Goal: Task Accomplishment & Management: Complete application form

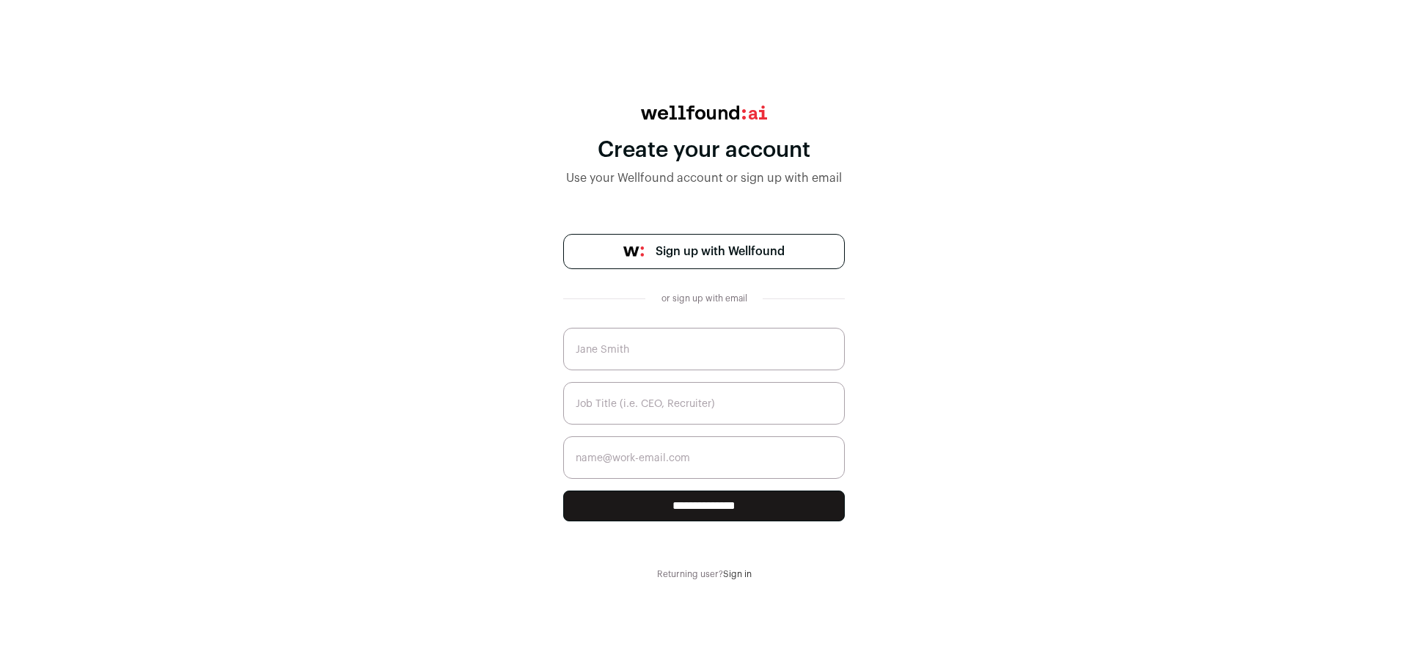
click at [662, 257] on span "Sign up with Wellfound" at bounding box center [720, 252] width 129 height 18
click at [1024, 510] on div "**********" at bounding box center [704, 343] width 1408 height 474
click at [677, 362] on input "text" at bounding box center [704, 349] width 282 height 43
type input "A"
type input "[PERSON_NAME]"
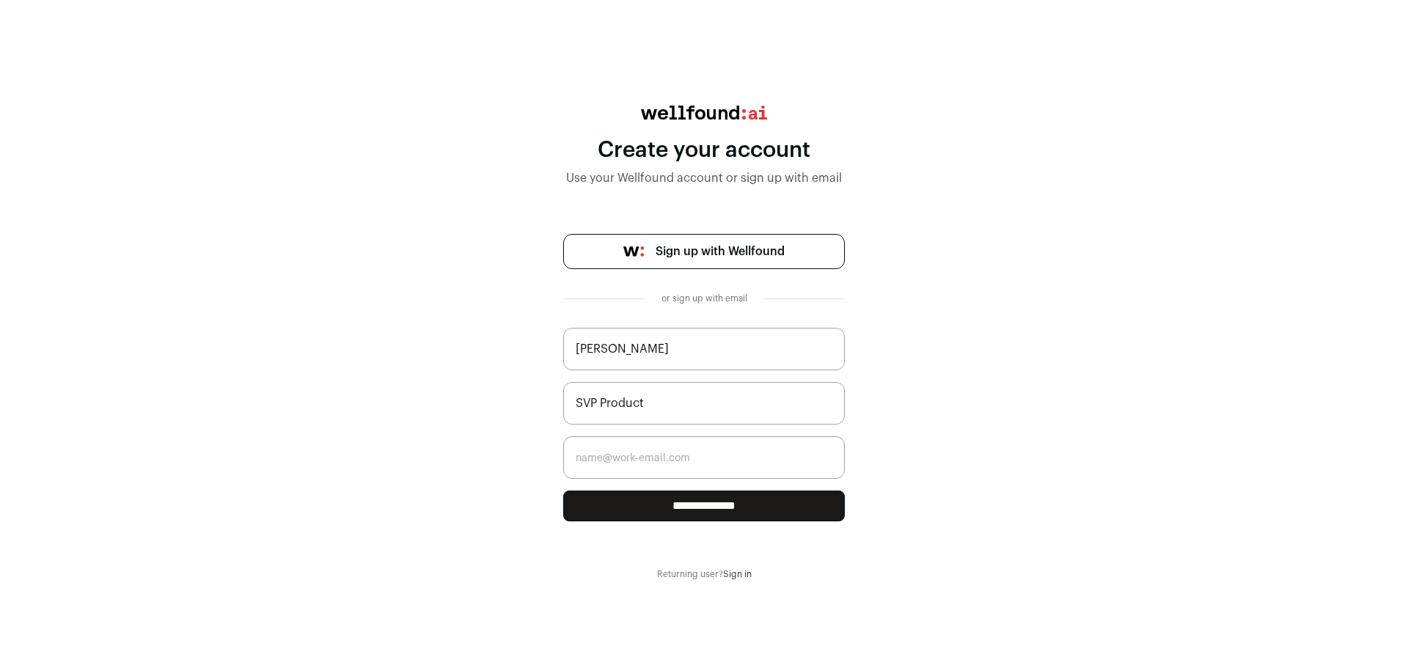
type input "SVP Product"
type input "adam.levinson@catalystios.com"
click at [563, 491] on input "**********" at bounding box center [704, 506] width 282 height 31
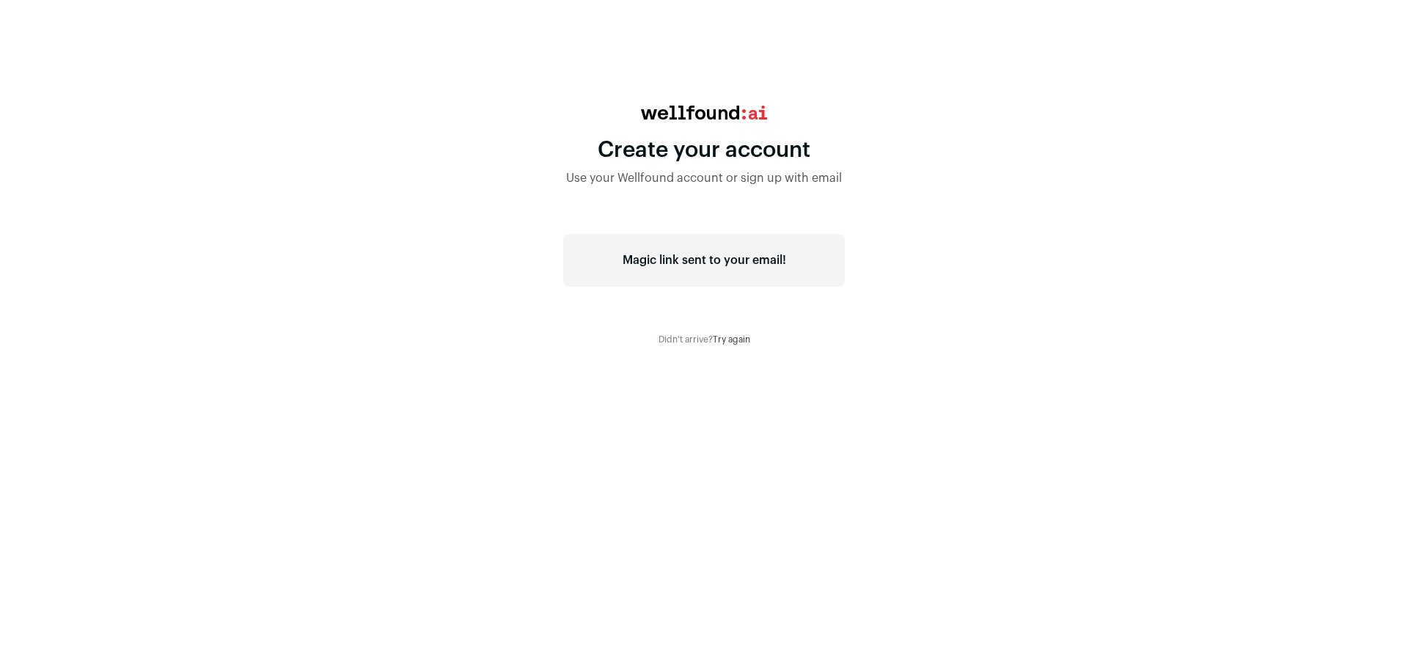
click at [920, 114] on div "Create your account Use your Wellfound account or sign up with email Magic link…" at bounding box center [704, 226] width 1408 height 240
drag, startPoint x: 633, startPoint y: 263, endPoint x: 805, endPoint y: 270, distance: 172.5
click at [805, 270] on div "Magic link sent to your email!" at bounding box center [704, 260] width 282 height 53
drag, startPoint x: 600, startPoint y: 251, endPoint x: 845, endPoint y: 265, distance: 245.4
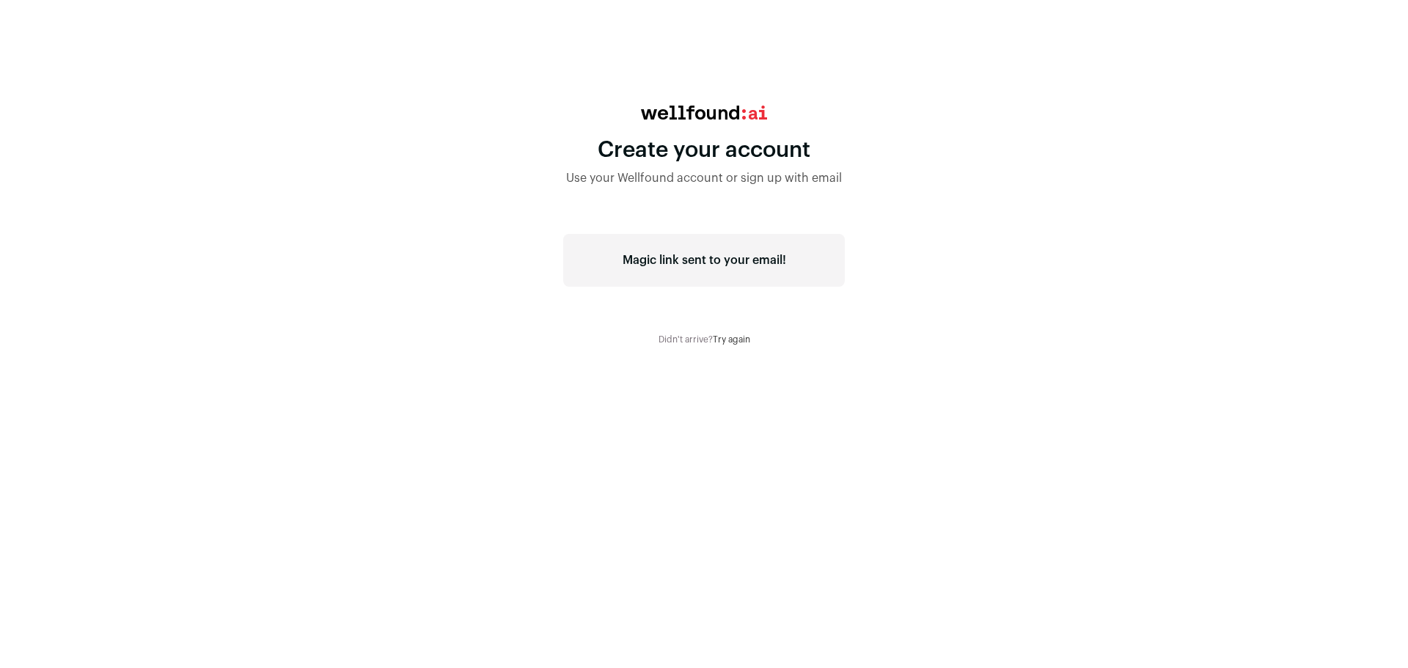
click at [845, 265] on div "Create your account Use your Wellfound account or sign up with email Magic link…" at bounding box center [704, 226] width 1408 height 240
drag, startPoint x: 810, startPoint y: 264, endPoint x: 620, endPoint y: 264, distance: 189.9
click at [620, 264] on div "Magic link sent to your email!" at bounding box center [704, 260] width 282 height 53
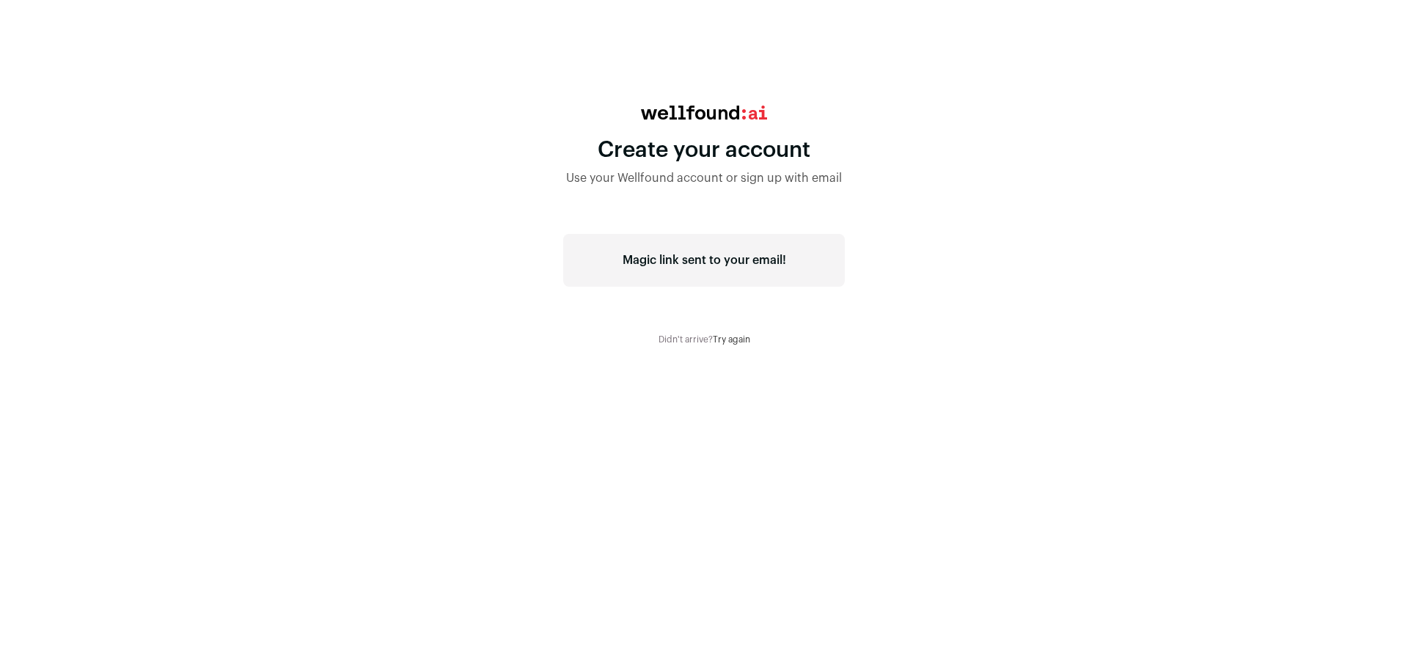
drag, startPoint x: 604, startPoint y: 263, endPoint x: 808, endPoint y: 265, distance: 204.6
click at [808, 265] on div "Magic link sent to your email!" at bounding box center [704, 260] width 282 height 53
click at [931, 254] on div "Create your account Use your Wellfound account or sign up with email Magic link…" at bounding box center [704, 226] width 1408 height 240
click at [1012, 298] on div "Create your account Use your Wellfound account or sign up with email Magic link…" at bounding box center [704, 226] width 1408 height 240
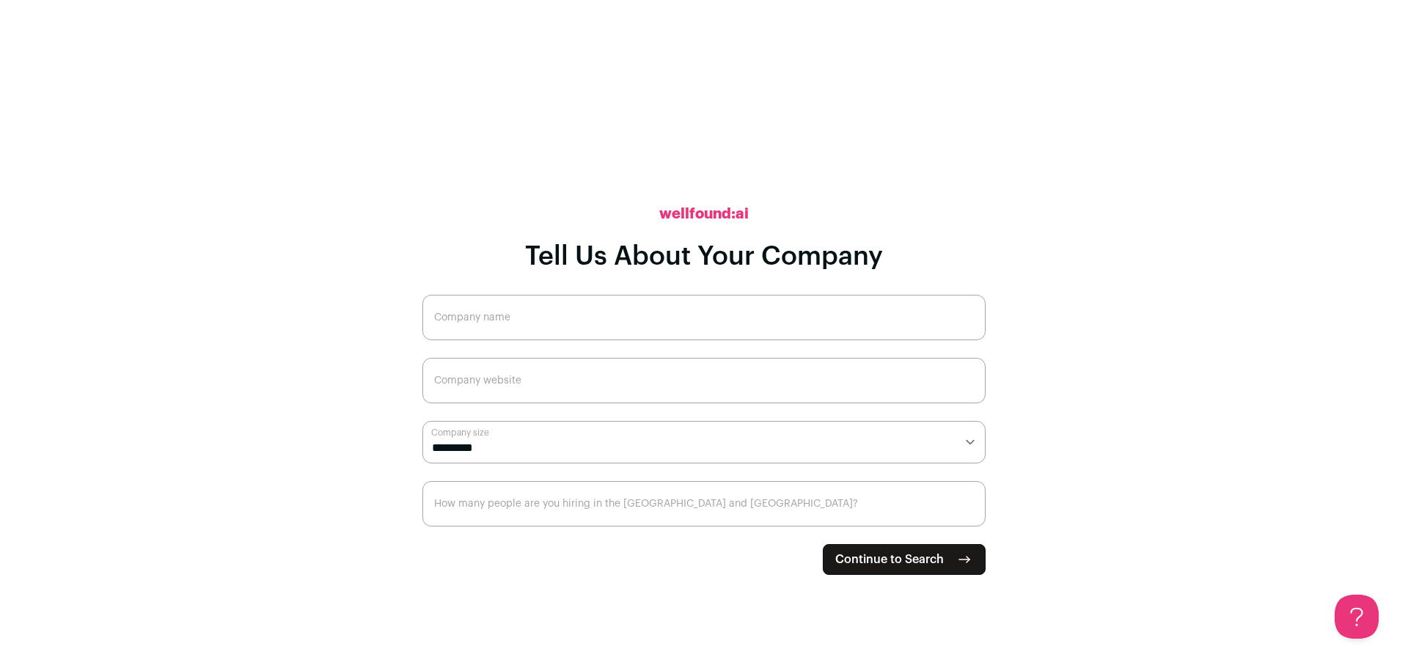
click at [538, 327] on input "Company name" at bounding box center [703, 317] width 563 height 45
type input "Catalyst Investment Partners"
type input "[DOMAIN_NAME]"
select select "**"
type input "1"
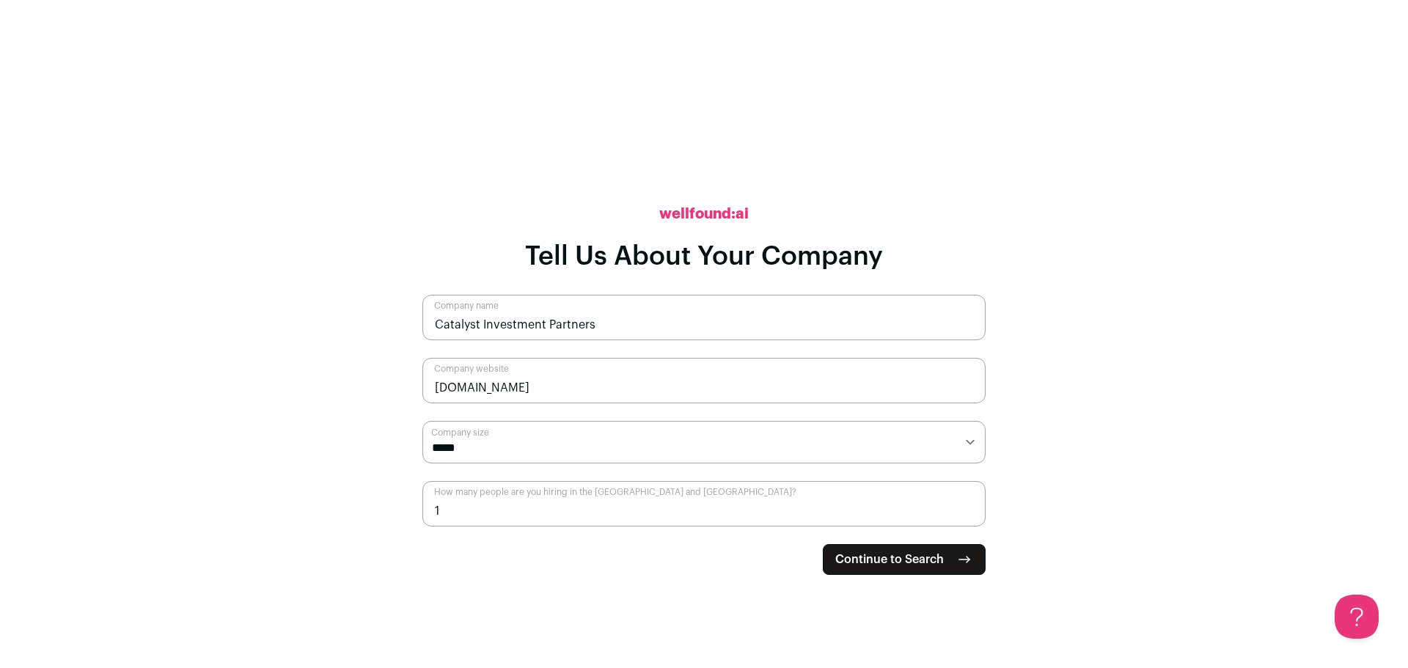
click at [306, 260] on main "**********" at bounding box center [704, 334] width 1408 height 668
click at [859, 558] on span "Continue to Search" at bounding box center [889, 560] width 109 height 18
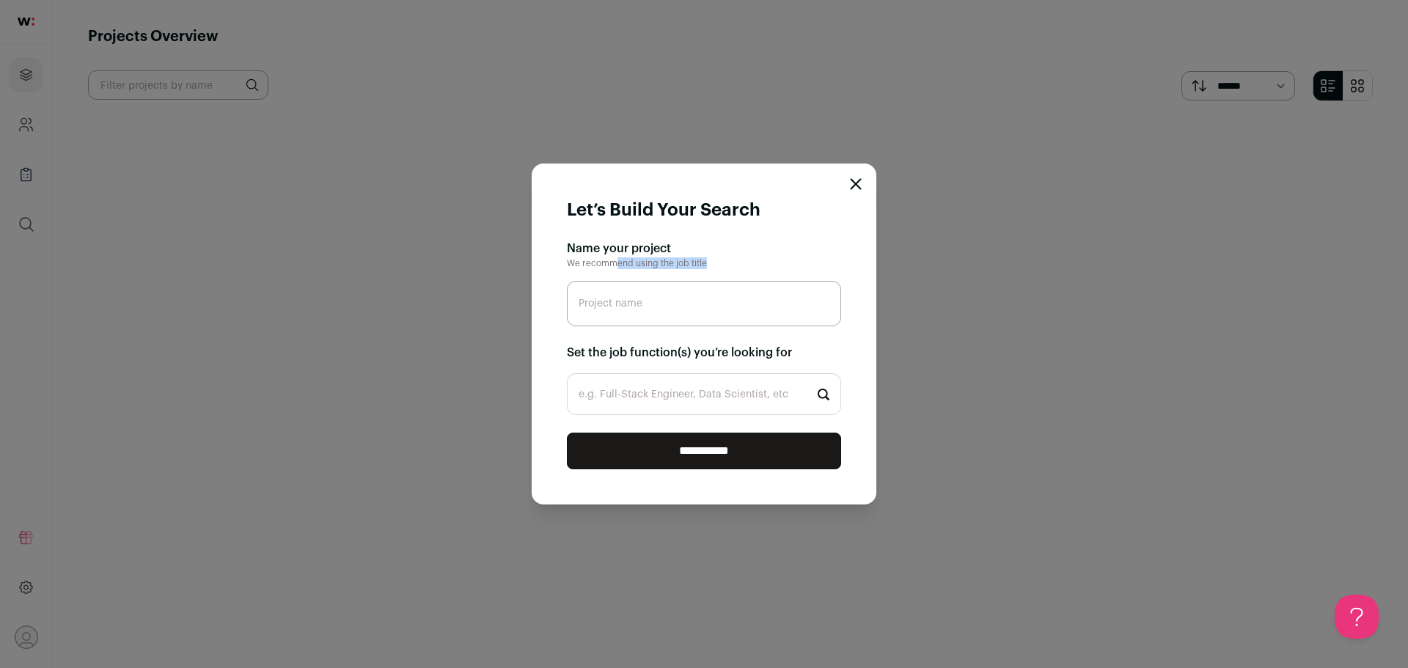
drag, startPoint x: 618, startPoint y: 264, endPoint x: 749, endPoint y: 266, distance: 131.3
click at [749, 266] on div "Name your project We recommend using the job title" at bounding box center [704, 254] width 274 height 29
click at [727, 301] on input "Project name" at bounding box center [704, 303] width 274 height 45
type input "Senior Software Engineer"
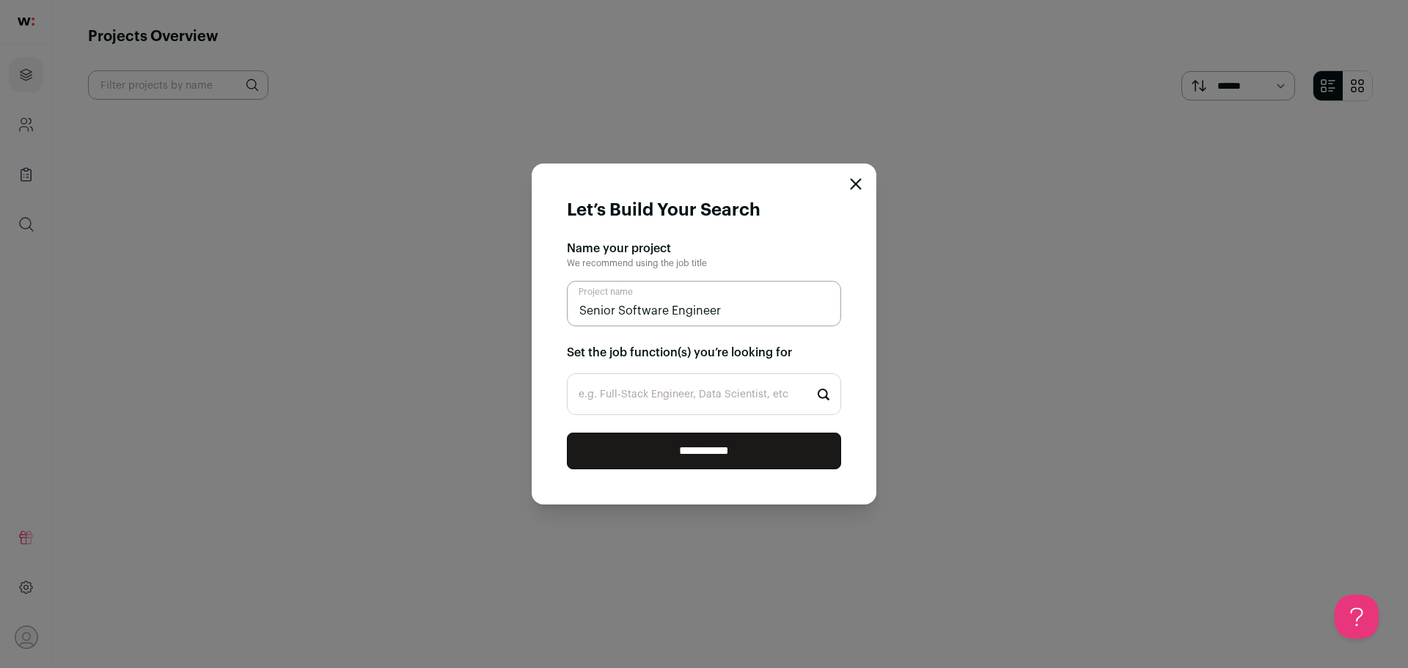
click at [618, 389] on input "e.g. Full-Stack Engineer, Data Scientist, etc" at bounding box center [704, 394] width 274 height 42
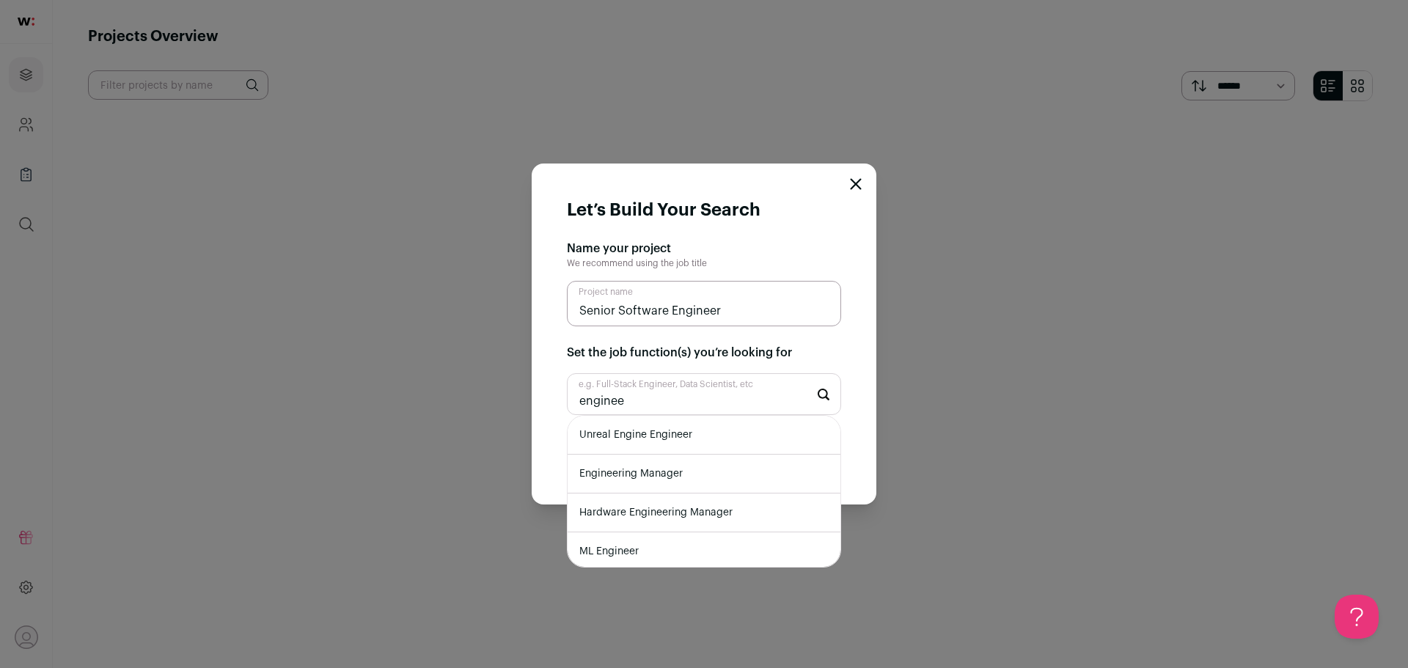
type input "engineer"
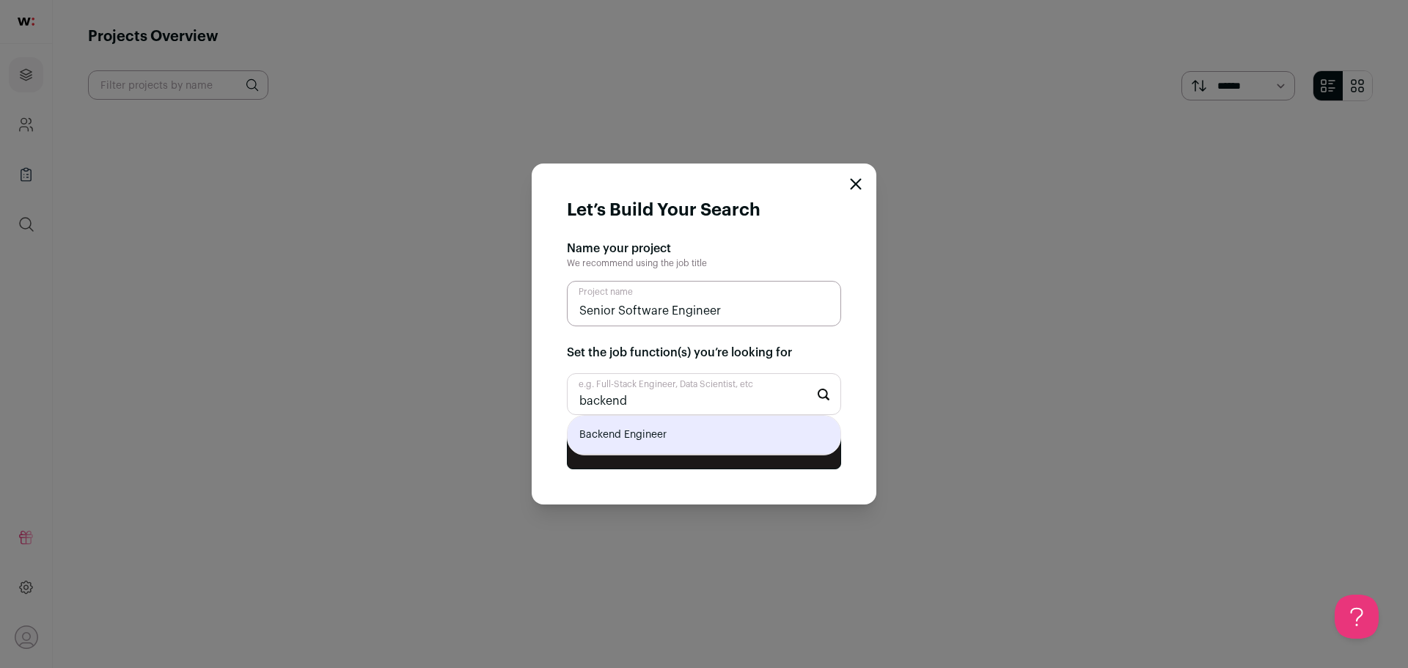
type input "backend"
click at [567, 433] on input "**********" at bounding box center [704, 451] width 274 height 37
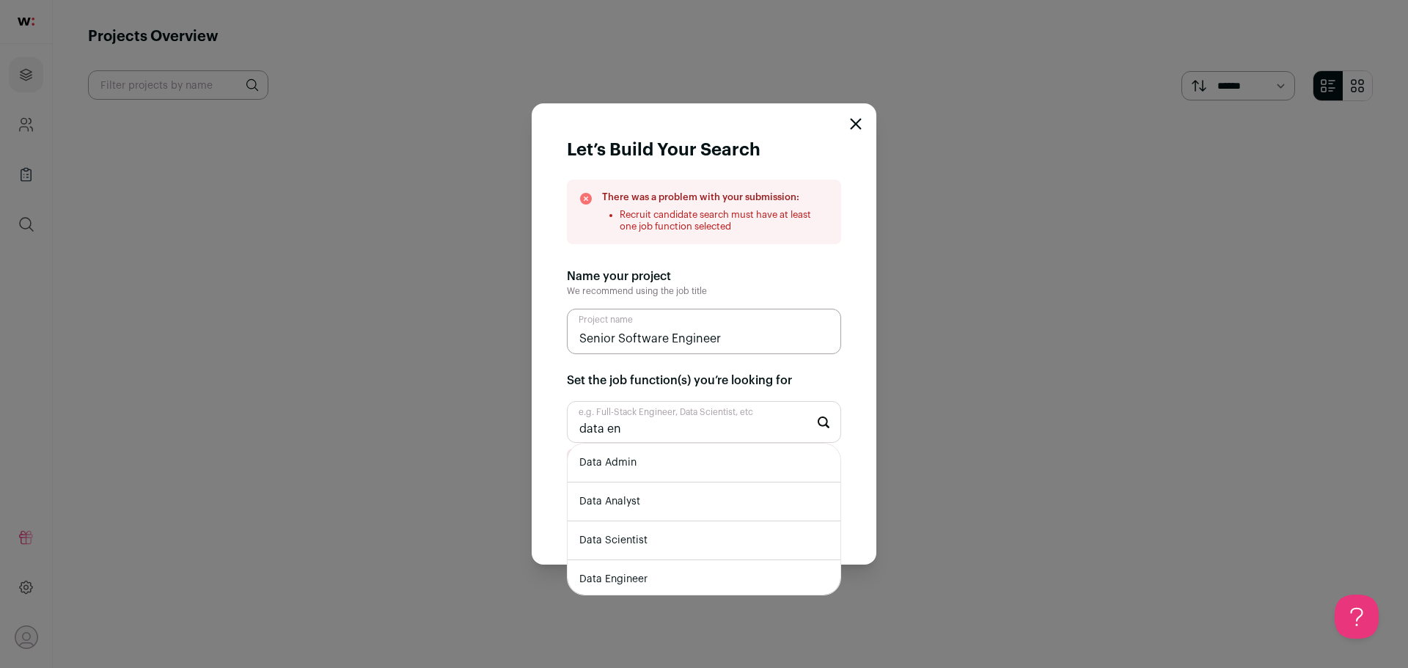
type input "data eng"
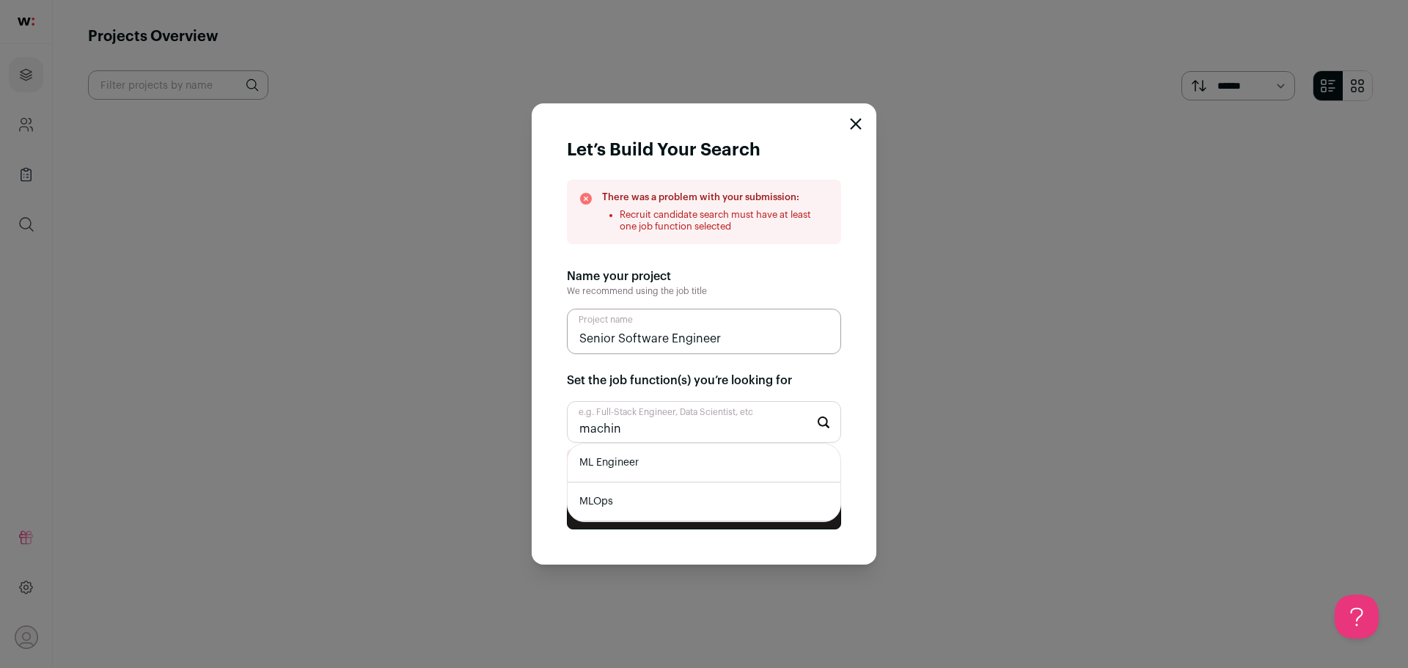
type input "machine"
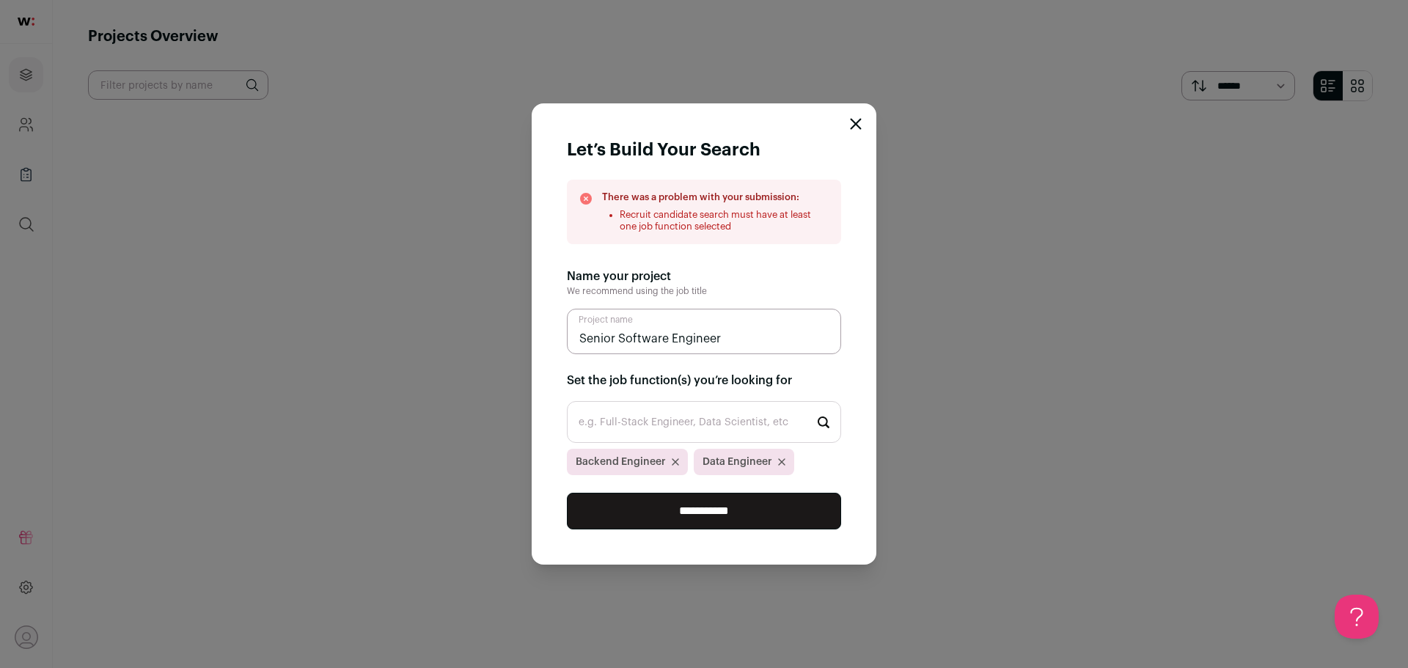
click at [733, 525] on input "**********" at bounding box center [704, 511] width 274 height 37
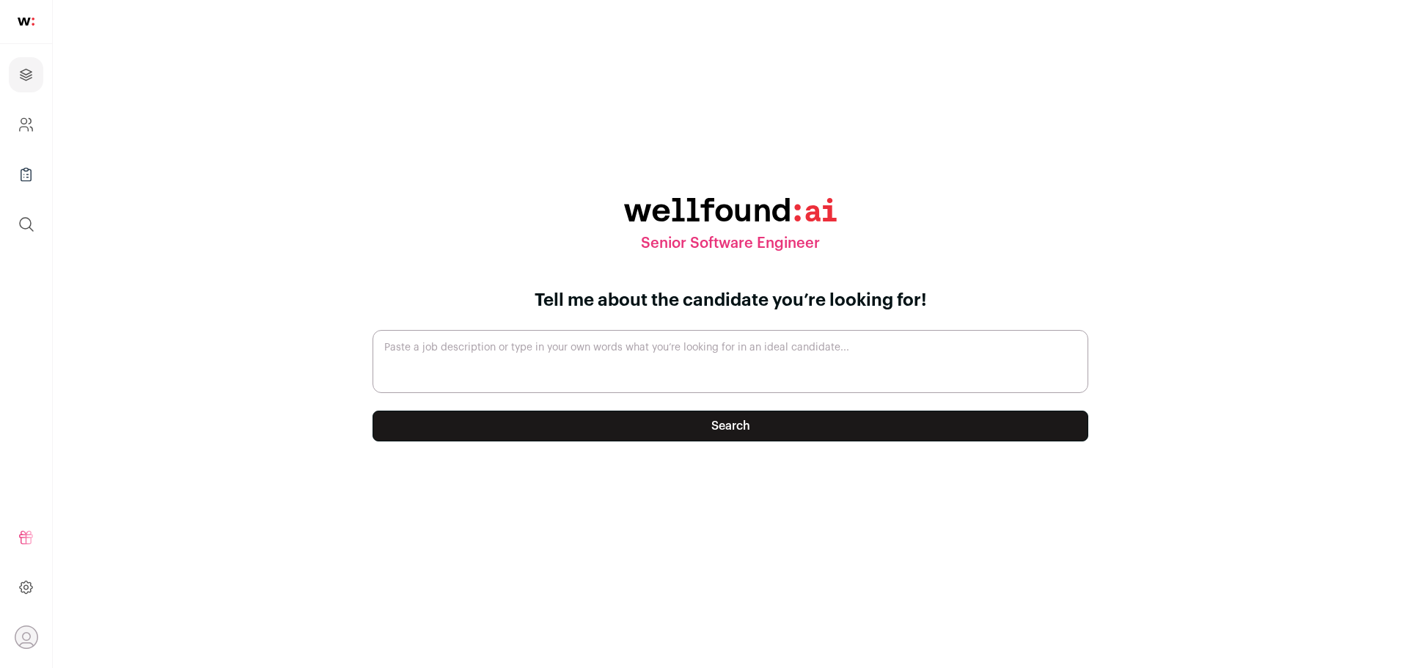
drag, startPoint x: 525, startPoint y: 358, endPoint x: 533, endPoint y: 296, distance: 62.1
click at [525, 358] on textarea "Paste a job description or type in your own words what you’re looking for in an…" at bounding box center [731, 361] width 716 height 63
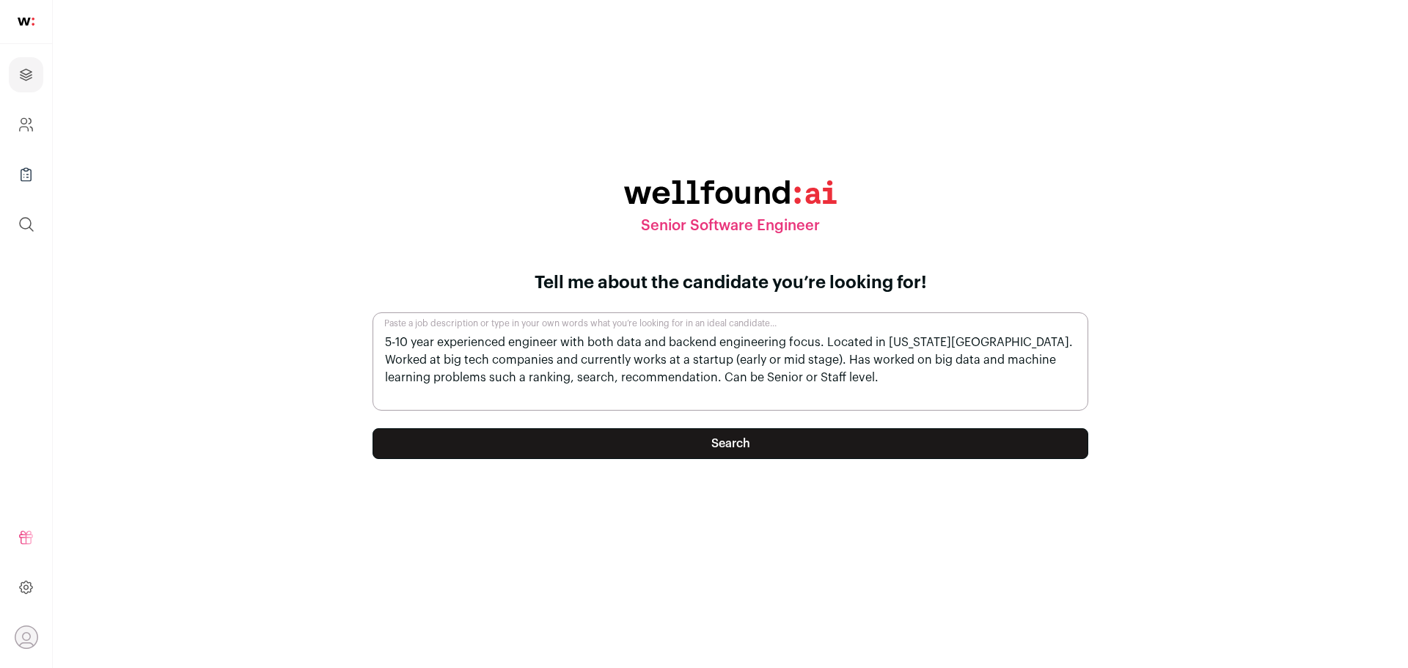
type textarea "5-10 year experienced engineer with both data and backend engineering focus. Lo…"
click at [762, 446] on button "Search" at bounding box center [731, 443] width 716 height 31
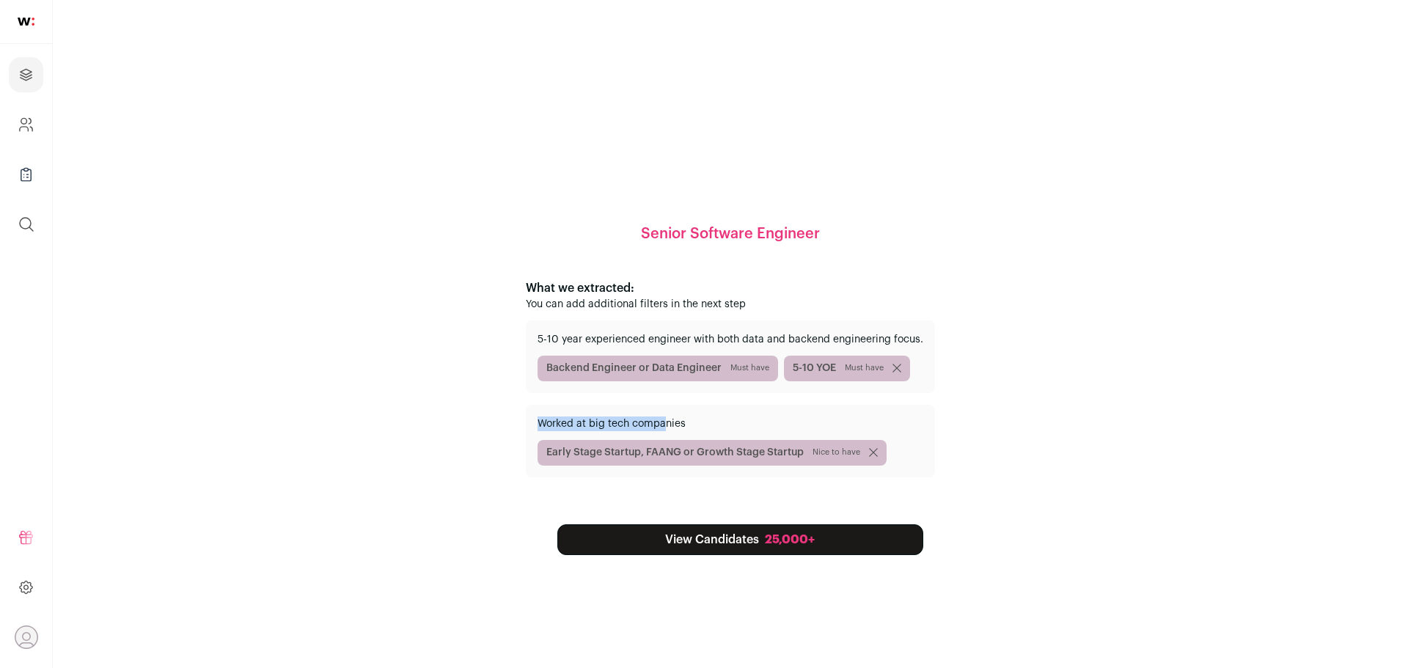
drag, startPoint x: 550, startPoint y: 421, endPoint x: 675, endPoint y: 424, distance: 124.7
click at [675, 424] on p "Worked at big tech companies" at bounding box center [731, 424] width 386 height 15
click at [656, 457] on span "Early Stage Startup, FAANG or Growth Stage Startup Nice to have" at bounding box center [712, 453] width 349 height 26
drag, startPoint x: 526, startPoint y: 306, endPoint x: 684, endPoint y: 310, distance: 157.7
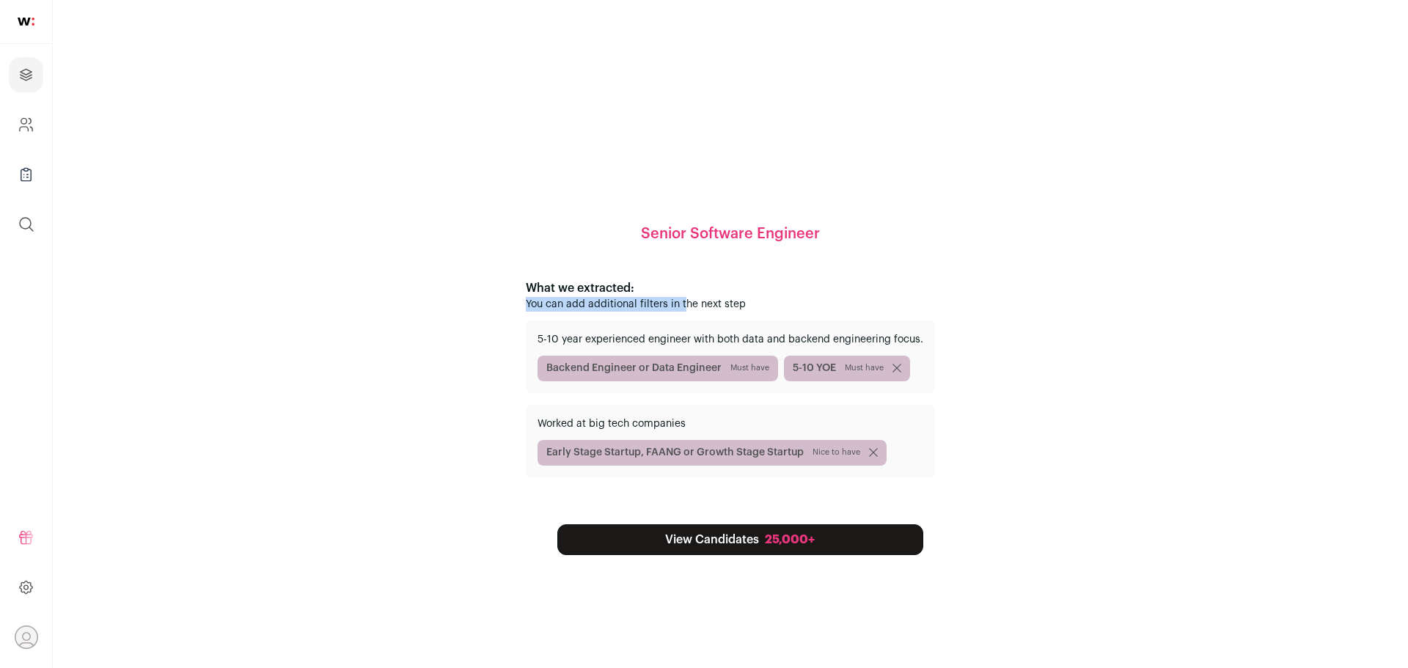
click at [684, 310] on div "Senior Software Engineer What we extracted: You can add additional filters in t…" at bounding box center [730, 333] width 1285 height 615
click at [684, 310] on p "You can add additional filters in the next step" at bounding box center [730, 304] width 409 height 15
click at [747, 309] on p "You can add additional filters in the next step" at bounding box center [730, 304] width 409 height 15
click at [825, 459] on span "Early Stage Startup, FAANG or Growth Stage Startup Nice to have" at bounding box center [712, 453] width 349 height 26
click at [827, 453] on span "Nice to have" at bounding box center [837, 453] width 48 height 12
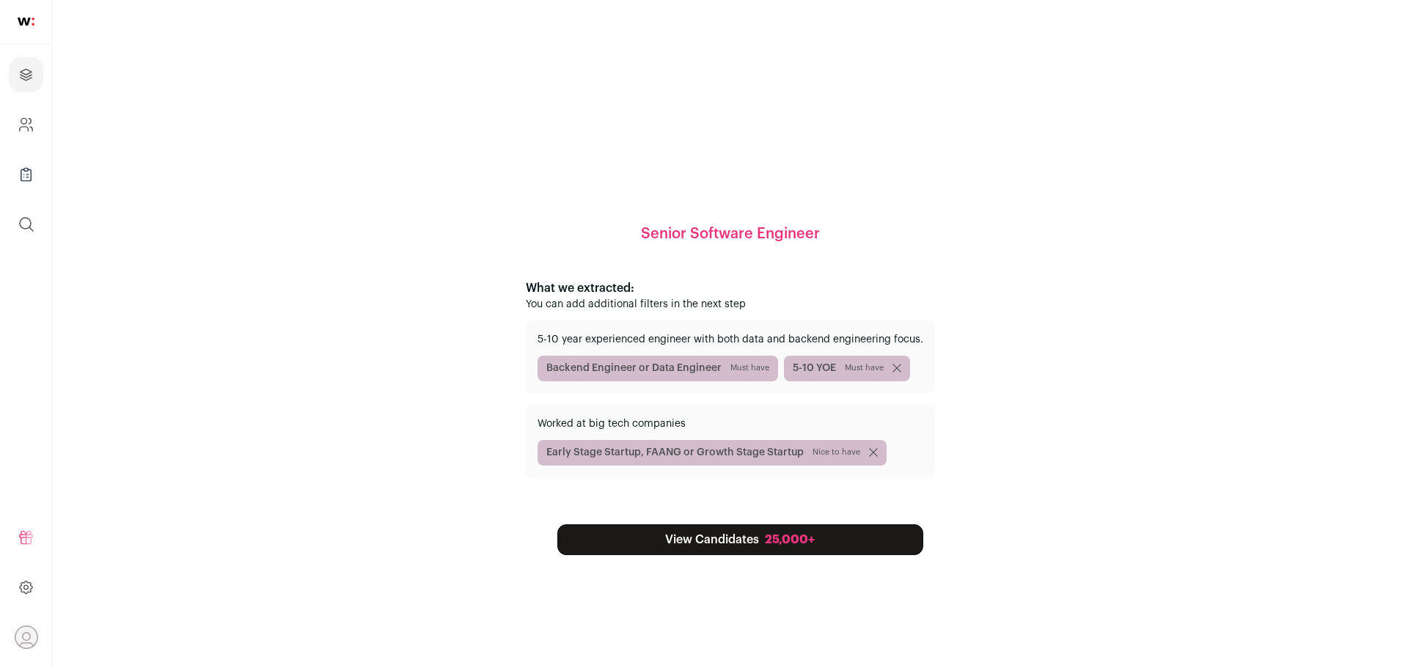
click at [739, 544] on link "View Candidates 25,000+" at bounding box center [740, 539] width 366 height 31
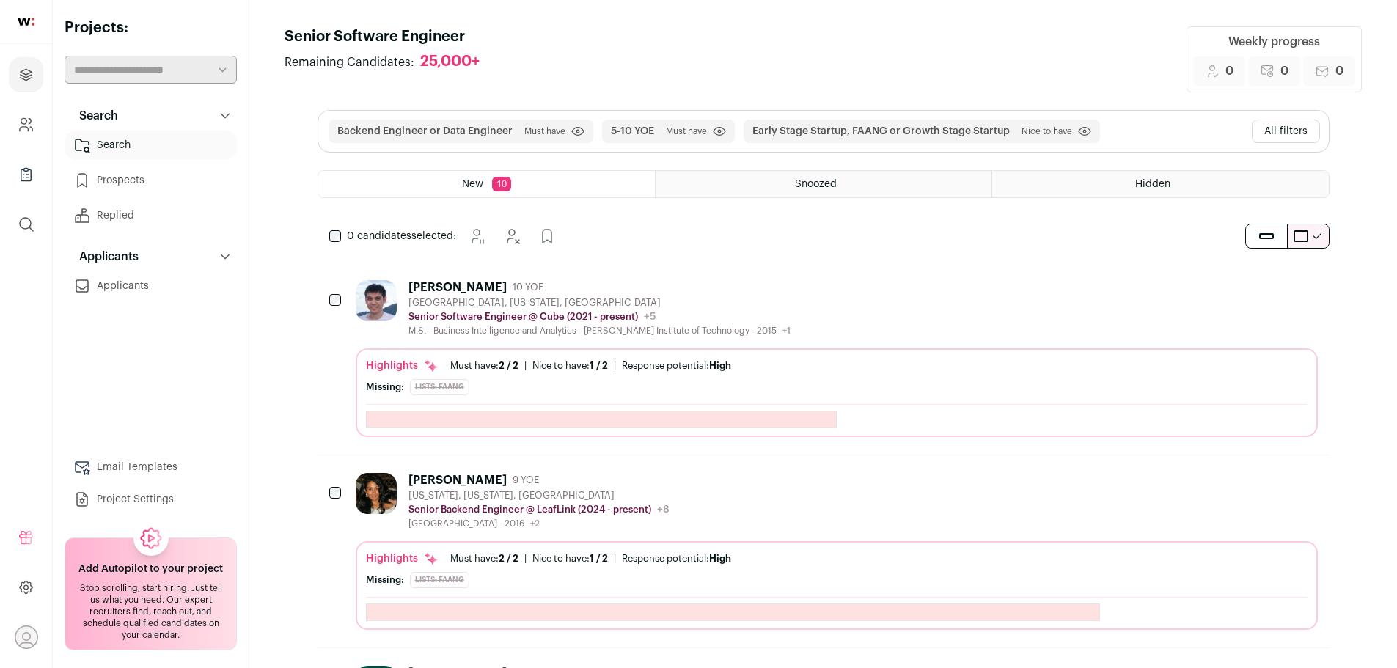
click at [1165, 126] on div "Backend Engineer or Data Engineer Must have Click to disable/enable filter 5-10…" at bounding box center [823, 131] width 1011 height 41
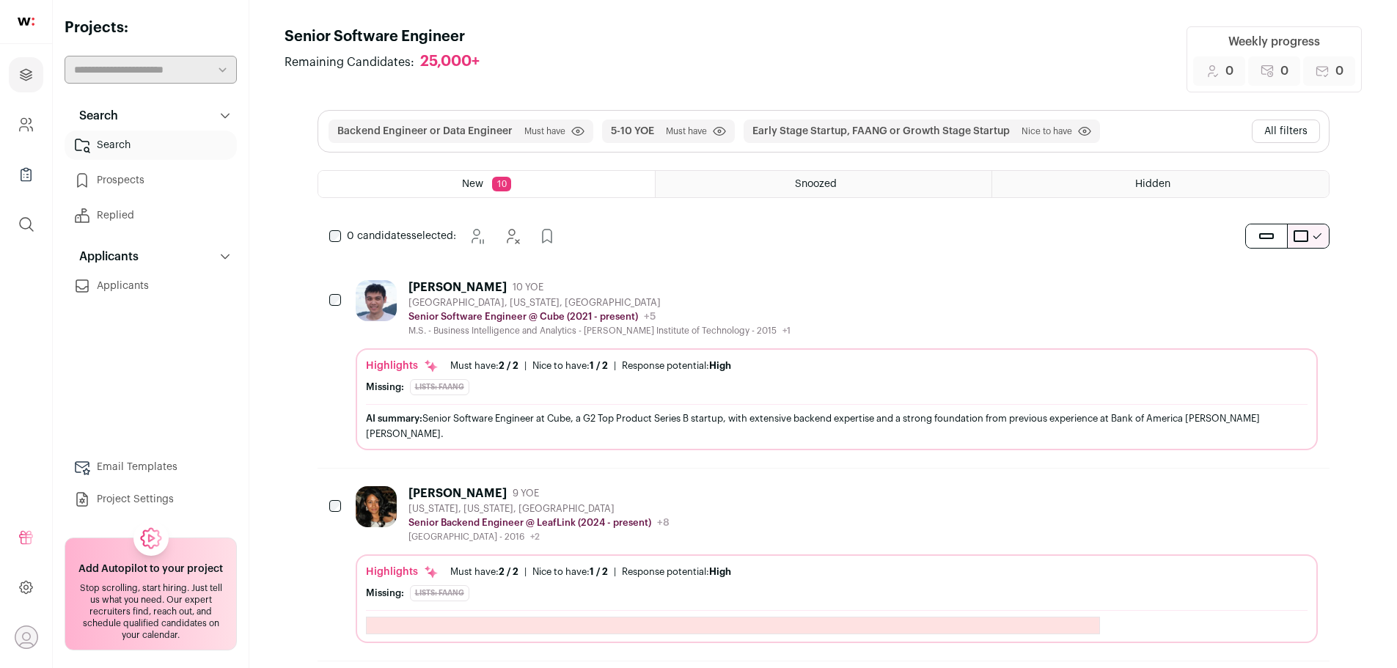
click at [1280, 131] on button "All filters" at bounding box center [1286, 131] width 68 height 23
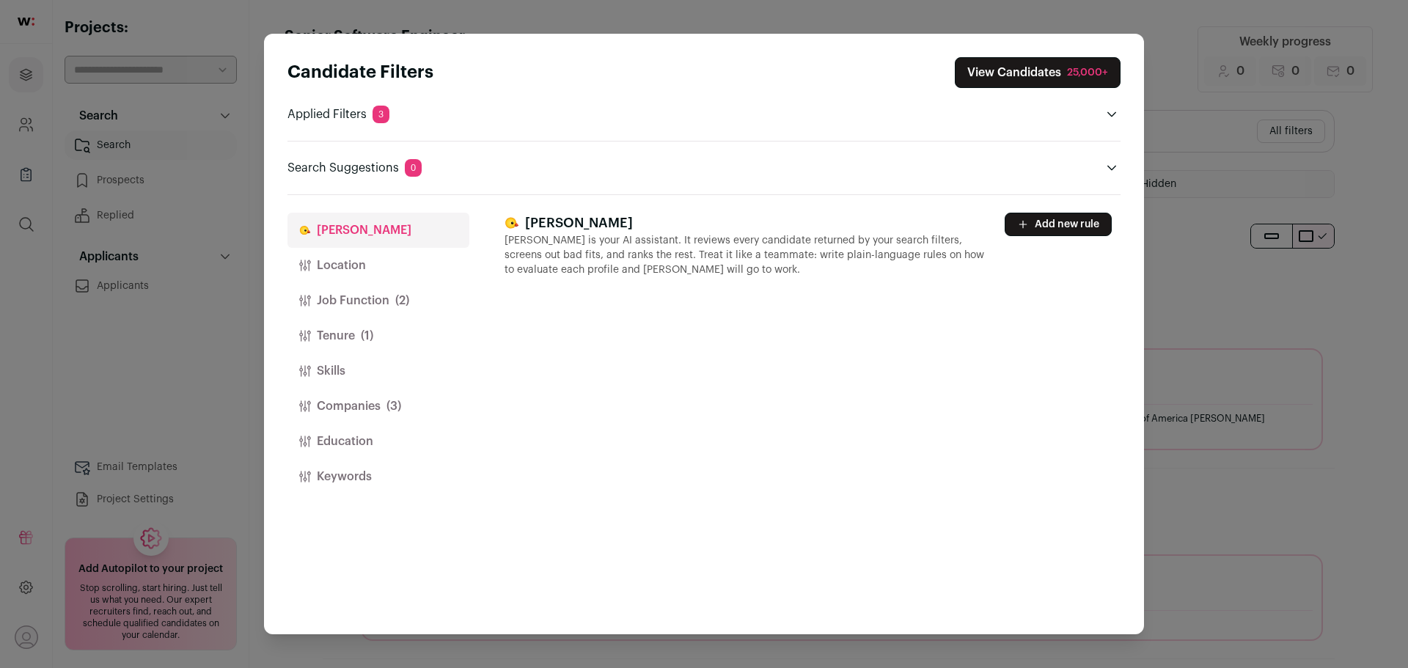
click at [1165, 54] on div "Candidate Filters View Candidates 25,000+ Applied Filters 3 Backend Engineer or…" at bounding box center [704, 334] width 1408 height 668
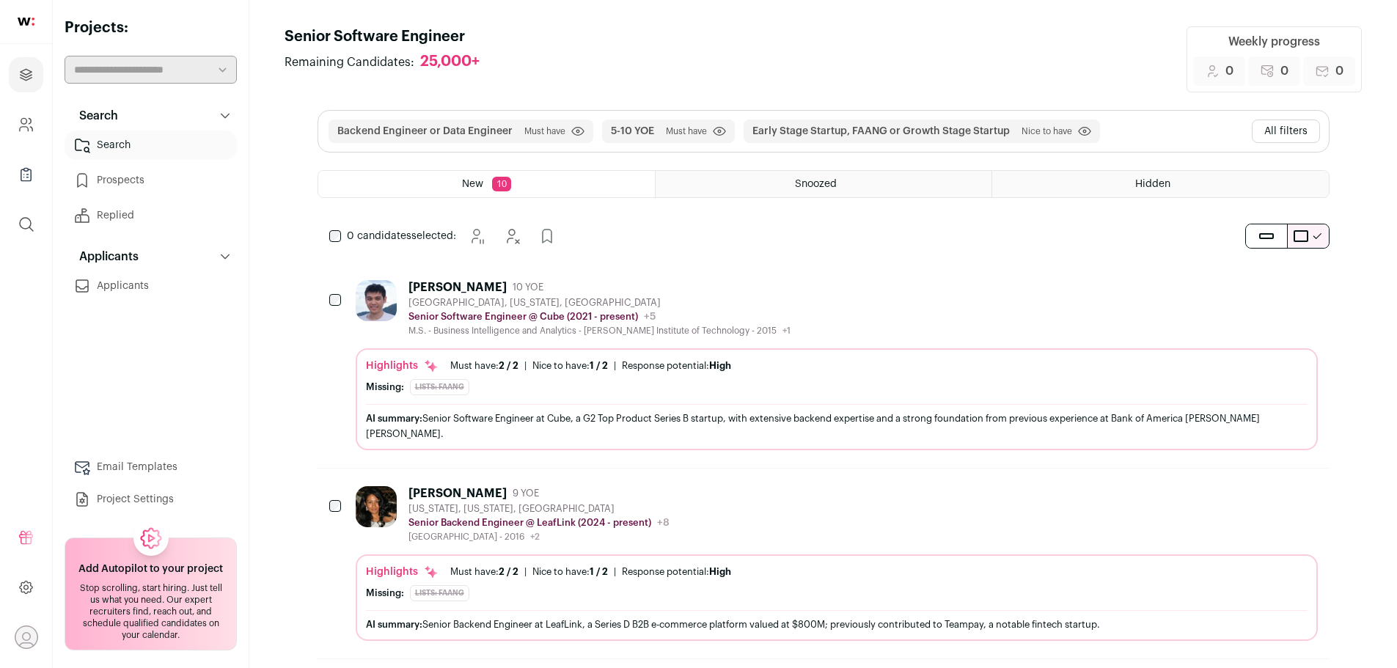
click at [854, 129] on button "Early Stage Startup, FAANG or Growth Stage Startup" at bounding box center [880, 131] width 257 height 15
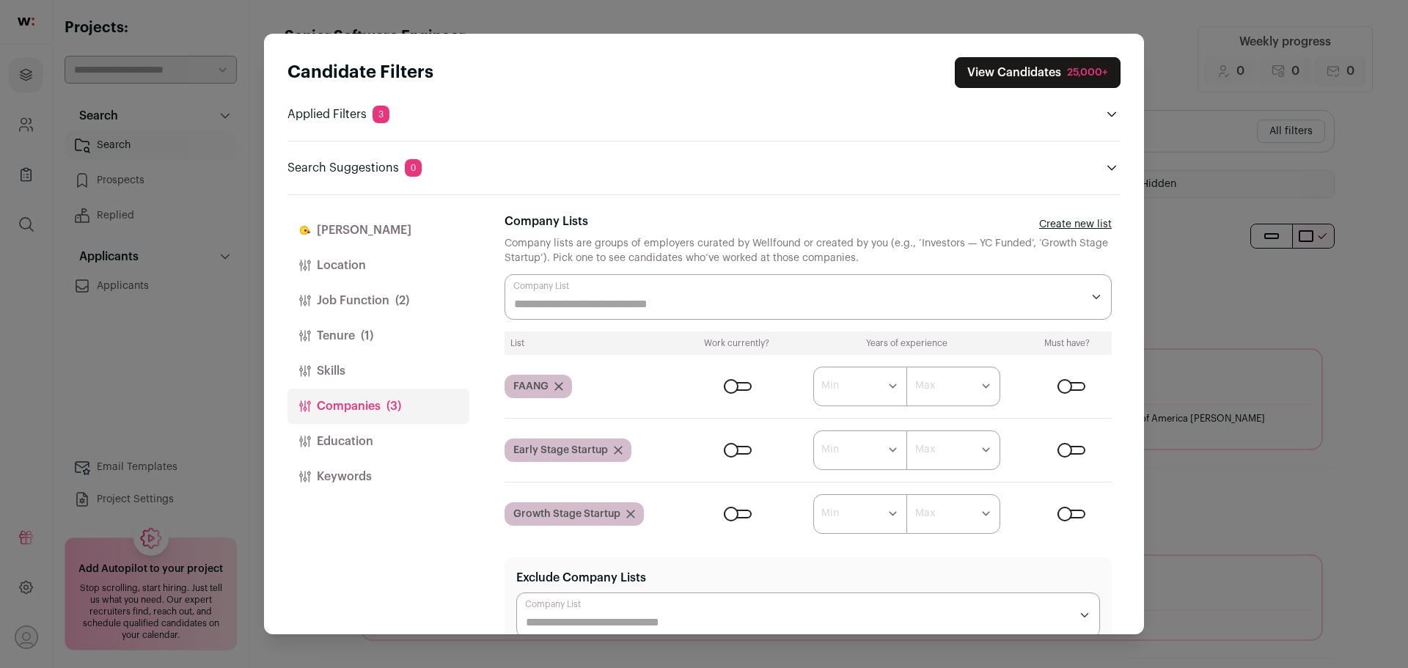
click at [606, 301] on input "Company Lists" at bounding box center [798, 305] width 568 height 18
click at [730, 257] on div "Company lists are groups of employers curated by Wellfound or created by you (e…" at bounding box center [808, 250] width 607 height 29
click at [620, 452] on icon "Close modal via background" at bounding box center [618, 450] width 7 height 7
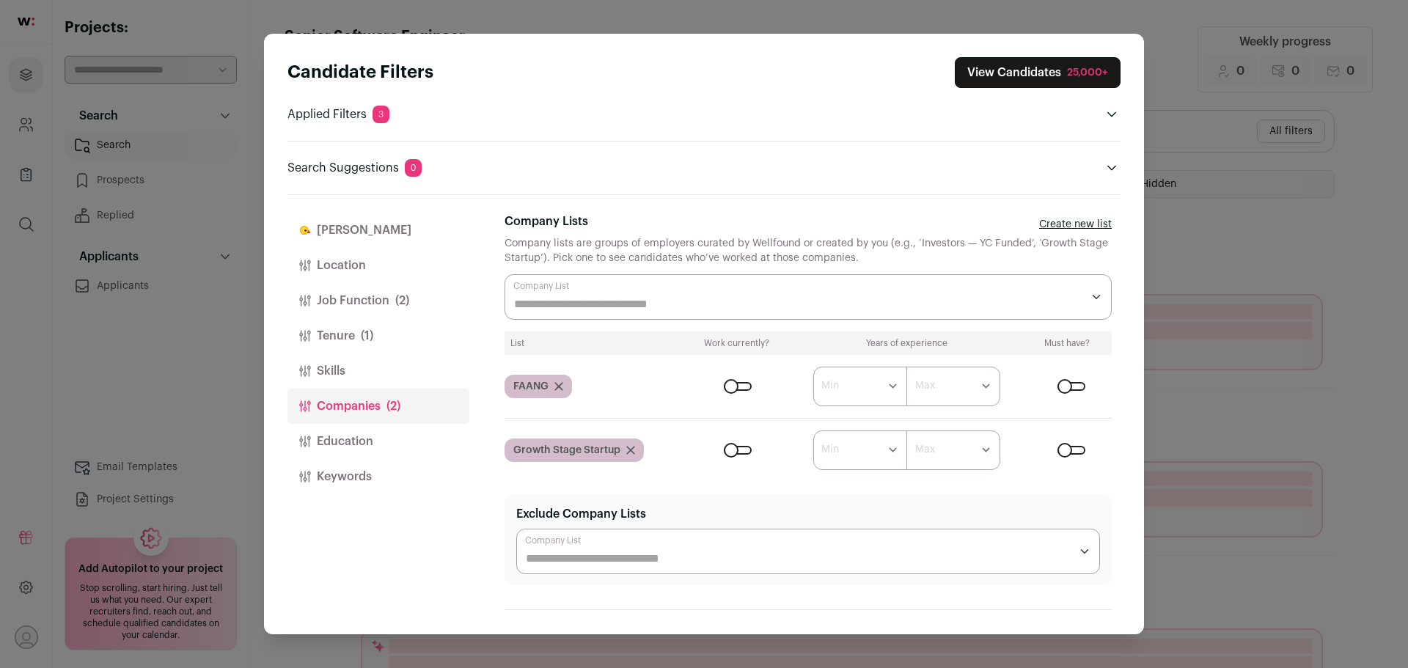
click at [557, 283] on div "Close modal via background" at bounding box center [808, 296] width 607 height 45
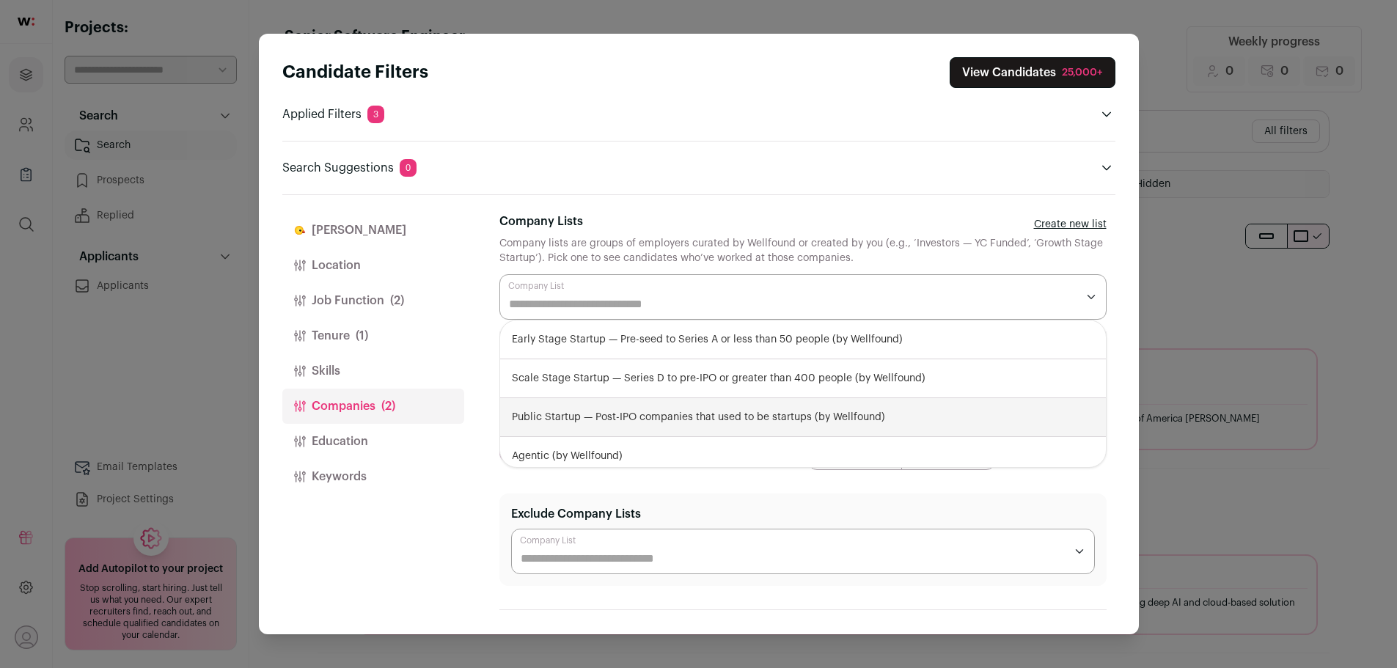
click at [619, 414] on div "Public Startup — Post-IPO companies that used to be startups (by Wellfound)" at bounding box center [803, 417] width 606 height 39
select select "**********"
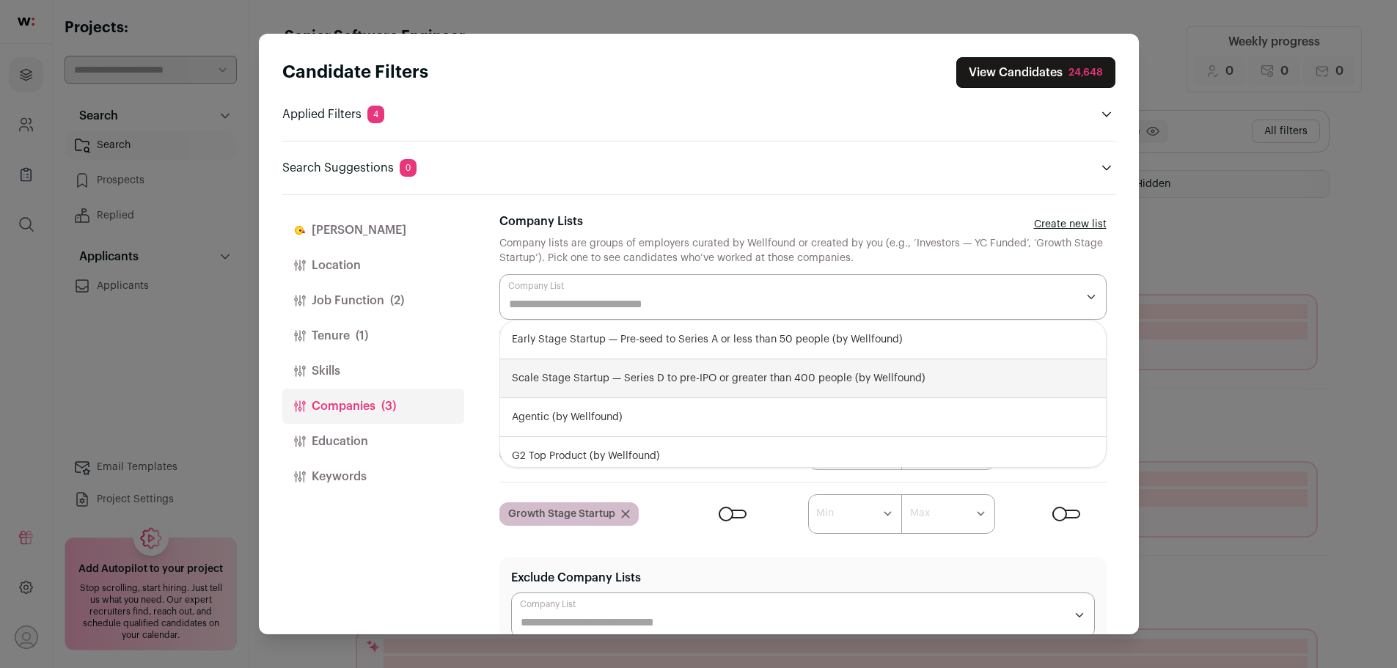
click at [593, 375] on div "Scale Stage Startup — Series D to pre-IPO or greater than 400 people (by Wellfo…" at bounding box center [803, 378] width 606 height 39
select select "**********"
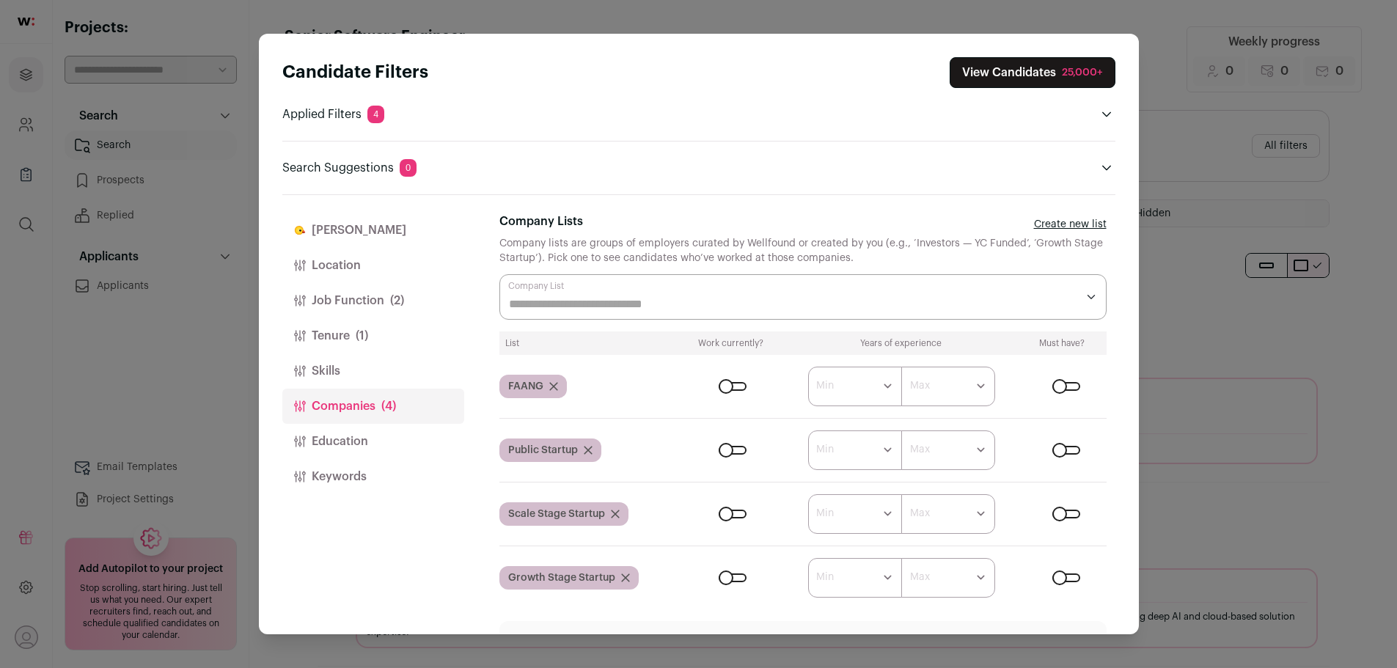
click at [475, 294] on div "Finch Location Job Function (2) Tenure (1) Skills Companies (4) Education Keywo…" at bounding box center [698, 415] width 833 height 440
click at [626, 581] on icon "Close modal via background" at bounding box center [625, 578] width 9 height 9
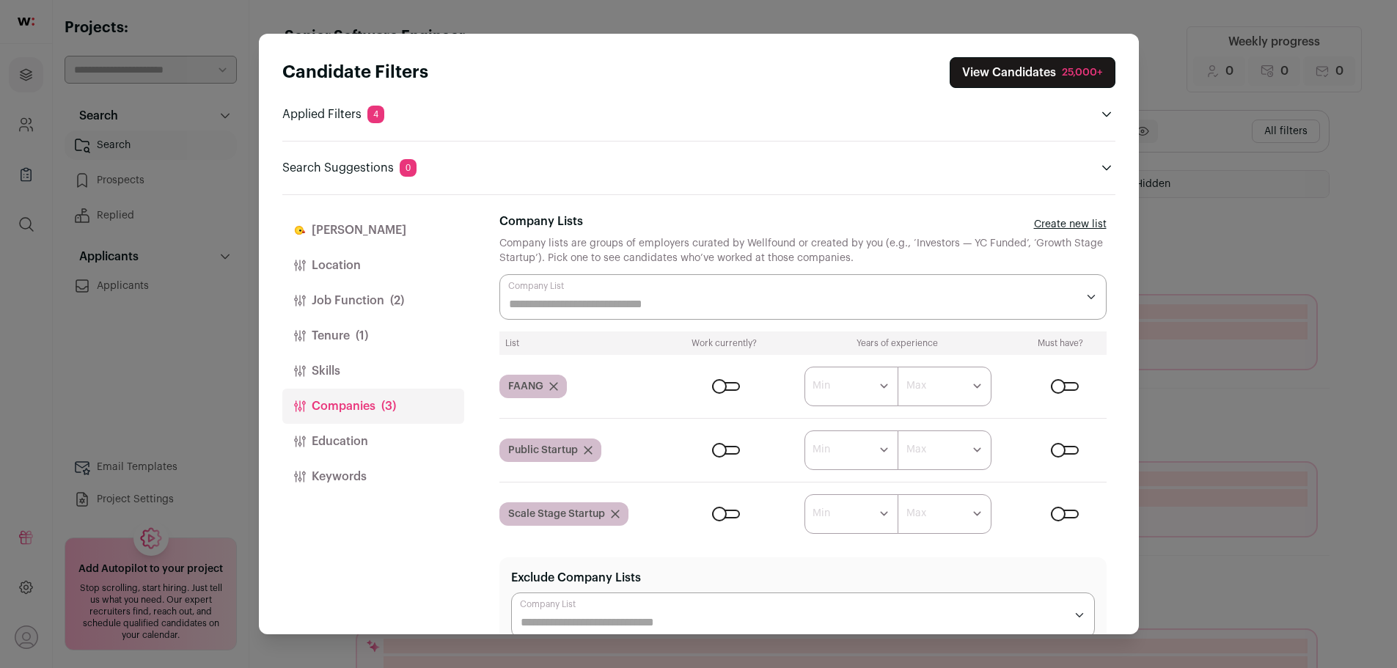
click at [577, 301] on input "Company Lists" at bounding box center [793, 305] width 568 height 18
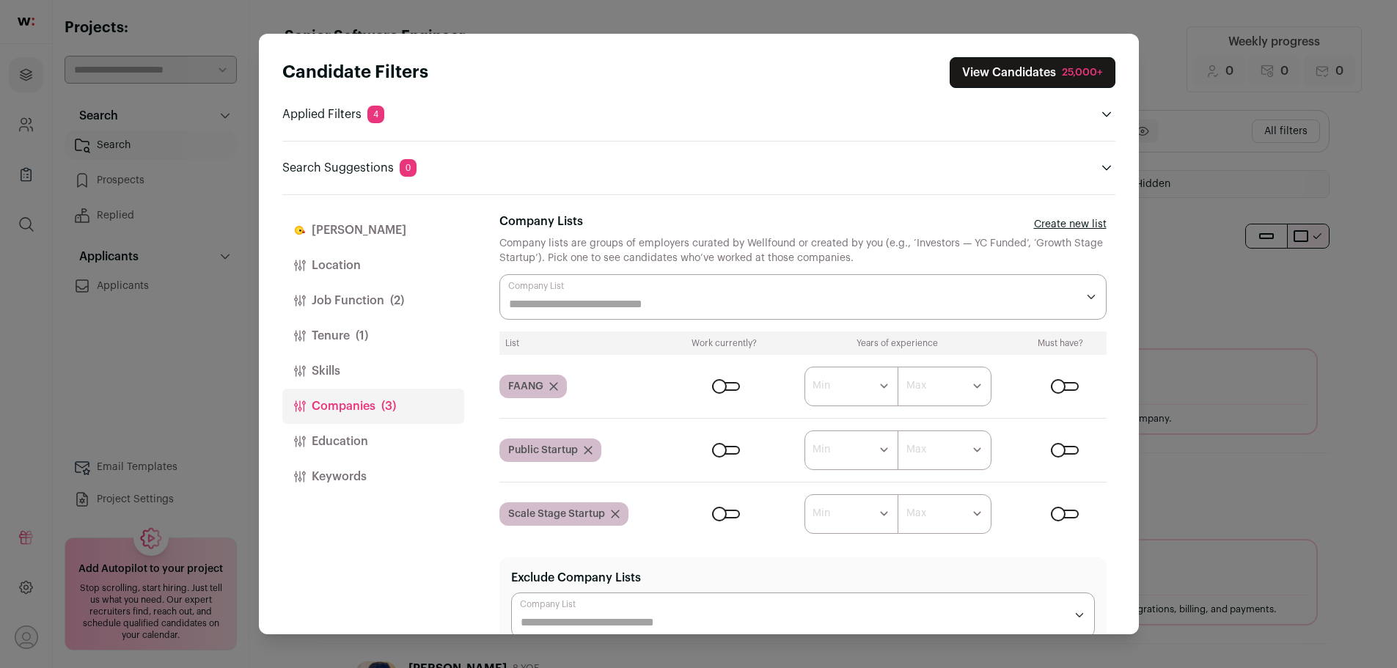
click at [590, 221] on div "Company Lists Create new list" at bounding box center [802, 224] width 607 height 23
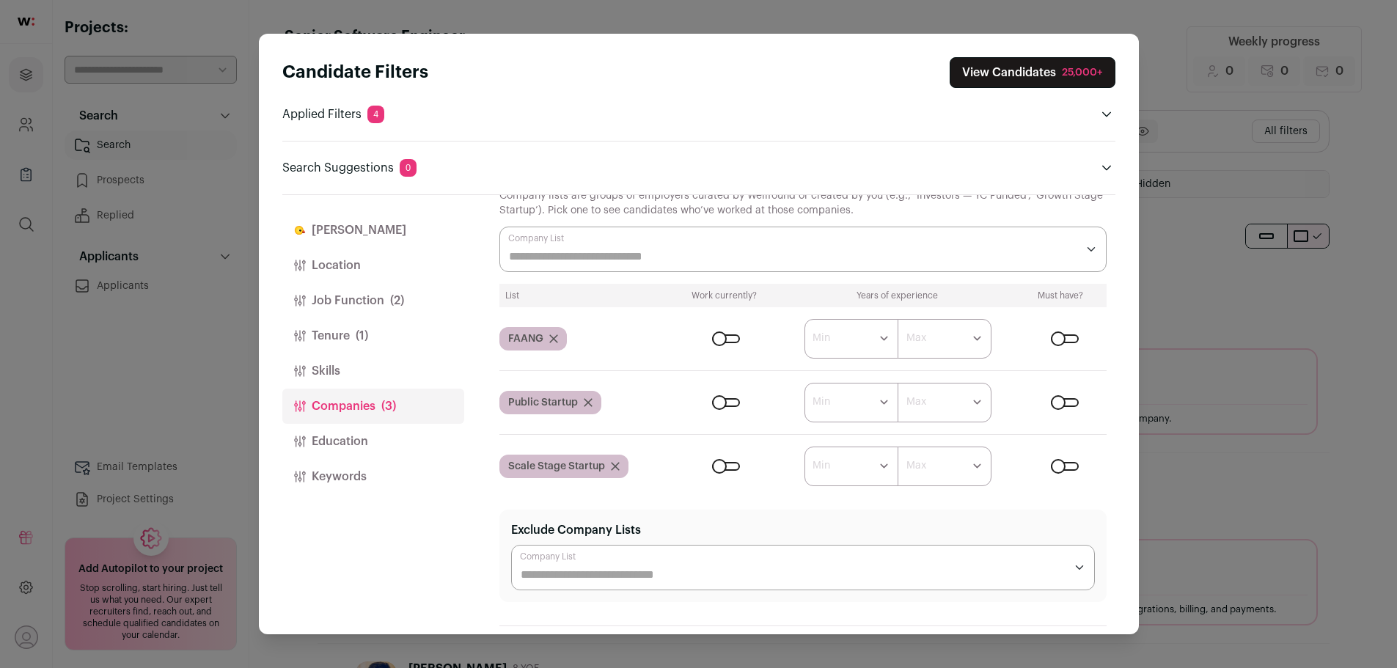
scroll to position [73, 0]
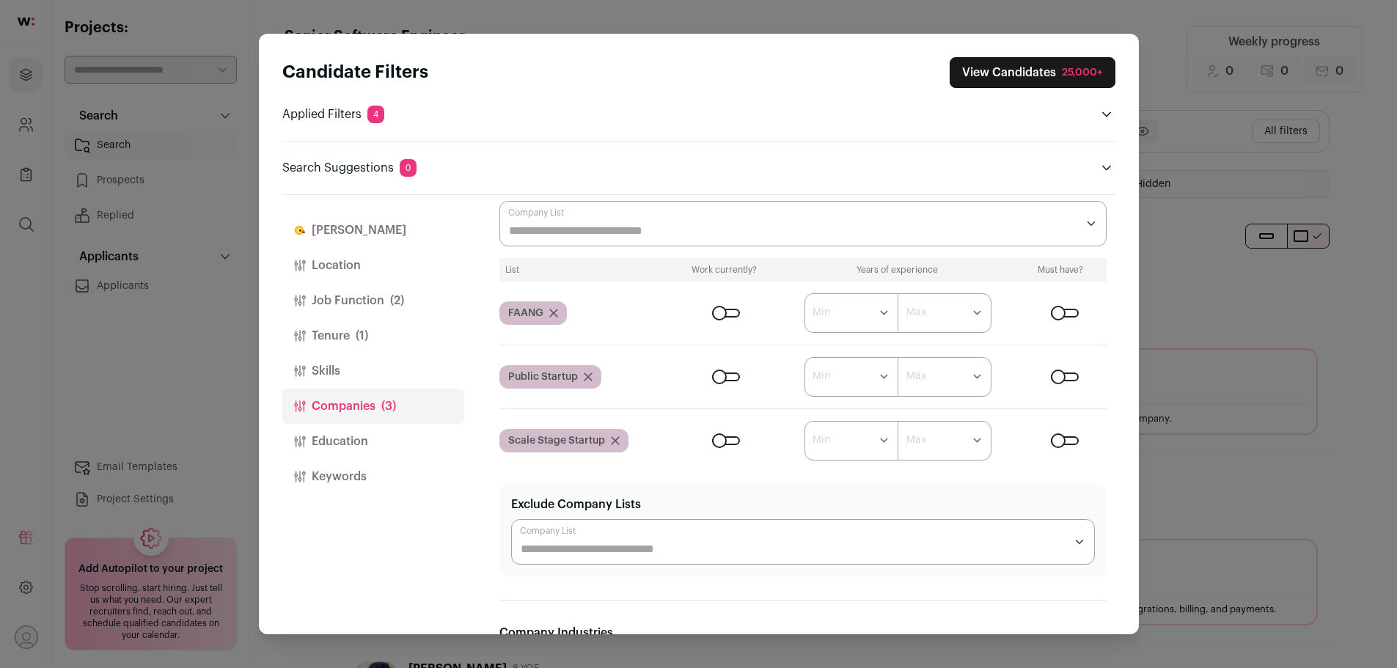
click at [927, 318] on select "****** ******* ******* ******* ******* ******* ******* ******* ******* ********…" at bounding box center [945, 313] width 94 height 40
click at [865, 321] on select "****** ******* ******* ******* ******* ******* ******* ******* ******* ********…" at bounding box center [852, 313] width 94 height 40
select select "*"
click at [805, 293] on select "****** ******* ******* ******* ******* ******* ******* ******* ******* ********…" at bounding box center [852, 313] width 94 height 40
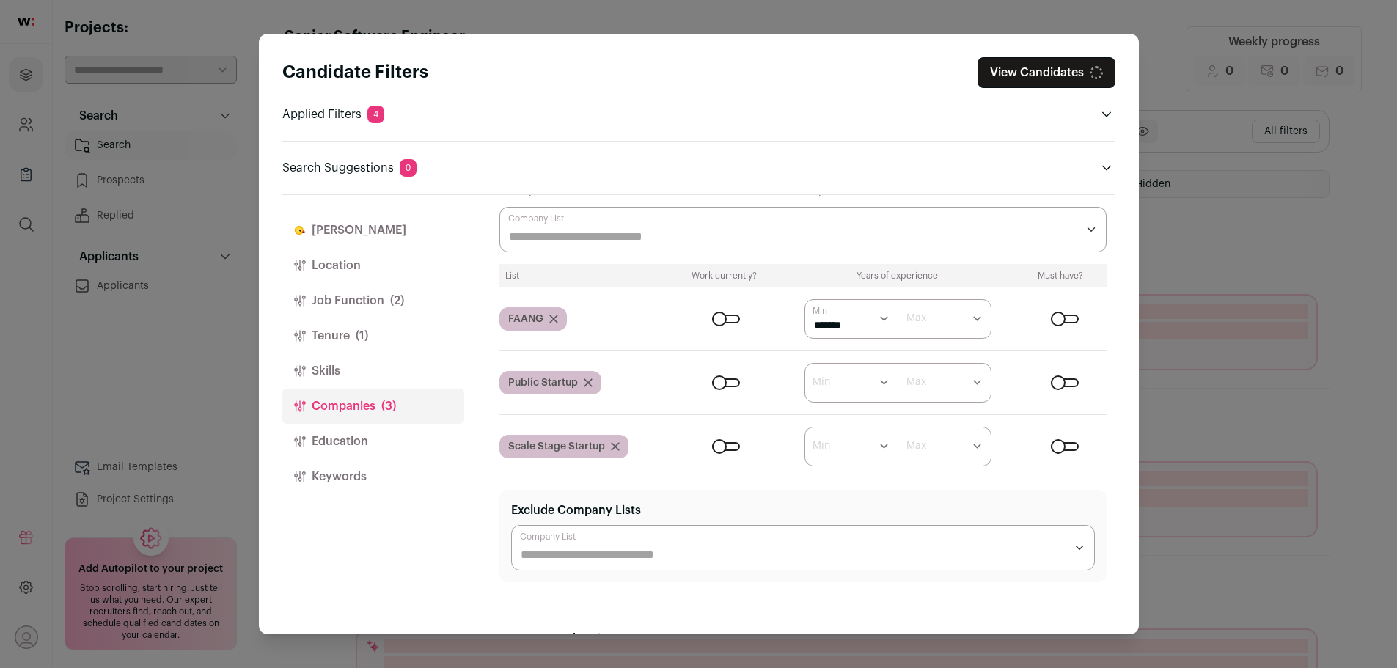
click at [829, 392] on select "****** ******* ******* ******* ******* ******* ******* ******* ******* ********…" at bounding box center [852, 383] width 94 height 40
select select "*"
click at [805, 363] on select "****** ******* ******* ******* ******* ******* ******* ******* ******* ********…" at bounding box center [852, 383] width 94 height 40
click at [835, 433] on div "List Work currently? Years of experience Must have? FAANG ****** ******* ******…" at bounding box center [802, 365] width 607 height 202
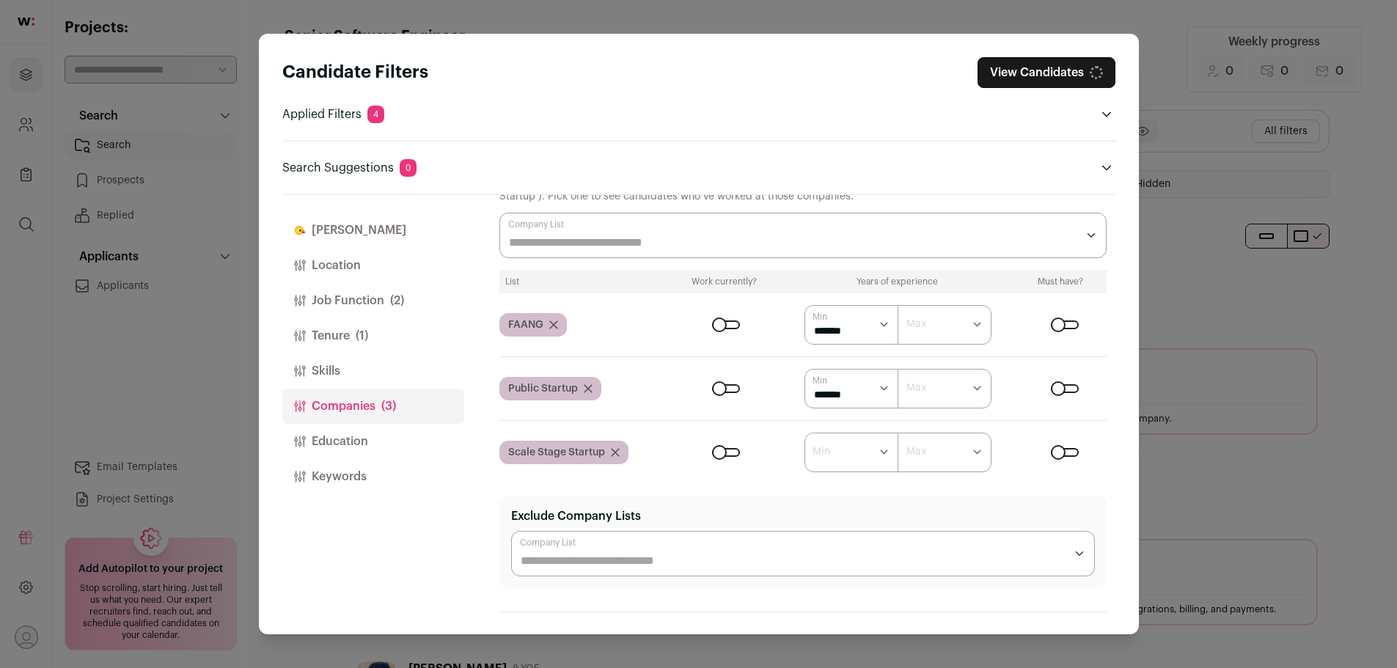
click at [838, 441] on select "****** ******* ******* ******* ******* ******* ******* ******* ******* ********…" at bounding box center [852, 453] width 94 height 40
select select "*"
click at [805, 433] on select "****** ******* ******* ******* ******* ******* ******* ******* ******* ********…" at bounding box center [852, 453] width 94 height 40
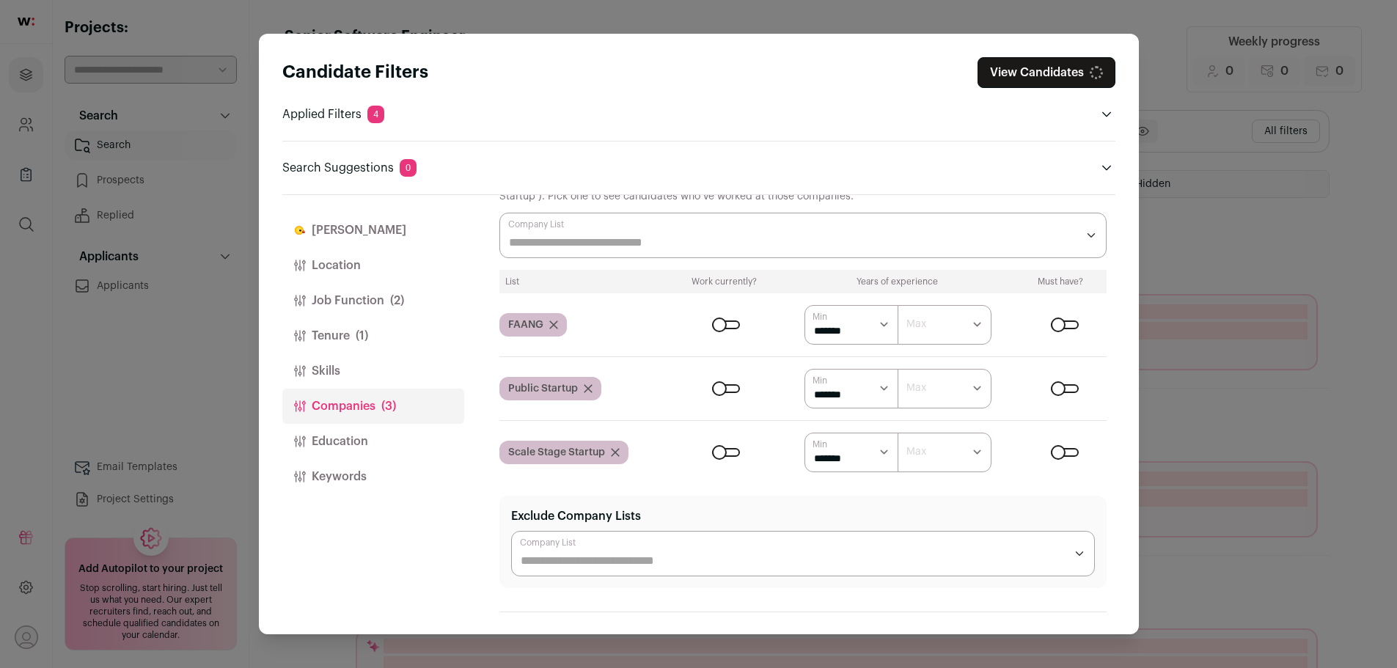
scroll to position [56, 0]
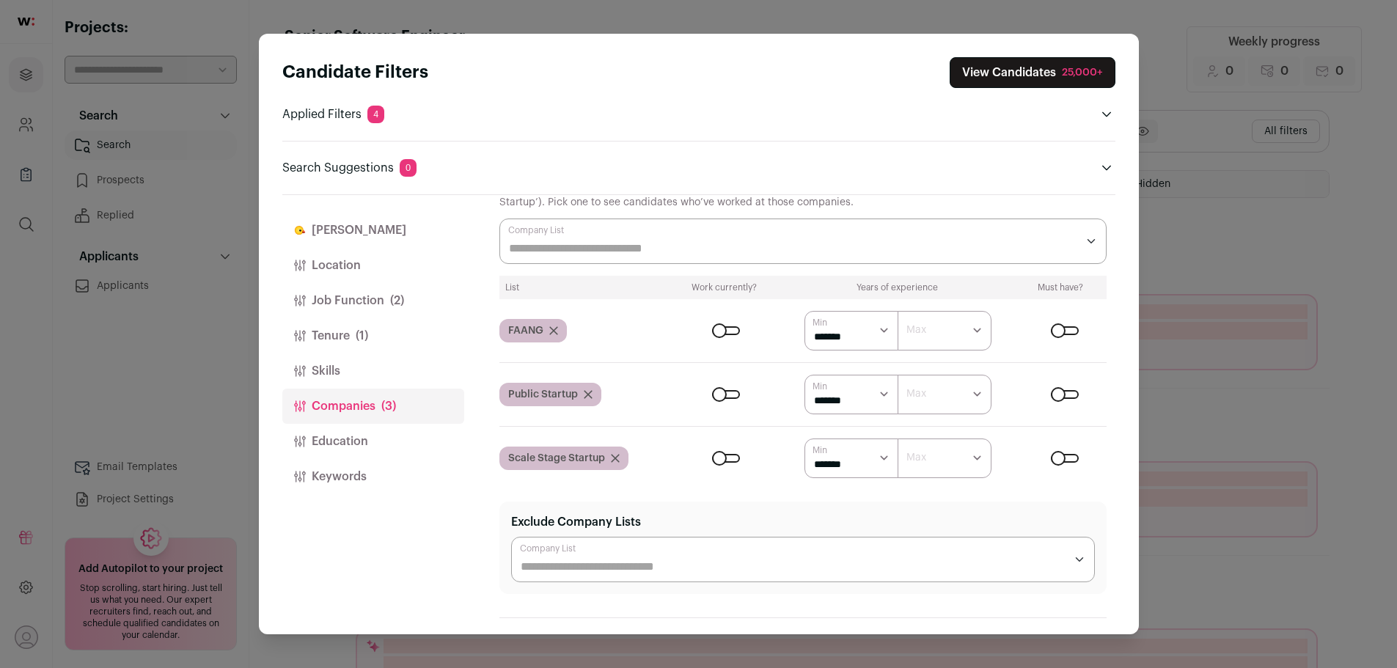
click at [1051, 330] on div "Close modal via background" at bounding box center [1065, 330] width 28 height 9
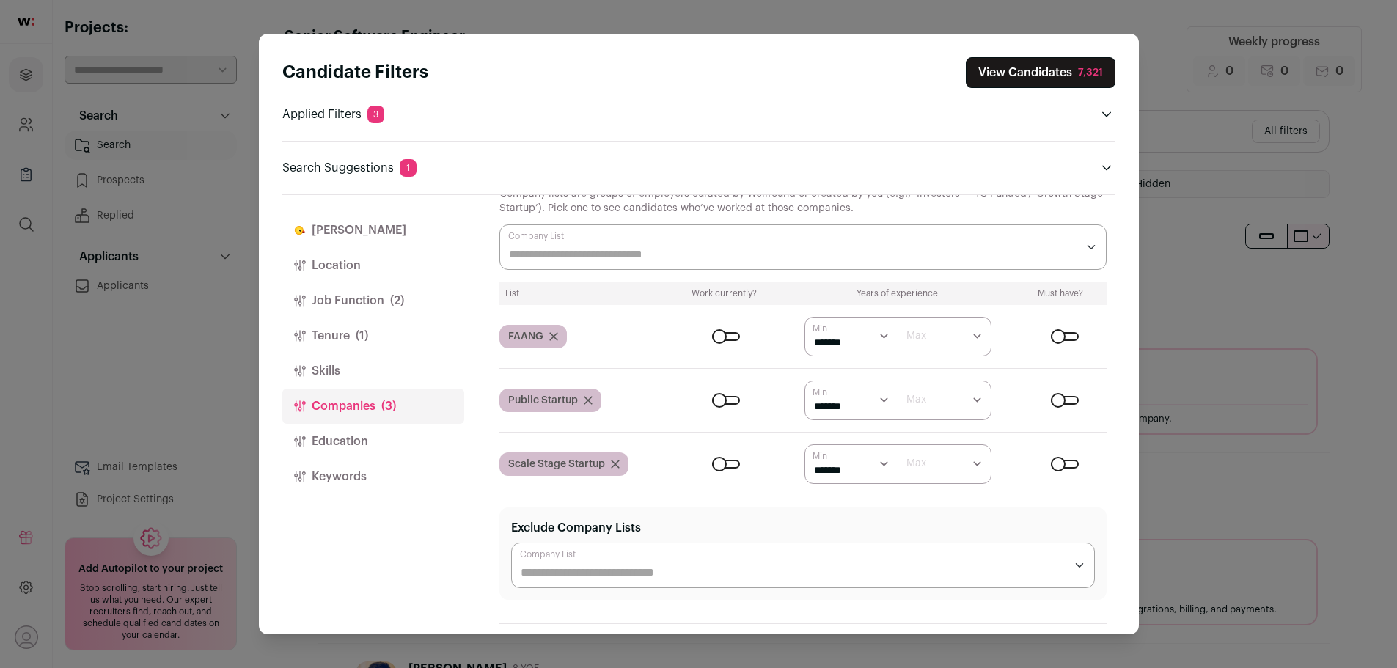
click at [1052, 336] on div "Close modal via background" at bounding box center [1065, 336] width 28 height 9
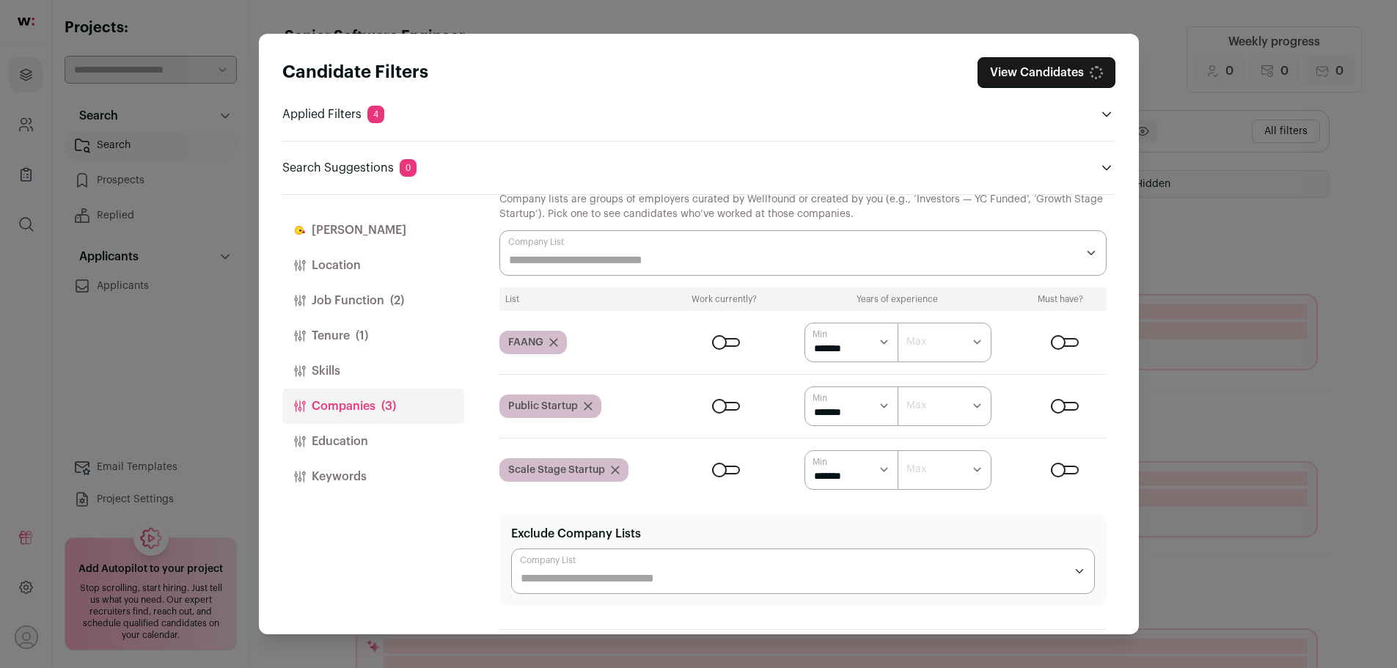
click at [1059, 402] on div "Close modal via background" at bounding box center [1065, 406] width 28 height 9
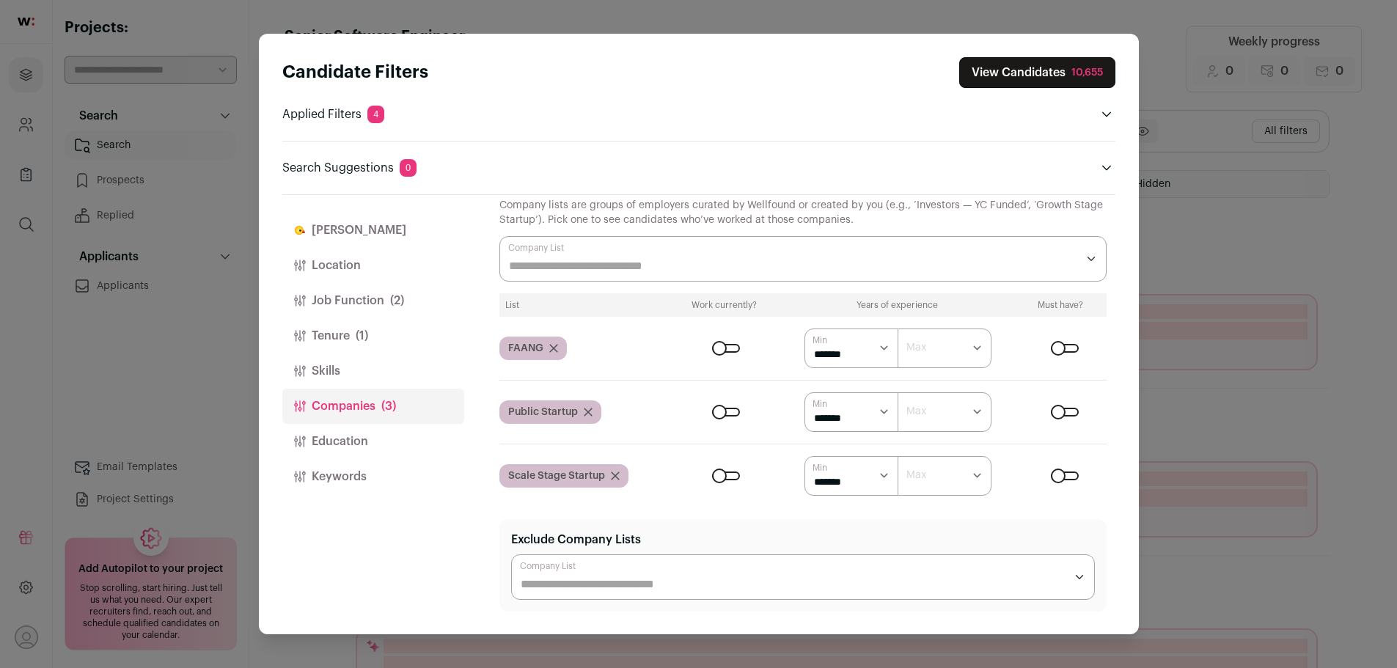
click at [1057, 477] on div "Close modal via background" at bounding box center [1065, 476] width 28 height 9
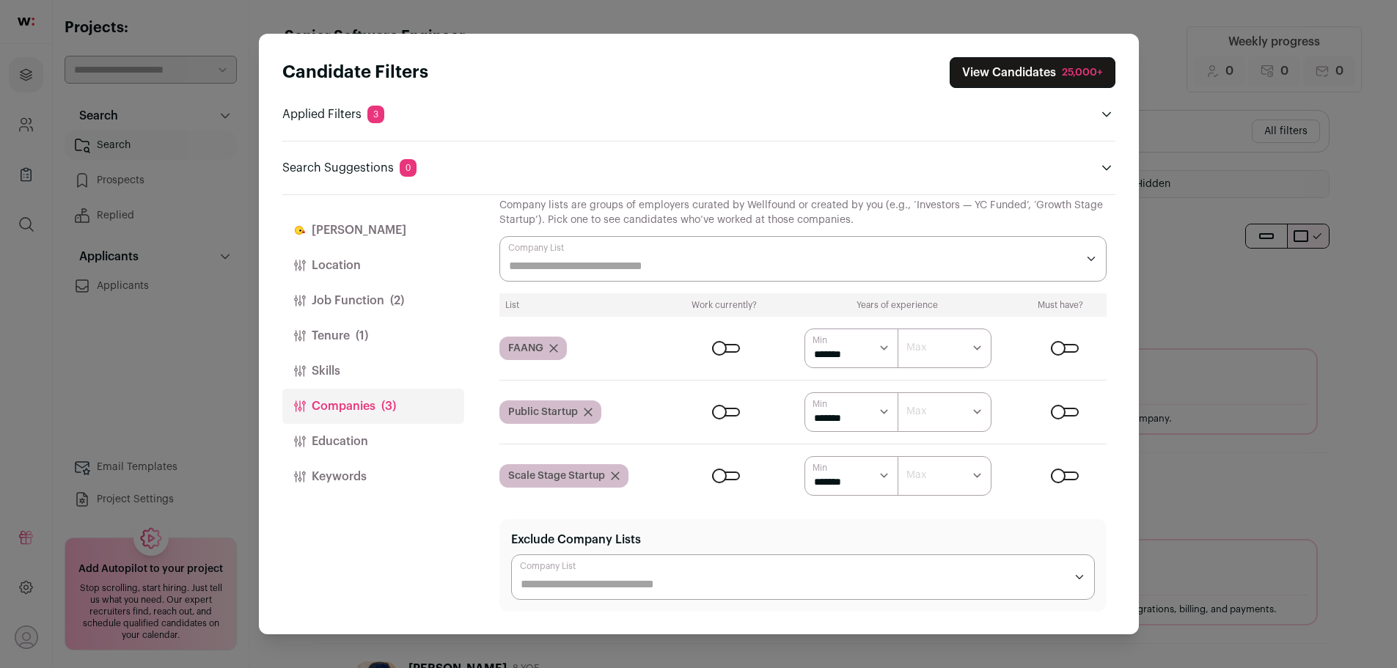
scroll to position [12, 0]
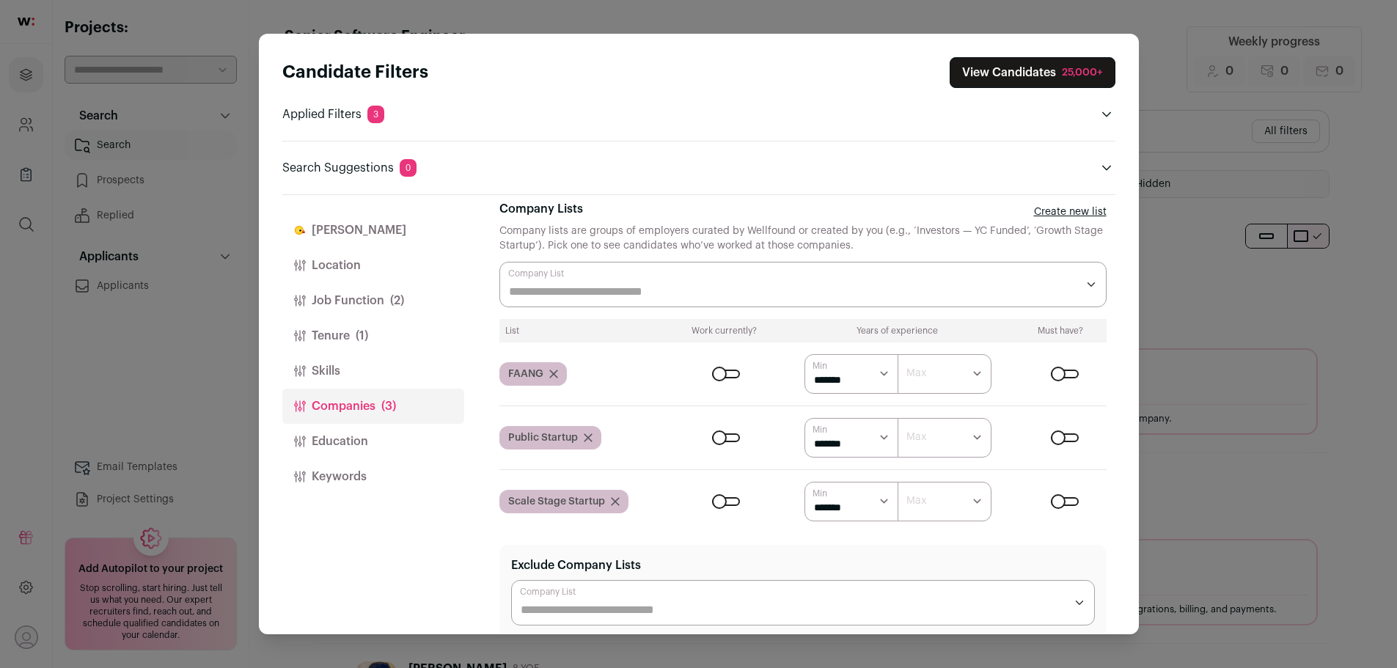
click at [1031, 64] on button "View Candidates 25,000+" at bounding box center [1033, 72] width 166 height 31
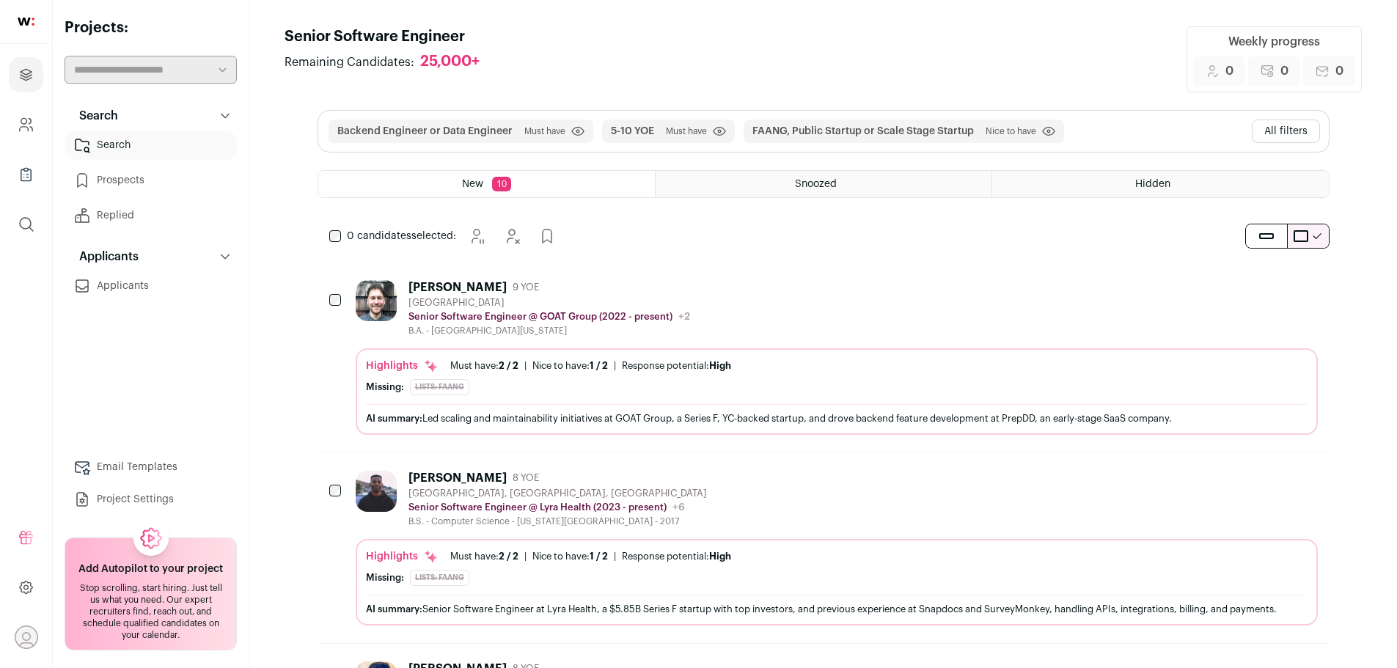
click at [1000, 130] on span "Nice to have" at bounding box center [1011, 131] width 51 height 12
click at [1046, 129] on icon "submit" at bounding box center [1048, 131] width 13 height 10
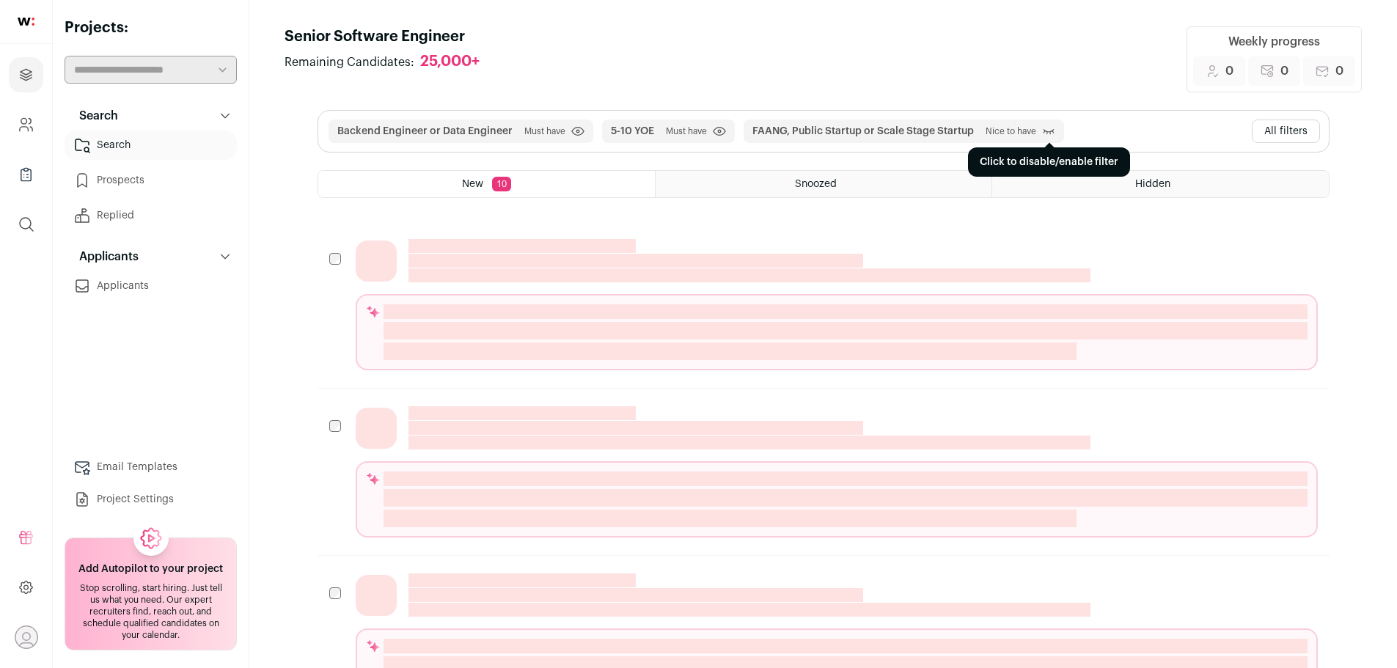
click at [1050, 132] on icon "submit" at bounding box center [1048, 131] width 11 height 5
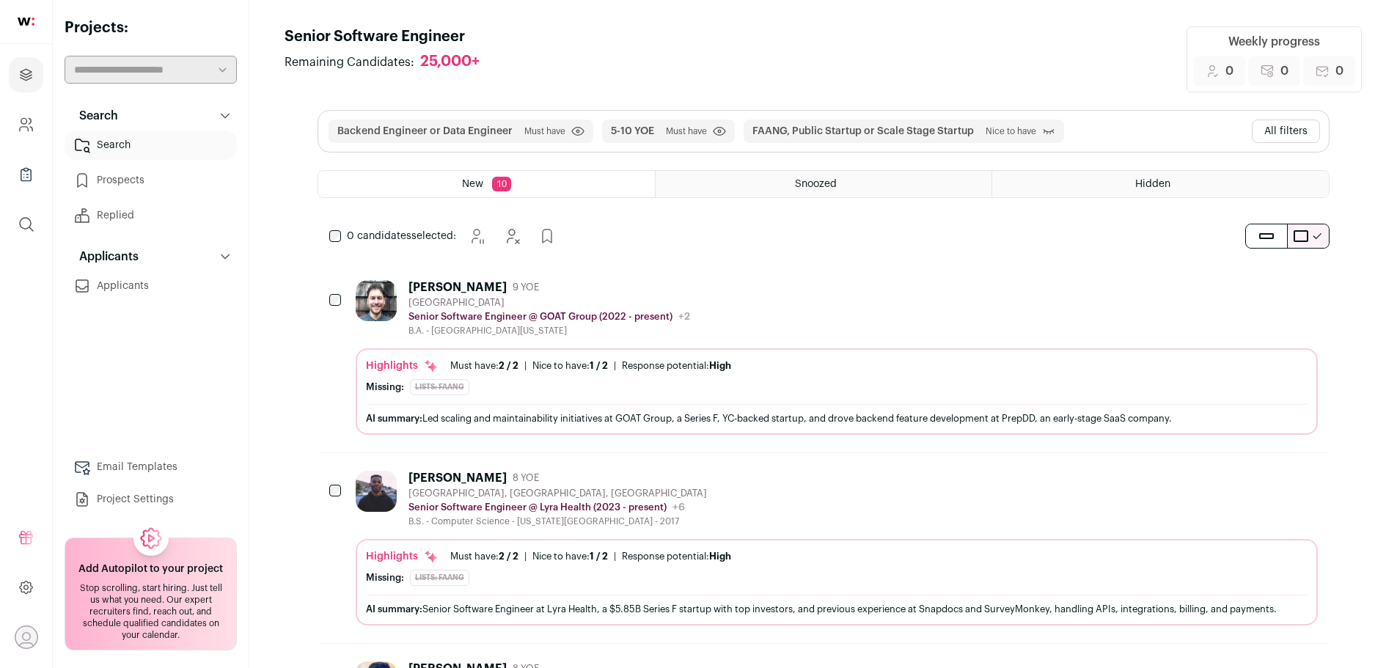
click at [1270, 130] on button "All filters" at bounding box center [1286, 131] width 68 height 23
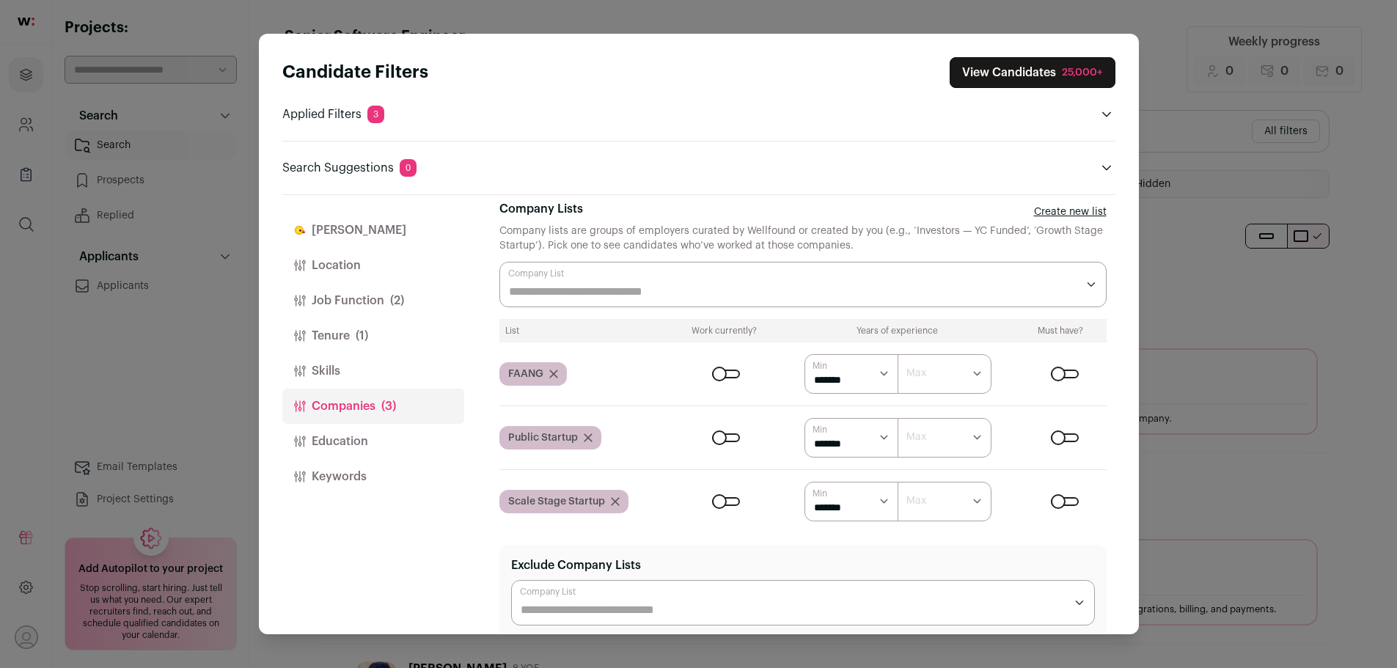
click at [339, 117] on p "Applied Filters 3" at bounding box center [333, 115] width 102 height 18
click at [326, 296] on button "Job Function (2)" at bounding box center [373, 300] width 182 height 35
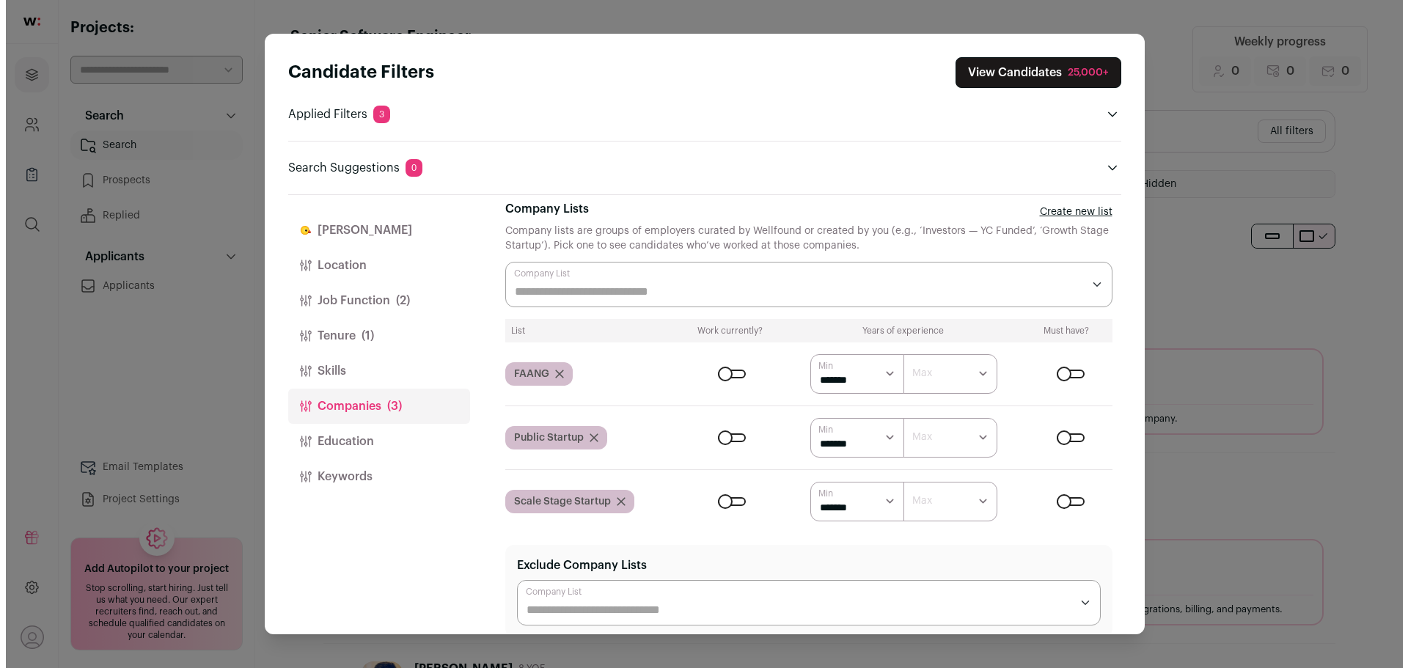
scroll to position [0, 0]
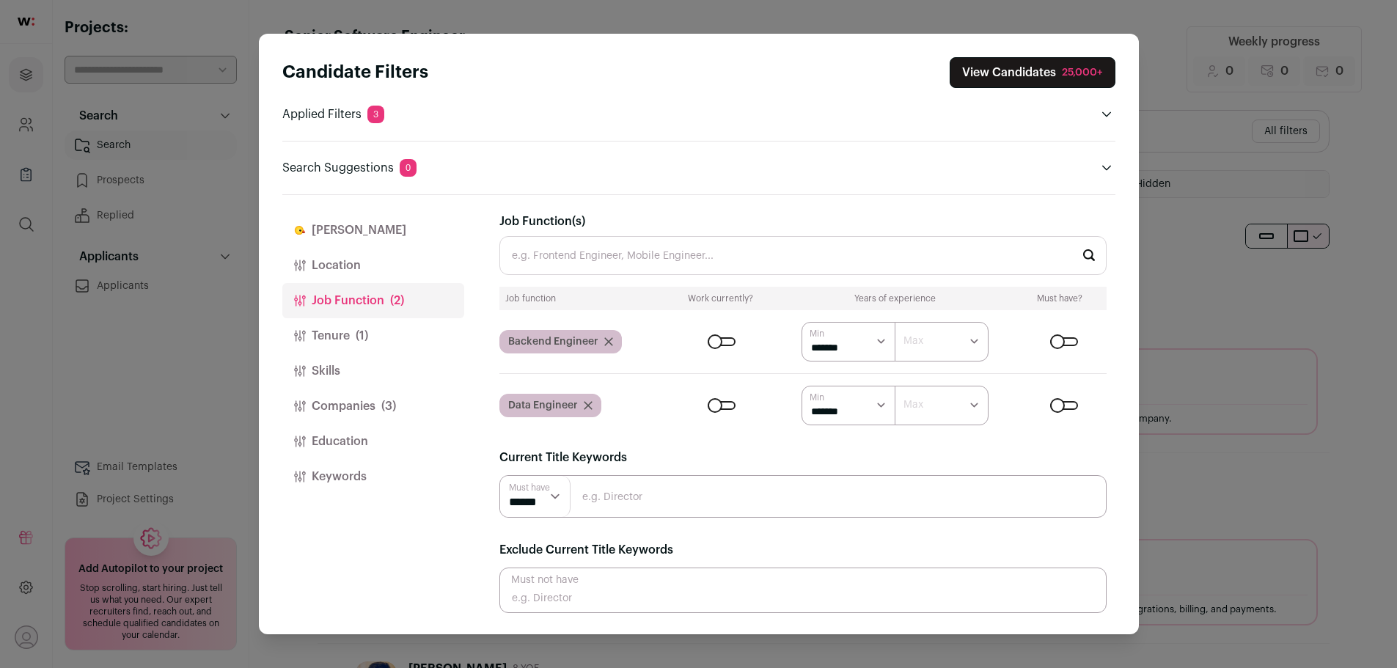
click at [351, 397] on button "Companies (3)" at bounding box center [373, 406] width 182 height 35
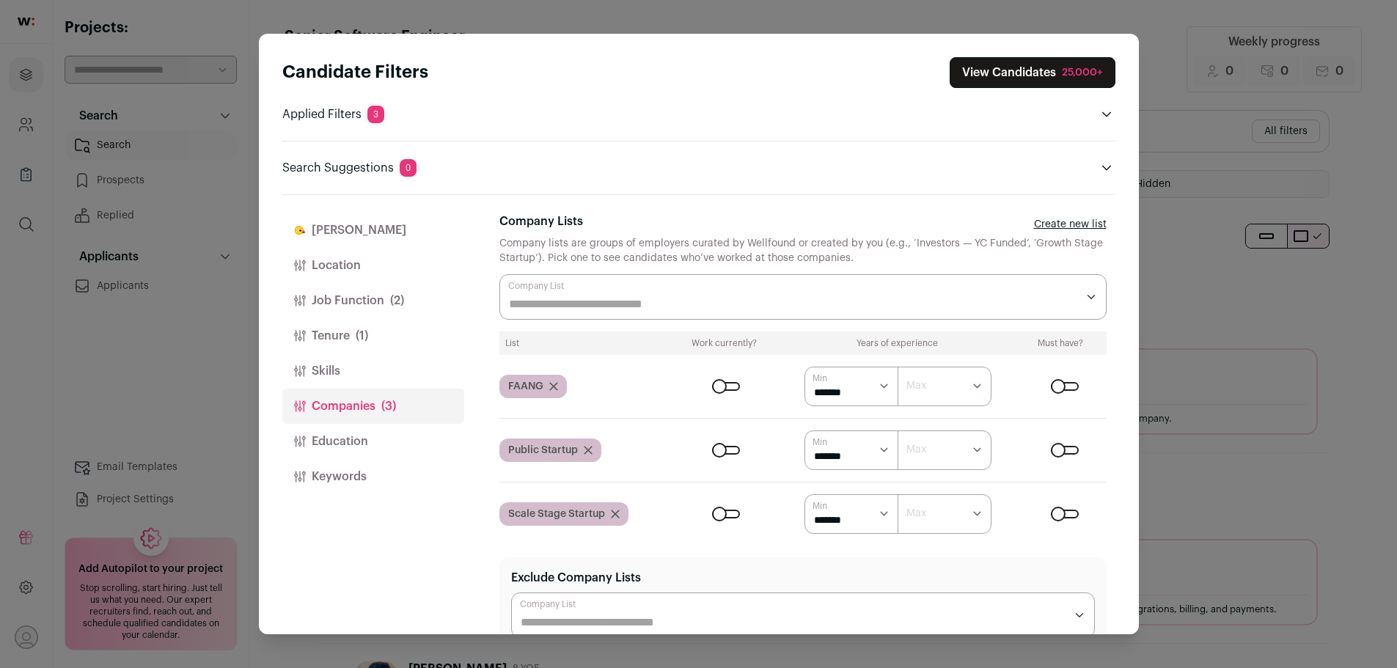
click at [1044, 378] on form "****** ******* ******* ******* ******* ******* ******* ******* ******* ********…" at bounding box center [891, 387] width 432 height 40
click at [1051, 385] on div "Close modal via background" at bounding box center [1065, 386] width 28 height 9
click at [1051, 448] on div "Close modal via background" at bounding box center [1065, 450] width 28 height 9
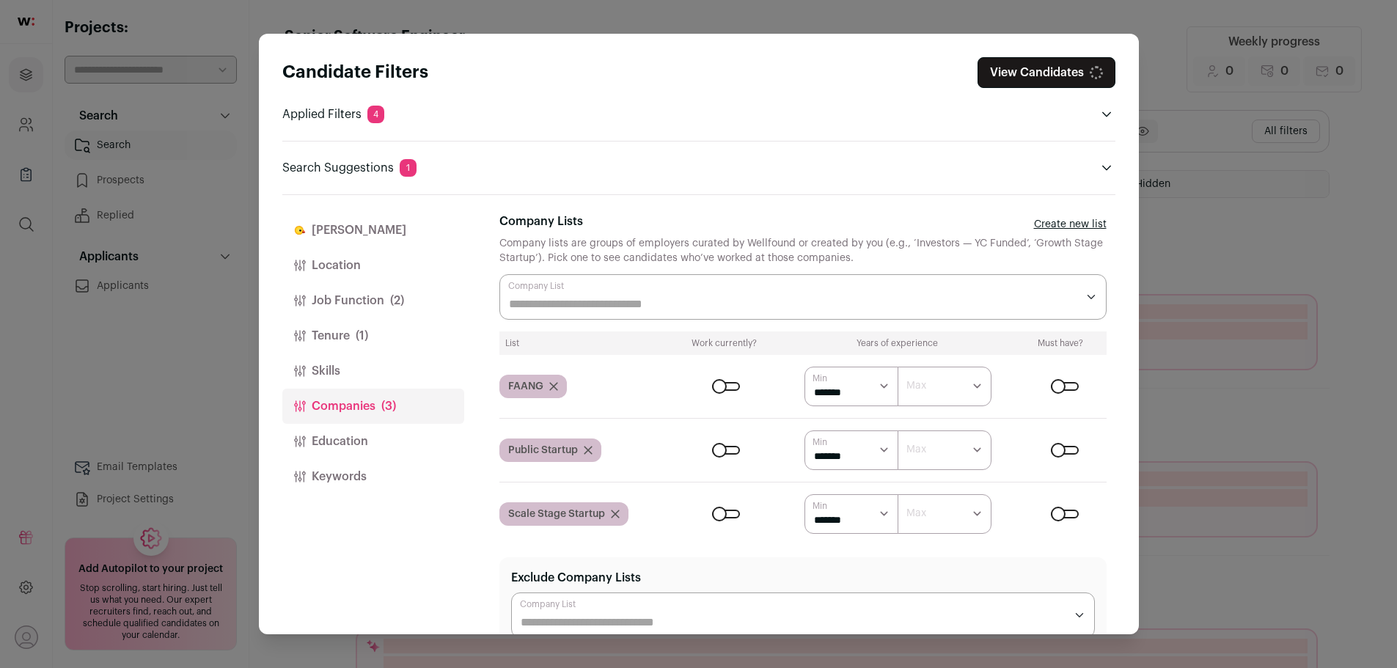
click at [1052, 510] on div "Close modal via background" at bounding box center [1065, 514] width 28 height 9
click at [1033, 79] on button "View Candidates 7,321" at bounding box center [1041, 72] width 150 height 31
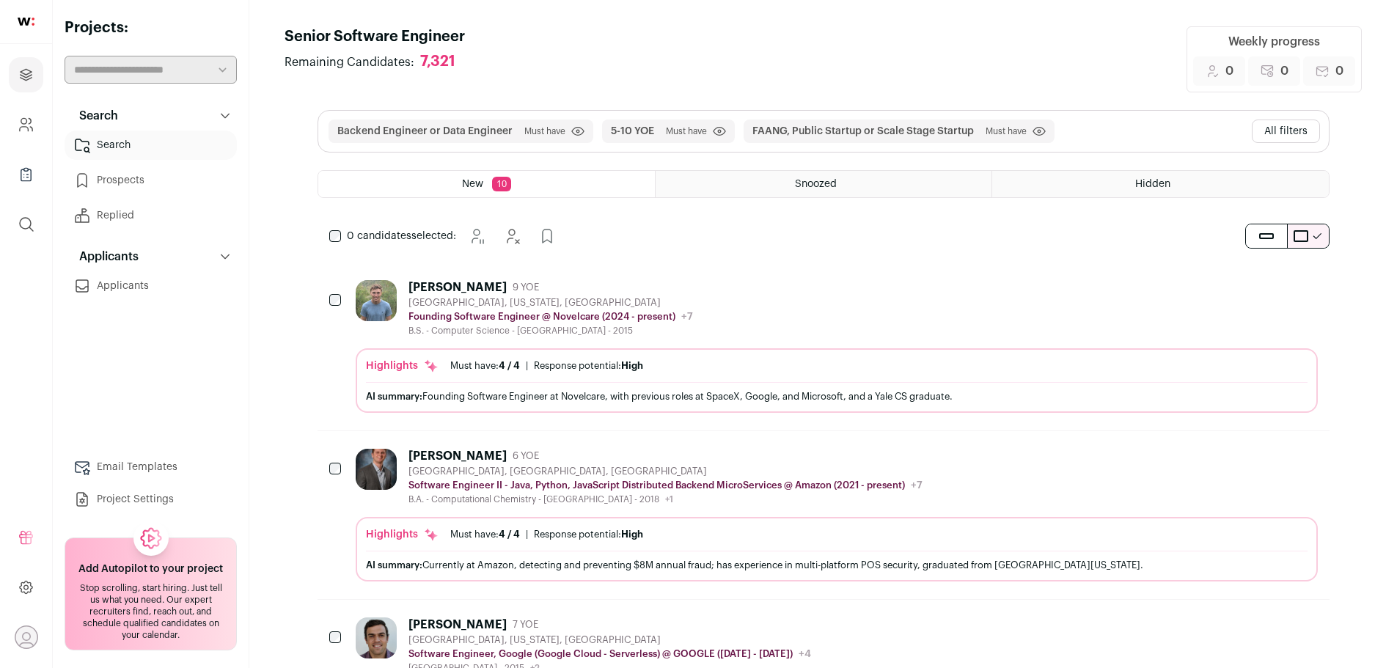
click at [1096, 133] on div "Backend Engineer or Data Engineer Must have Click to disable/enable filter 5-10…" at bounding box center [823, 131] width 1011 height 41
click at [1271, 137] on button "All filters" at bounding box center [1286, 131] width 68 height 23
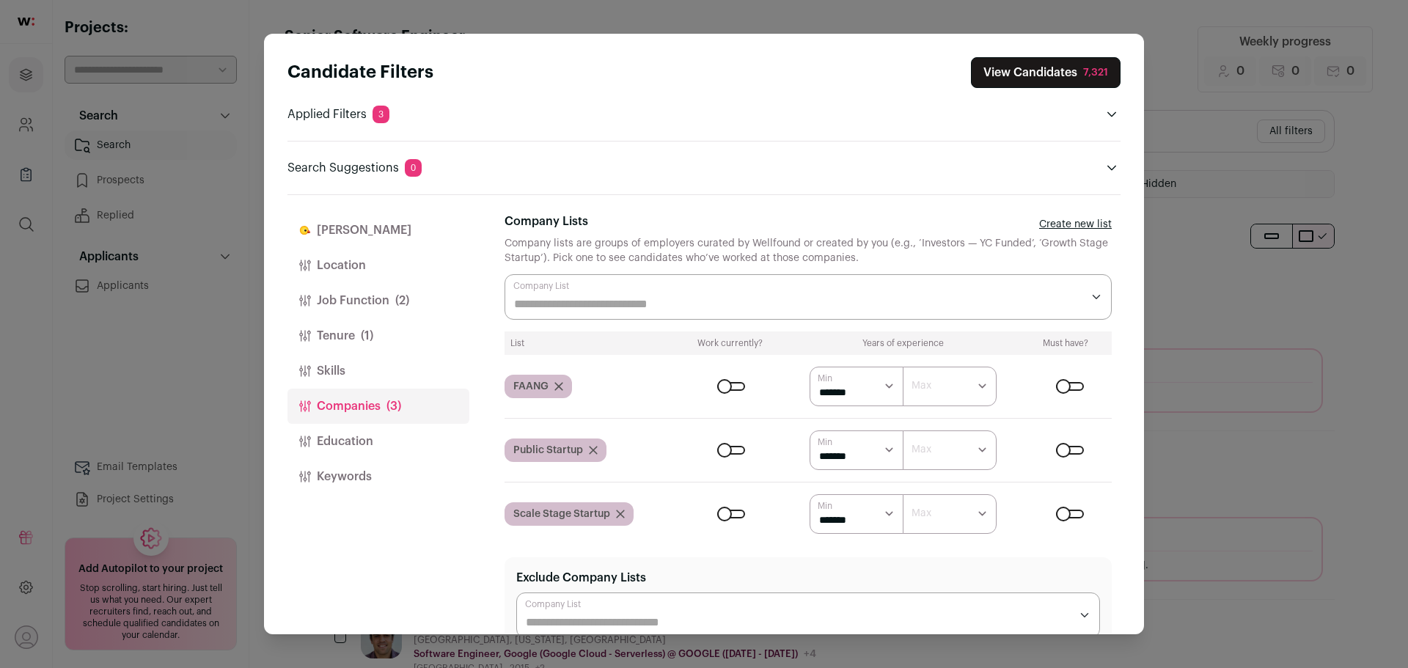
click at [1042, 228] on link "Create new list" at bounding box center [1075, 224] width 73 height 15
click at [689, 249] on div "Company lists are groups of employers curated by Wellfound or created by you (e…" at bounding box center [808, 250] width 607 height 29
click at [614, 301] on input "Company Lists" at bounding box center [798, 305] width 568 height 18
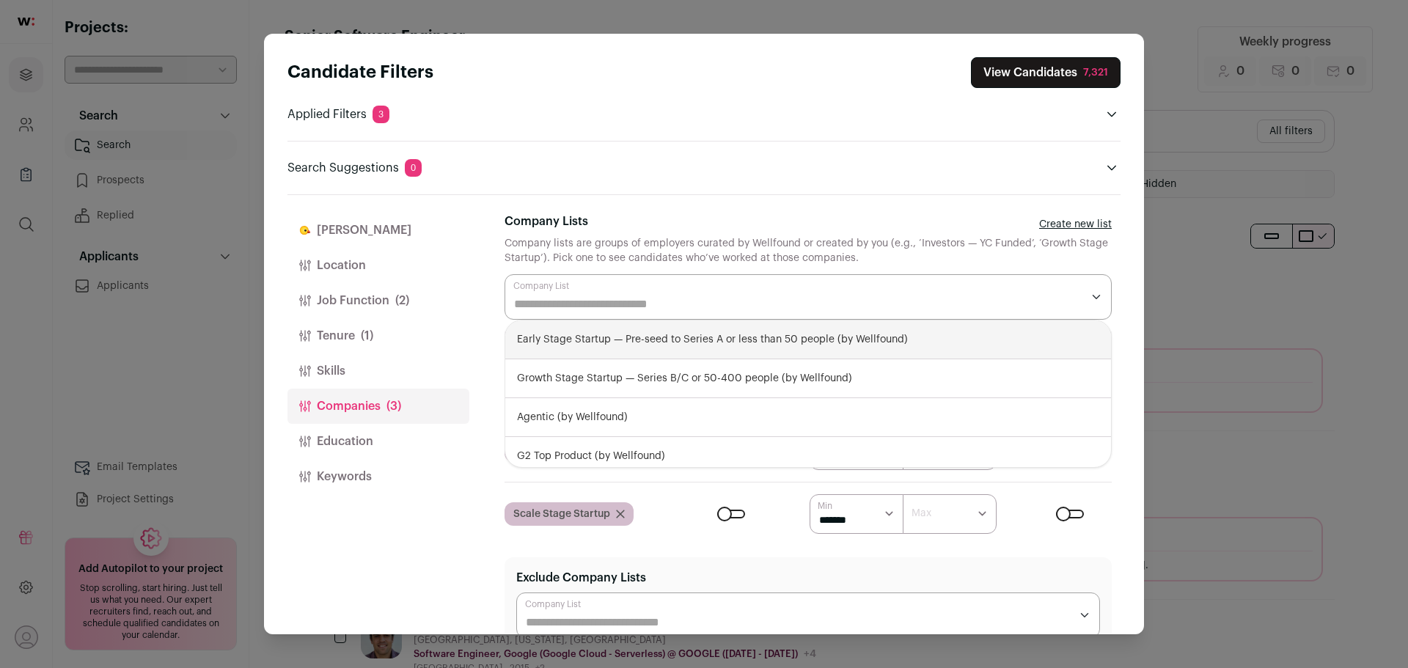
click at [603, 332] on div "Early Stage Startup — Pre-seed to Series A or less than 50 people (by Wellfound)" at bounding box center [808, 339] width 606 height 39
select select "**********"
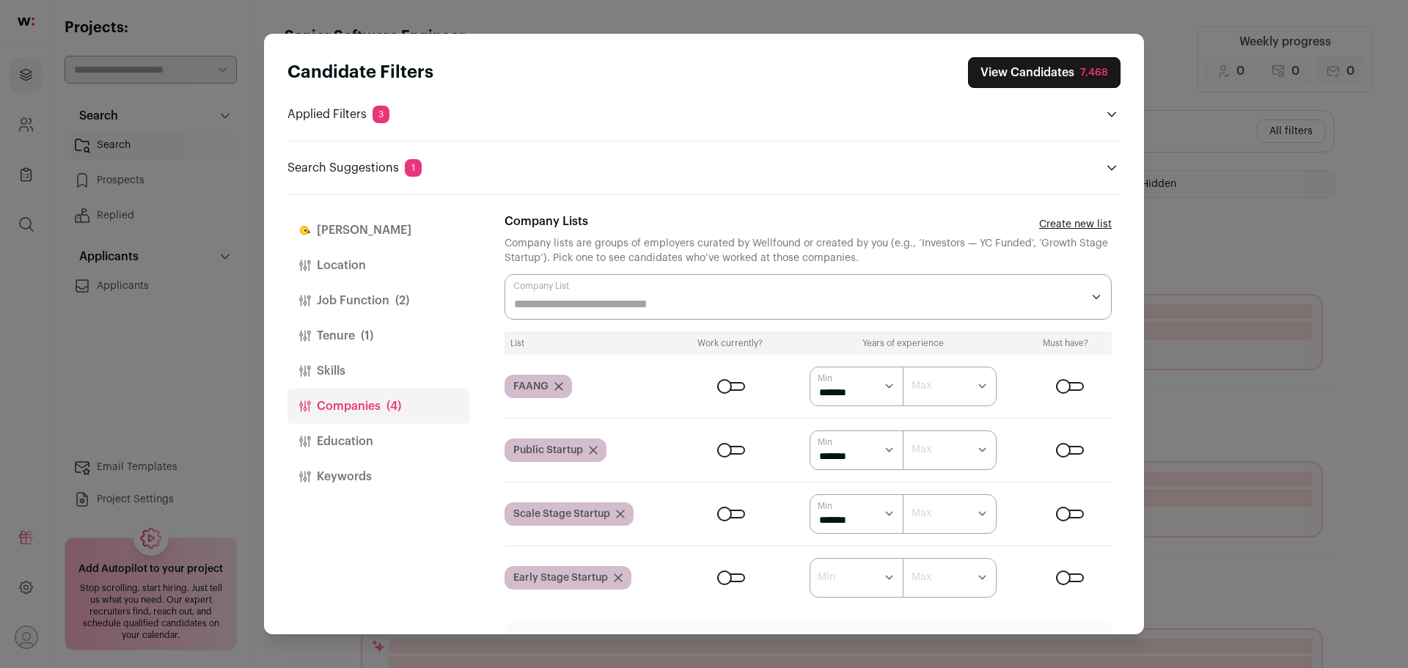
click at [496, 535] on div "Finch Location Job Function (2) Tenure (1) Skills Companies (4) Education Keywo…" at bounding box center [703, 415] width 833 height 440
click at [591, 310] on input "Company Lists" at bounding box center [798, 305] width 568 height 18
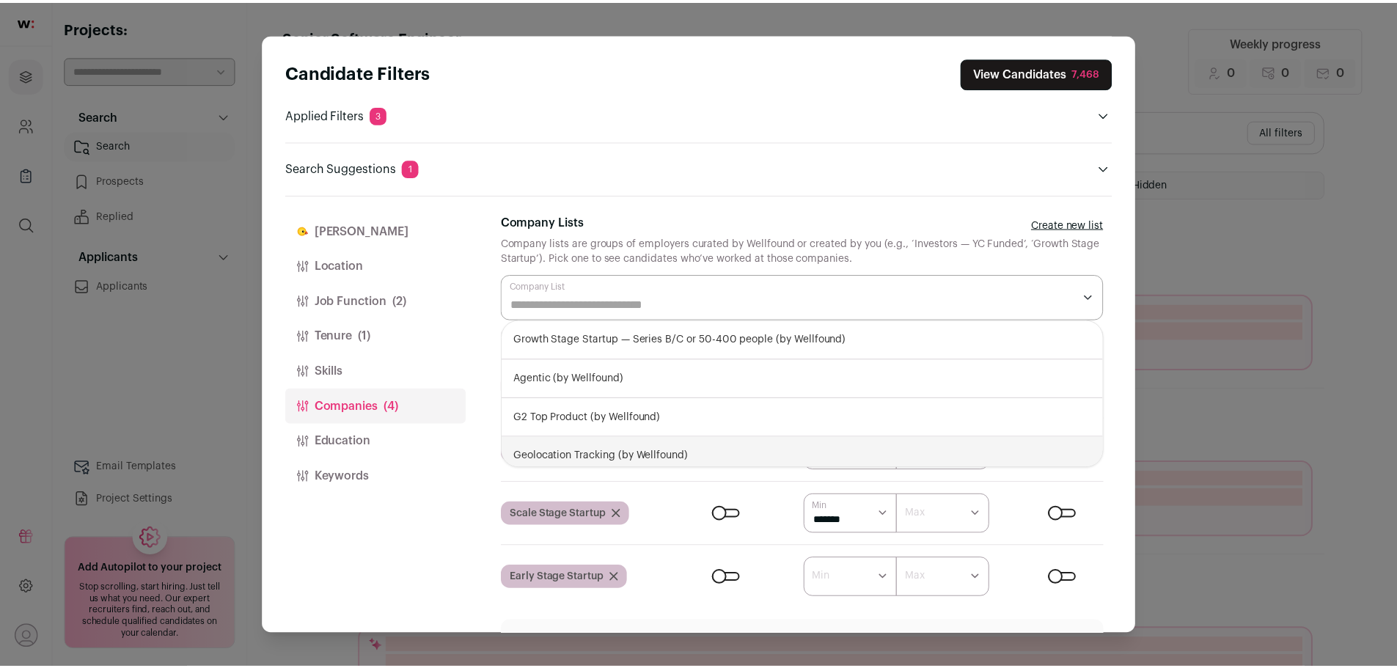
scroll to position [9, 0]
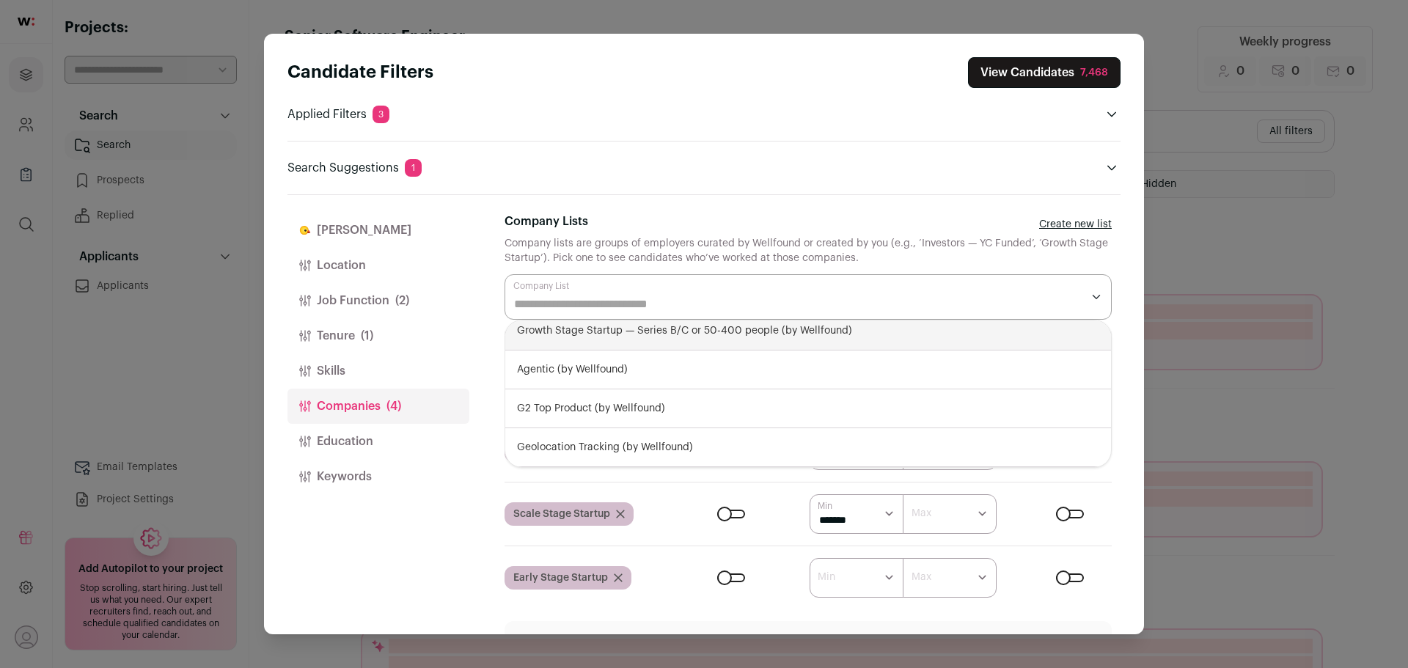
click at [590, 329] on div "Growth Stage Startup — Series B/C or 50-400 people (by Wellfound)" at bounding box center [808, 331] width 606 height 39
select select "**********"
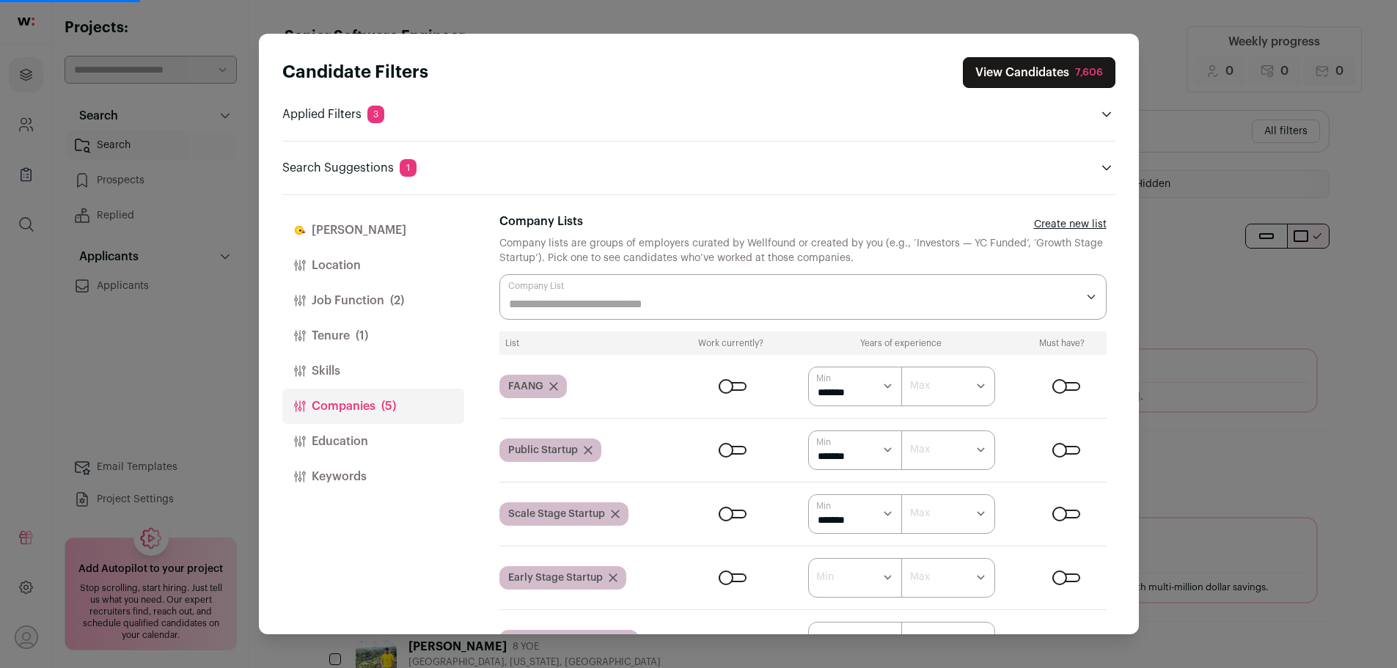
click at [469, 557] on div "Finch Location Job Function (2) Tenure (1) Skills Companies (5) Education Keywo…" at bounding box center [698, 415] width 833 height 440
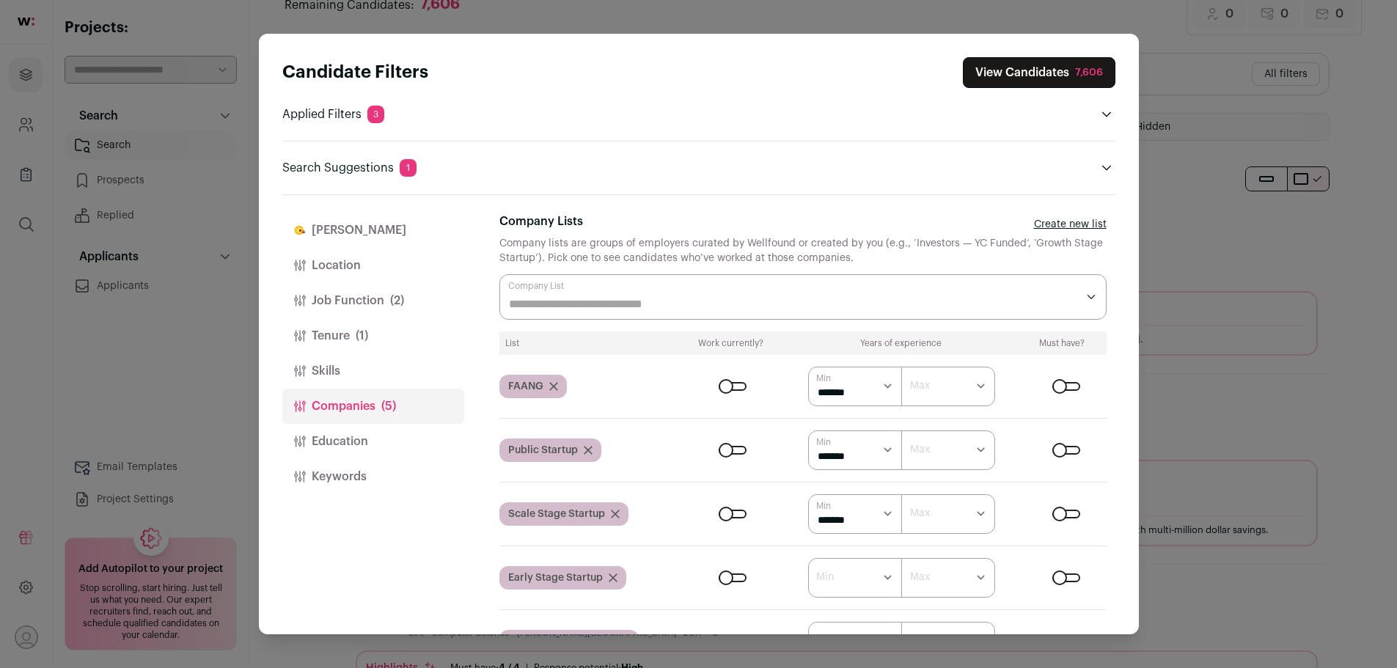
scroll to position [147, 0]
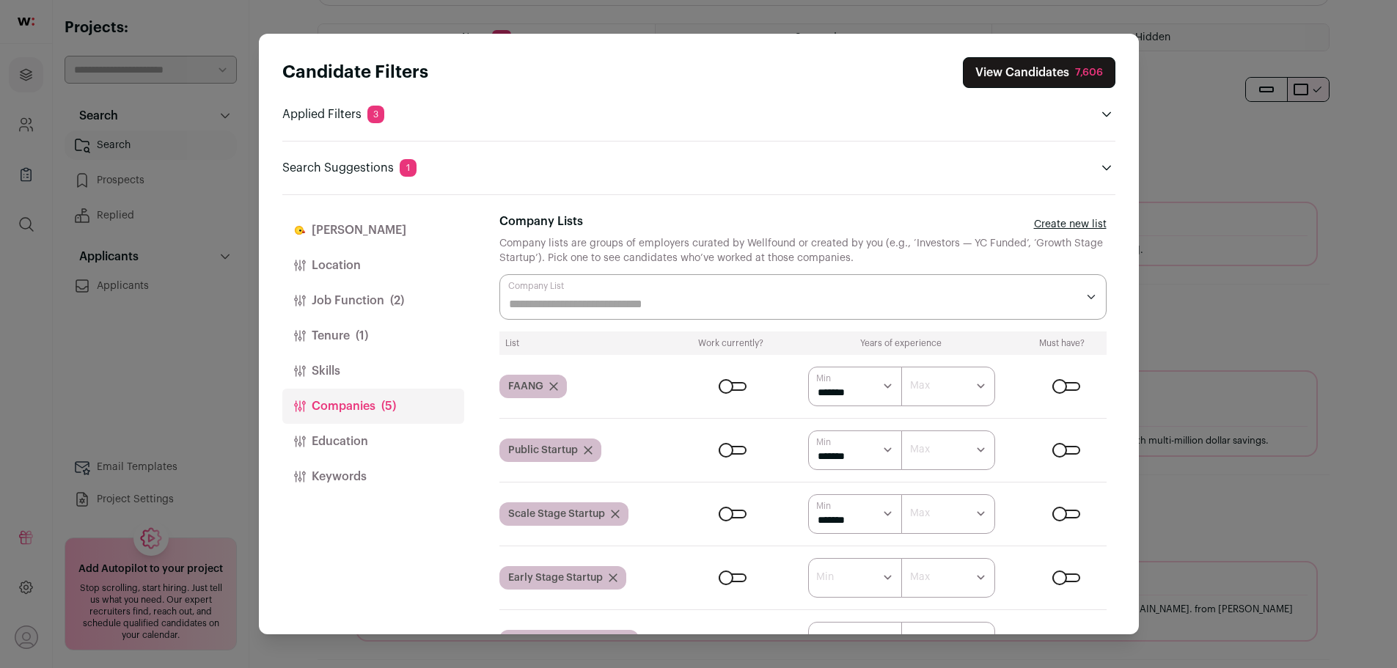
click at [716, 586] on form "****** ******* ******* ******* ******* ******* ******* ******* ******* ********…" at bounding box center [894, 578] width 424 height 40
click at [721, 577] on div "Close modal via background" at bounding box center [733, 578] width 28 height 9
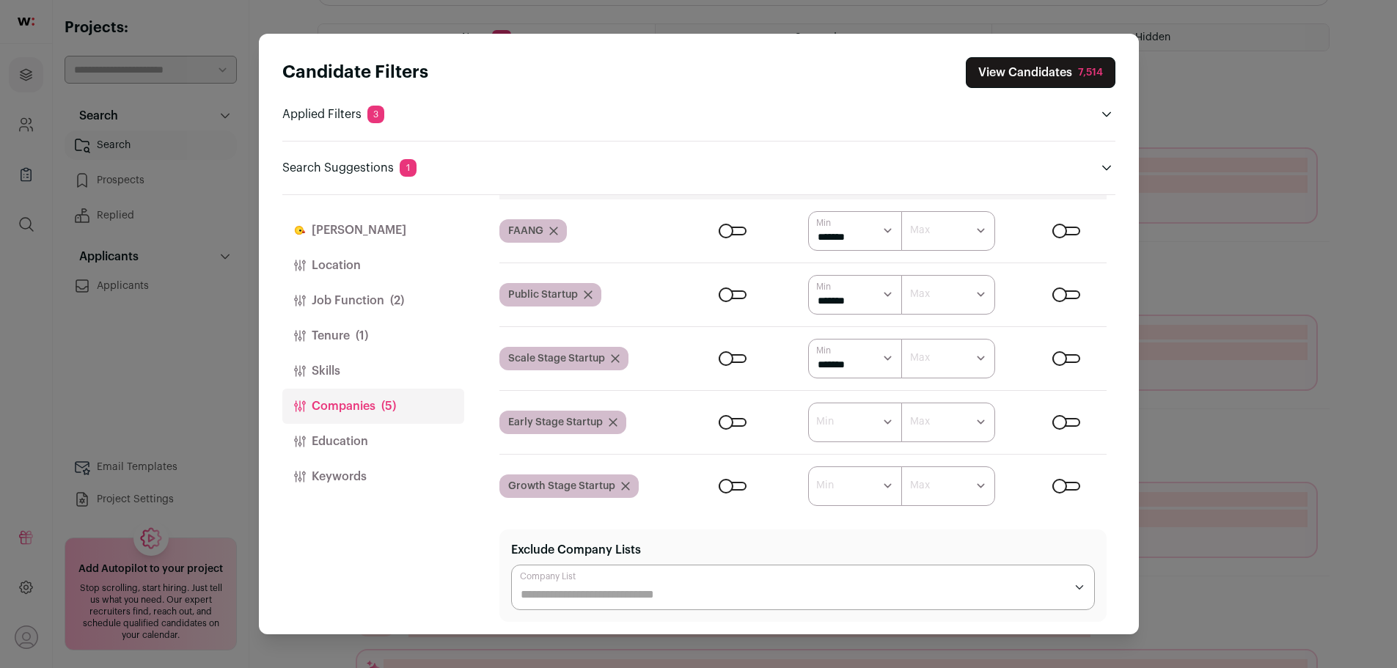
scroll to position [203, 0]
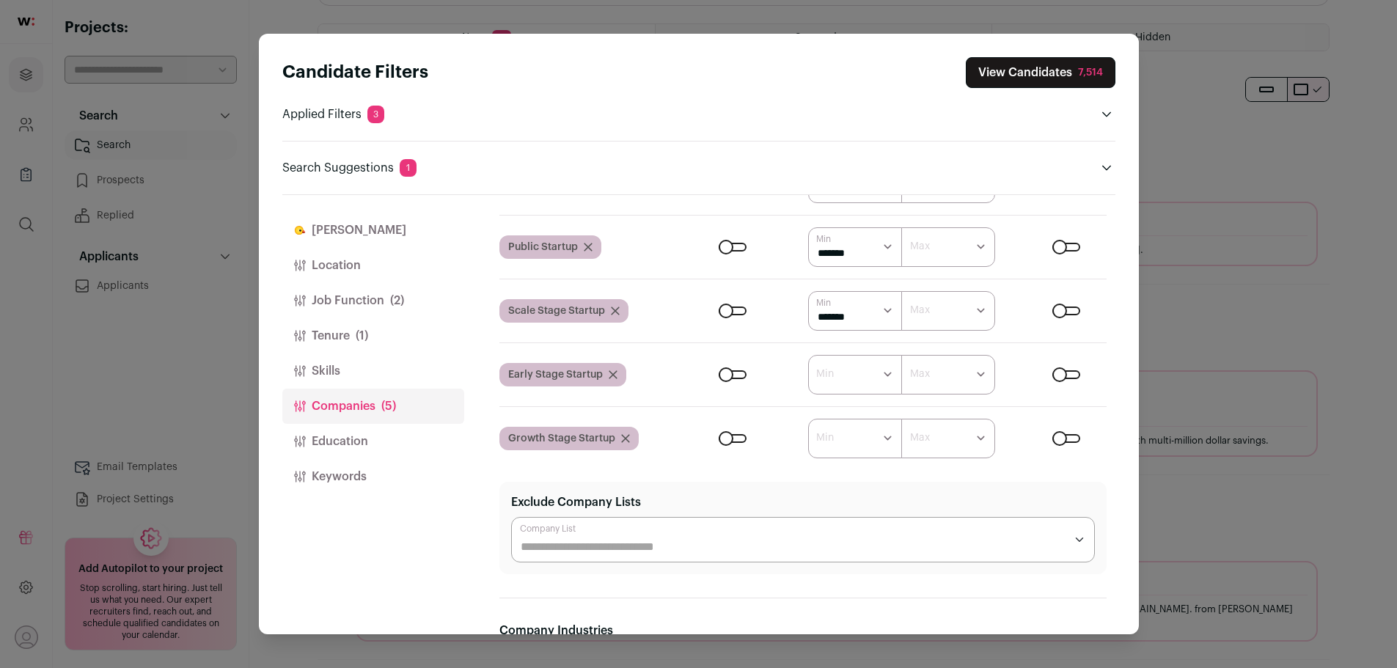
click at [727, 445] on form "****** ******* ******* ******* ******* ******* ******* ******* ******* ********…" at bounding box center [894, 439] width 424 height 40
click at [727, 440] on div "Close modal via background" at bounding box center [733, 438] width 28 height 9
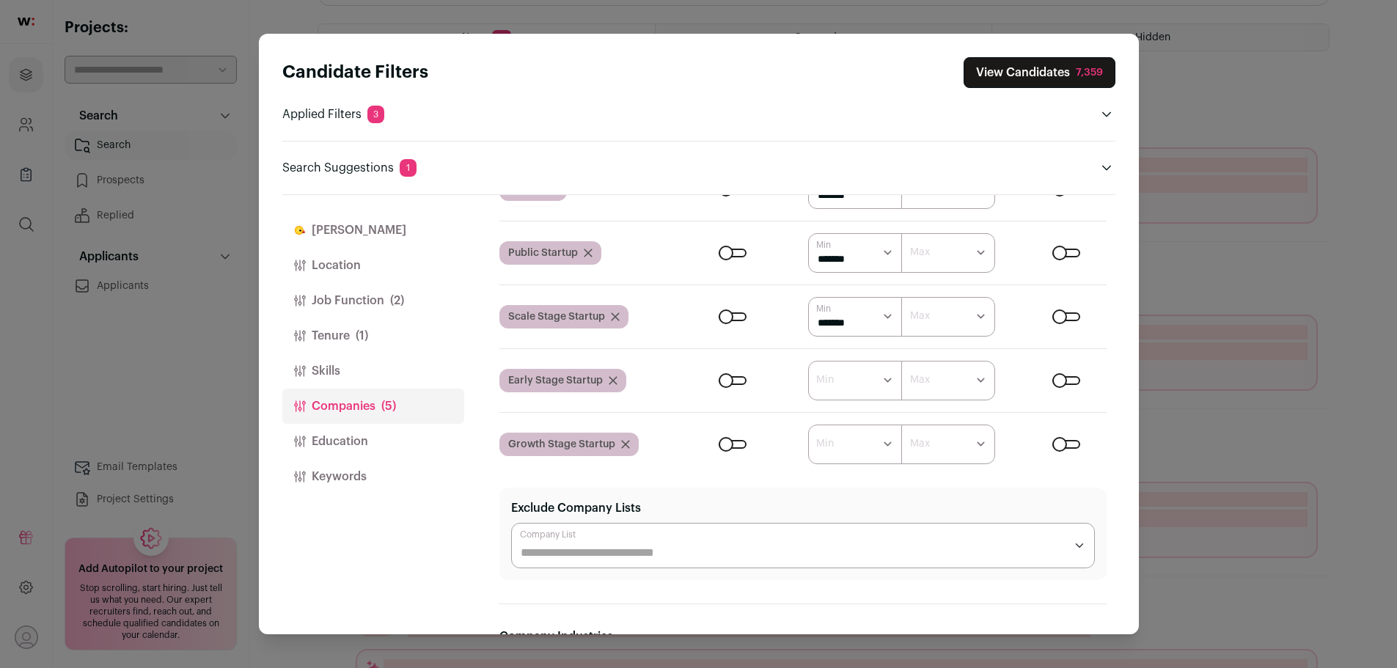
click at [848, 389] on select "****** ******* ******* ******* ******* ******* ******* ******* ******* ********…" at bounding box center [855, 381] width 94 height 40
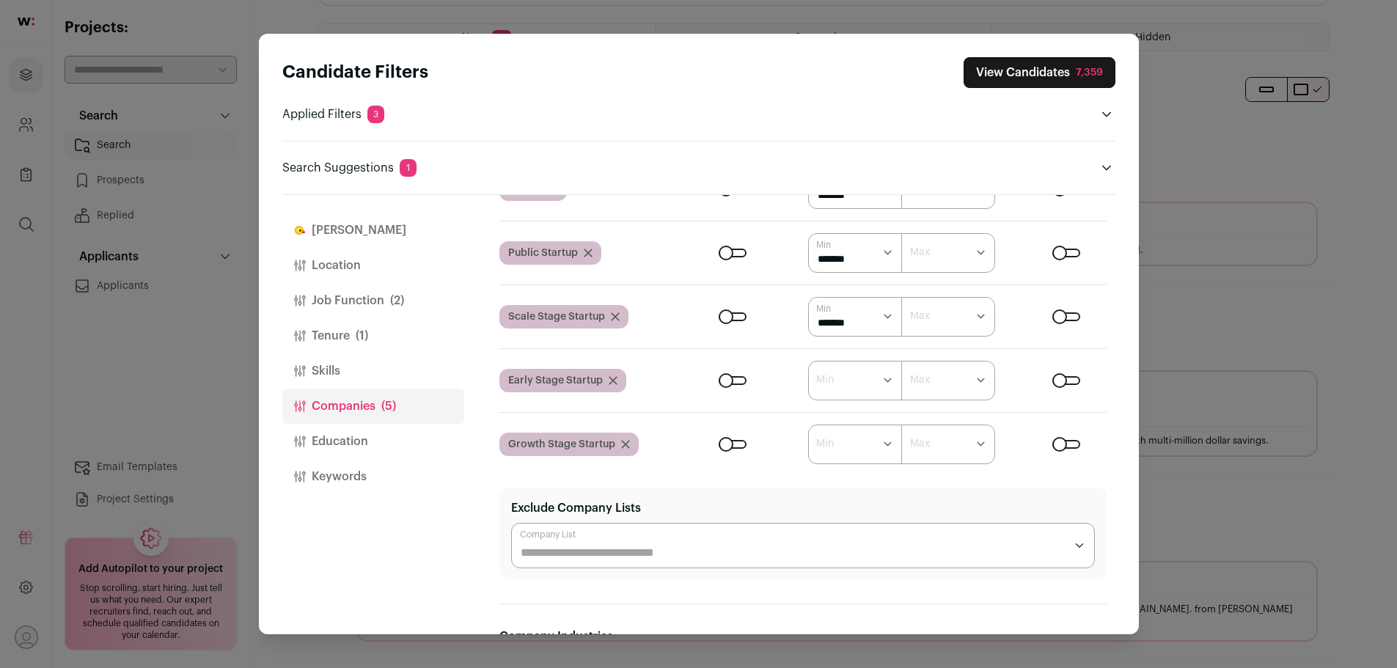
select select "*"
click at [808, 361] on select "****** ******* ******* ******* ******* ******* ******* ******* ******* ********…" at bounding box center [855, 381] width 94 height 40
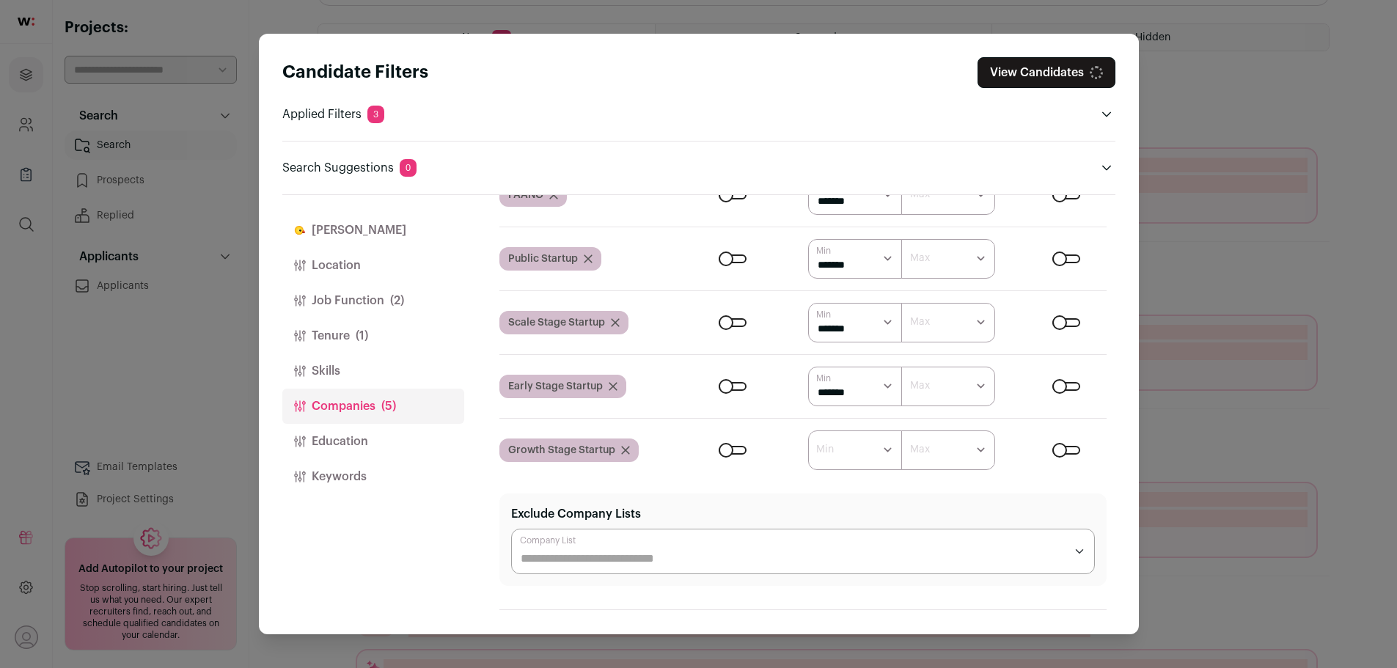
click at [846, 451] on select "****** ******* ******* ******* ******* ******* ******* ******* ******* ********…" at bounding box center [855, 450] width 94 height 40
select select "*"
click at [808, 430] on select "****** ******* ******* ******* ******* ******* ******* ******* ******* ********…" at bounding box center [855, 450] width 94 height 40
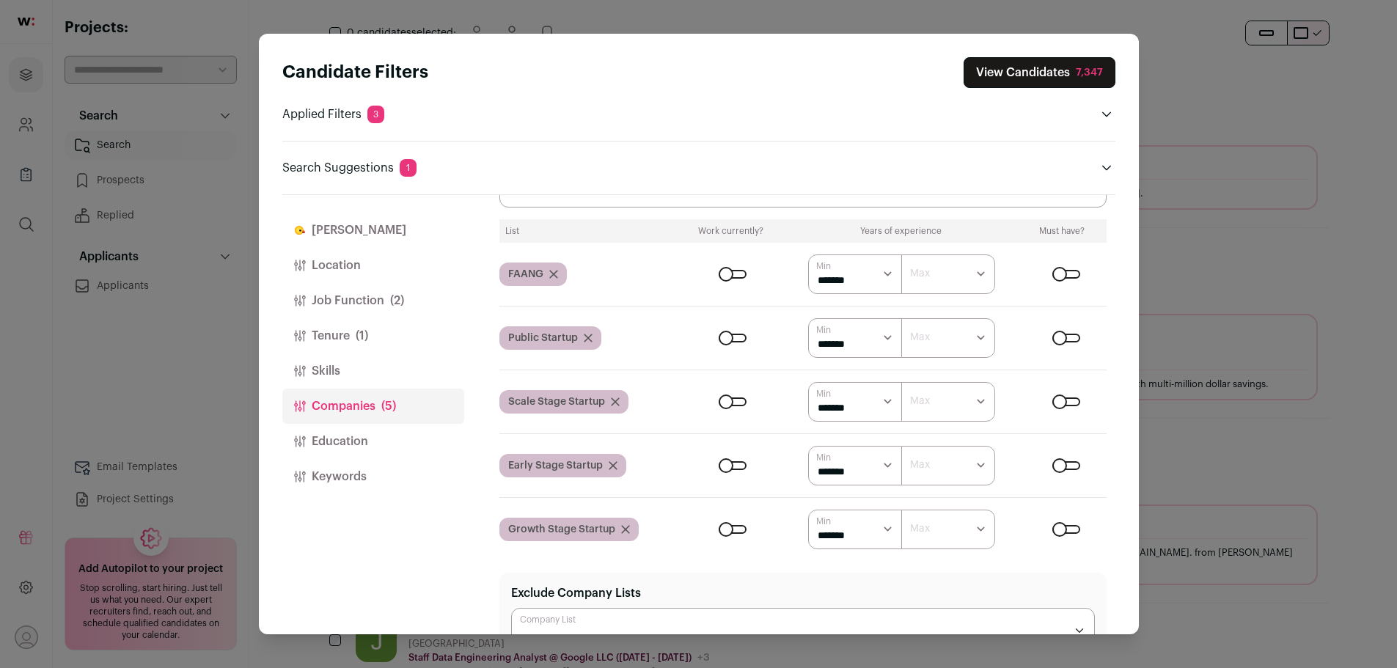
scroll to position [220, 0]
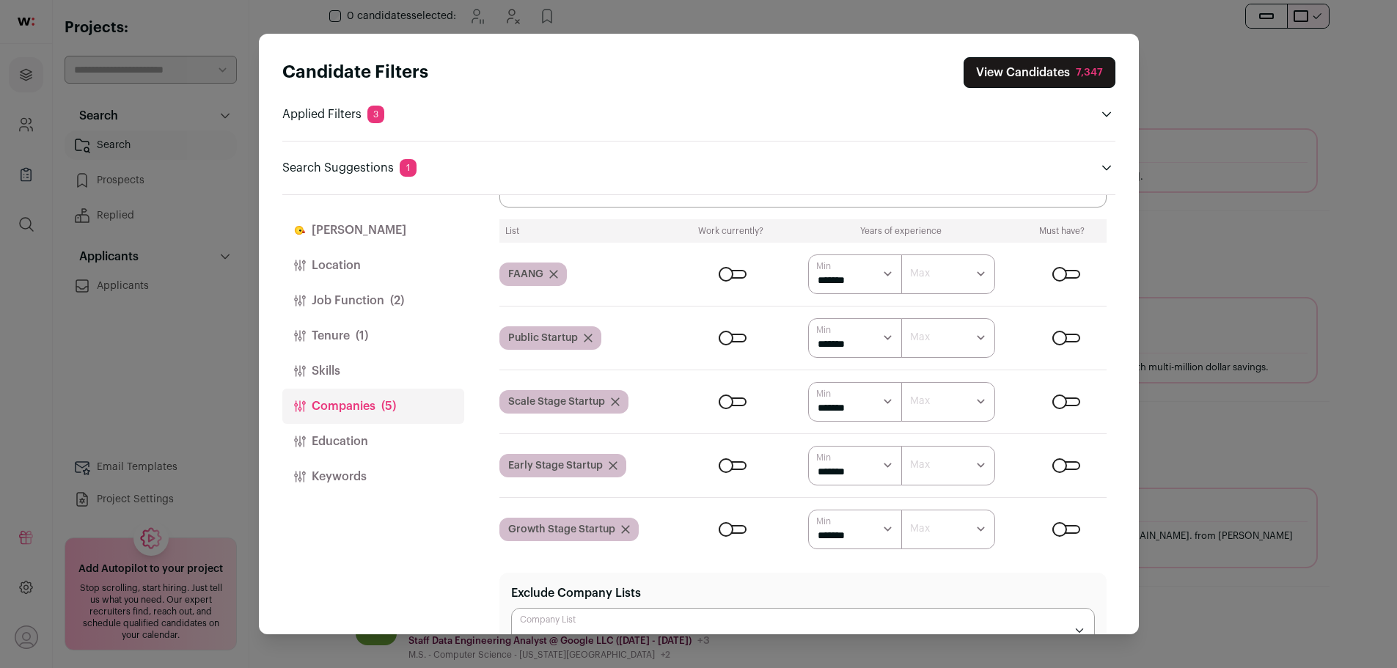
click at [340, 268] on button "Location" at bounding box center [373, 265] width 182 height 35
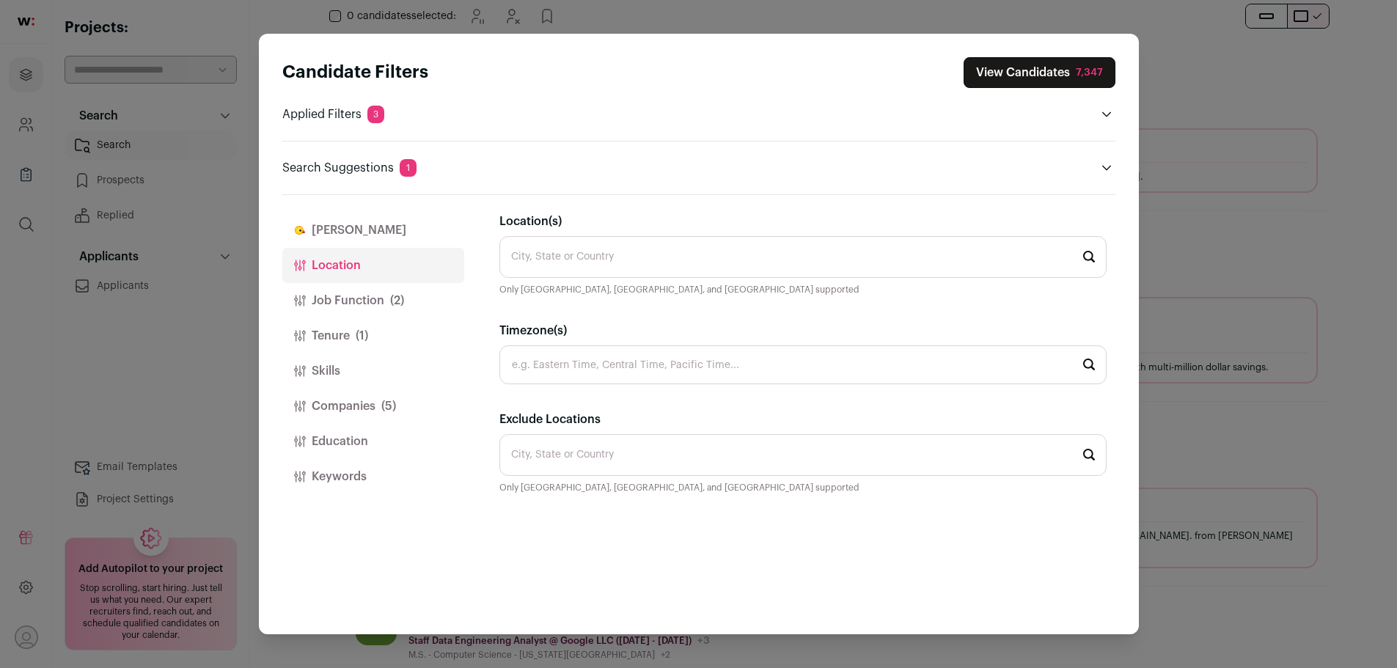
scroll to position [0, 0]
click at [609, 260] on input "Location(s)" at bounding box center [802, 257] width 607 height 42
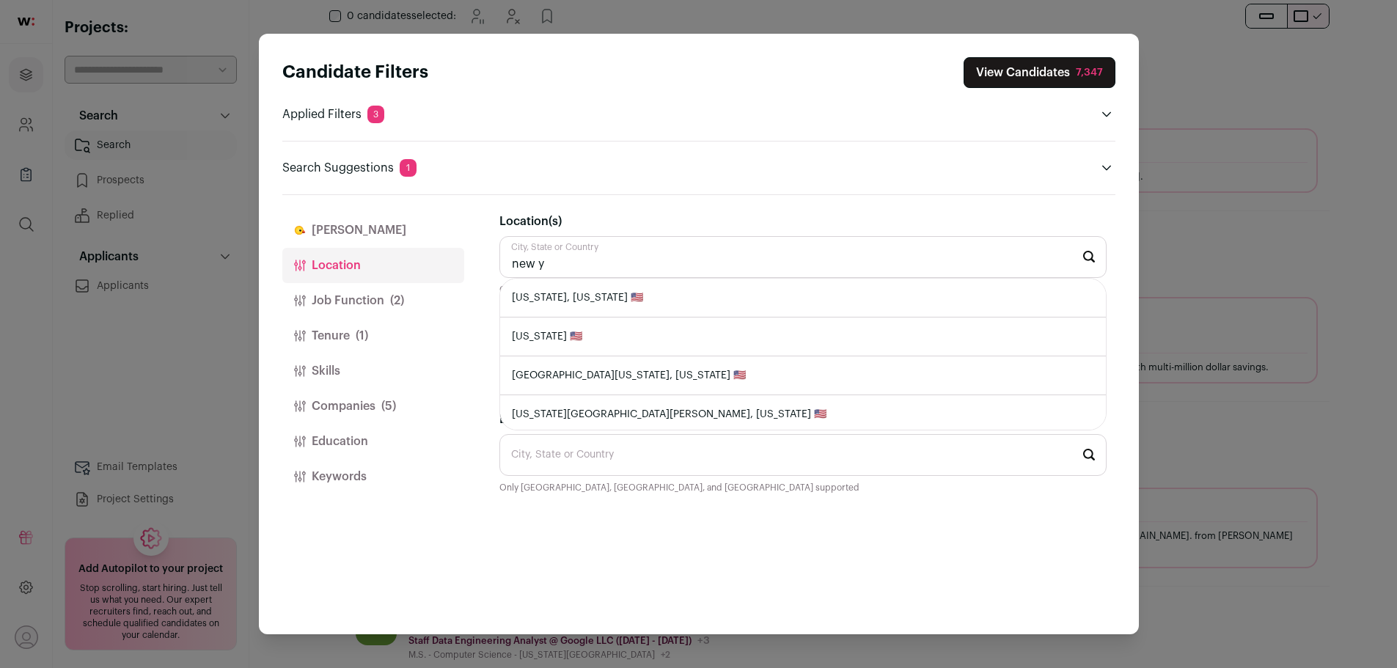
click at [638, 306] on li "New York, New York 🇺🇸" at bounding box center [803, 298] width 606 height 39
type input "New York, New York 🇺🇸"
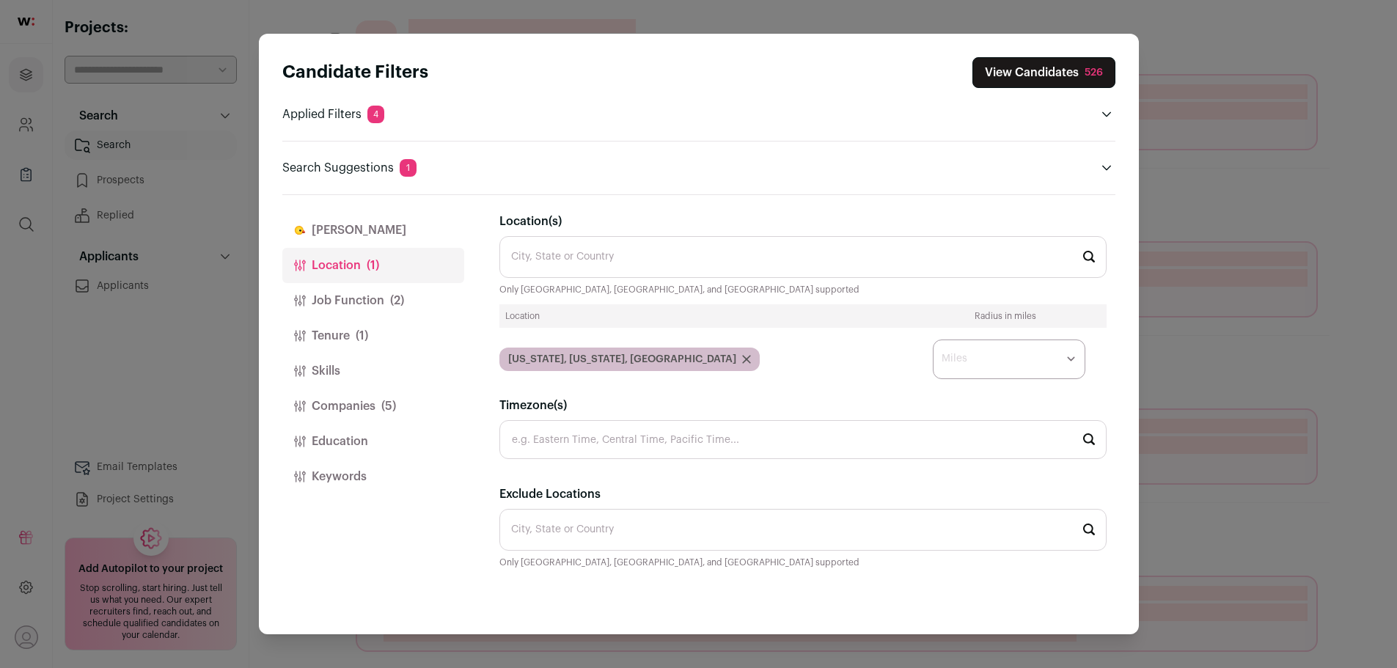
click at [817, 210] on div "Finch Finch is your AI assistant. It reviews every candidate returned by your s…" at bounding box center [807, 415] width 616 height 440
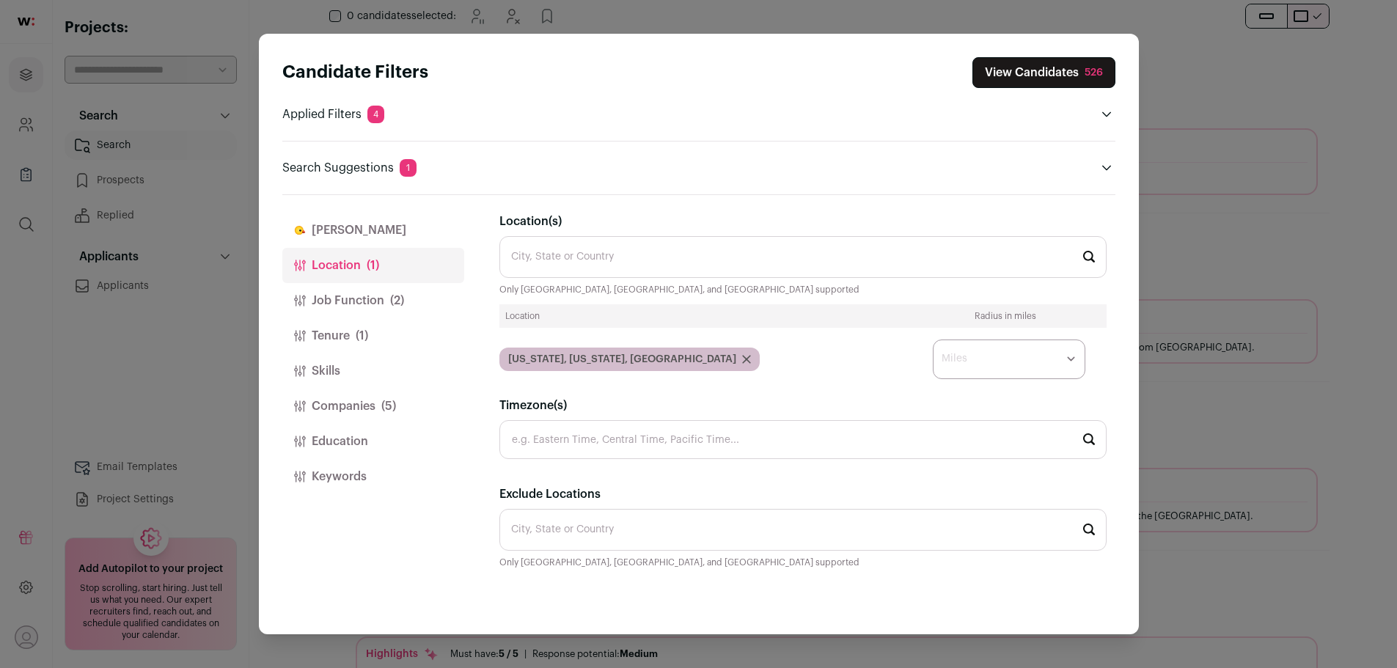
click at [395, 304] on span "(2)" at bounding box center [397, 301] width 14 height 18
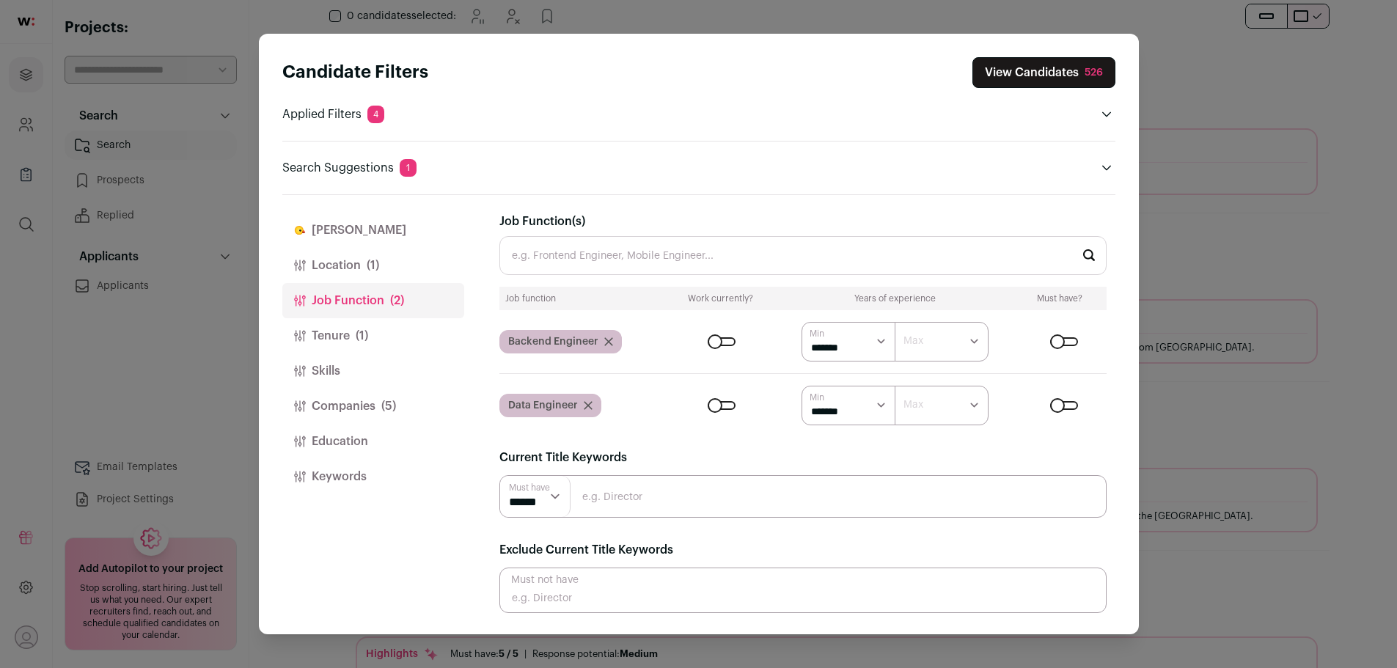
click at [330, 334] on button "Tenure (1)" at bounding box center [373, 335] width 182 height 35
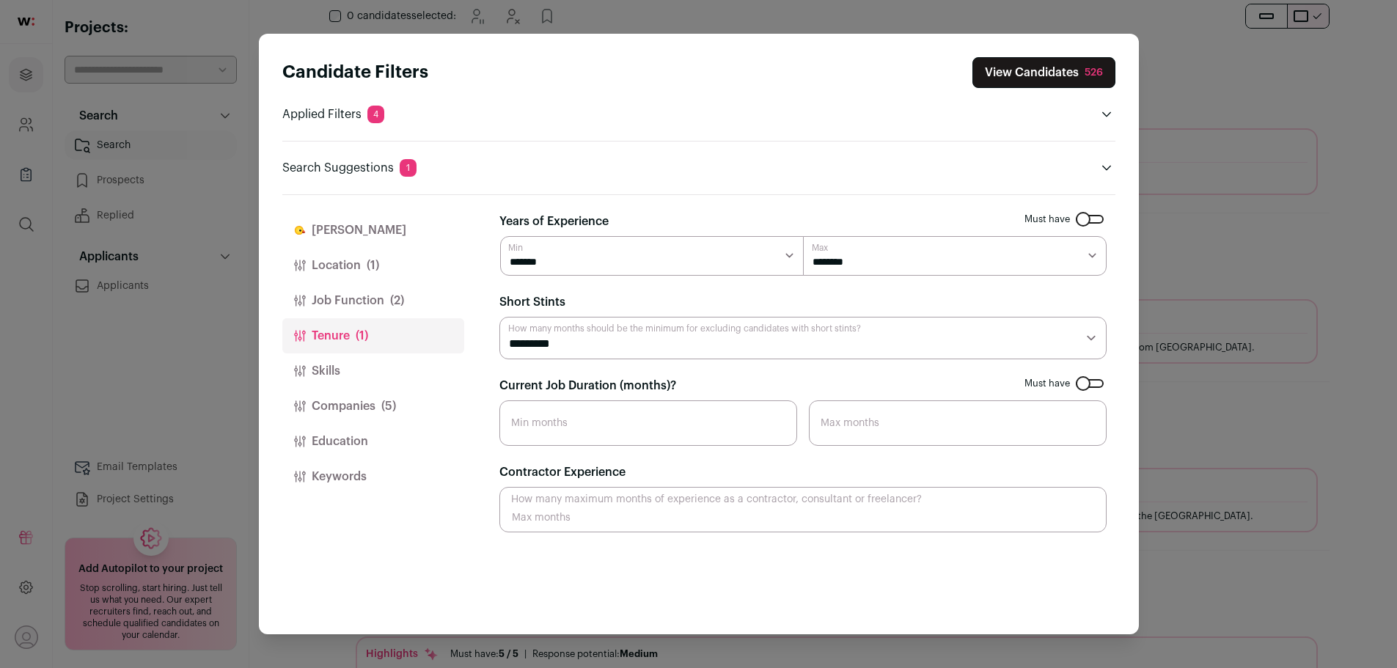
click at [563, 344] on select "********* ******** ******* ******** ******** ******** ******** ******** *******…" at bounding box center [802, 338] width 607 height 43
click at [591, 344] on select "********* ******** ******* ******** ******** ******** ******** ******** *******…" at bounding box center [802, 338] width 607 height 43
click at [663, 295] on div "Short Stints How many months should be the minimum for excluding candidates wit…" at bounding box center [802, 326] width 607 height 66
click at [1069, 69] on button "View Candidates 526" at bounding box center [1043, 72] width 143 height 31
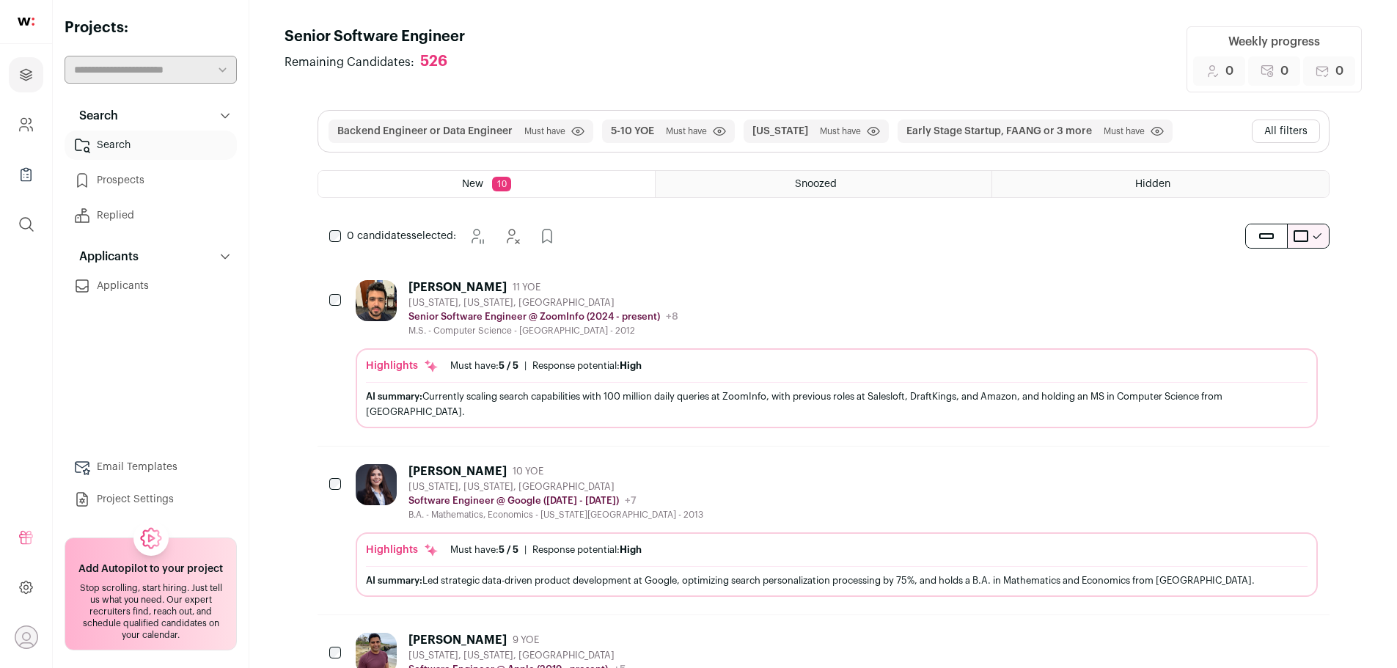
click at [1294, 122] on button "All filters" at bounding box center [1286, 131] width 68 height 23
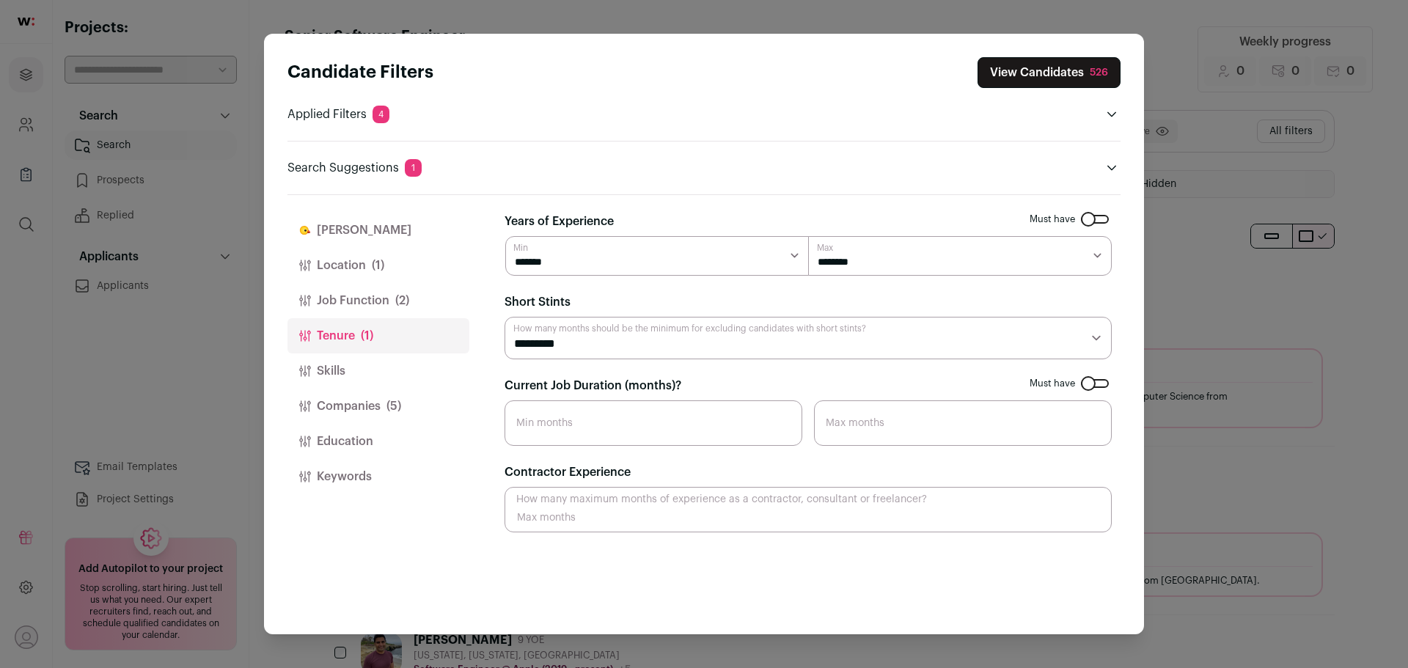
click at [353, 464] on button "Keywords" at bounding box center [378, 476] width 182 height 35
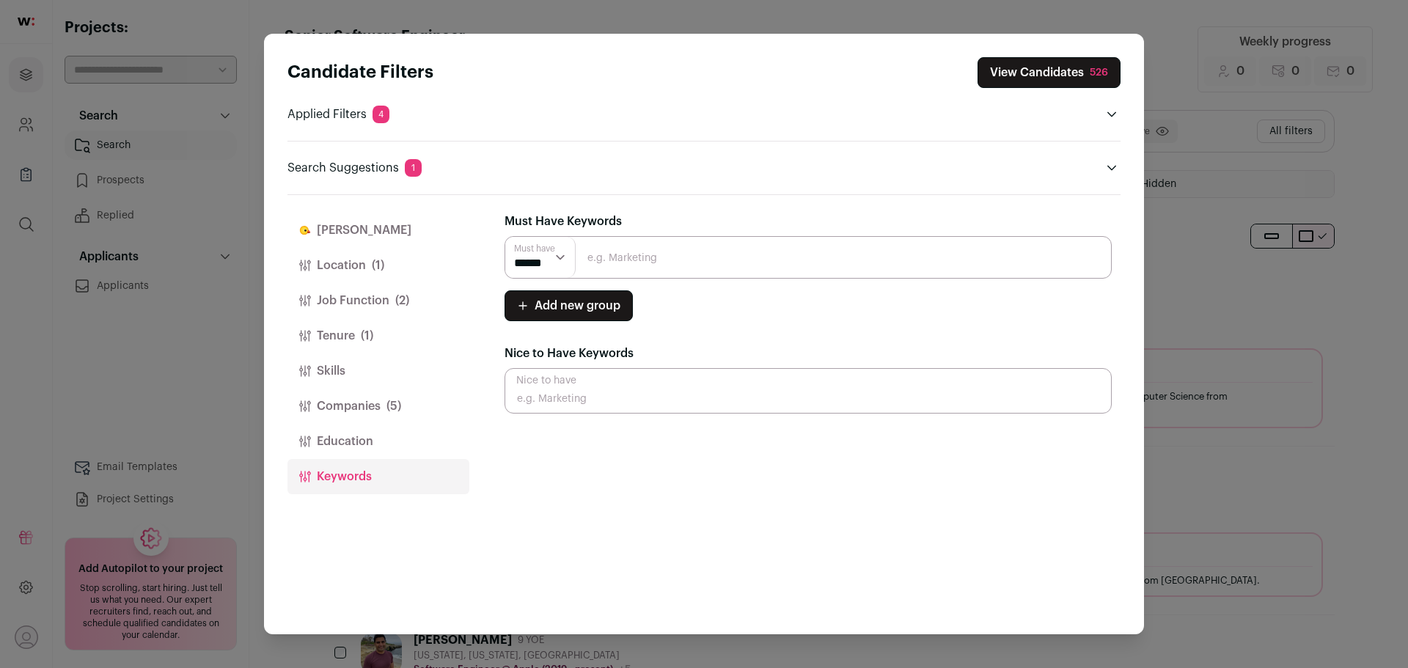
click at [644, 262] on input "Close modal via background" at bounding box center [808, 257] width 607 height 43
type input "data"
click at [727, 301] on div "Add new group Must have ****** ******" at bounding box center [808, 305] width 607 height 31
click at [578, 378] on input "Close modal via background" at bounding box center [808, 390] width 607 height 45
type input "machine learning"
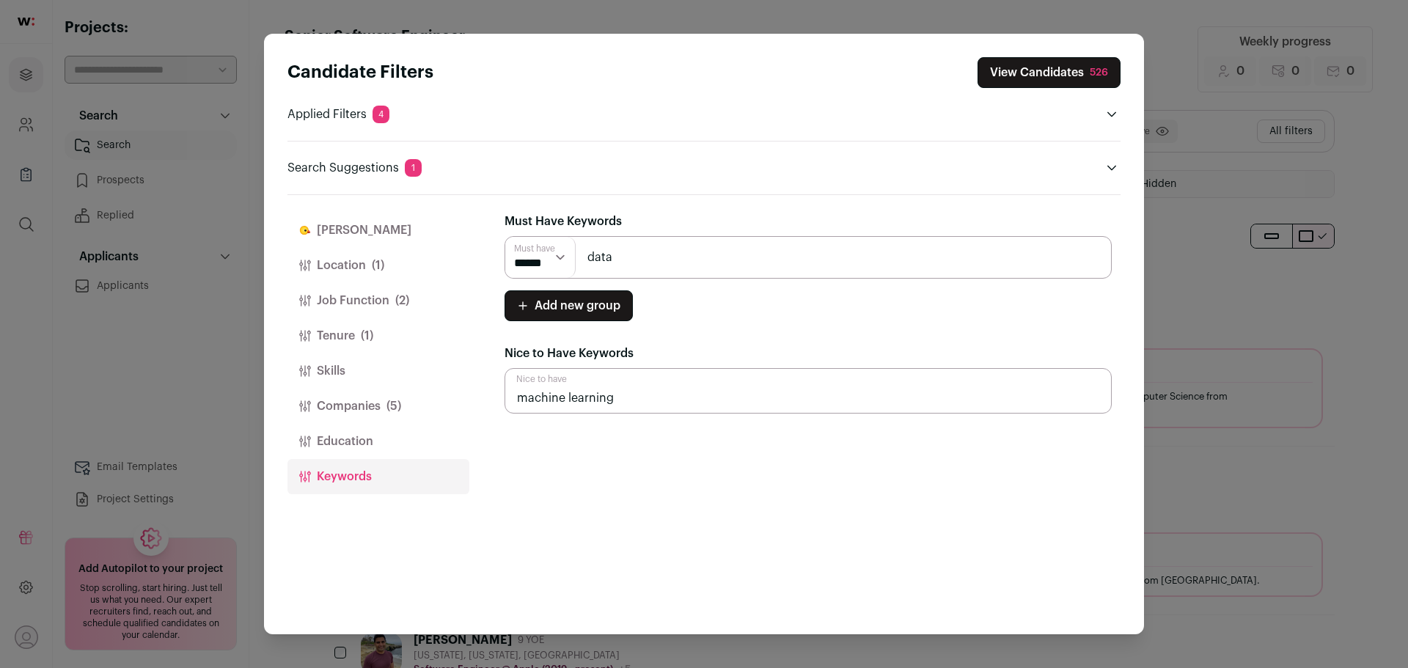
type input "machine learning"
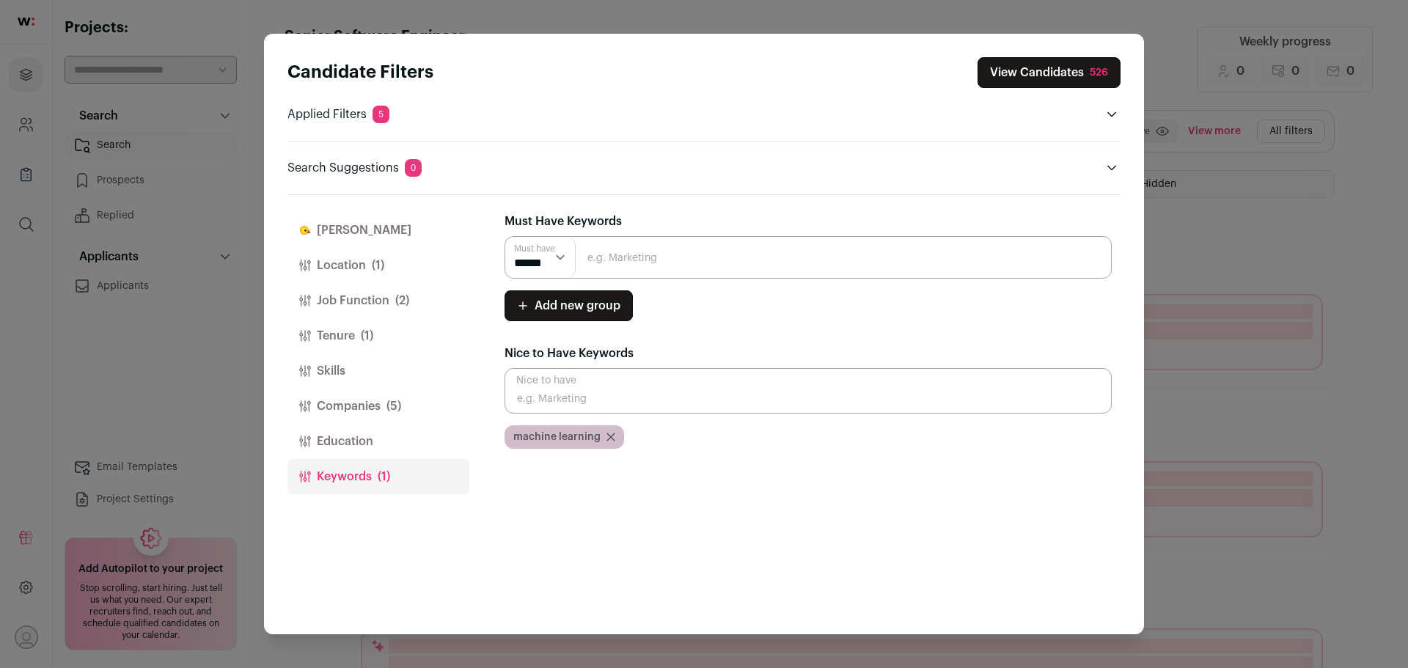
click at [625, 401] on input "Close modal via background" at bounding box center [808, 390] width 607 height 45
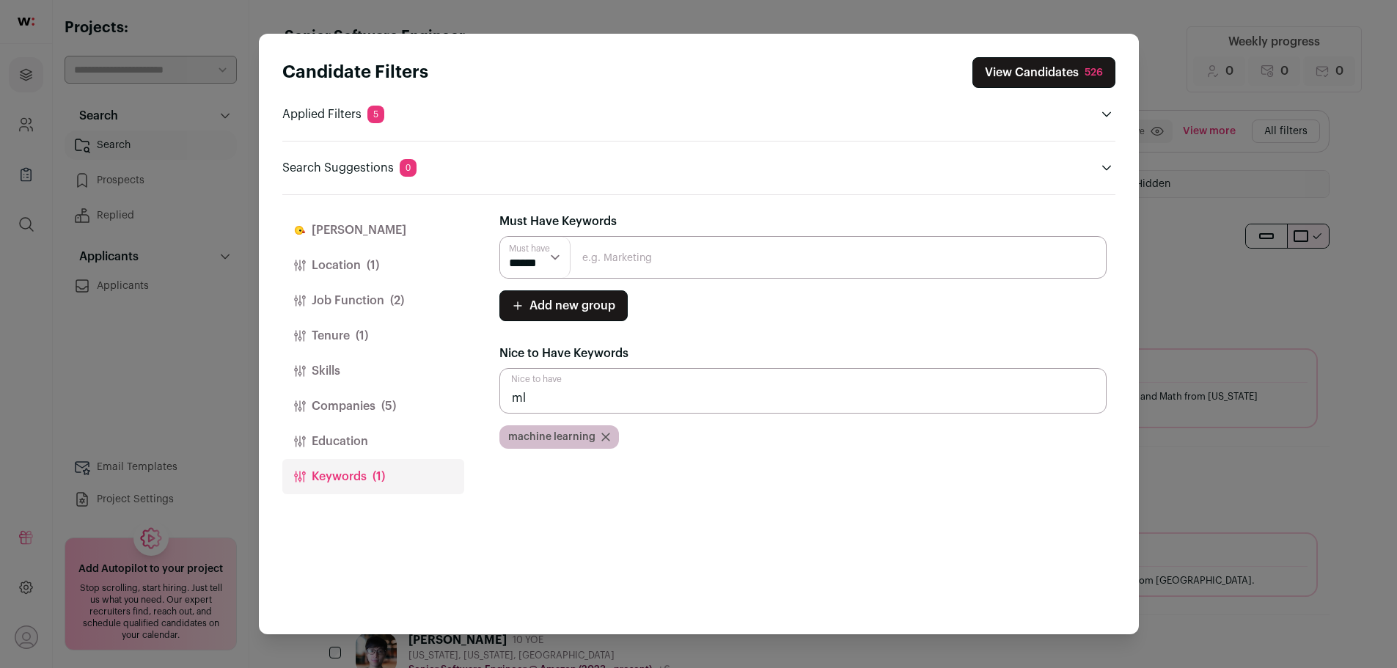
type input "ml"
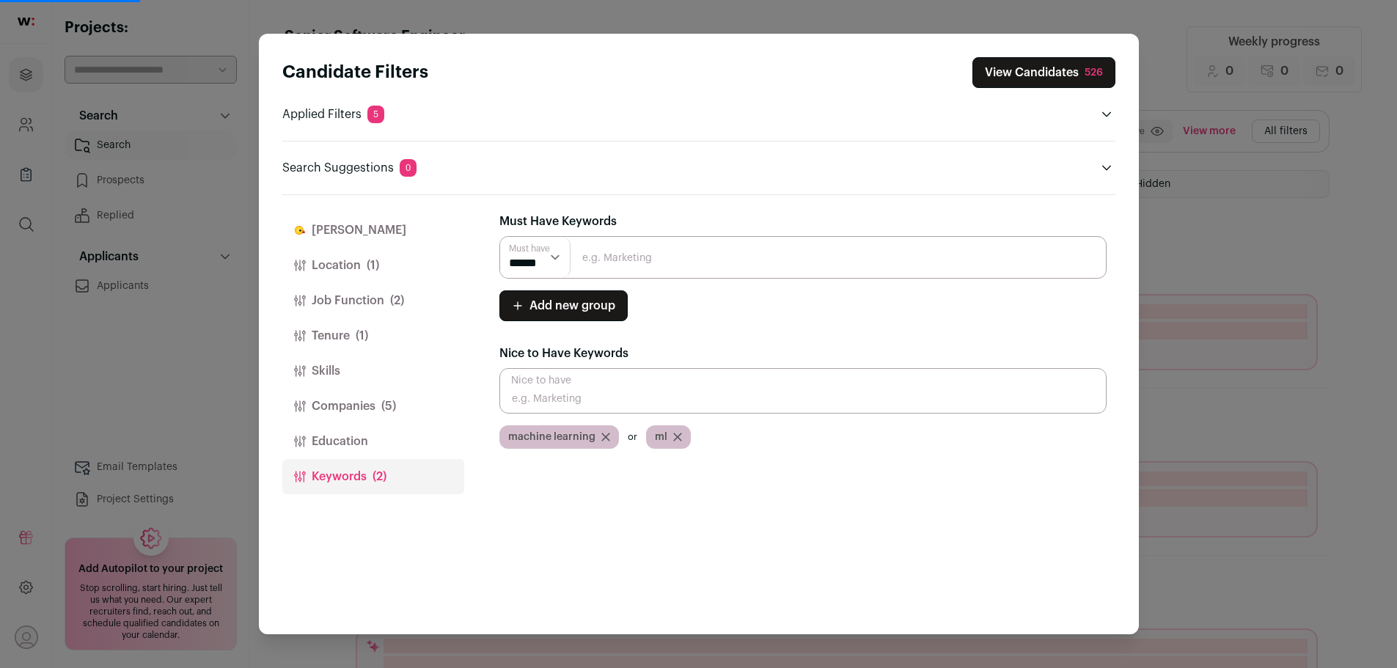
click at [707, 341] on legend "Nice to Have Keywords" at bounding box center [802, 353] width 607 height 29
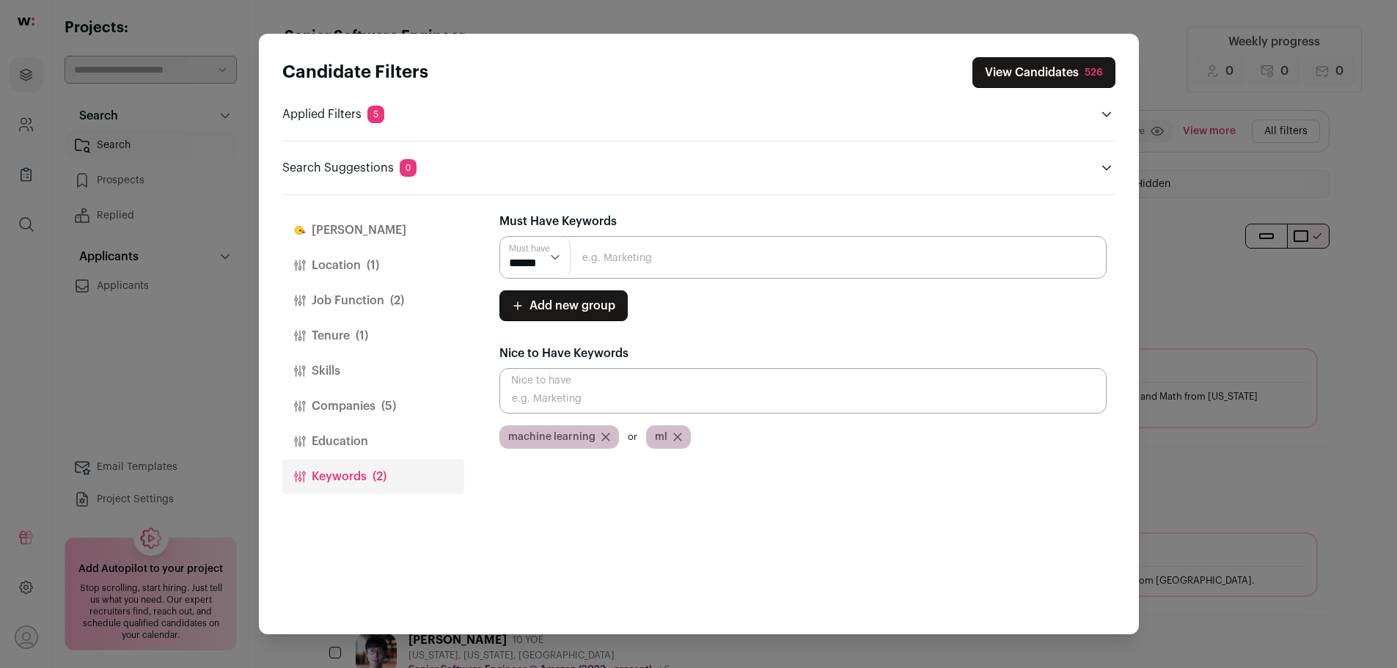
click at [579, 399] on input "Close modal via background" at bounding box center [802, 390] width 607 height 45
type input "b"
click at [626, 258] on input "Close modal via background" at bounding box center [802, 257] width 607 height 43
type input "data"
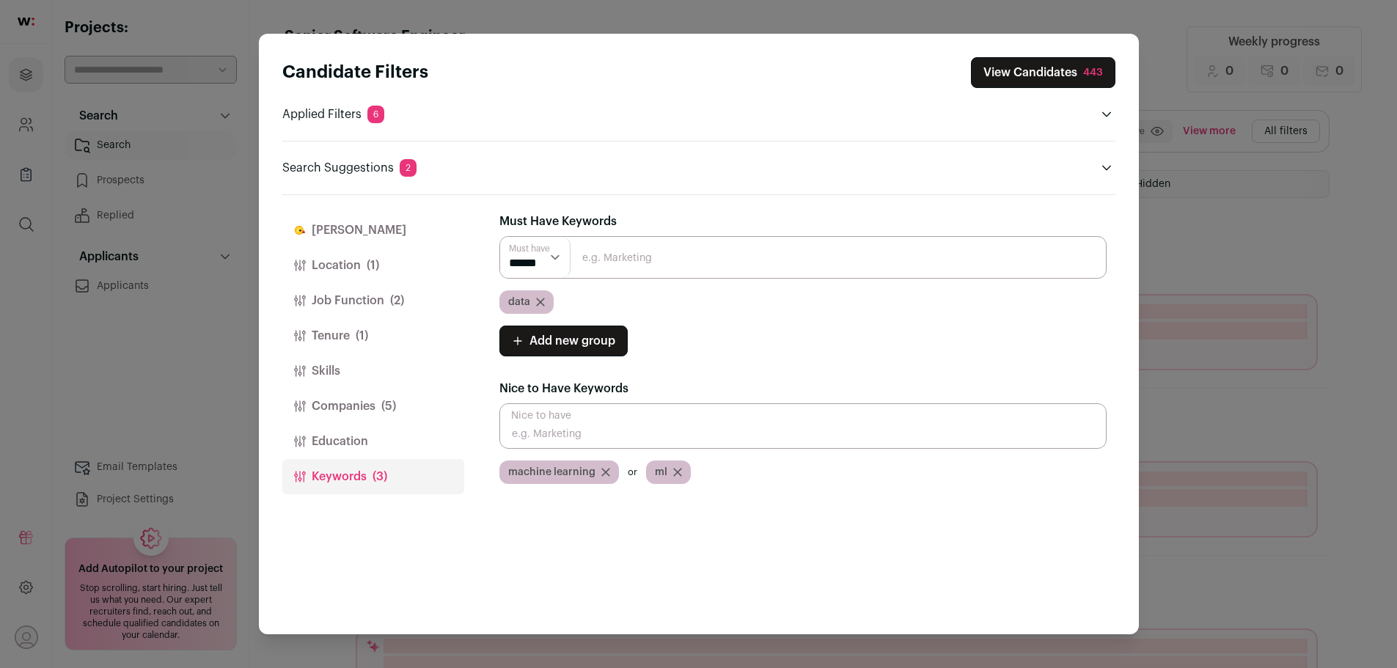
click at [927, 345] on div "Add new group Must have ****** ******" at bounding box center [802, 341] width 607 height 31
click at [593, 430] on input "Close modal via background" at bounding box center [802, 425] width 607 height 45
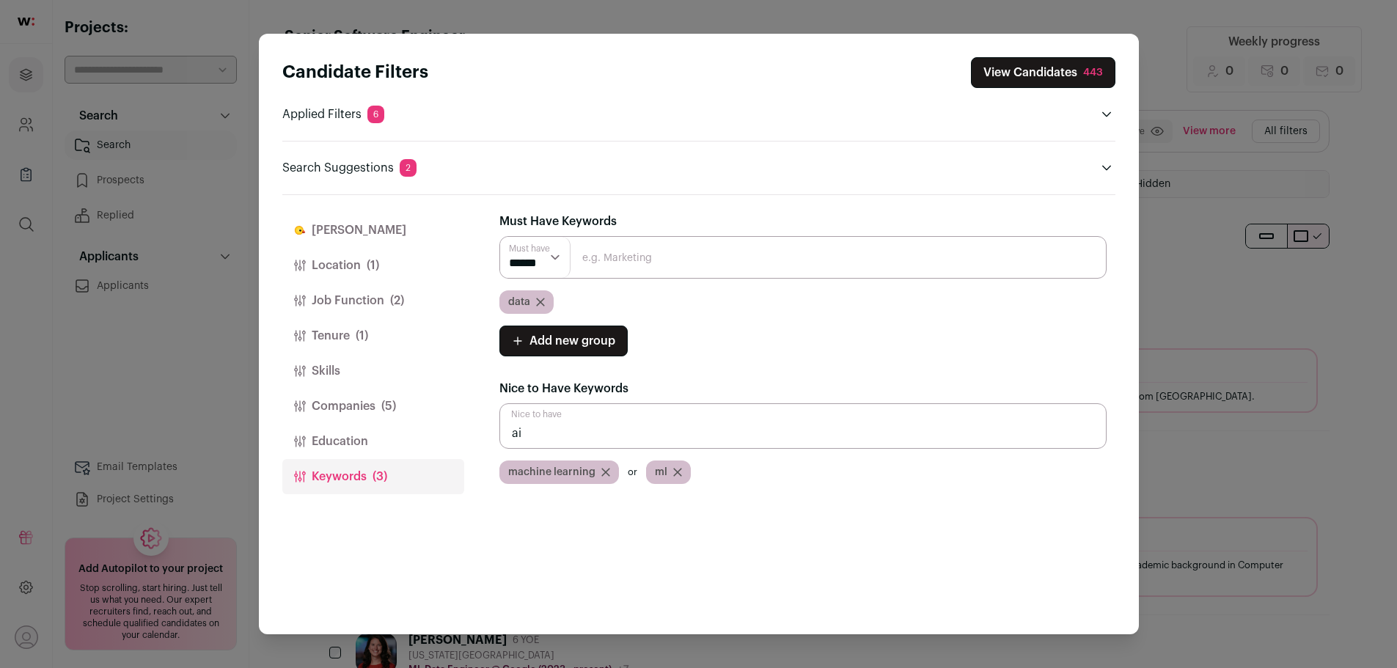
type input "ai"
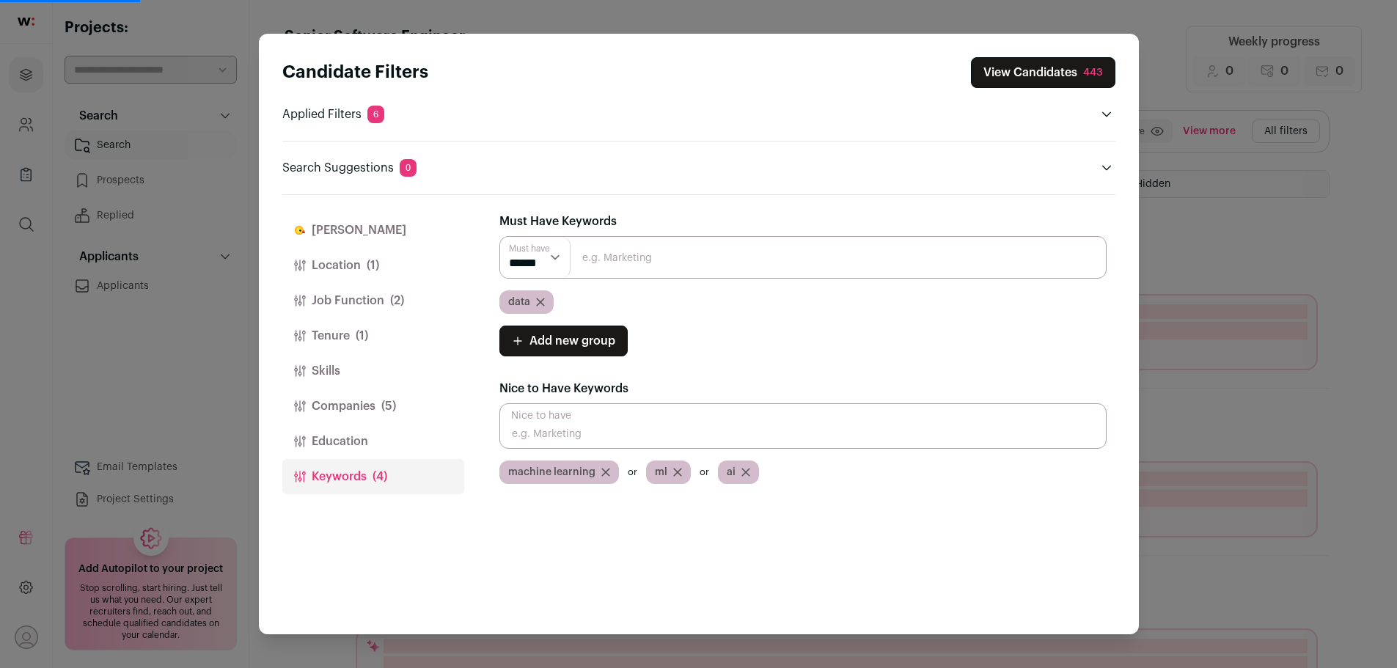
click at [774, 374] on legend "Nice to Have Keywords" at bounding box center [802, 388] width 607 height 29
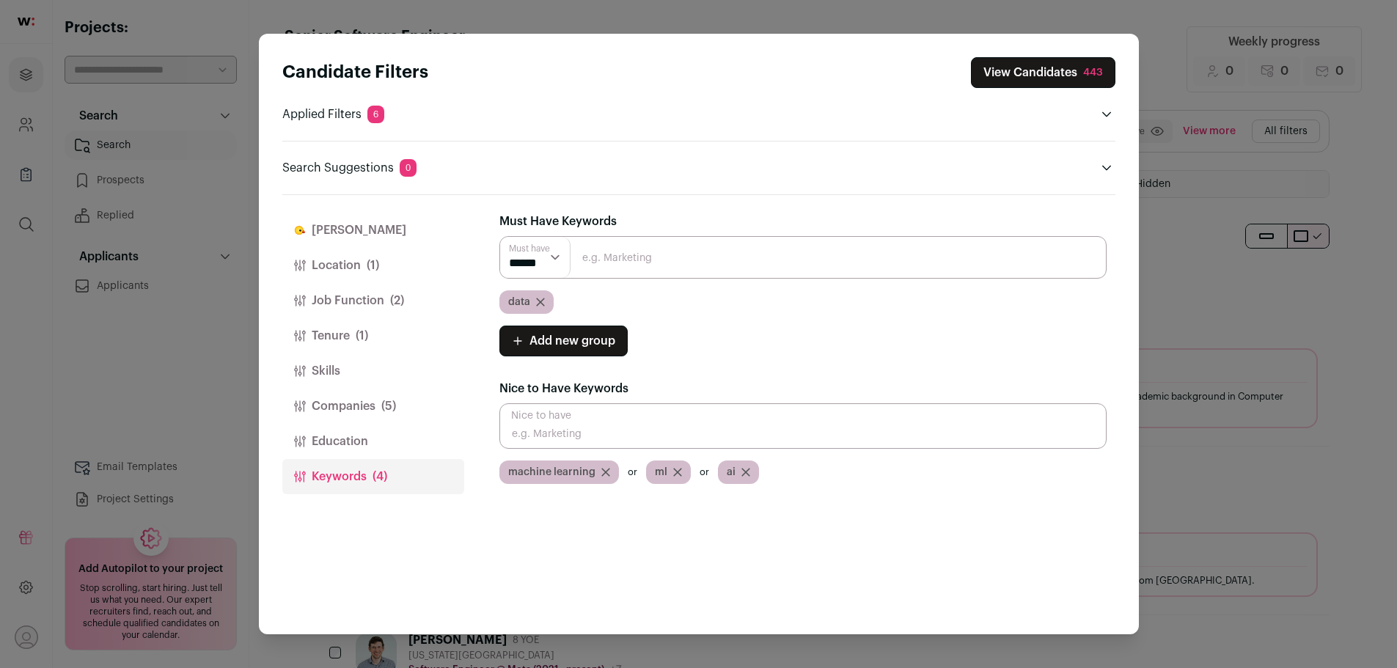
click at [353, 436] on button "Education" at bounding box center [373, 441] width 182 height 35
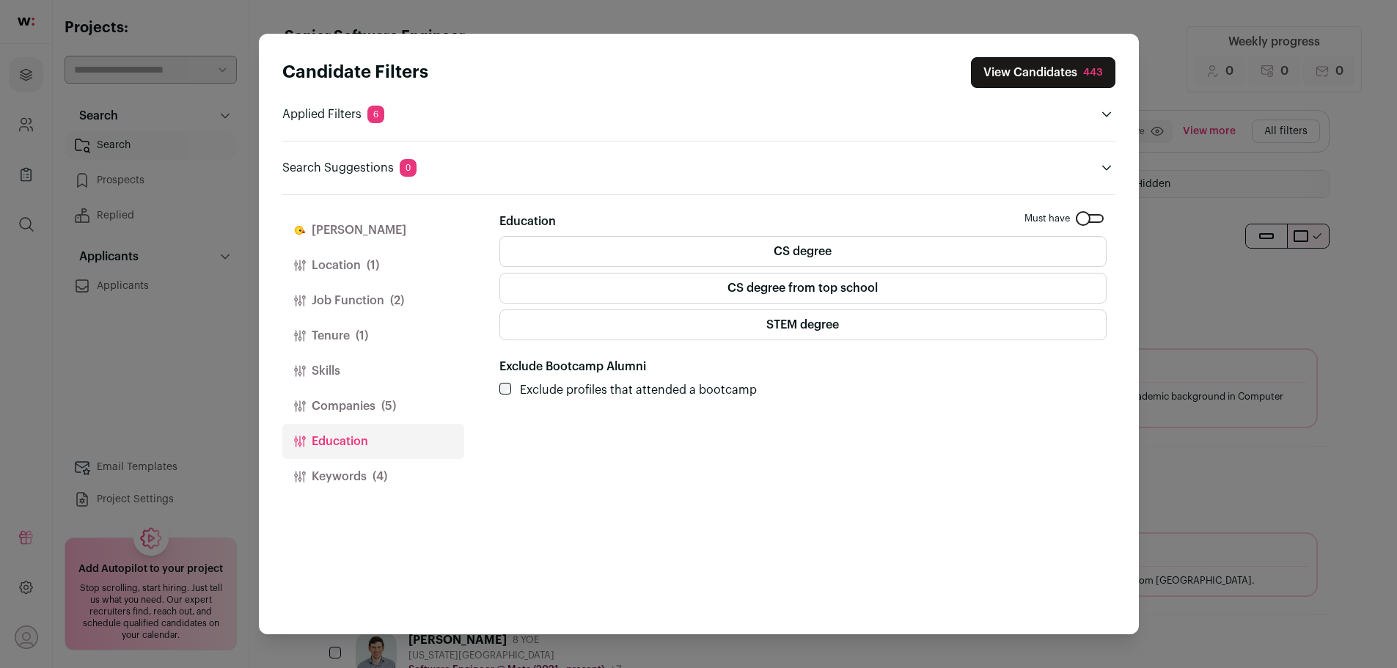
click at [712, 282] on label "CS degree from top school" at bounding box center [802, 288] width 607 height 31
click at [678, 320] on label "STEM degree" at bounding box center [802, 324] width 607 height 31
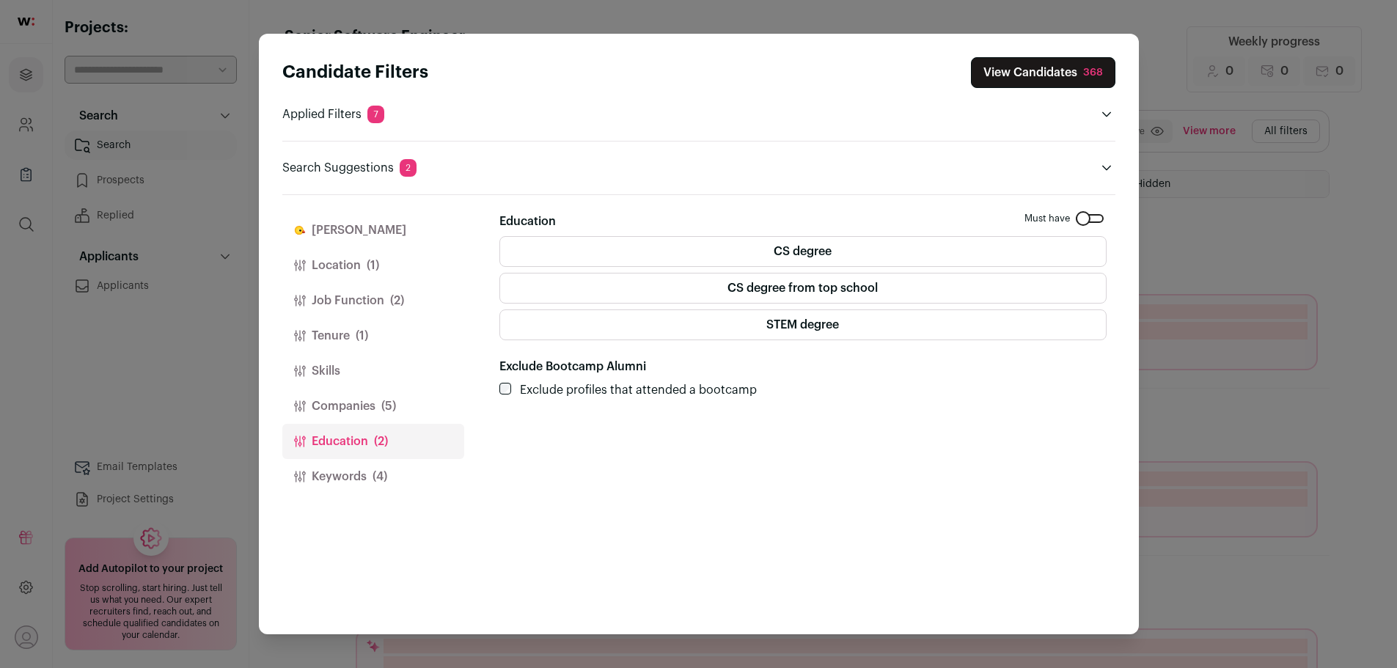
click at [756, 326] on label "STEM degree" at bounding box center [802, 324] width 607 height 31
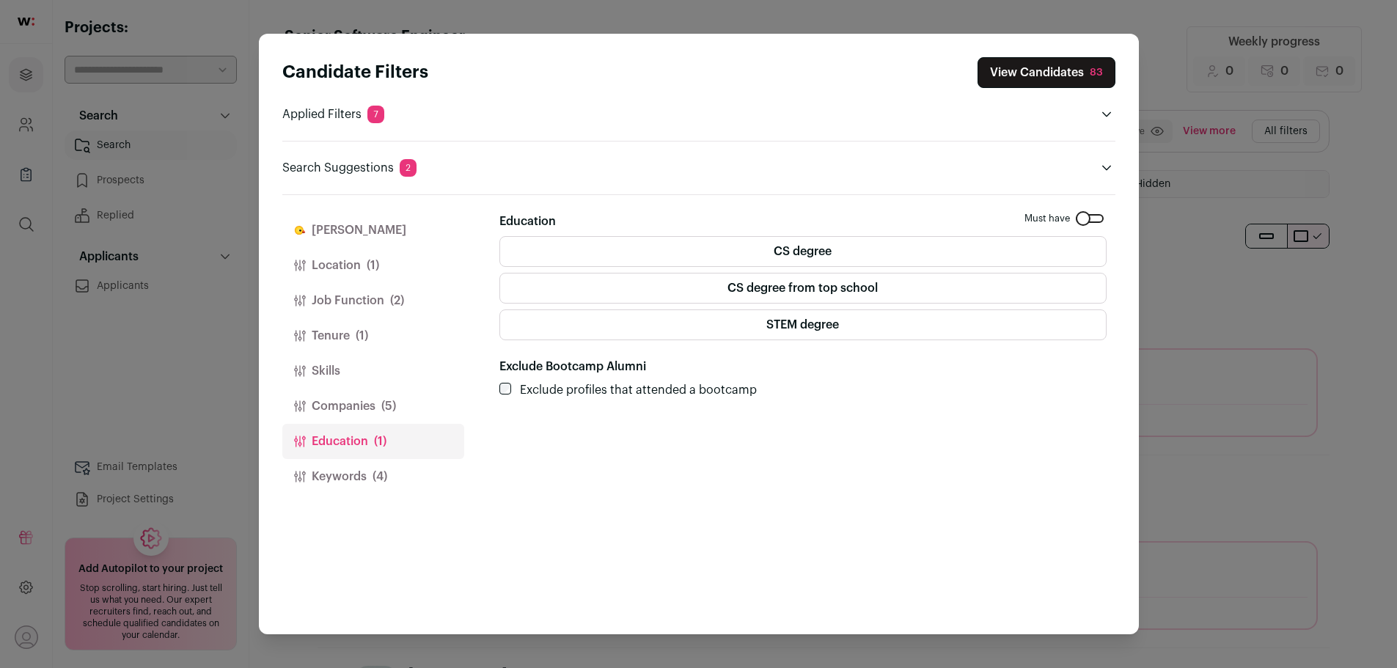
click at [710, 255] on label "CS degree" at bounding box center [802, 251] width 607 height 31
click at [341, 368] on button "Skills" at bounding box center [373, 370] width 182 height 35
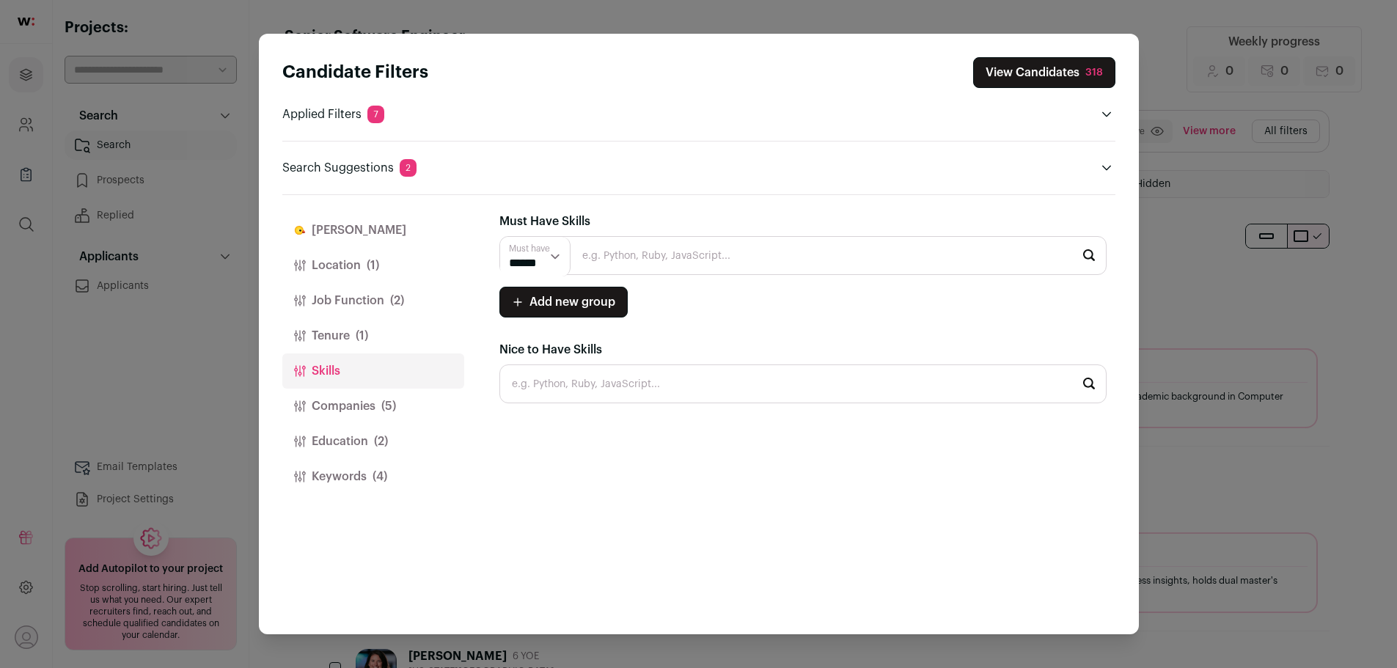
click at [699, 263] on input "Close modal via background" at bounding box center [802, 255] width 607 height 39
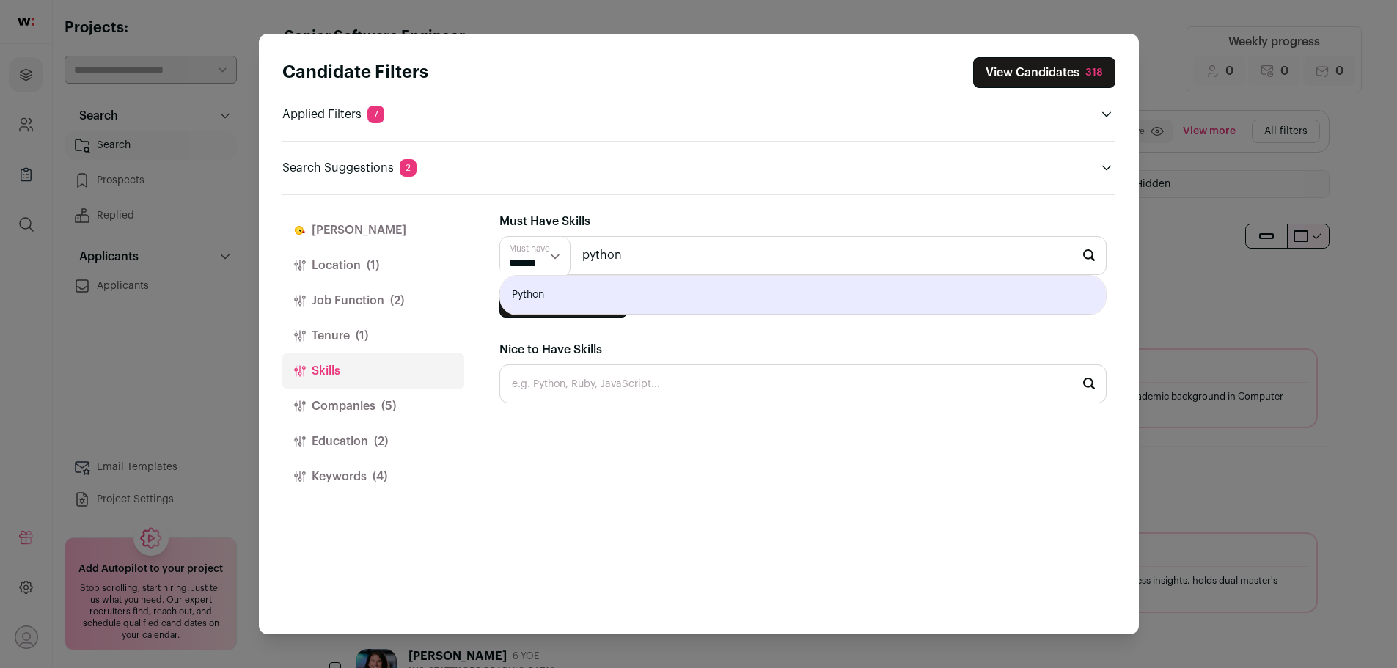
type input "Python"
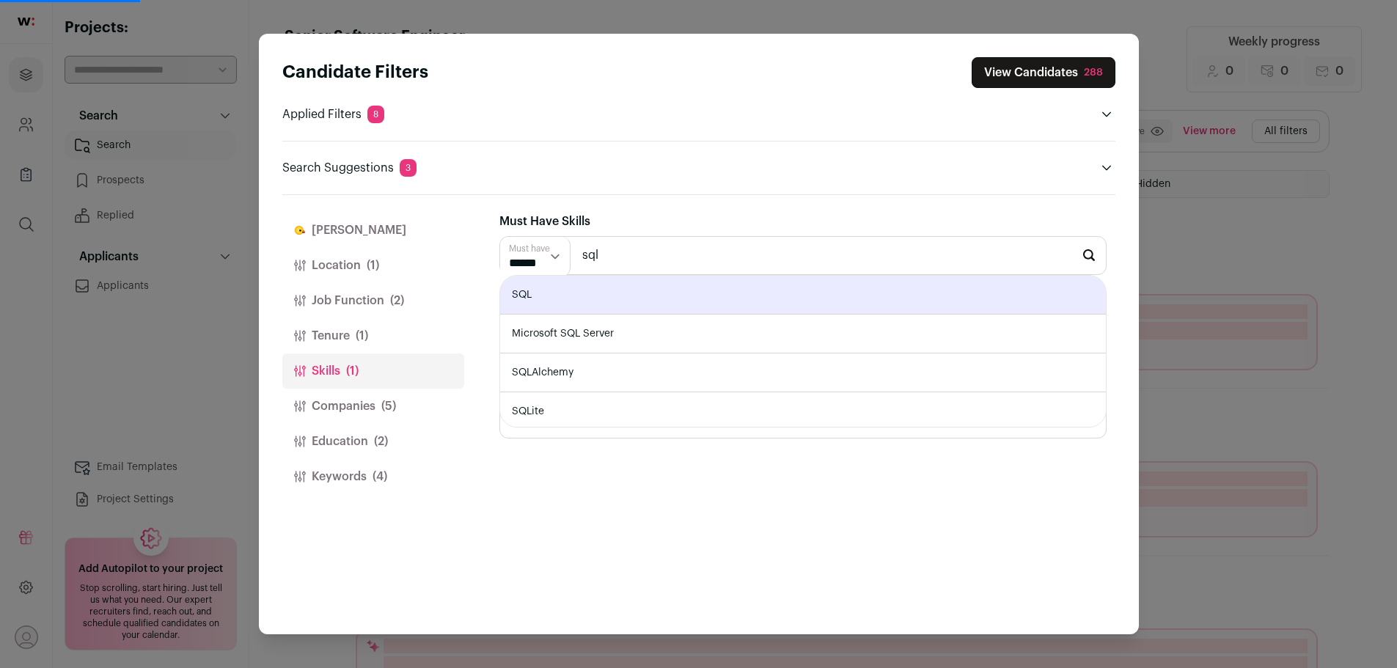
type input "SQL"
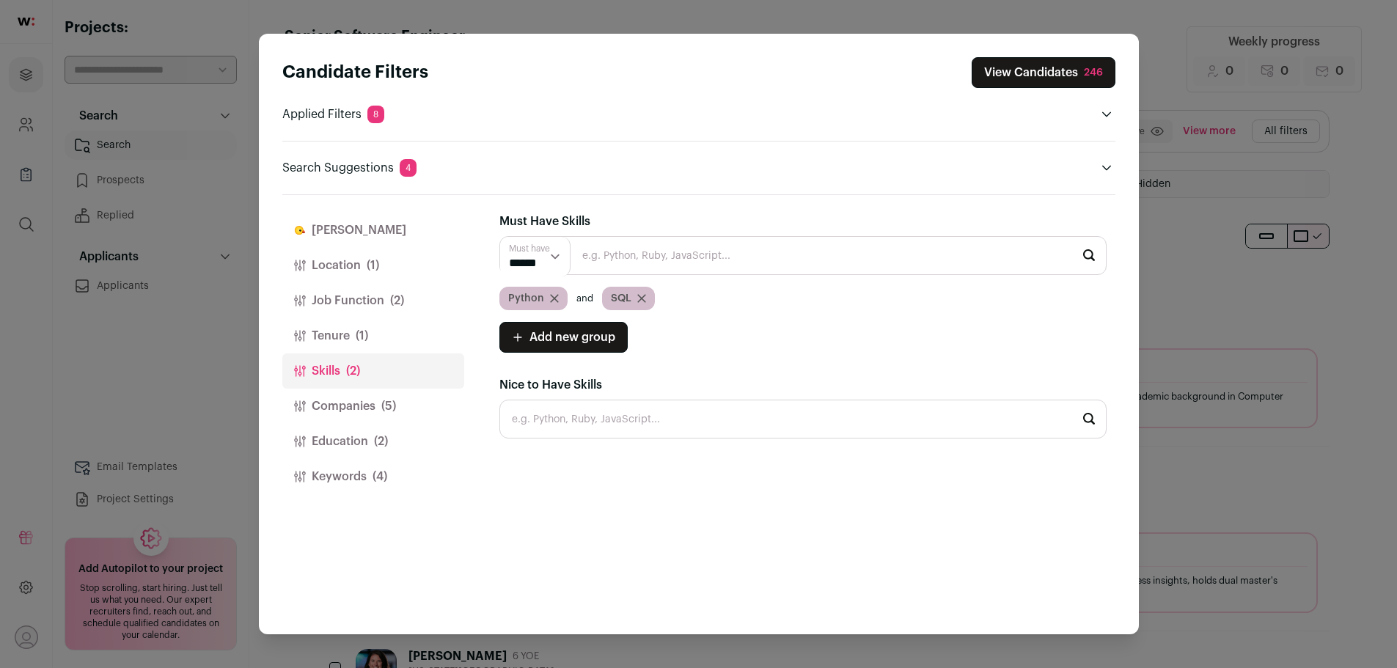
click at [1045, 72] on button "View Candidates 246" at bounding box center [1044, 72] width 144 height 31
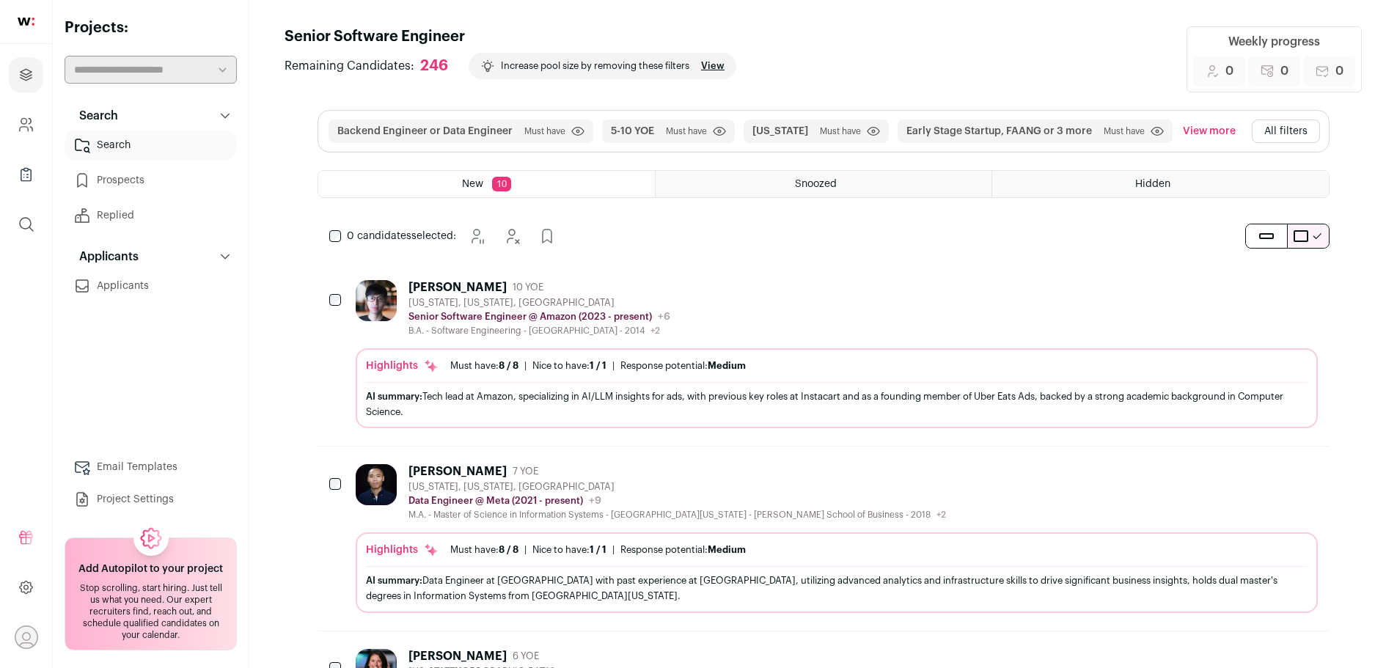
click at [662, 271] on div "Junjiang Lin 10 YOE New York, New York, United States Senior Software Engineer …" at bounding box center [824, 354] width 1012 height 183
click at [726, 244] on div "0 candidates selected: Snooze Hide" at bounding box center [824, 235] width 1012 height 29
click at [1027, 132] on button "Early Stage Startup, FAANG or 3 more" at bounding box center [999, 131] width 186 height 15
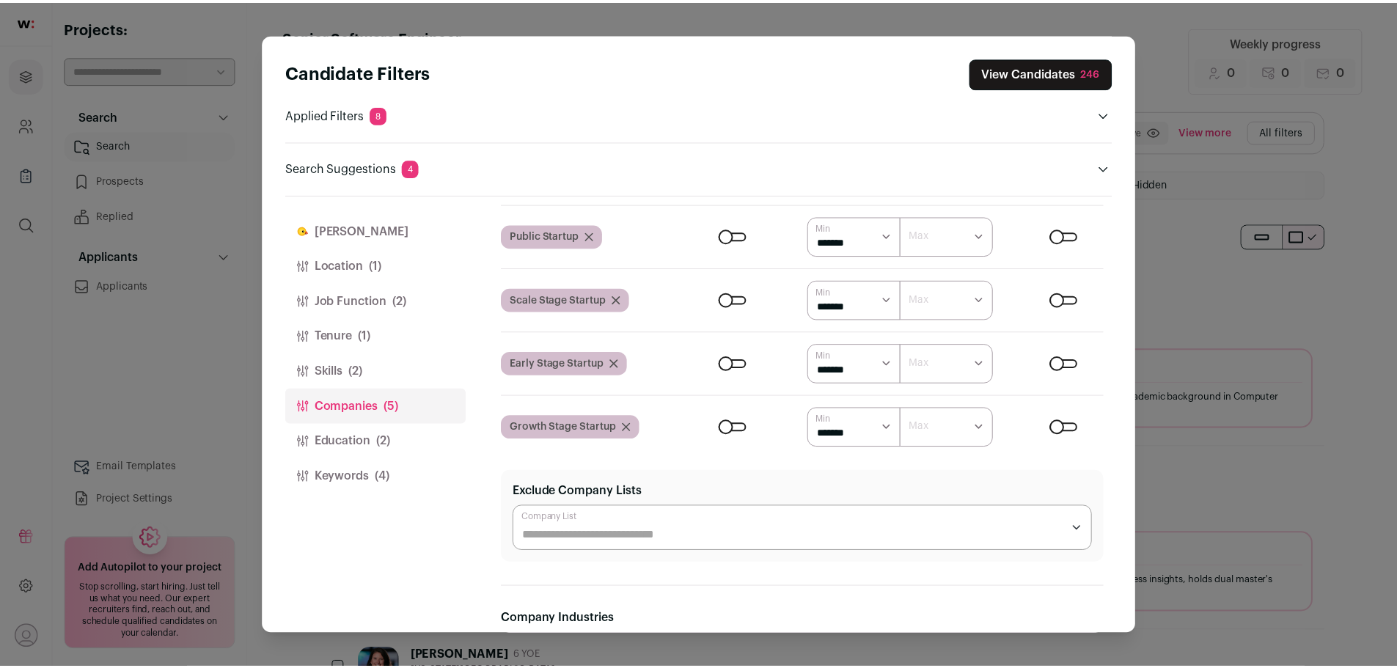
scroll to position [220, 0]
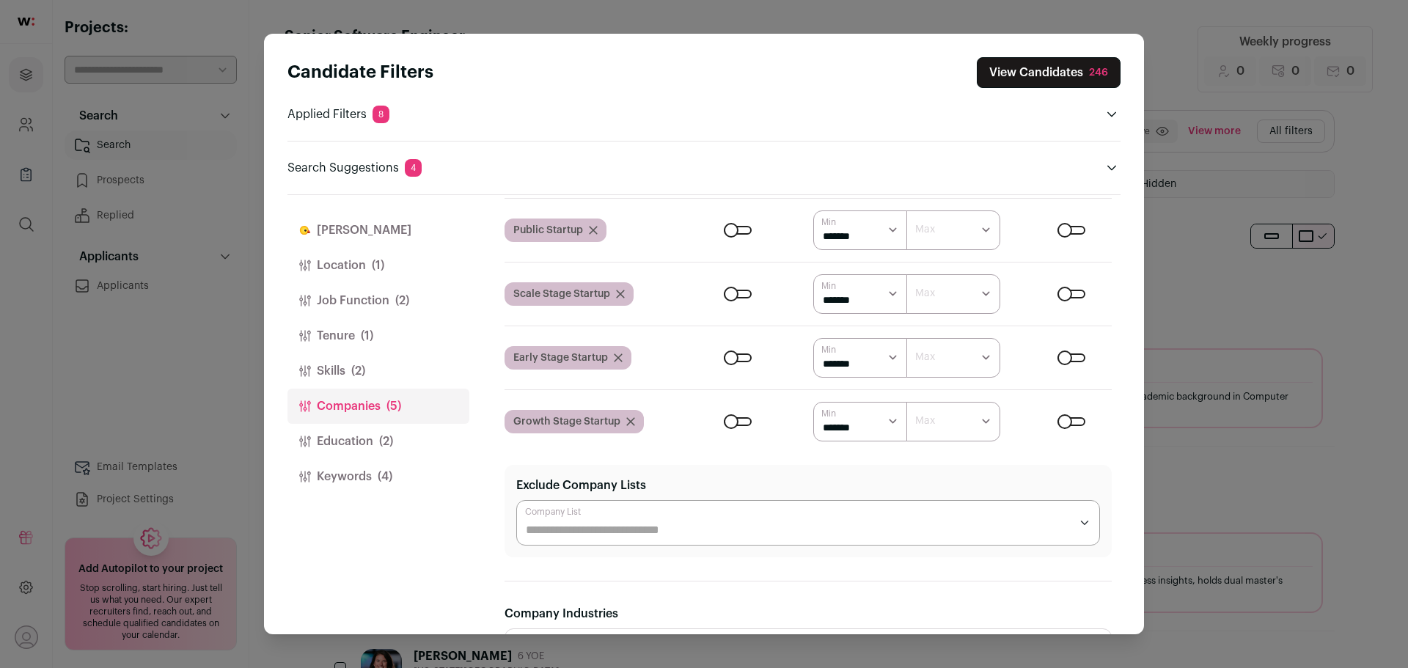
click at [1242, 241] on div "Candidate Filters View Candidates 246 Applied Filters 8 Backend Engineer or Dat…" at bounding box center [704, 334] width 1408 height 668
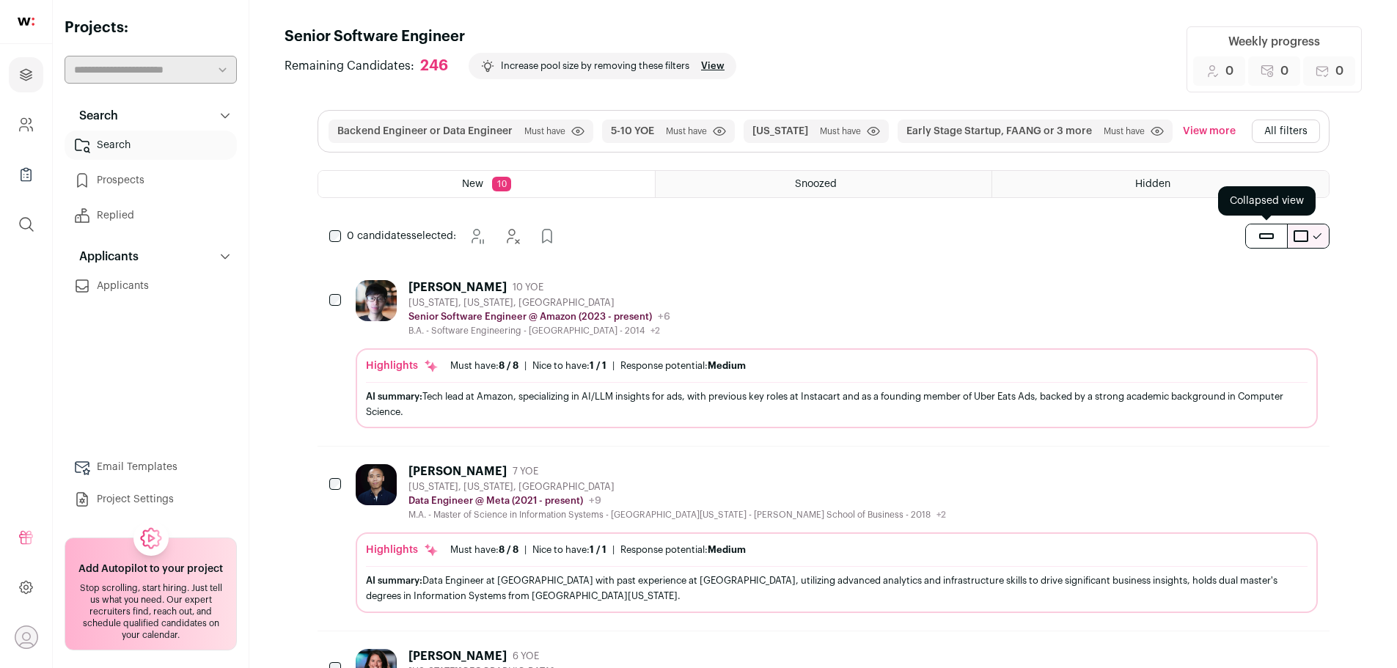
click at [1280, 240] on button "submit" at bounding box center [1266, 235] width 41 height 23
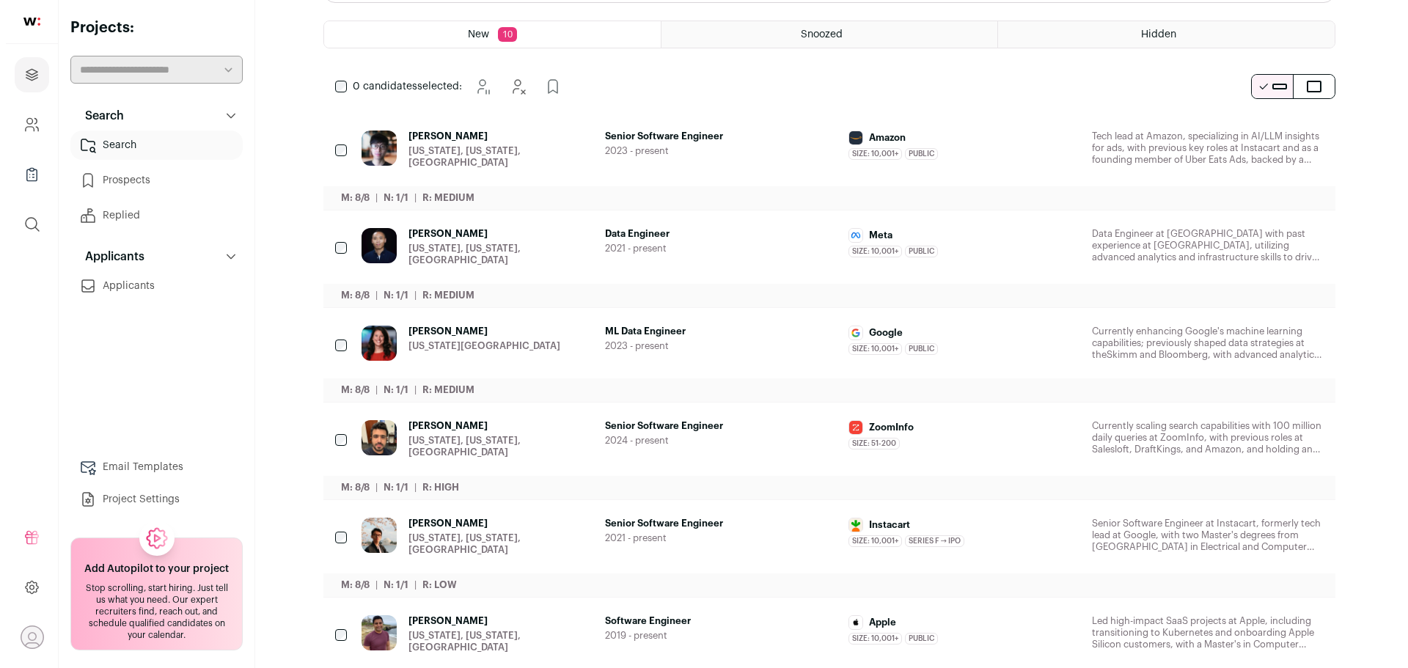
scroll to position [0, 0]
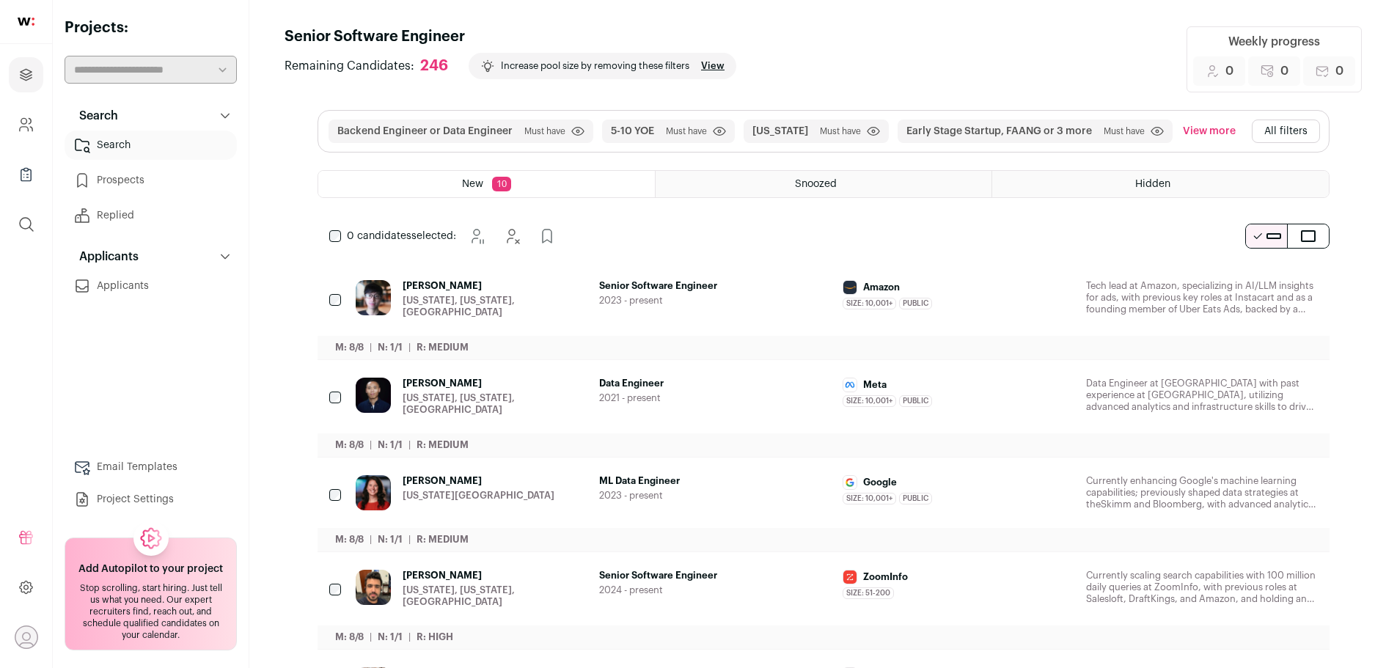
click at [1056, 127] on button "Early Stage Startup, FAANG or 3 more" at bounding box center [999, 131] width 186 height 15
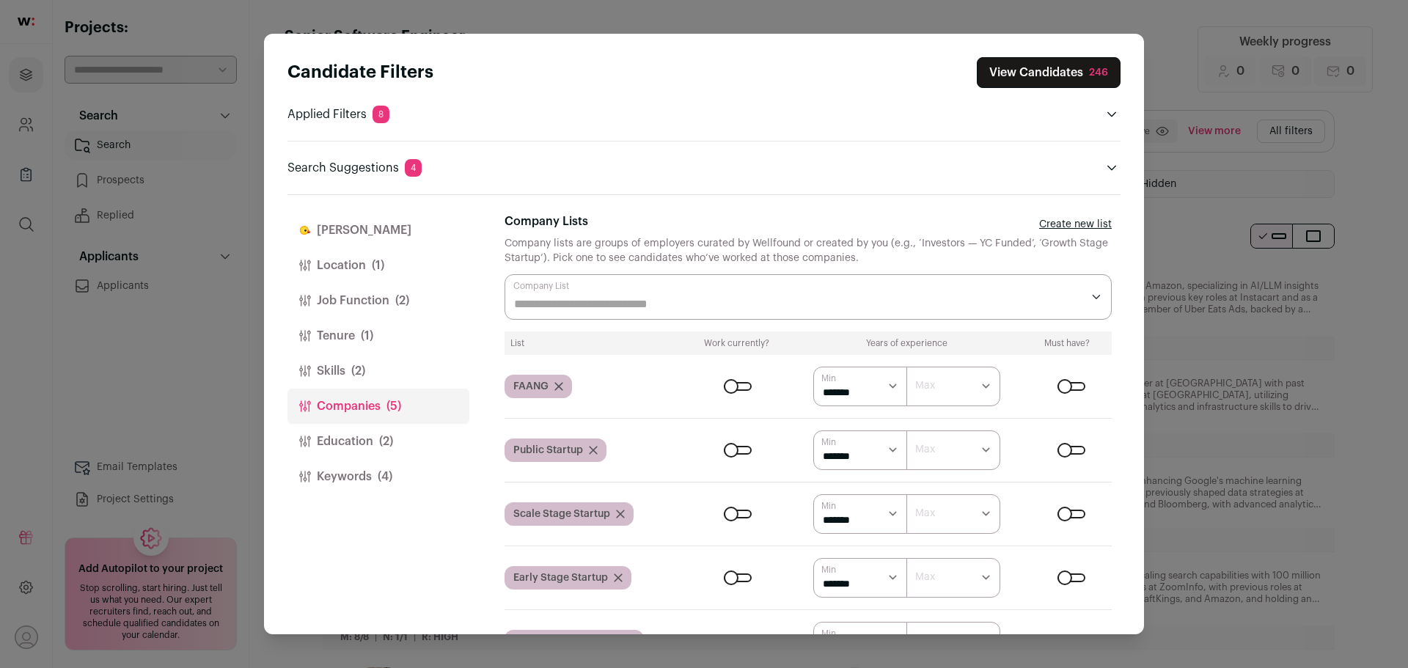
click at [557, 388] on icon "Close modal via background" at bounding box center [558, 386] width 7 height 7
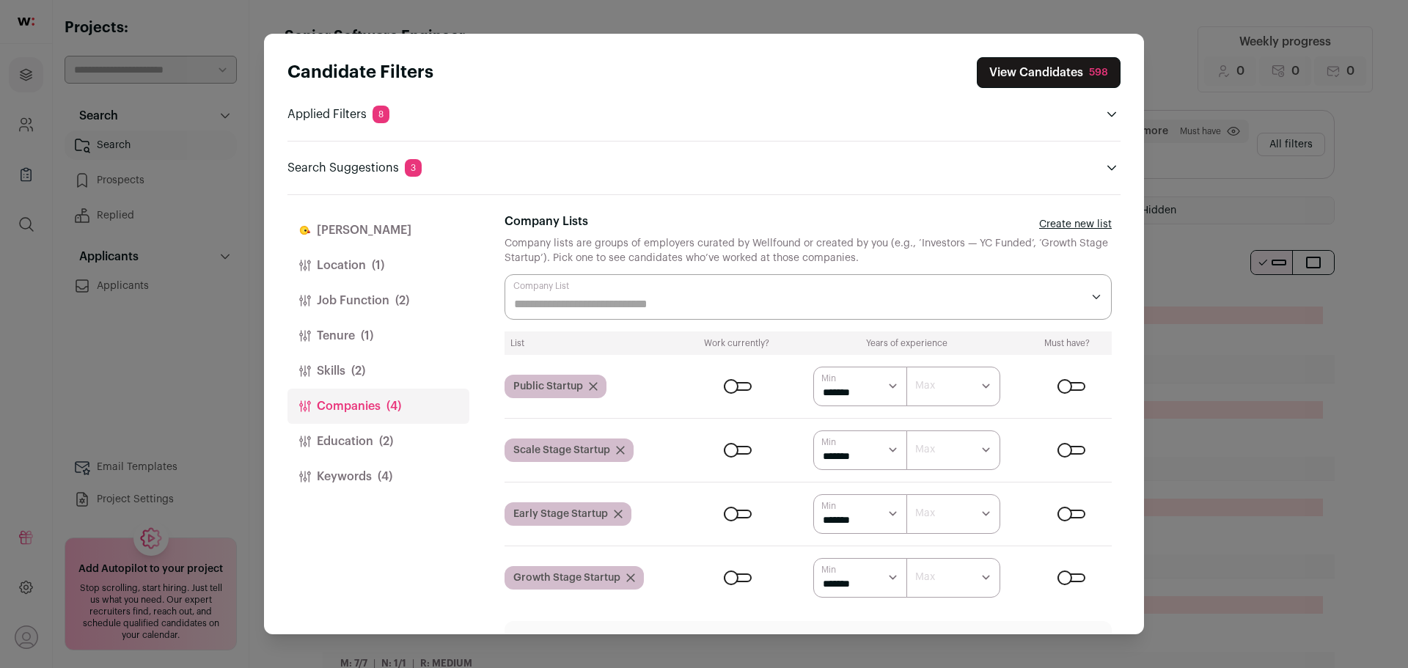
click at [594, 389] on div "Public Startup" at bounding box center [556, 386] width 102 height 23
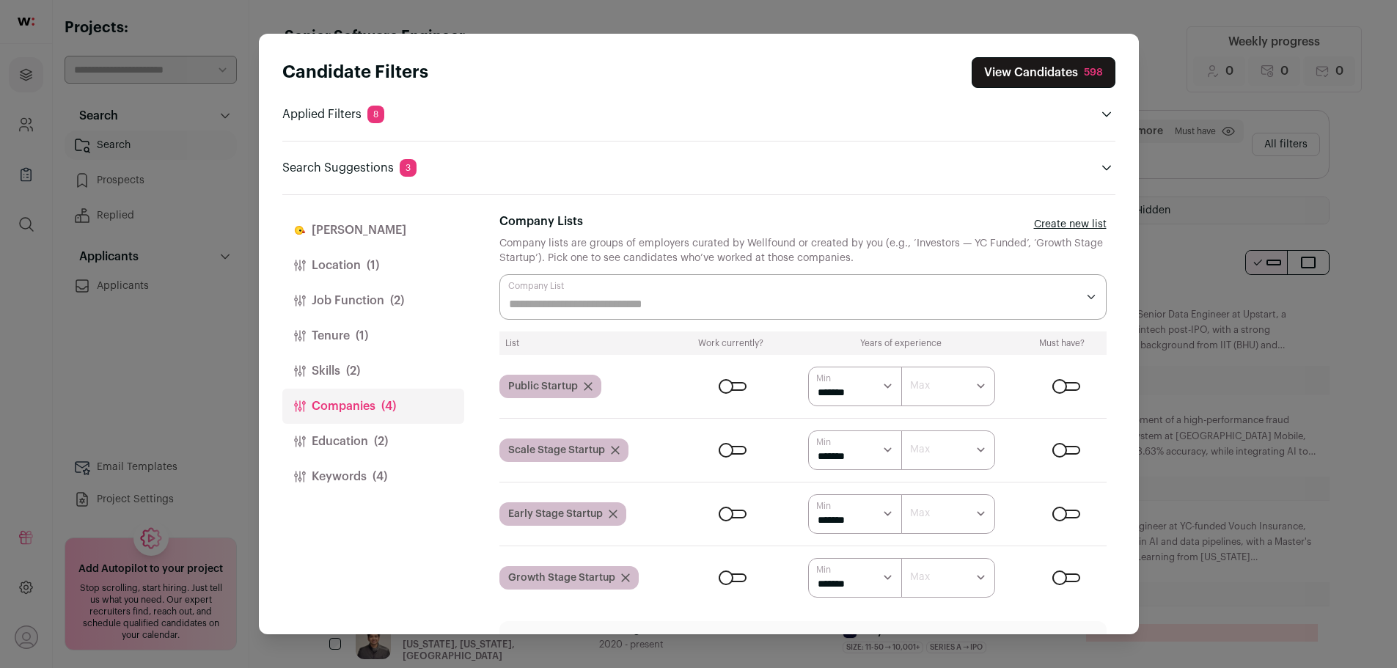
click at [589, 386] on icon "Close modal via background" at bounding box center [588, 386] width 9 height 9
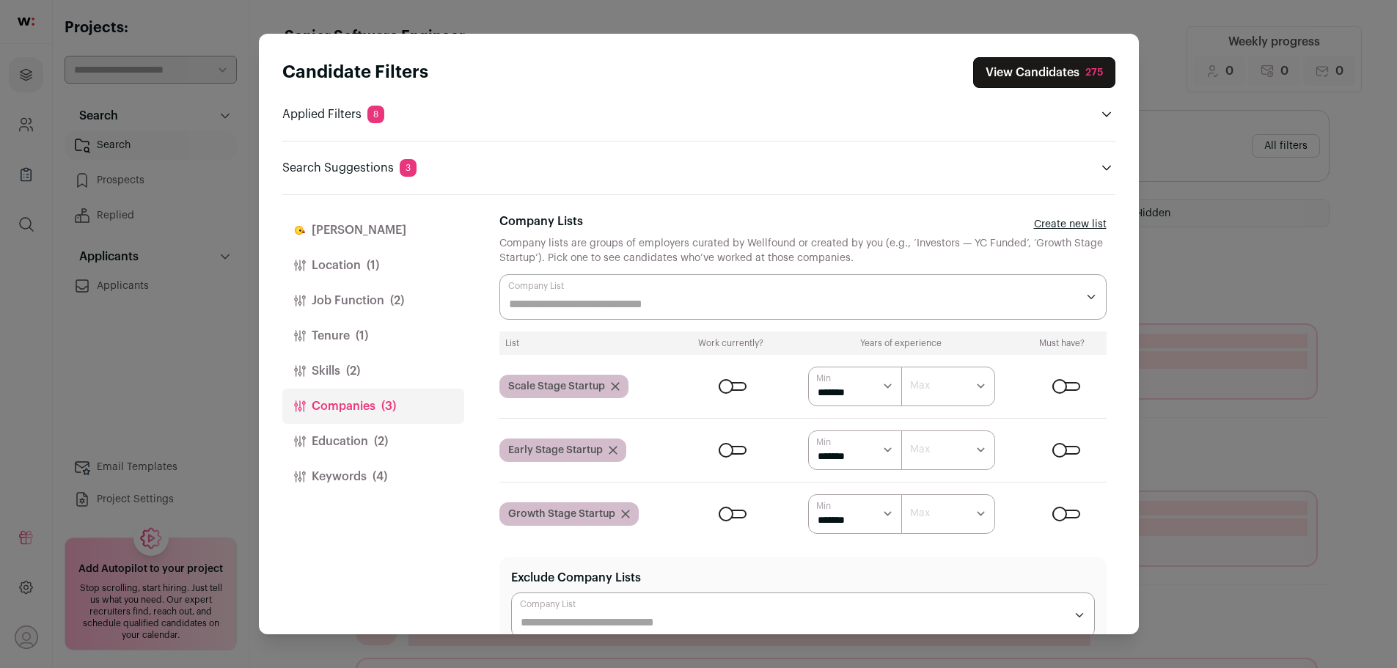
click at [649, 384] on div "Scale Stage Startup" at bounding box center [585, 386] width 172 height 23
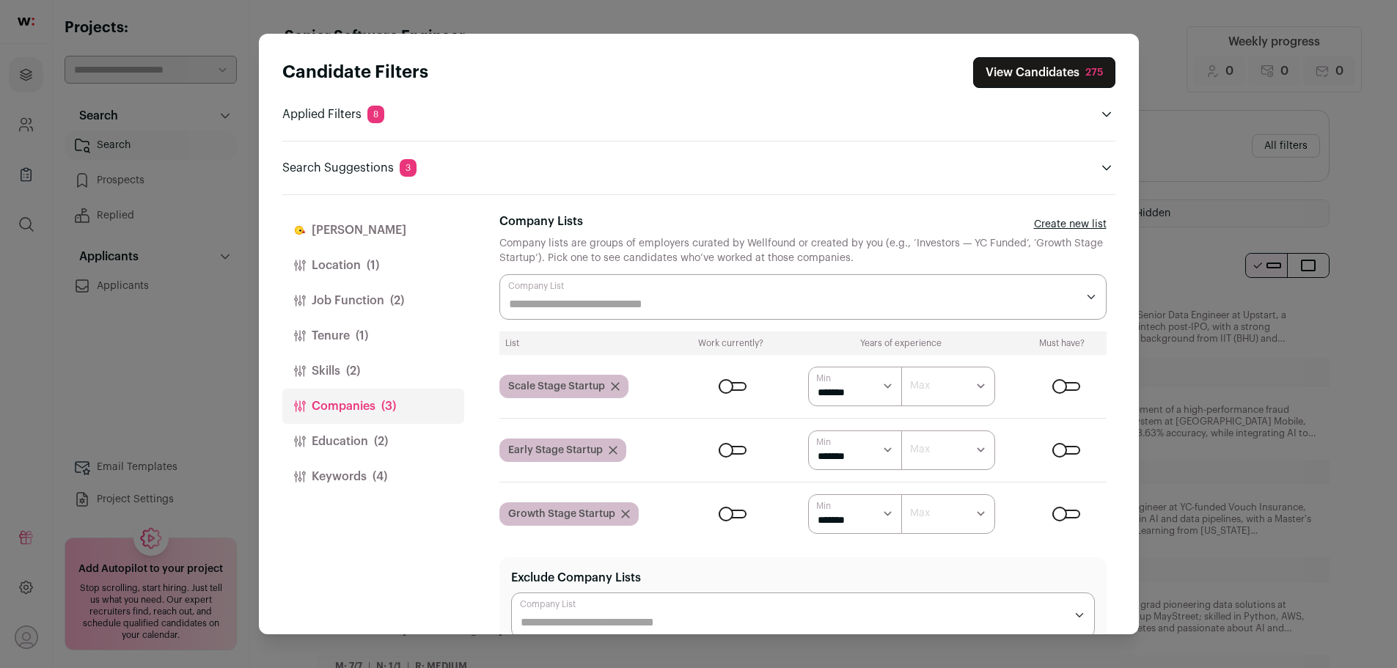
click at [730, 384] on div "Close modal via background" at bounding box center [733, 386] width 28 height 9
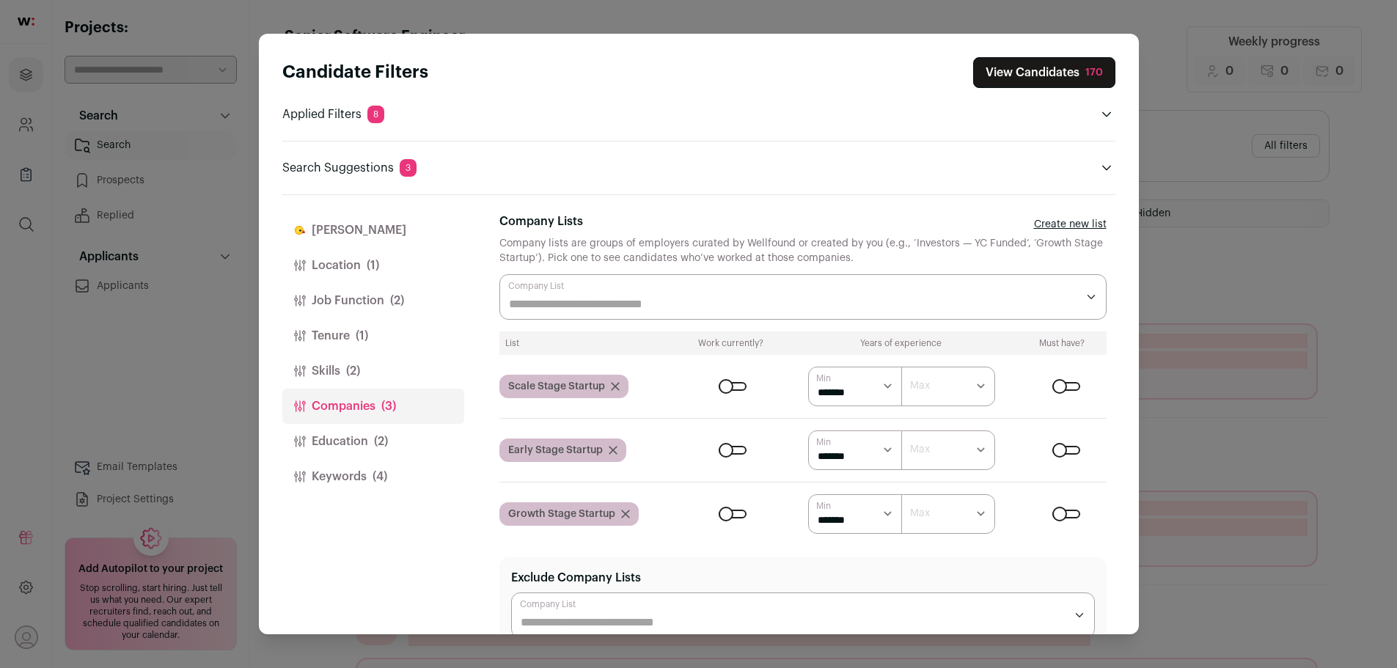
click at [683, 381] on form "****** ******* ******* ******* ******* ******* ******* ******* ******* ********…" at bounding box center [894, 387] width 424 height 40
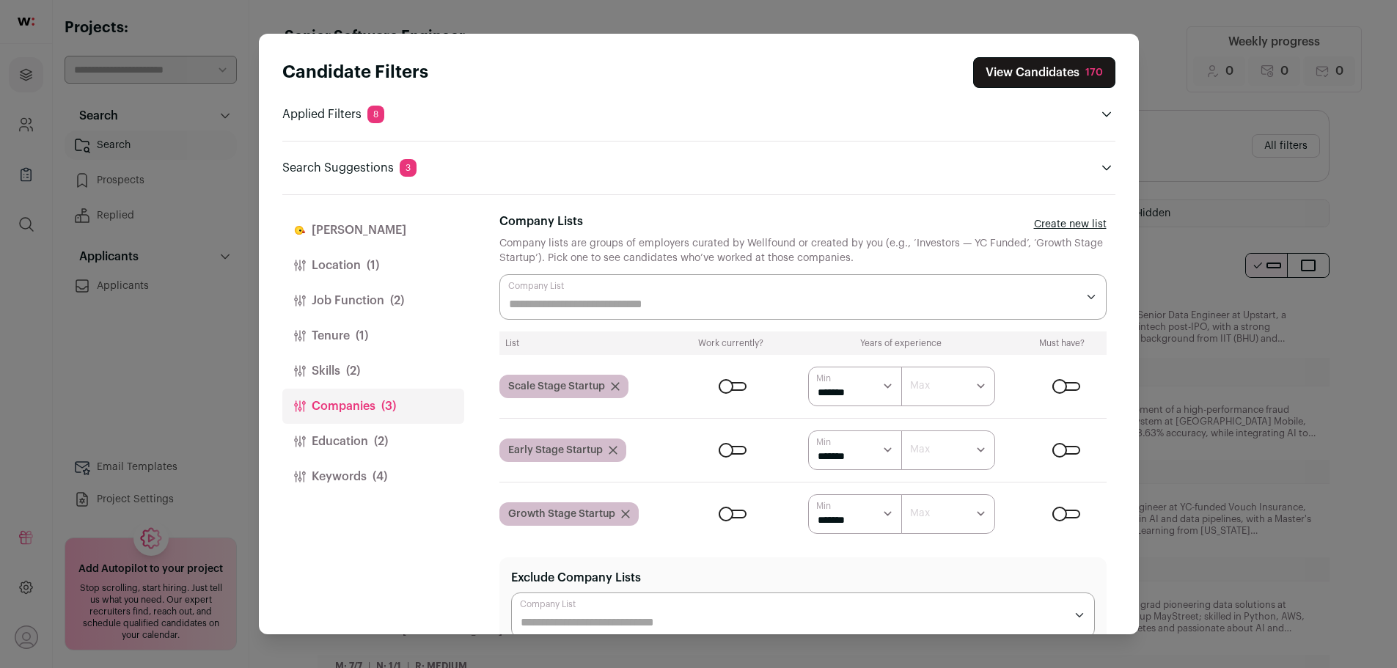
click at [1043, 73] on button "View Candidates 170" at bounding box center [1044, 72] width 142 height 31
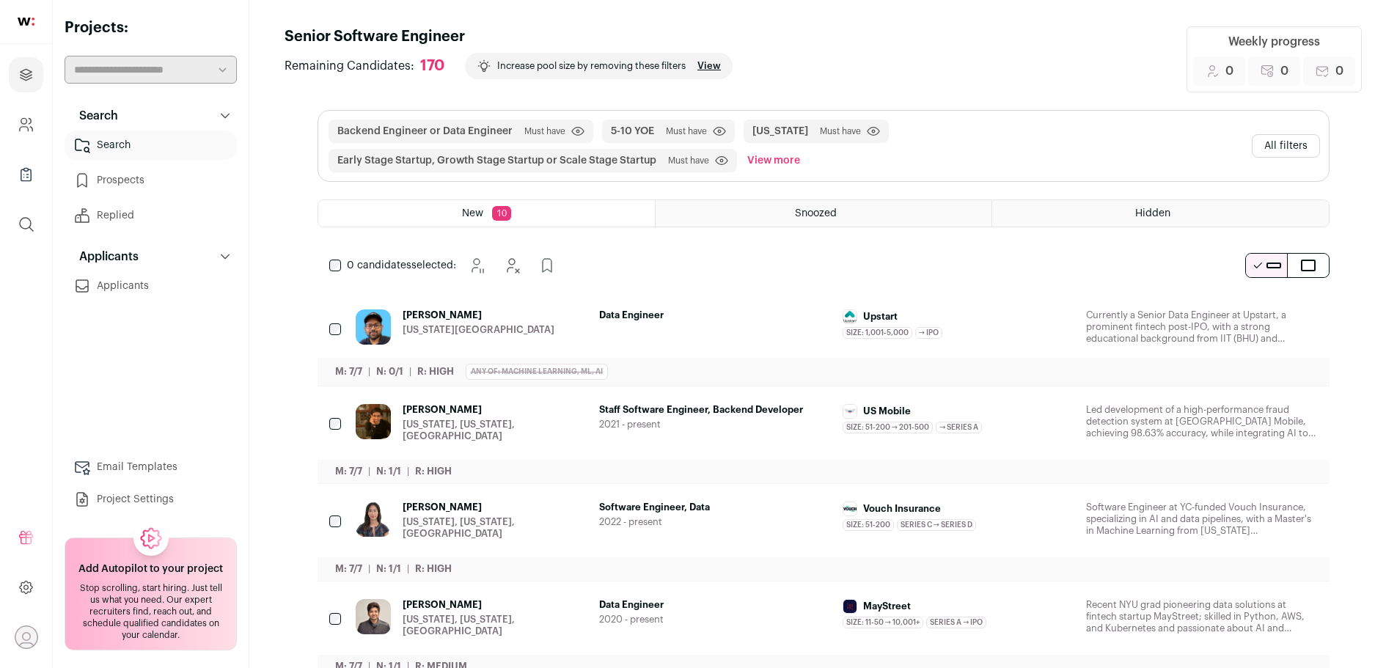
click at [629, 123] on span "5-10 YOE Must have Click to disable/enable filter" at bounding box center [668, 131] width 133 height 23
click at [627, 131] on button "5-10 YOE" at bounding box center [632, 131] width 43 height 15
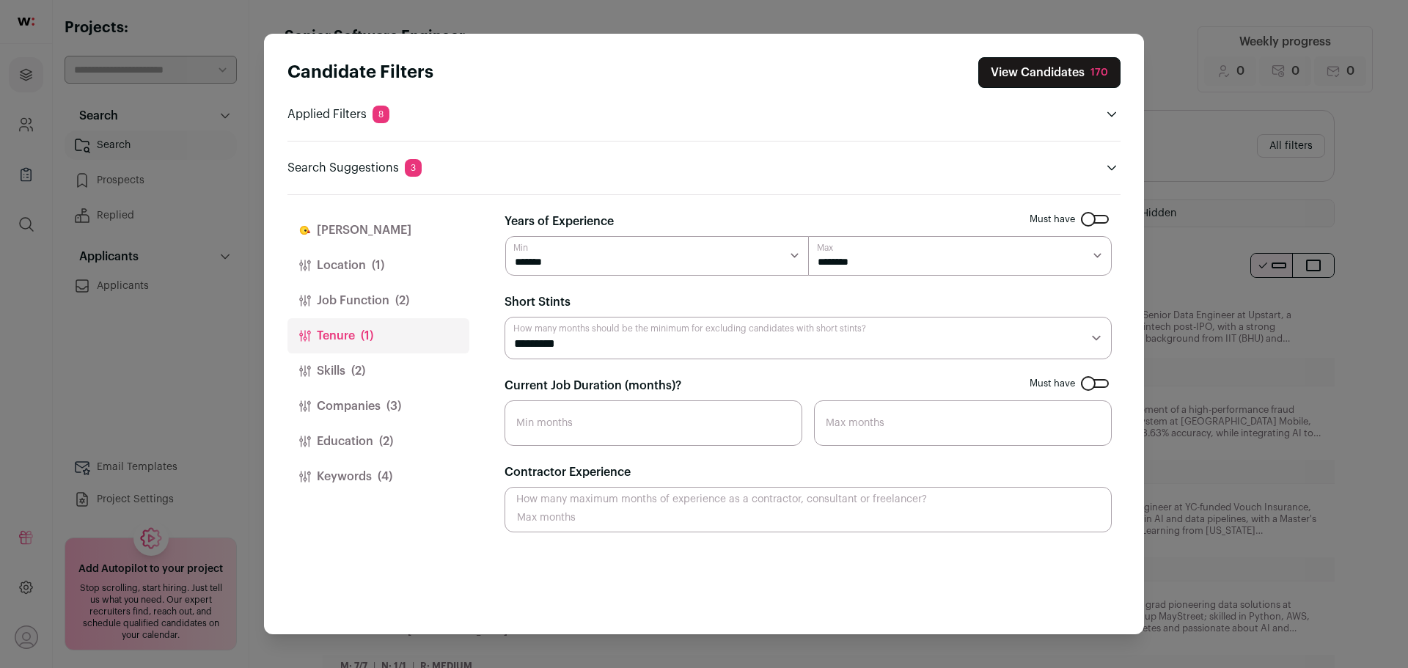
click at [925, 255] on select "******* ******* ******* ******* ******** ******** ******** ******** ******** **…" at bounding box center [960, 256] width 304 height 40
select select "*"
click at [808, 236] on select "******* ******* ******* ******* ******** ******** ******** ******** ******** **…" at bounding box center [960, 256] width 304 height 40
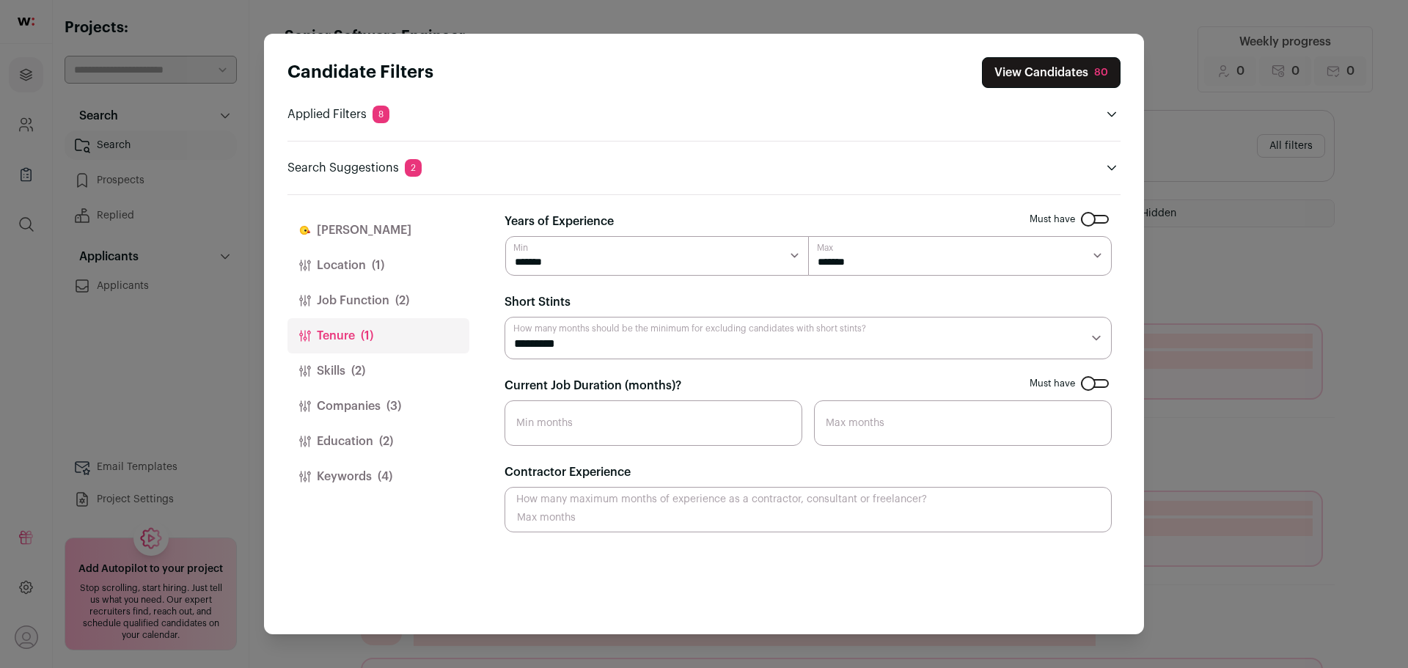
click at [1024, 74] on button "View Candidates 80" at bounding box center [1051, 72] width 139 height 31
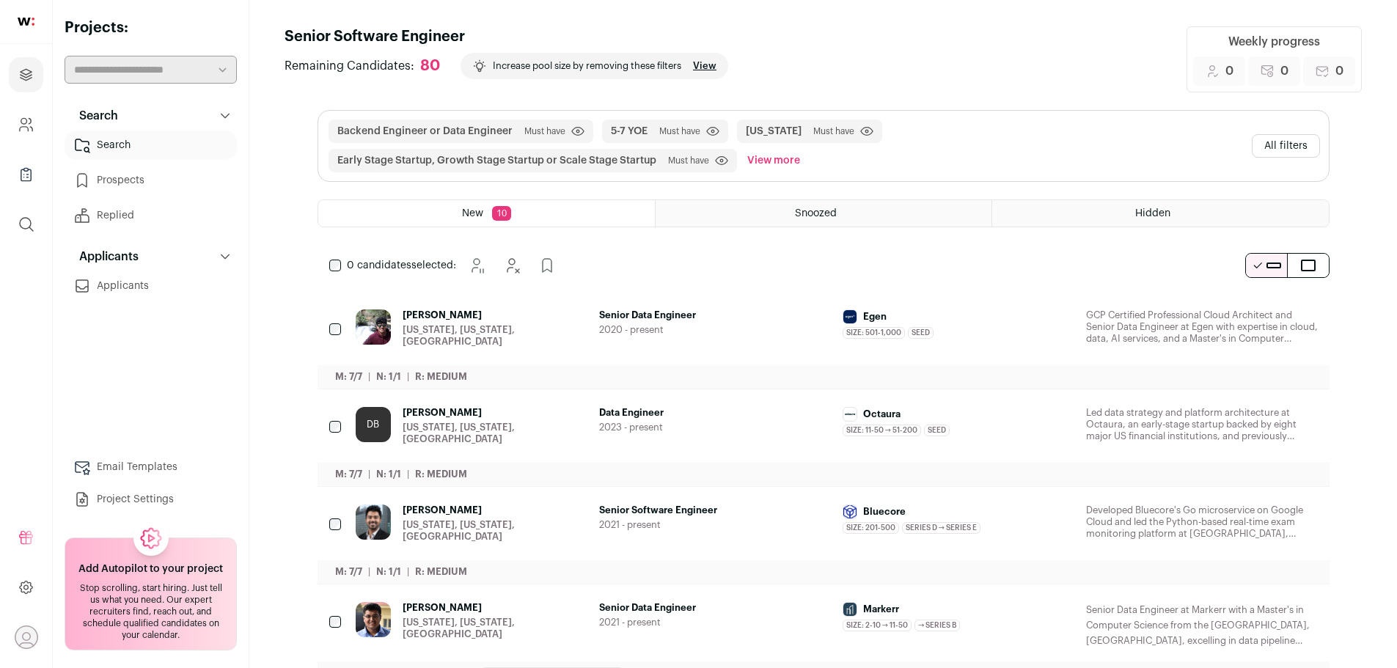
click at [698, 67] on link "View" at bounding box center [704, 66] width 23 height 12
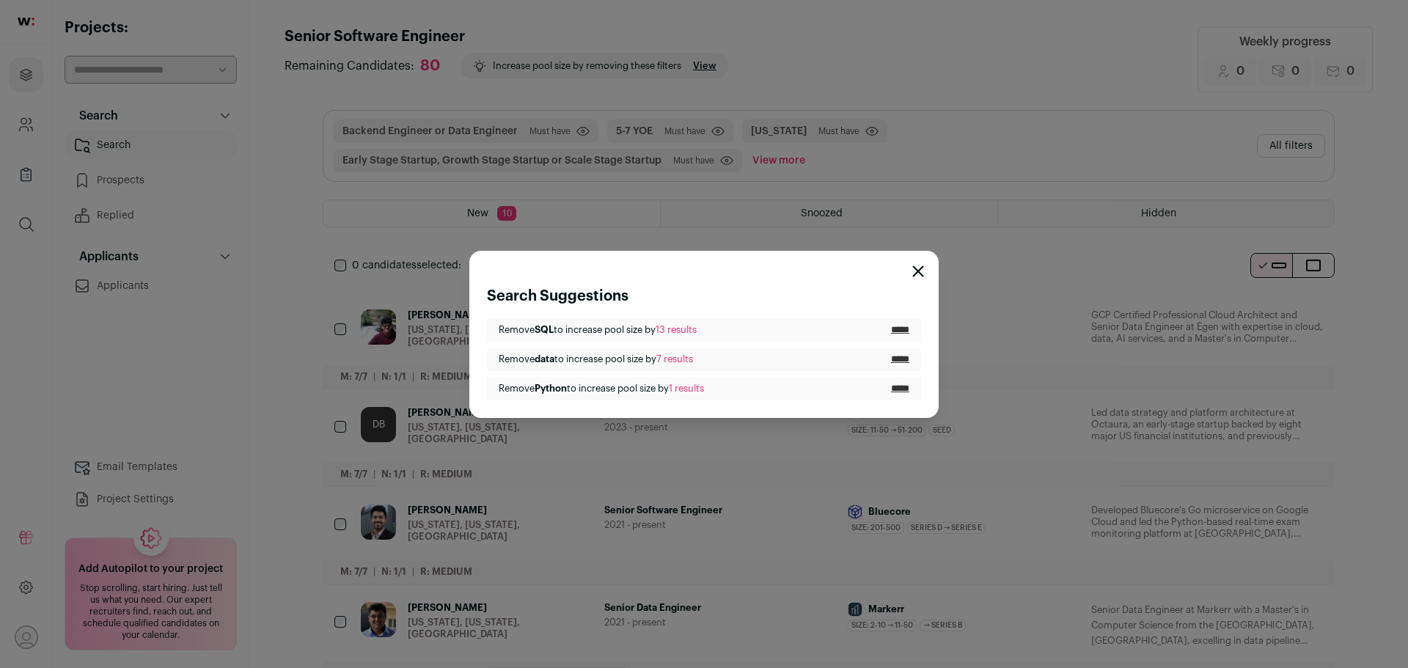
drag, startPoint x: 525, startPoint y: 329, endPoint x: 719, endPoint y: 321, distance: 193.8
click at [719, 321] on li "Remove SQL to increase pool size by 13 results *****" at bounding box center [704, 329] width 434 height 23
drag, startPoint x: 517, startPoint y: 360, endPoint x: 834, endPoint y: 357, distance: 316.8
click at [834, 357] on li "Remove data to increase pool size by 7 results *****" at bounding box center [704, 359] width 434 height 23
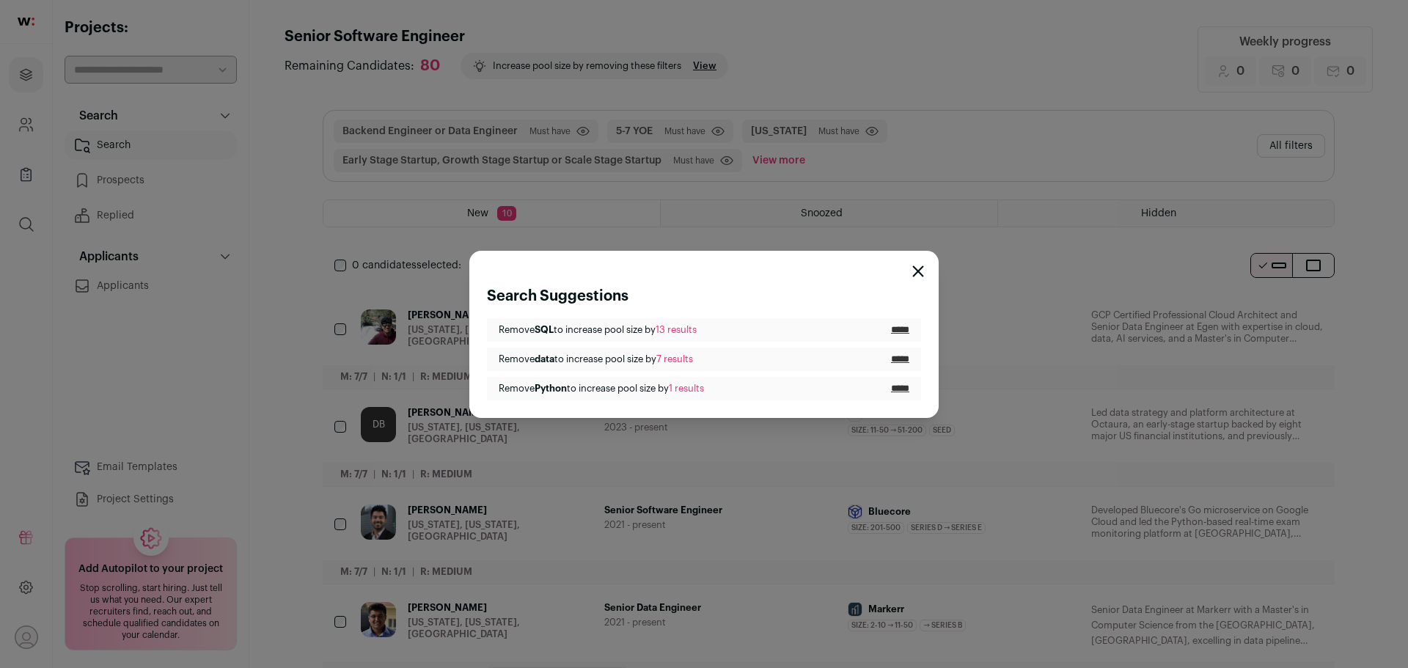
click at [834, 357] on li "Remove data to increase pool size by 7 results *****" at bounding box center [704, 359] width 434 height 23
click at [922, 271] on icon "Close modal" at bounding box center [918, 271] width 12 height 12
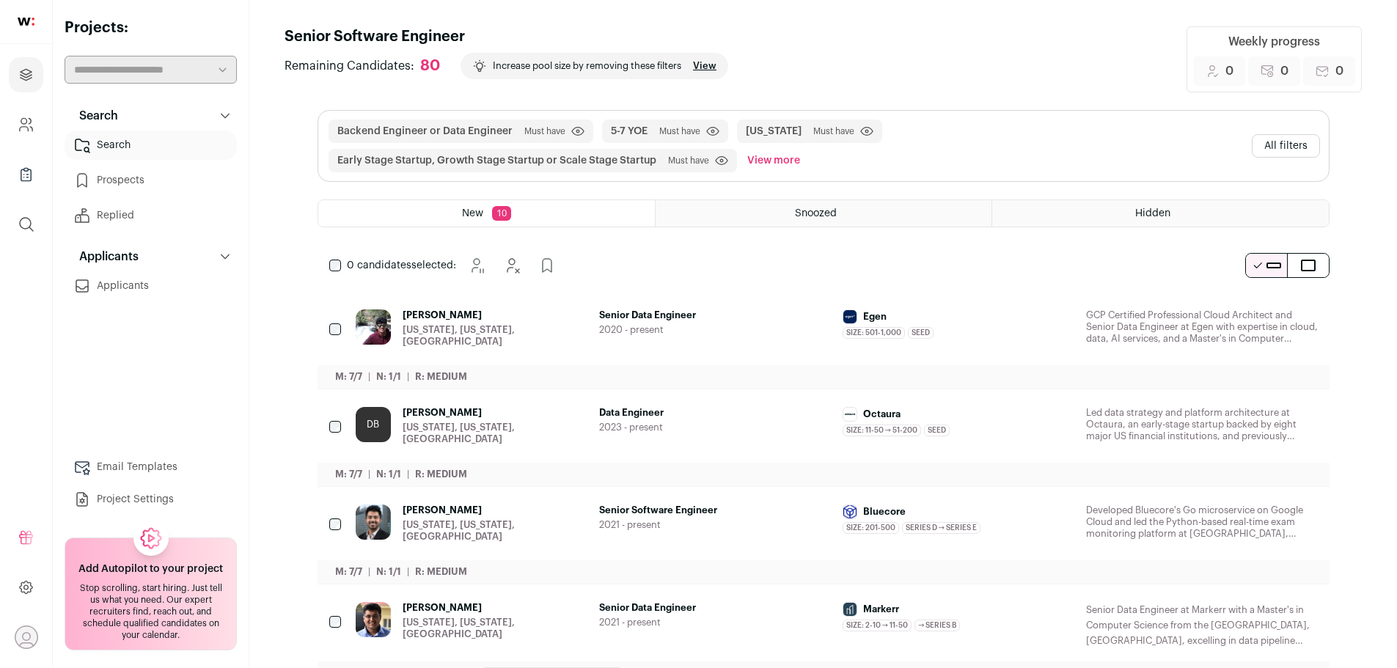
click at [788, 163] on button "View more" at bounding box center [773, 160] width 59 height 23
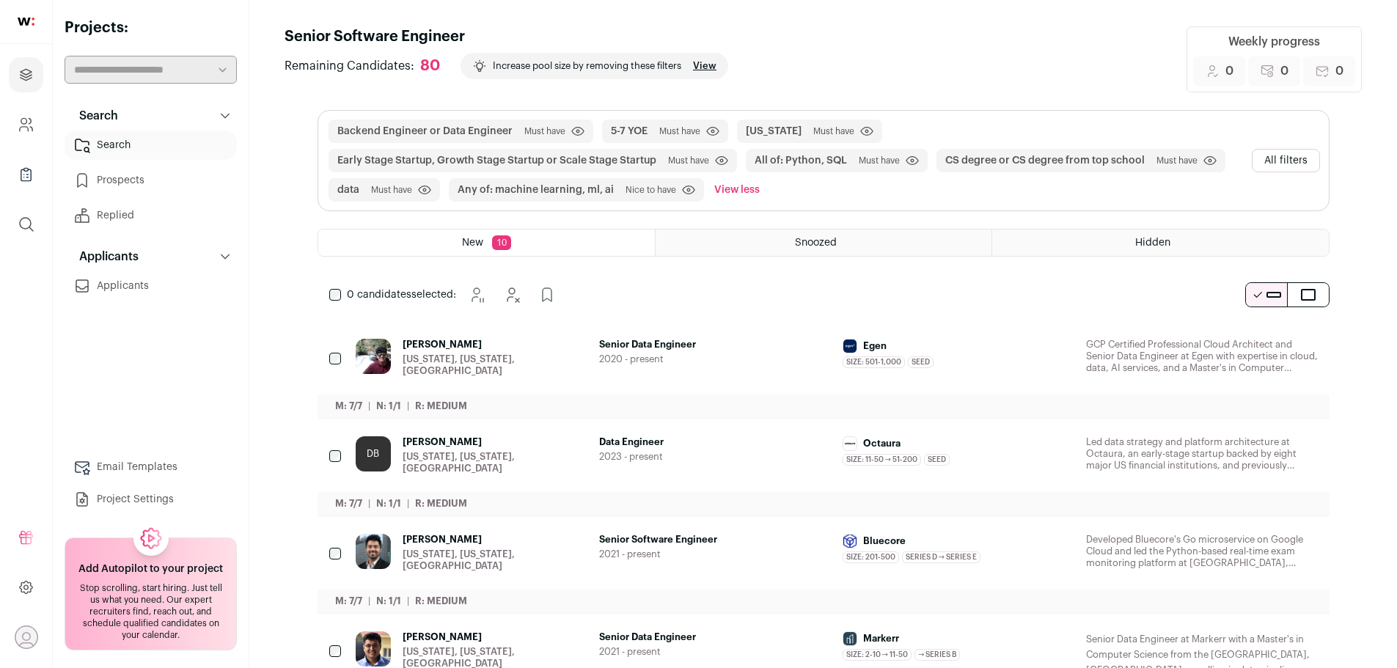
click at [1278, 155] on button "All filters" at bounding box center [1286, 160] width 68 height 23
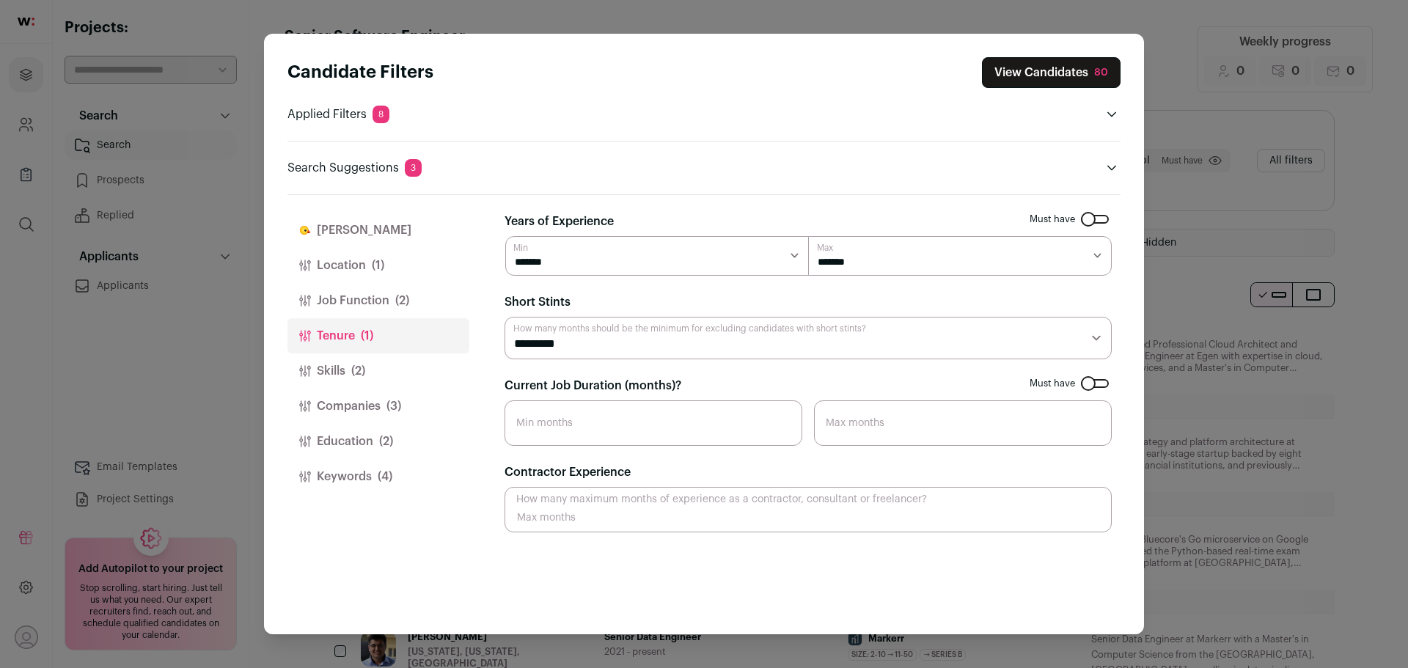
click at [345, 403] on button "Companies (3)" at bounding box center [378, 406] width 182 height 35
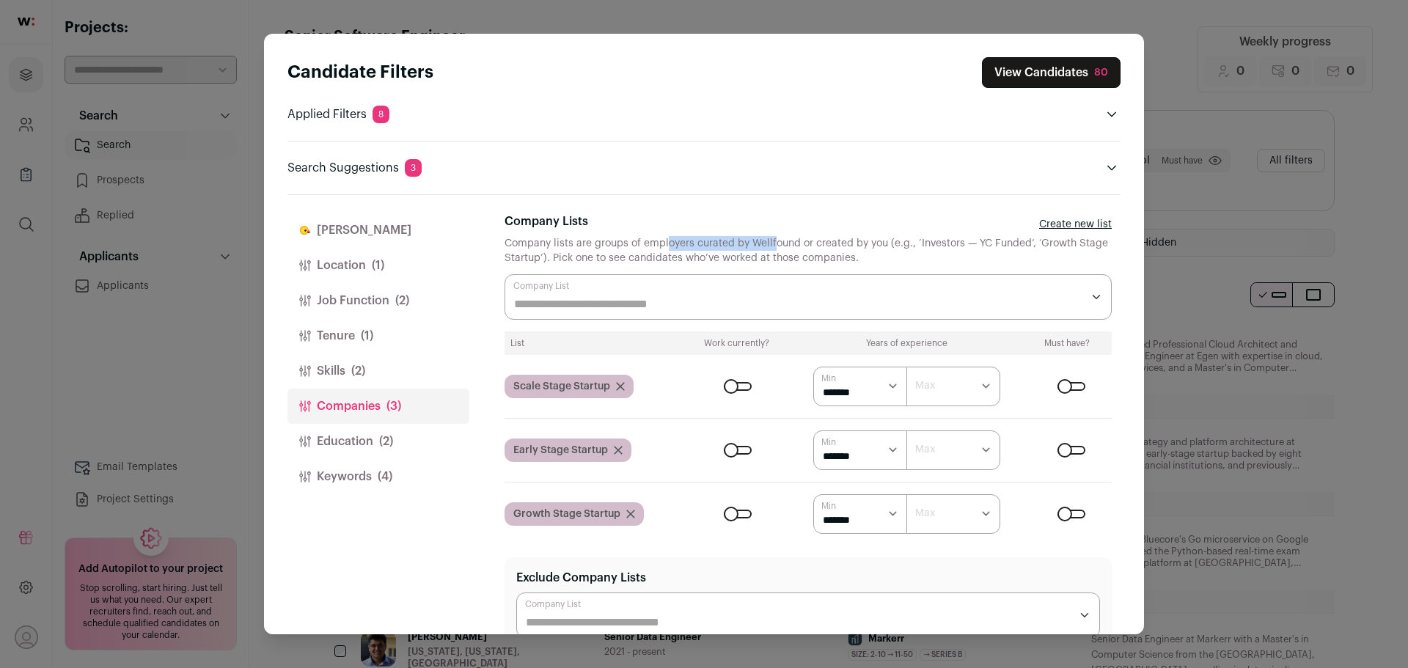
drag, startPoint x: 623, startPoint y: 247, endPoint x: 733, endPoint y: 248, distance: 109.3
click at [733, 248] on div "Company lists are groups of employers curated by Wellfound or created by you (e…" at bounding box center [808, 250] width 607 height 29
drag, startPoint x: 708, startPoint y: 248, endPoint x: 870, endPoint y: 260, distance: 161.8
click at [870, 260] on div "Company lists are groups of employers curated by Wellfound or created by you (e…" at bounding box center [808, 250] width 607 height 29
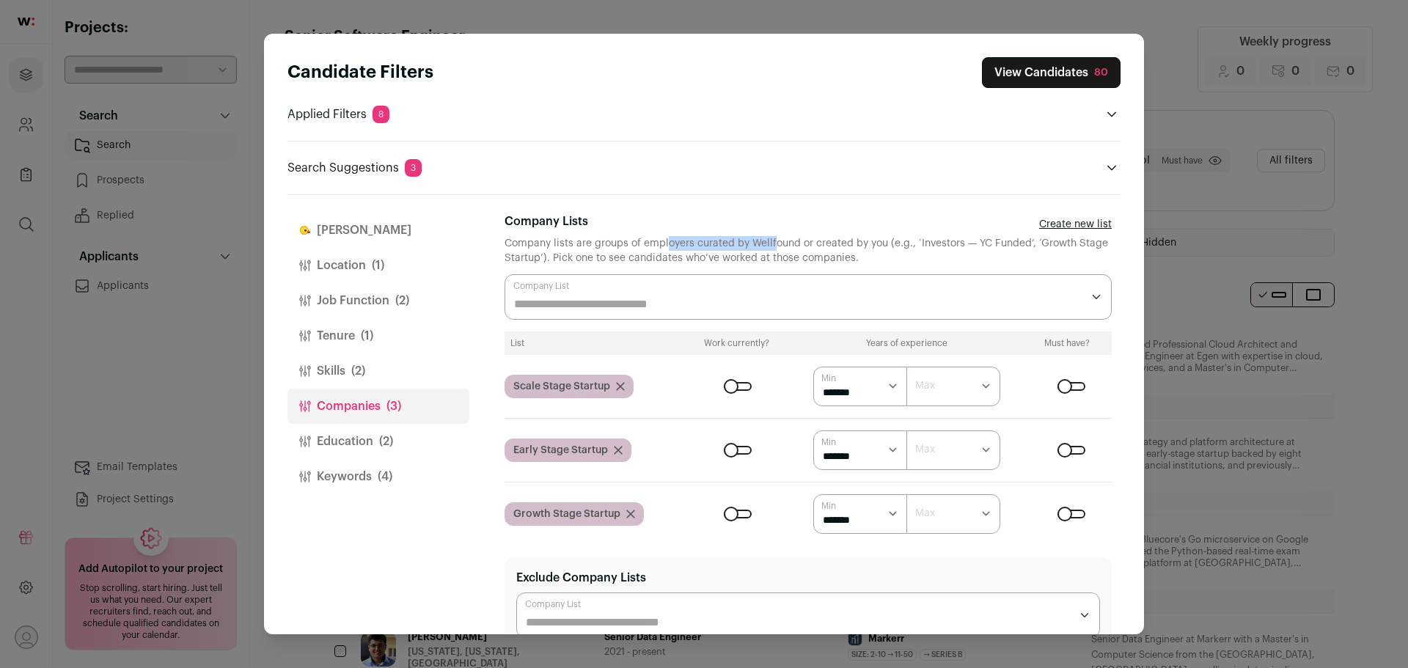
click at [870, 260] on div "Company lists are groups of employers curated by Wellfound or created by you (e…" at bounding box center [808, 250] width 607 height 29
drag, startPoint x: 911, startPoint y: 260, endPoint x: 711, endPoint y: 246, distance: 200.7
click at [711, 246] on div "Company lists are groups of employers curated by Wellfound or created by you (e…" at bounding box center [808, 250] width 607 height 29
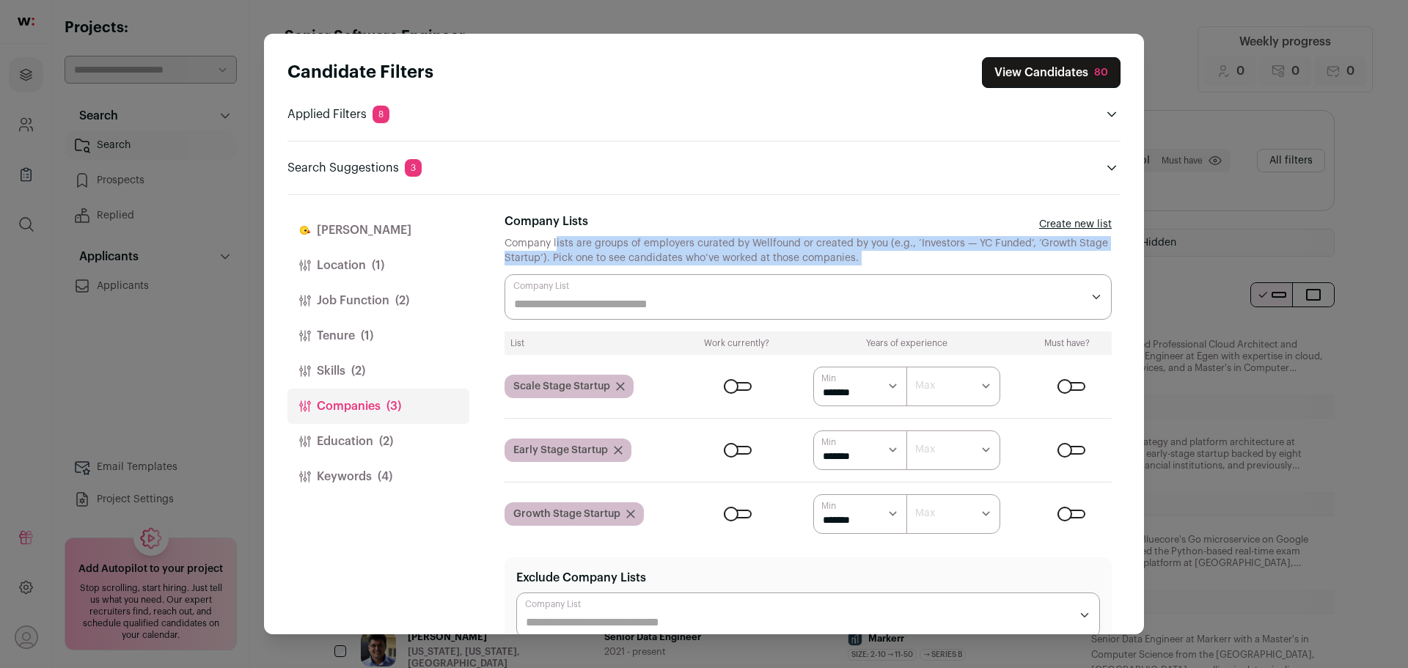
click at [711, 246] on div "Company lists are groups of employers curated by Wellfound or created by you (e…" at bounding box center [808, 250] width 607 height 29
click at [756, 246] on div "Company lists are groups of employers curated by Wellfound or created by you (e…" at bounding box center [808, 250] width 607 height 29
drag, startPoint x: 717, startPoint y: 249, endPoint x: 783, endPoint y: 256, distance: 67.1
click at [783, 256] on div "Company lists are groups of employers curated by Wellfound or created by you (e…" at bounding box center [808, 250] width 607 height 29
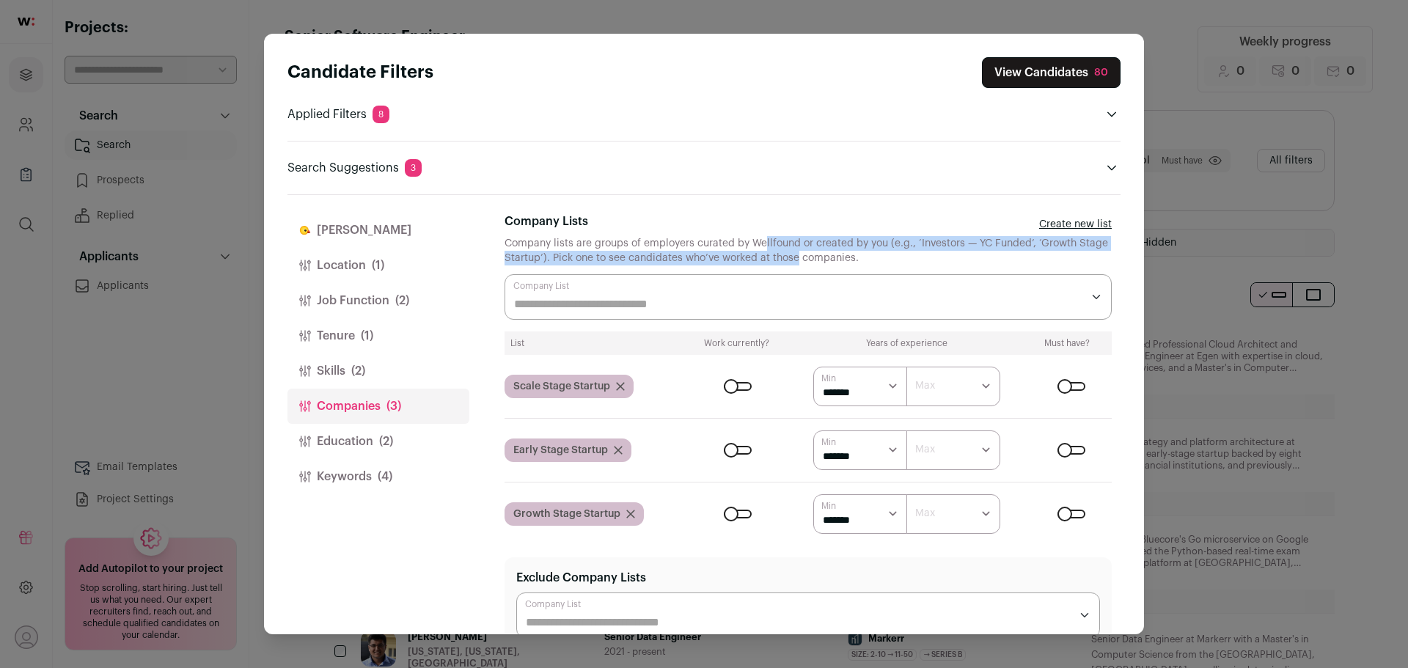
drag, startPoint x: 714, startPoint y: 256, endPoint x: 888, endPoint y: 256, distance: 174.5
click at [888, 256] on div "Company lists are groups of employers curated by Wellfound or created by you (e…" at bounding box center [808, 250] width 607 height 29
drag, startPoint x: 934, startPoint y: 258, endPoint x: 675, endPoint y: 249, distance: 259.0
click at [678, 249] on div "Company lists are groups of employers curated by Wellfound or created by you (e…" at bounding box center [808, 250] width 607 height 29
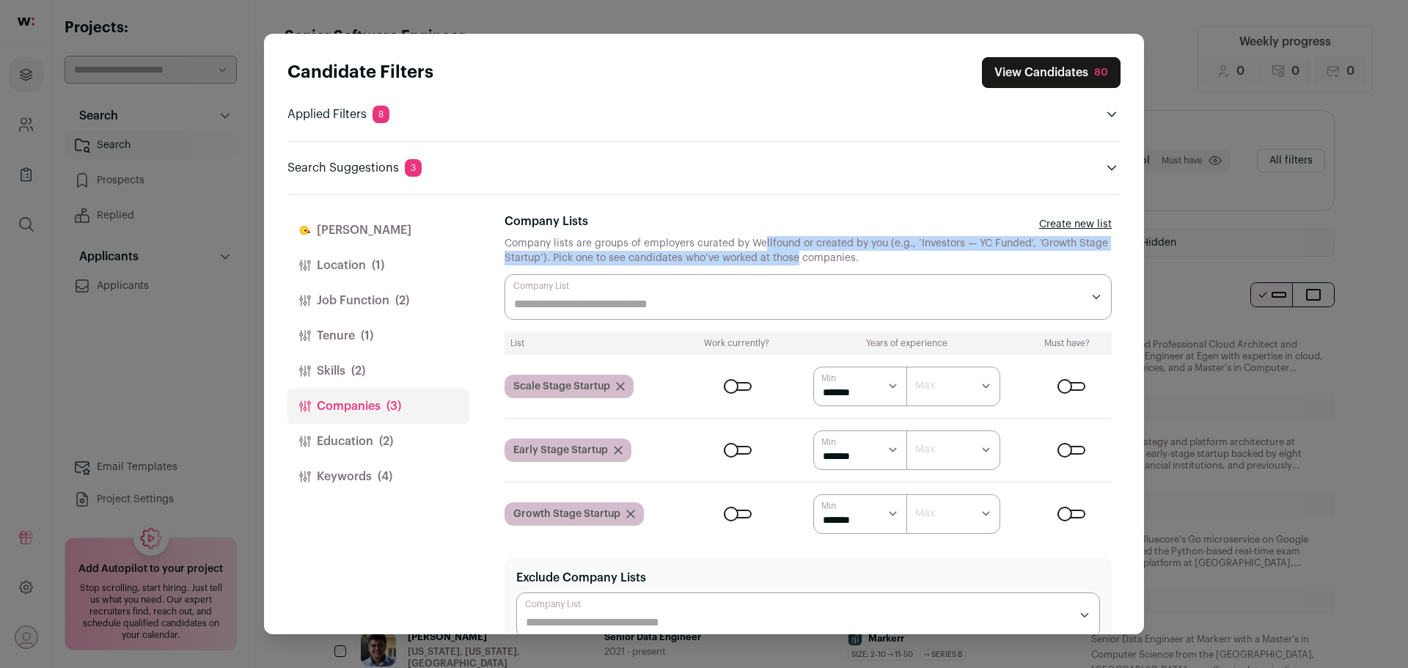
click at [675, 249] on div "Company lists are groups of employers curated by Wellfound or created by you (e…" at bounding box center [808, 250] width 607 height 29
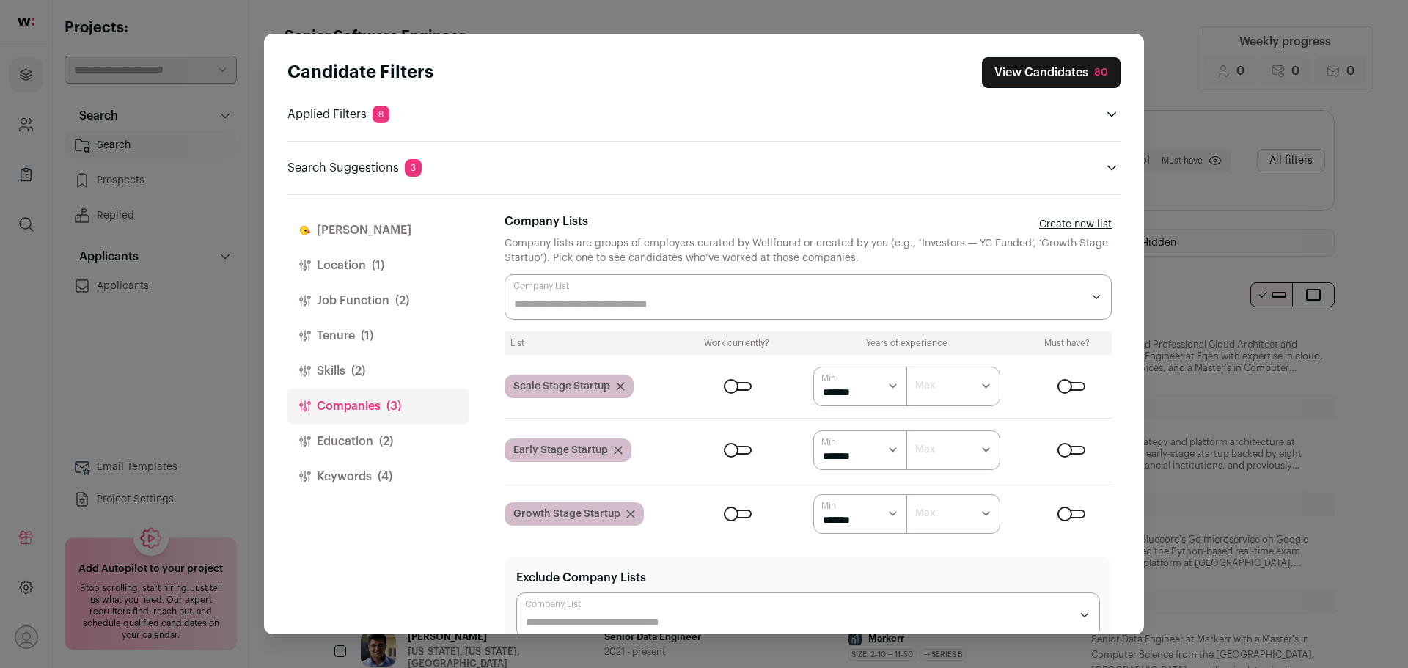
click at [324, 478] on button "Keywords (4)" at bounding box center [378, 476] width 182 height 35
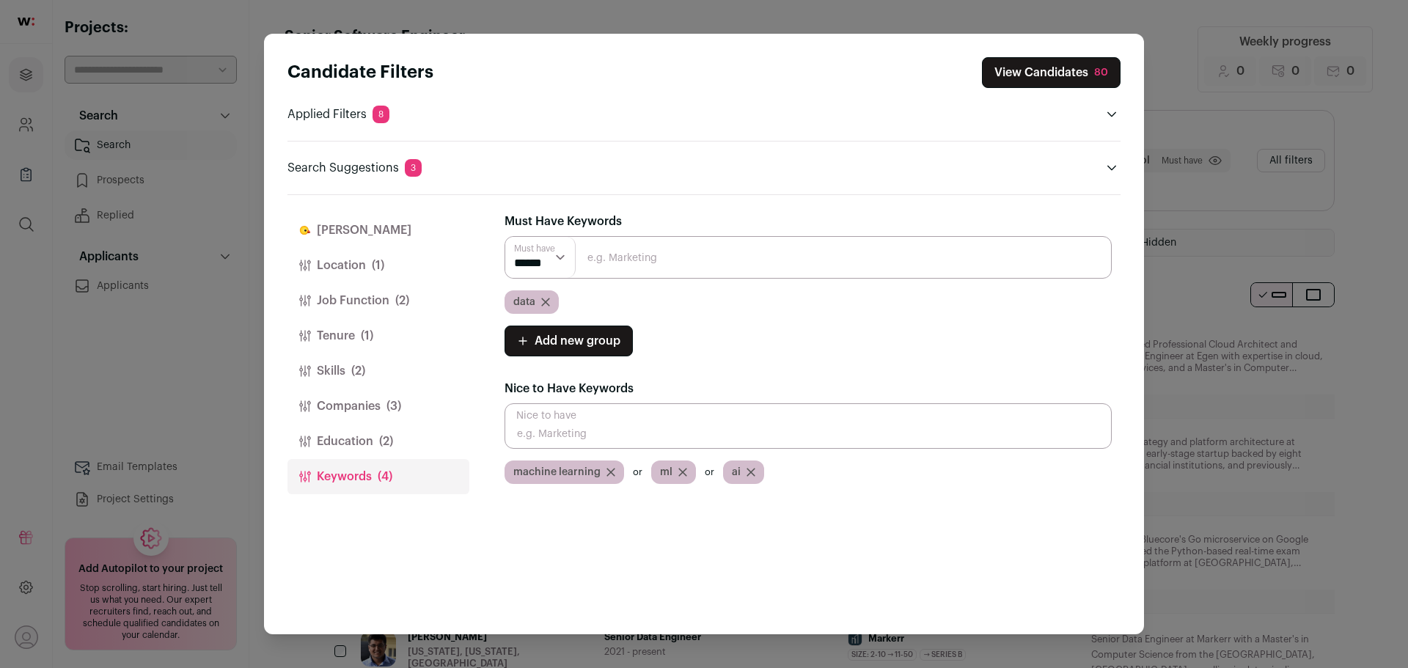
click at [633, 420] on input "Close modal via background" at bounding box center [808, 425] width 607 height 45
type input "search"
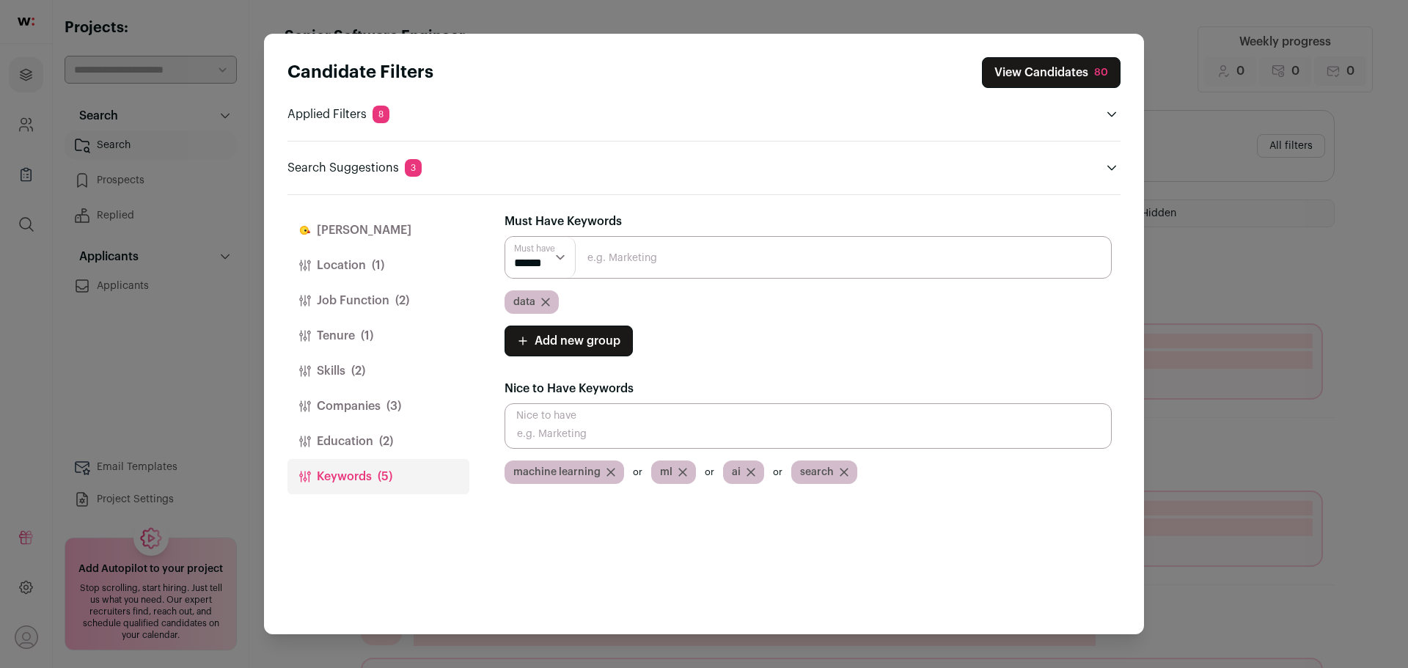
click at [632, 437] on input "Close modal via background" at bounding box center [808, 425] width 607 height 45
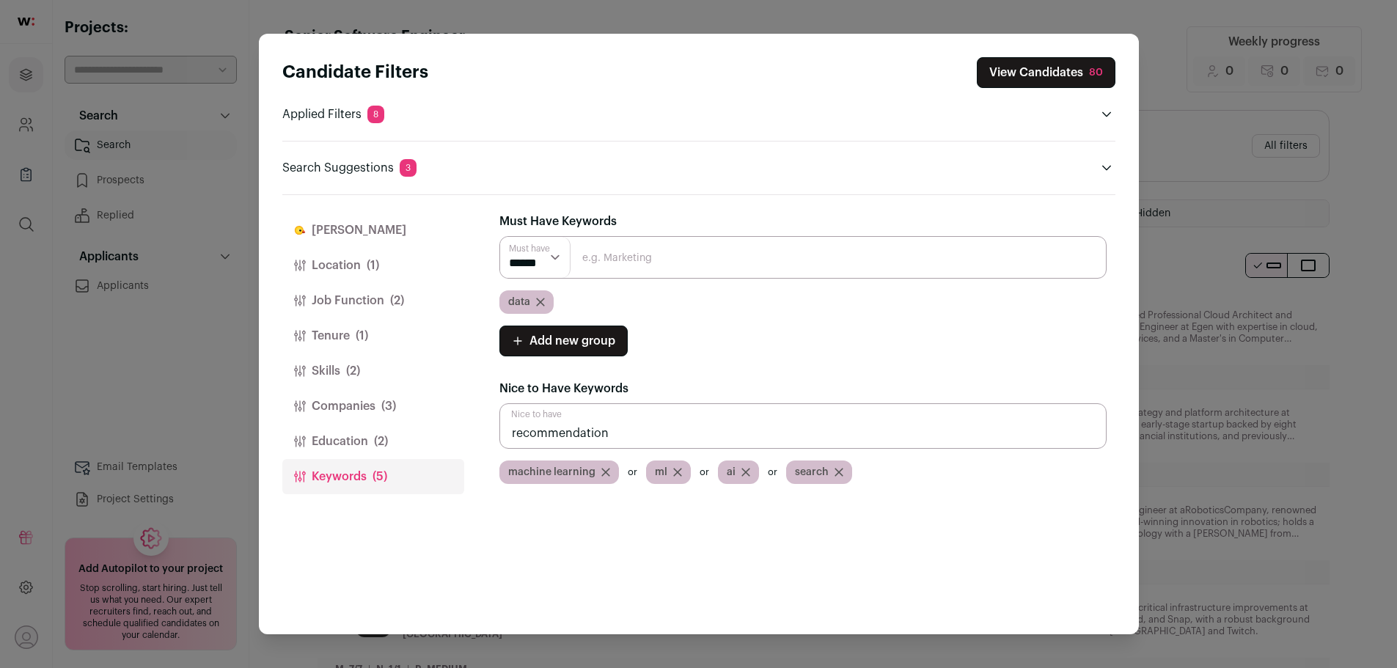
type input "recommendation"
click at [632, 437] on input "Close modal via background" at bounding box center [802, 425] width 607 height 45
type input "ranking"
click at [386, 301] on button "Job Function (2)" at bounding box center [373, 300] width 182 height 35
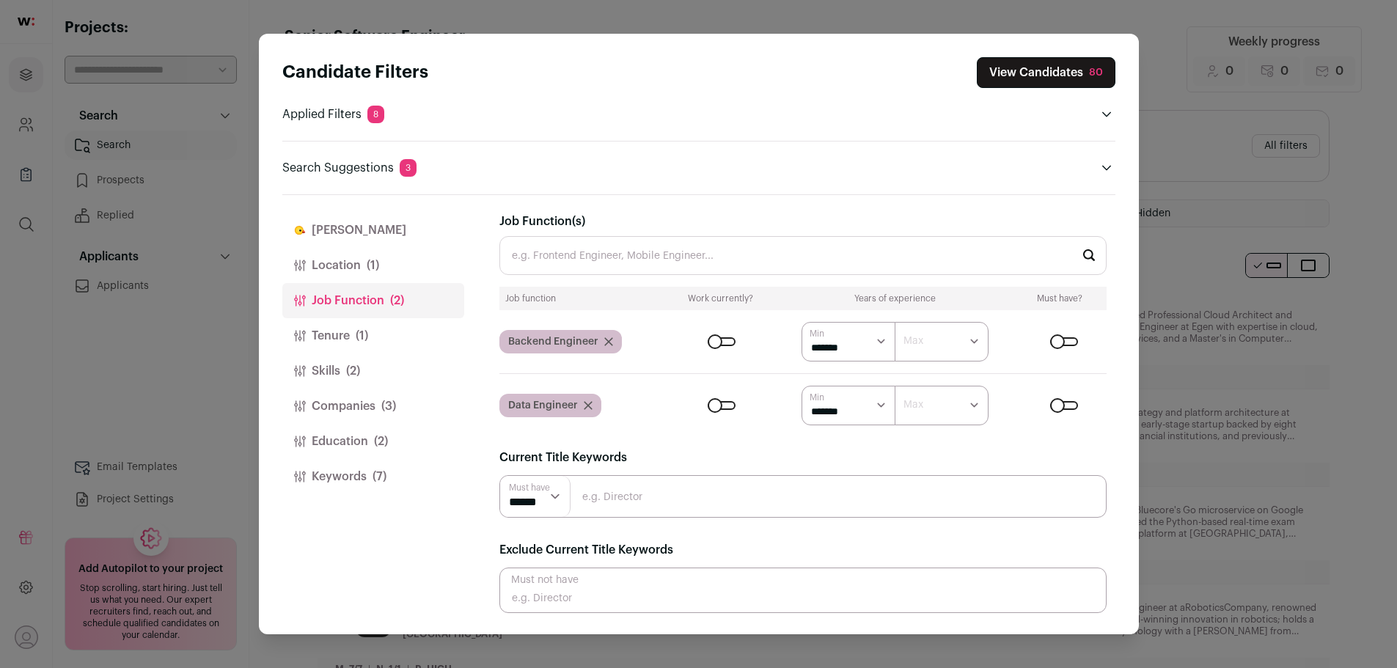
scroll to position [147, 0]
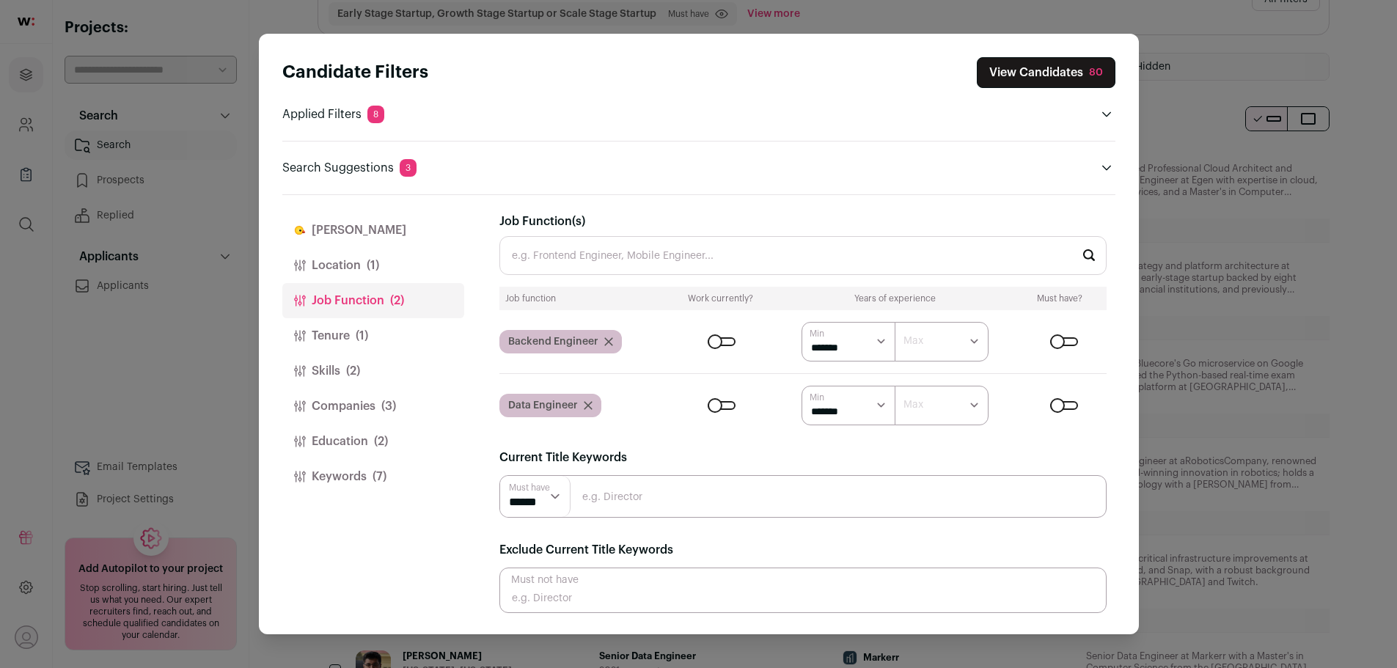
click at [364, 274] on button "Location (1)" at bounding box center [373, 265] width 182 height 35
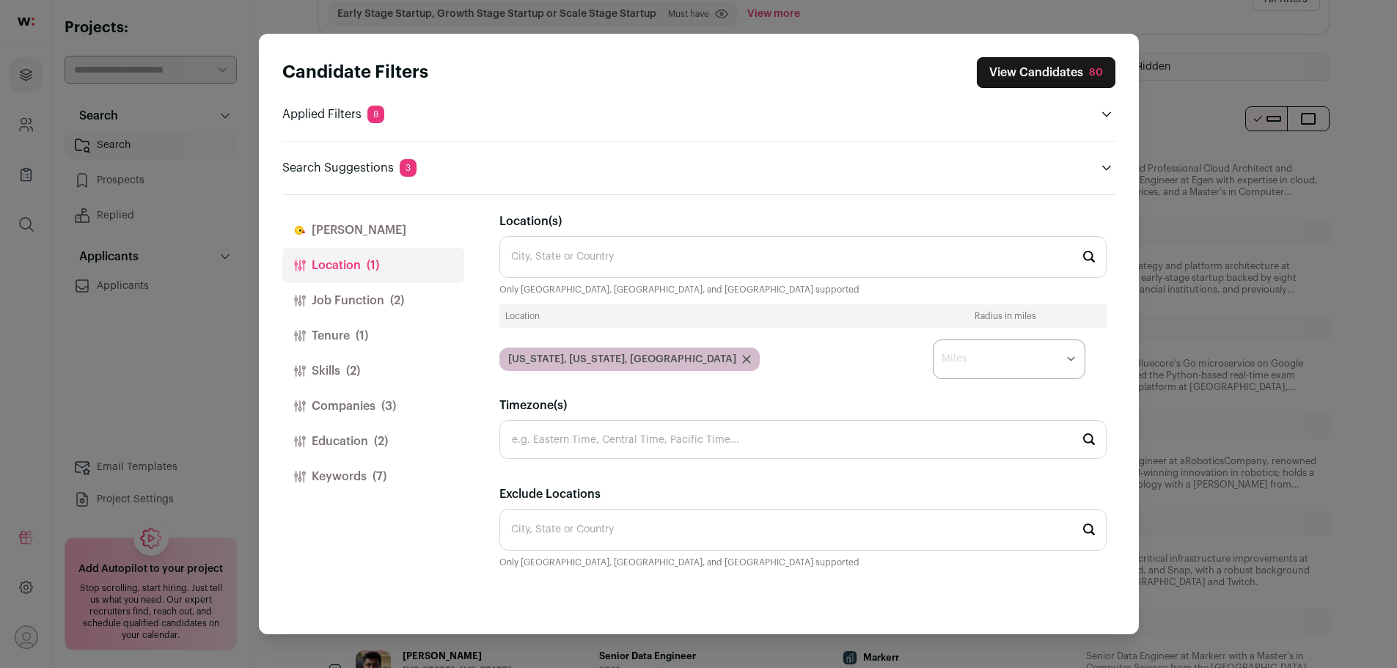
click at [348, 307] on button "Job Function (2)" at bounding box center [373, 300] width 182 height 35
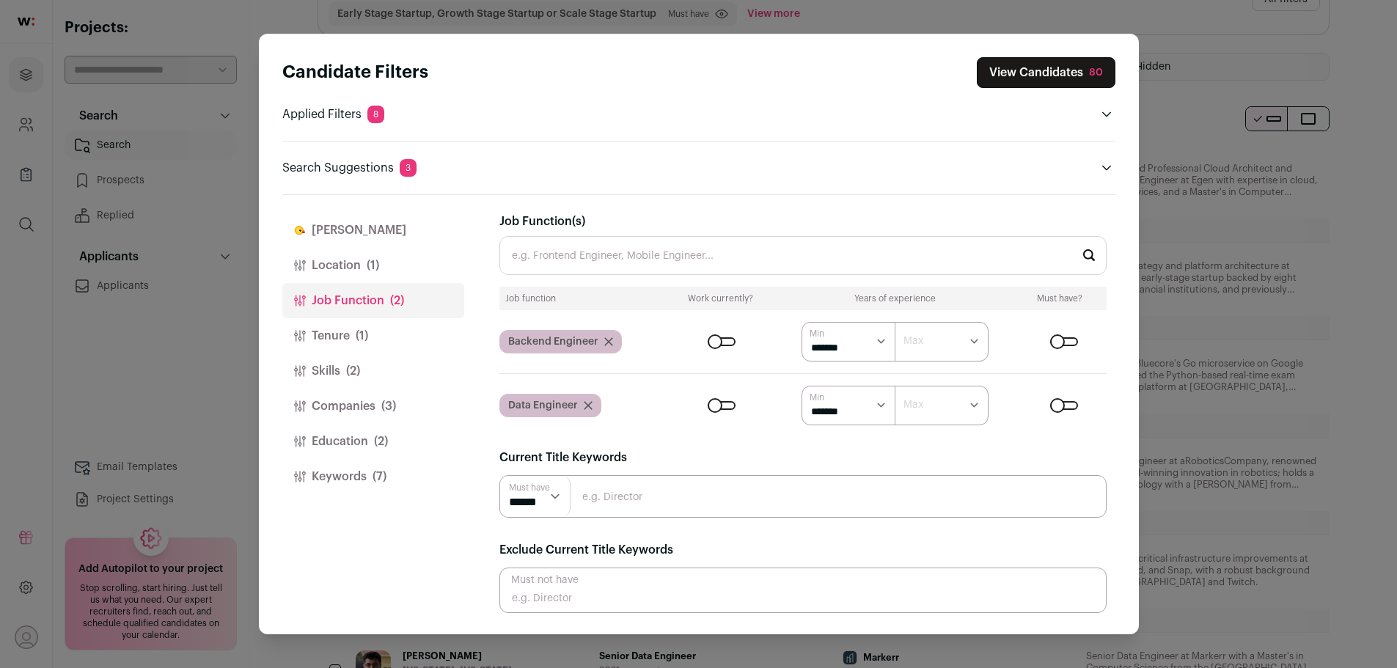
click at [382, 268] on button "Location (1)" at bounding box center [373, 265] width 182 height 35
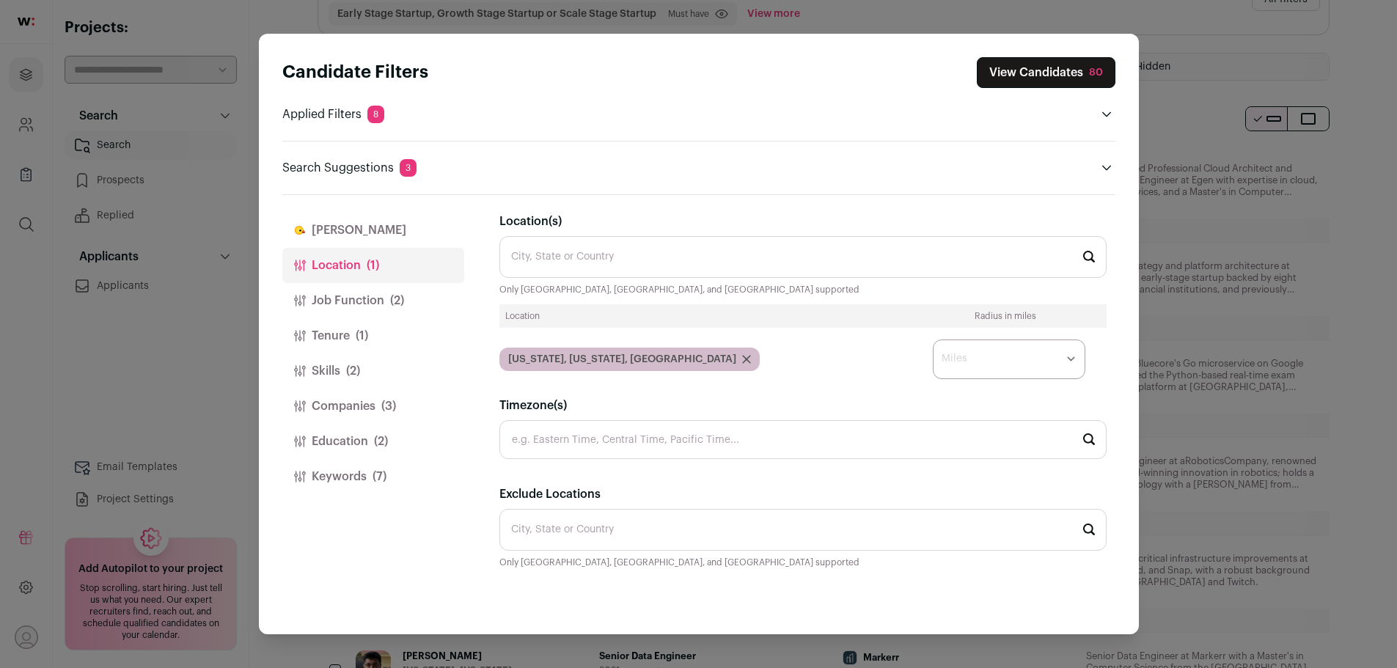
click at [355, 296] on button "Job Function (2)" at bounding box center [373, 300] width 182 height 35
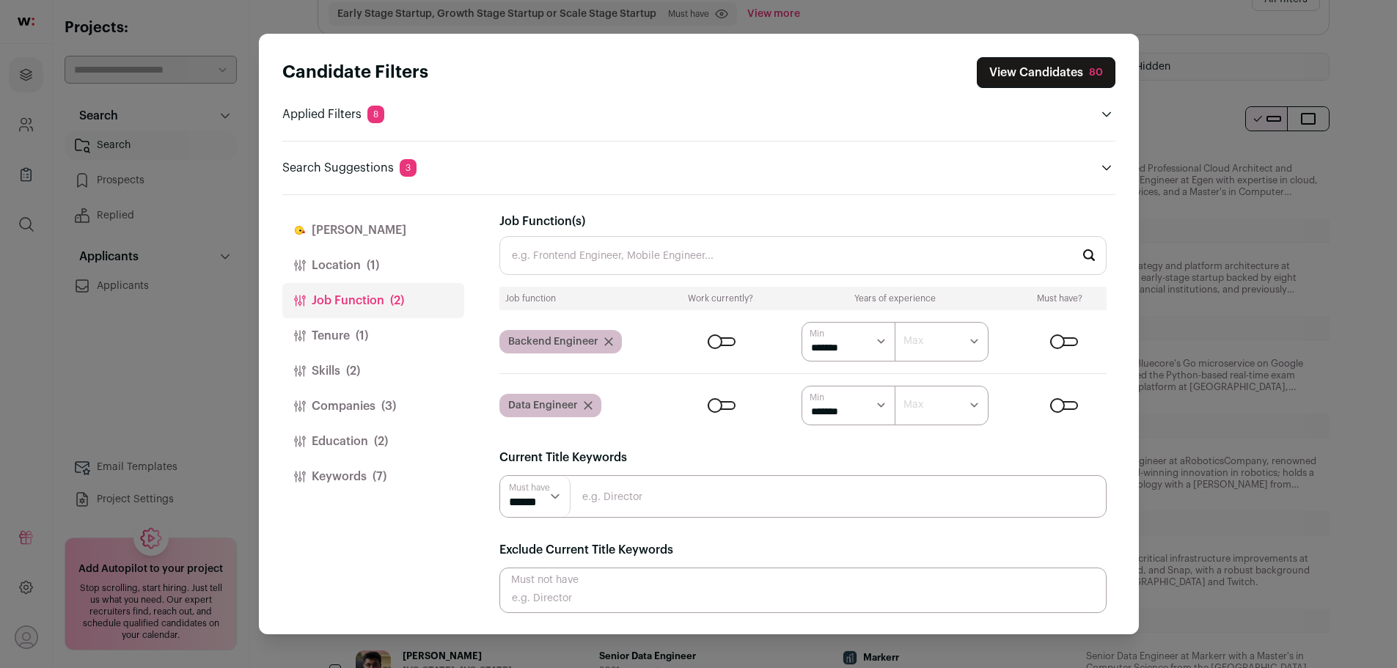
click at [704, 510] on input "Close modal via background" at bounding box center [802, 496] width 607 height 43
type input "senior"
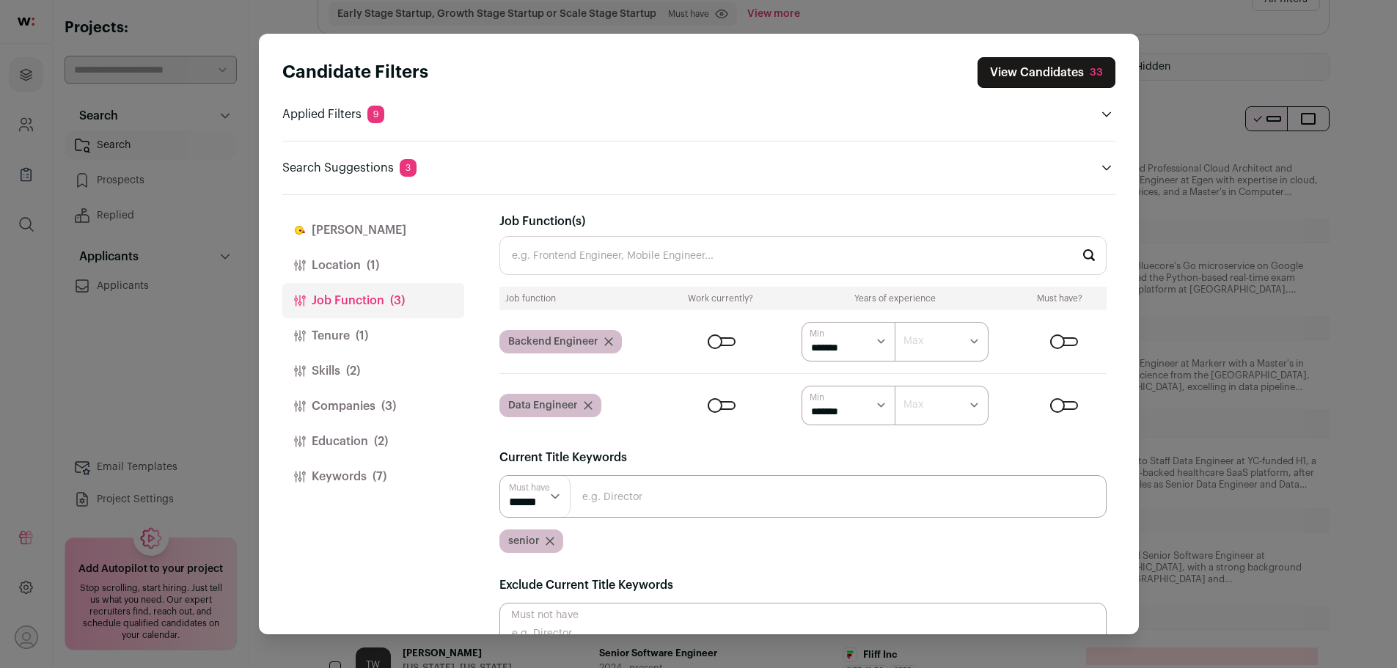
scroll to position [33, 0]
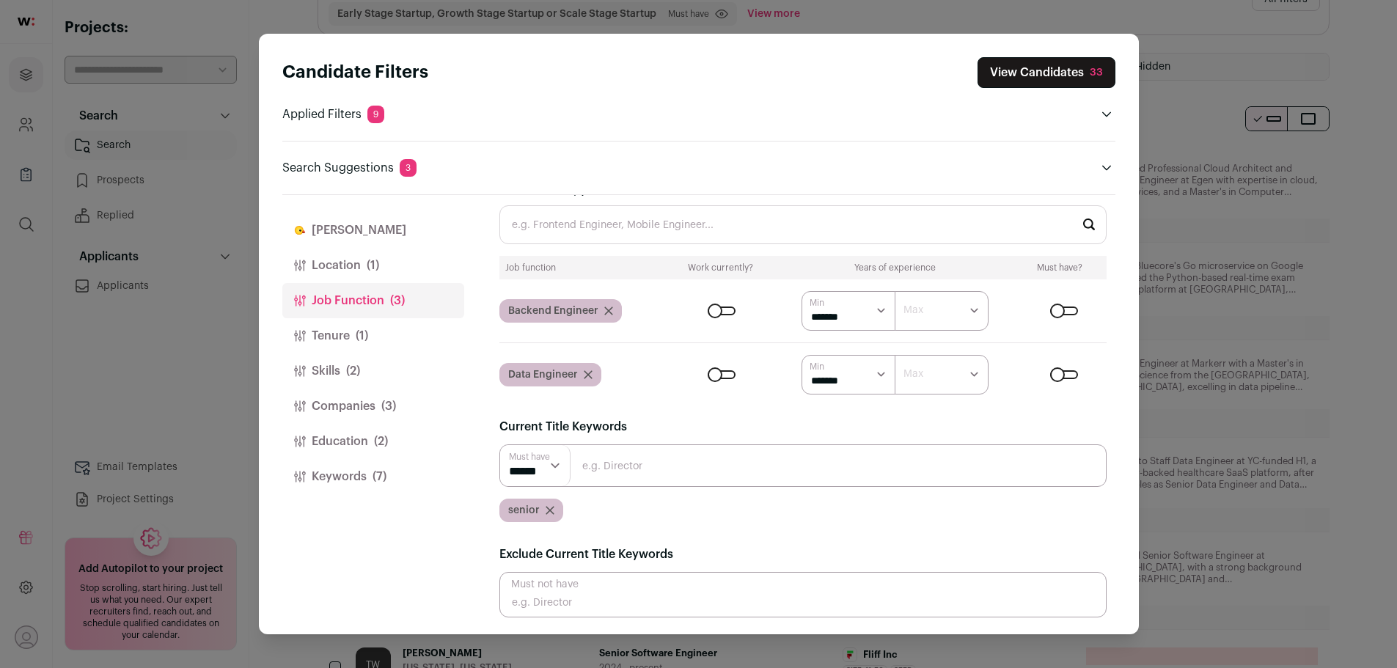
click at [631, 472] on input "Close modal via background" at bounding box center [802, 465] width 607 height 43
type input "staff"
click at [369, 274] on button "Location (1)" at bounding box center [373, 265] width 182 height 35
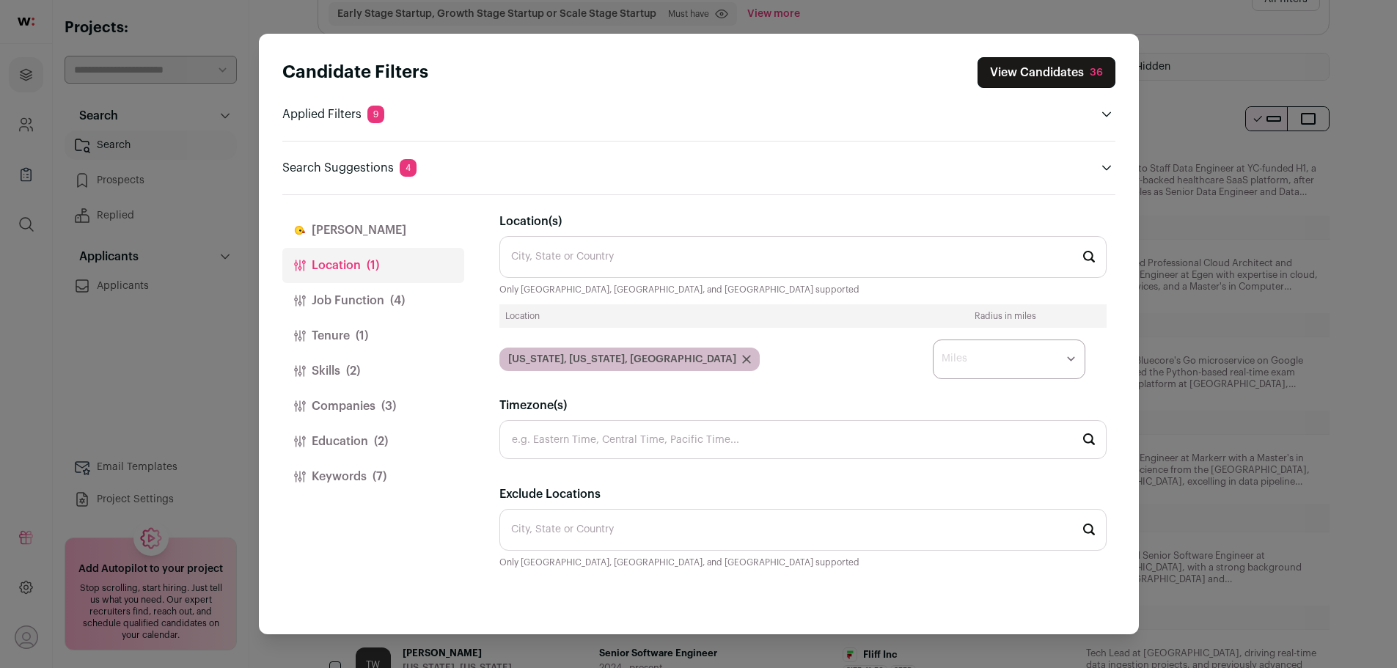
click at [1005, 70] on button "View Candidates 36" at bounding box center [1047, 72] width 138 height 31
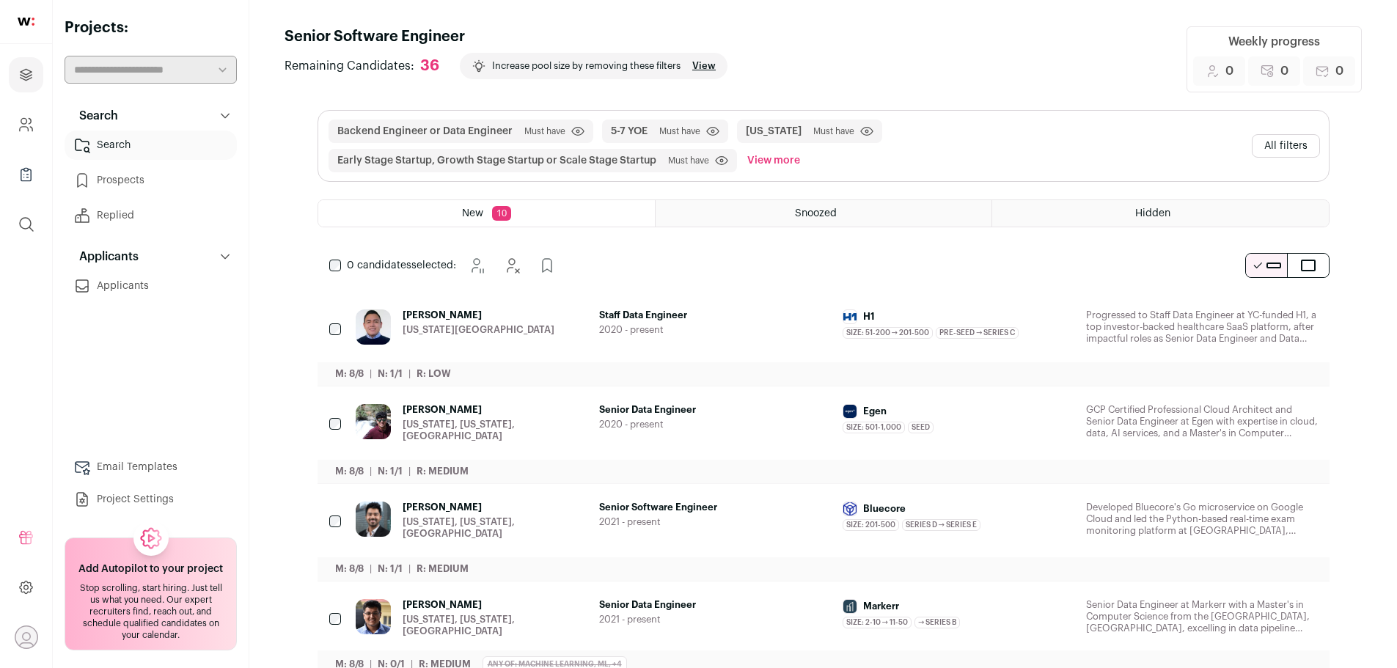
click at [1298, 146] on button "All filters" at bounding box center [1286, 145] width 68 height 23
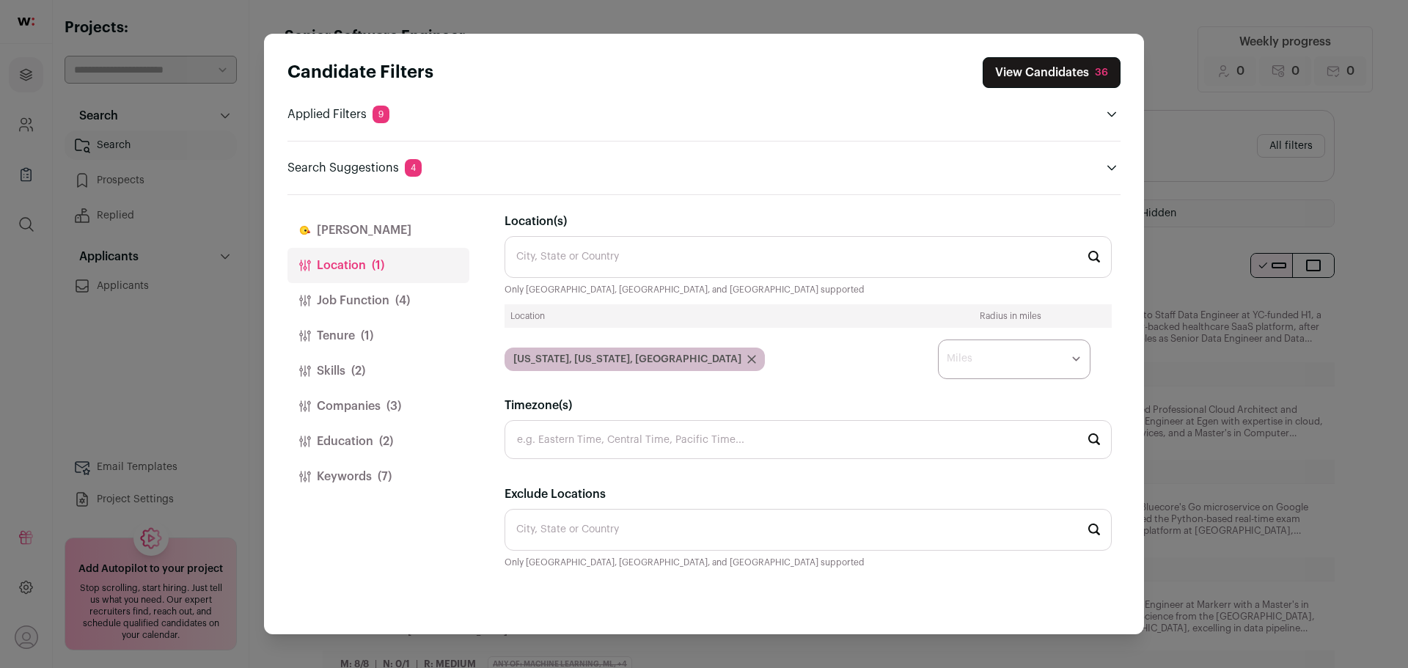
click at [381, 443] on span "(2)" at bounding box center [386, 442] width 14 height 18
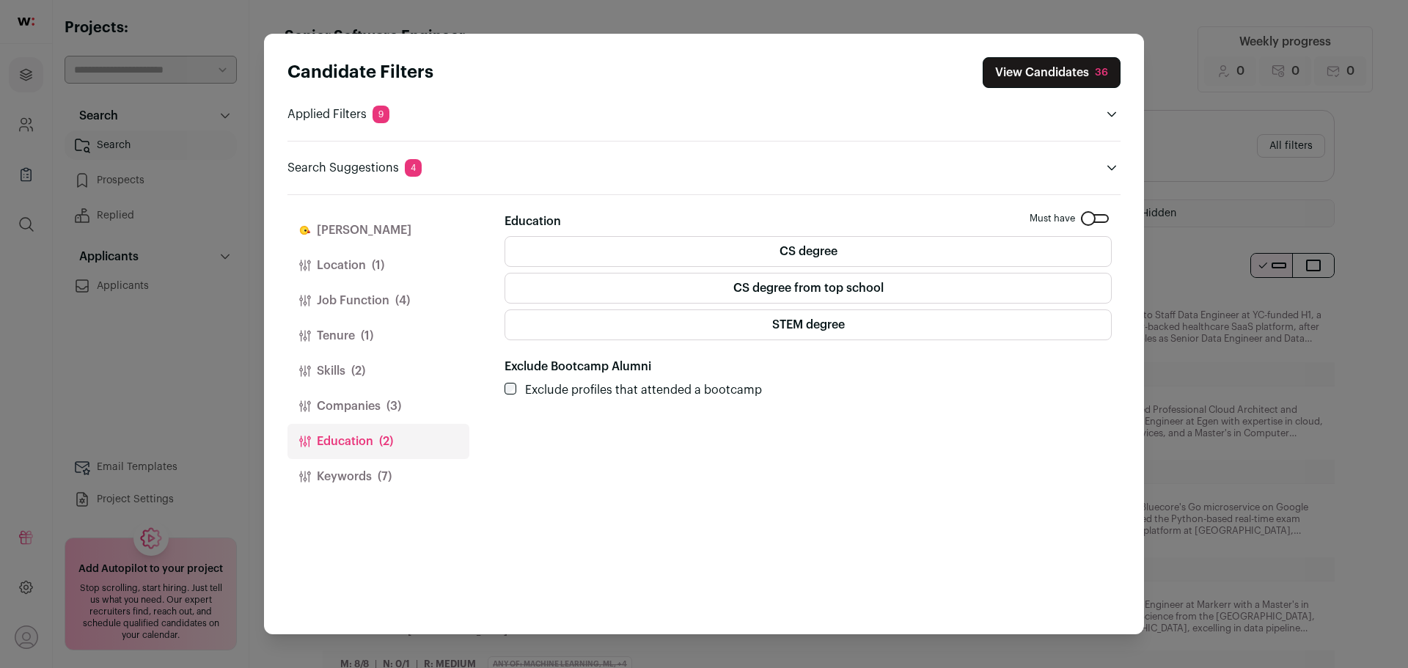
click at [370, 482] on button "Keywords (7)" at bounding box center [378, 476] width 182 height 35
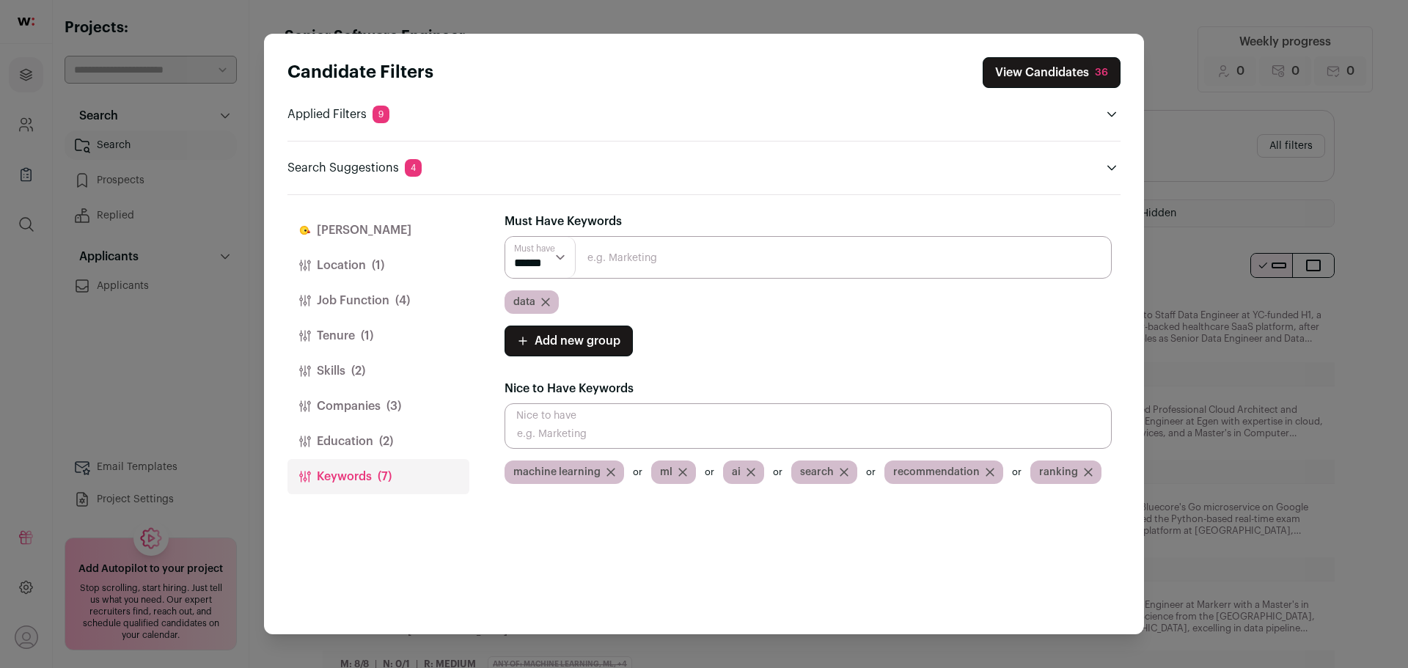
click at [705, 350] on div "Add new group Must have ****** ******" at bounding box center [808, 341] width 607 height 31
click at [719, 319] on div "Must have ****** ****** data Add new group Must have ****** ******" at bounding box center [808, 296] width 607 height 120
drag, startPoint x: 656, startPoint y: 257, endPoint x: 674, endPoint y: 254, distance: 17.8
click at [656, 258] on input "Close modal via background" at bounding box center [808, 257] width 607 height 43
type input "backend"
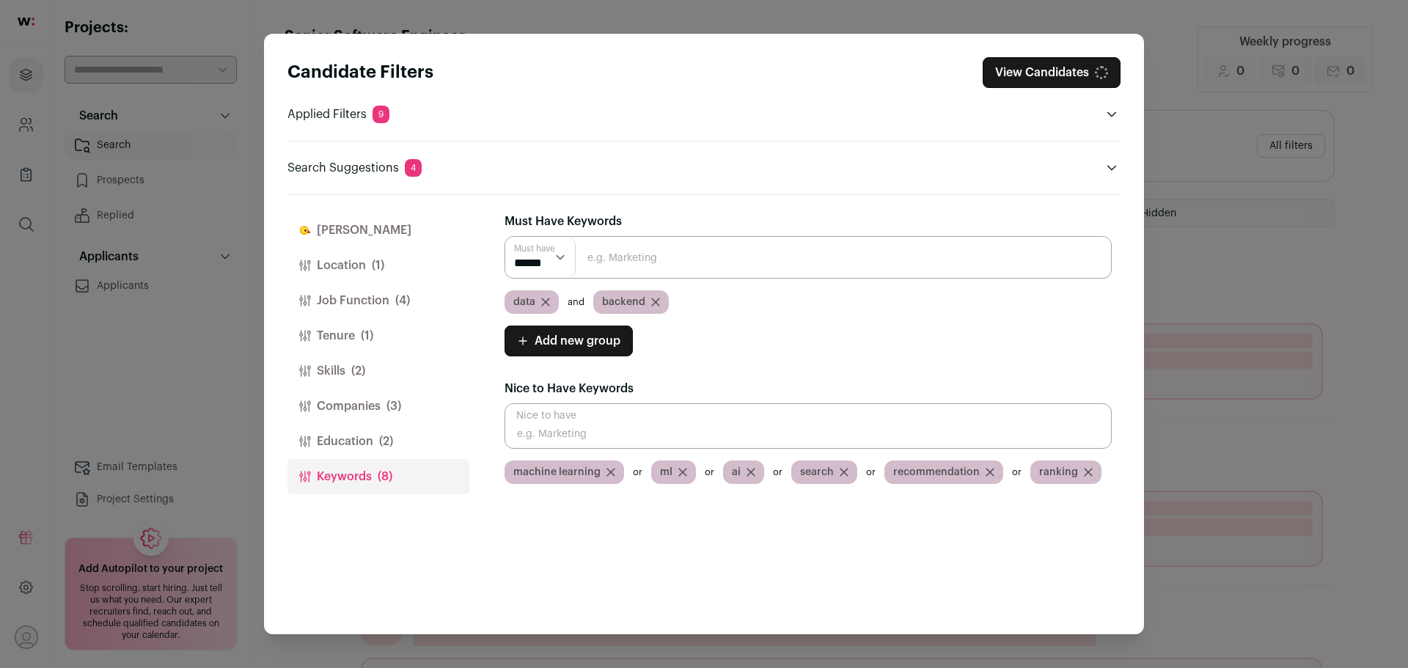
click at [562, 261] on select "****** ******" at bounding box center [540, 257] width 70 height 41
select select "**"
click at [505, 237] on select "****** ******" at bounding box center [540, 257] width 70 height 41
click at [811, 324] on div "Must have ****** ****** data backend Add new group Must have ****** ******" at bounding box center [808, 296] width 607 height 120
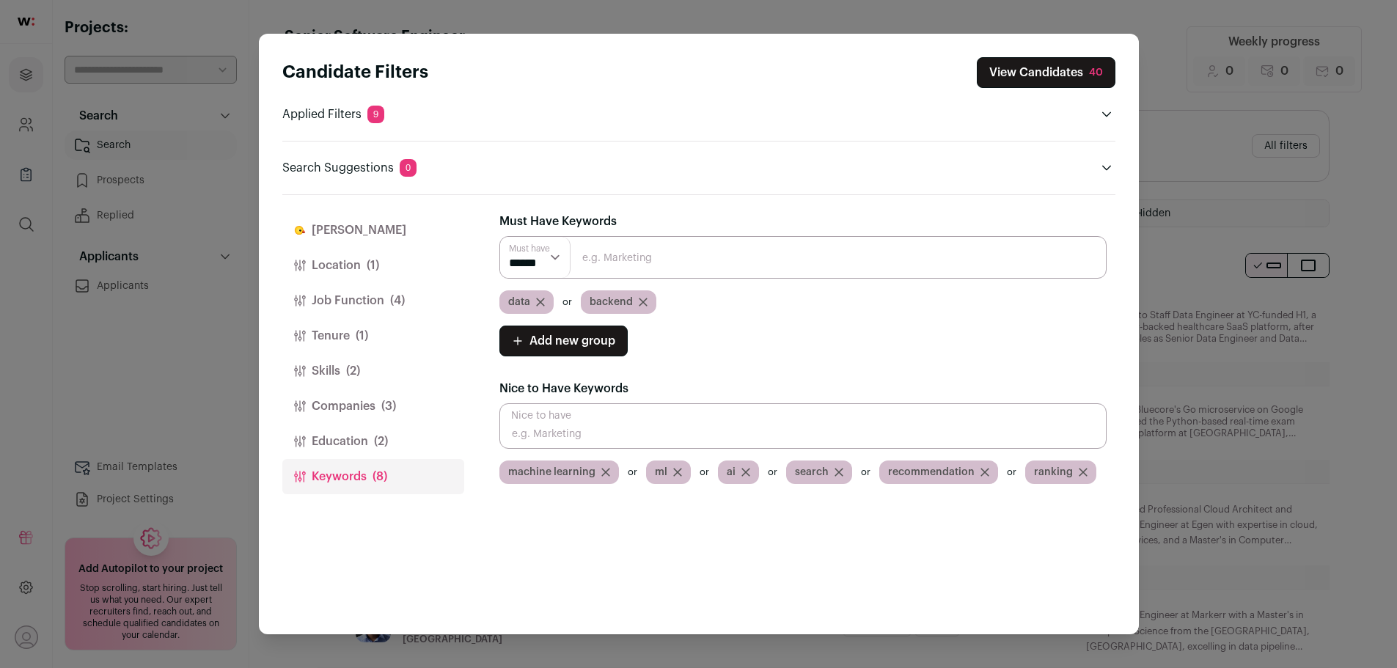
click at [1065, 71] on button "View Candidates 40" at bounding box center [1046, 72] width 139 height 31
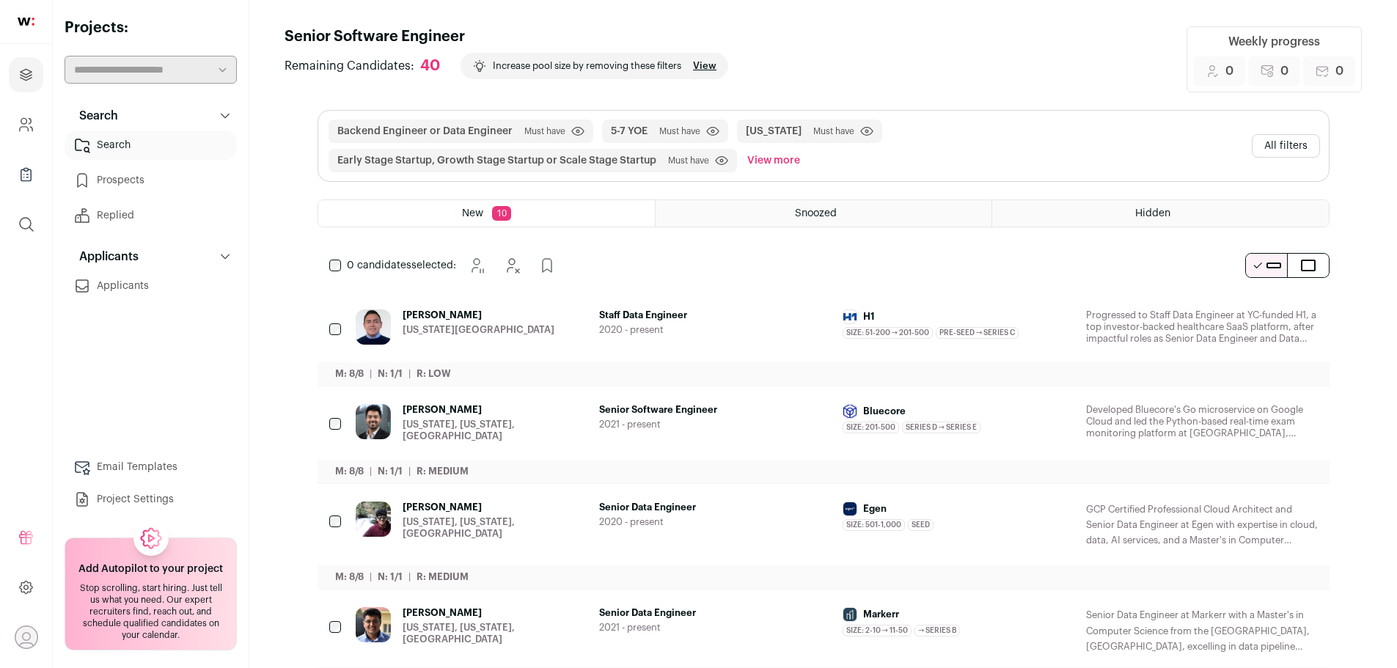
click at [1285, 148] on button "All filters" at bounding box center [1286, 145] width 68 height 23
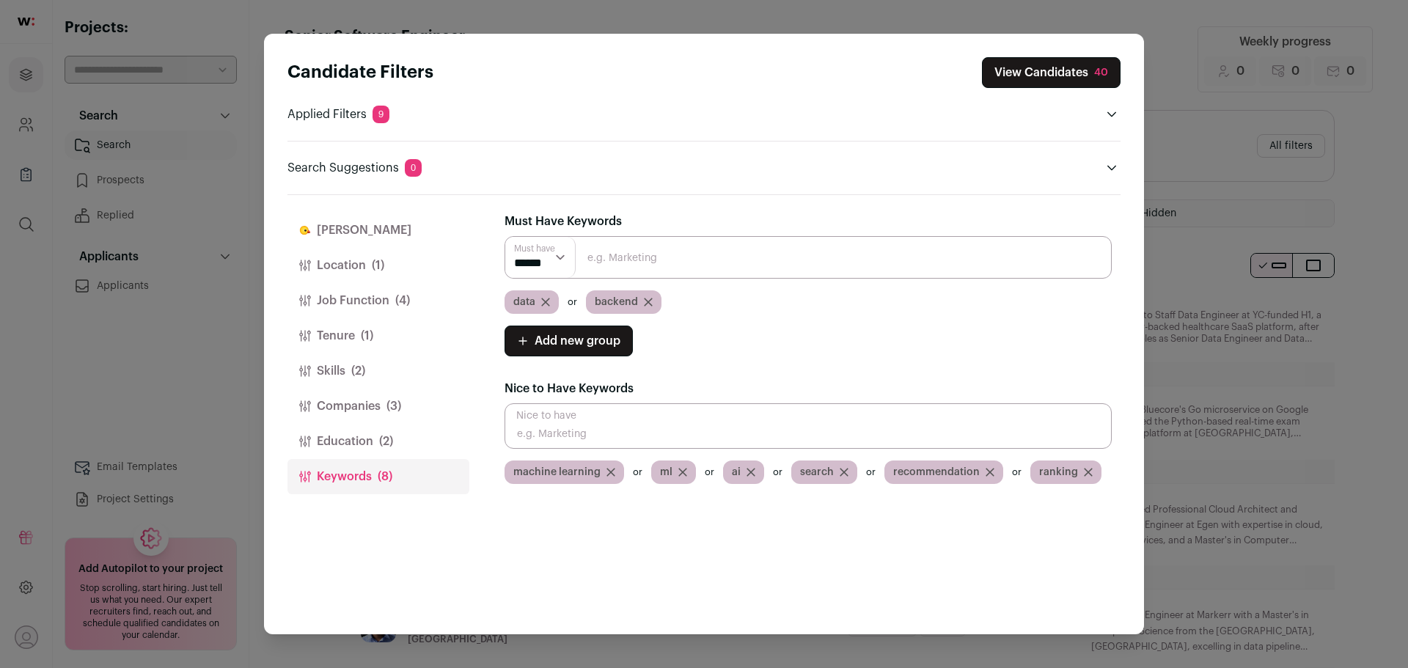
click at [572, 259] on select "****** ******" at bounding box center [540, 257] width 70 height 41
select select "***"
click at [505, 237] on select "****** ******" at bounding box center [540, 257] width 70 height 41
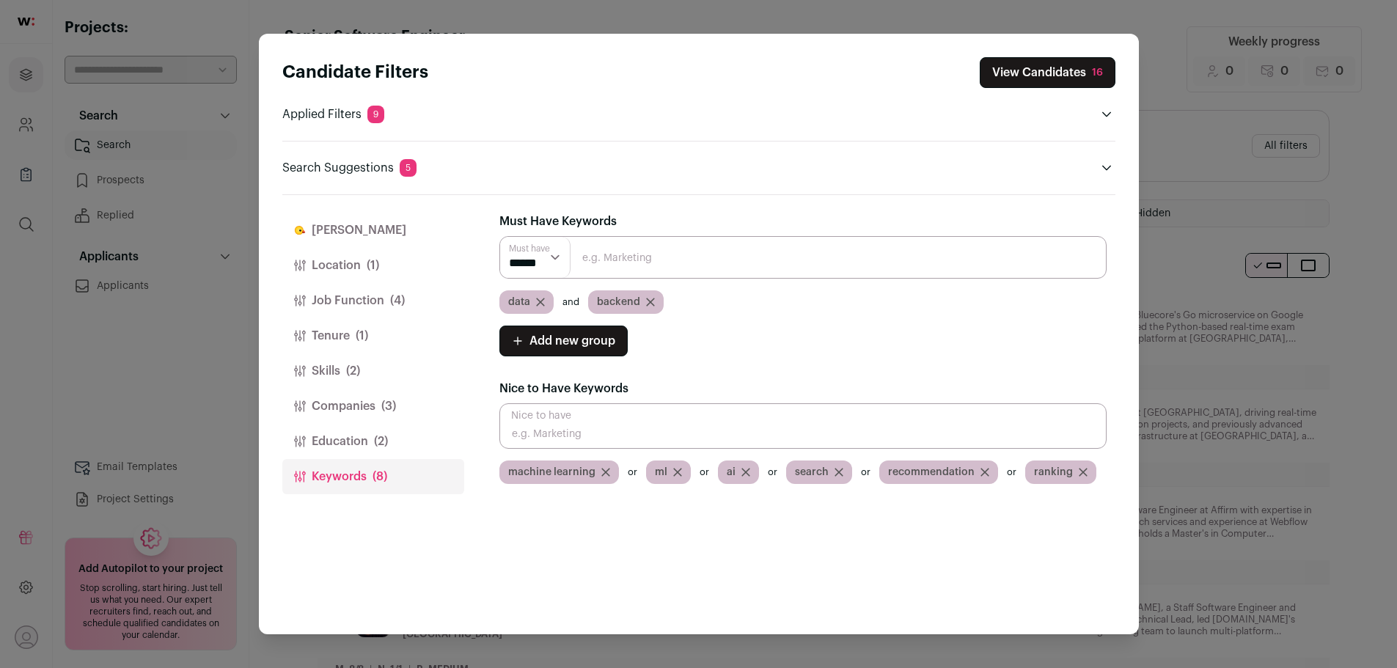
click at [1051, 78] on button "View Candidates 16" at bounding box center [1048, 72] width 136 height 31
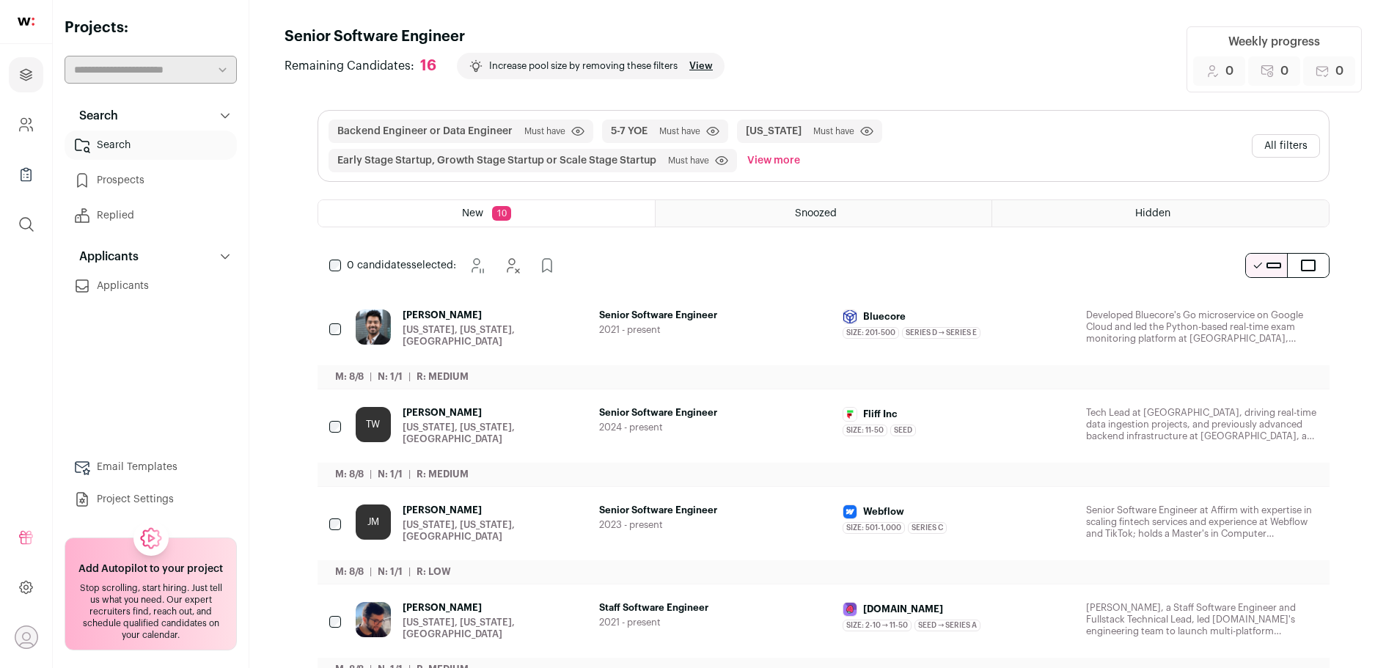
click at [442, 314] on span "[PERSON_NAME]" at bounding box center [495, 315] width 185 height 12
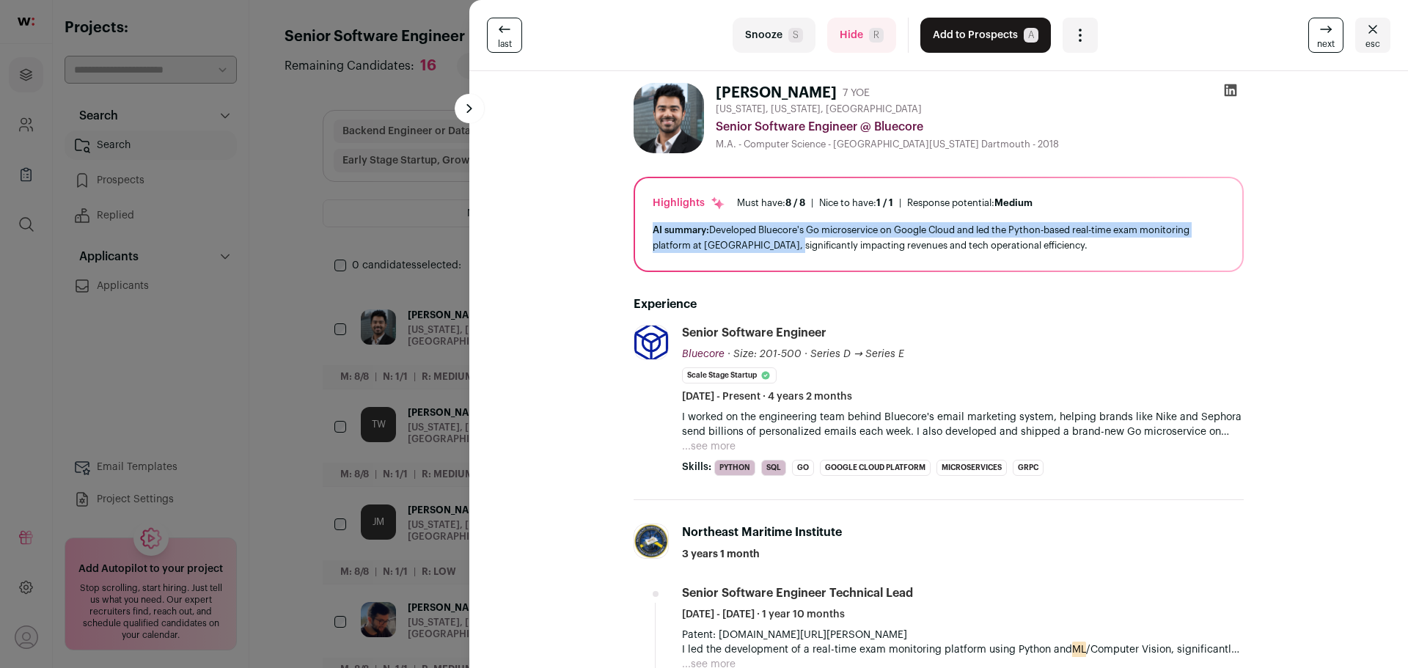
drag, startPoint x: 651, startPoint y: 229, endPoint x: 783, endPoint y: 242, distance: 132.7
click at [783, 242] on div "AI summary: Developed Bluecore's Go microservice on Google Cloud and led the Py…" at bounding box center [939, 237] width 572 height 31
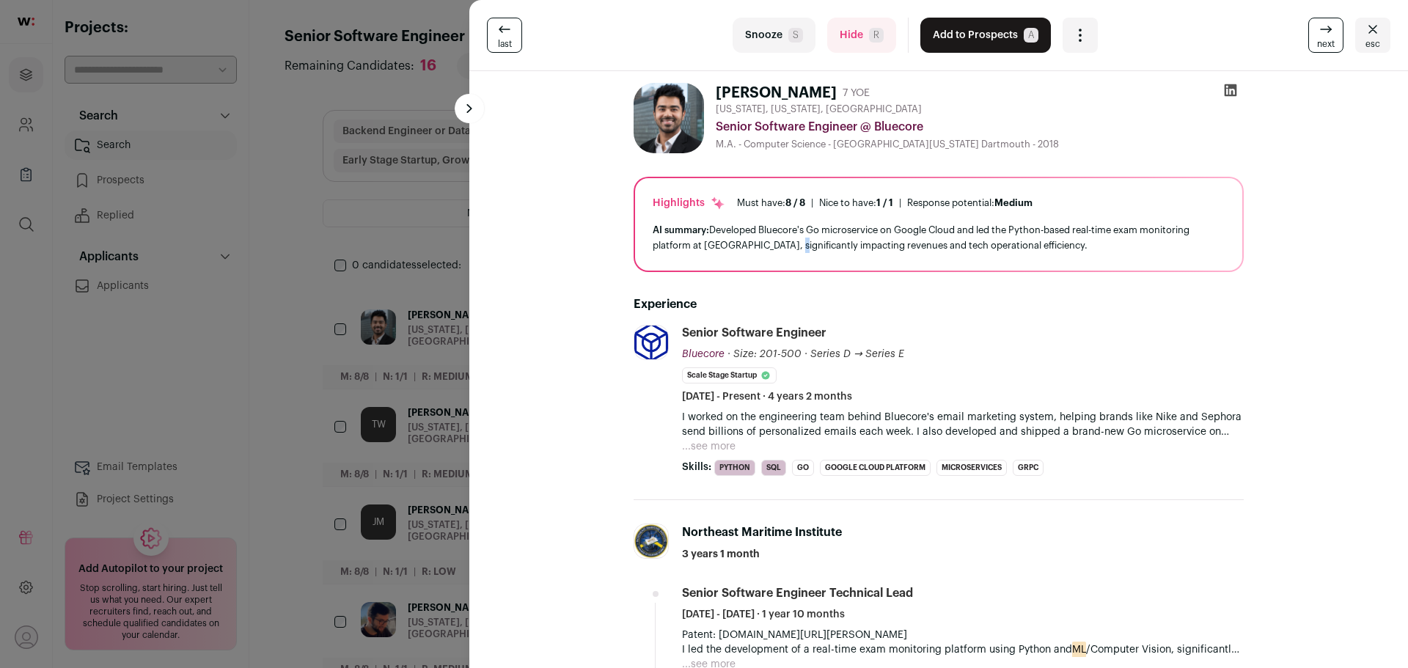
click at [783, 242] on div "AI summary: Developed Bluecore's Go microservice on Google Cloud and led the Py…" at bounding box center [939, 237] width 572 height 31
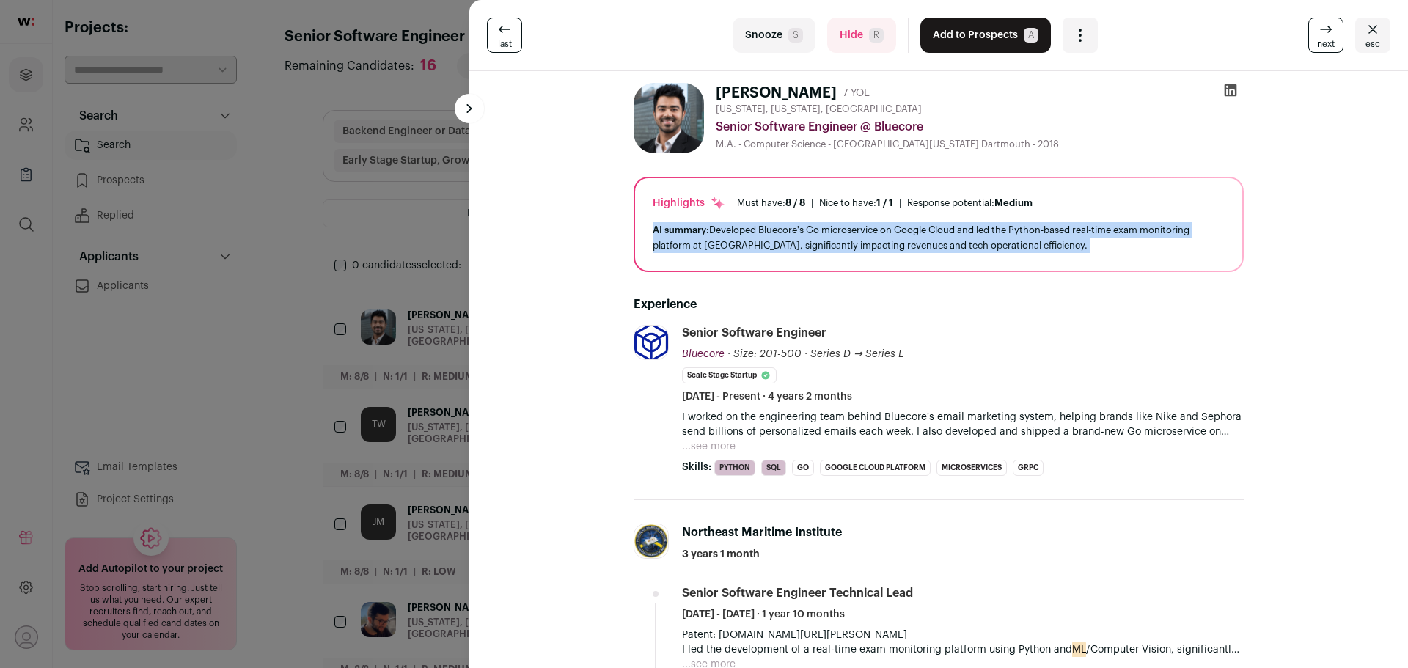
click at [783, 242] on div "AI summary: Developed Bluecore's Go microservice on Google Cloud and led the Py…" at bounding box center [939, 237] width 572 height 31
click at [844, 243] on div "AI summary: Developed Bluecore's Go microservice on Google Cloud and led the Py…" at bounding box center [939, 237] width 572 height 31
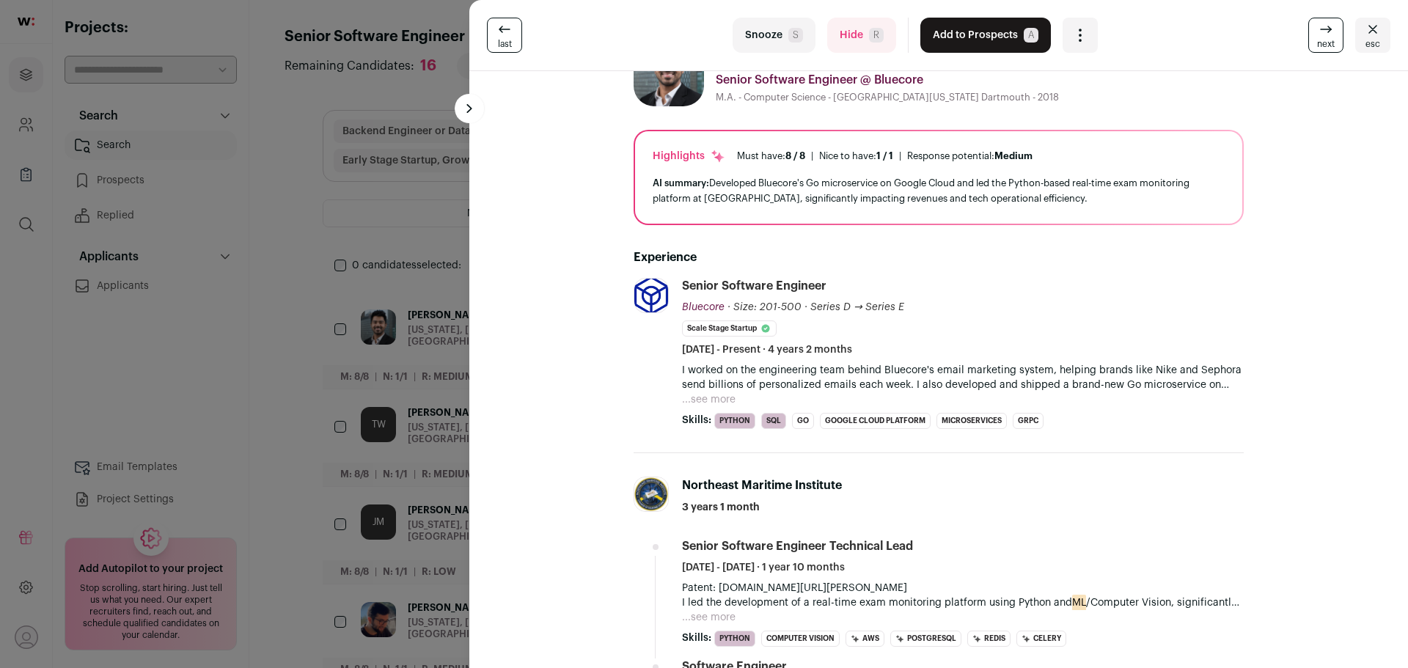
scroll to position [73, 0]
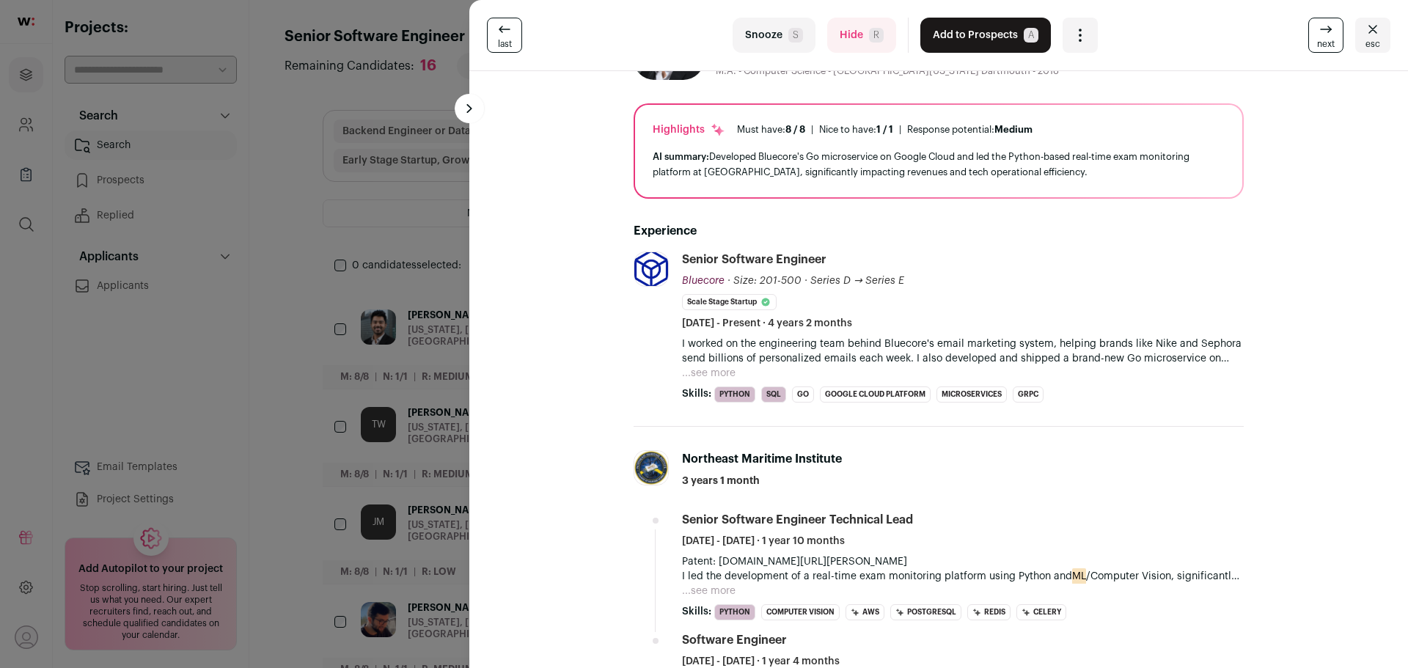
click at [709, 373] on button "...see more" at bounding box center [709, 373] width 54 height 15
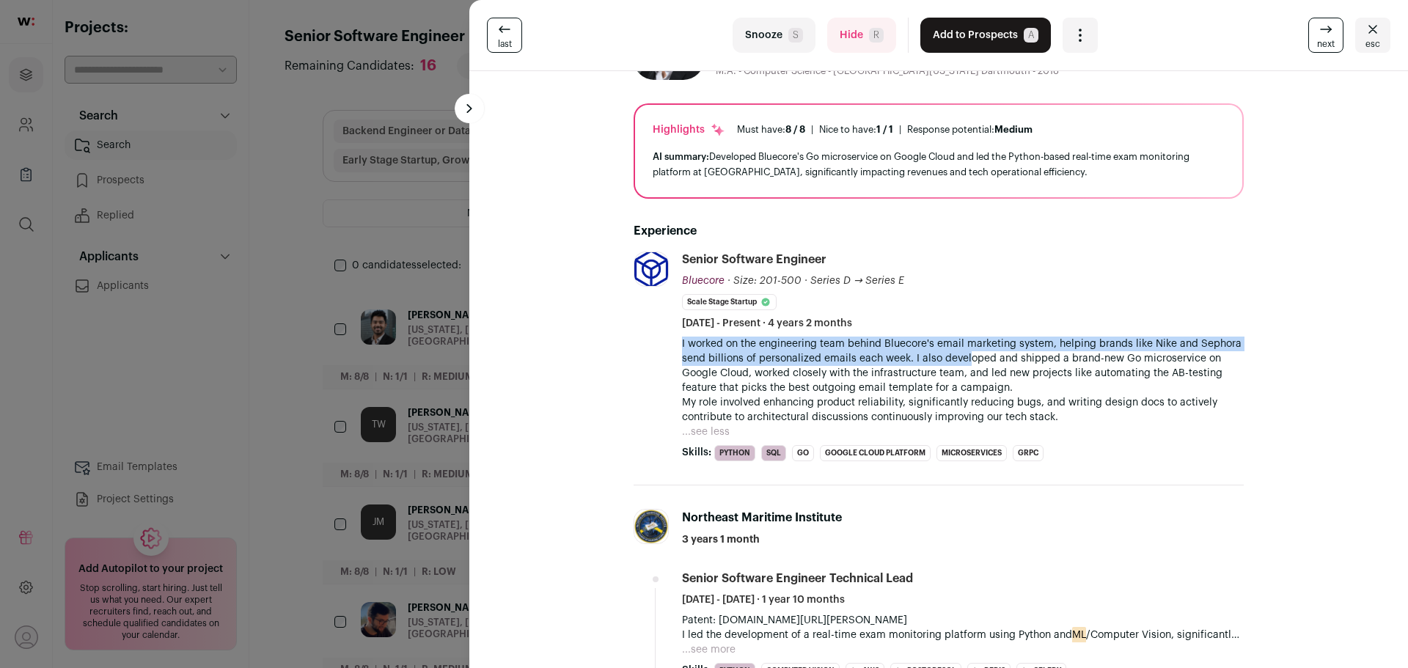
drag, startPoint x: 675, startPoint y: 343, endPoint x: 959, endPoint y: 356, distance: 284.1
click at [959, 356] on li "Bluecore bluecore.com Add to company list Public / Private Private Valuation $1…" at bounding box center [939, 369] width 610 height 234
click at [959, 356] on p "I worked on the engineering team behind Bluecore's email marketing system, help…" at bounding box center [963, 366] width 562 height 59
drag, startPoint x: 934, startPoint y: 355, endPoint x: 1124, endPoint y: 351, distance: 190.7
click at [1124, 351] on p "I worked on the engineering team behind Bluecore's email marketing system, help…" at bounding box center [963, 366] width 562 height 59
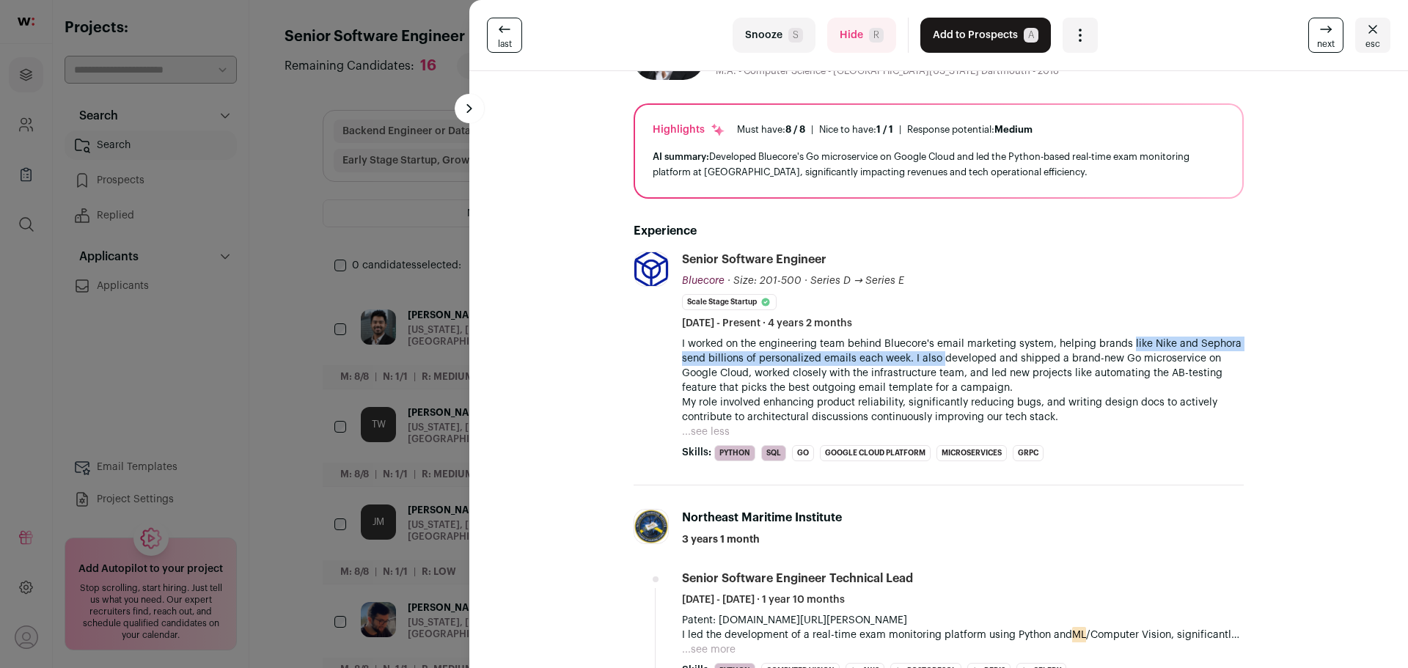
click at [1124, 351] on p "I worked on the engineering team behind Bluecore's email marketing system, help…" at bounding box center [963, 366] width 562 height 59
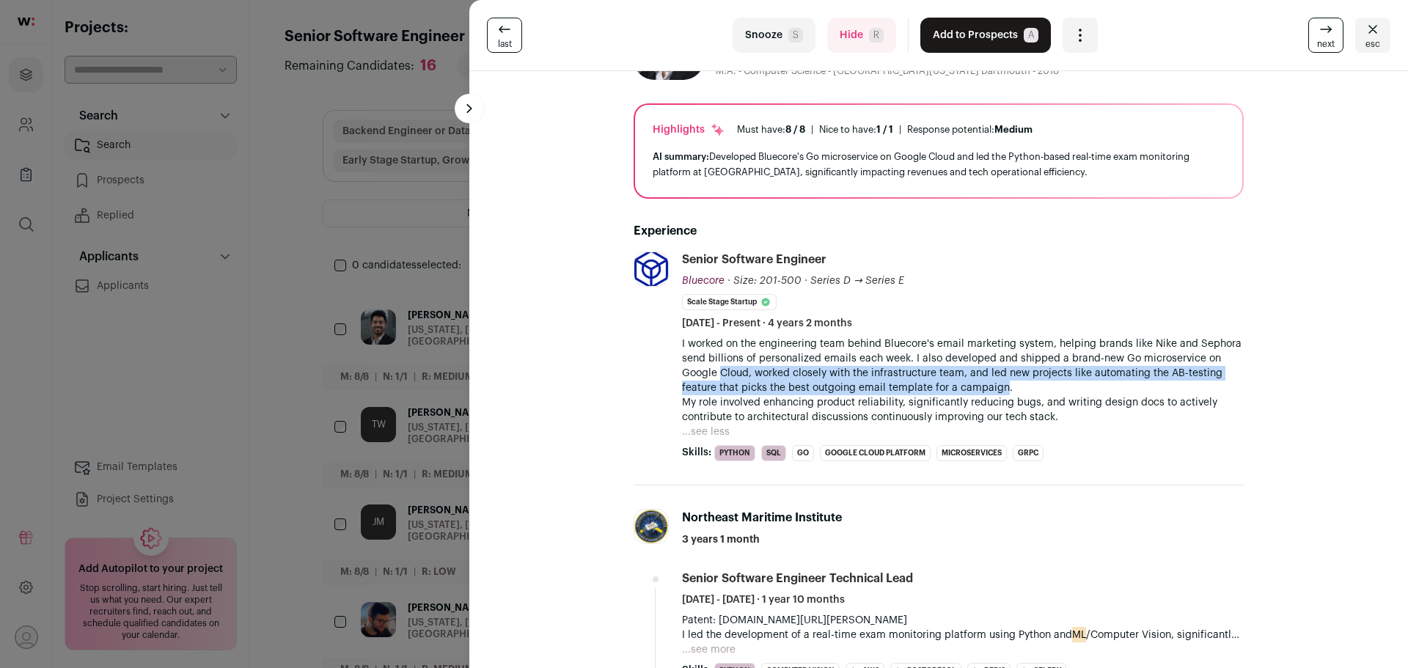
drag, startPoint x: 715, startPoint y: 370, endPoint x: 999, endPoint y: 384, distance: 284.1
click at [999, 384] on p "I worked on the engineering team behind Bluecore's email marketing system, help…" at bounding box center [963, 366] width 562 height 59
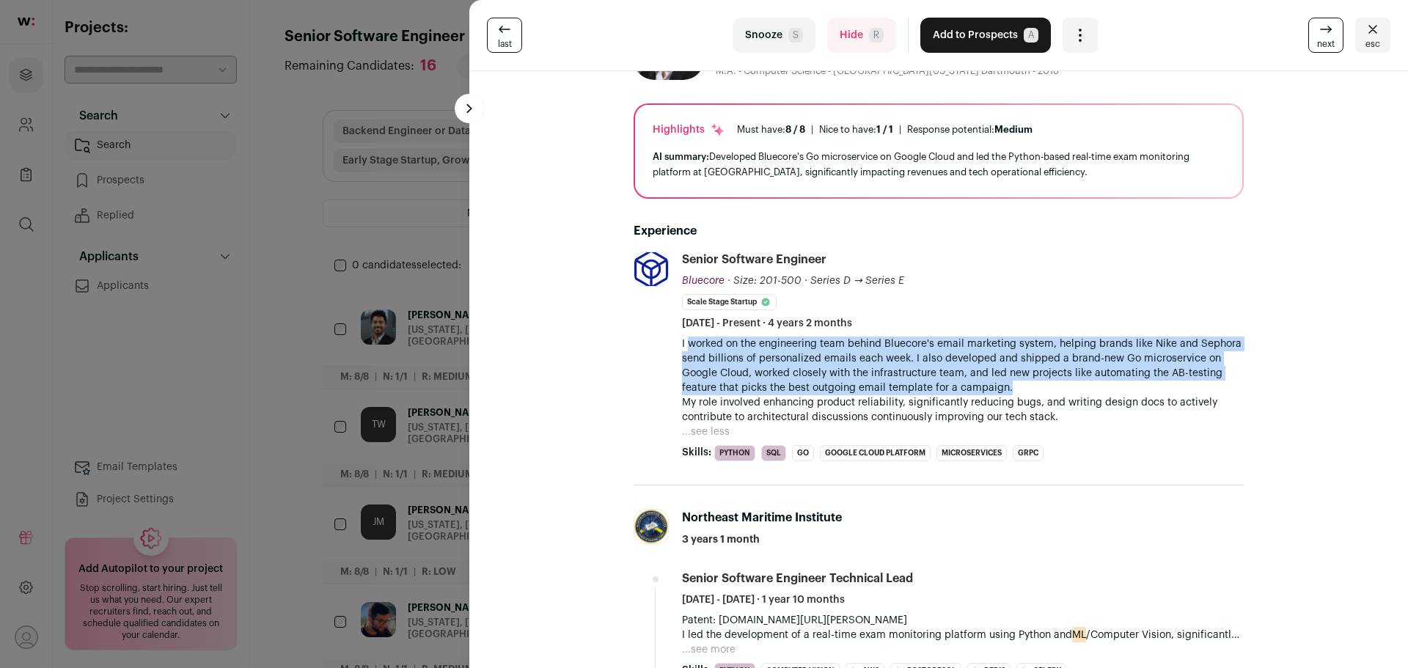
drag, startPoint x: 1038, startPoint y: 384, endPoint x: 682, endPoint y: 346, distance: 357.7
click at [682, 346] on p "I worked on the engineering team behind Bluecore's email marketing system, help…" at bounding box center [963, 366] width 562 height 59
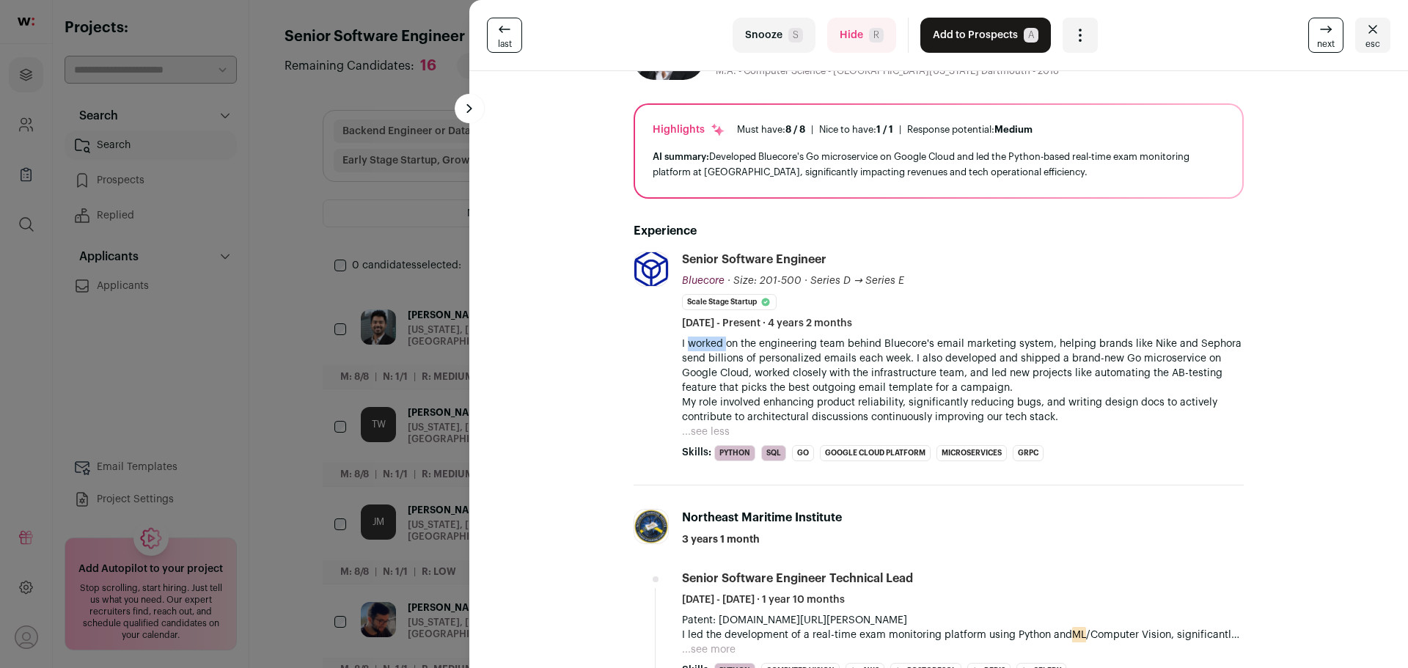
click at [682, 346] on p "I worked on the engineering team behind Bluecore's email marketing system, help…" at bounding box center [963, 366] width 562 height 59
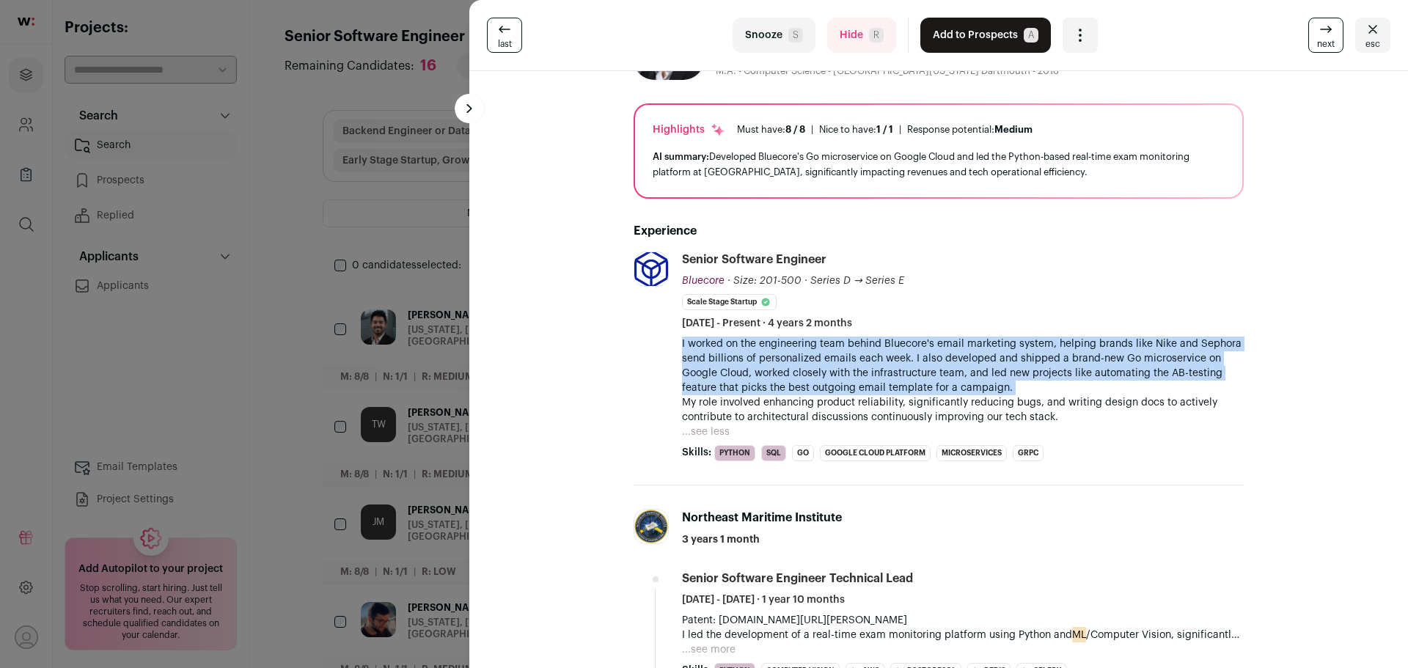
click at [682, 346] on p "I worked on the engineering team behind Bluecore's email marketing system, help…" at bounding box center [963, 366] width 562 height 59
click at [728, 350] on p "I worked on the engineering team behind Bluecore's email marketing system, help…" at bounding box center [963, 366] width 562 height 59
drag, startPoint x: 706, startPoint y: 348, endPoint x: 879, endPoint y: 386, distance: 177.1
click at [879, 386] on p "I worked on the engineering team behind Bluecore's email marketing system, help…" at bounding box center [963, 366] width 562 height 59
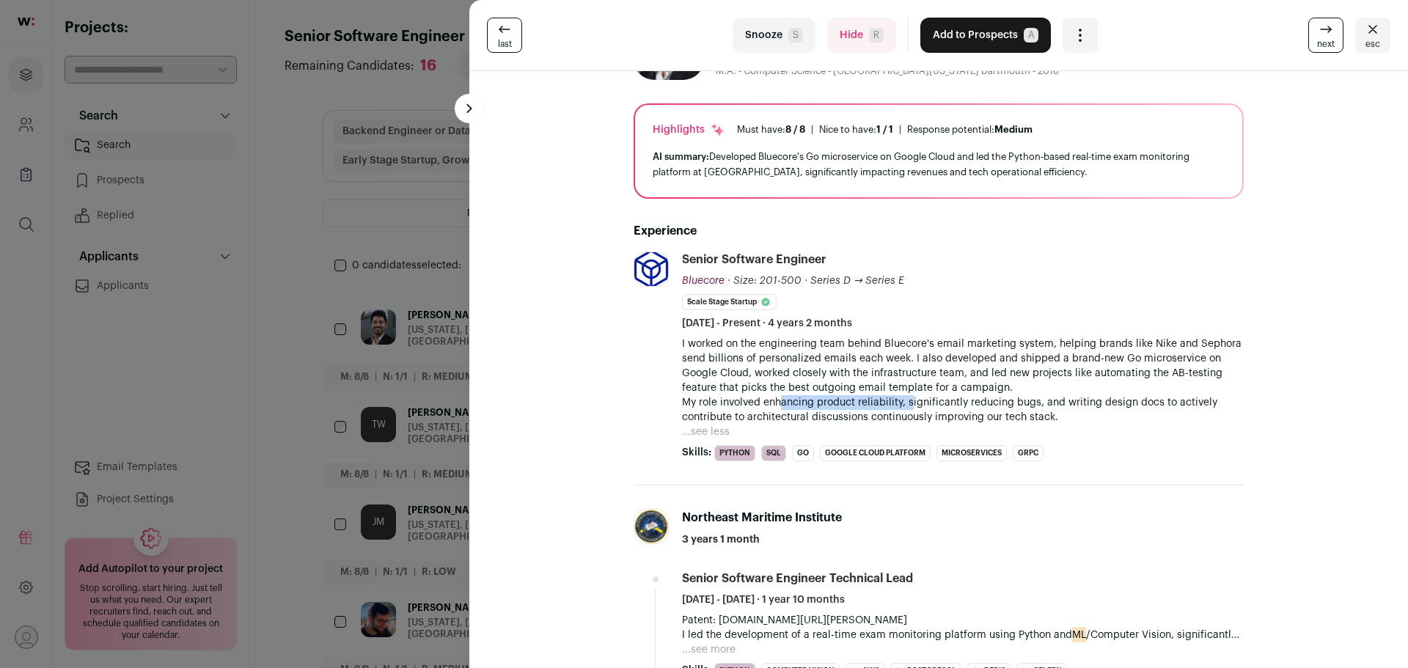
drag, startPoint x: 774, startPoint y: 400, endPoint x: 909, endPoint y: 408, distance: 135.9
click at [909, 408] on p "My role involved enhancing product reliability, significantly reducing bugs, an…" at bounding box center [963, 409] width 562 height 29
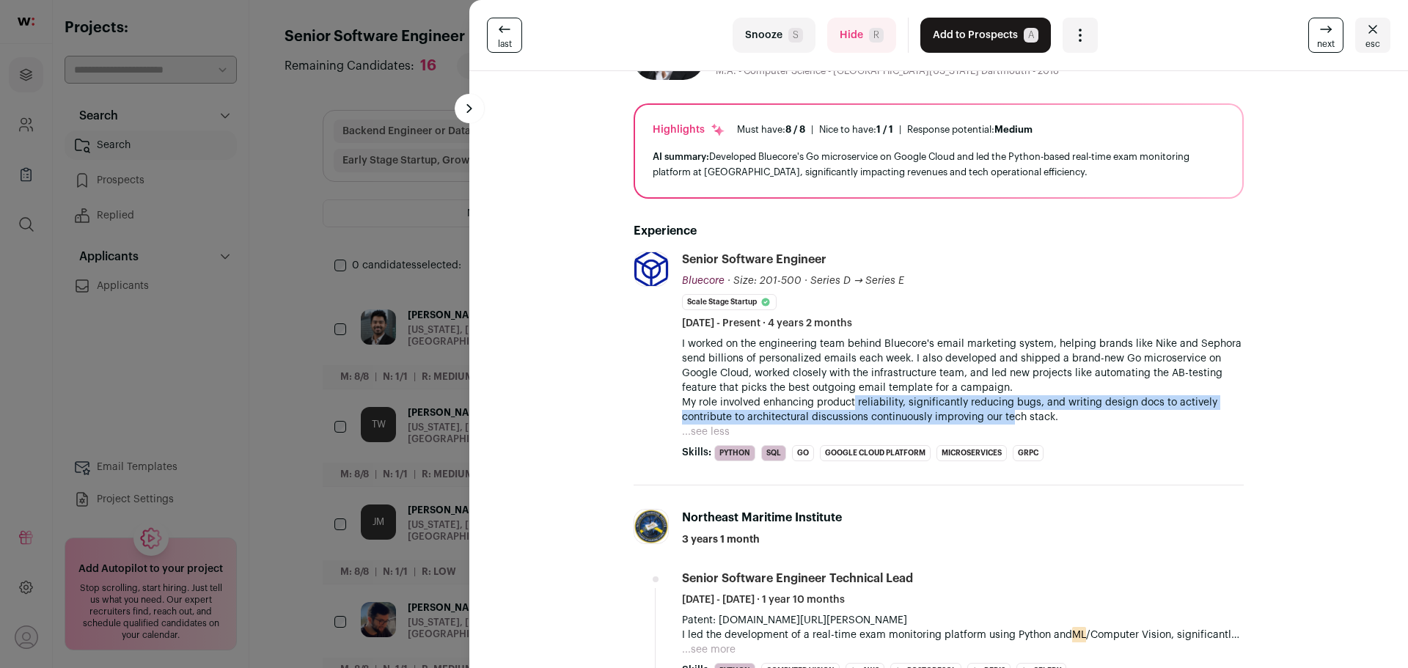
drag, startPoint x: 850, startPoint y: 401, endPoint x: 1067, endPoint y: 417, distance: 217.7
click at [1064, 417] on p "My role involved enhancing product reliability, significantly reducing bugs, an…" at bounding box center [963, 409] width 562 height 29
click at [1067, 417] on p "My role involved enhancing product reliability, significantly reducing bugs, an…" at bounding box center [963, 409] width 562 height 29
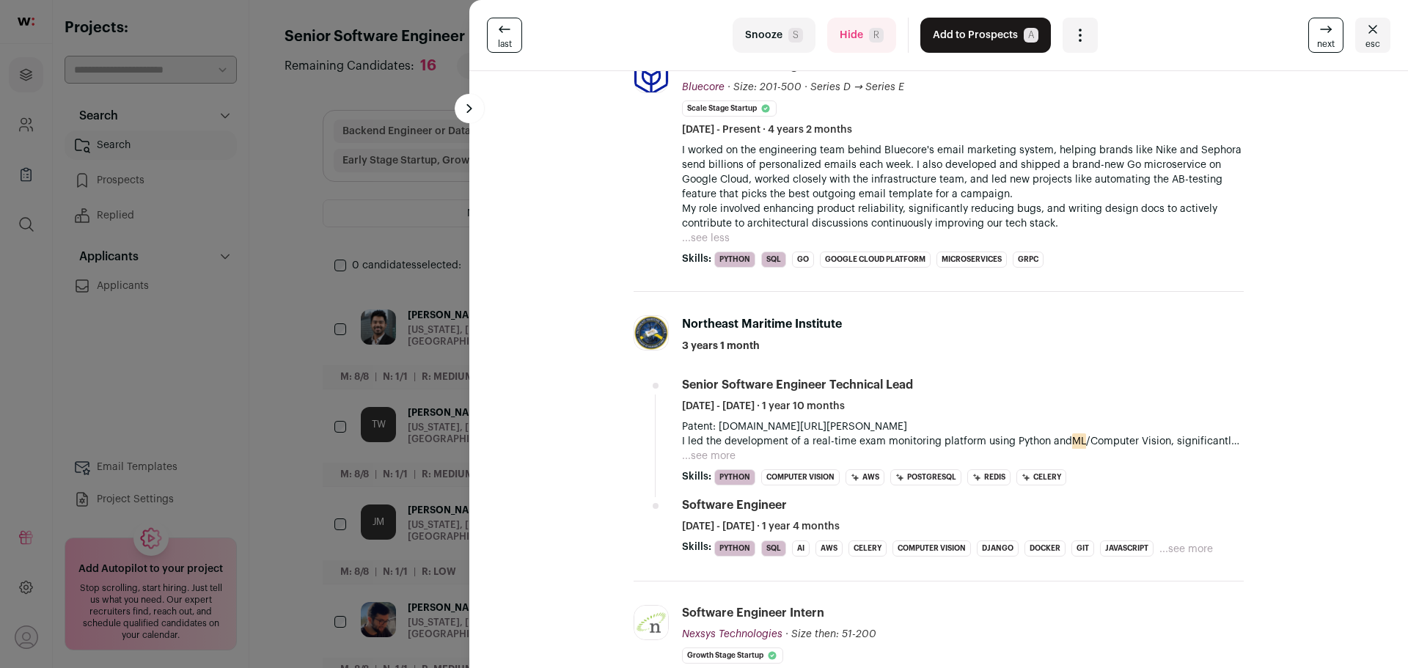
scroll to position [293, 0]
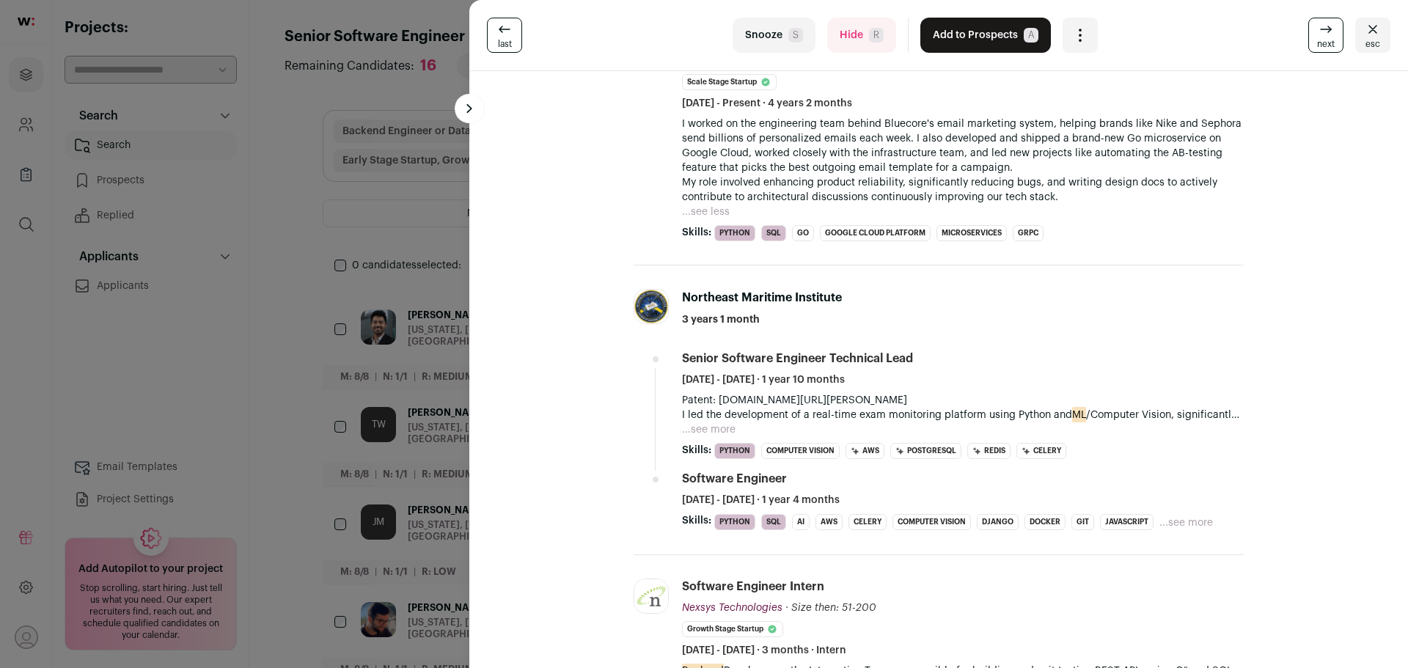
click at [703, 425] on button "...see more" at bounding box center [709, 429] width 54 height 15
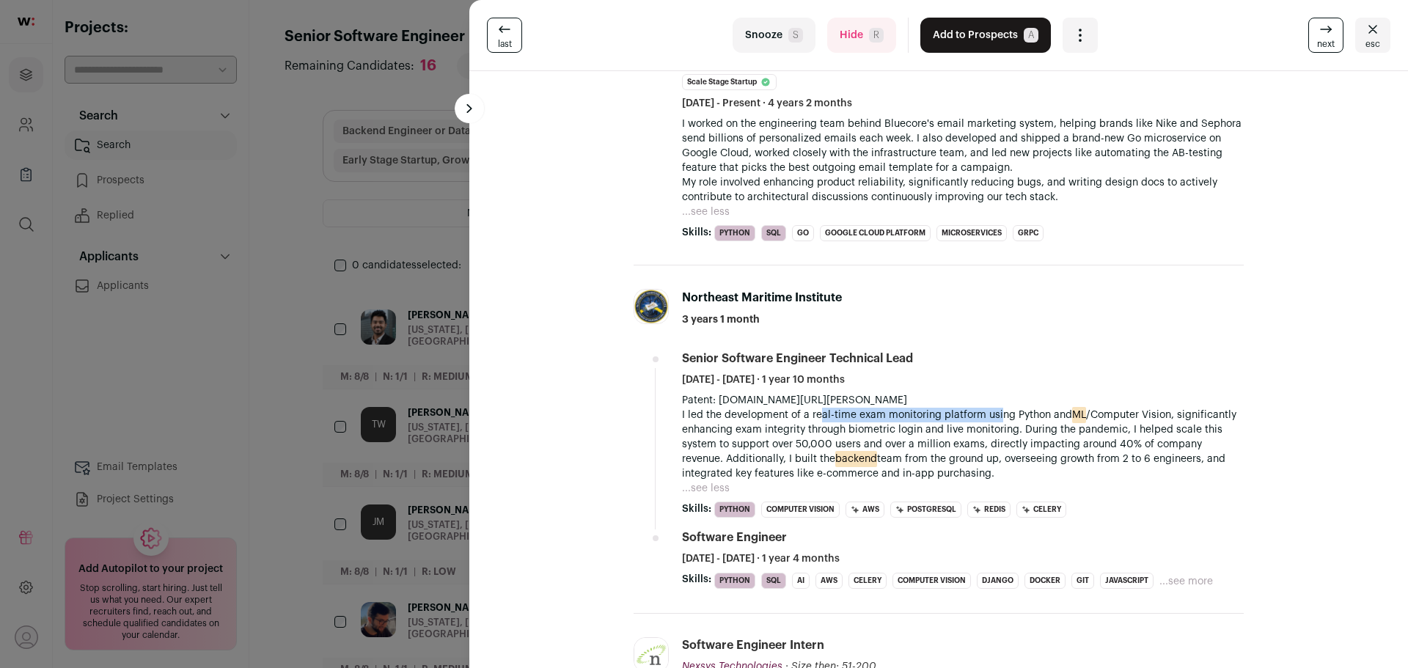
drag, startPoint x: 813, startPoint y: 417, endPoint x: 992, endPoint y: 419, distance: 179.0
click at [992, 419] on p "I led the development of a real-time exam monitoring platform using Python and …" at bounding box center [963, 444] width 562 height 73
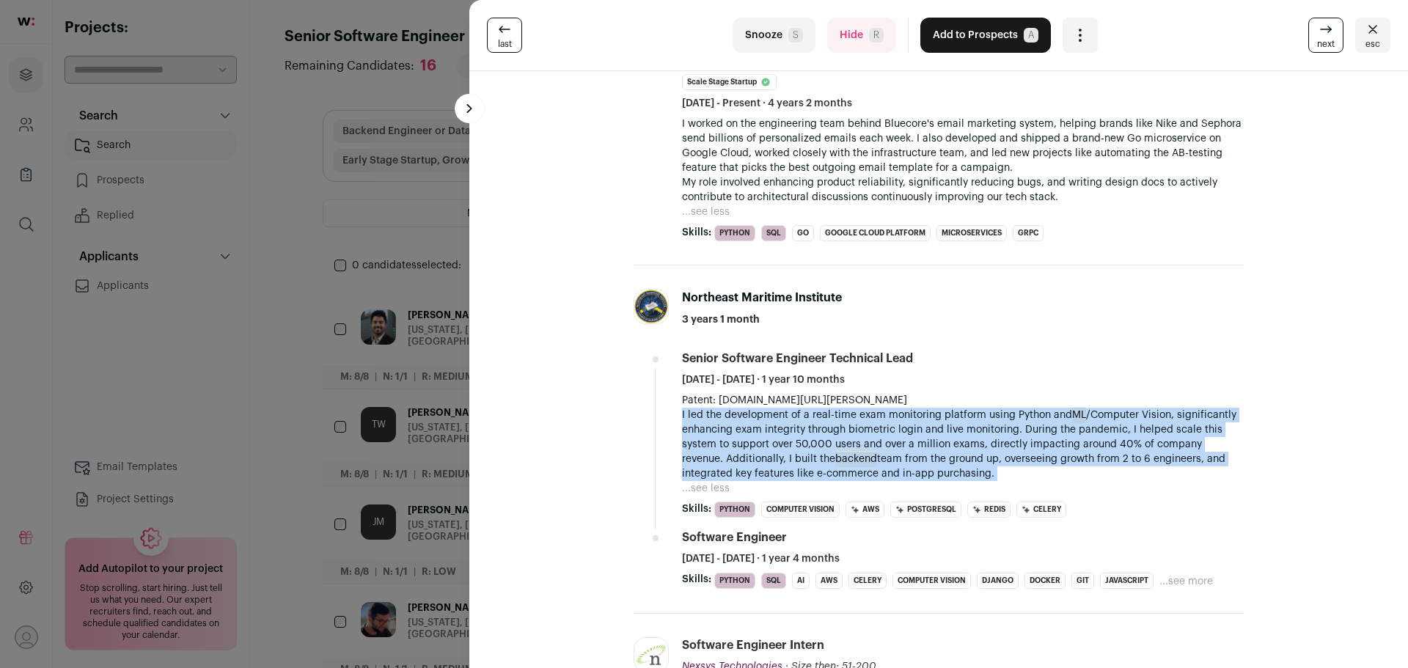
click at [992, 419] on p "I led the development of a real-time exam monitoring platform using Python and …" at bounding box center [963, 444] width 562 height 73
click at [939, 415] on p "I led the development of a real-time exam monitoring platform using Python and …" at bounding box center [963, 444] width 562 height 73
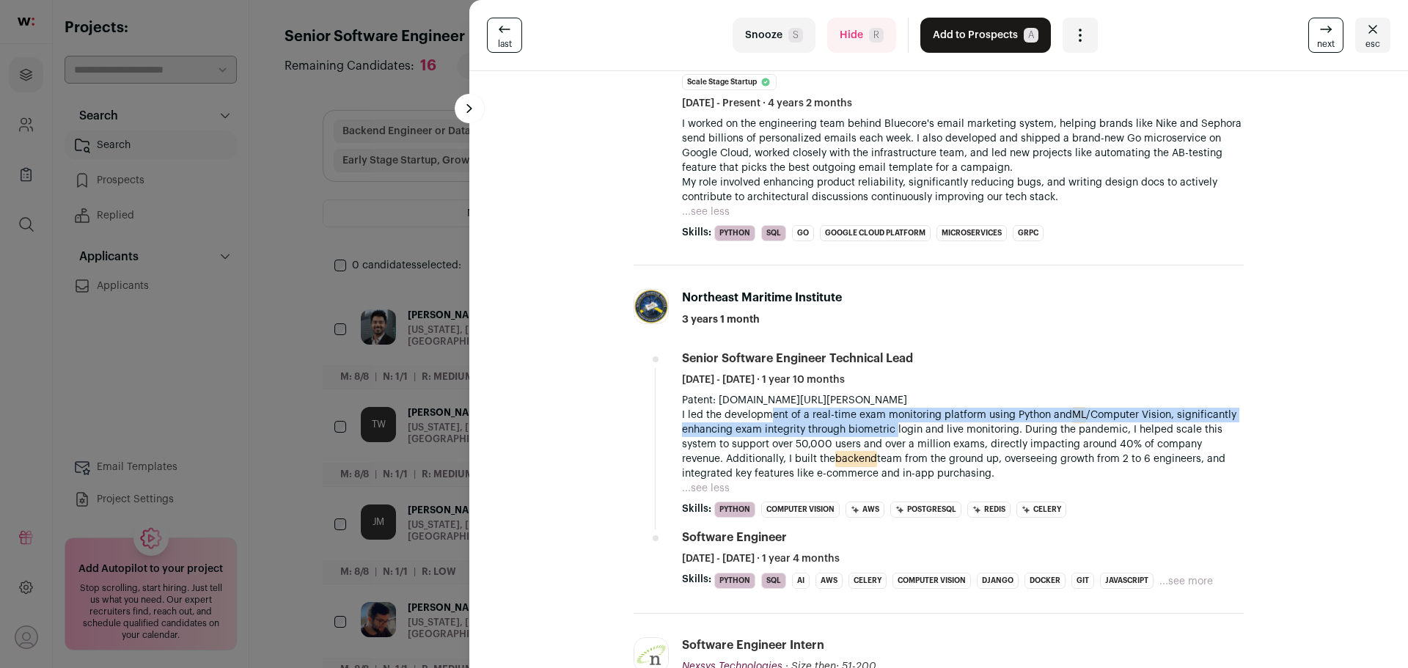
drag, startPoint x: 770, startPoint y: 414, endPoint x: 897, endPoint y: 430, distance: 127.8
click at [897, 430] on p "I led the development of a real-time exam monitoring platform using Python and …" at bounding box center [963, 444] width 562 height 73
drag, startPoint x: 818, startPoint y: 428, endPoint x: 1014, endPoint y: 469, distance: 199.9
click at [1014, 469] on p "I led the development of a real-time exam monitoring platform using Python and …" at bounding box center [963, 444] width 562 height 73
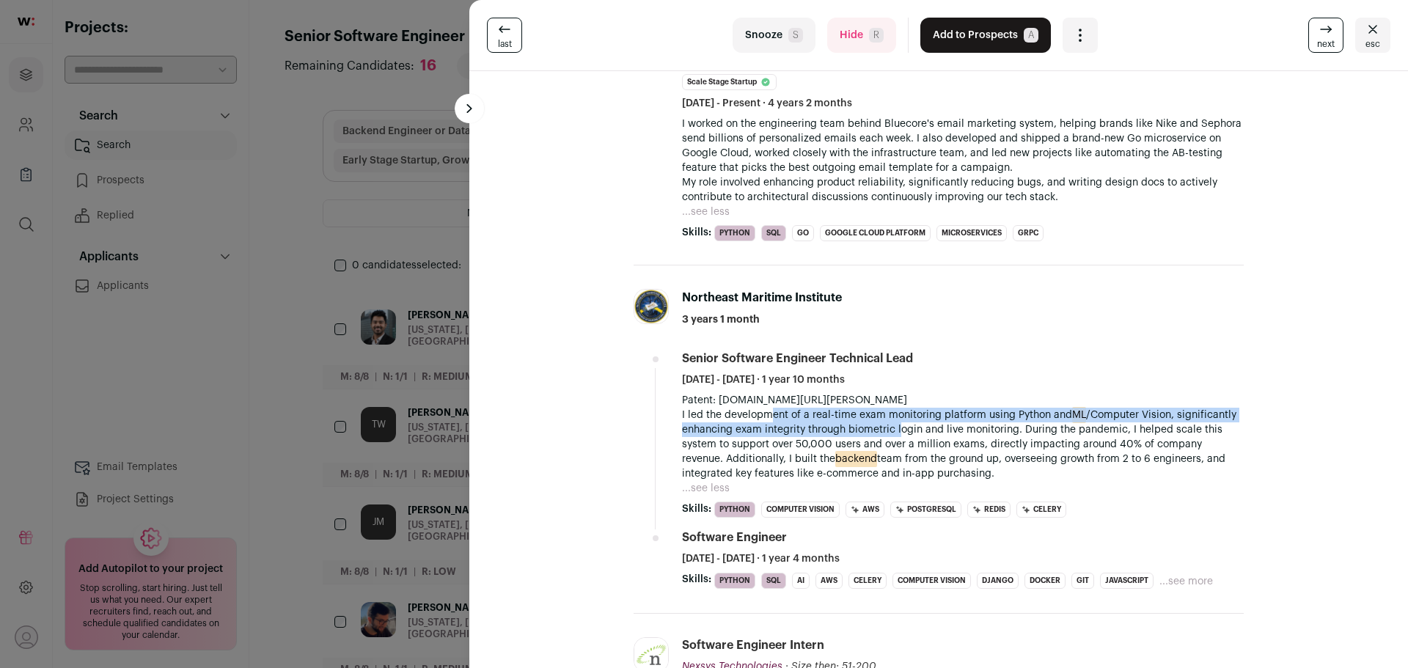
click at [1014, 469] on p "I led the development of a real-time exam monitoring platform using Python and …" at bounding box center [963, 444] width 562 height 73
drag, startPoint x: 1030, startPoint y: 468, endPoint x: 725, endPoint y: 419, distance: 308.2
click at [725, 419] on p "I led the development of a real-time exam monitoring platform using Python and …" at bounding box center [963, 444] width 562 height 73
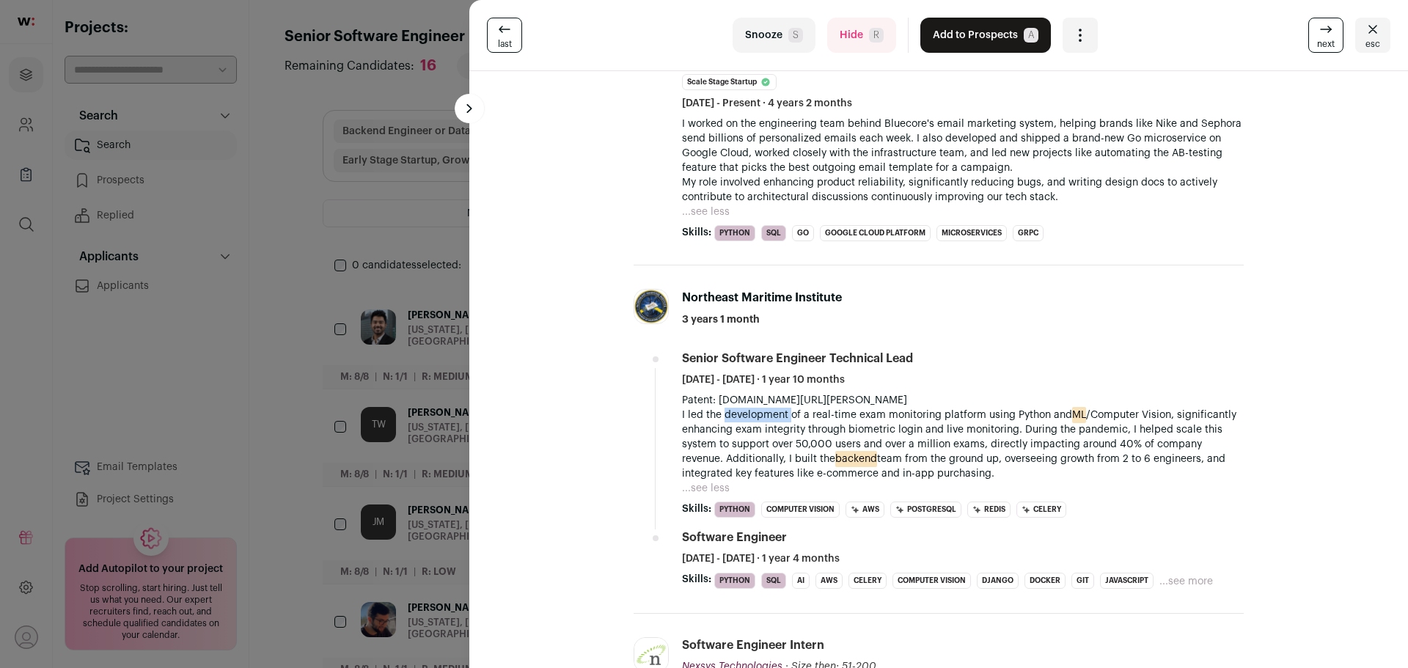
click at [725, 419] on p "I led the development of a real-time exam monitoring platform using Python and …" at bounding box center [963, 444] width 562 height 73
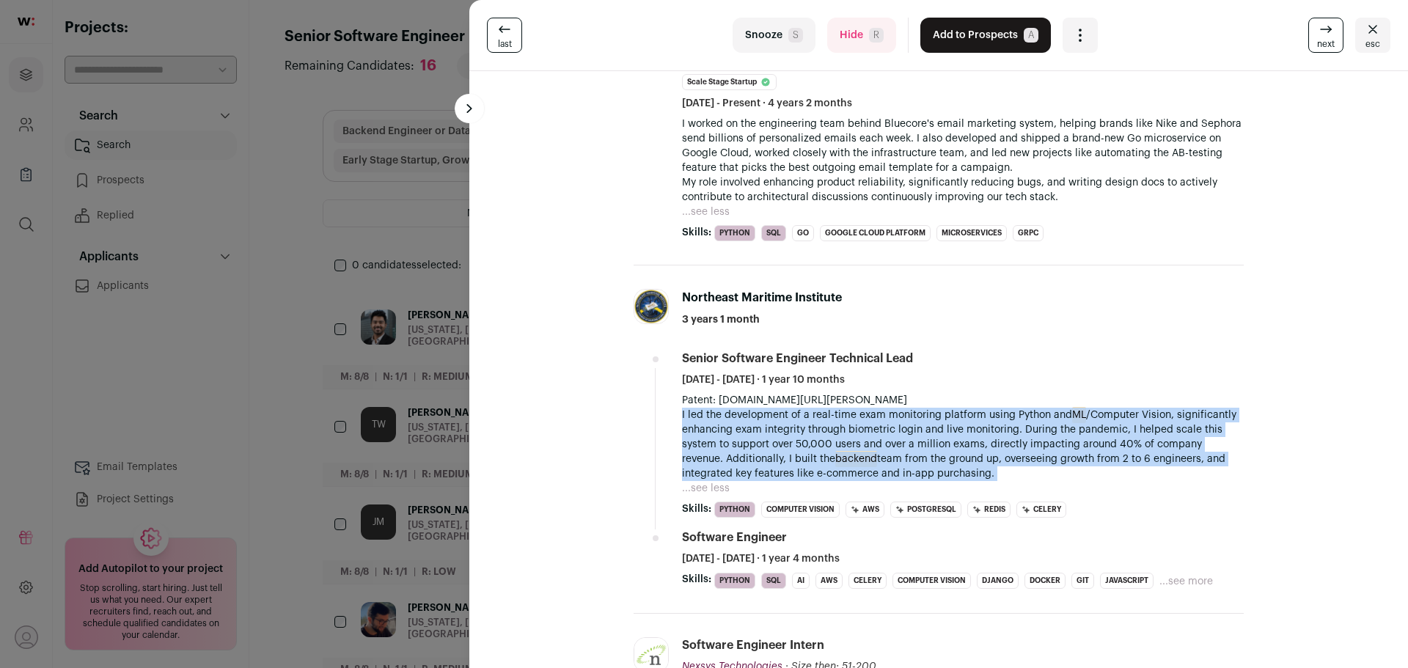
click at [725, 419] on p "I led the development of a real-time exam monitoring platform using Python and …" at bounding box center [963, 444] width 562 height 73
click at [763, 422] on p "I led the development of a real-time exam monitoring platform using Python and …" at bounding box center [963, 444] width 562 height 73
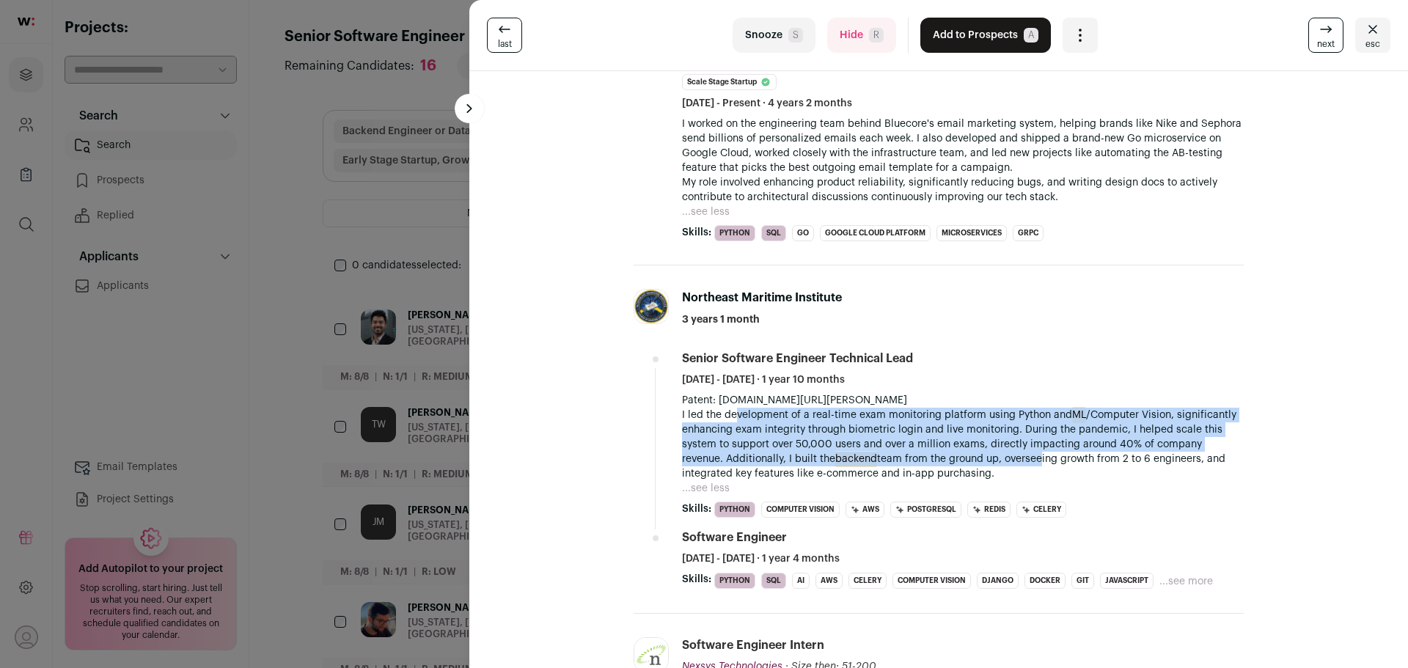
drag, startPoint x: 730, startPoint y: 419, endPoint x: 991, endPoint y: 461, distance: 263.7
click at [991, 461] on p "I led the development of a real-time exam monitoring platform using Python and …" at bounding box center [963, 444] width 562 height 73
click at [992, 461] on p "I led the development of a real-time exam monitoring platform using Python and …" at bounding box center [963, 444] width 562 height 73
click at [926, 444] on p "I led the development of a real-time exam monitoring platform using Python and …" at bounding box center [963, 444] width 562 height 73
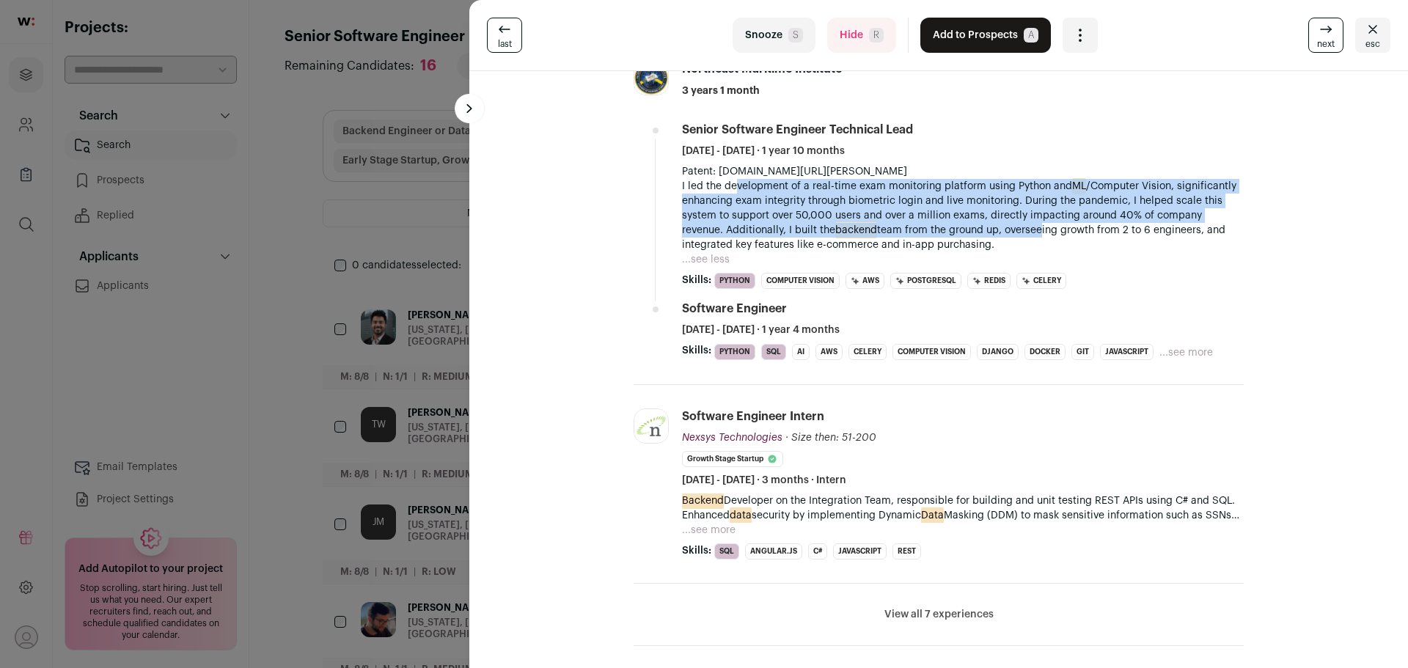
scroll to position [660, 0]
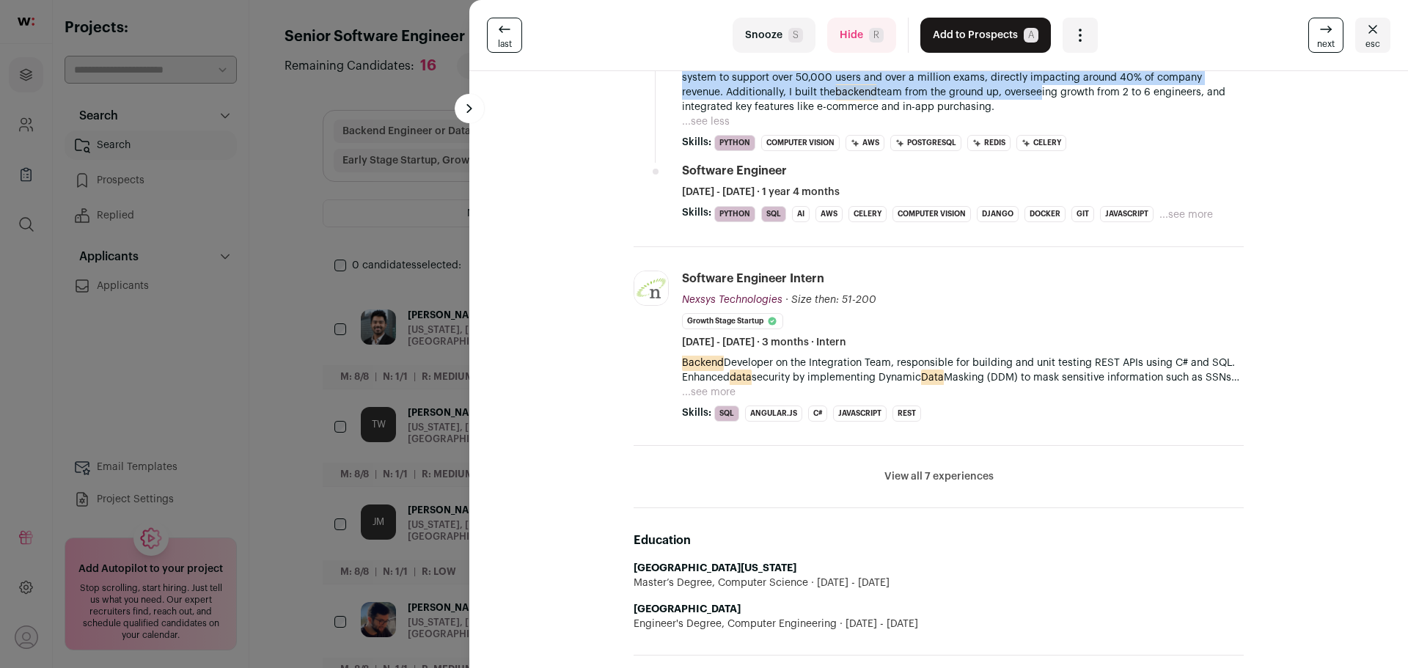
click at [714, 389] on button "...see more" at bounding box center [709, 392] width 54 height 15
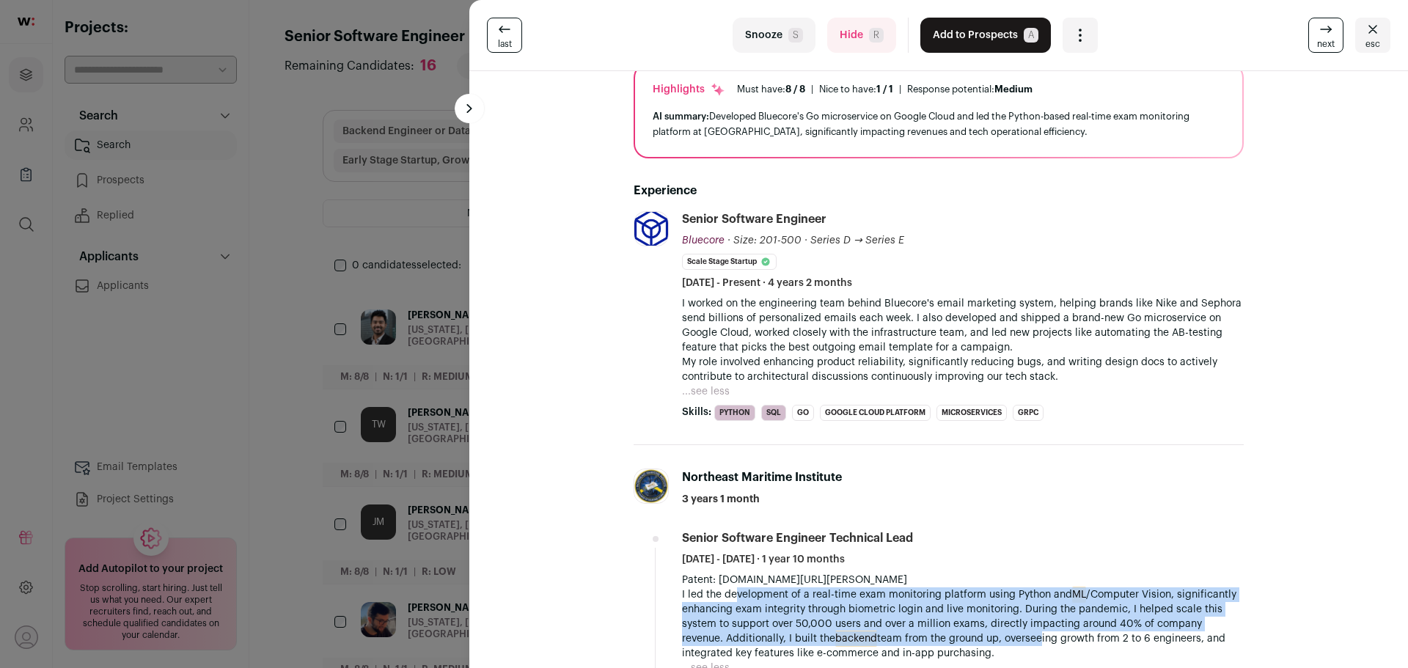
scroll to position [0, 0]
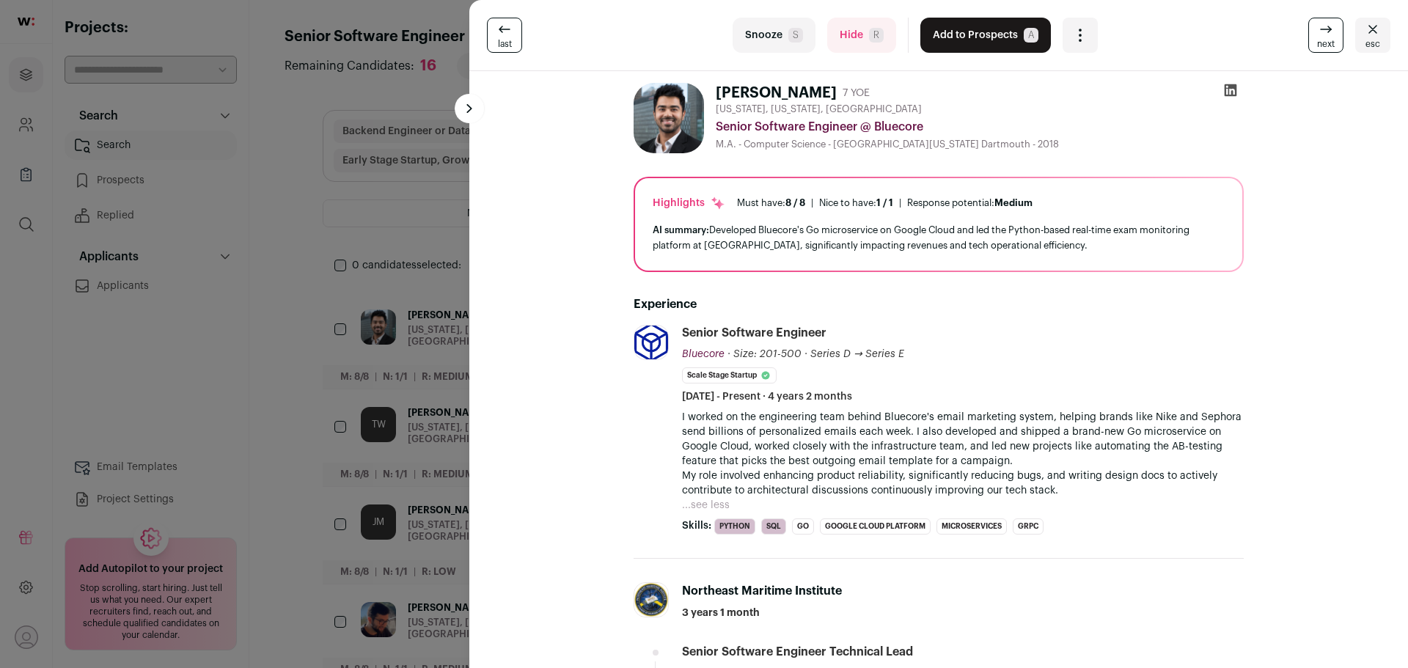
drag, startPoint x: 1228, startPoint y: 87, endPoint x: 1093, endPoint y: 137, distance: 144.1
click at [1093, 137] on div "New York, New York, United States Senior Software Engineer @ Bluecore M.A. - Co…" at bounding box center [980, 126] width 528 height 47
click at [1006, 39] on button "Add to Prospects A" at bounding box center [985, 35] width 131 height 35
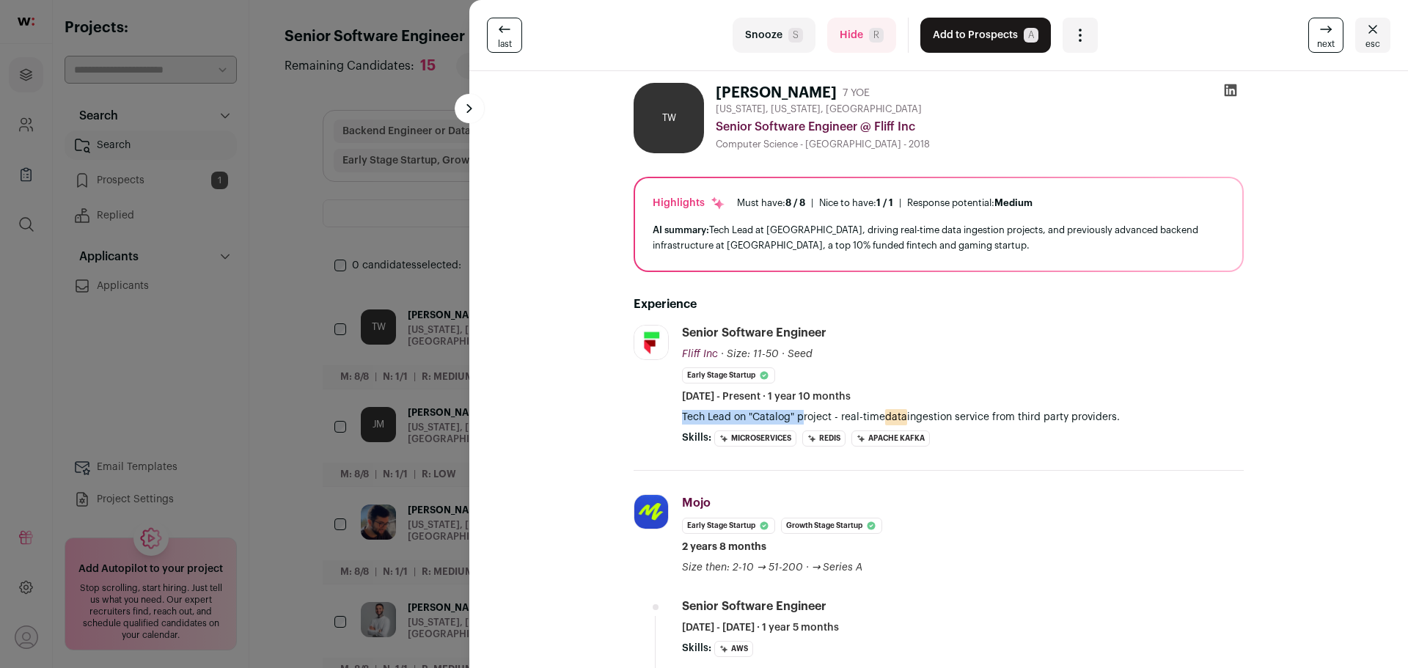
drag, startPoint x: 677, startPoint y: 414, endPoint x: 796, endPoint y: 417, distance: 118.8
click at [796, 417] on p "Tech Lead on "Catalog" project - real-time data ingestion service from third pa…" at bounding box center [963, 417] width 562 height 15
drag, startPoint x: 772, startPoint y: 415, endPoint x: 926, endPoint y: 415, distance: 153.3
click at [926, 415] on p "Tech Lead on "Catalog" project - real-time data ingestion service from third pa…" at bounding box center [963, 417] width 562 height 15
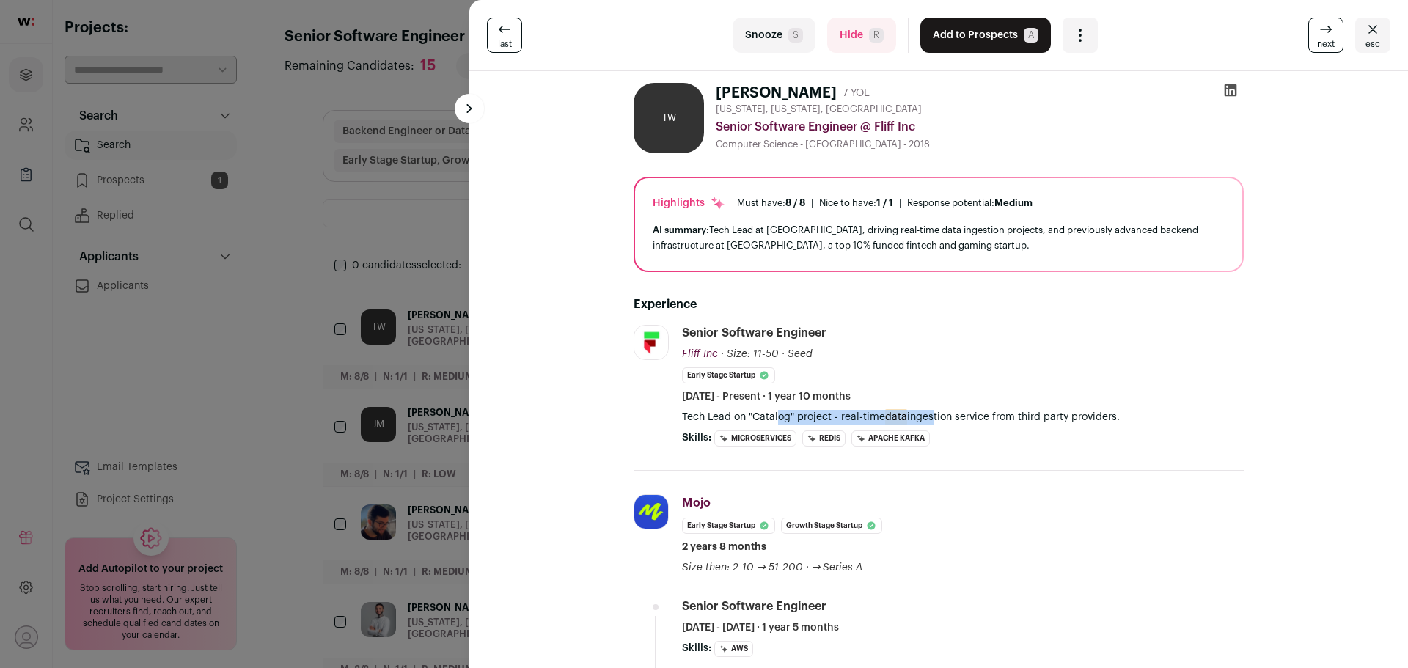
click at [926, 415] on p "Tech Lead on "Catalog" project - real-time data ingestion service from third pa…" at bounding box center [963, 417] width 562 height 15
drag, startPoint x: 911, startPoint y: 416, endPoint x: 1162, endPoint y: 416, distance: 251.5
click at [1162, 416] on p "Tech Lead on "Catalog" project - real-time data ingestion service from third pa…" at bounding box center [963, 417] width 562 height 15
click at [1161, 416] on p "Tech Lead on "Catalog" project - real-time data ingestion service from third pa…" at bounding box center [963, 417] width 562 height 15
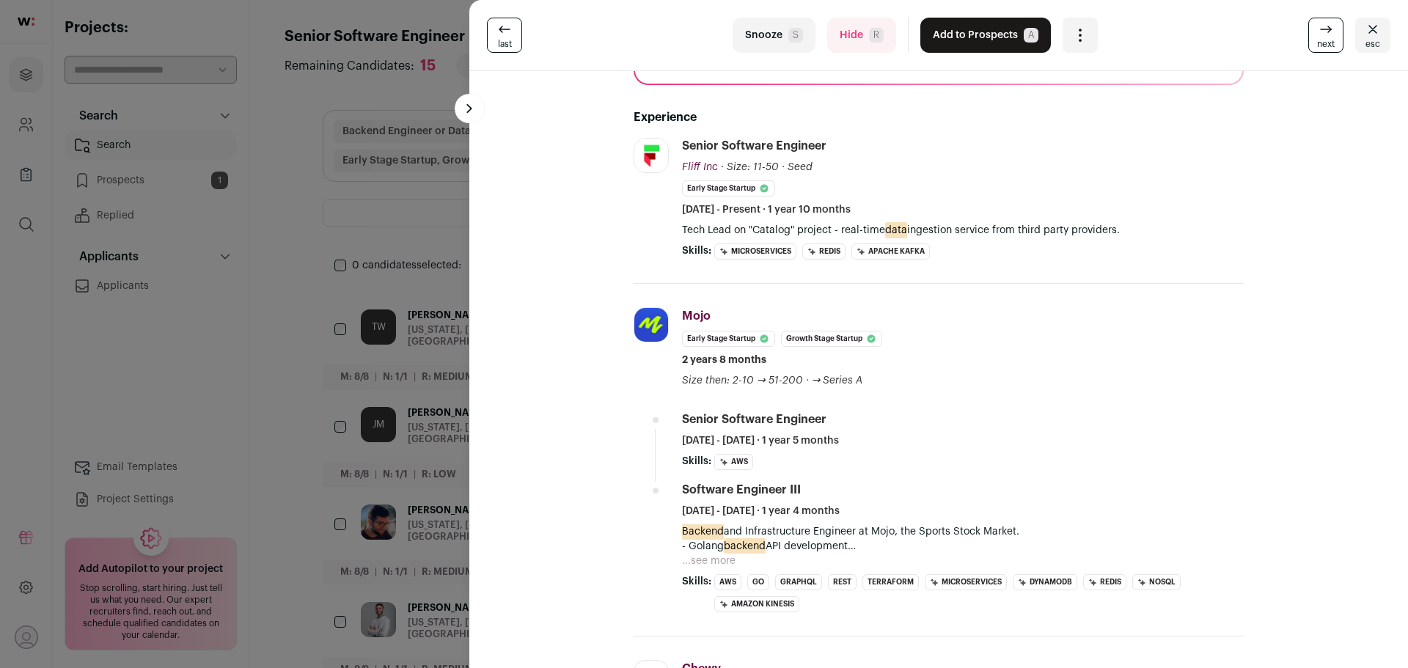
scroll to position [220, 0]
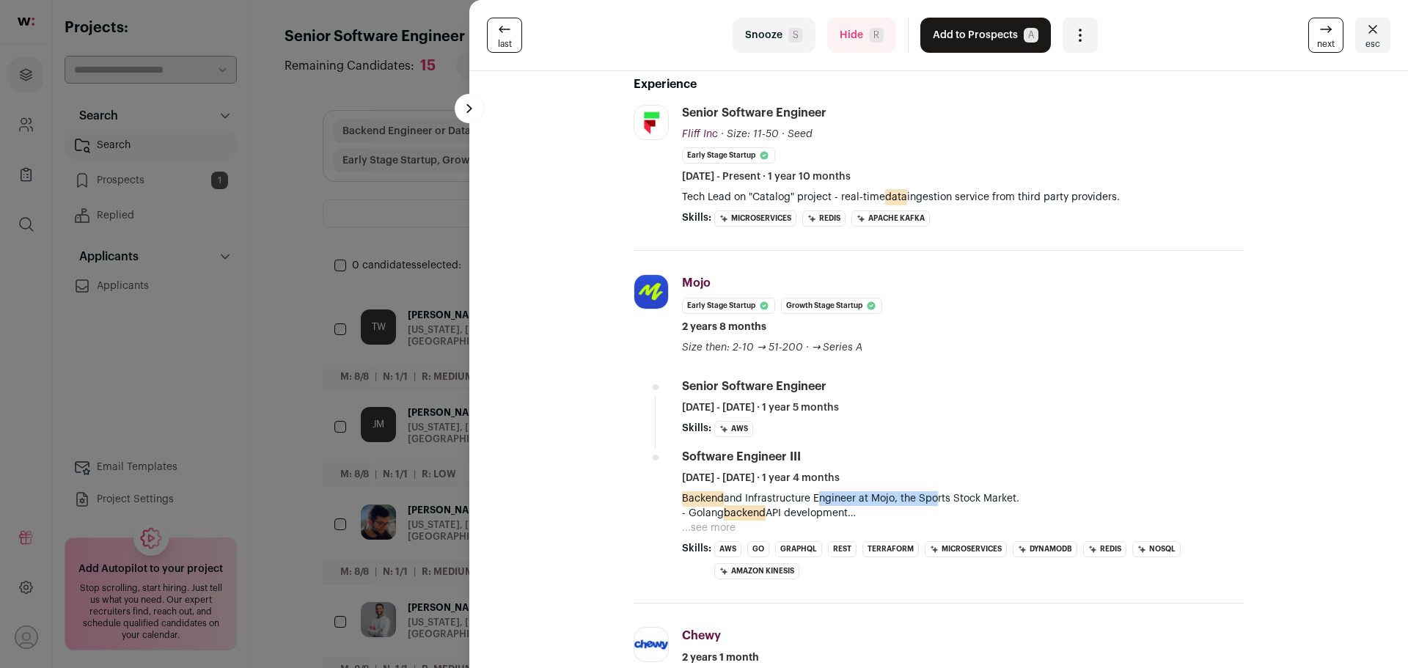
drag, startPoint x: 809, startPoint y: 498, endPoint x: 935, endPoint y: 502, distance: 126.2
click at [935, 502] on p "Backend and Infrastructure Engineer at Mojo, the Sports Stock Market." at bounding box center [963, 498] width 562 height 15
click at [711, 527] on button "...see more" at bounding box center [709, 528] width 54 height 15
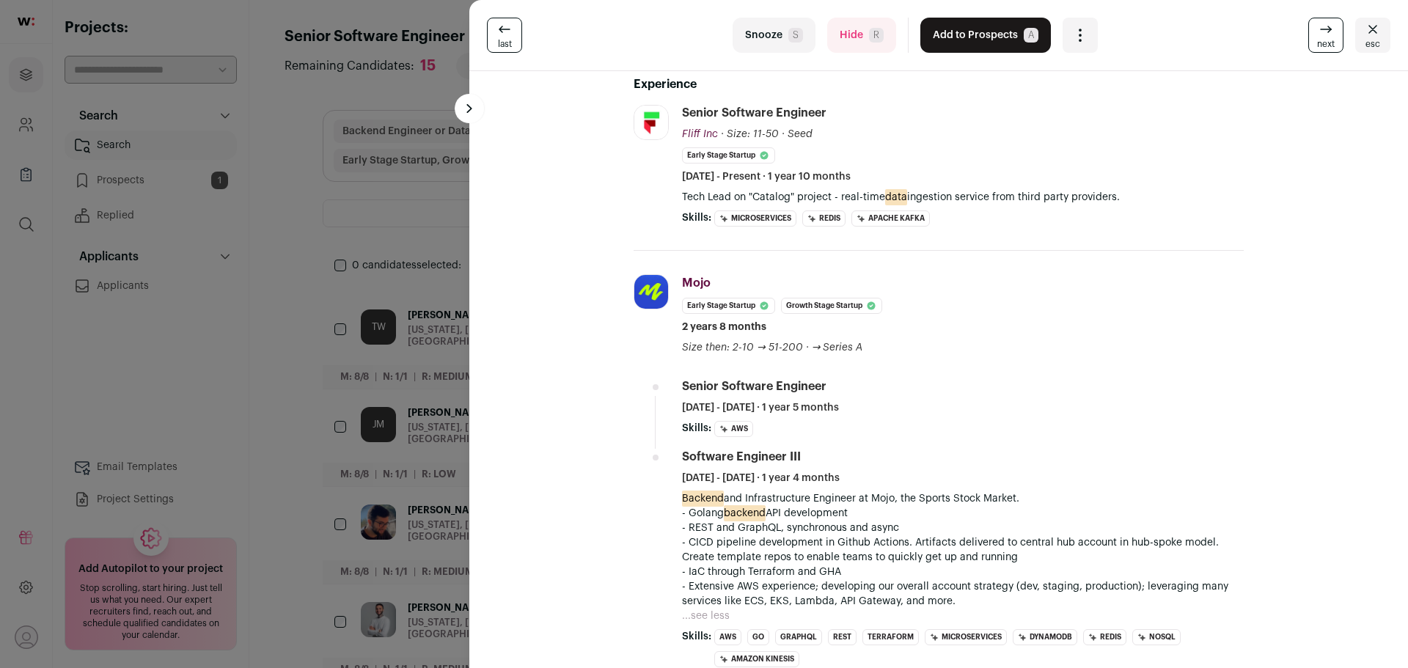
drag, startPoint x: 693, startPoint y: 514, endPoint x: 915, endPoint y: 510, distance: 221.5
click at [915, 510] on p "- Golang backend API development - REST and GraphQL, synchronous and async" at bounding box center [963, 520] width 562 height 29
drag, startPoint x: 701, startPoint y: 523, endPoint x: 917, endPoint y: 525, distance: 216.4
click at [917, 525] on p "- Golang backend API development - REST and GraphQL, synchronous and async" at bounding box center [963, 520] width 562 height 29
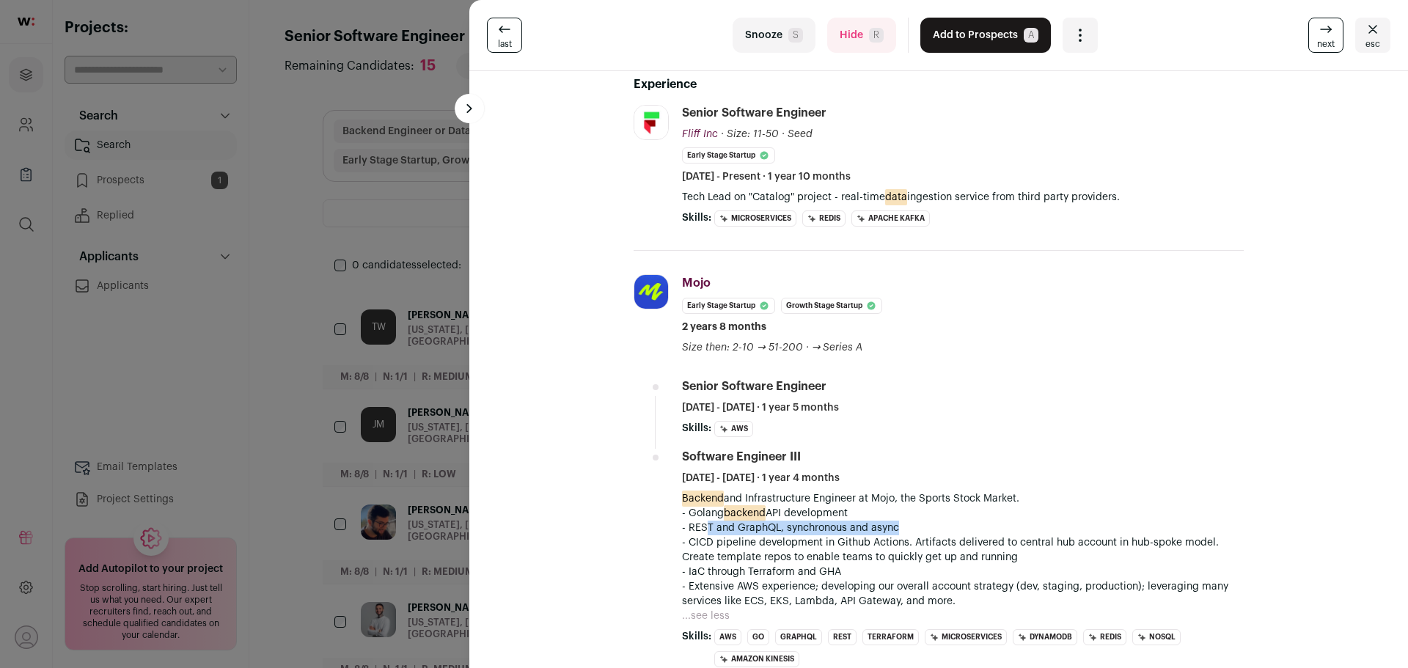
click at [917, 525] on p "- Golang backend API development - REST and GraphQL, synchronous and async" at bounding box center [963, 520] width 562 height 29
drag, startPoint x: 747, startPoint y: 522, endPoint x: 923, endPoint y: 542, distance: 176.4
click at [919, 541] on div "Backend and Infrastructure Engineer at Mojo, the Sports Stock Market. - Golang …" at bounding box center [963, 549] width 562 height 117
click at [926, 542] on p "- CICD pipeline development in Github Actions. Artifacts delivered to central h…" at bounding box center [963, 549] width 562 height 29
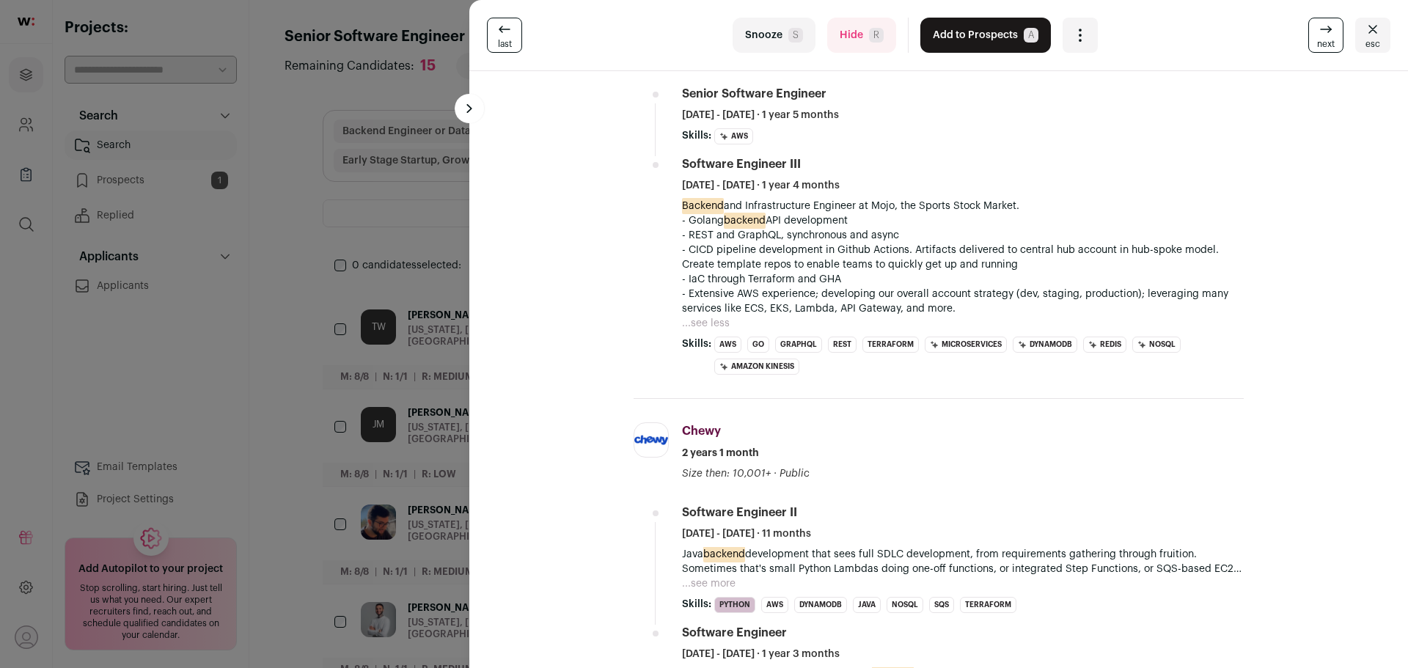
scroll to position [73, 0]
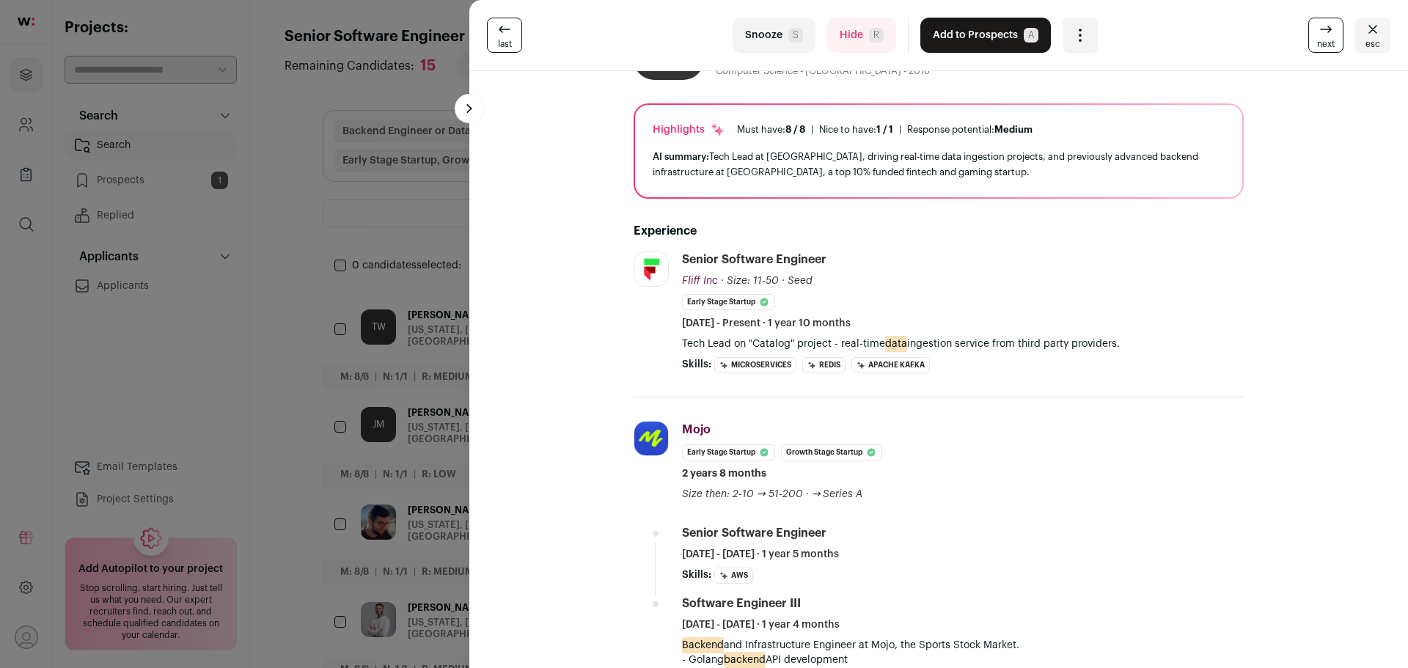
click at [948, 34] on button "Add to Prospects A" at bounding box center [985, 35] width 131 height 35
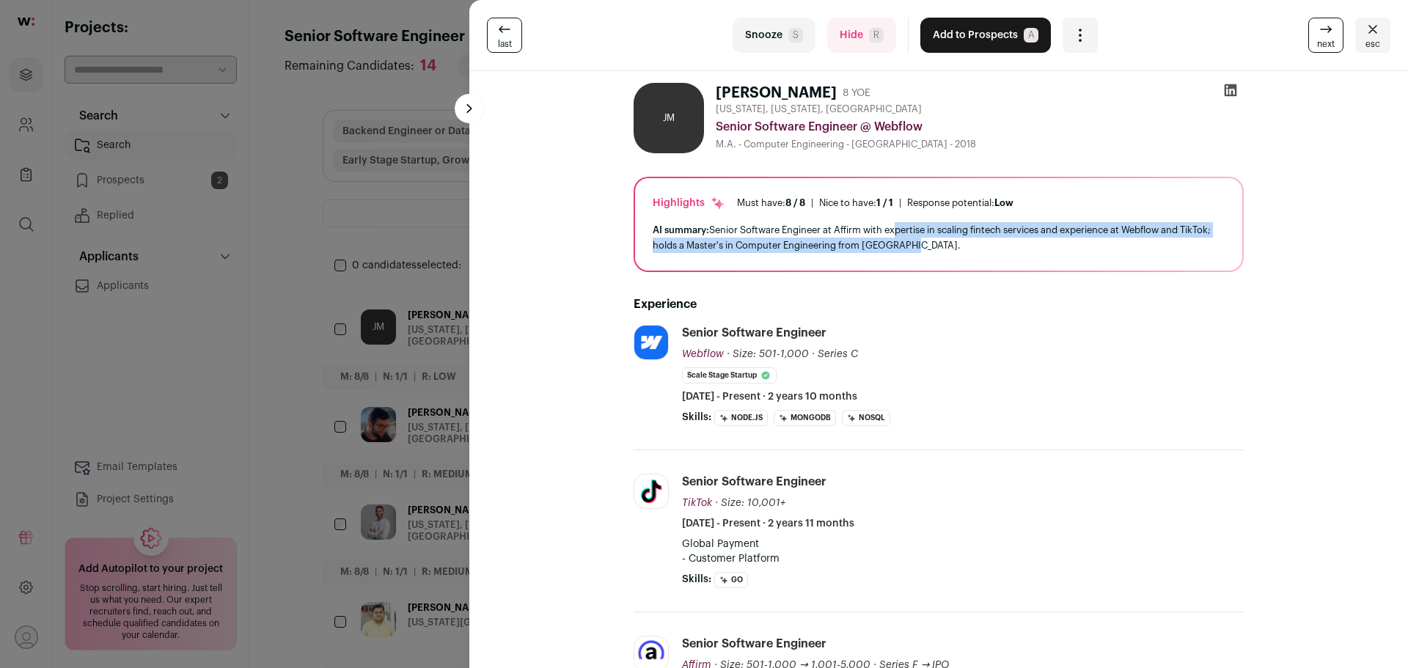
drag, startPoint x: 890, startPoint y: 231, endPoint x: 1059, endPoint y: 246, distance: 169.3
click at [1059, 246] on div "AI summary: Senior Software Engineer at Affirm with expertise in scaling fintec…" at bounding box center [939, 237] width 572 height 31
drag, startPoint x: 1064, startPoint y: 241, endPoint x: 828, endPoint y: 249, distance: 236.3
click at [829, 249] on div "AI summary: Senior Software Engineer at Affirm with expertise in scaling fintec…" at bounding box center [939, 237] width 572 height 31
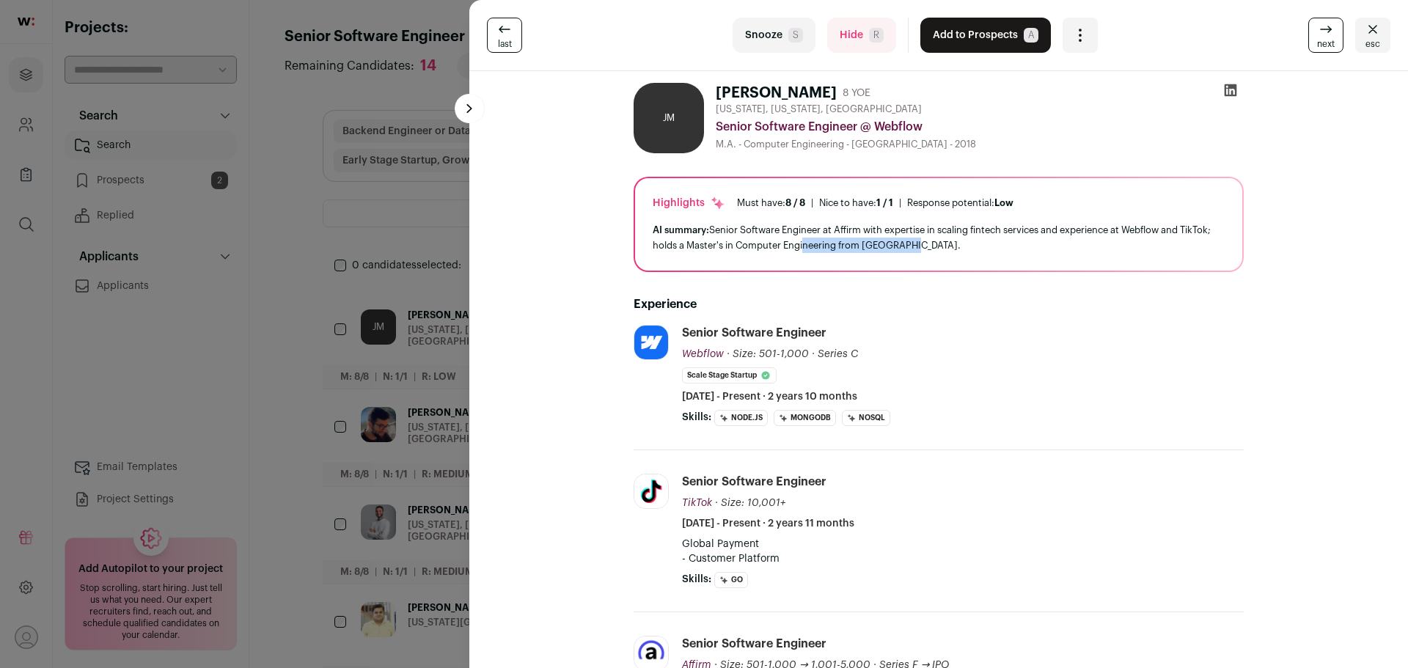
click at [828, 249] on div "AI summary: Senior Software Engineer at Affirm with expertise in scaling fintec…" at bounding box center [939, 237] width 572 height 31
drag, startPoint x: 727, startPoint y: 243, endPoint x: 973, endPoint y: 249, distance: 246.5
click at [973, 249] on div "AI summary: Senior Software Engineer at Affirm with expertise in scaling fintec…" at bounding box center [939, 237] width 572 height 31
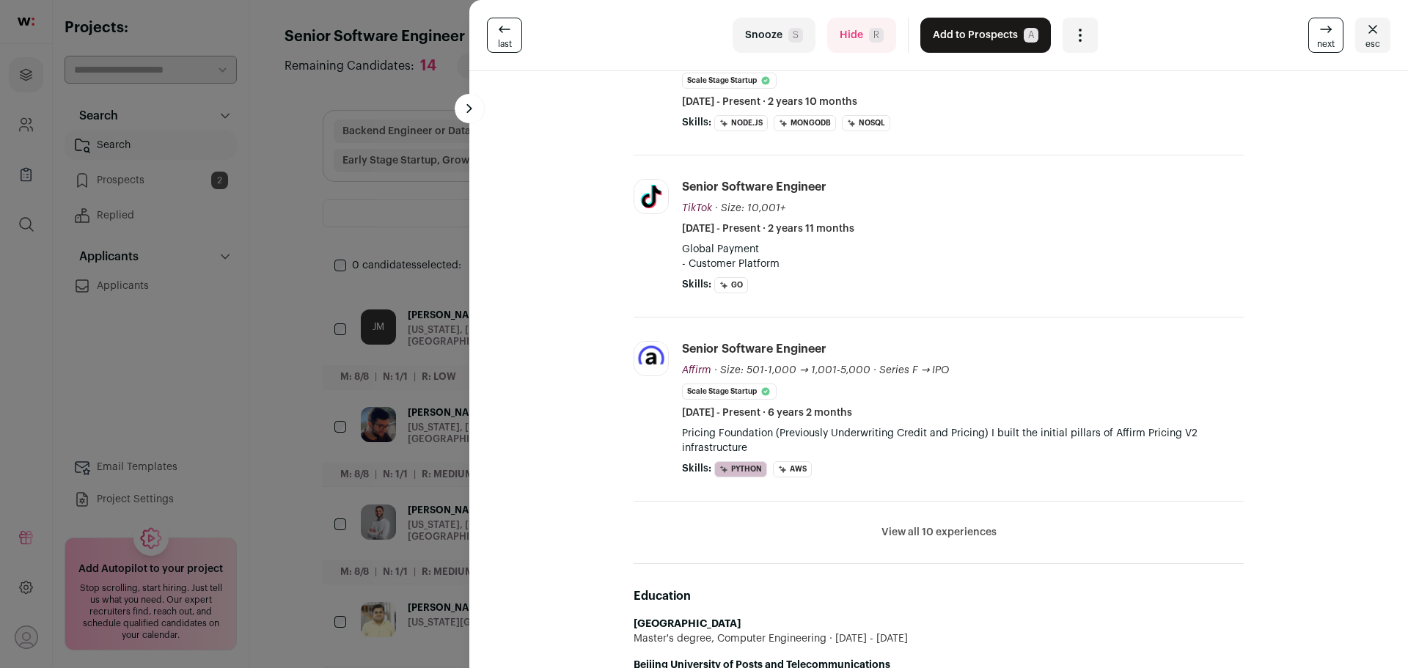
scroll to position [367, 0]
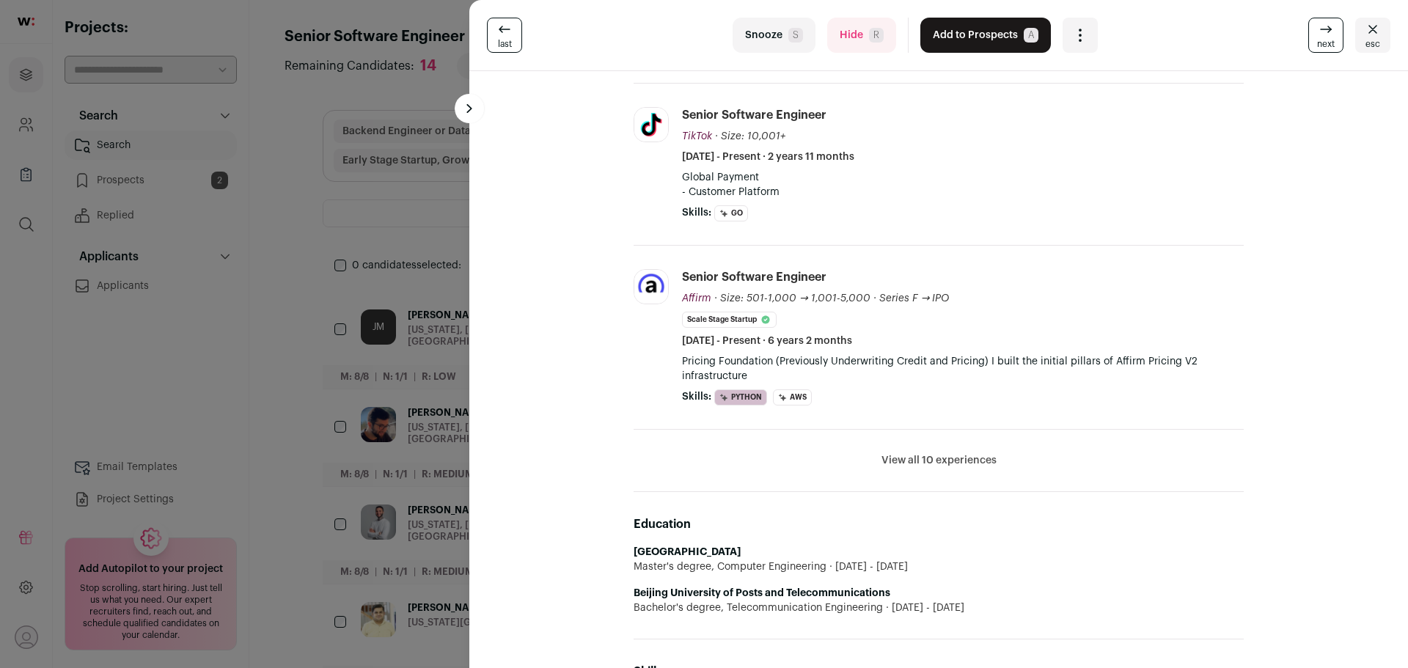
click at [918, 455] on button "View all 10 experiences" at bounding box center [939, 460] width 115 height 15
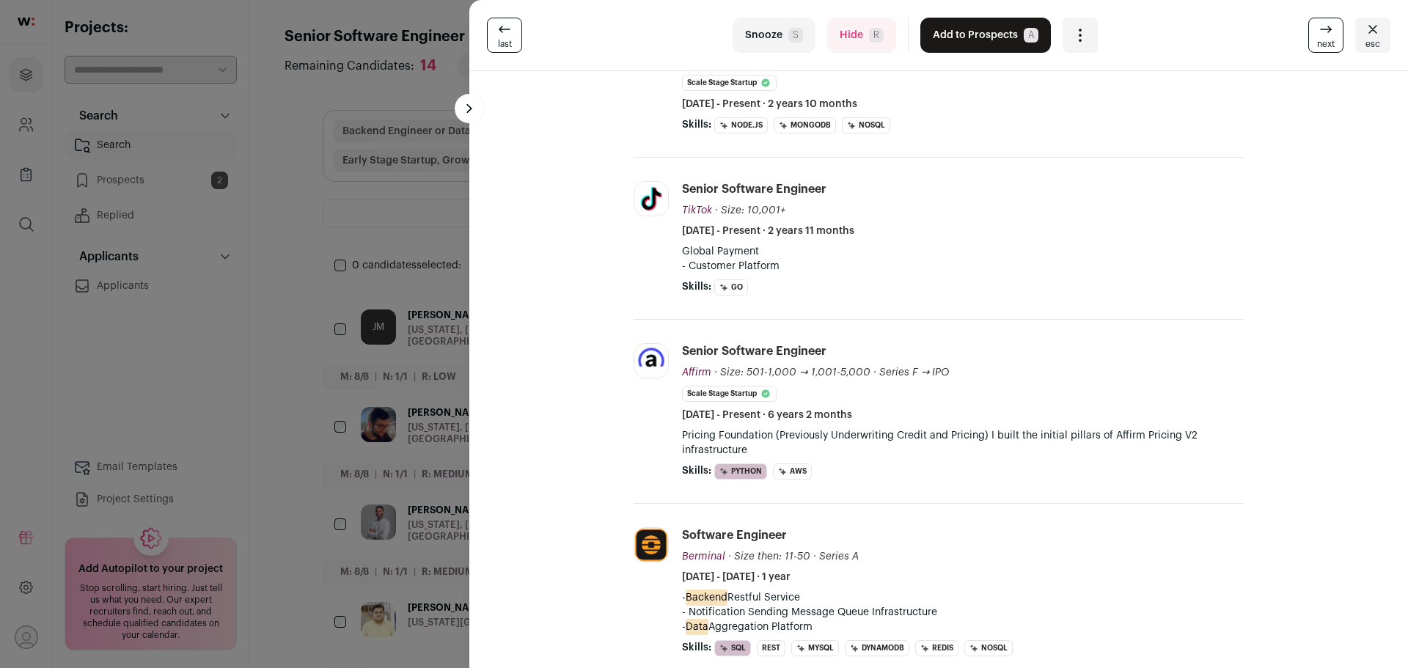
scroll to position [293, 0]
drag, startPoint x: 678, startPoint y: 436, endPoint x: 836, endPoint y: 430, distance: 157.8
click at [836, 430] on p "Pricing Foundation (Previously Underwriting Credit and Pricing) I built the ini…" at bounding box center [963, 442] width 562 height 29
drag, startPoint x: 784, startPoint y: 434, endPoint x: 942, endPoint y: 434, distance: 157.7
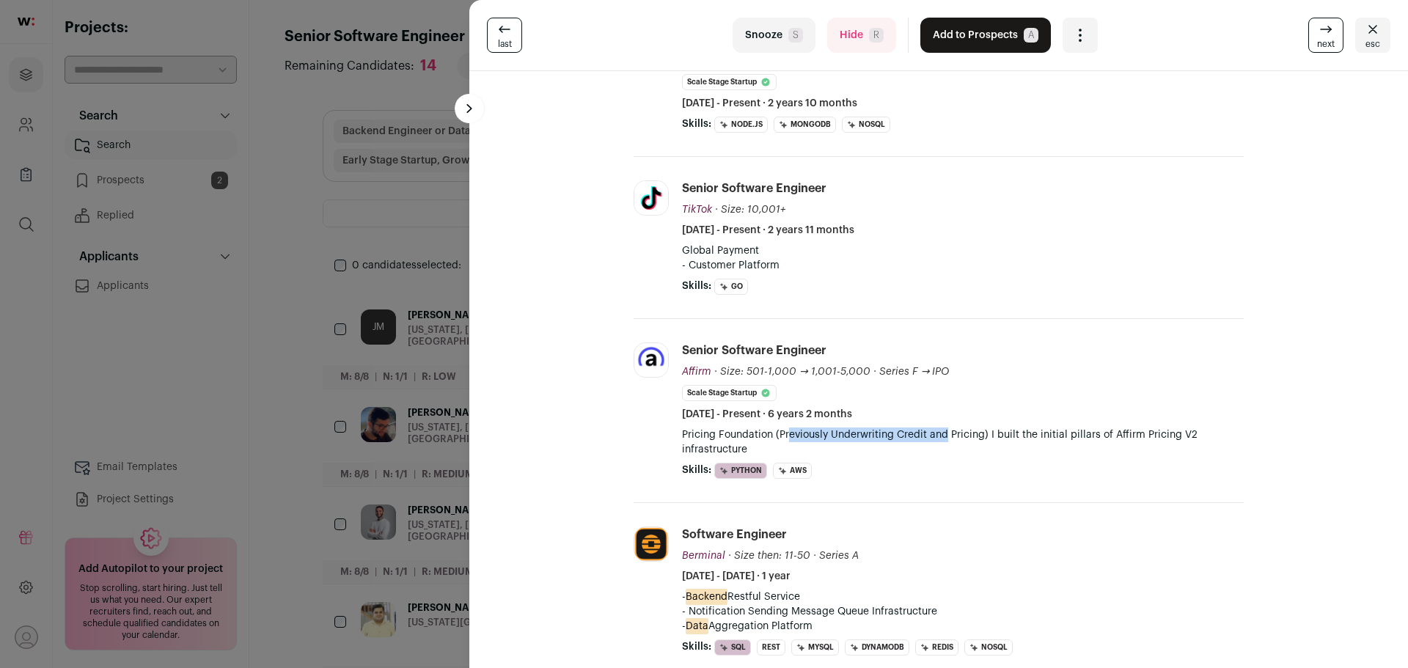
click at [942, 434] on p "Pricing Foundation (Previously Underwriting Credit and Pricing) I built the ini…" at bounding box center [963, 442] width 562 height 29
drag, startPoint x: 774, startPoint y: 435, endPoint x: 865, endPoint y: 447, distance: 92.5
click at [865, 447] on p "Pricing Foundation (Previously Underwriting Credit and Pricing) I built the ini…" at bounding box center [963, 442] width 562 height 29
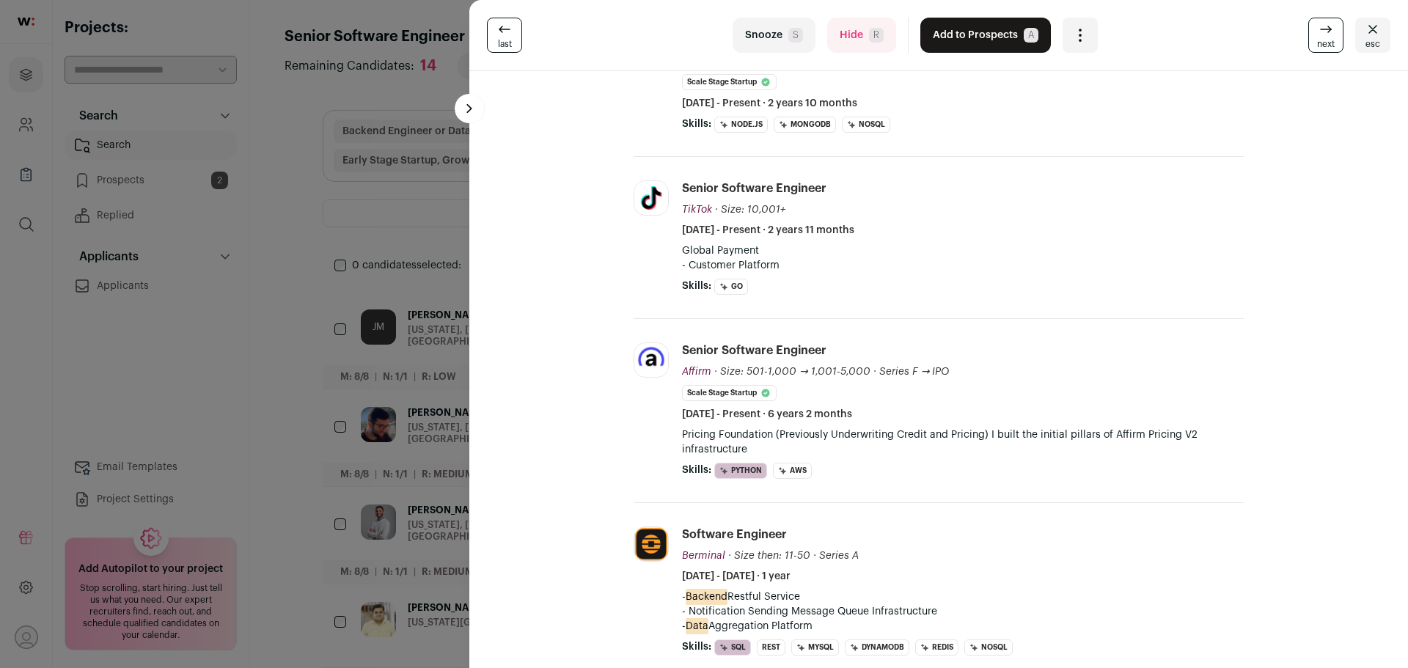
click at [865, 447] on p "Pricing Foundation (Previously Underwriting Credit and Pricing) I built the ini…" at bounding box center [963, 442] width 562 height 29
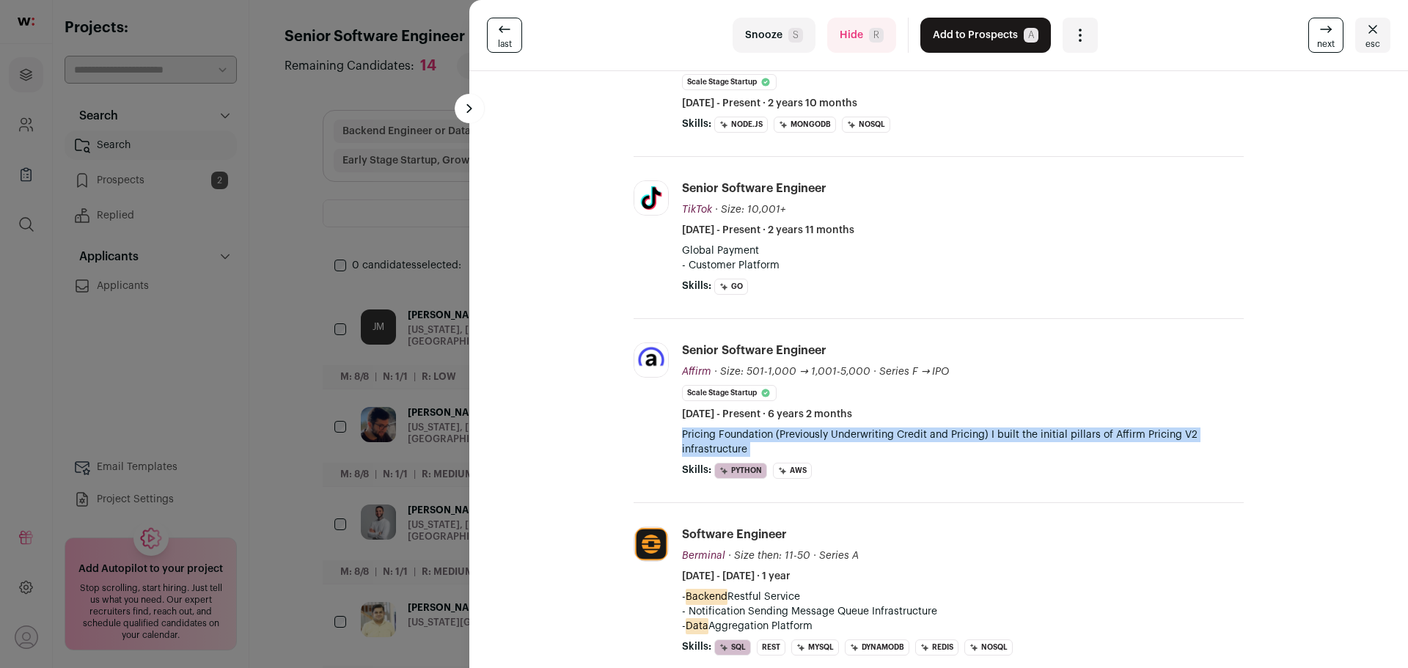
click at [865, 447] on p "Pricing Foundation (Previously Underwriting Credit and Pricing) I built the ini…" at bounding box center [963, 442] width 562 height 29
click at [814, 443] on p "Pricing Foundation (Previously Underwriting Credit and Pricing) I built the ini…" at bounding box center [963, 442] width 562 height 29
drag, startPoint x: 733, startPoint y: 437, endPoint x: 856, endPoint y: 445, distance: 122.7
click at [856, 445] on p "Pricing Foundation (Previously Underwriting Credit and Pricing) I built the ini…" at bounding box center [963, 442] width 562 height 29
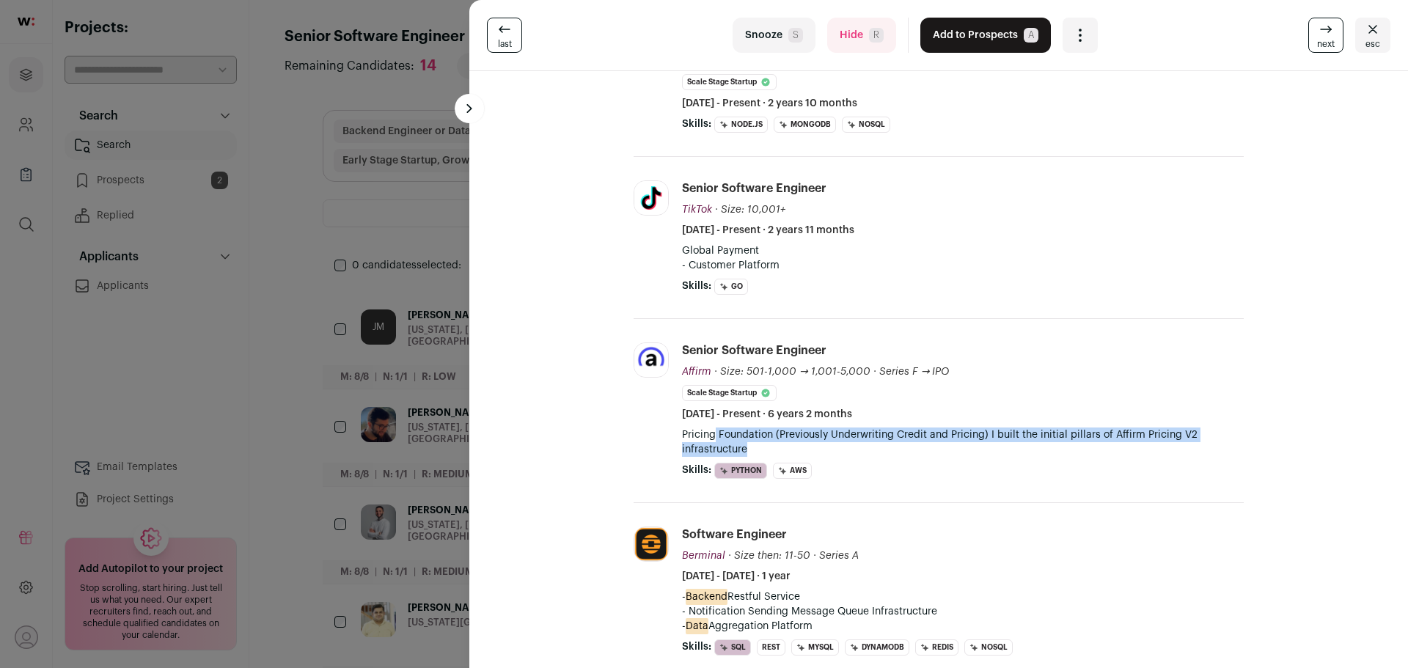
drag, startPoint x: 846, startPoint y: 447, endPoint x: 711, endPoint y: 433, distance: 136.5
click at [711, 433] on p "Pricing Foundation (Previously Underwriting Credit and Pricing) I built the ini…" at bounding box center [963, 442] width 562 height 29
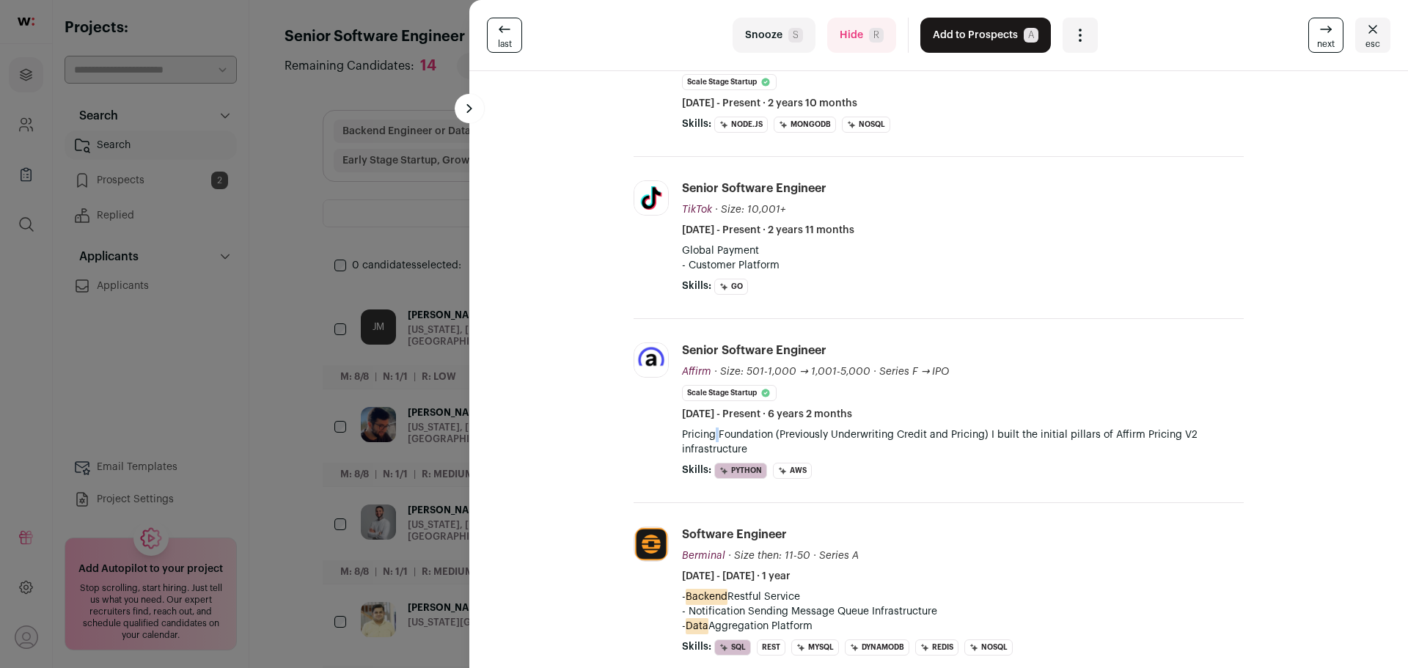
click at [711, 433] on p "Pricing Foundation (Previously Underwriting Credit and Pricing) I built the ini…" at bounding box center [963, 442] width 562 height 29
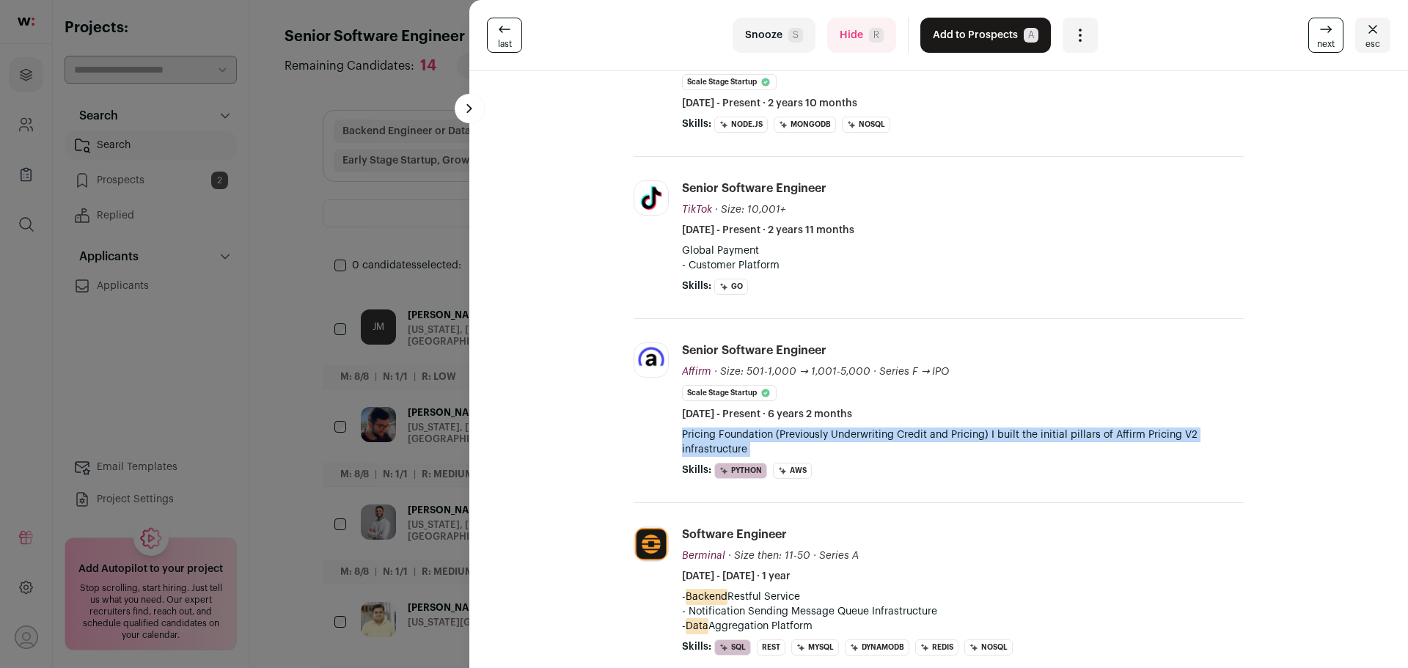
click at [711, 433] on p "Pricing Foundation (Previously Underwriting Credit and Pricing) I built the ini…" at bounding box center [963, 442] width 562 height 29
click at [751, 435] on p "Pricing Foundation (Previously Underwriting Credit and Pricing) I built the ini…" at bounding box center [963, 442] width 562 height 29
drag, startPoint x: 732, startPoint y: 435, endPoint x: 832, endPoint y: 450, distance: 100.9
click at [832, 450] on p "Pricing Foundation (Previously Underwriting Credit and Pricing) I built the ini…" at bounding box center [963, 442] width 562 height 29
click at [832, 451] on p "Pricing Foundation (Previously Underwriting Credit and Pricing) I built the ini…" at bounding box center [963, 442] width 562 height 29
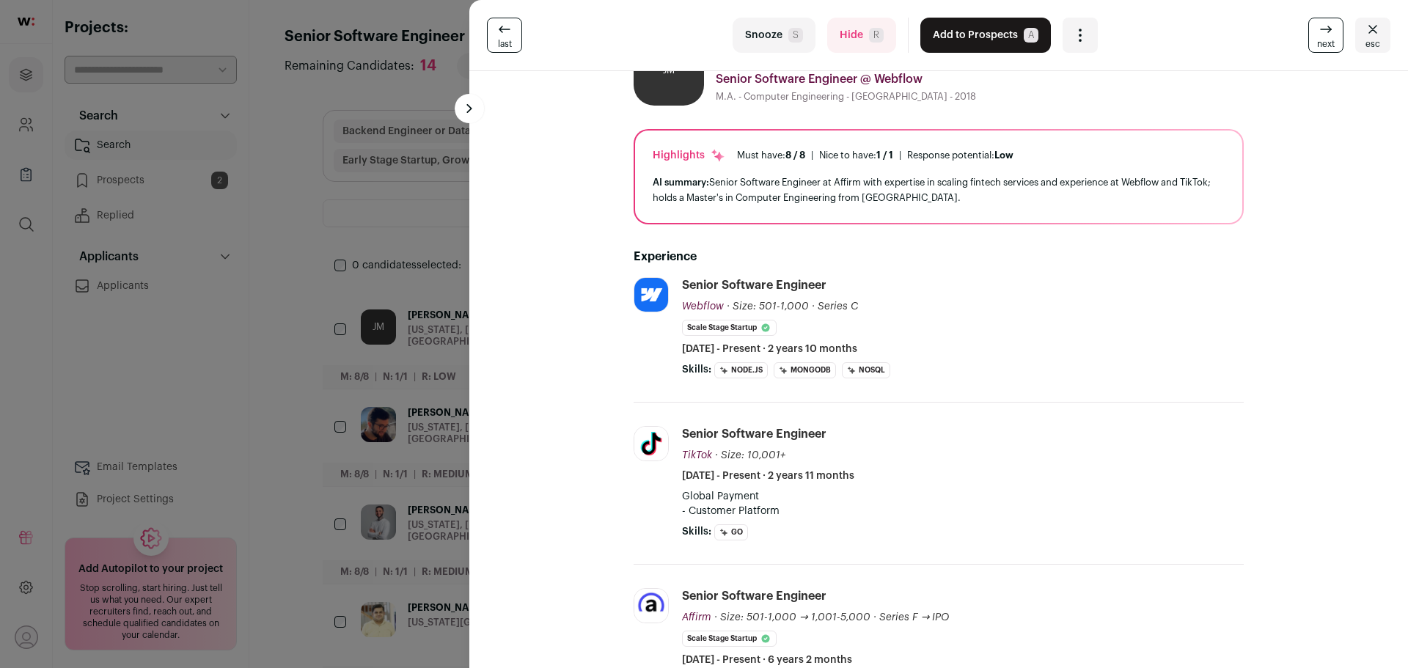
scroll to position [0, 0]
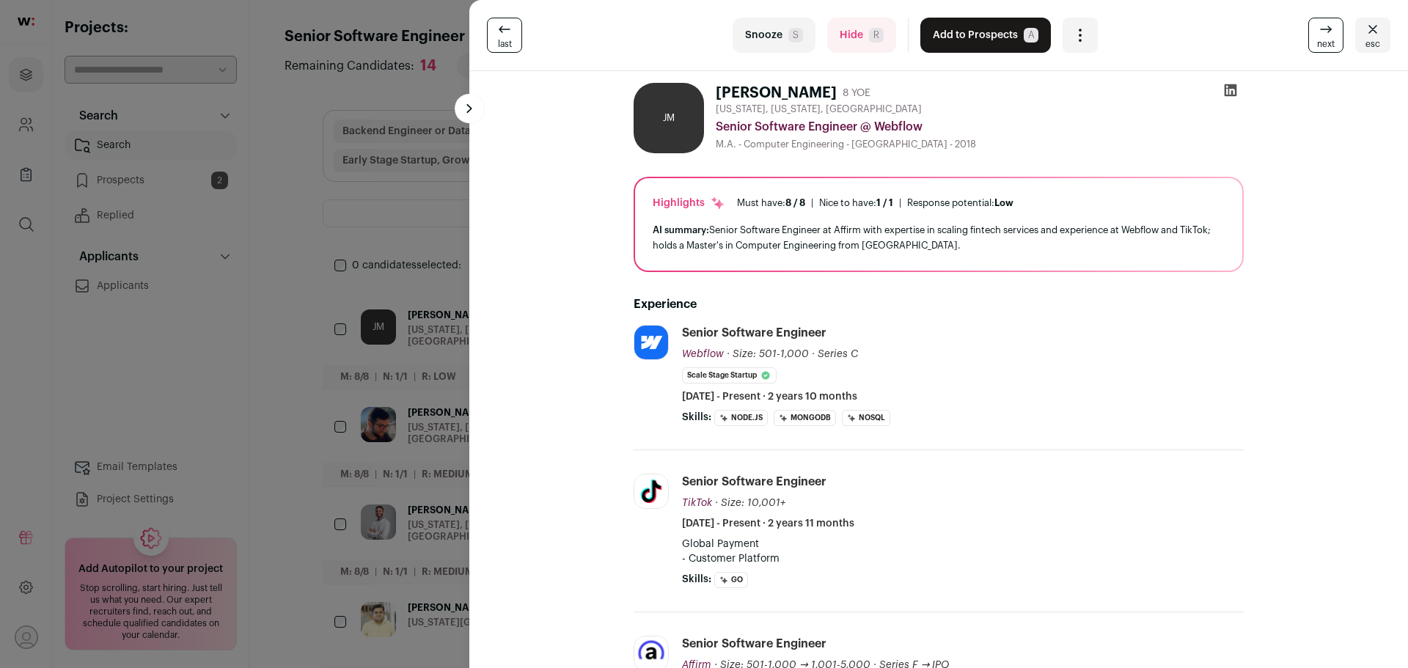
click at [974, 32] on button "Add to Prospects A" at bounding box center [985, 35] width 131 height 35
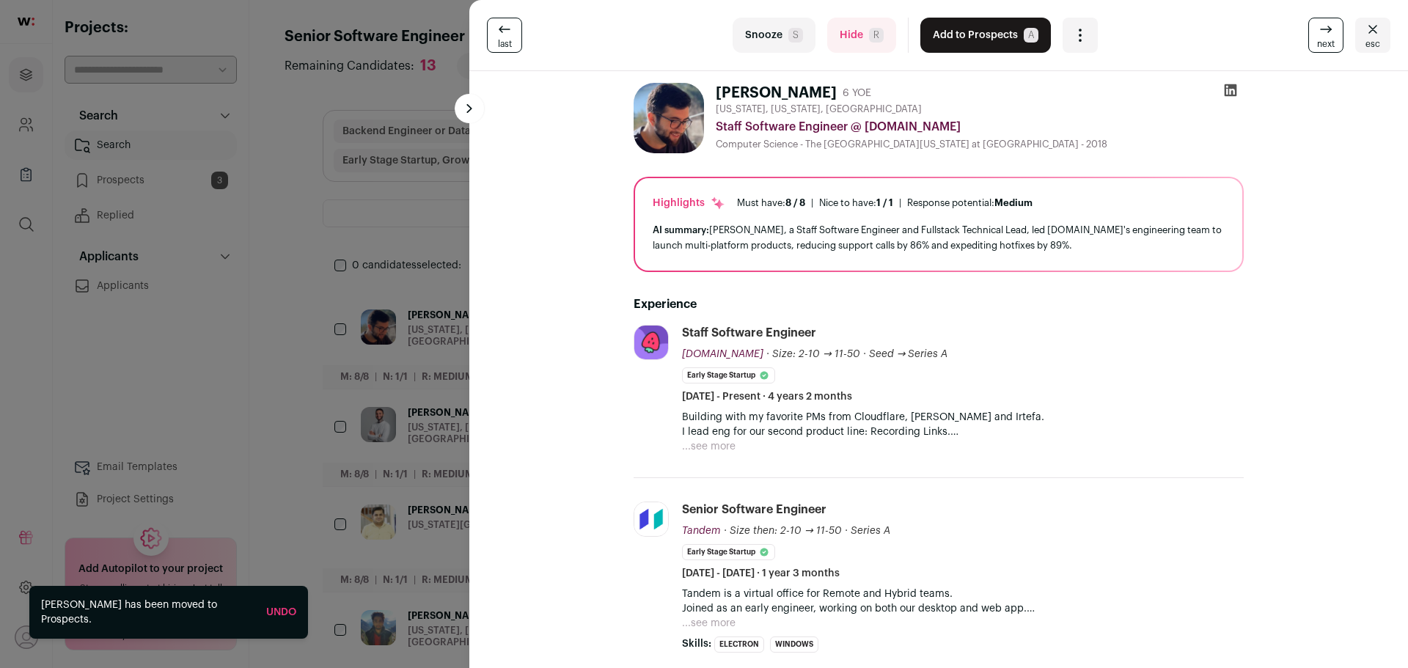
click at [704, 447] on button "...see more" at bounding box center [709, 446] width 54 height 15
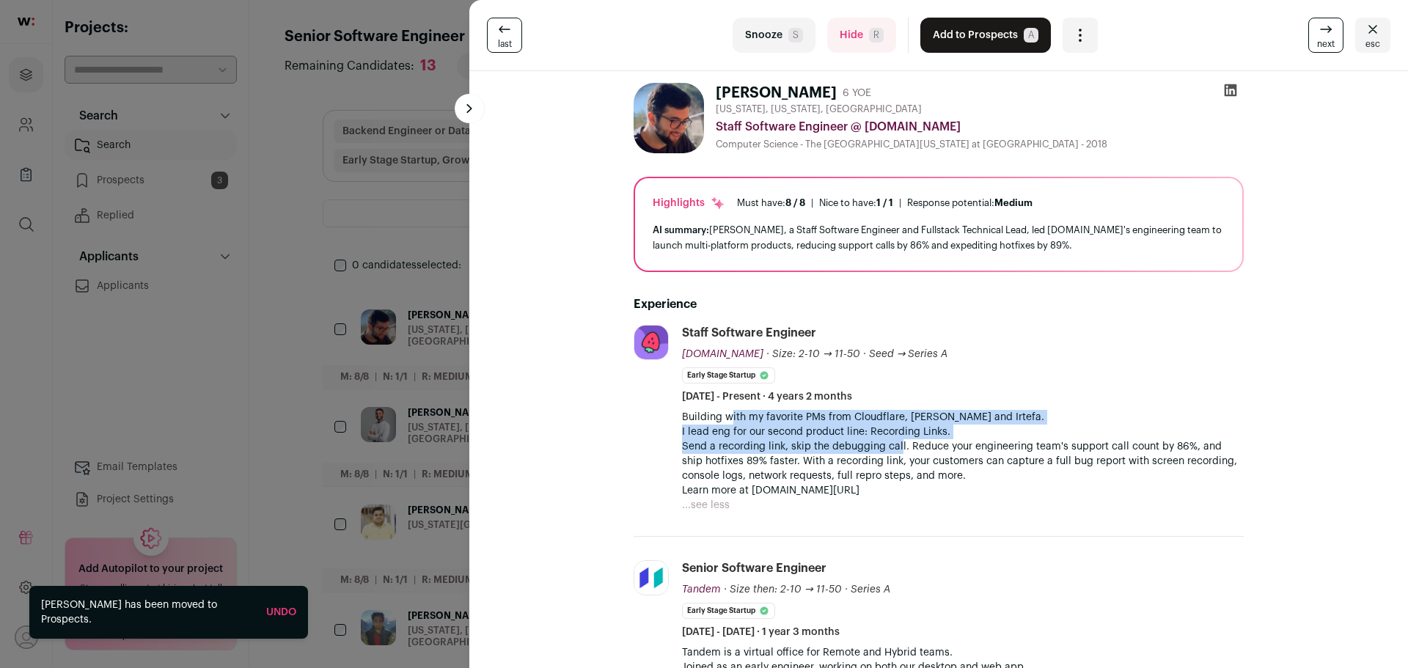
drag, startPoint x: 726, startPoint y: 420, endPoint x: 908, endPoint y: 440, distance: 183.0
click at [908, 440] on div "Building with my favorite PMs from Cloudflare, Dani and Irtefa. I lead eng for …" at bounding box center [963, 454] width 562 height 88
click at [908, 440] on p "Send a recording link, skip the debugging call. Reduce your engineering team's …" at bounding box center [963, 461] width 562 height 44
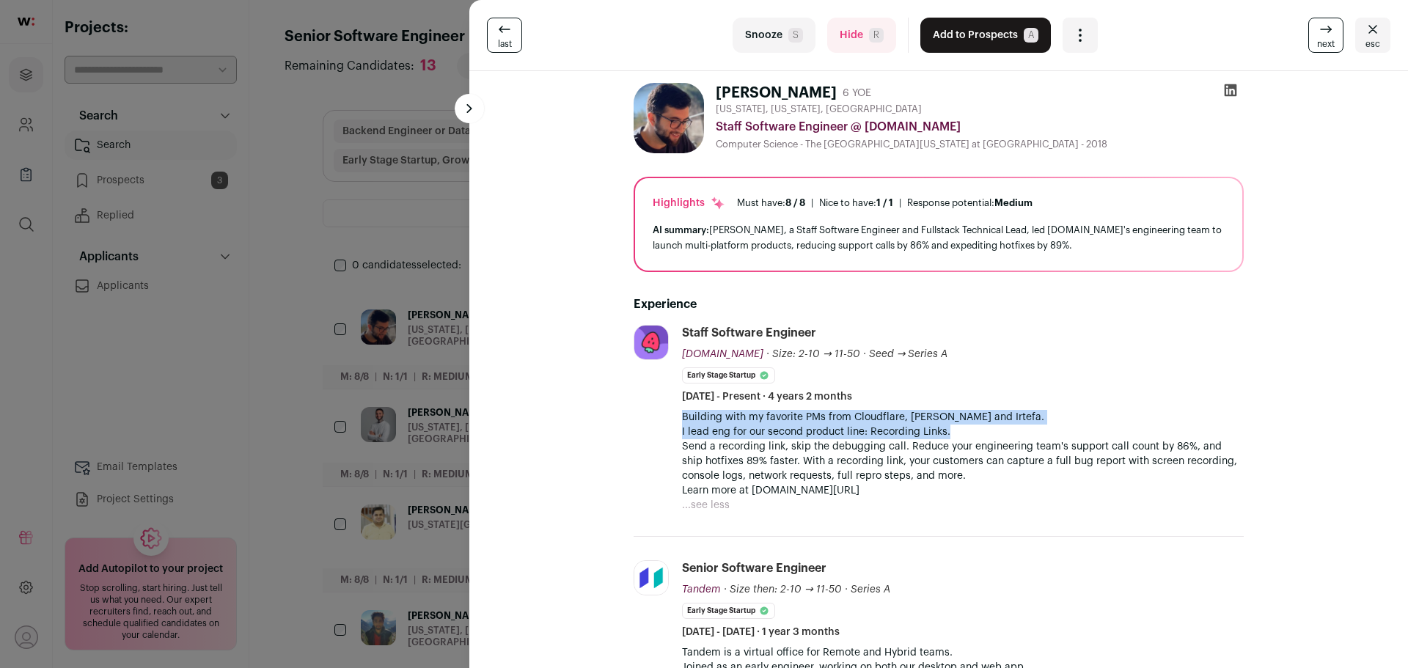
drag, startPoint x: 677, startPoint y: 418, endPoint x: 997, endPoint y: 425, distance: 320.6
click at [997, 425] on div "Building with my favorite PMs from Cloudflare, Dani and Irtefa. I lead eng for …" at bounding box center [963, 454] width 562 height 88
click at [997, 424] on div "Building with my favorite PMs from Cloudflare, Dani and Irtefa. I lead eng for …" at bounding box center [963, 454] width 562 height 88
click at [865, 423] on p "Building with my favorite PMs from Cloudflare, Dani and Irtefa." at bounding box center [963, 417] width 562 height 15
drag, startPoint x: 798, startPoint y: 414, endPoint x: 981, endPoint y: 421, distance: 183.5
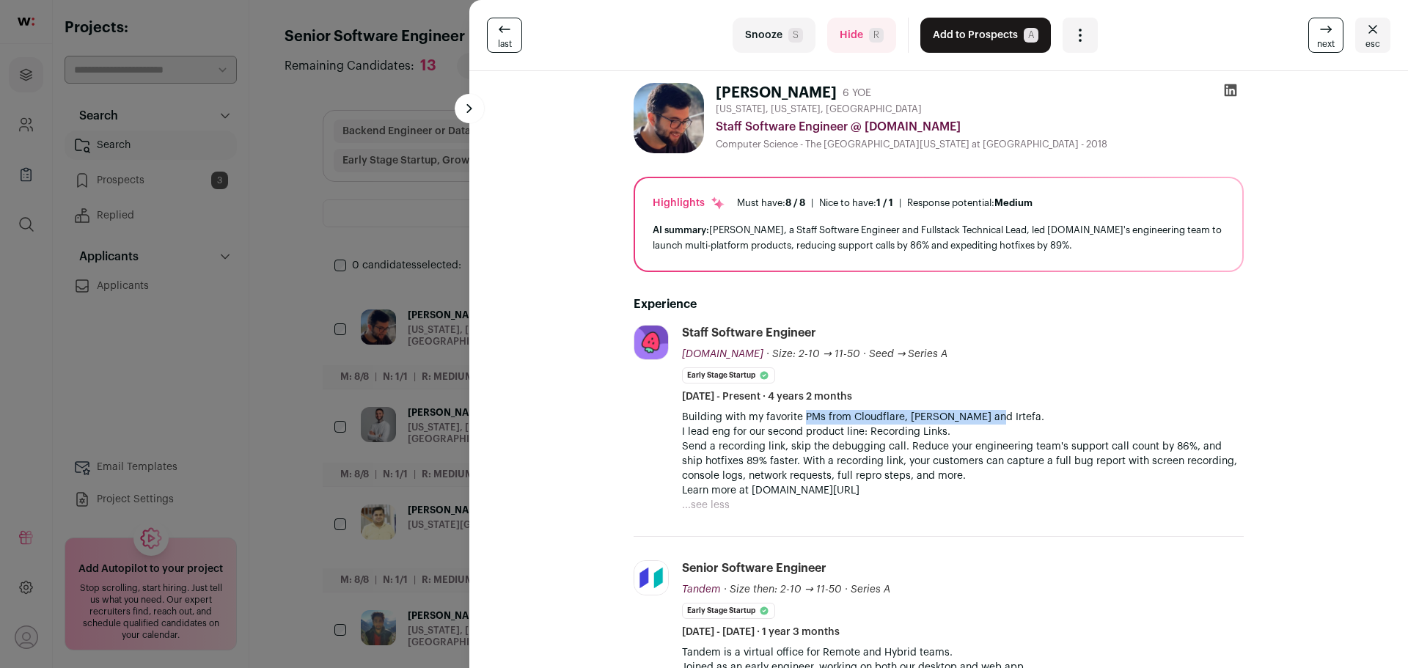
click at [981, 421] on p "Building with my favorite PMs from Cloudflare, Dani and Irtefa." at bounding box center [963, 417] width 562 height 15
drag, startPoint x: 903, startPoint y: 419, endPoint x: 980, endPoint y: 418, distance: 77.0
click at [980, 418] on p "Building with my favorite PMs from Cloudflare, Dani and Irtefa." at bounding box center [963, 417] width 562 height 15
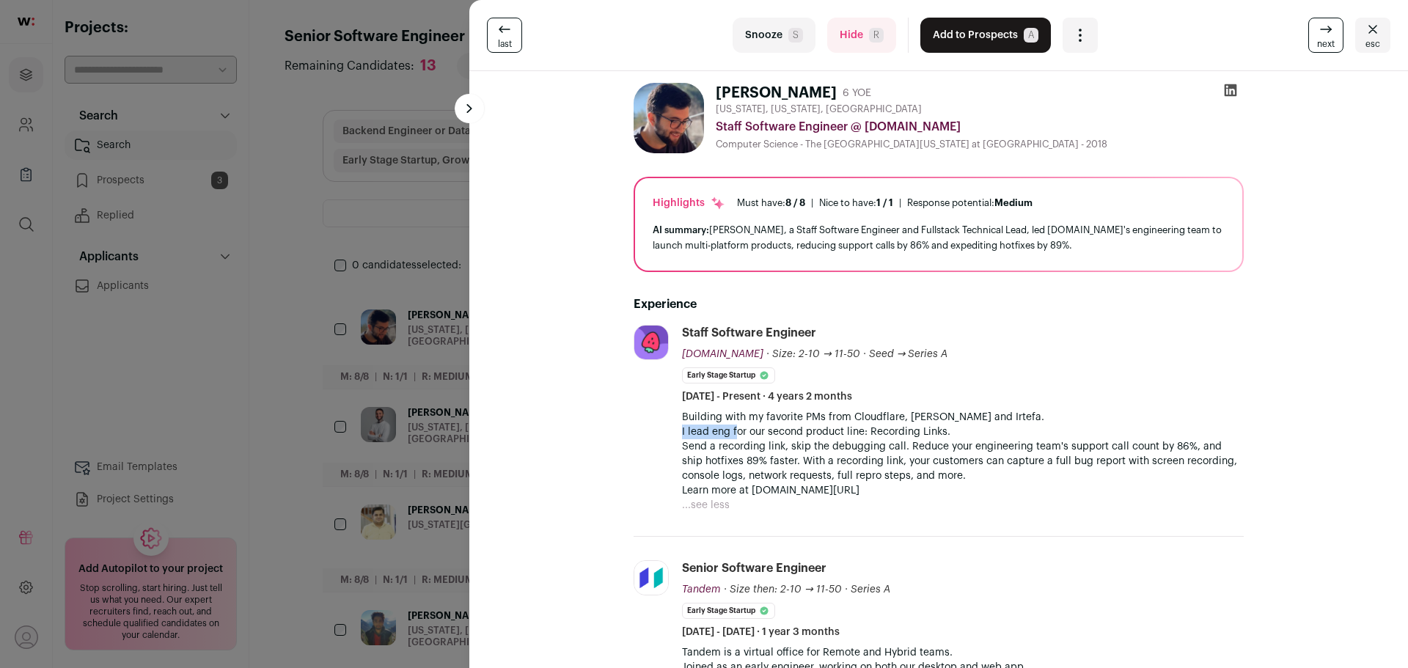
drag, startPoint x: 673, startPoint y: 430, endPoint x: 730, endPoint y: 433, distance: 56.5
click at [730, 433] on li "Jam.dev jam.dev Add to company list Public / Private Private Valuation Unknown …" at bounding box center [939, 431] width 610 height 212
click at [730, 433] on p "I lead eng for our second product line: Recording Links." at bounding box center [963, 432] width 562 height 15
drag, startPoint x: 730, startPoint y: 433, endPoint x: 741, endPoint y: 432, distance: 11.8
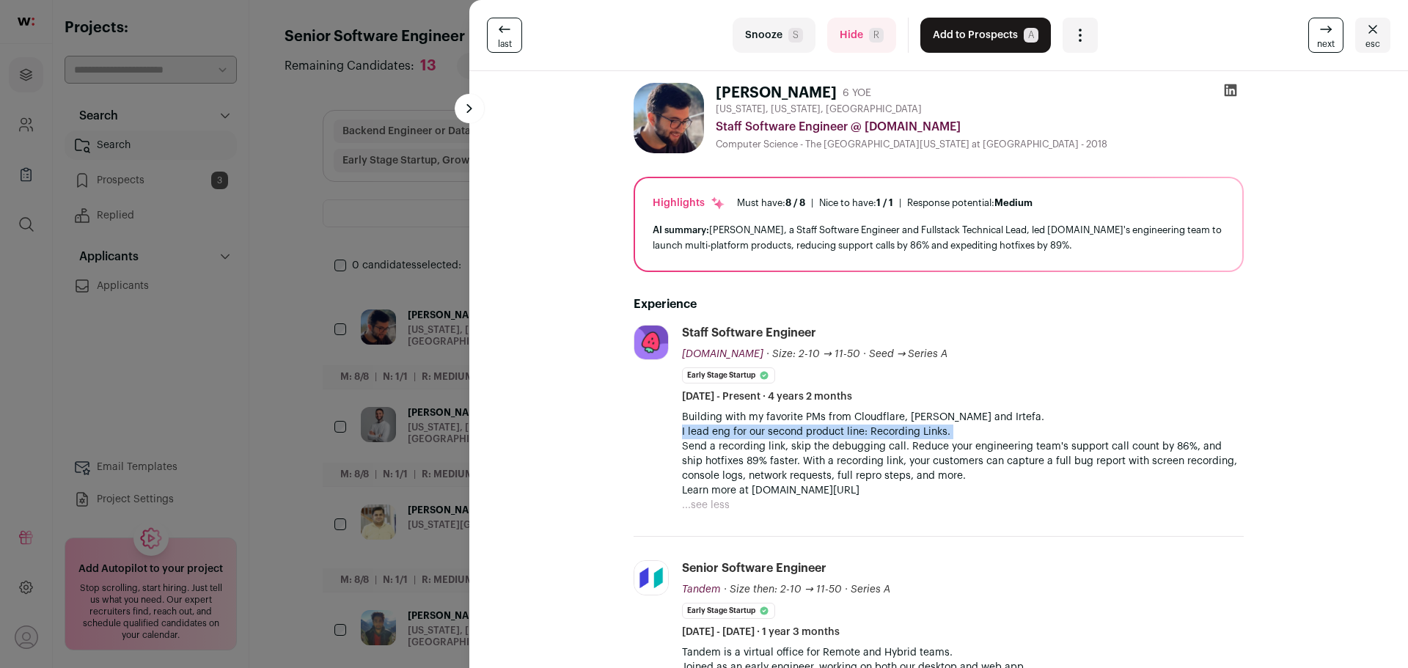
click at [730, 433] on p "I lead eng for our second product line: Recording Links." at bounding box center [963, 432] width 562 height 15
click at [747, 432] on p "I lead eng for our second product line: Recording Links." at bounding box center [963, 432] width 562 height 15
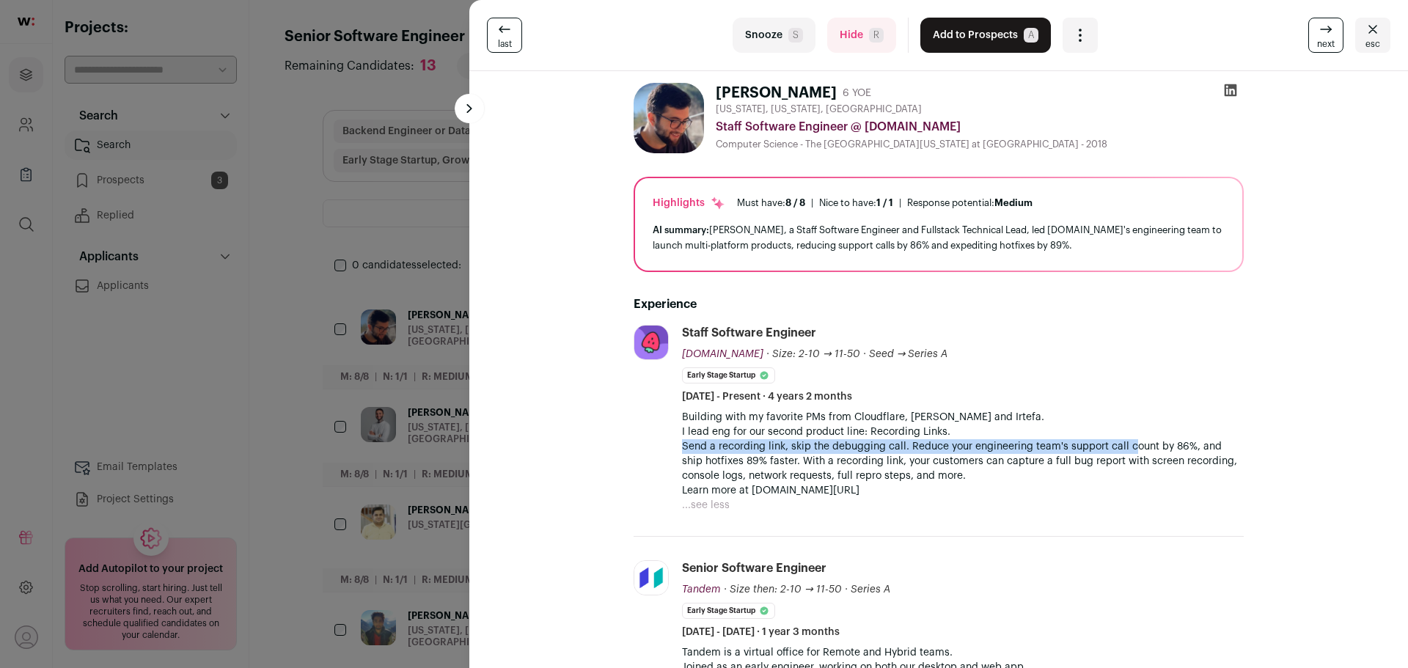
drag, startPoint x: 678, startPoint y: 447, endPoint x: 1129, endPoint y: 440, distance: 450.3
click at [1129, 440] on p "Send a recording link, skip the debugging call. Reduce your engineering team's …" at bounding box center [963, 461] width 562 height 44
click at [1129, 439] on p "Send a recording link, skip the debugging call. Reduce your engineering team's …" at bounding box center [963, 461] width 562 height 44
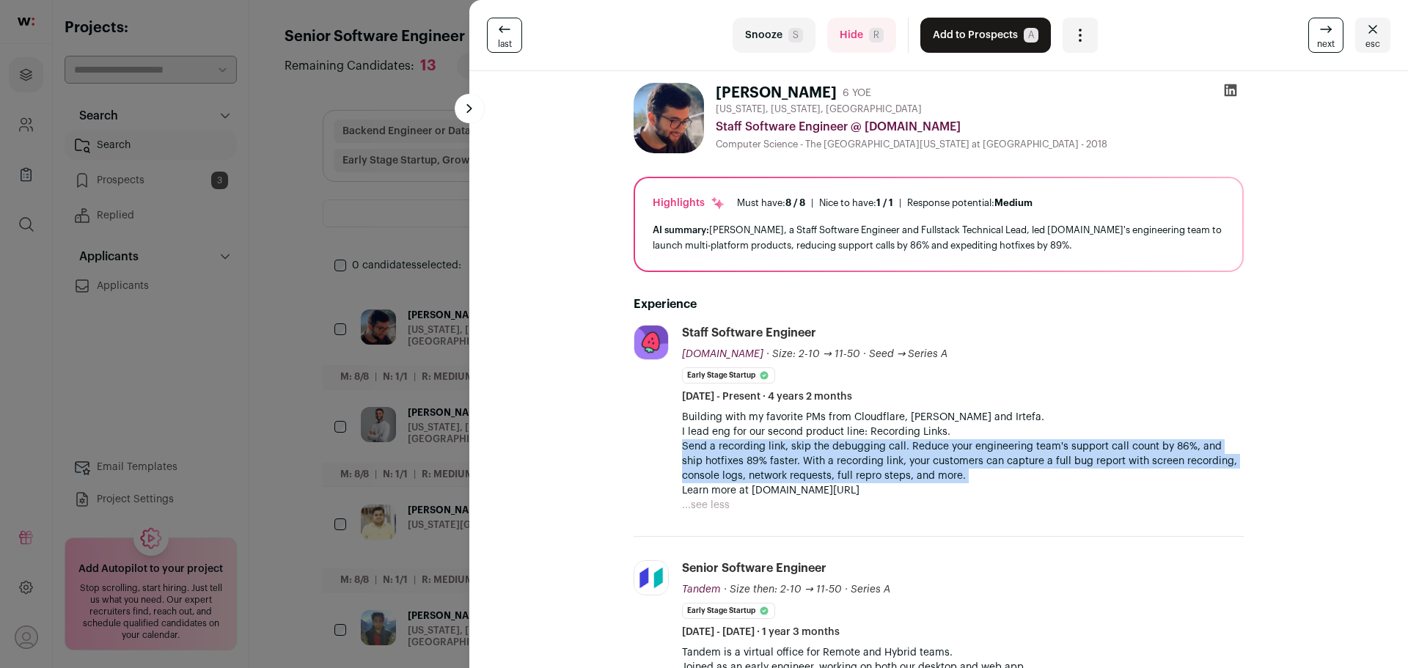
click at [1129, 439] on p "Send a recording link, skip the debugging call. Reduce your engineering team's …" at bounding box center [963, 461] width 562 height 44
click at [1065, 440] on p "Send a recording link, skip the debugging call. Reduce your engineering team's …" at bounding box center [963, 461] width 562 height 44
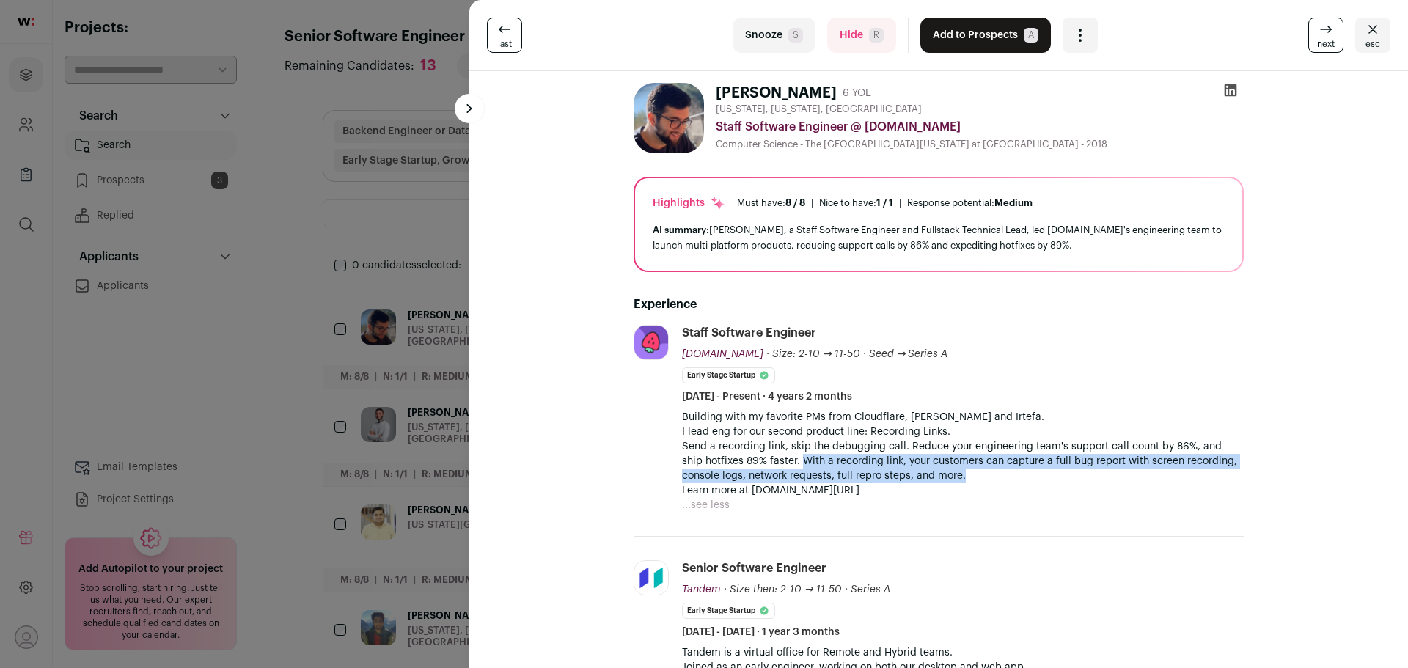
drag, startPoint x: 773, startPoint y: 458, endPoint x: 989, endPoint y: 477, distance: 216.5
click at [989, 477] on p "Send a recording link, skip the debugging call. Reduce your engineering team's …" at bounding box center [963, 461] width 562 height 44
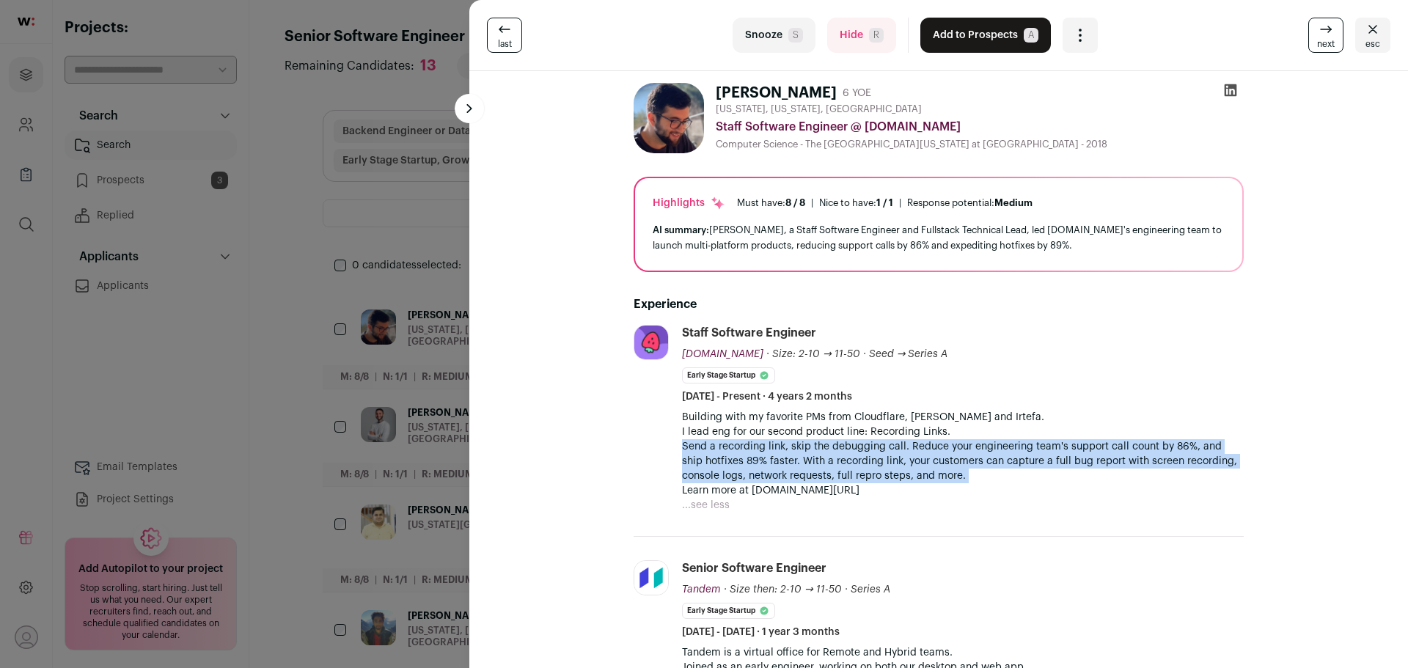
click at [989, 477] on p "Send a recording link, skip the debugging call. Reduce your engineering team's …" at bounding box center [963, 461] width 562 height 44
click at [965, 473] on p "Send a recording link, skip the debugging call. Reduce your engineering team's …" at bounding box center [963, 461] width 562 height 44
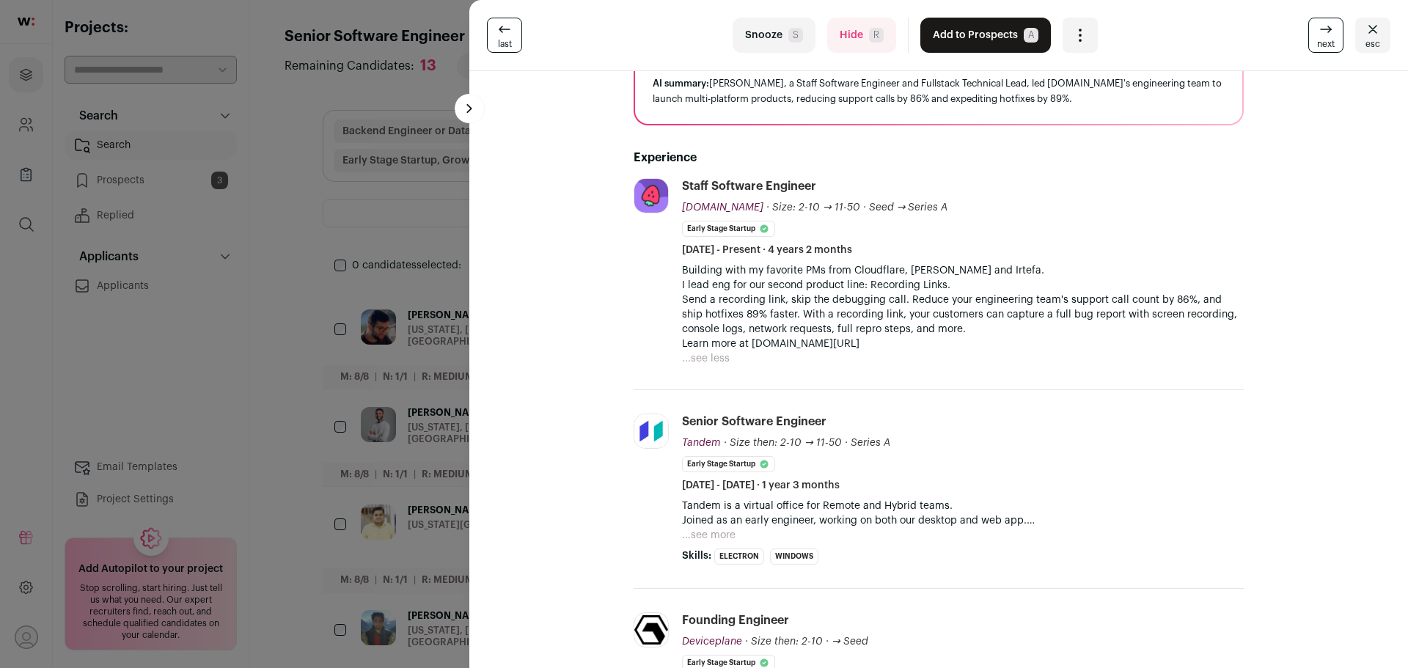
scroll to position [220, 0]
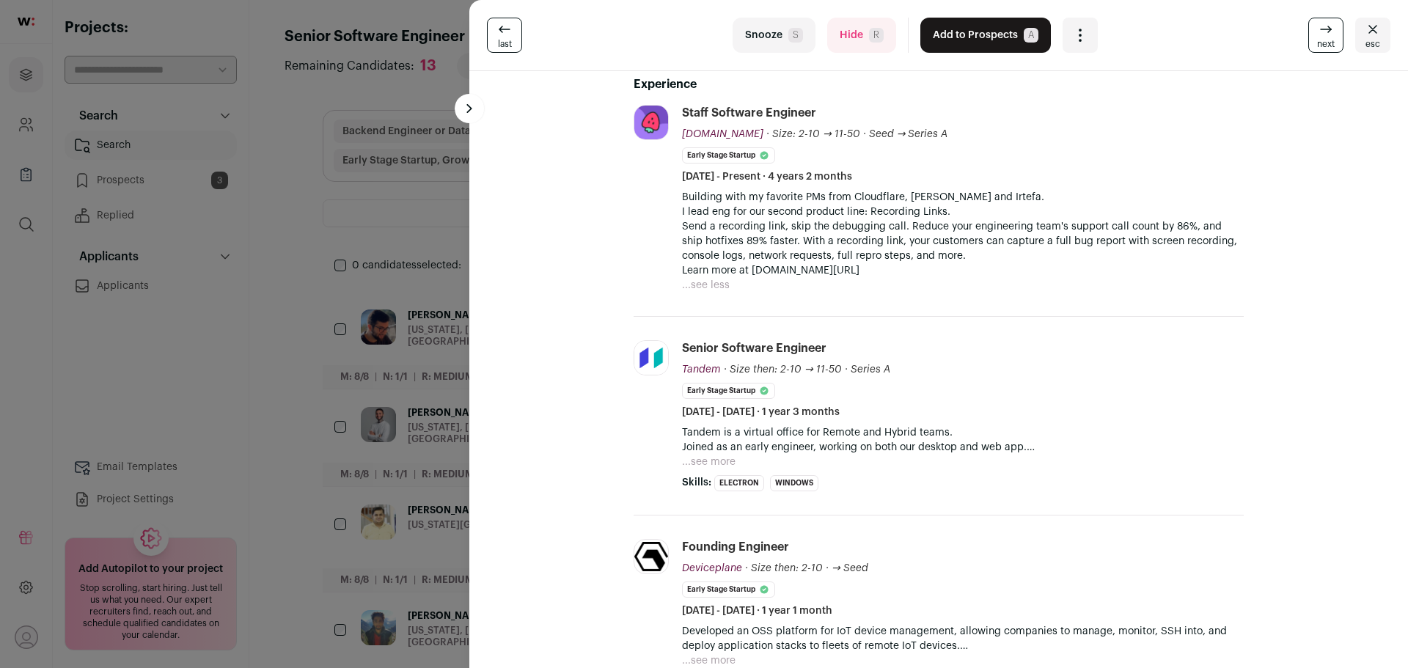
click at [720, 461] on button "...see more" at bounding box center [709, 462] width 54 height 15
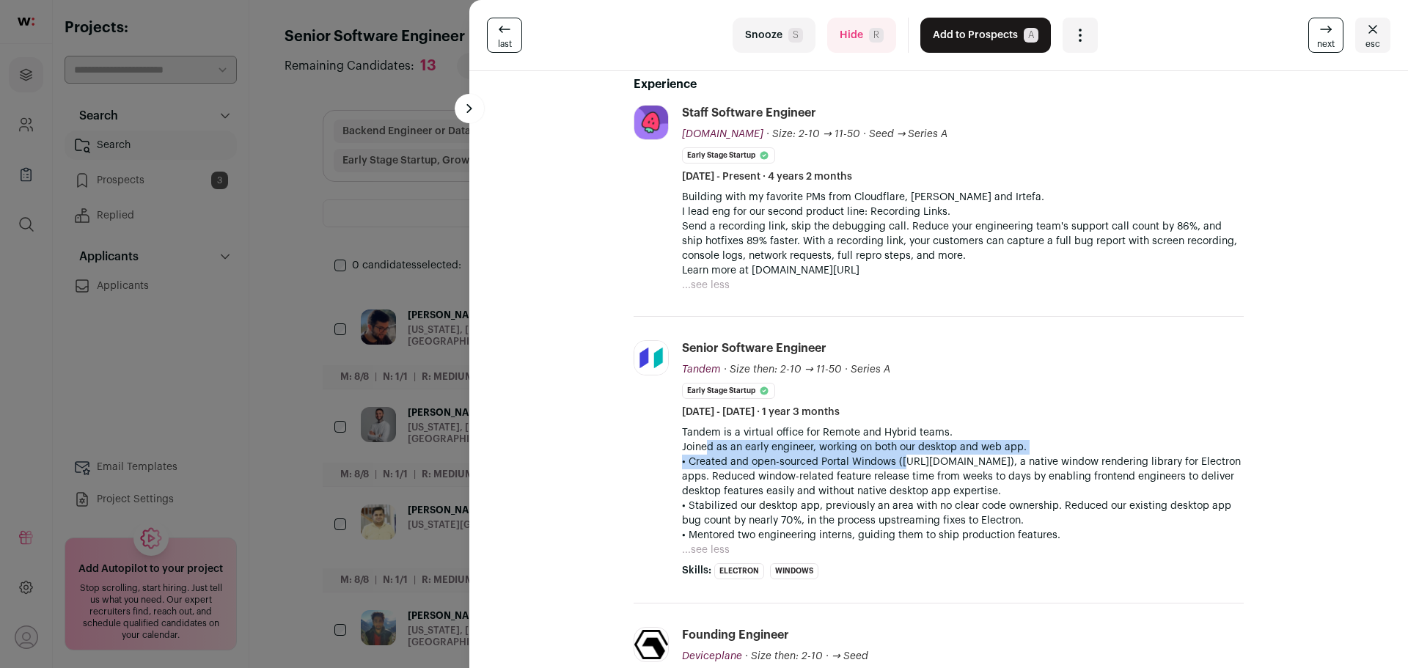
drag, startPoint x: 699, startPoint y: 446, endPoint x: 932, endPoint y: 462, distance: 233.8
click at [914, 461] on div "Tandem is a virtual office for Remote and Hybrid teams. Joined as an early engi…" at bounding box center [963, 483] width 562 height 117
click at [932, 462] on p "• Created and open-sourced Portal Windows (https://blog.tandem.chat/portal-wind…" at bounding box center [963, 477] width 562 height 44
drag, startPoint x: 673, startPoint y: 459, endPoint x: 794, endPoint y: 466, distance: 121.2
click at [794, 466] on li "Tandem tandem.chat Add to company list Public / Private Private Valuation $30.5…" at bounding box center [939, 460] width 610 height 287
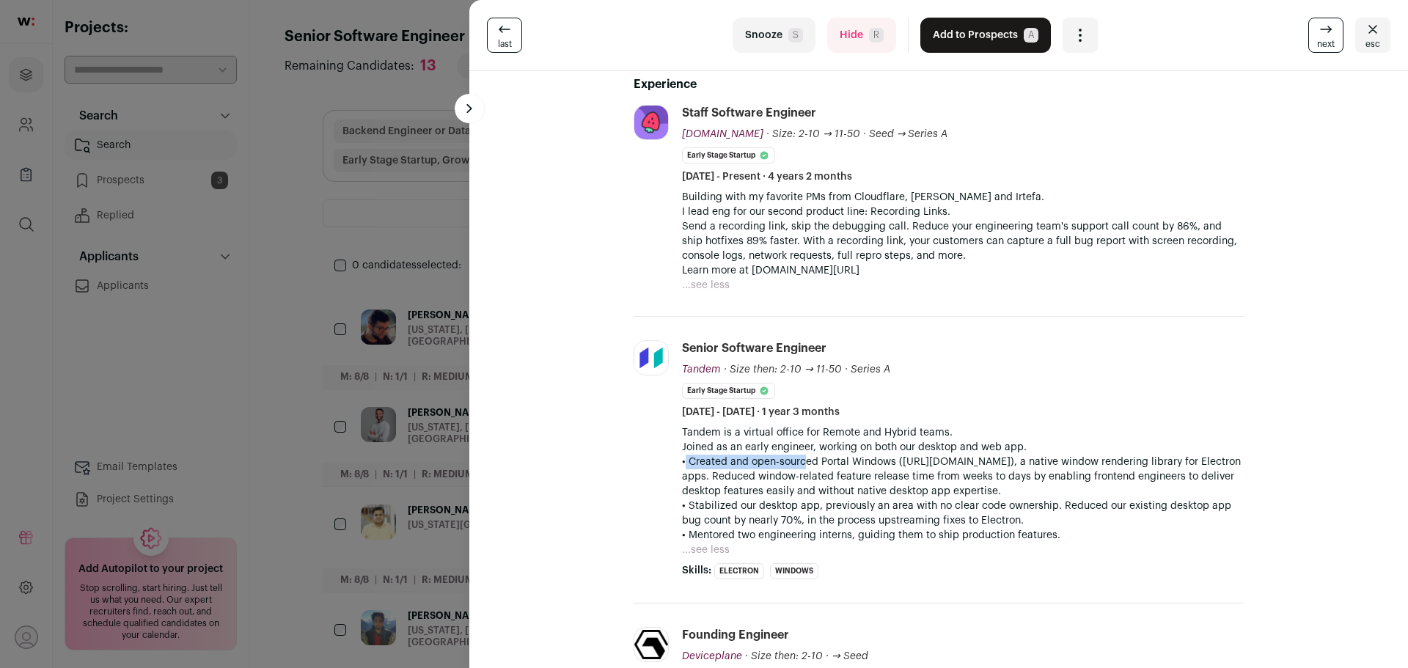
click at [794, 466] on p "• Created and open-sourced Portal Windows (https://blog.tandem.chat/portal-wind…" at bounding box center [963, 477] width 562 height 44
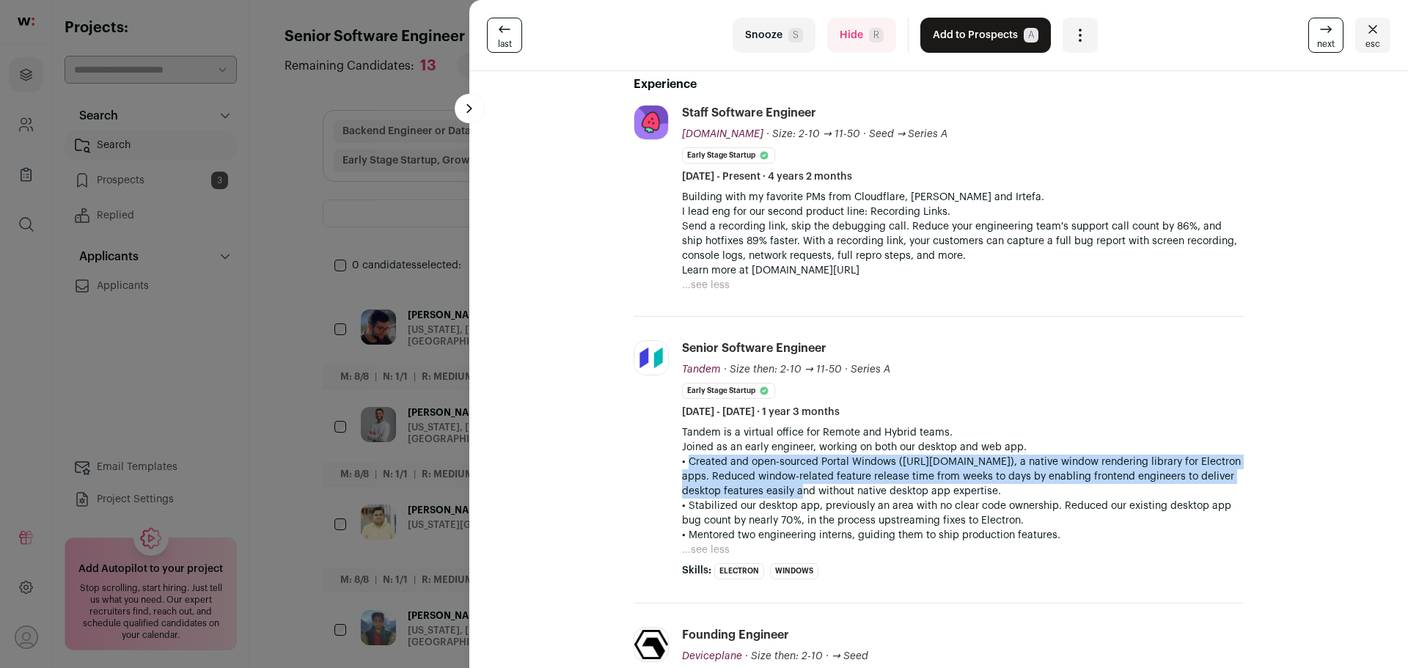
drag, startPoint x: 679, startPoint y: 458, endPoint x: 785, endPoint y: 496, distance: 112.3
click at [785, 496] on p "• Created and open-sourced Portal Windows (https://blog.tandem.chat/portal-wind…" at bounding box center [963, 477] width 562 height 44
click at [888, 456] on p "• Created and open-sourced Portal Windows (https://blog.tandem.chat/portal-wind…" at bounding box center [963, 477] width 562 height 44
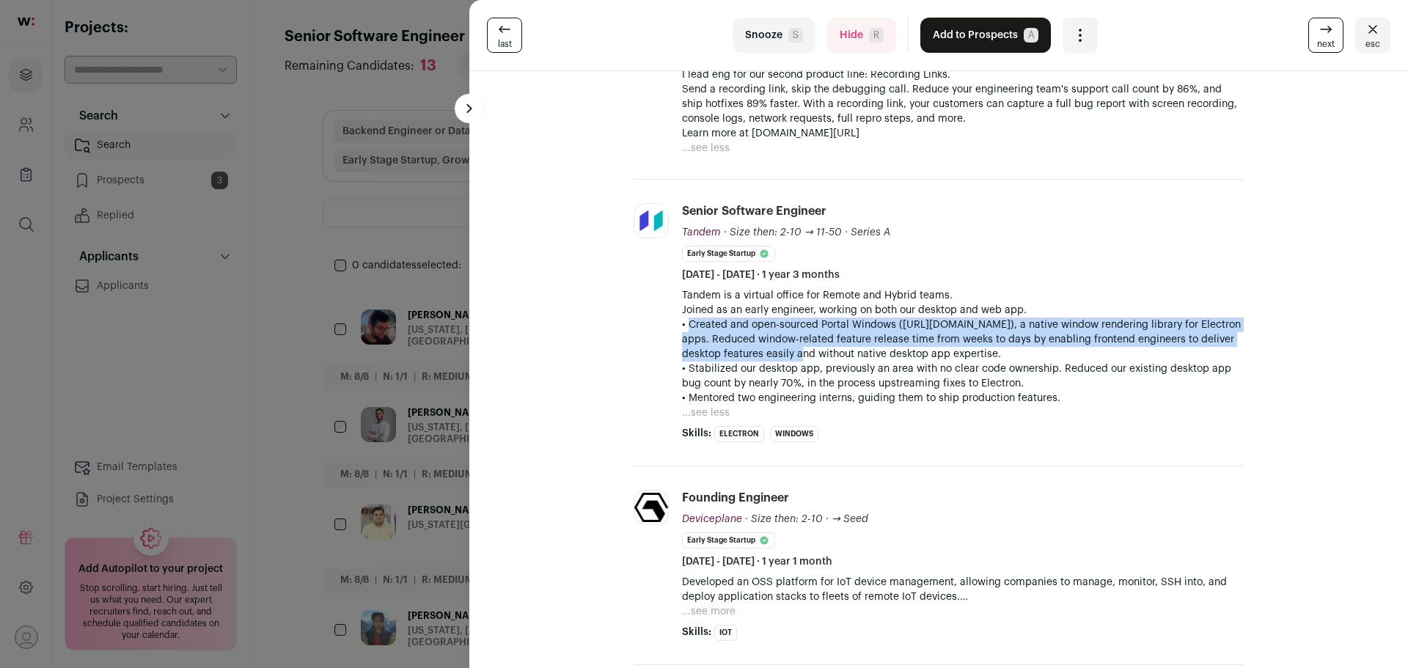
scroll to position [367, 0]
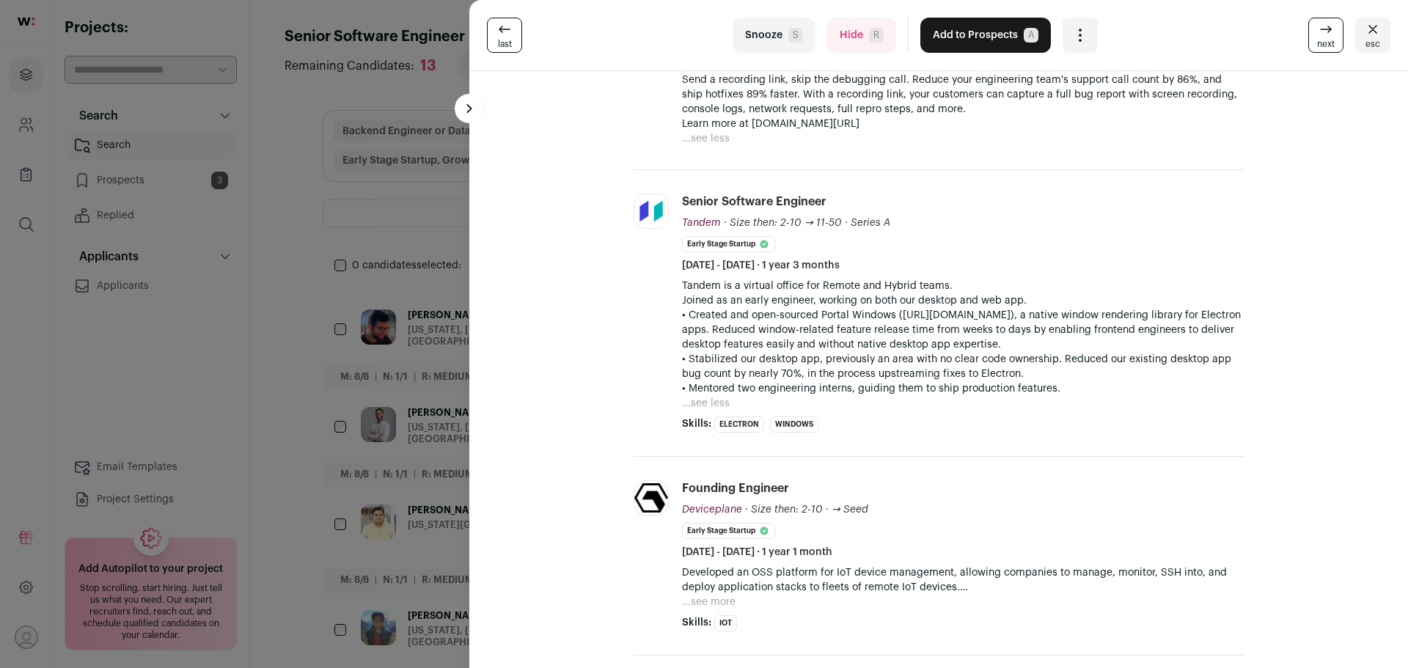
click at [928, 433] on li "Tandem tandem.chat Add to company list Public / Private Private Valuation $30.5…" at bounding box center [939, 313] width 610 height 287
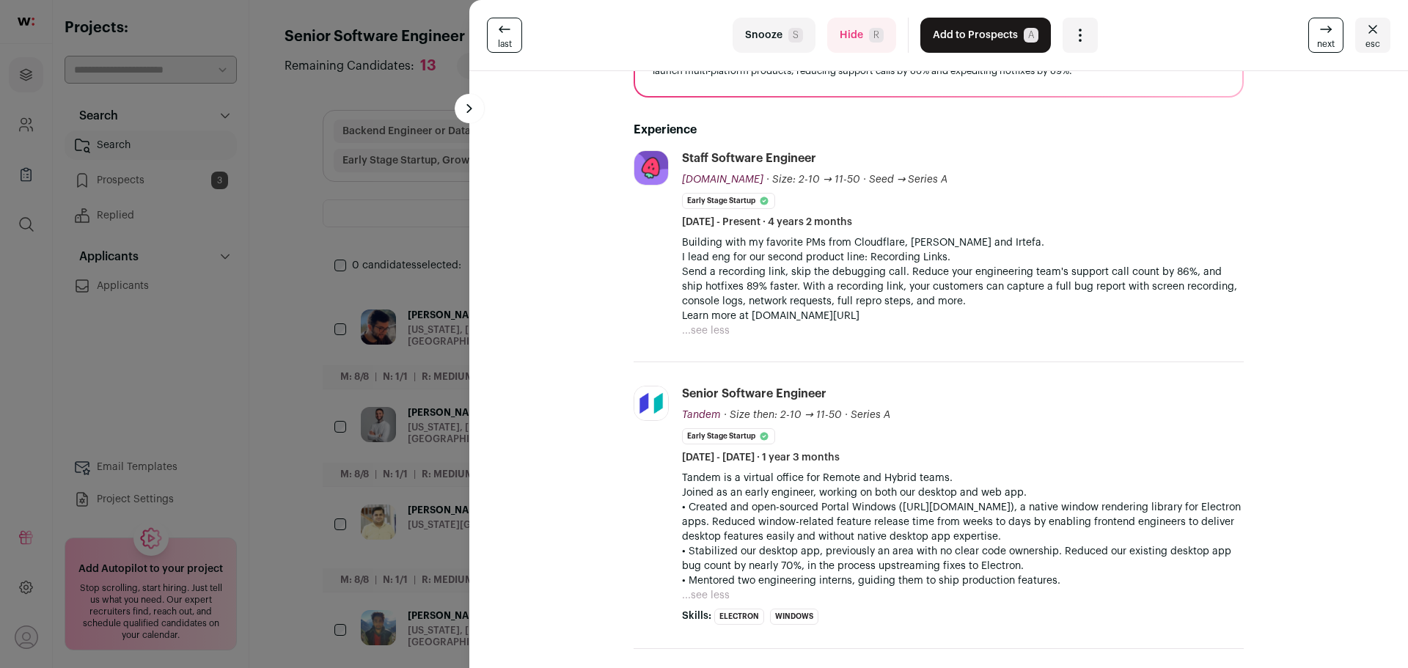
scroll to position [0, 0]
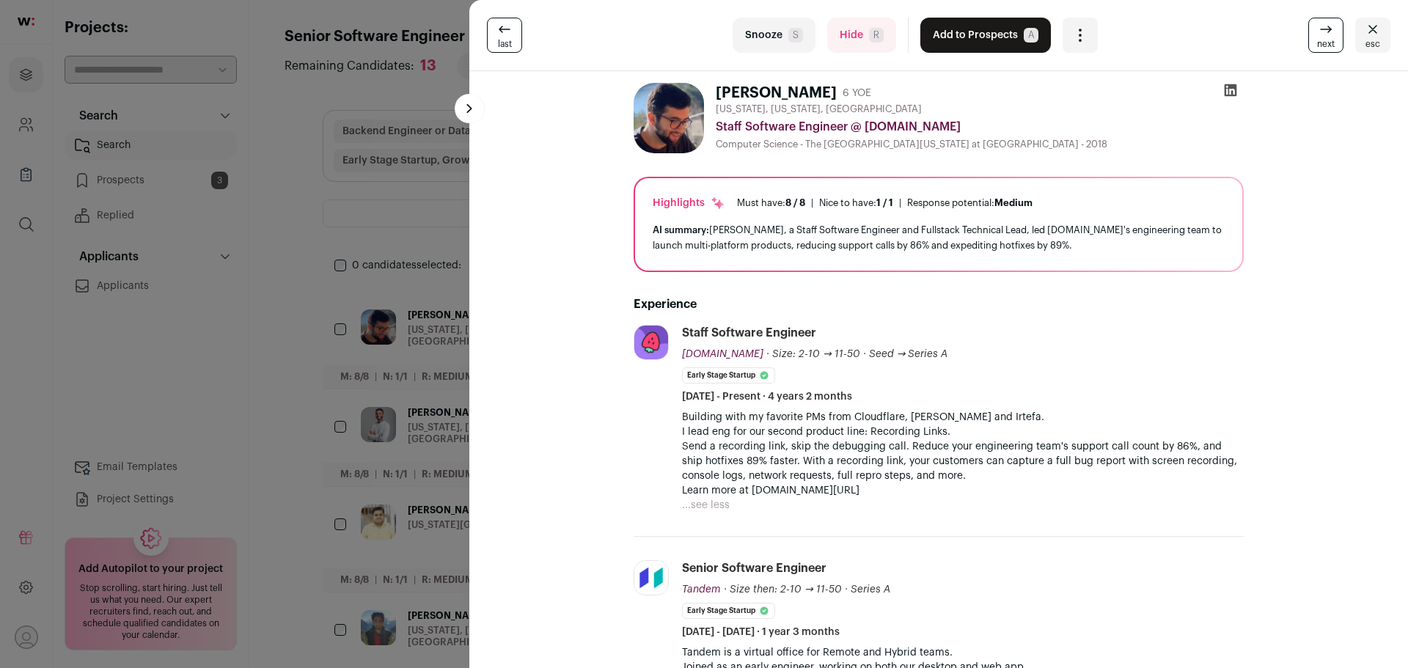
click at [1324, 32] on icon at bounding box center [1326, 30] width 18 height 18
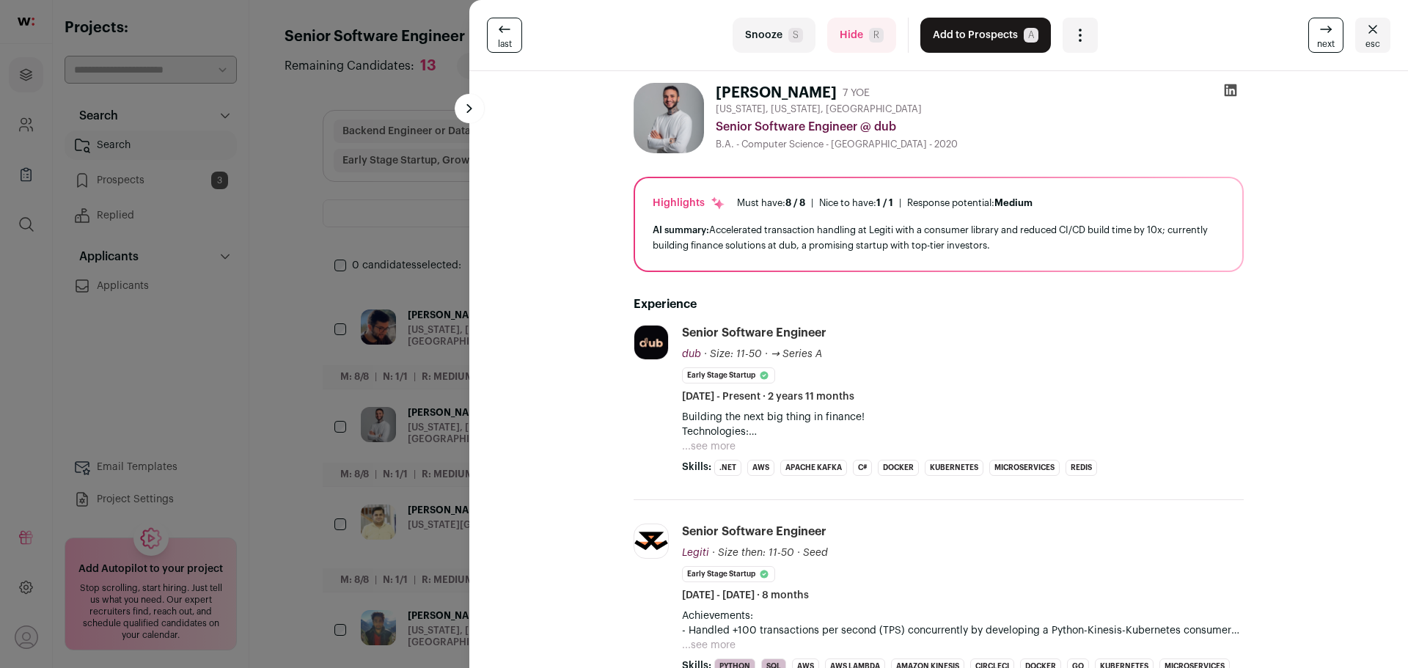
click at [709, 445] on button "...see more" at bounding box center [709, 446] width 54 height 15
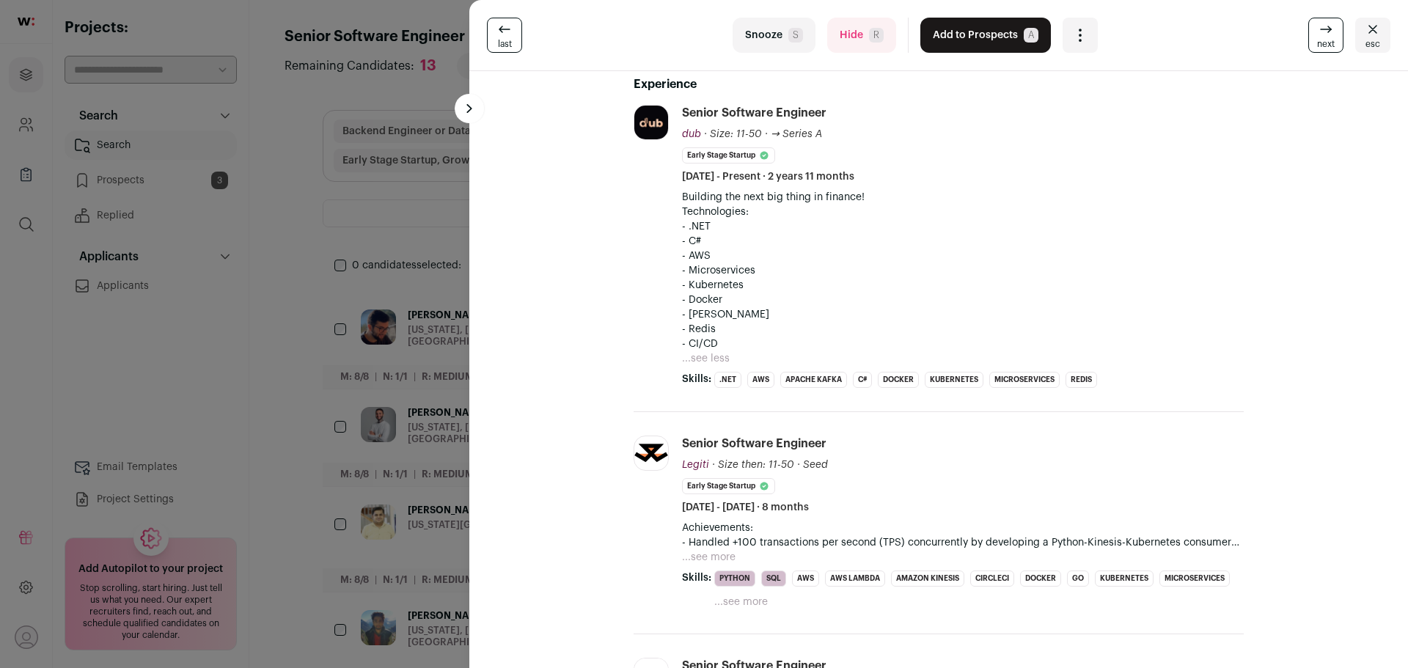
scroll to position [293, 0]
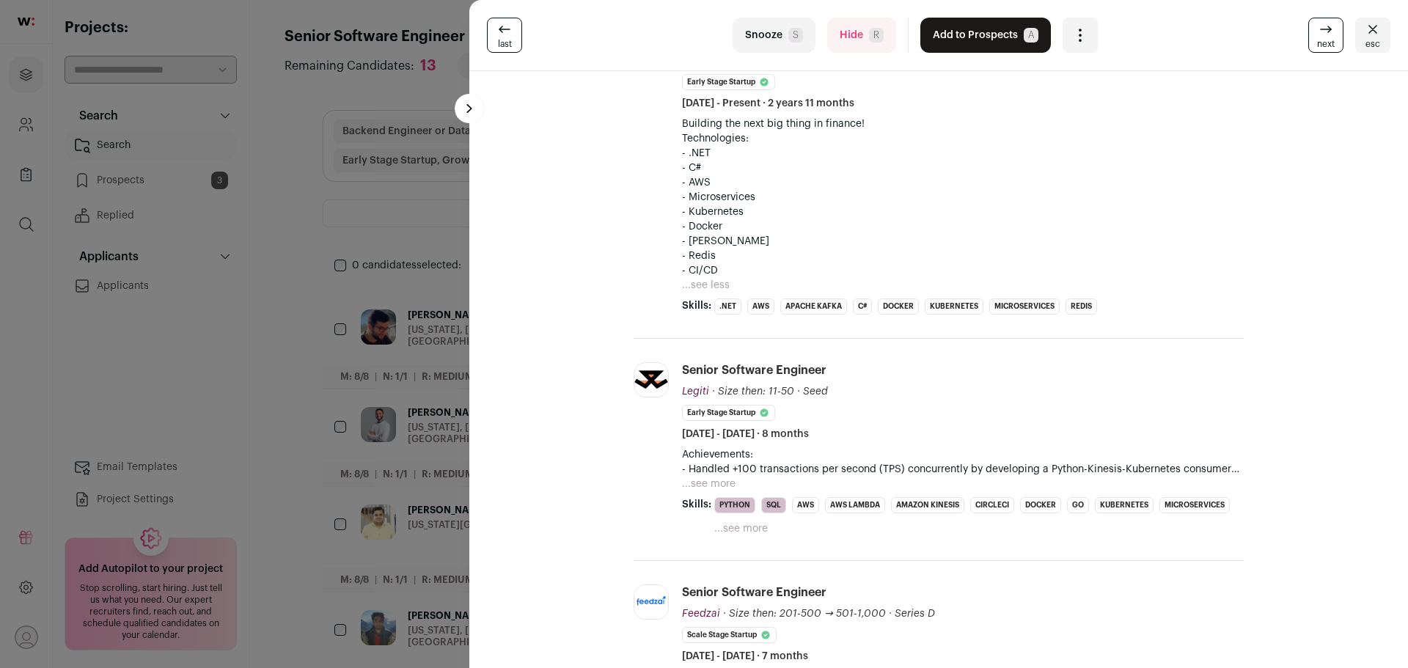
click at [700, 485] on button "...see more" at bounding box center [709, 484] width 54 height 15
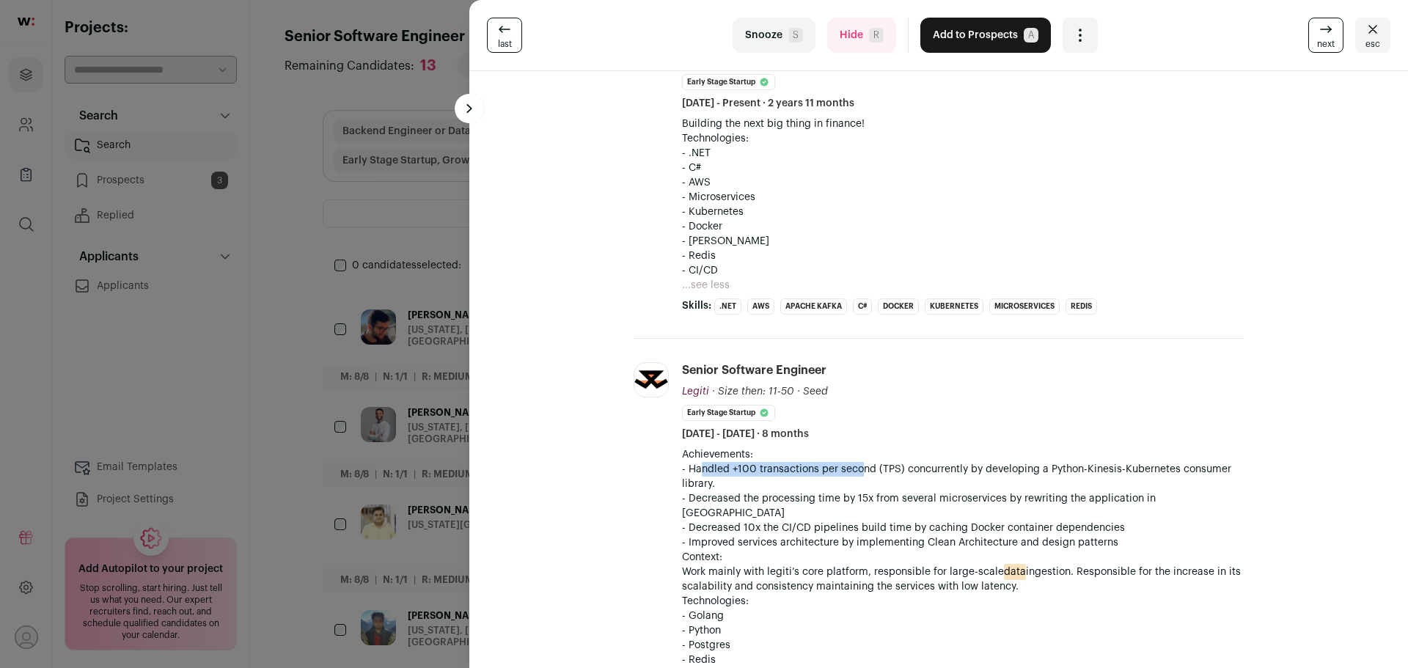
drag, startPoint x: 699, startPoint y: 472, endPoint x: 865, endPoint y: 473, distance: 165.8
click at [865, 473] on p "- Handled +100 transactions per second (TPS) concurrently by developing a Pytho…" at bounding box center [963, 476] width 562 height 29
drag, startPoint x: 745, startPoint y: 471, endPoint x: 835, endPoint y: 474, distance: 90.3
click at [835, 474] on p "- Handled +100 transactions per second (TPS) concurrently by developing a Pytho…" at bounding box center [963, 476] width 562 height 29
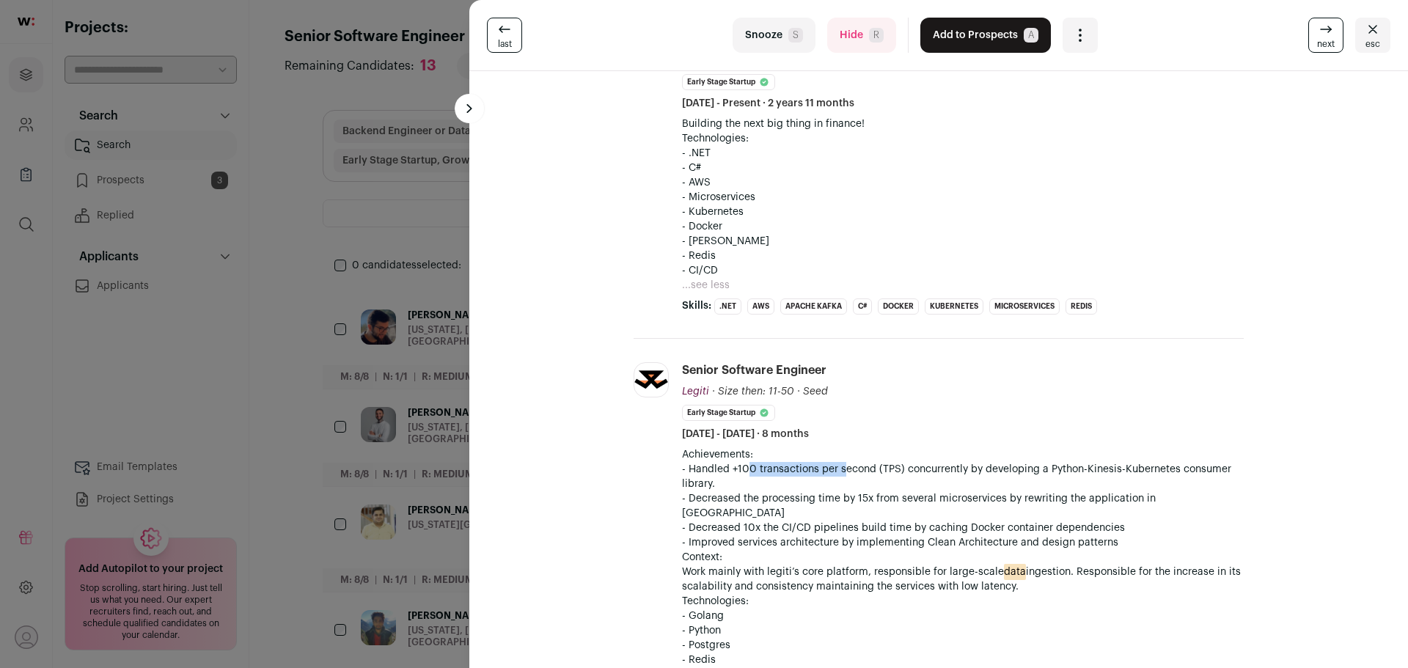
click at [835, 474] on p "- Handled +100 transactions per second (TPS) concurrently by developing a Pytho…" at bounding box center [963, 476] width 562 height 29
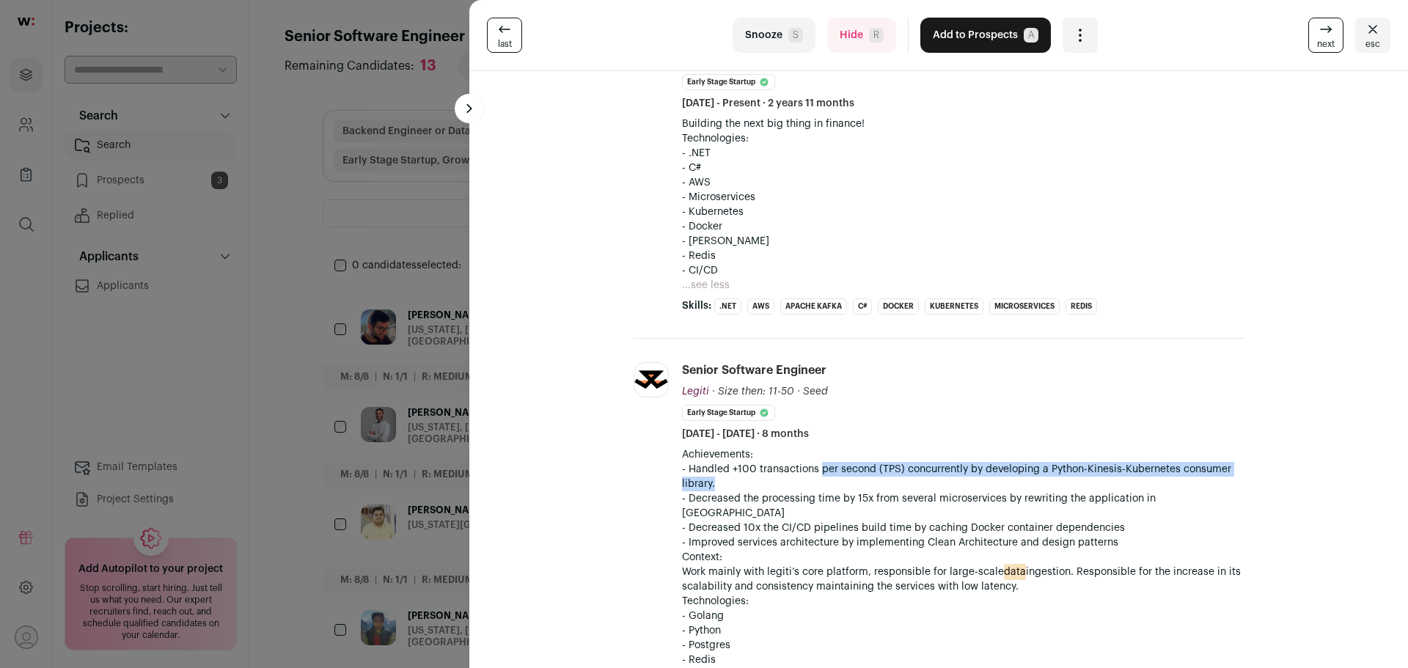
drag, startPoint x: 813, startPoint y: 469, endPoint x: 937, endPoint y: 481, distance: 125.2
click at [937, 481] on p "- Handled +100 transactions per second (TPS) concurrently by developing a Pytho…" at bounding box center [963, 476] width 562 height 29
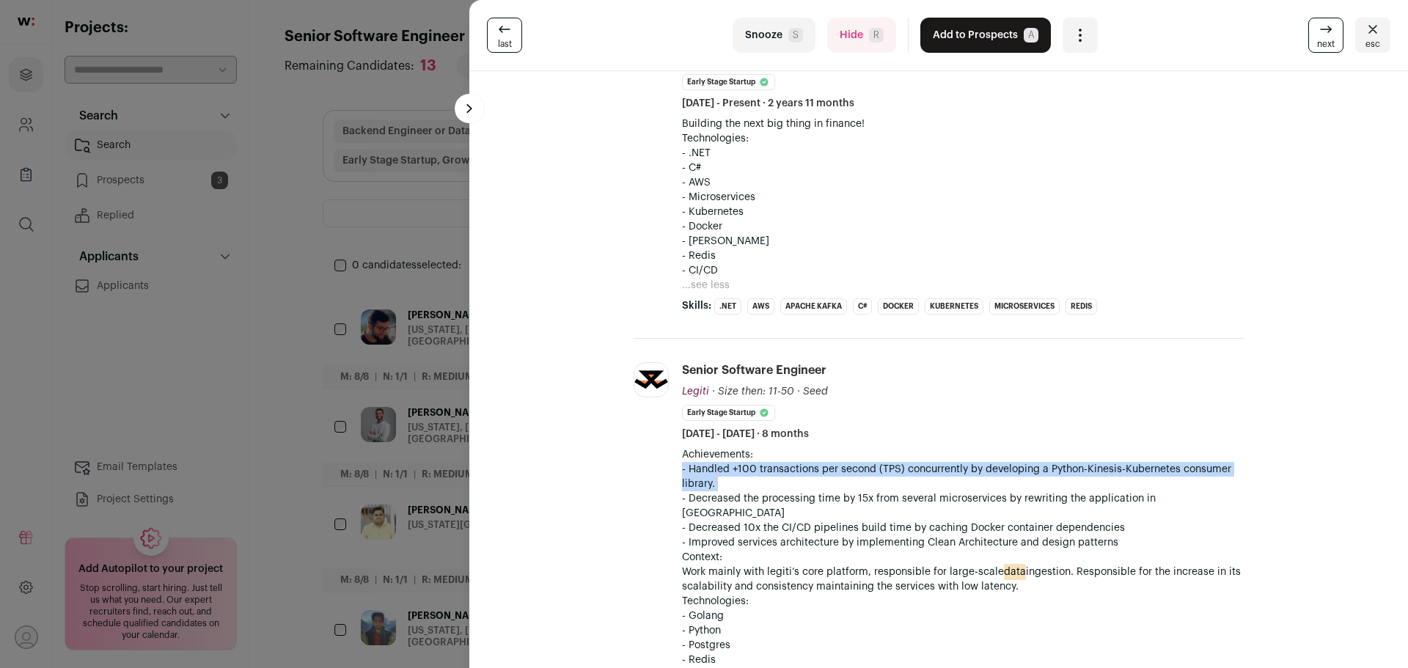
click at [895, 481] on p "- Handled +100 transactions per second (TPS) concurrently by developing a Pytho…" at bounding box center [963, 476] width 562 height 29
drag, startPoint x: 814, startPoint y: 491, endPoint x: 882, endPoint y: 494, distance: 67.5
click at [882, 494] on div "Achievements: - Handled +100 transactions per second (TPS) concurrently by deve…" at bounding box center [963, 637] width 562 height 381
click at [882, 494] on p "- Decreased the processing time by 15x from several microservices by rewriting …" at bounding box center [963, 505] width 562 height 29
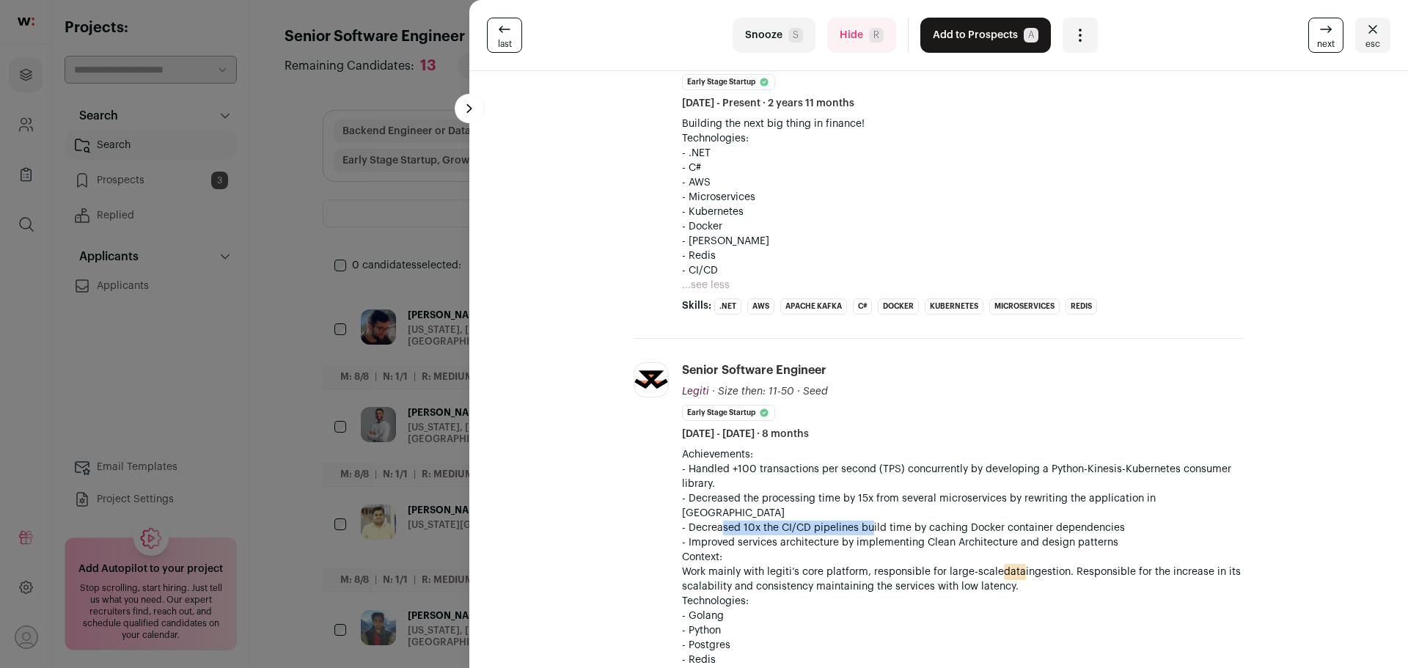
drag, startPoint x: 716, startPoint y: 509, endPoint x: 862, endPoint y: 513, distance: 146.7
click at [862, 521] on p "- Decreased 10x the CI/CD pipelines build time by caching Docker container depe…" at bounding box center [963, 528] width 562 height 15
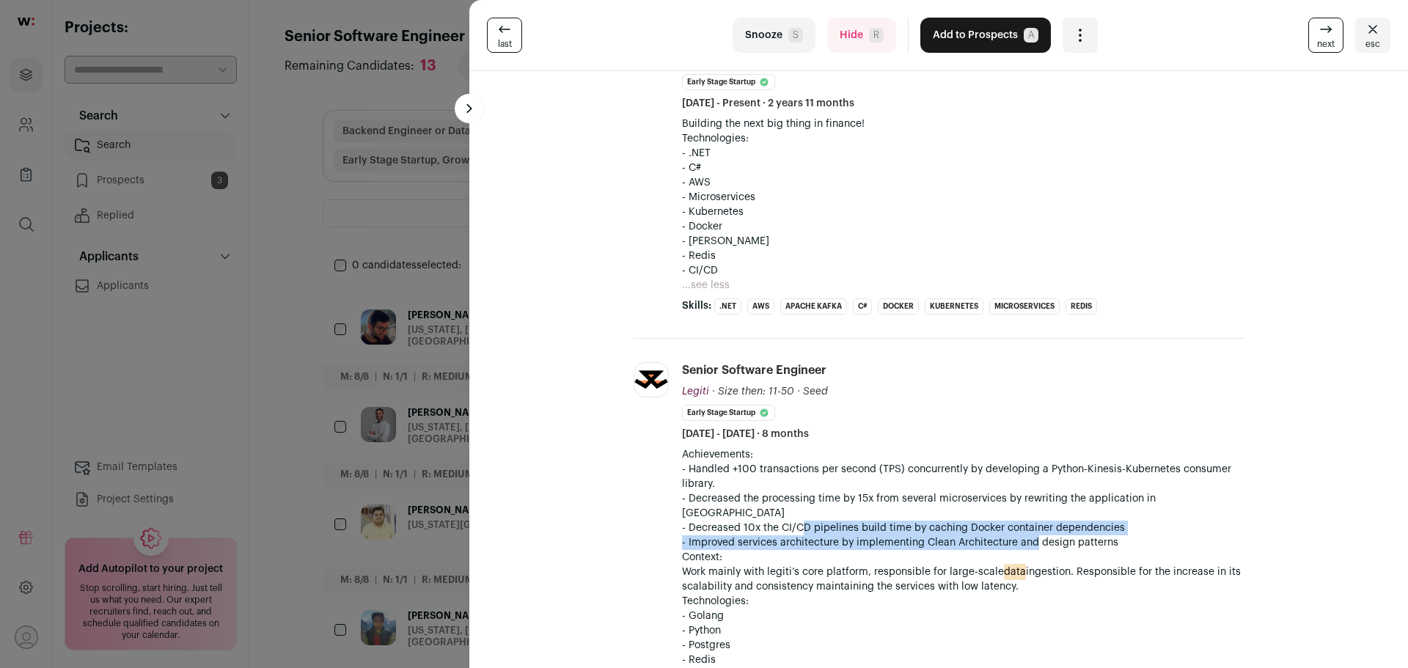
drag, startPoint x: 795, startPoint y: 510, endPoint x: 1031, endPoint y: 532, distance: 237.1
click at [1031, 532] on div "Achievements: - Handled +100 transactions per second (TPS) concurrently by deve…" at bounding box center [963, 637] width 562 height 381
click at [1031, 535] on p "- Improved services architecture by implementing Clean Architecture and design …" at bounding box center [963, 542] width 562 height 15
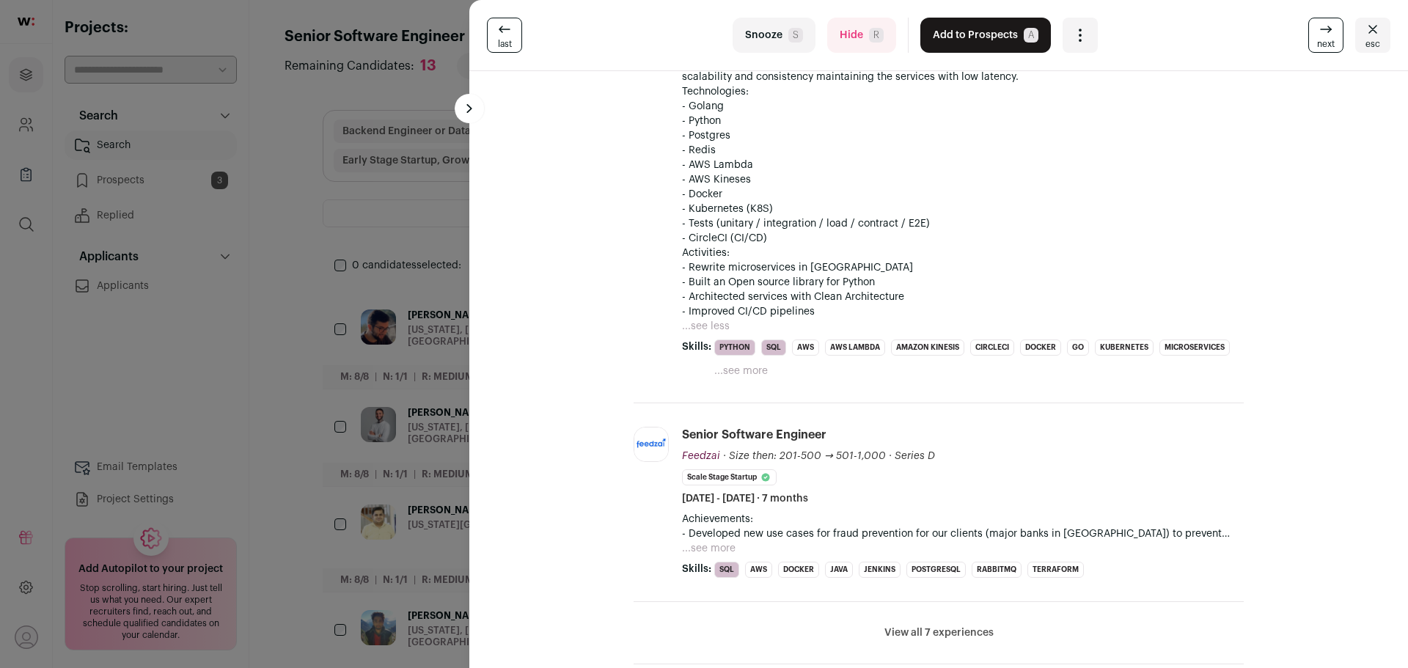
scroll to position [807, 0]
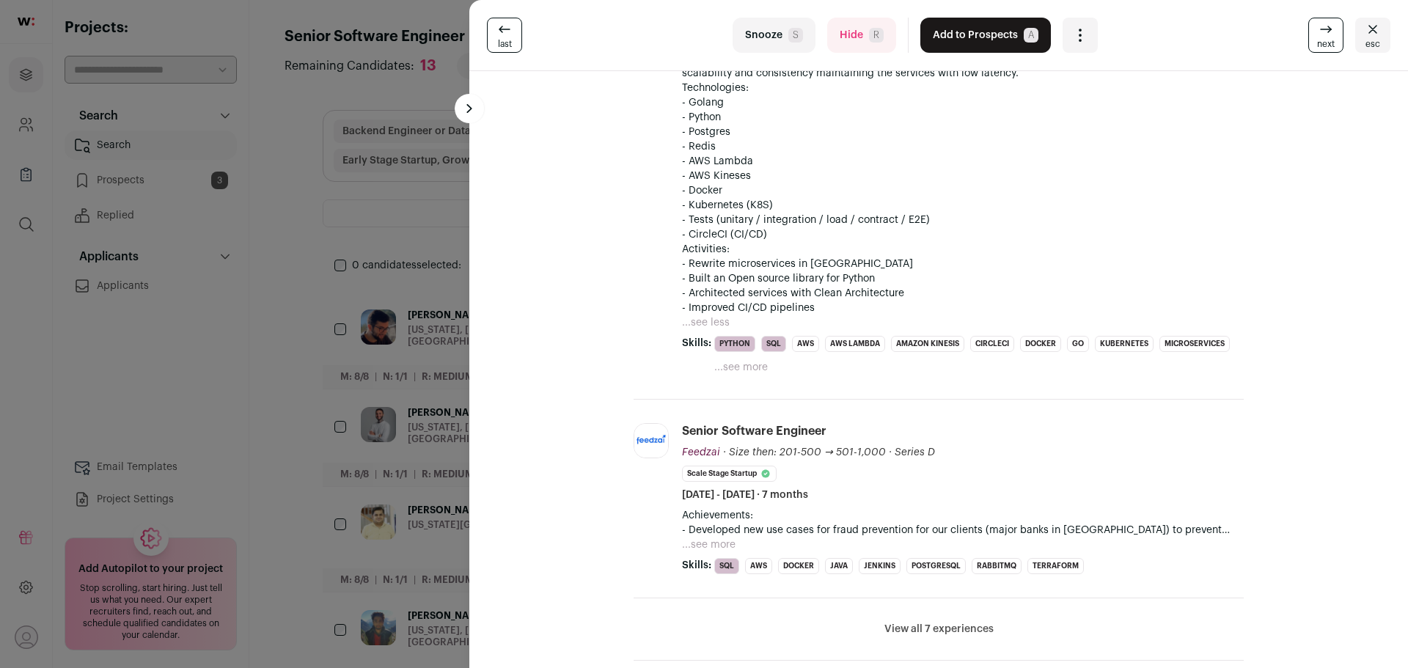
click at [705, 538] on button "...see more" at bounding box center [709, 545] width 54 height 15
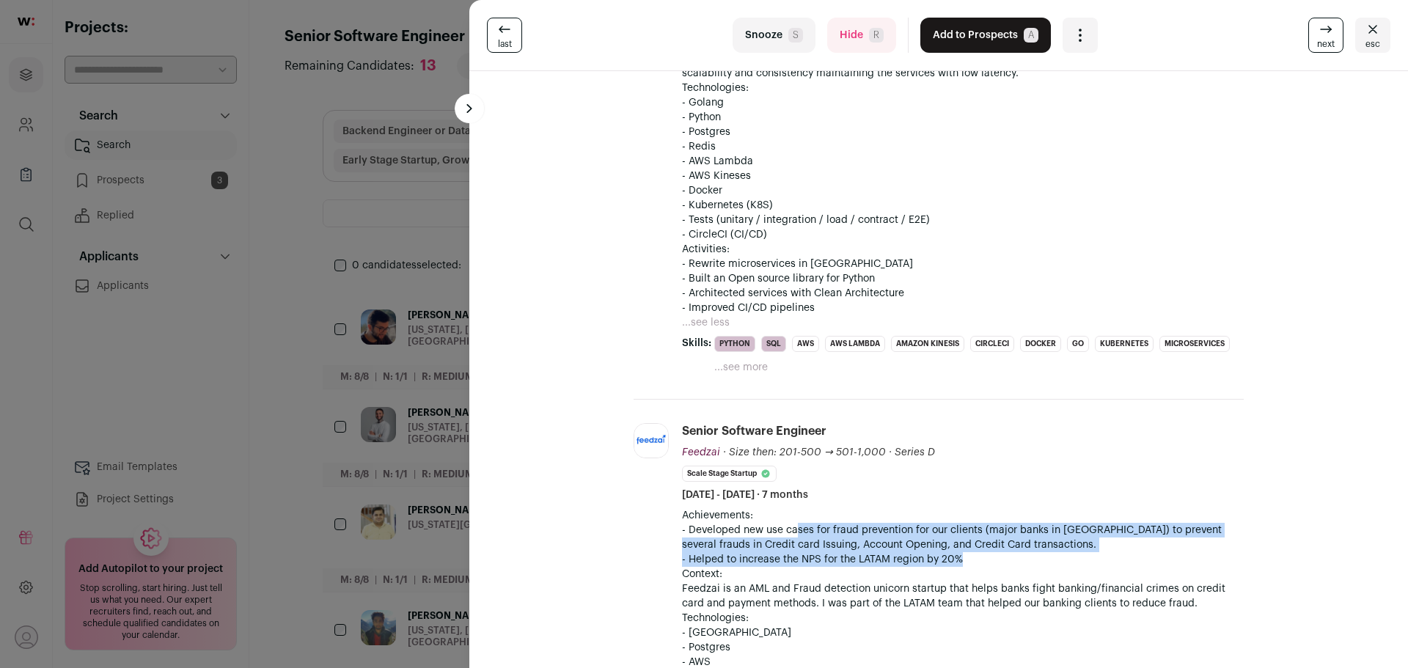
drag, startPoint x: 792, startPoint y: 519, endPoint x: 1002, endPoint y: 540, distance: 210.7
click at [1002, 540] on div "Achievements: - Developed new use cases for fraud prevention for our clients (m…" at bounding box center [963, 632] width 562 height 249
click at [1002, 552] on p "- Helped to increase the NPS for the LATAM region by 20%" at bounding box center [963, 559] width 562 height 15
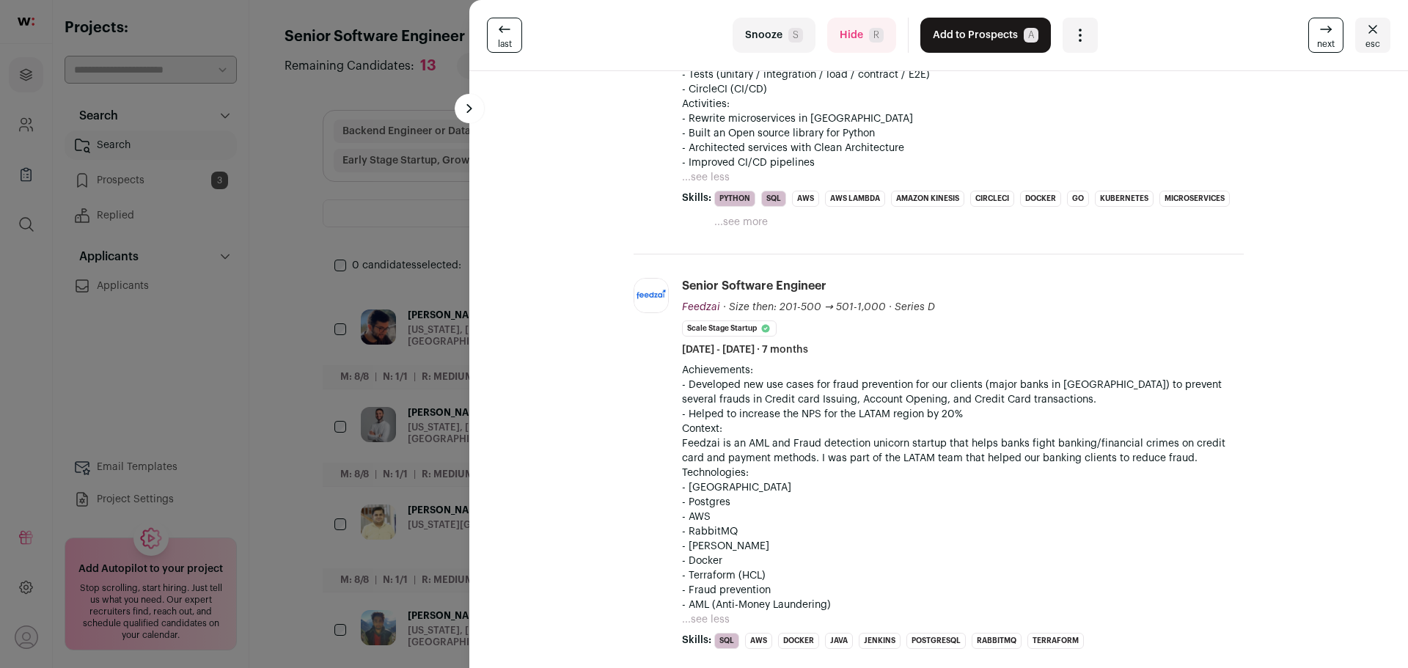
scroll to position [953, 0]
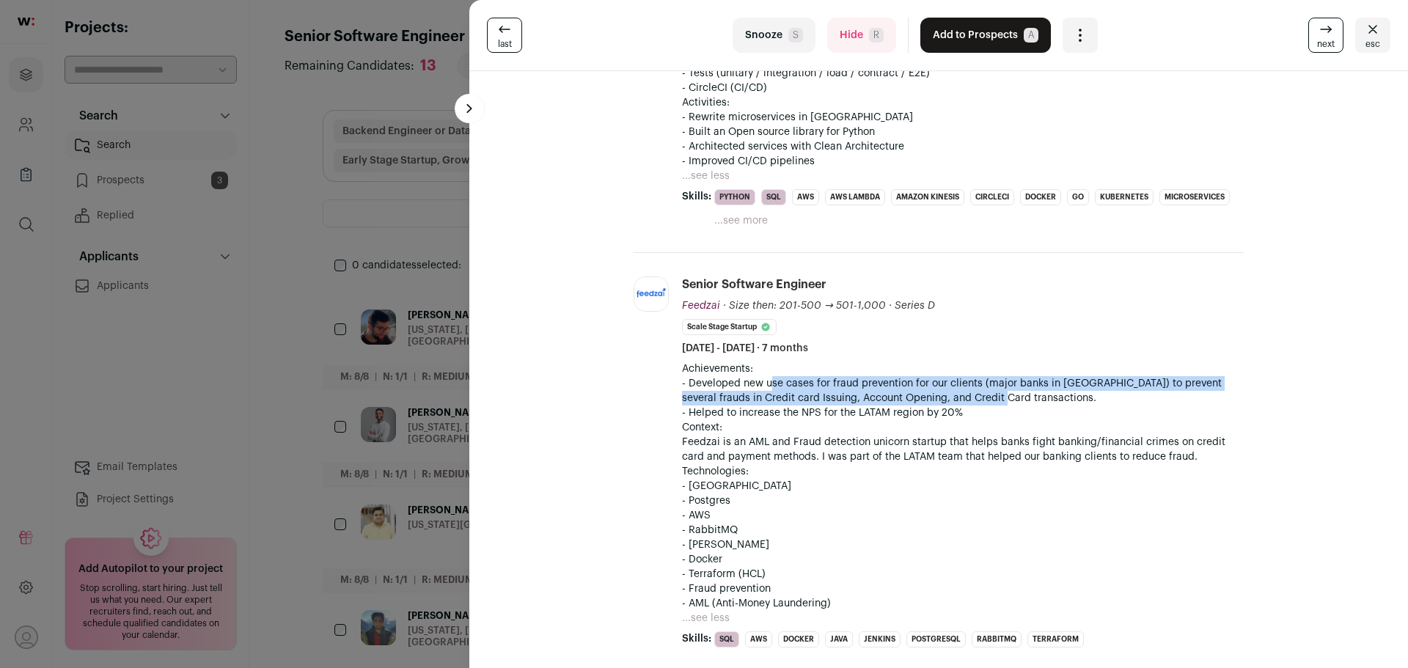
drag, startPoint x: 765, startPoint y: 373, endPoint x: 971, endPoint y: 382, distance: 206.3
click at [971, 382] on p "- Developed new use cases for fraud prevention for our clients (major banks in …" at bounding box center [963, 390] width 562 height 29
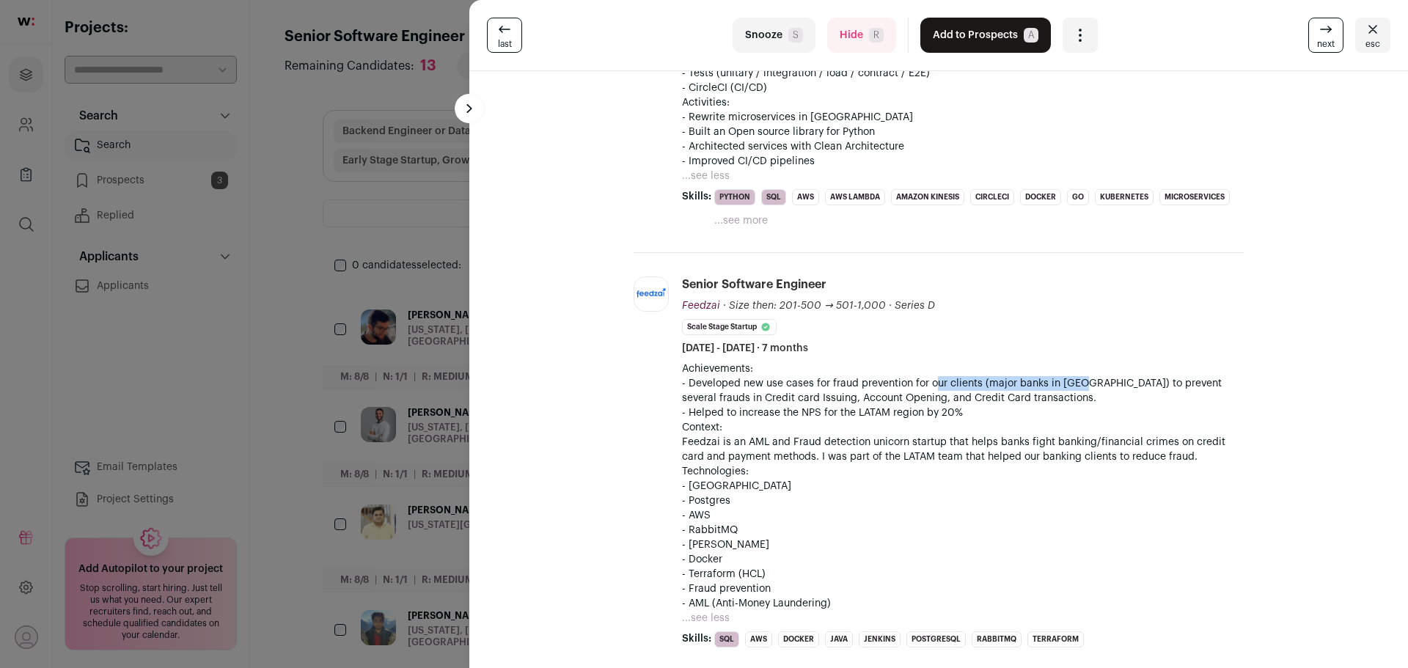
drag, startPoint x: 932, startPoint y: 369, endPoint x: 1080, endPoint y: 370, distance: 147.4
click at [1080, 376] on p "- Developed new use cases for fraud prevention for our clients (major banks in …" at bounding box center [963, 390] width 562 height 29
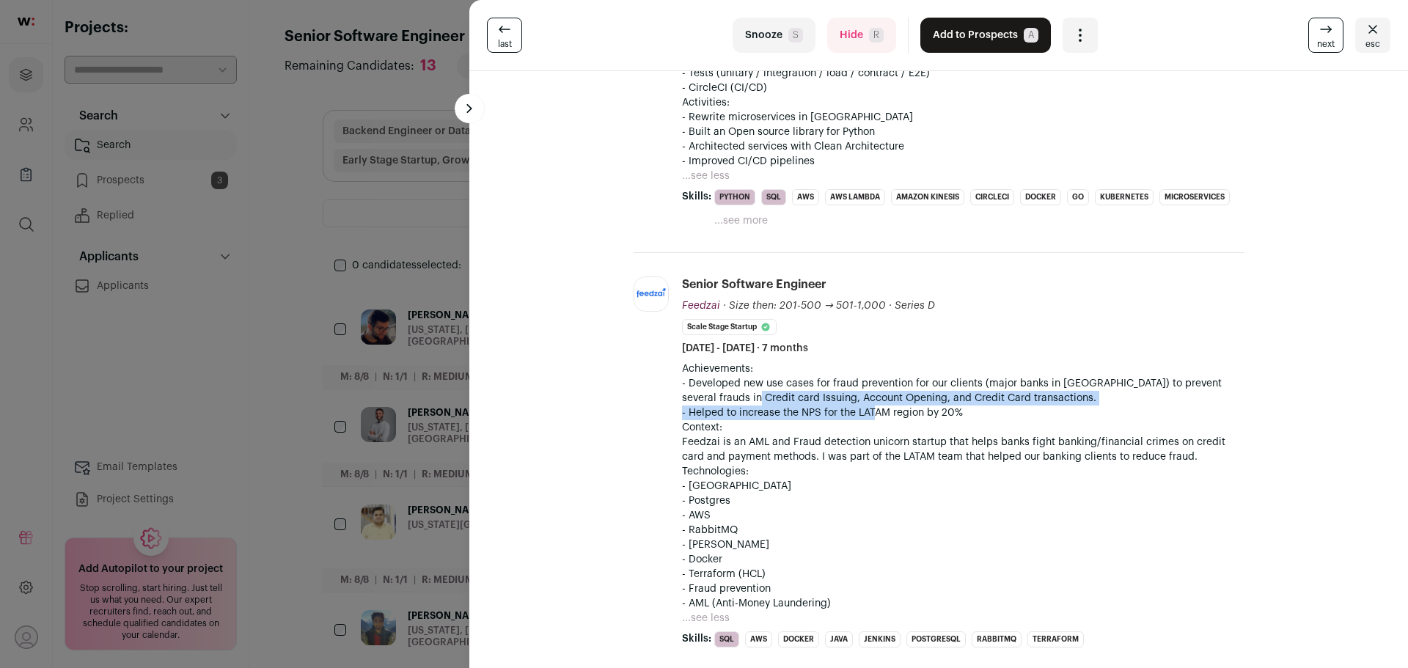
drag, startPoint x: 725, startPoint y: 378, endPoint x: 868, endPoint y: 399, distance: 145.3
click at [868, 399] on div "Achievements: - Developed new use cases for fraud prevention for our clients (m…" at bounding box center [963, 486] width 562 height 249
click at [868, 406] on p "- Helped to increase the NPS for the LATAM region by 20%" at bounding box center [963, 413] width 562 height 15
drag, startPoint x: 684, startPoint y: 397, endPoint x: 920, endPoint y: 397, distance: 236.1
click at [920, 406] on p "- Helped to increase the NPS for the LATAM region by 20%" at bounding box center [963, 413] width 562 height 15
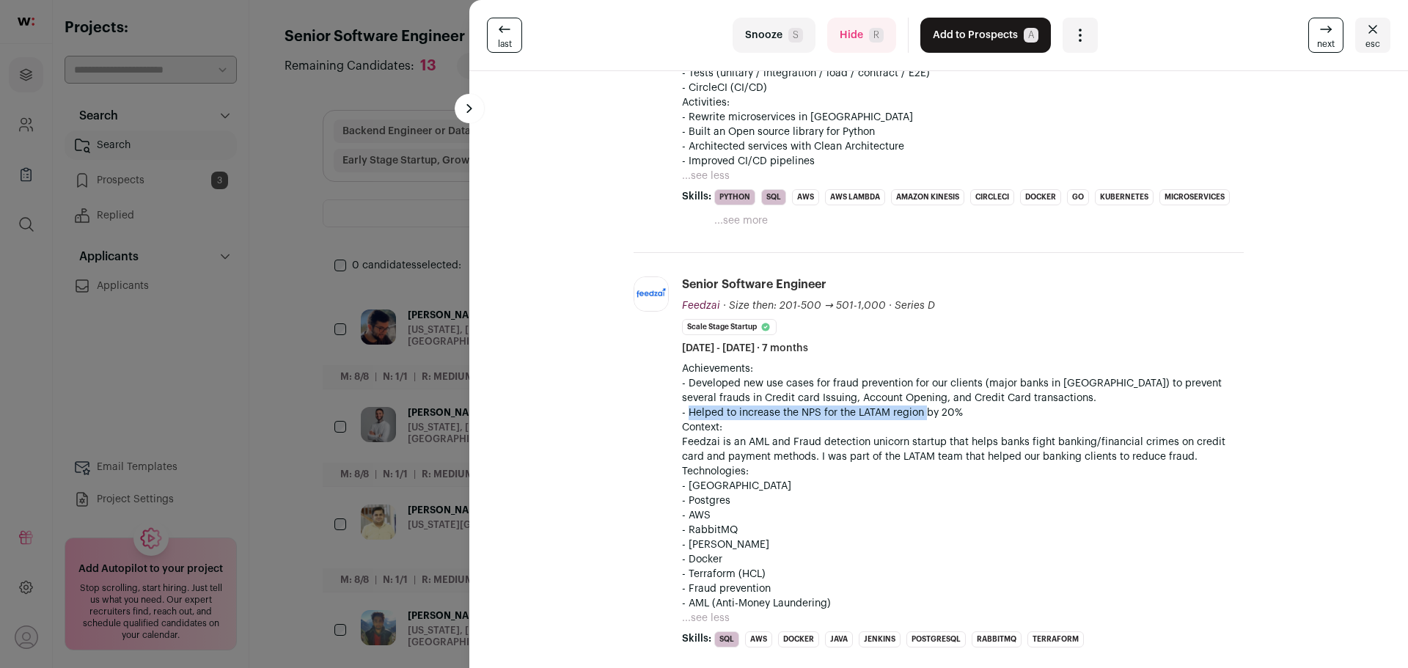
click at [920, 406] on p "- Helped to increase the NPS for the LATAM region by 20%" at bounding box center [963, 413] width 562 height 15
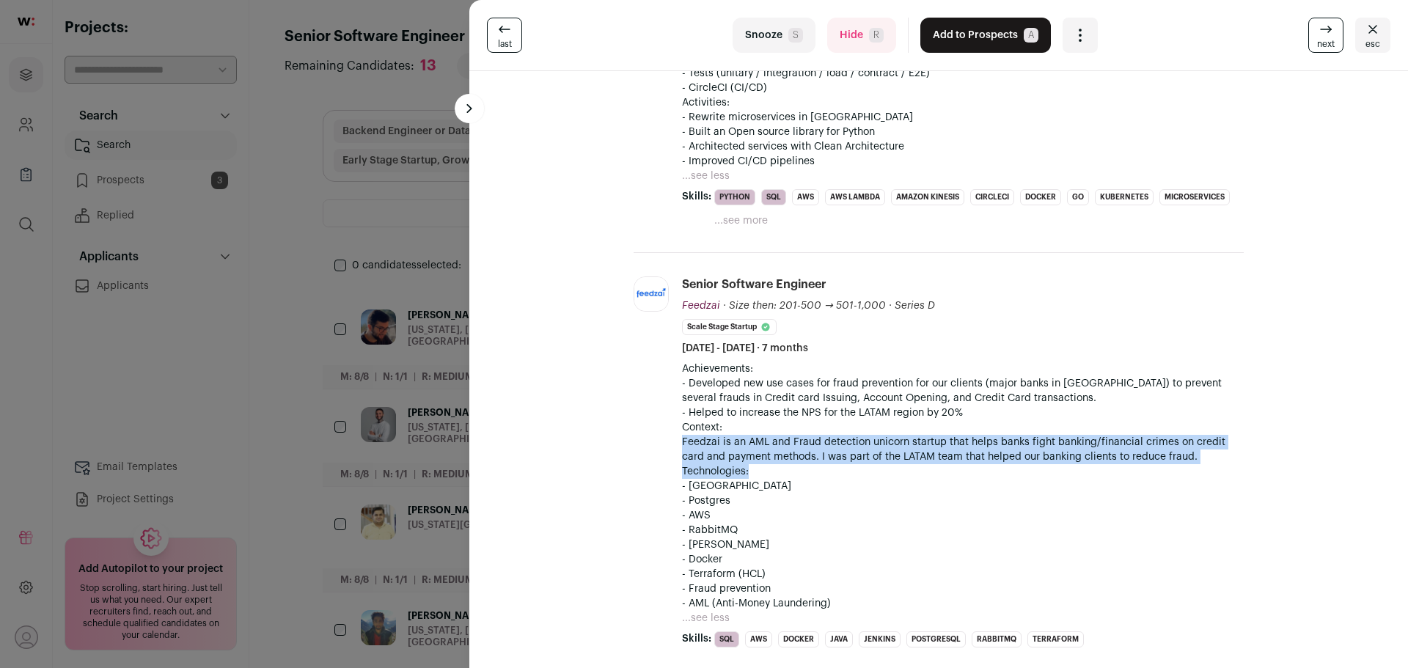
drag, startPoint x: 678, startPoint y: 430, endPoint x: 839, endPoint y: 461, distance: 164.1
click at [839, 461] on div "Achievements: - Developed new use cases for fraud prevention for our clients (m…" at bounding box center [963, 486] width 562 height 249
click at [839, 464] on p "Technologies:" at bounding box center [963, 471] width 562 height 15
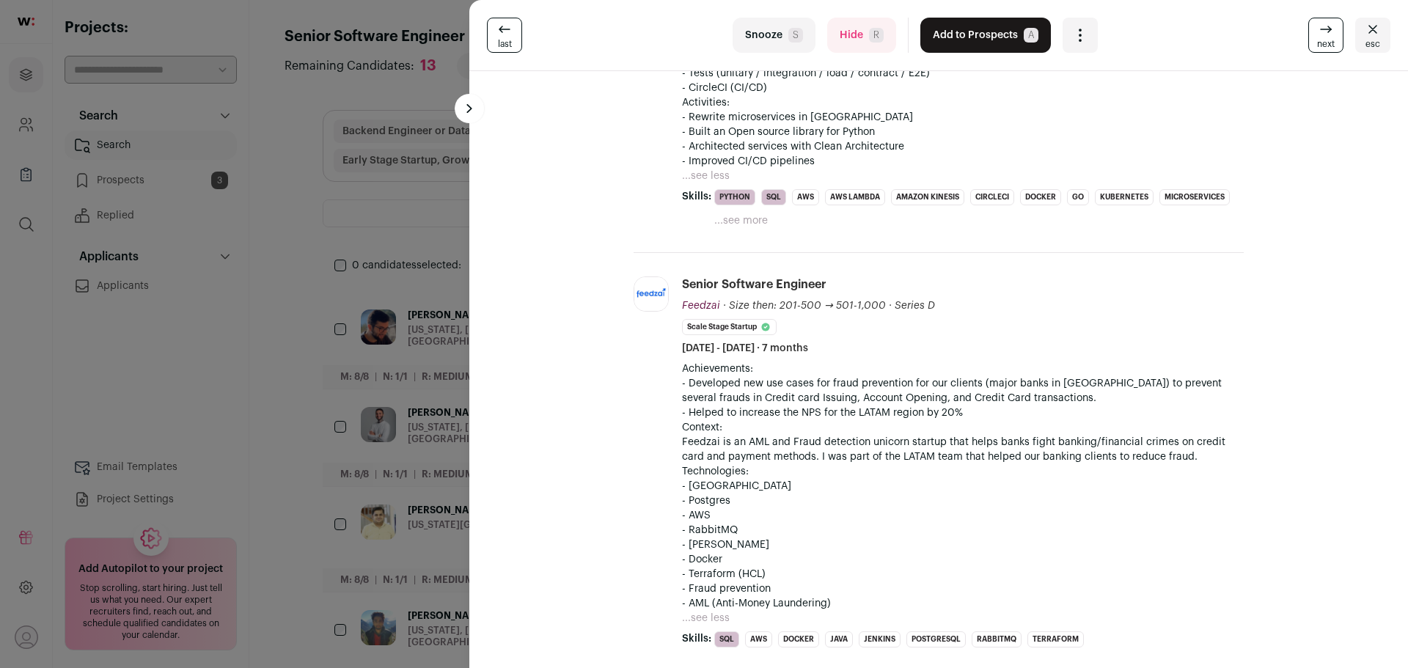
click at [839, 464] on p "Technologies:" at bounding box center [963, 471] width 562 height 15
drag, startPoint x: 839, startPoint y: 461, endPoint x: 849, endPoint y: 459, distance: 10.4
click at [840, 464] on p "Technologies:" at bounding box center [963, 471] width 562 height 15
click at [856, 464] on p "Technologies:" at bounding box center [963, 471] width 562 height 15
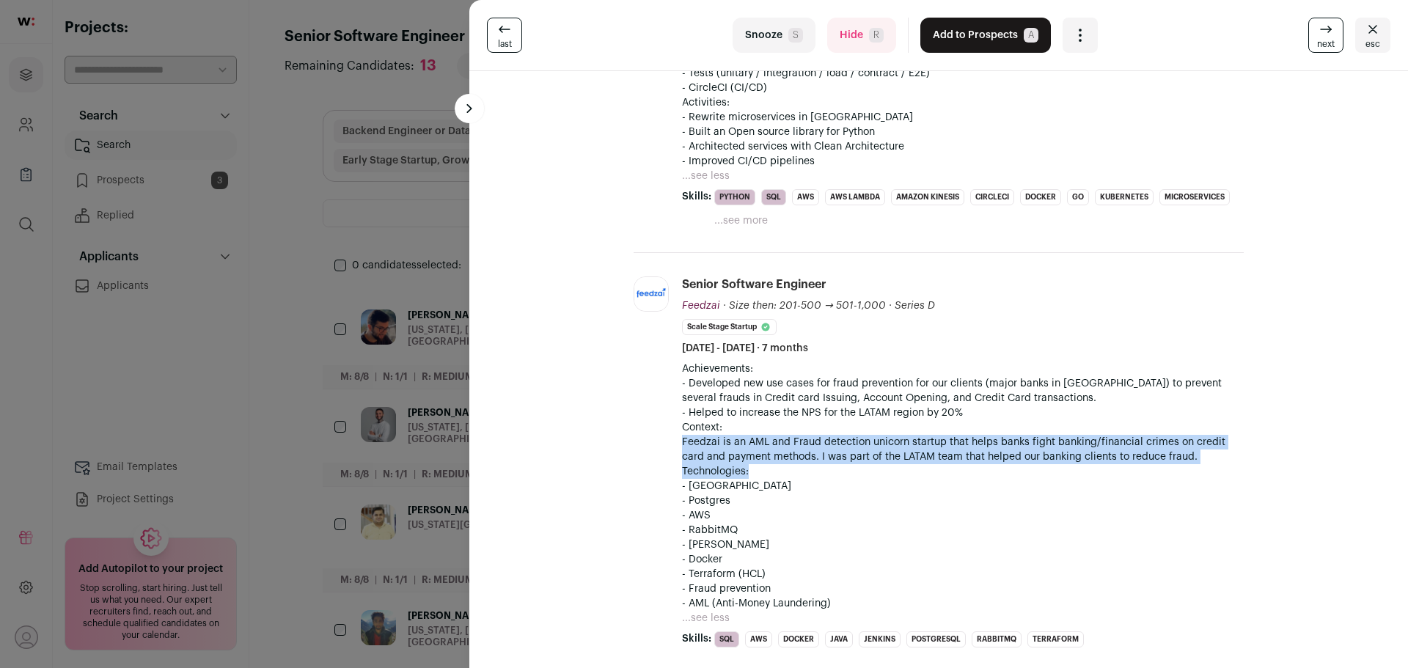
drag, startPoint x: 876, startPoint y: 458, endPoint x: 675, endPoint y: 430, distance: 203.0
click at [675, 430] on li "Feedzai feedzai.com Add to company list Public / Private Private Valuation $2B …" at bounding box center [939, 462] width 610 height 419
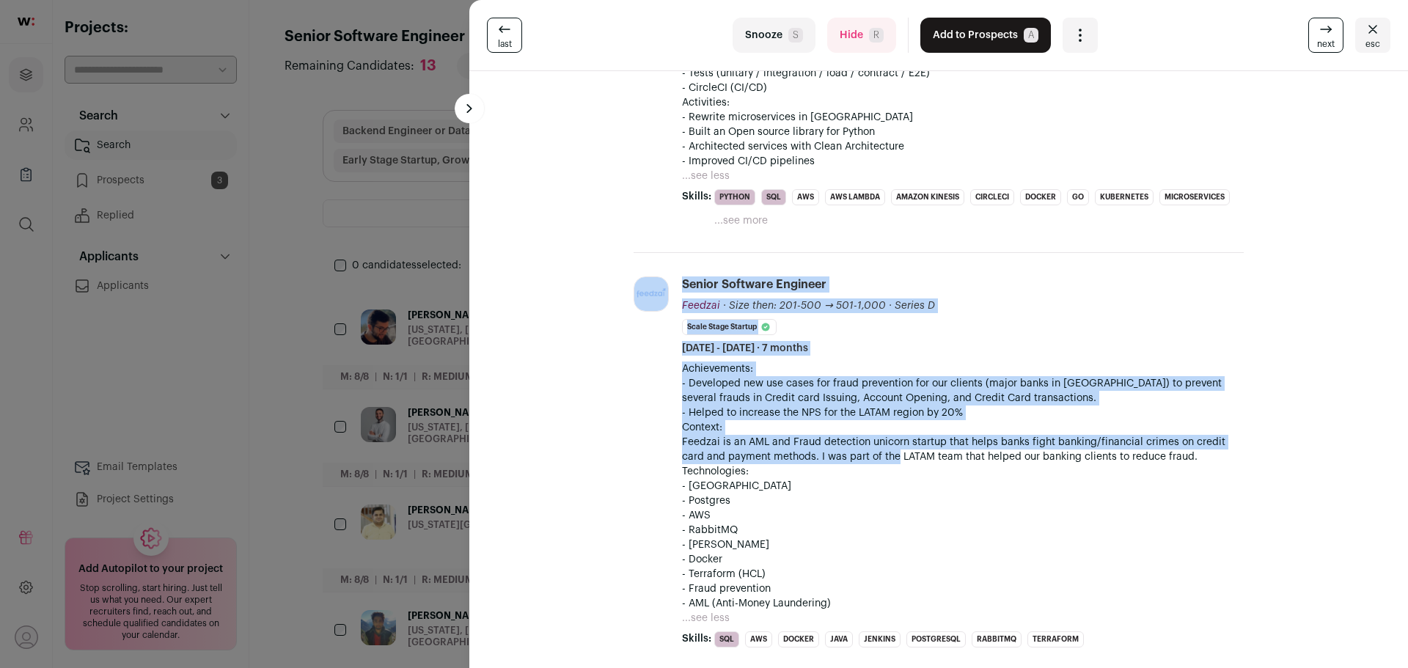
drag, startPoint x: 653, startPoint y: 430, endPoint x: 865, endPoint y: 450, distance: 212.8
click at [865, 450] on li "Feedzai feedzai.com Add to company list Public / Private Private Valuation $2B …" at bounding box center [939, 462] width 610 height 419
click at [865, 450] on p "Context: Feedzai is an AML and Fraud detection unicorn startup that helps banks…" at bounding box center [963, 442] width 562 height 44
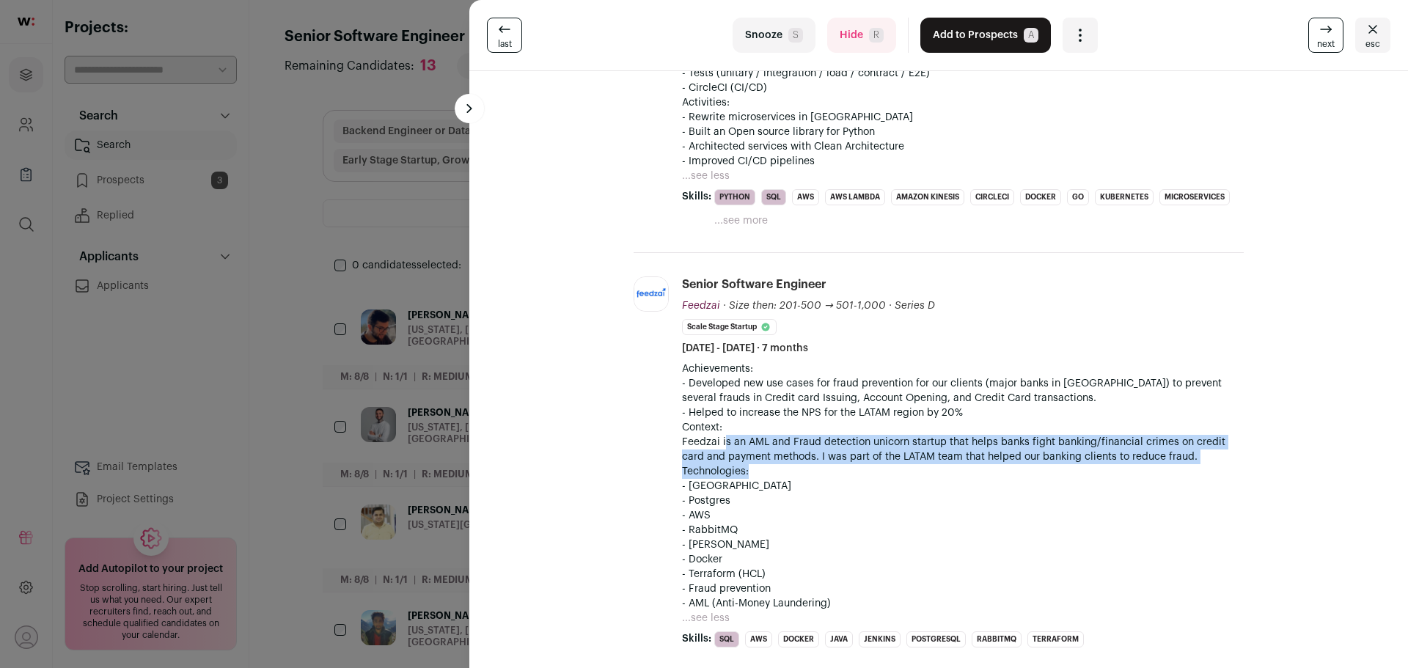
drag, startPoint x: 832, startPoint y: 455, endPoint x: 719, endPoint y: 432, distance: 115.2
click at [719, 432] on div "Achievements: - Developed new use cases for fraud prevention for our clients (m…" at bounding box center [963, 486] width 562 height 249
click at [719, 433] on p "Context: Feedzai is an AML and Fraud detection unicorn startup that helps banks…" at bounding box center [963, 442] width 562 height 44
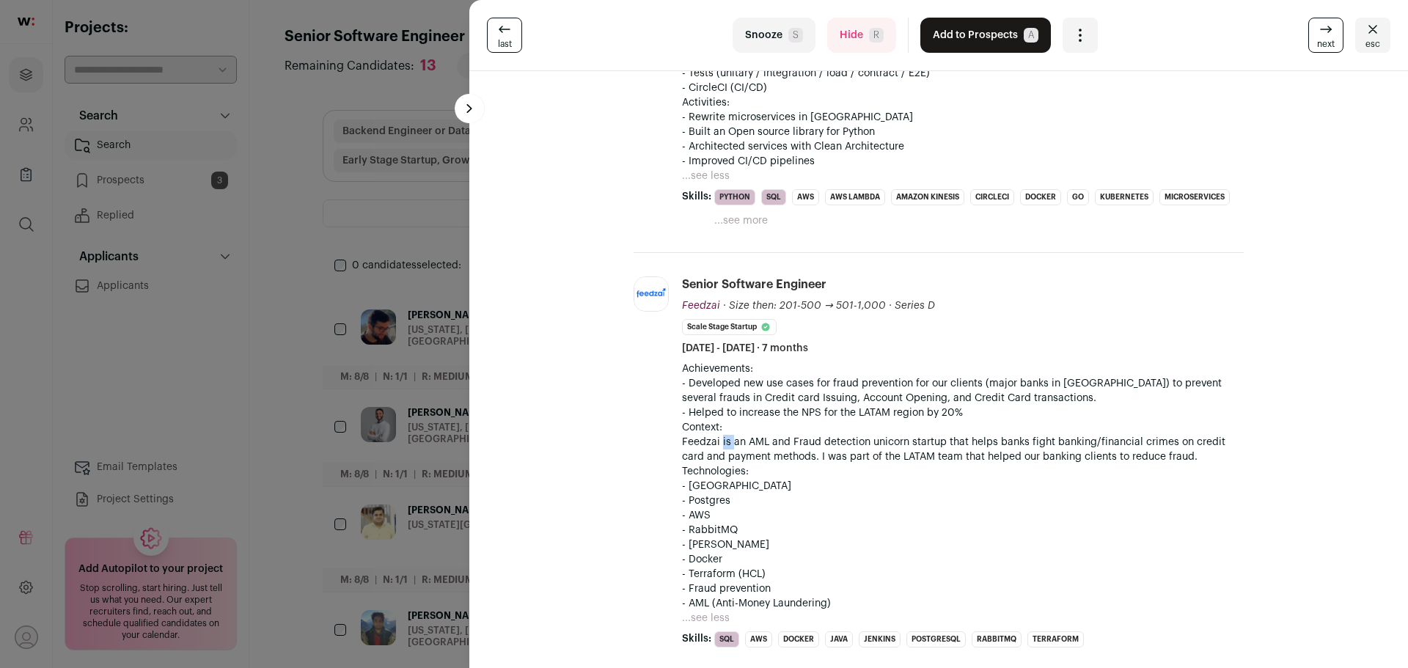
click at [719, 433] on p "Context: Feedzai is an AML and Fraud detection unicorn startup that helps banks…" at bounding box center [963, 442] width 562 height 44
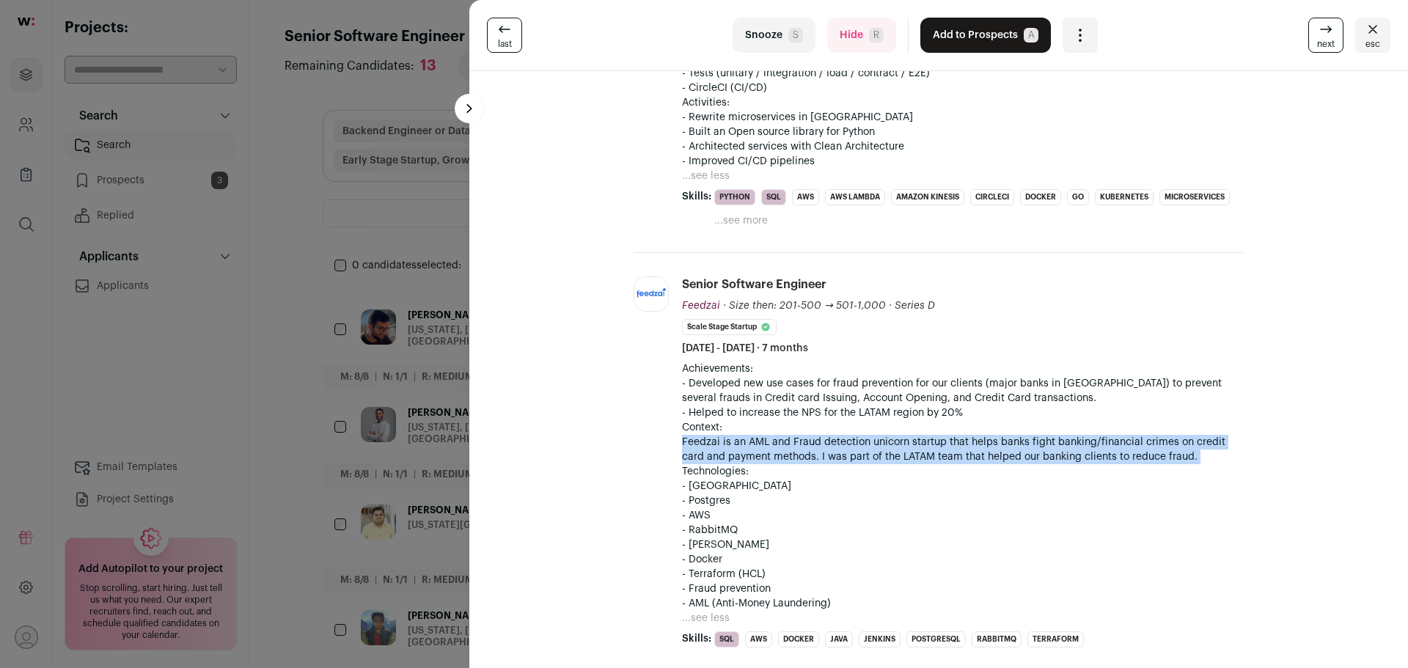
click at [719, 433] on p "Context: Feedzai is an AML and Fraud detection unicorn startup that helps banks…" at bounding box center [963, 442] width 562 height 44
click at [758, 433] on p "Context: Feedzai is an AML and Fraud detection unicorn startup that helps banks…" at bounding box center [963, 442] width 562 height 44
drag, startPoint x: 732, startPoint y: 433, endPoint x: 818, endPoint y: 468, distance: 92.5
click at [818, 468] on div "Achievements: - Developed new use cases for fraud prevention for our clients (m…" at bounding box center [963, 486] width 562 height 249
click at [818, 479] on p "- [GEOGRAPHIC_DATA]" at bounding box center [963, 486] width 562 height 15
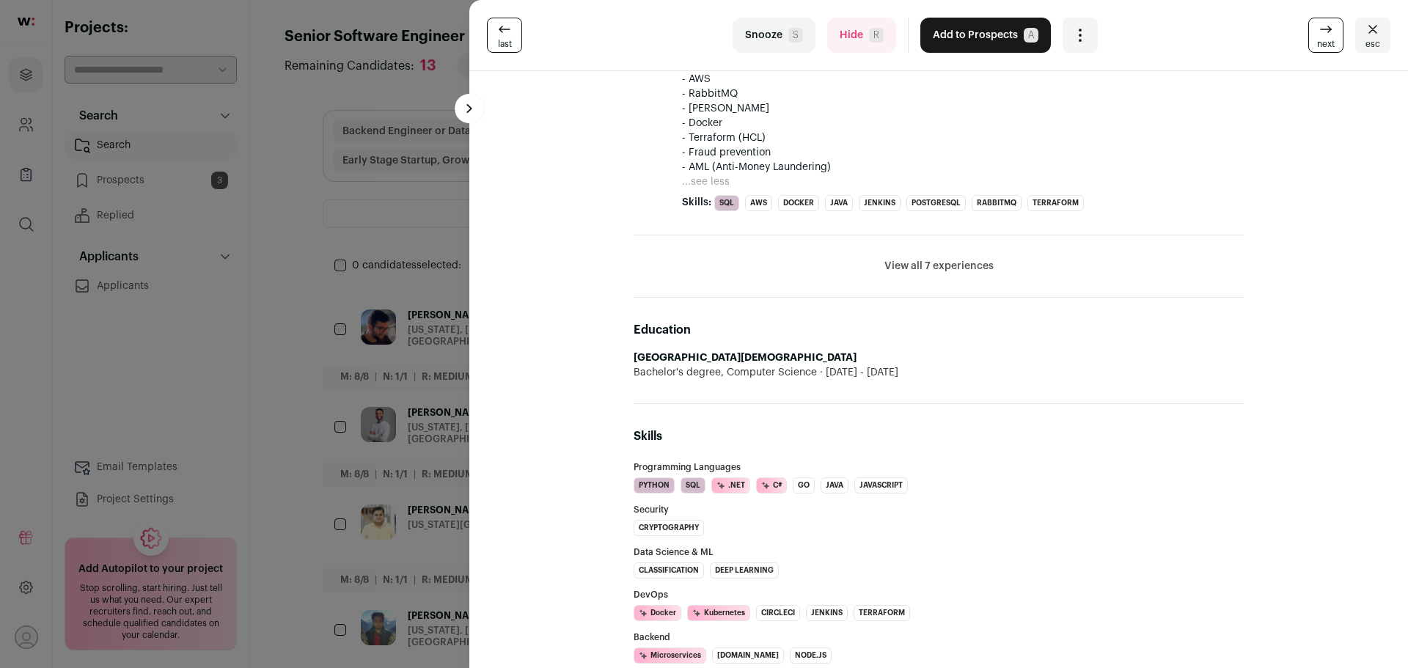
scroll to position [1467, 0]
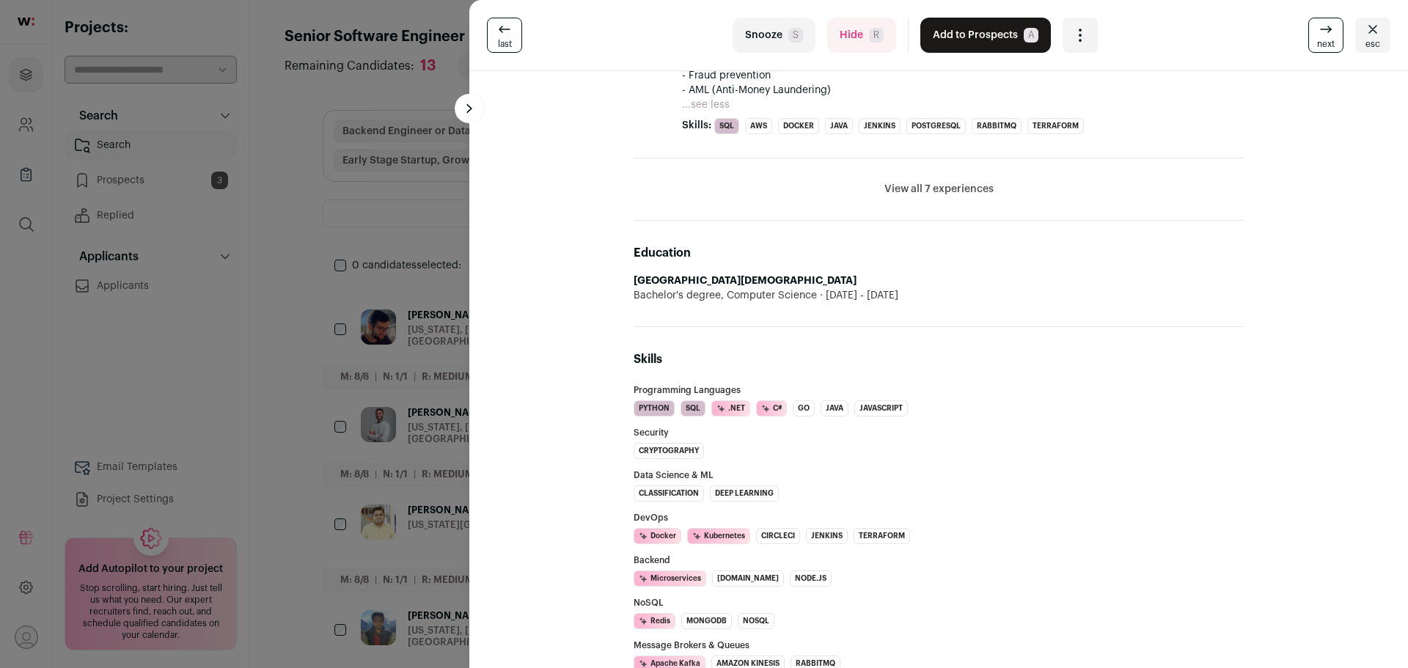
click at [1318, 31] on icon at bounding box center [1326, 30] width 18 height 18
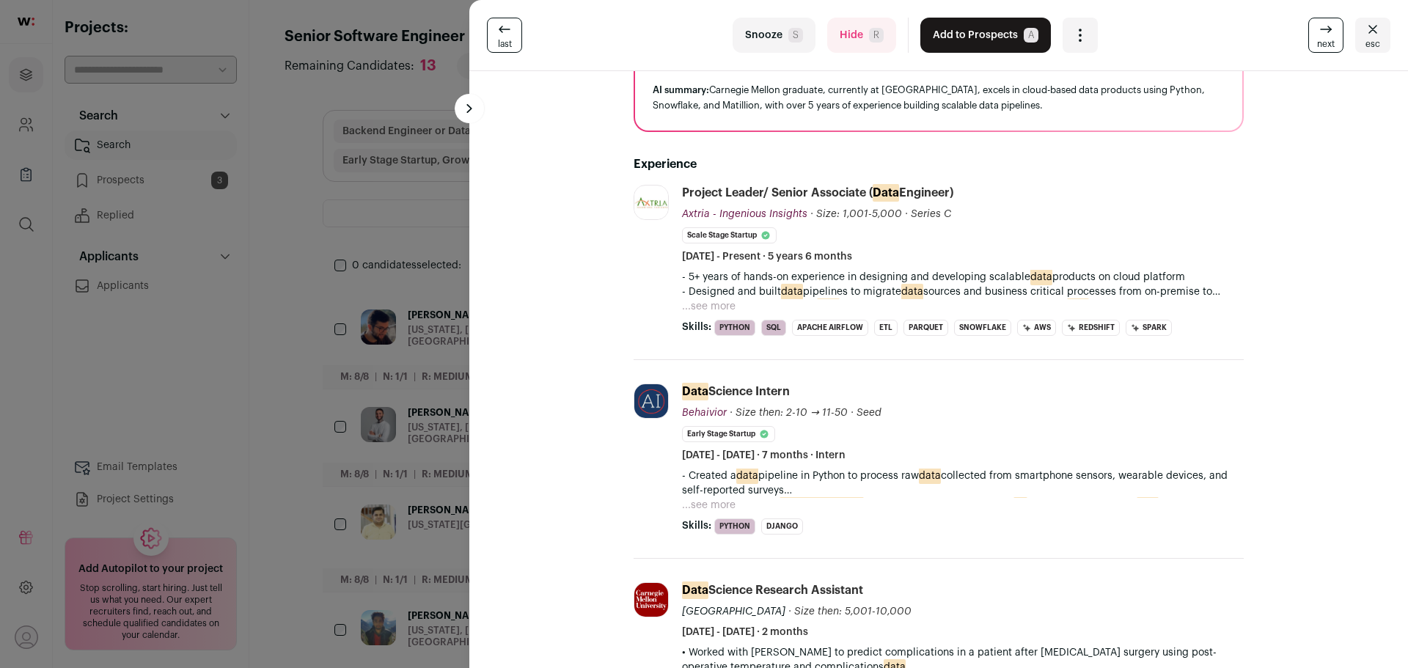
scroll to position [0, 0]
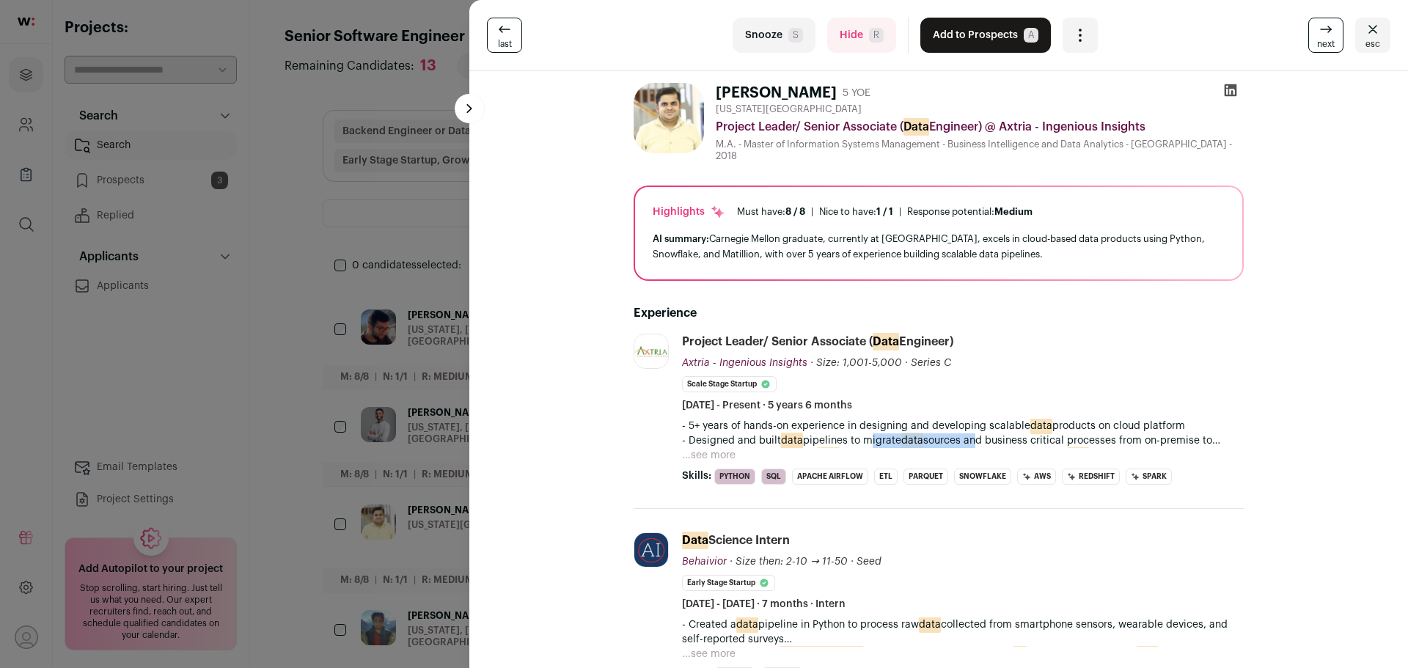
drag, startPoint x: 862, startPoint y: 441, endPoint x: 970, endPoint y: 440, distance: 107.8
click at [970, 440] on p "- Designed and built data pipelines to migrate data sources and business critic…" at bounding box center [963, 440] width 562 height 15
click at [689, 452] on button "...see more" at bounding box center [709, 455] width 54 height 15
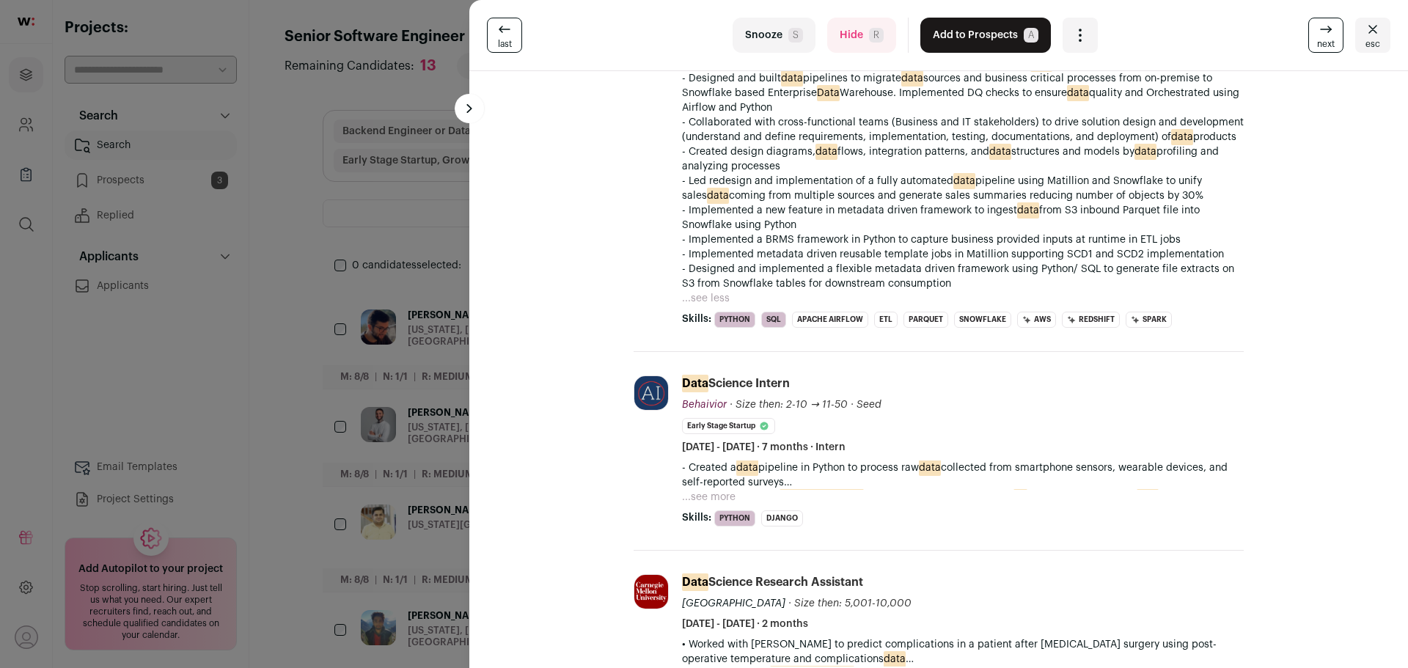
scroll to position [73, 0]
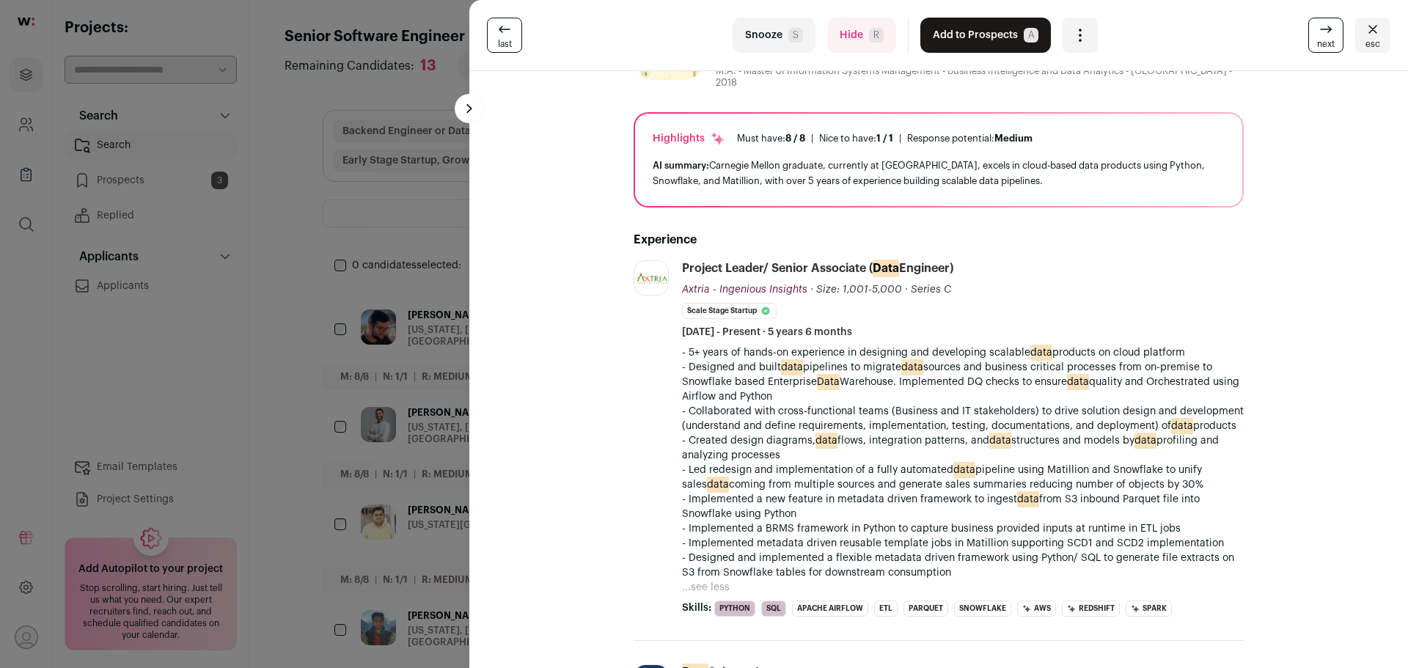
drag, startPoint x: 1317, startPoint y: 37, endPoint x: 1312, endPoint y: 44, distance: 9.0
click at [1317, 37] on icon at bounding box center [1326, 30] width 18 height 18
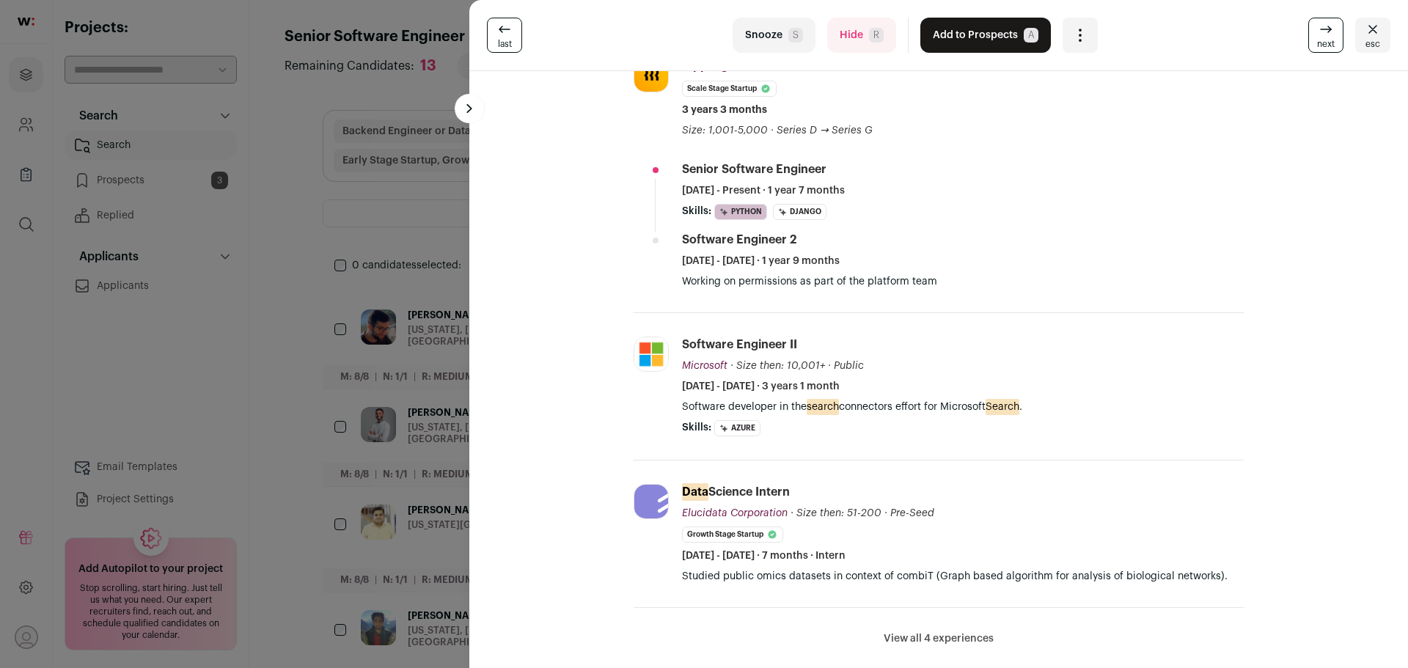
scroll to position [293, 0]
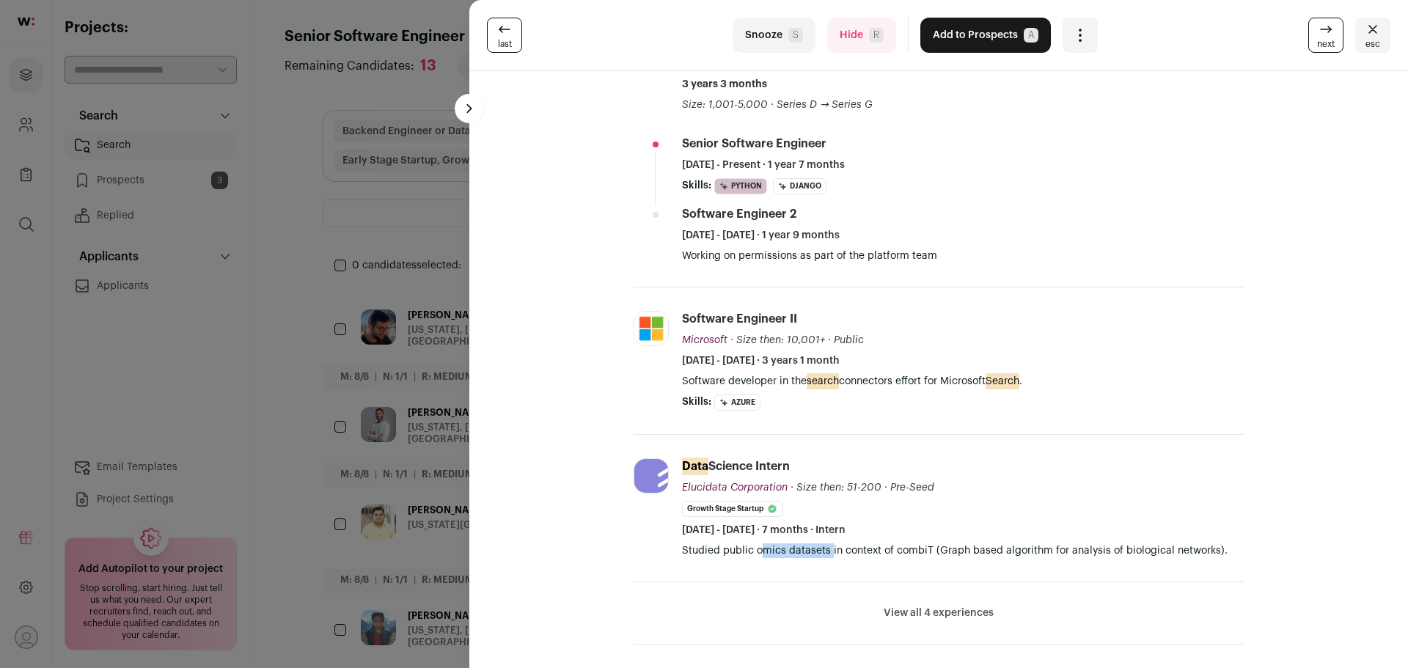
drag, startPoint x: 753, startPoint y: 552, endPoint x: 826, endPoint y: 549, distance: 72.7
click at [826, 549] on p "Studied public omics datasets in context of combiT (Graph based algorithm for a…" at bounding box center [963, 550] width 562 height 15
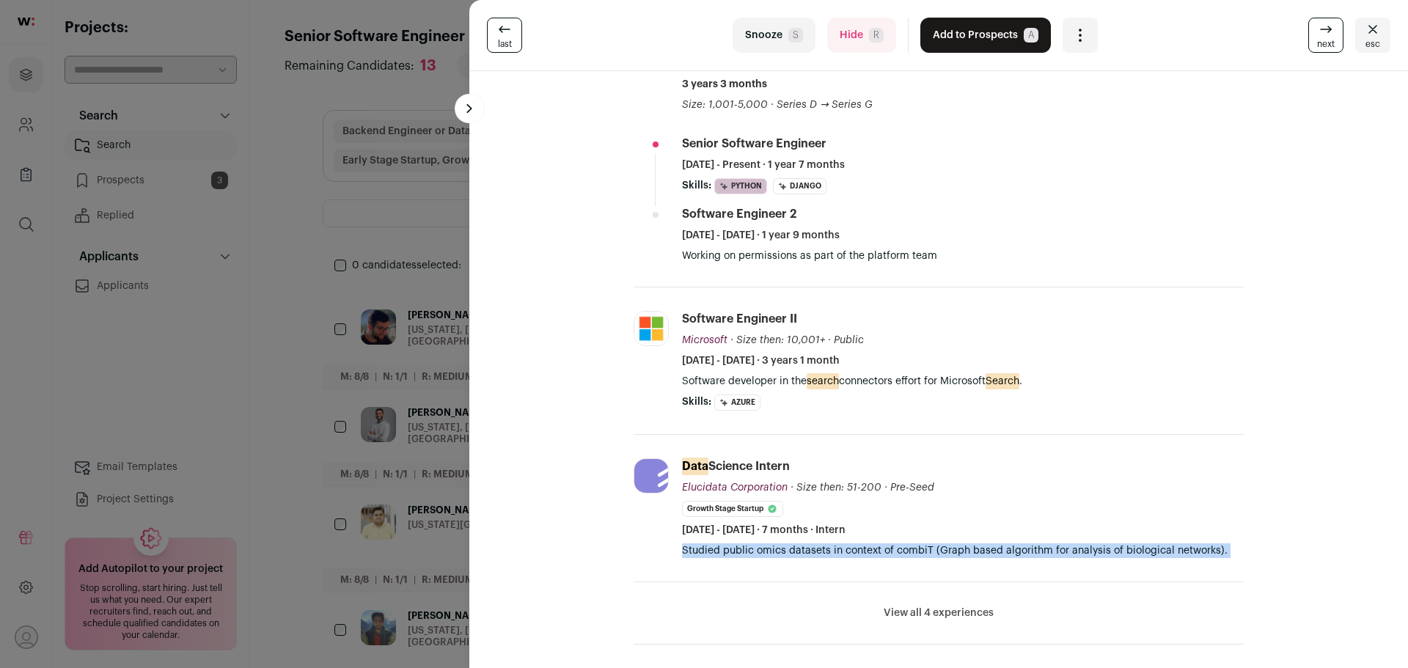
click at [855, 551] on p "Studied public omics datasets in context of combiT (Graph based algorithm for a…" at bounding box center [963, 550] width 562 height 15
drag, startPoint x: 827, startPoint y: 552, endPoint x: 985, endPoint y: 566, distance: 158.3
click at [985, 566] on li "Elucidata Corporation elucidata.io Add to company list Public / Private Private…" at bounding box center [939, 508] width 610 height 147
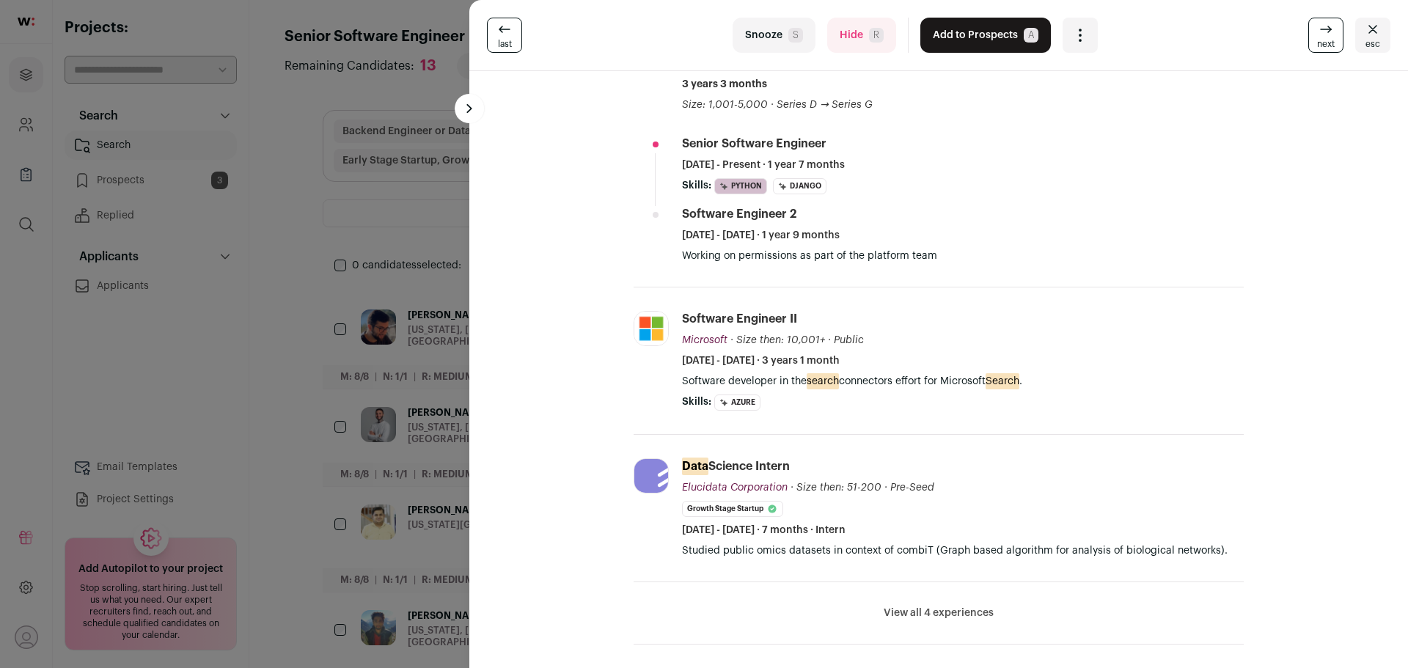
click at [1000, 552] on p "Studied public omics datasets in context of combiT (Graph based algorithm for a…" at bounding box center [963, 550] width 562 height 15
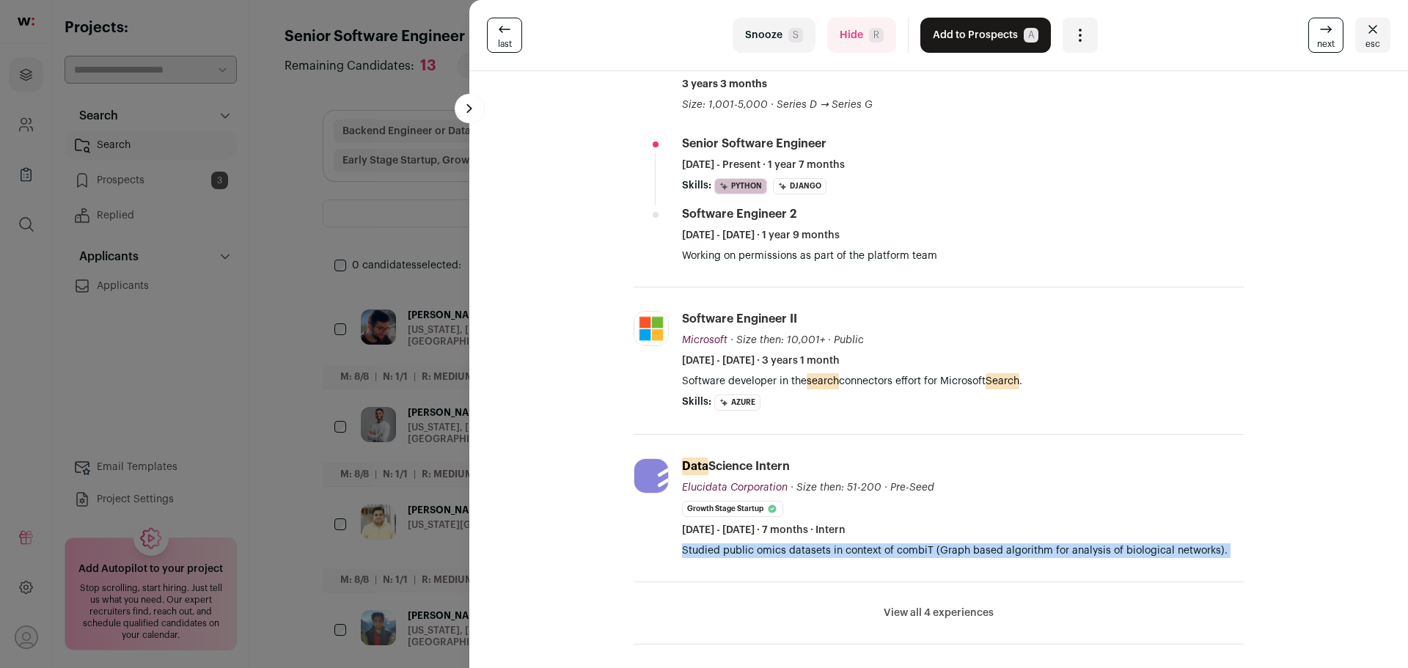
click at [1000, 551] on p "Studied public omics datasets in context of combiT (Graph based algorithm for a…" at bounding box center [963, 550] width 562 height 15
click at [1051, 554] on p "Studied public omics datasets in context of combiT (Graph based algorithm for a…" at bounding box center [963, 550] width 562 height 15
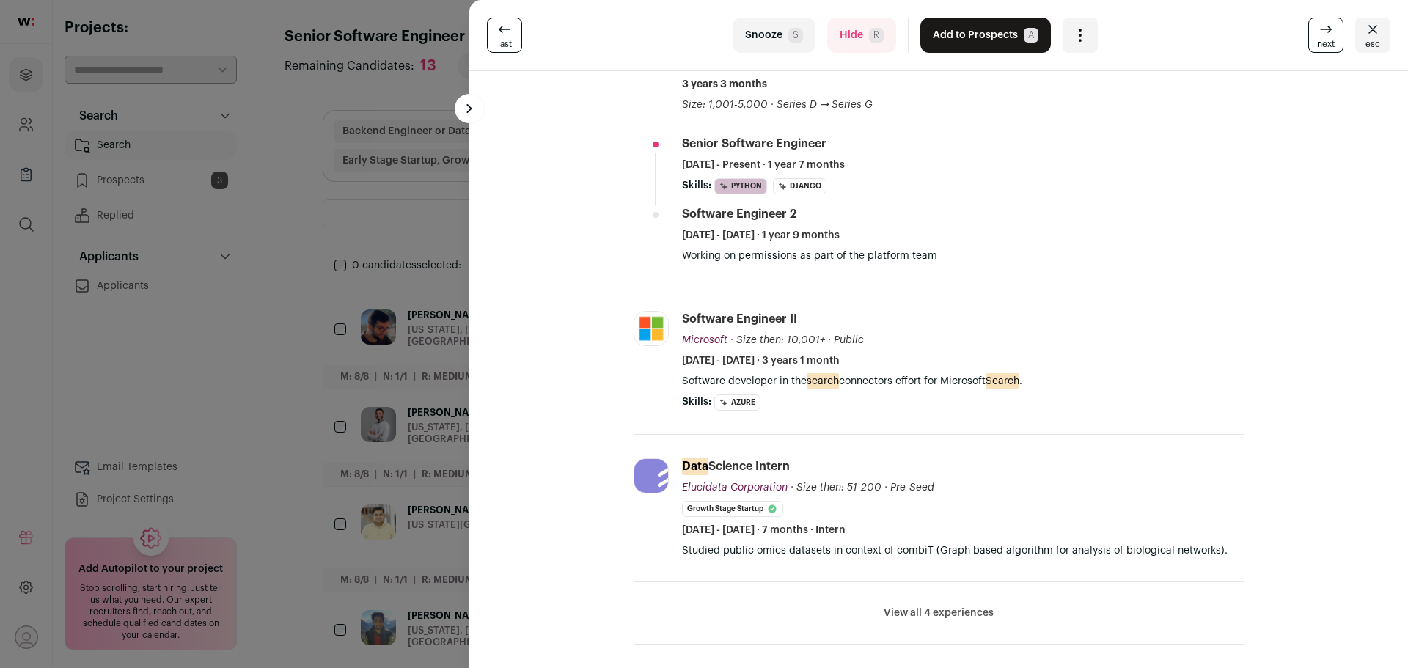
click at [942, 614] on button "View all 4 experiences" at bounding box center [939, 613] width 110 height 15
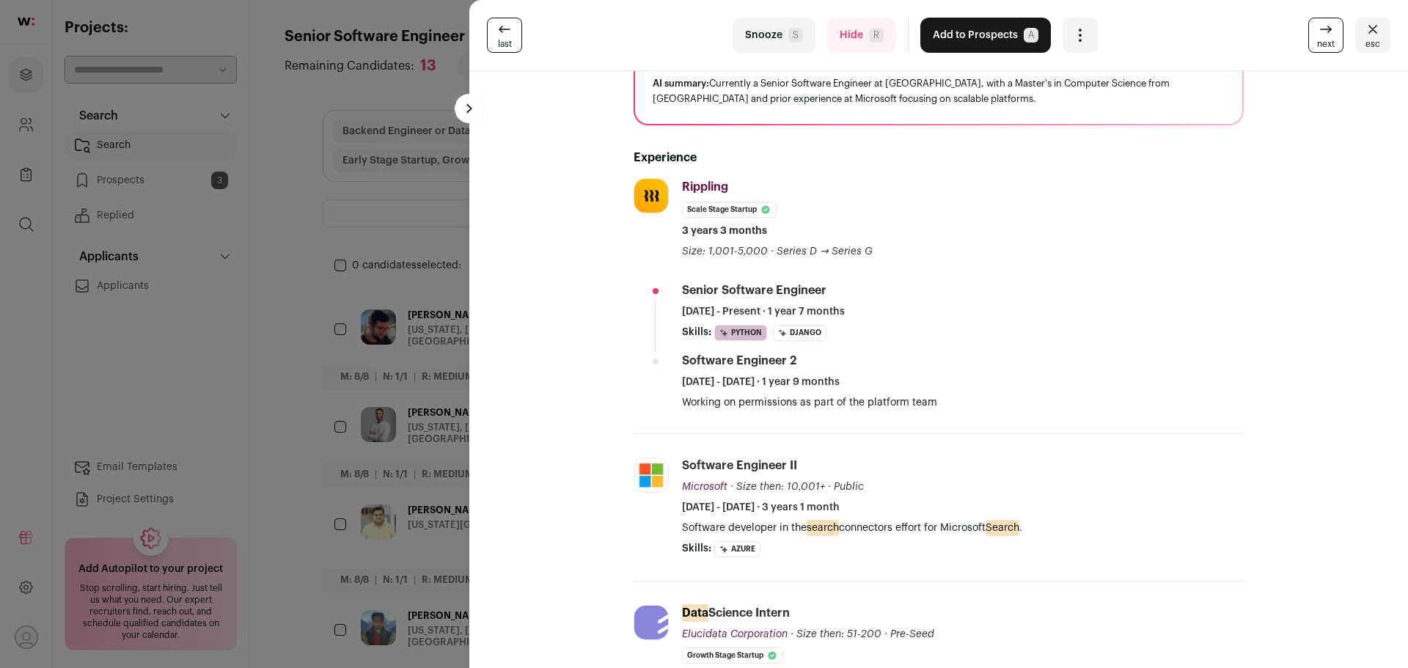
scroll to position [73, 0]
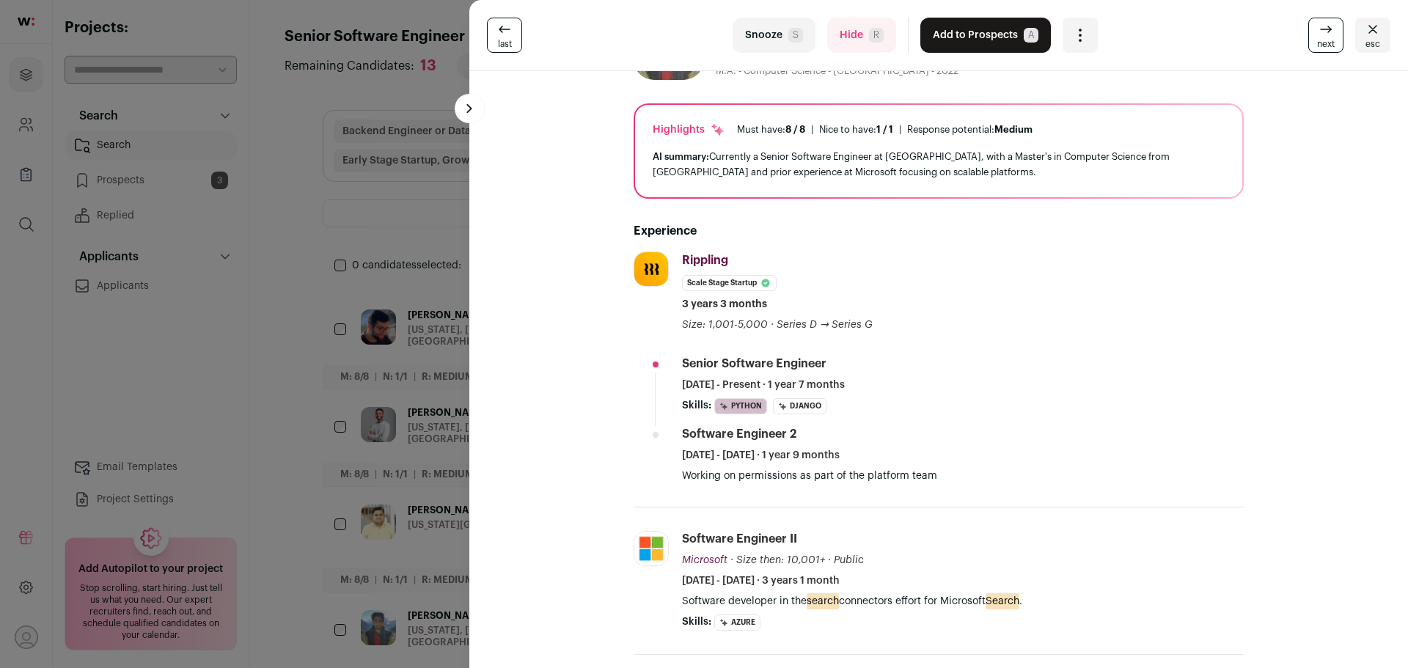
drag, startPoint x: 681, startPoint y: 363, endPoint x: 805, endPoint y: 367, distance: 124.0
click at [805, 367] on div "Senior Software Engineer" at bounding box center [754, 364] width 144 height 16
drag, startPoint x: 827, startPoint y: 367, endPoint x: 684, endPoint y: 362, distance: 143.8
click at [684, 362] on div "Senior Software Engineer April 2024 - Present · 1 year 7 months" at bounding box center [963, 374] width 562 height 37
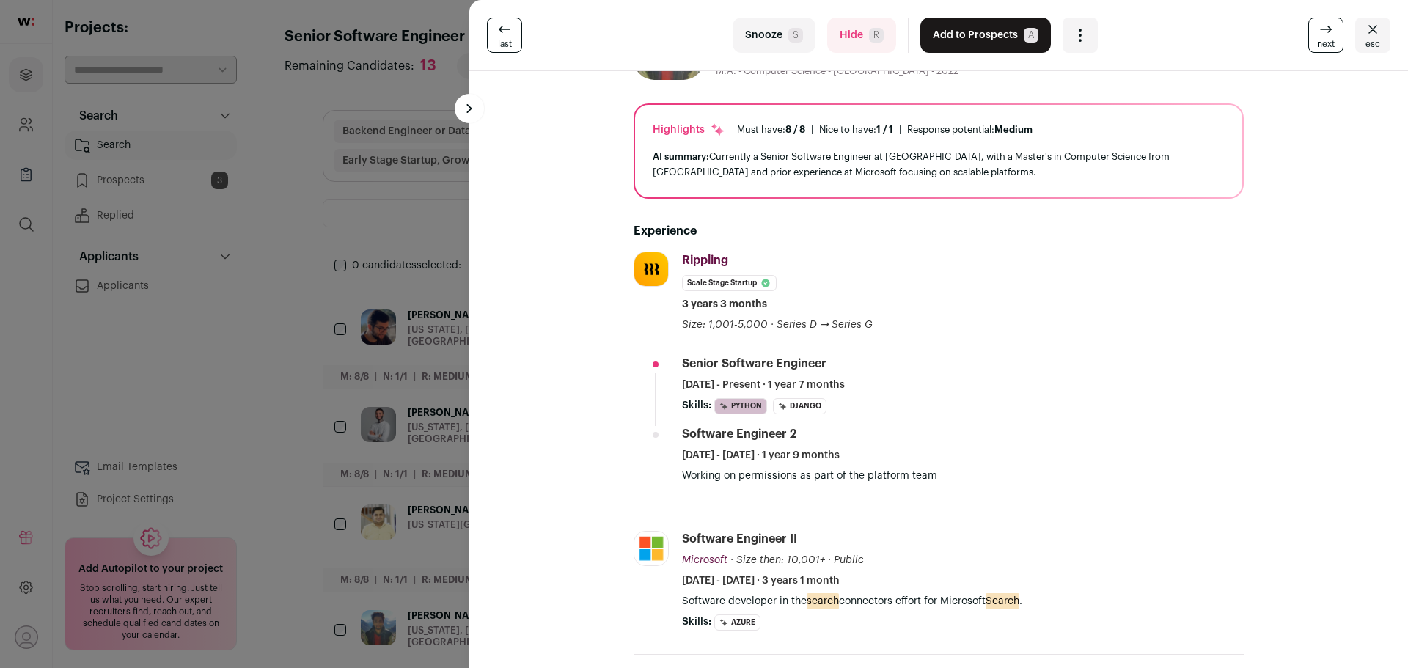
click at [684, 362] on div "Senior Software Engineer" at bounding box center [754, 364] width 144 height 16
drag, startPoint x: 678, startPoint y: 362, endPoint x: 832, endPoint y: 373, distance: 153.7
click at [832, 373] on div "Senior Software Engineer April 2024 - Present · 1 year 7 months" at bounding box center [963, 374] width 562 height 37
drag, startPoint x: 681, startPoint y: 386, endPoint x: 849, endPoint y: 395, distance: 167.4
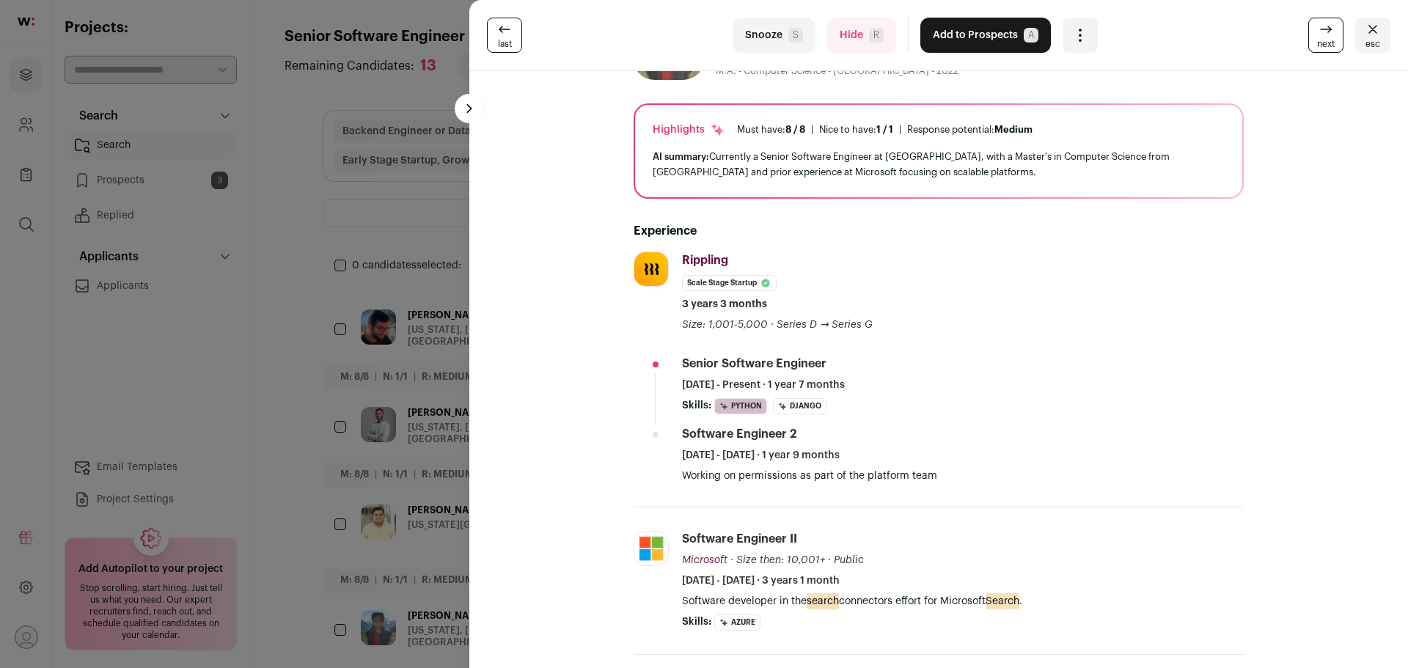
click at [849, 395] on li "Senior Software Engineer April 2024 - Present · 1 year 7 months Skills: Python …" at bounding box center [963, 385] width 562 height 59
drag, startPoint x: 684, startPoint y: 477, endPoint x: 938, endPoint y: 476, distance: 253.8
click at [938, 476] on p "Working on permissions as part of the platform team" at bounding box center [963, 476] width 562 height 15
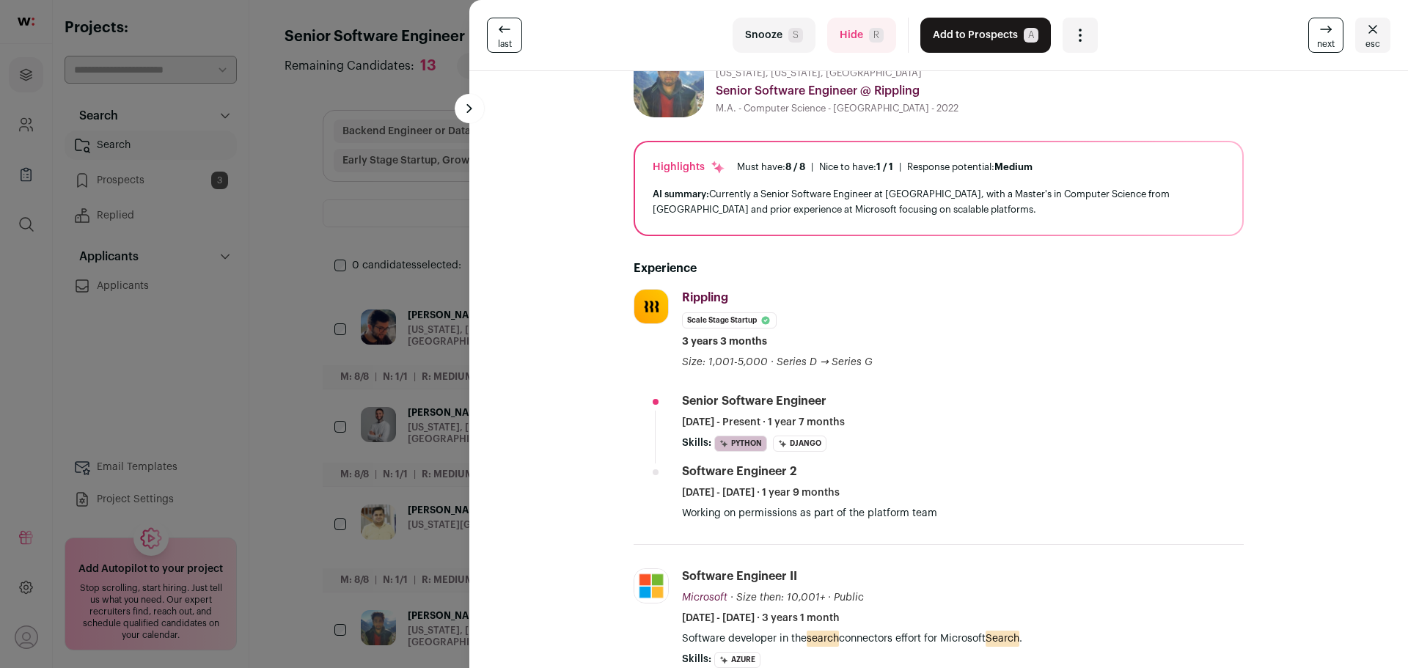
scroll to position [0, 0]
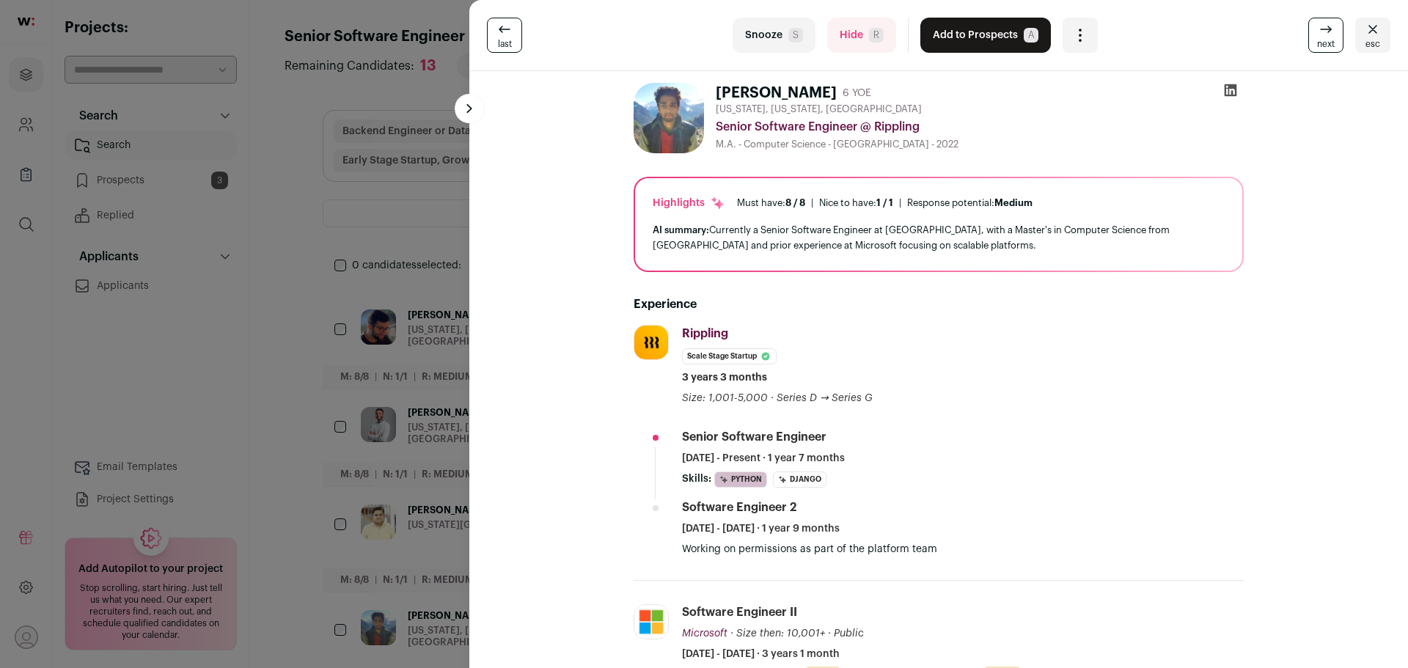
drag, startPoint x: 1311, startPoint y: 40, endPoint x: 1299, endPoint y: 45, distance: 12.8
click at [1317, 40] on span "next" at bounding box center [1326, 44] width 18 height 12
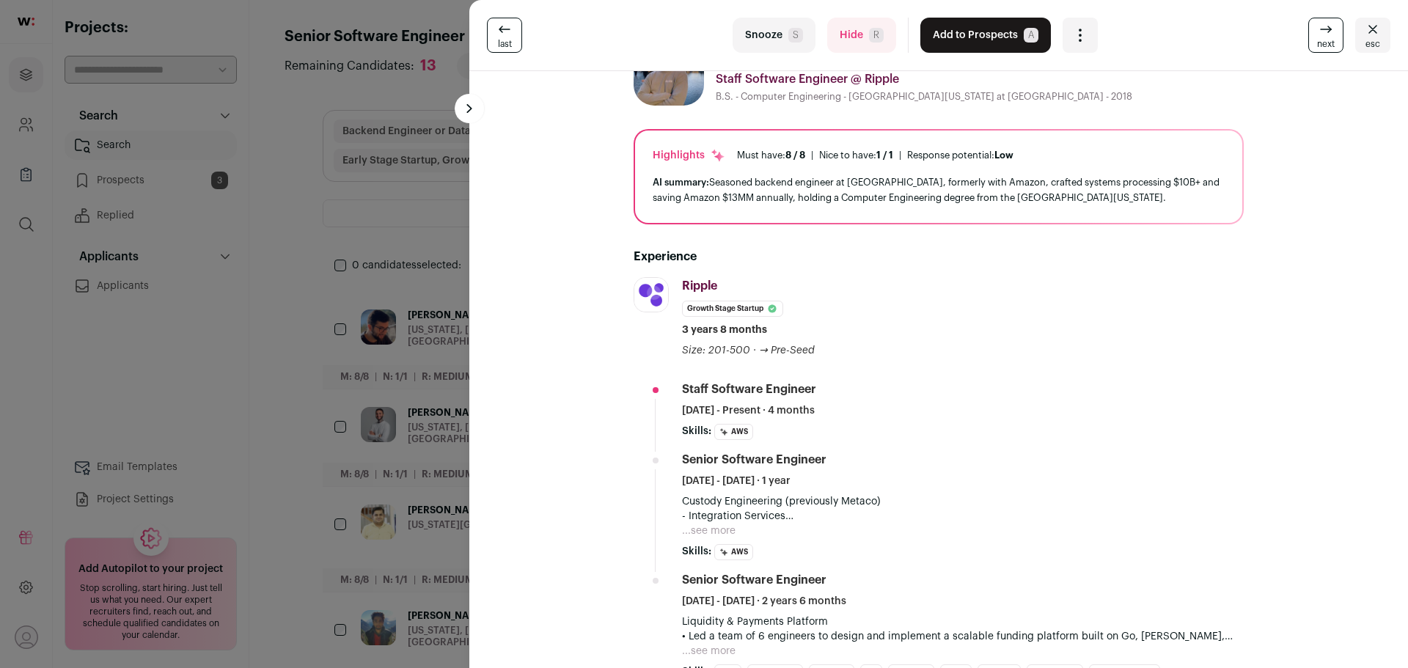
scroll to position [73, 0]
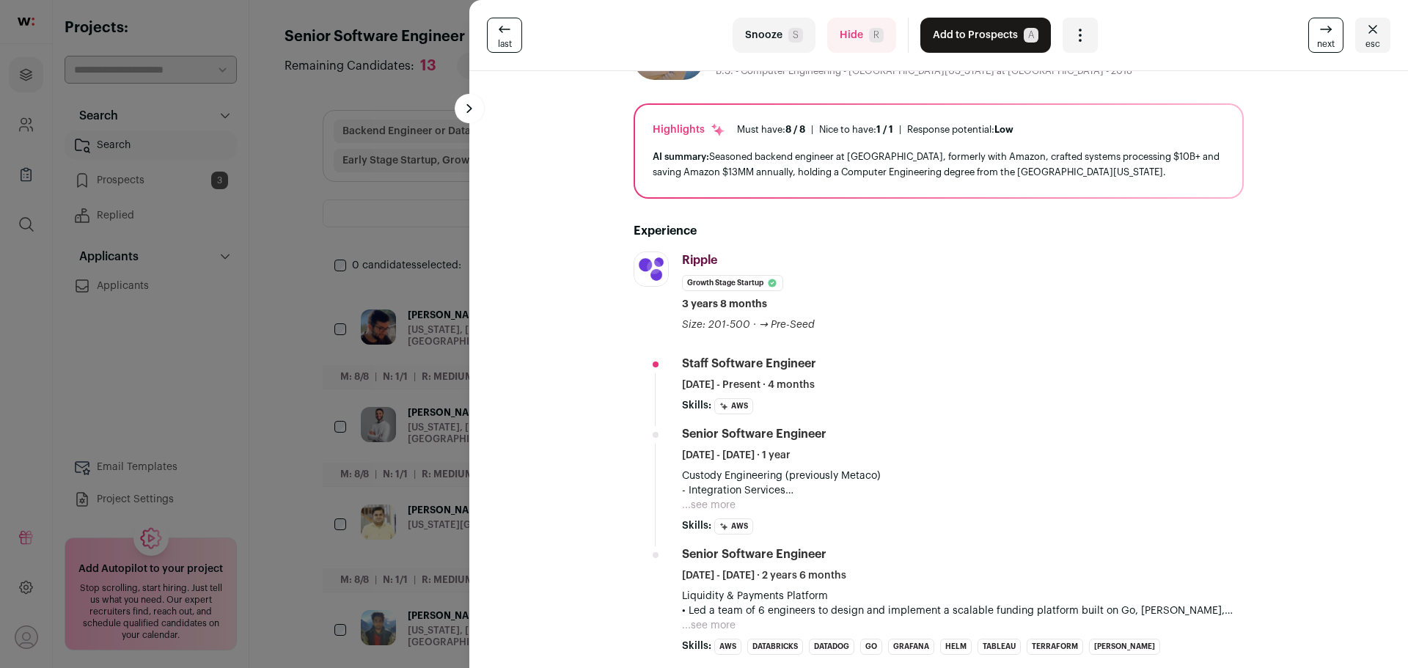
click at [715, 505] on button "...see more" at bounding box center [709, 505] width 54 height 15
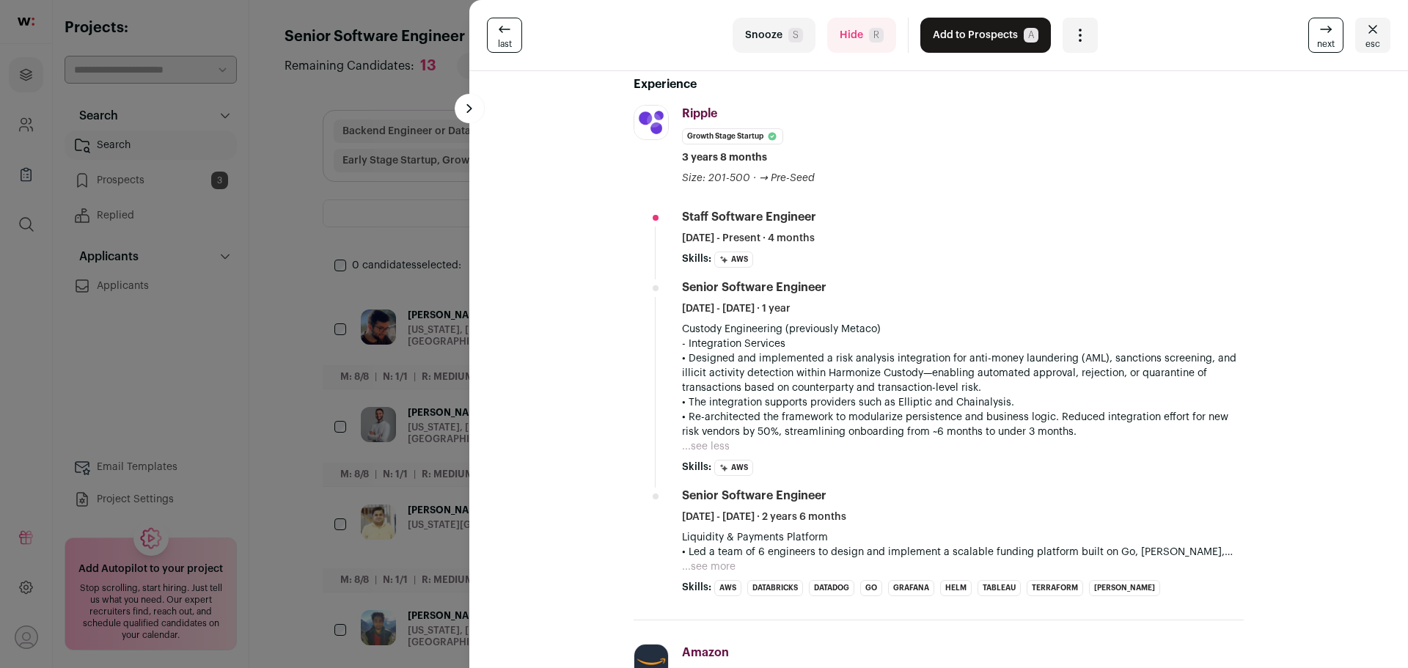
scroll to position [293, 0]
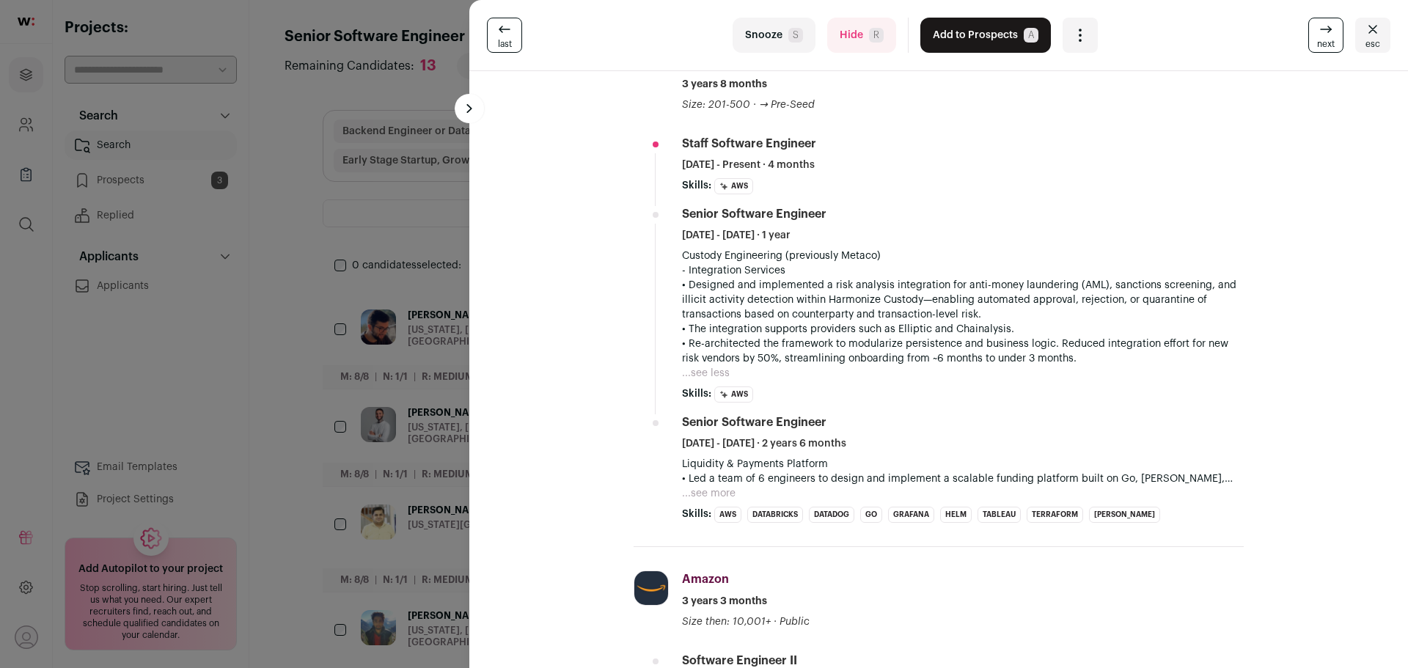
click at [718, 490] on button "...see more" at bounding box center [709, 493] width 54 height 15
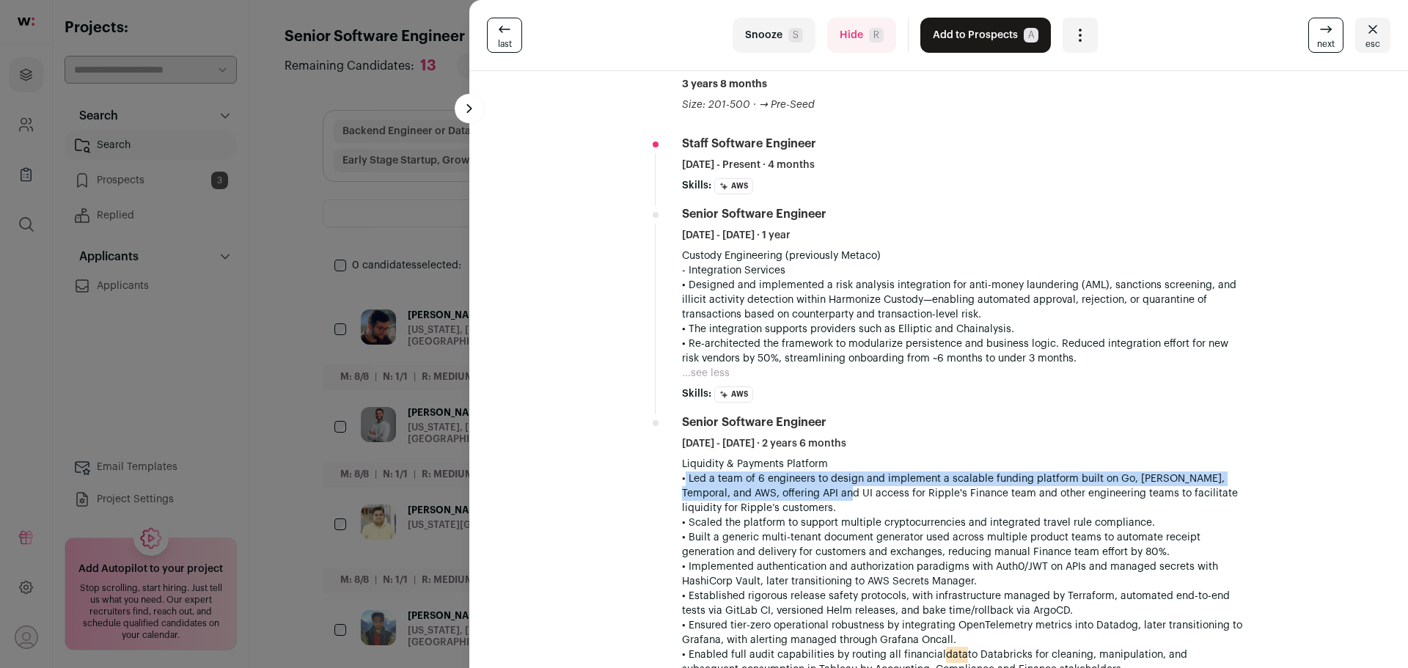
drag, startPoint x: 662, startPoint y: 474, endPoint x: 805, endPoint y: 491, distance: 143.9
click at [805, 491] on li "Ripple rippleapp.com Add to company list Public / Private Private Valuation Unk…" at bounding box center [939, 407] width 610 height 750
click at [805, 491] on p "• Led a team of 6 engineers to design and implement a scalable funding platform…" at bounding box center [963, 494] width 562 height 44
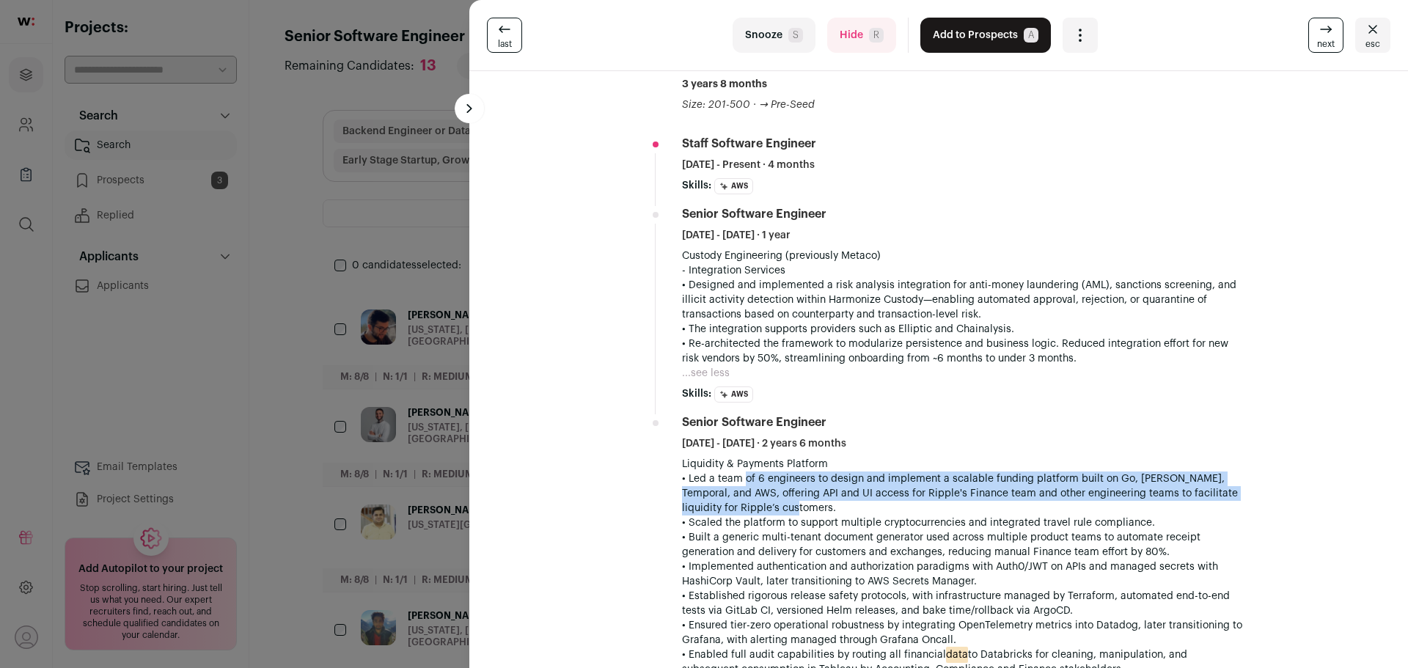
drag, startPoint x: 840, startPoint y: 502, endPoint x: 733, endPoint y: 483, distance: 108.8
click at [733, 483] on p "• Led a team of 6 engineers to design and implement a scalable funding platform…" at bounding box center [963, 494] width 562 height 44
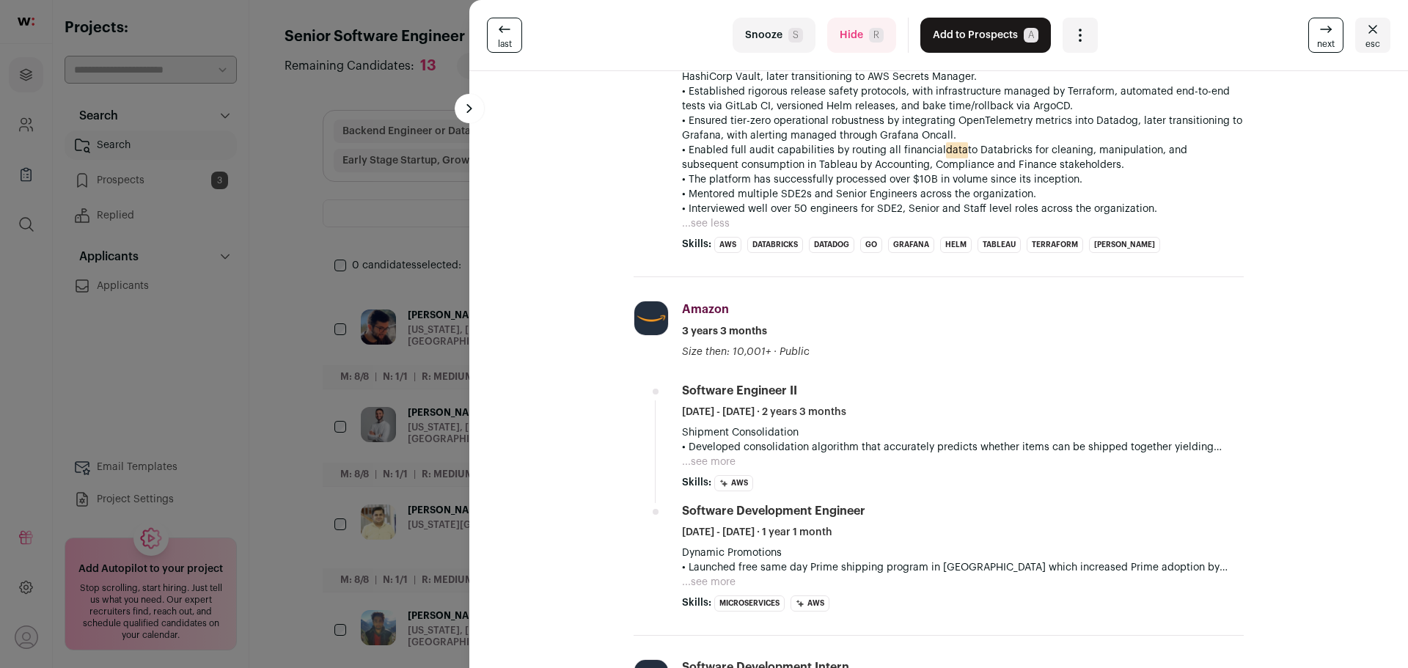
scroll to position [807, 0]
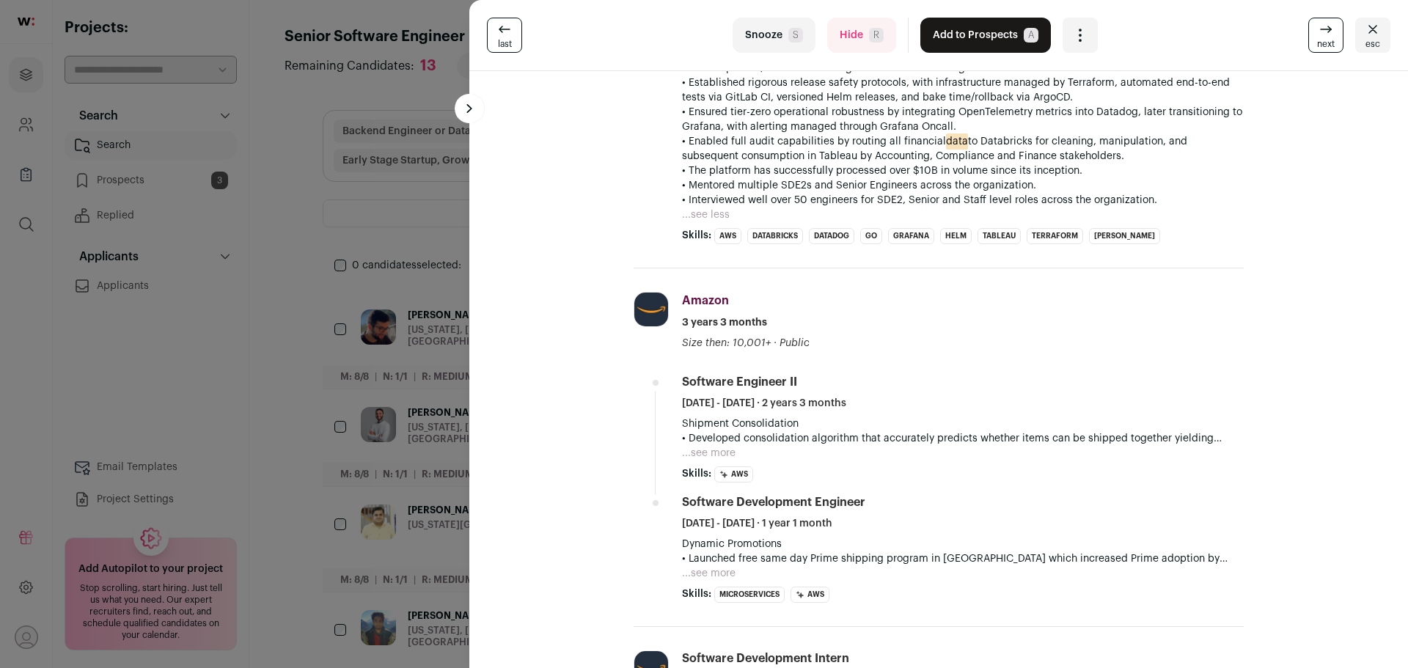
click at [703, 452] on button "...see more" at bounding box center [709, 453] width 54 height 15
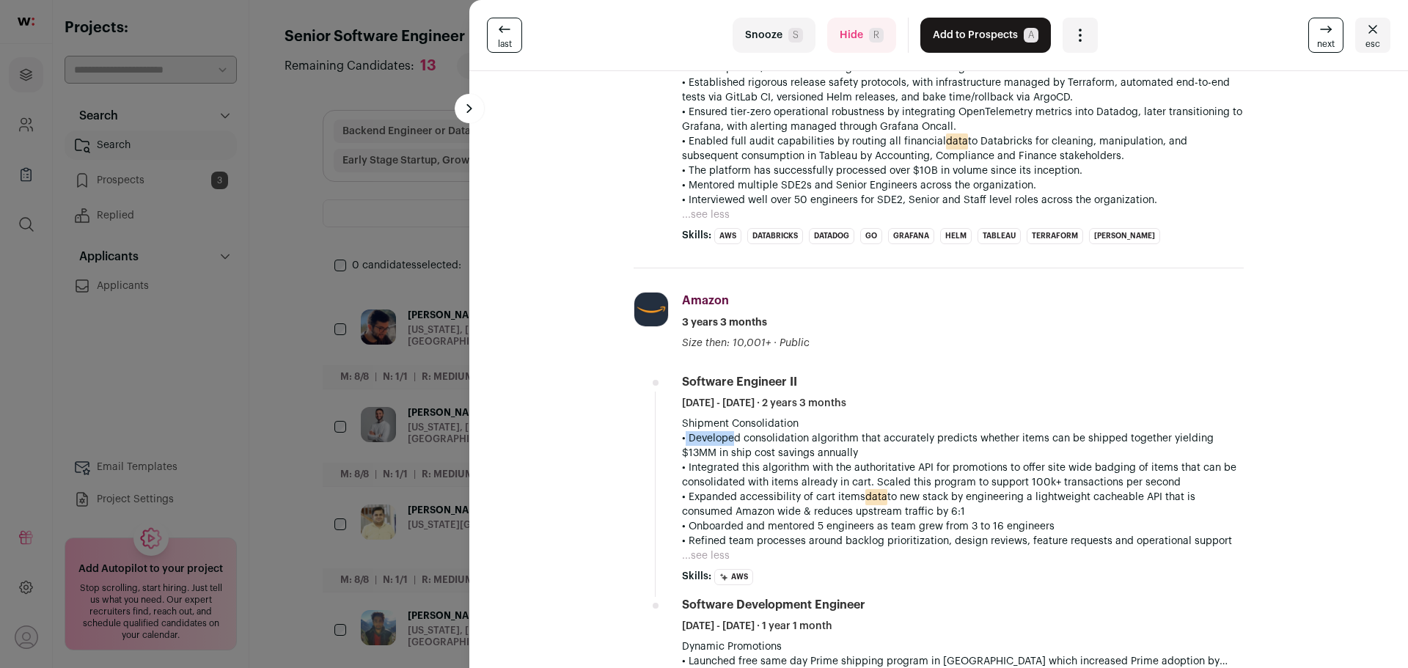
drag, startPoint x: 676, startPoint y: 439, endPoint x: 720, endPoint y: 440, distance: 44.0
click at [720, 440] on p "• Developed consolidation algorithm that accurately predicts whether items can …" at bounding box center [963, 445] width 562 height 29
drag, startPoint x: 670, startPoint y: 439, endPoint x: 774, endPoint y: 444, distance: 105.0
click at [774, 444] on li "Amazon amazon.com Add to company list Public / Private Public Company size 10,0…" at bounding box center [939, 498] width 610 height 461
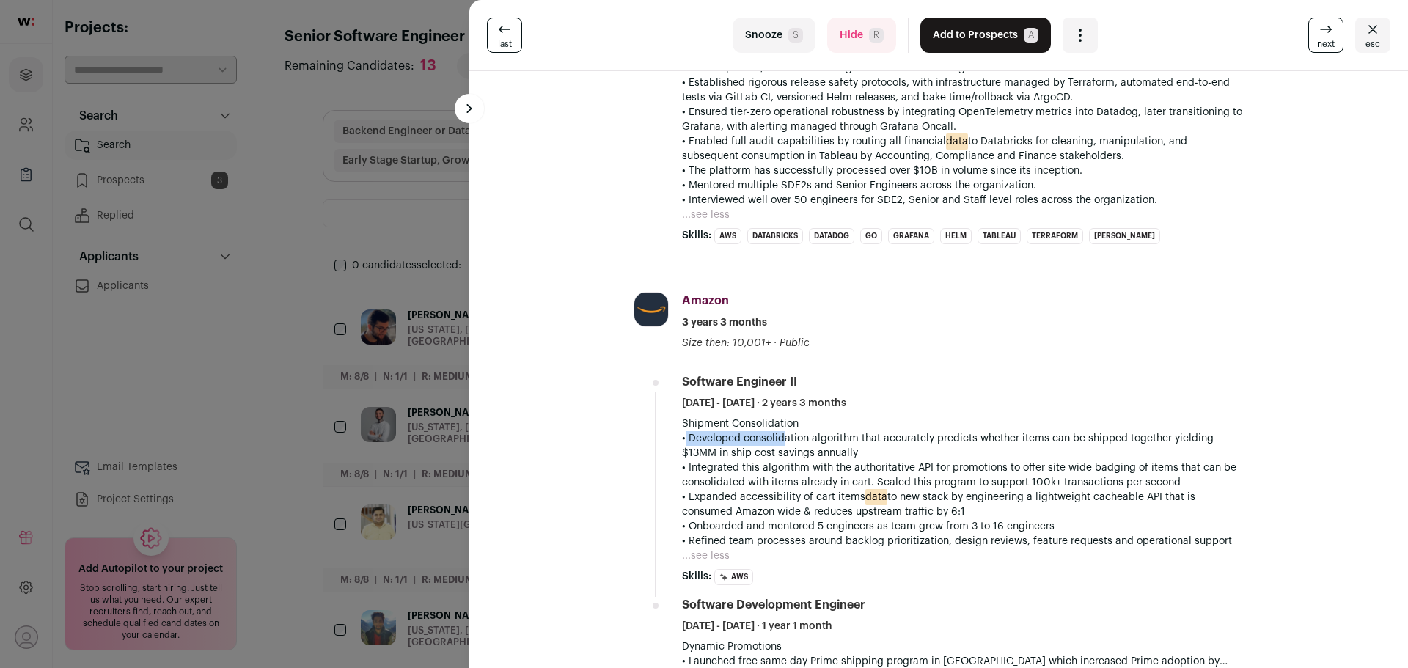
click at [774, 444] on p "• Developed consolidation algorithm that accurately predicts whether items can …" at bounding box center [963, 445] width 562 height 29
drag, startPoint x: 693, startPoint y: 439, endPoint x: 909, endPoint y: 455, distance: 216.9
click at [909, 455] on p "• Developed consolidation algorithm that accurately predicts whether items can …" at bounding box center [963, 445] width 562 height 29
drag, startPoint x: 915, startPoint y: 452, endPoint x: 708, endPoint y: 439, distance: 207.2
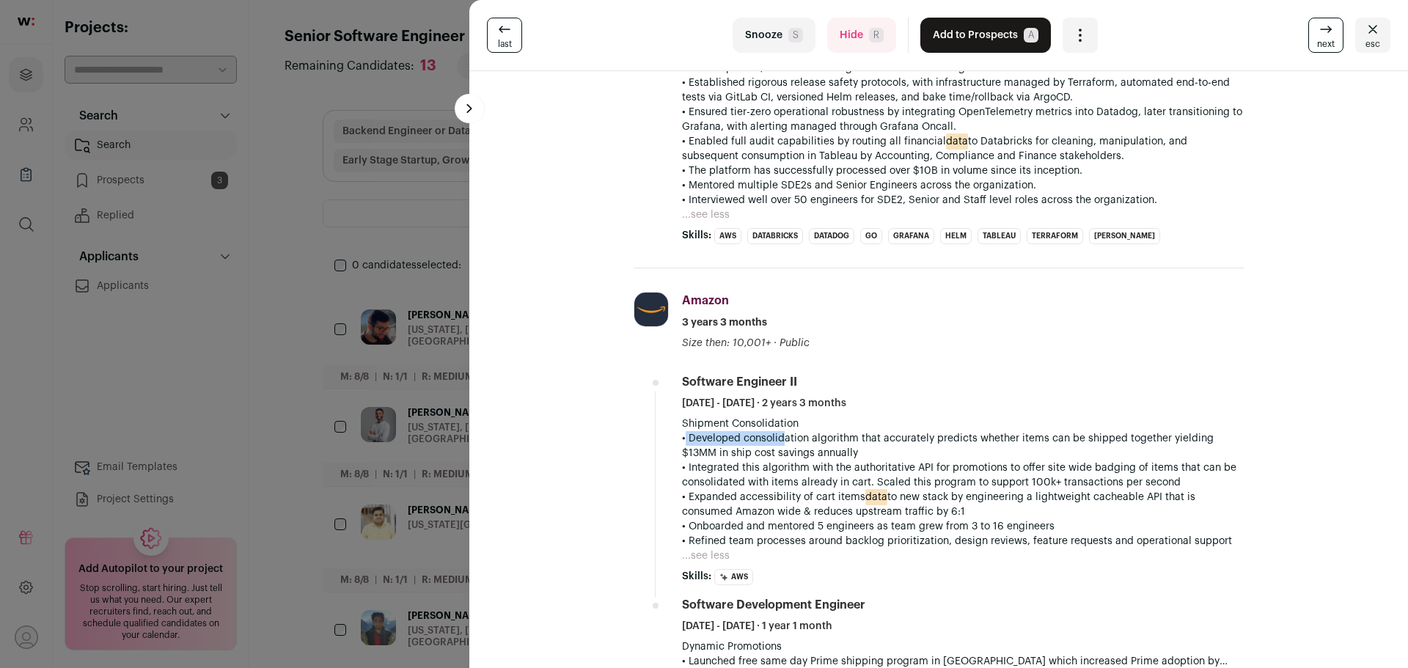
click at [708, 439] on p "• Developed consolidation algorithm that accurately predicts whether items can …" at bounding box center [963, 445] width 562 height 29
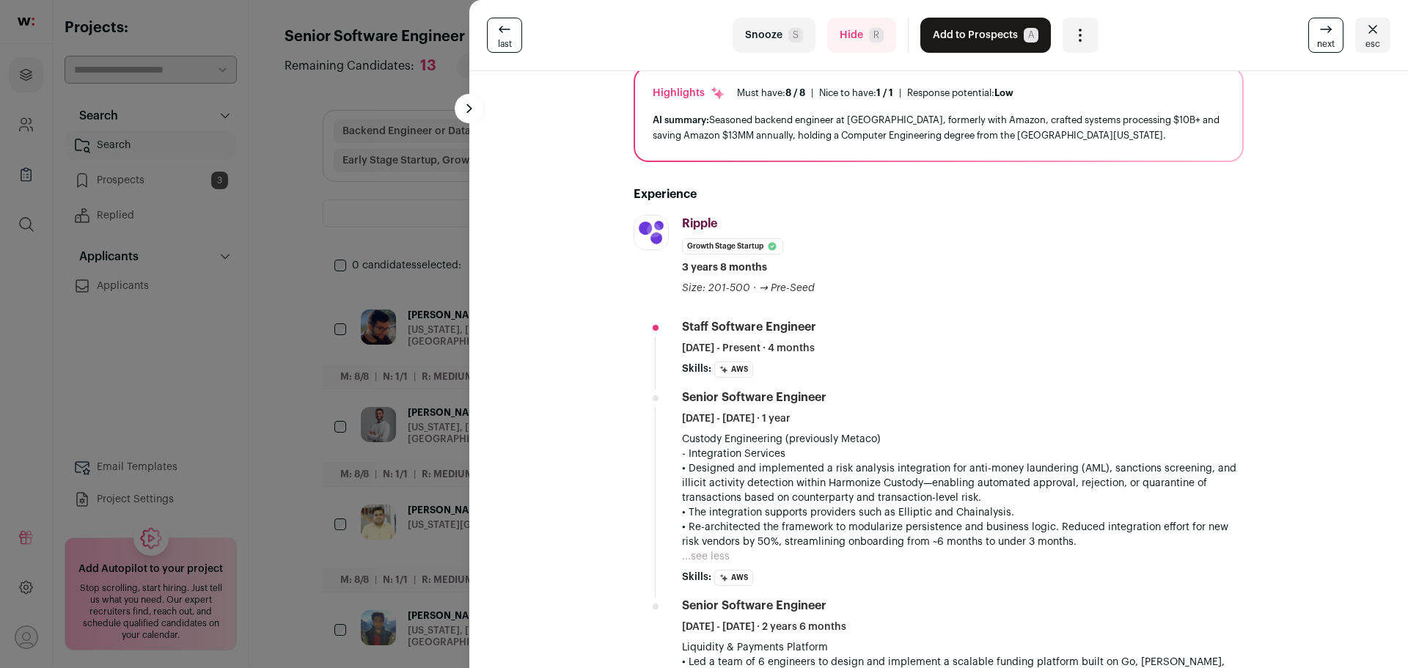
scroll to position [0, 0]
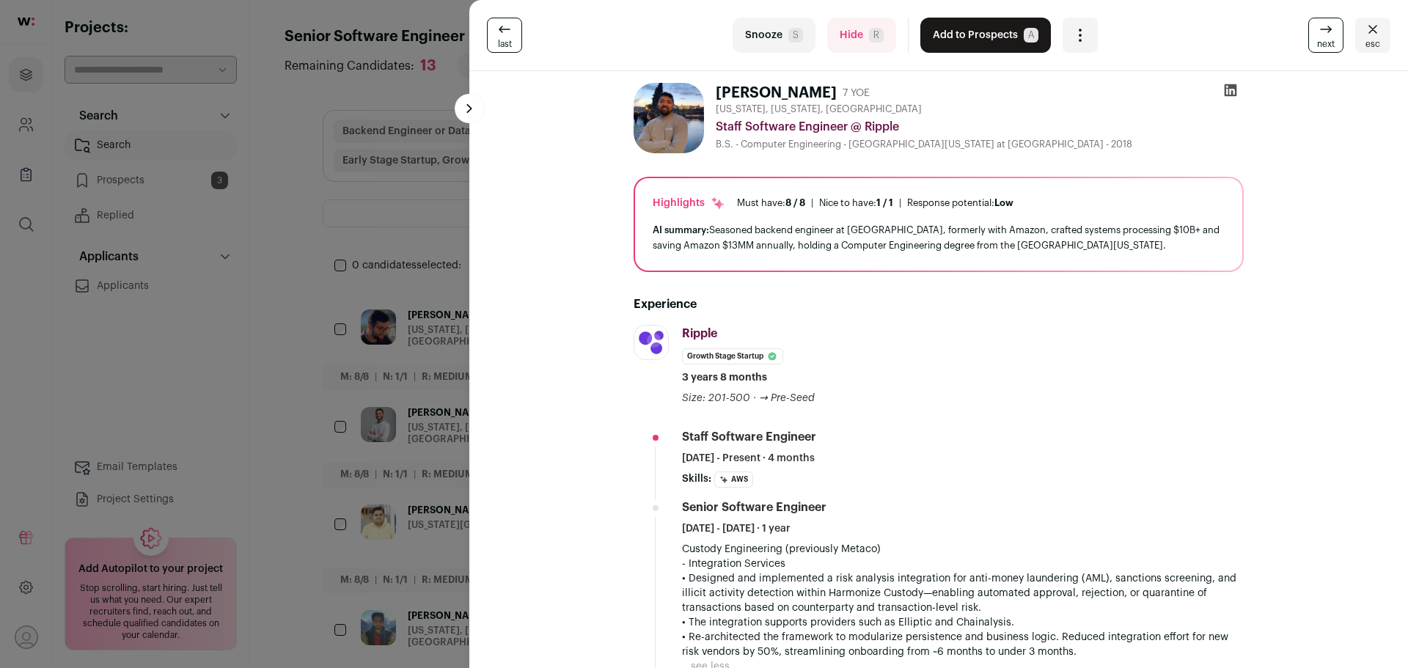
click at [952, 34] on button "Add to Prospects A" at bounding box center [985, 35] width 131 height 35
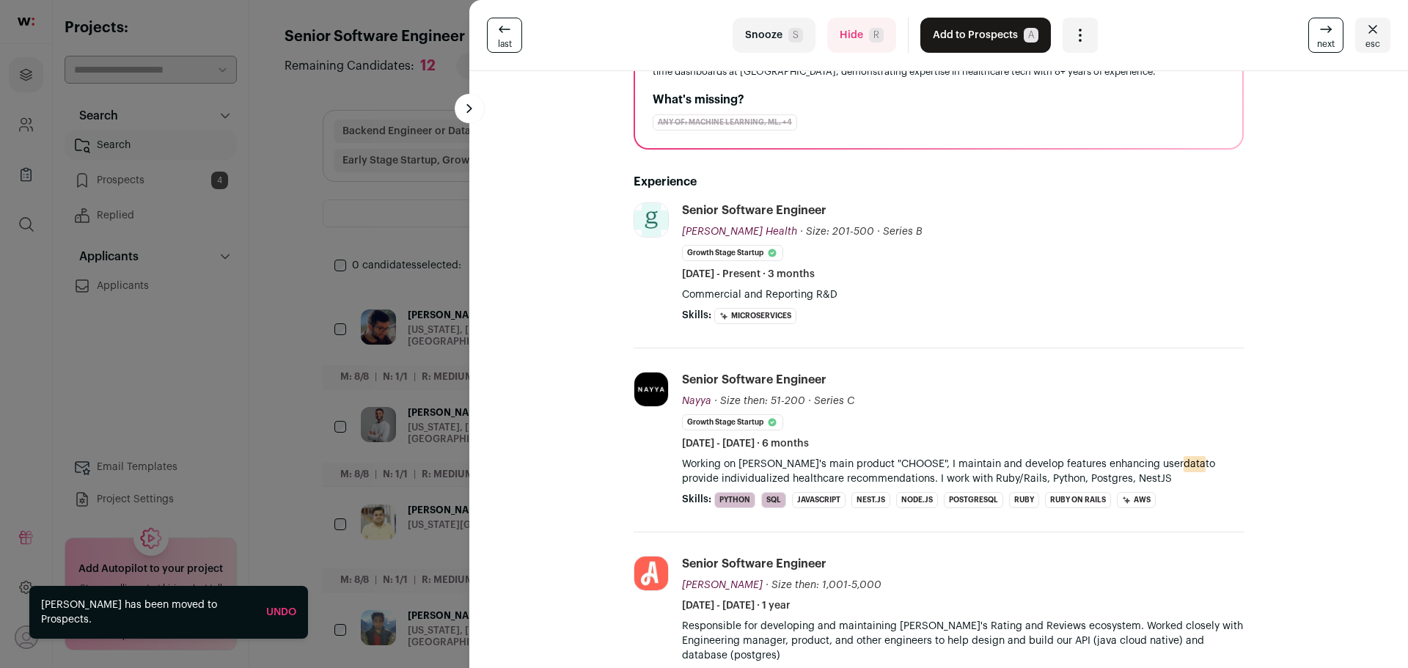
scroll to position [220, 0]
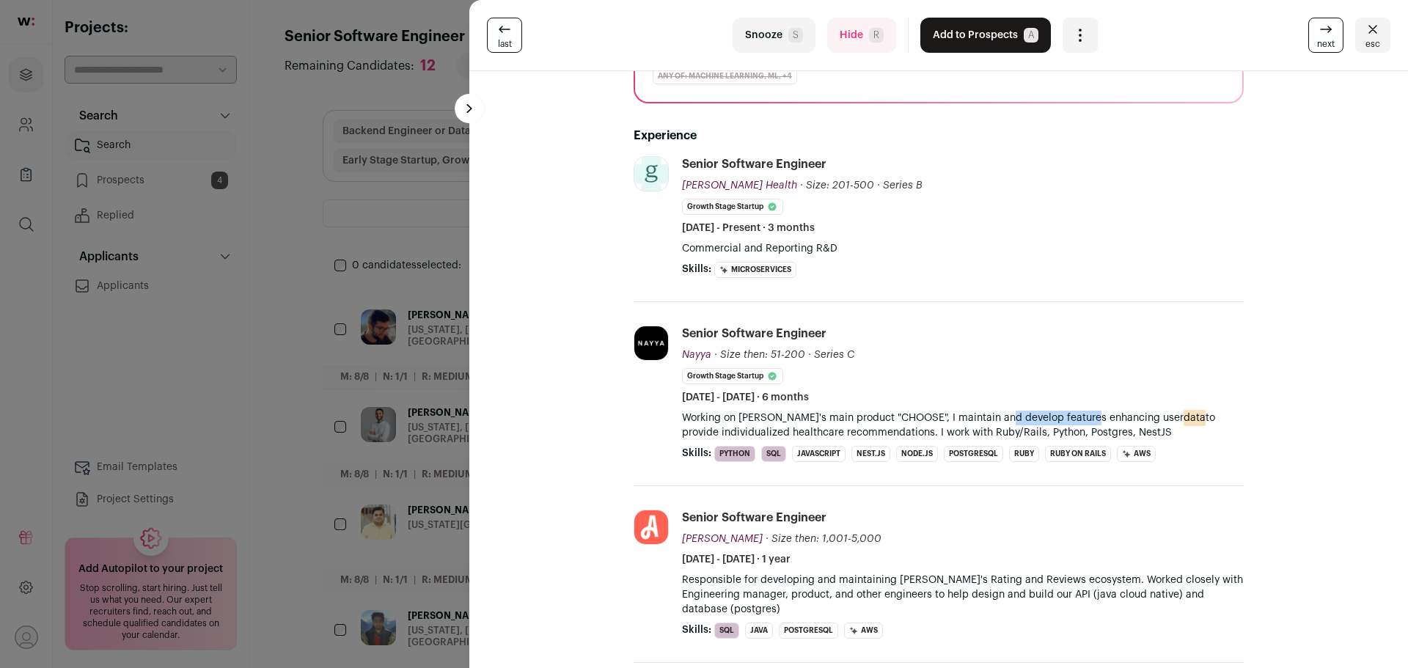
drag, startPoint x: 997, startPoint y: 421, endPoint x: 1085, endPoint y: 421, distance: 87.3
click at [1084, 421] on p "Working on Nayya's main product "CHOOSE", I maintain and develop features enhan…" at bounding box center [963, 425] width 562 height 29
click at [1085, 421] on p "Working on Nayya's main product "CHOOSE", I maintain and develop features enhan…" at bounding box center [963, 425] width 562 height 29
drag, startPoint x: 1006, startPoint y: 416, endPoint x: 1091, endPoint y: 418, distance: 85.1
click at [1091, 418] on p "Working on Nayya's main product "CHOOSE", I maintain and develop features enhan…" at bounding box center [963, 425] width 562 height 29
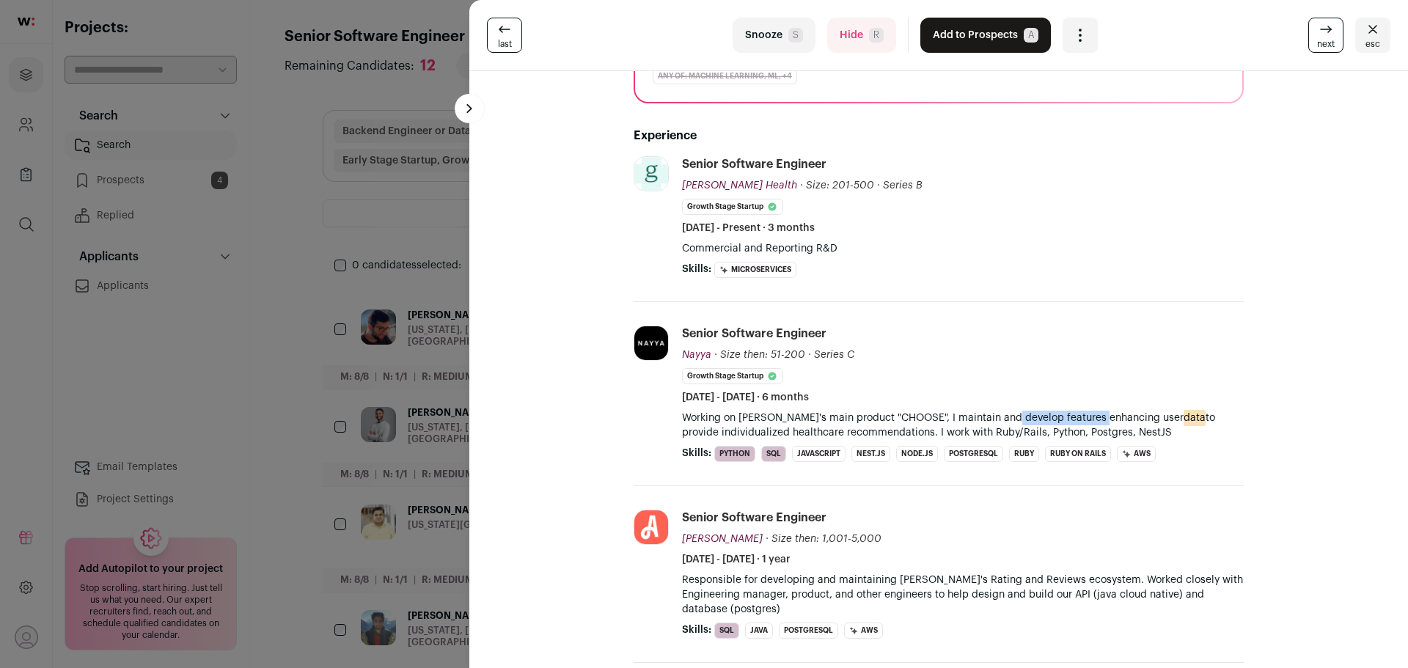
click at [1091, 418] on p "Working on Nayya's main product "CHOOSE", I maintain and develop features enhan…" at bounding box center [963, 425] width 562 height 29
drag, startPoint x: 1054, startPoint y: 416, endPoint x: 1191, endPoint y: 428, distance: 137.6
click at [1191, 428] on p "Working on Nayya's main product "CHOOSE", I maintain and develop features enhan…" at bounding box center [963, 425] width 562 height 29
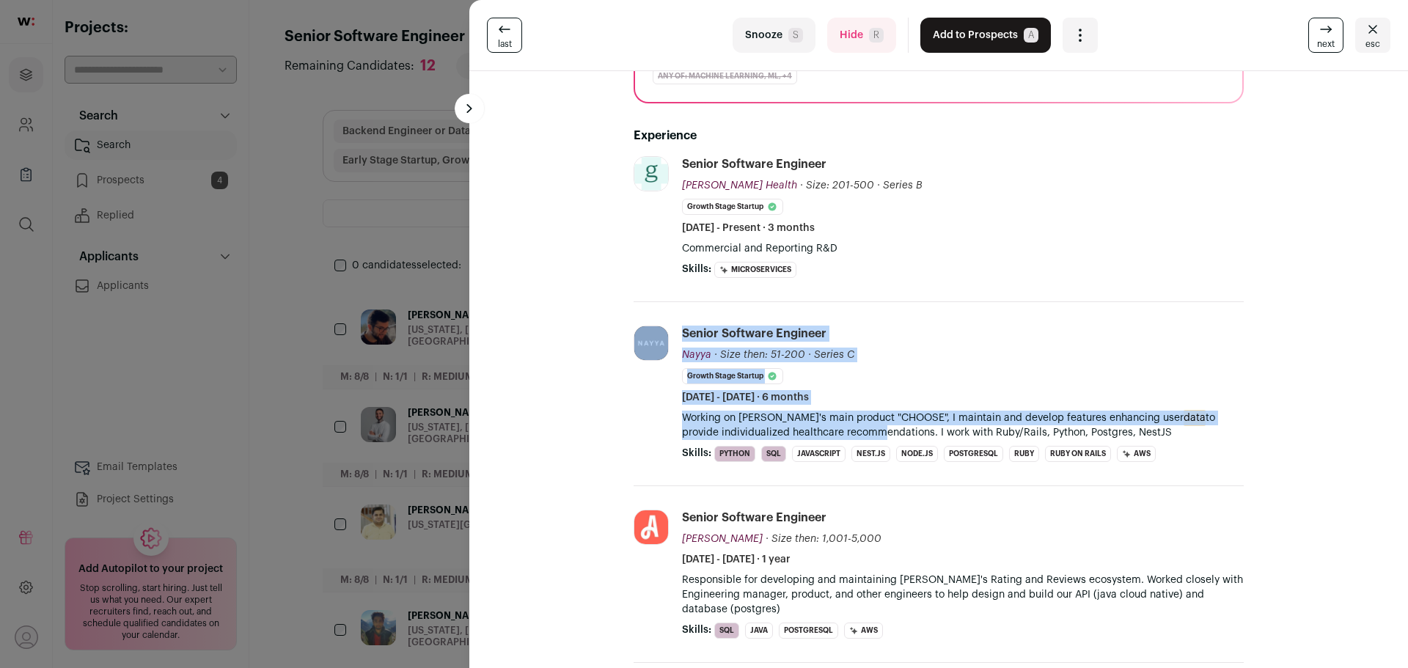
drag, startPoint x: 670, startPoint y: 431, endPoint x: 831, endPoint y: 434, distance: 161.4
click at [831, 434] on li "Nayya nayya.com Add to company list Public / Private Private Valuation Unknown …" at bounding box center [939, 394] width 610 height 184
click at [831, 434] on p "Working on Nayya's main product "CHOOSE", I maintain and develop features enhan…" at bounding box center [963, 425] width 562 height 29
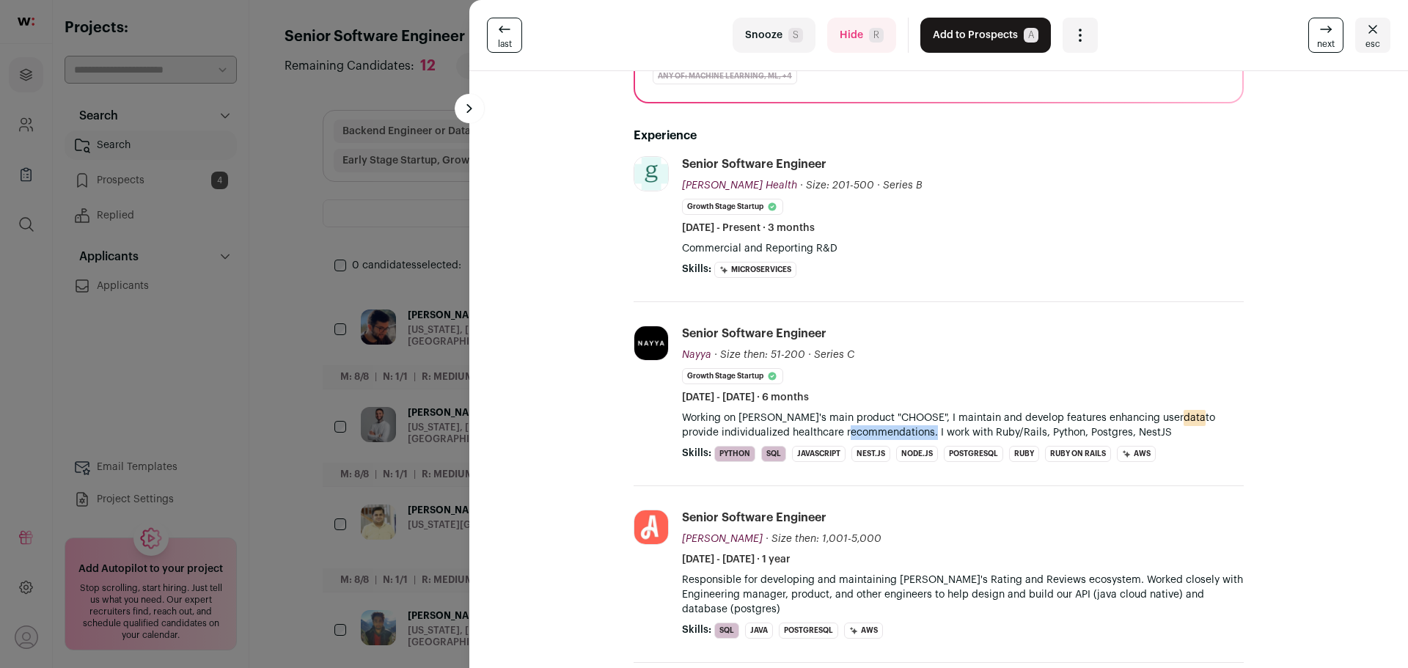
click at [831, 434] on p "Working on Nayya's main product "CHOOSE", I maintain and develop features enhan…" at bounding box center [963, 425] width 562 height 29
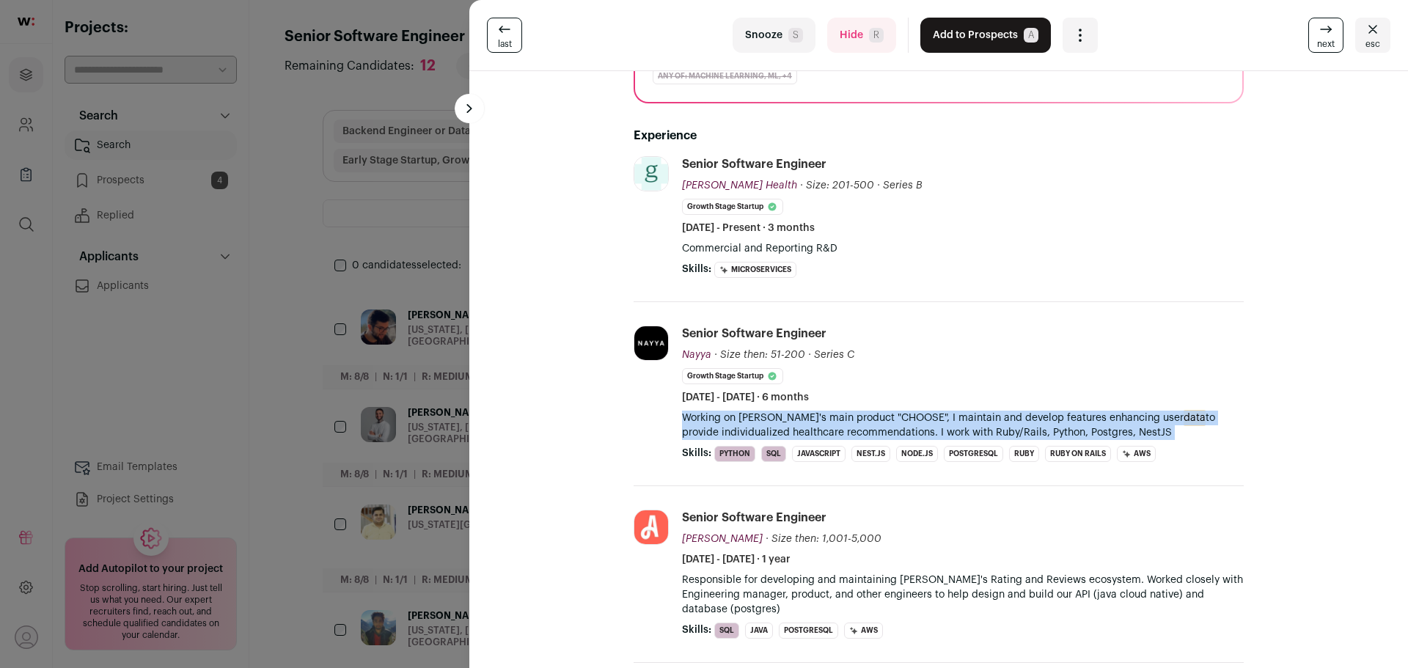
click at [831, 434] on p "Working on Nayya's main product "CHOOSE", I maintain and develop features enhan…" at bounding box center [963, 425] width 562 height 29
click at [852, 434] on p "Working on Nayya's main product "CHOOSE", I maintain and develop features enhan…" at bounding box center [963, 425] width 562 height 29
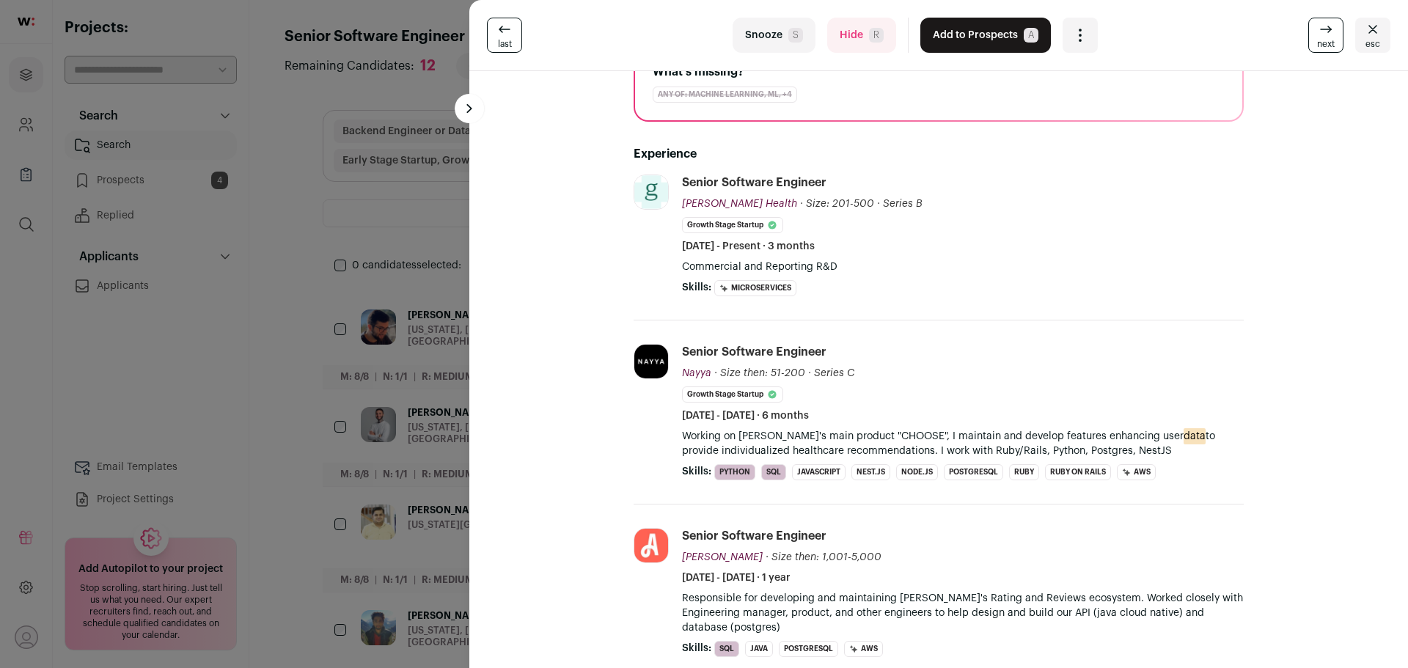
scroll to position [0, 0]
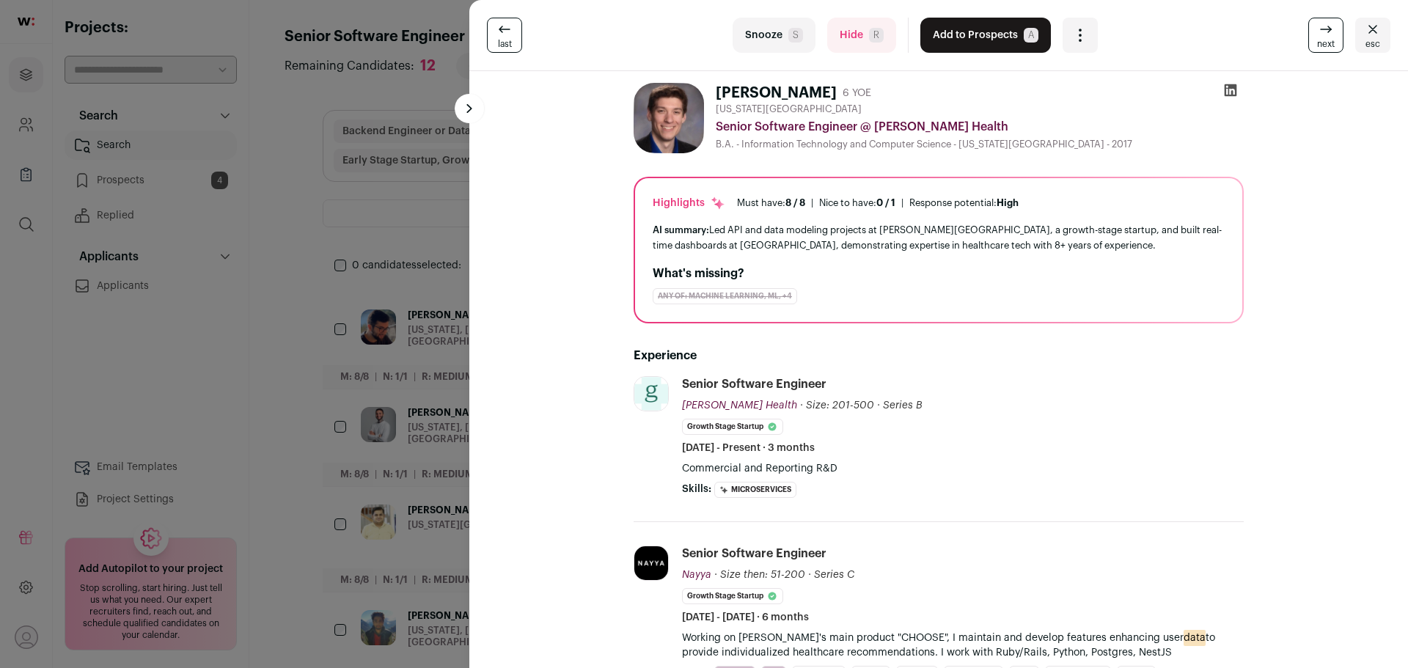
click at [1317, 40] on span "next" at bounding box center [1326, 44] width 18 height 12
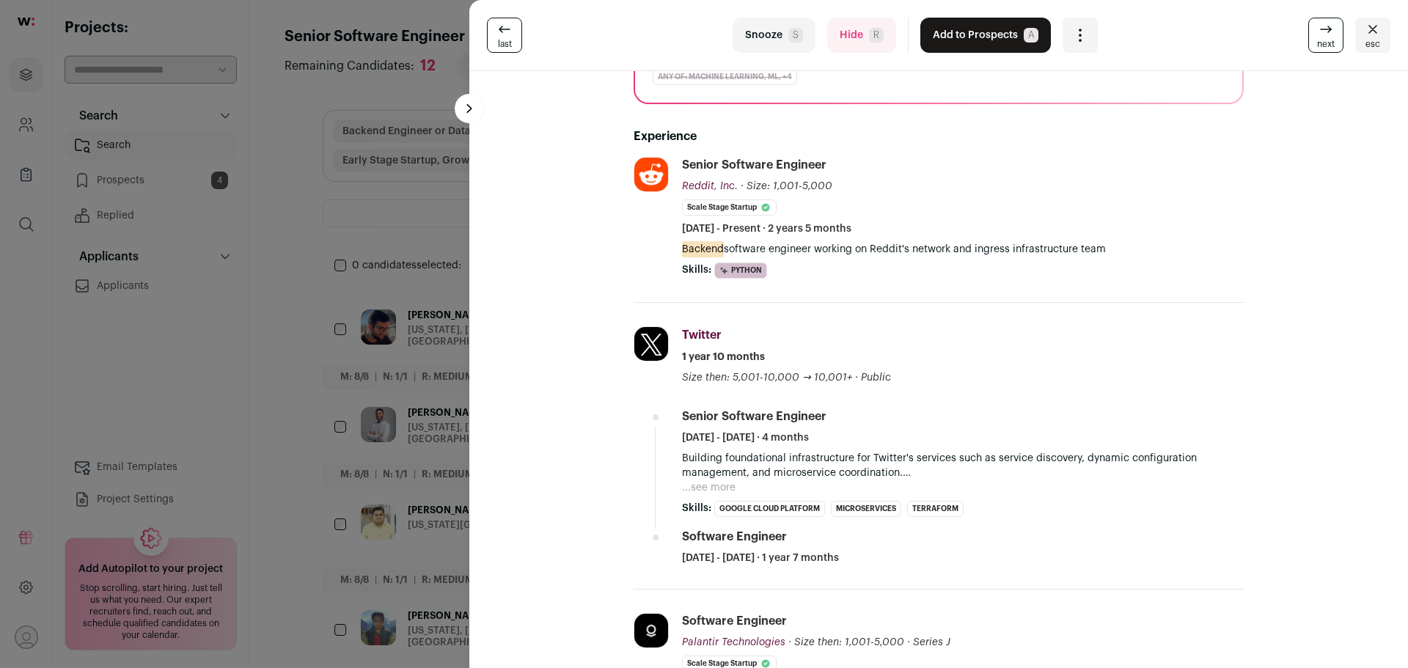
scroll to position [220, 0]
click at [1308, 32] on link "next" at bounding box center [1325, 35] width 35 height 35
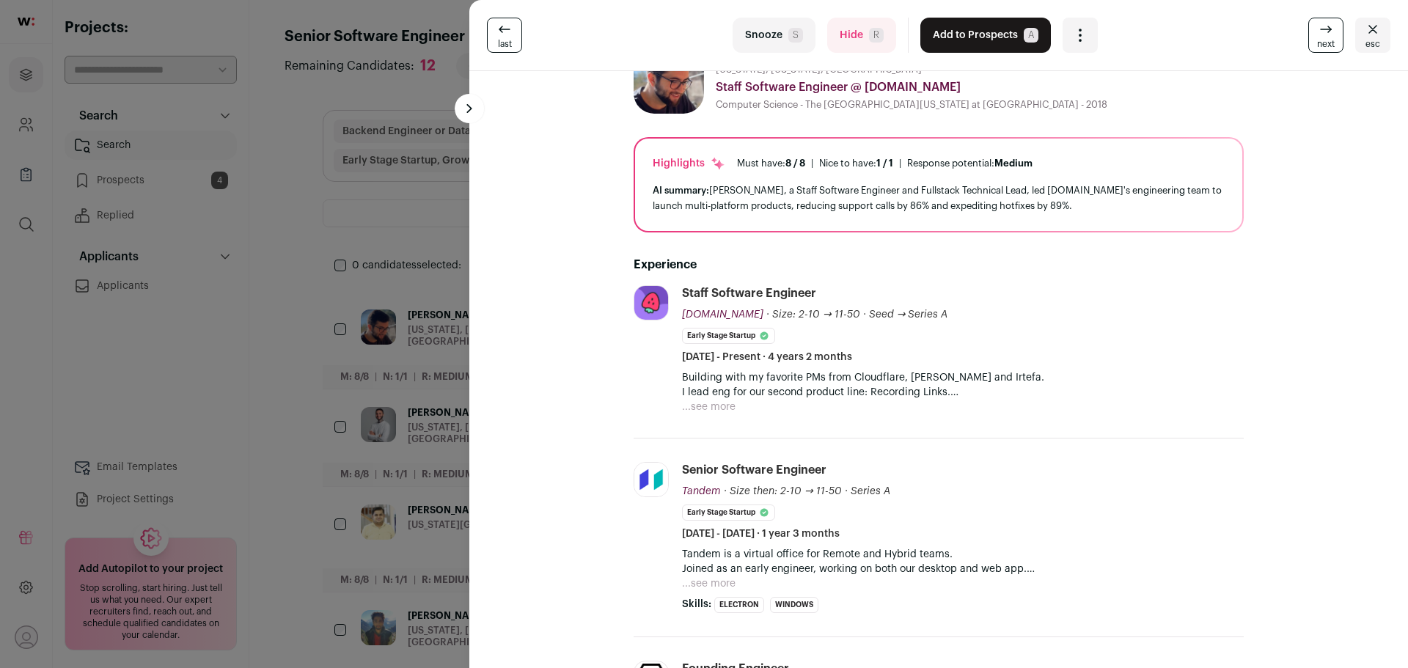
scroll to position [0, 0]
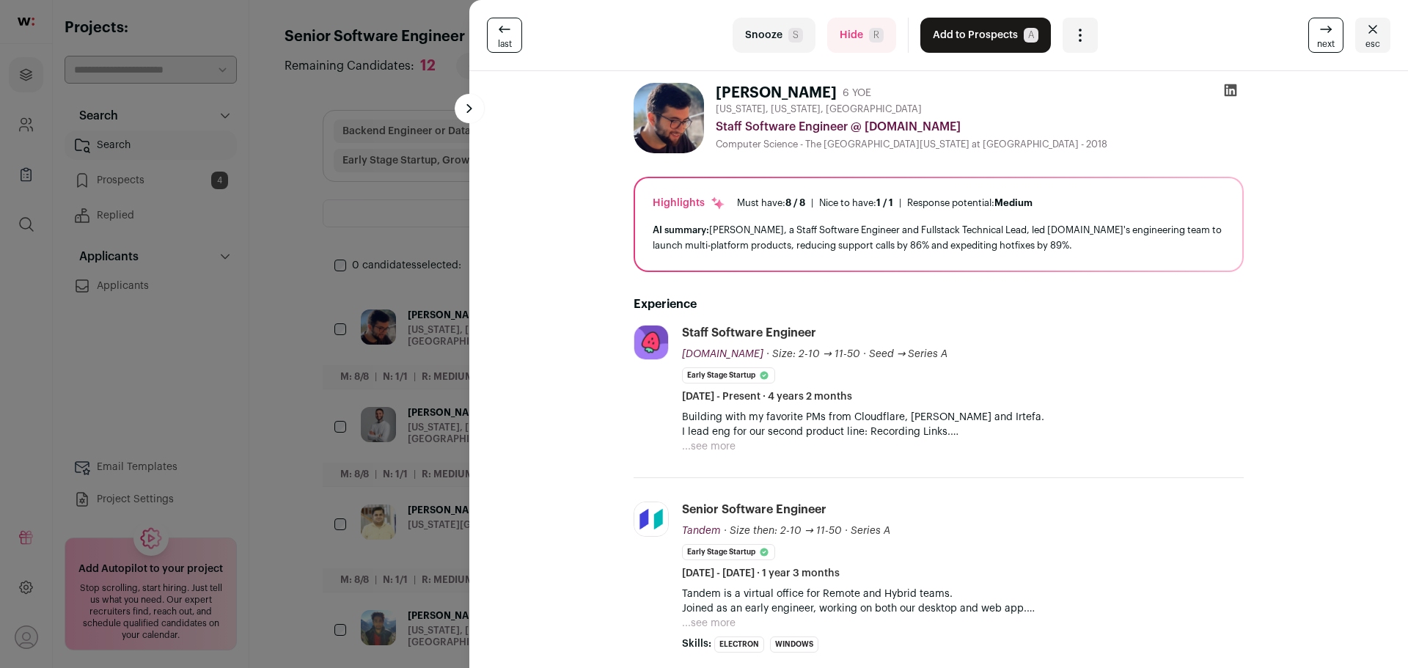
click at [1317, 28] on icon at bounding box center [1326, 30] width 18 height 18
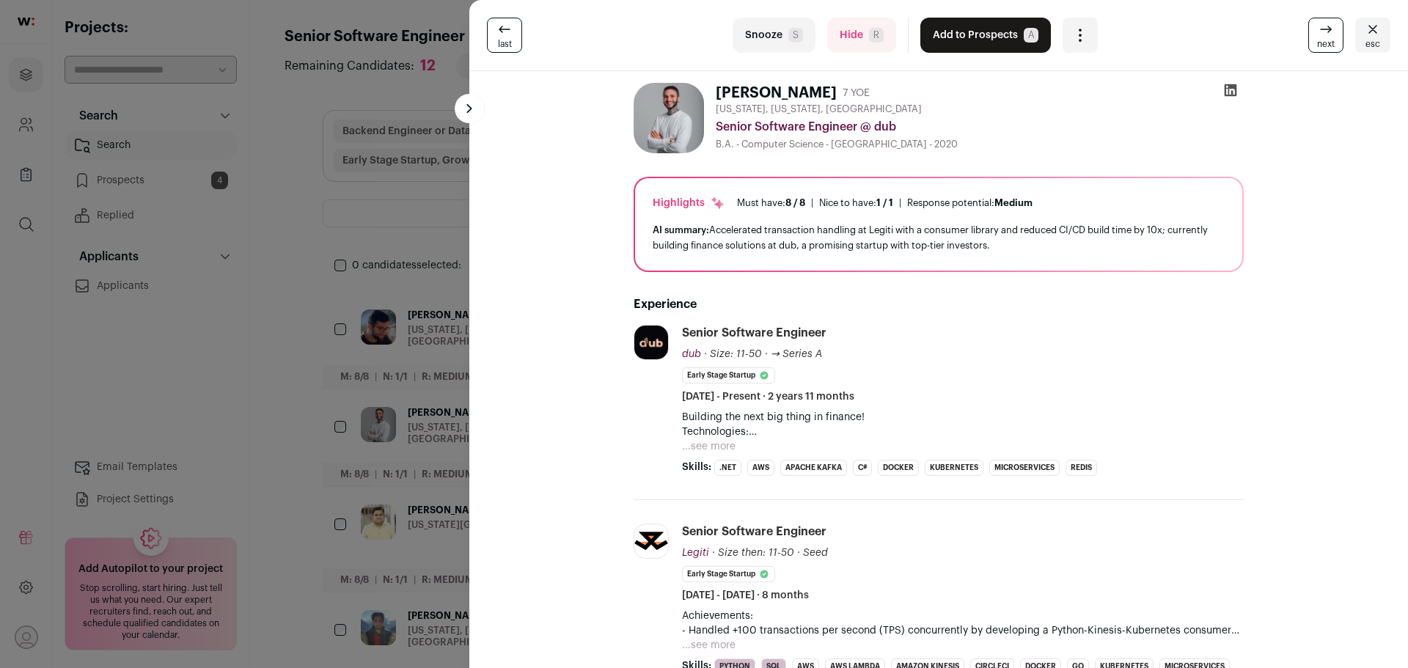
click at [1317, 32] on icon at bounding box center [1326, 30] width 18 height 18
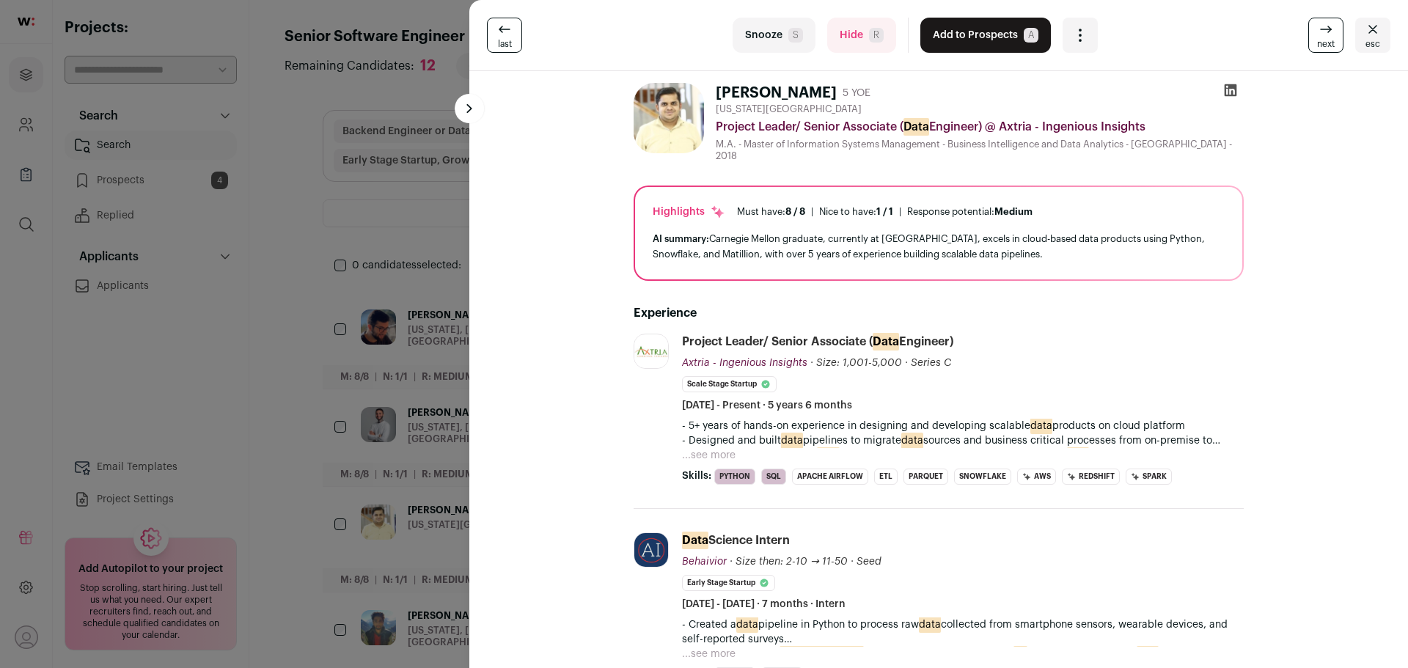
click at [1317, 29] on icon at bounding box center [1326, 30] width 18 height 18
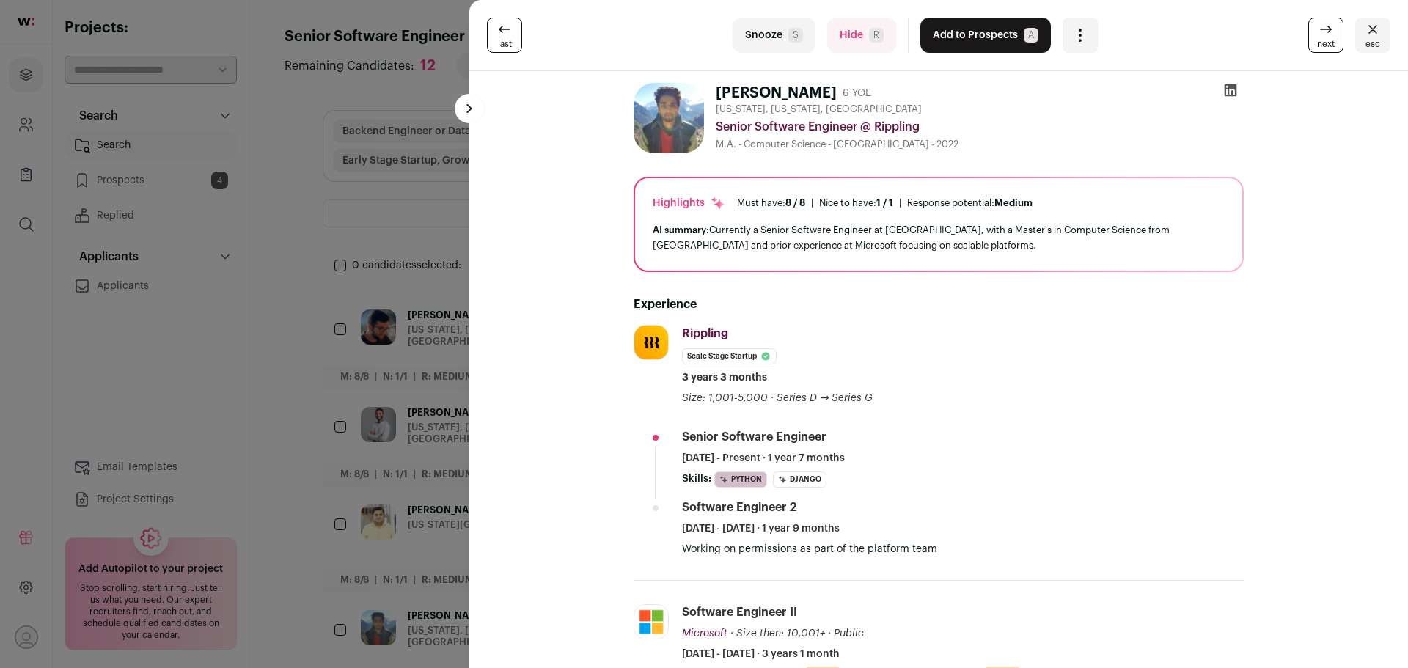
click at [1317, 29] on icon at bounding box center [1326, 30] width 18 height 18
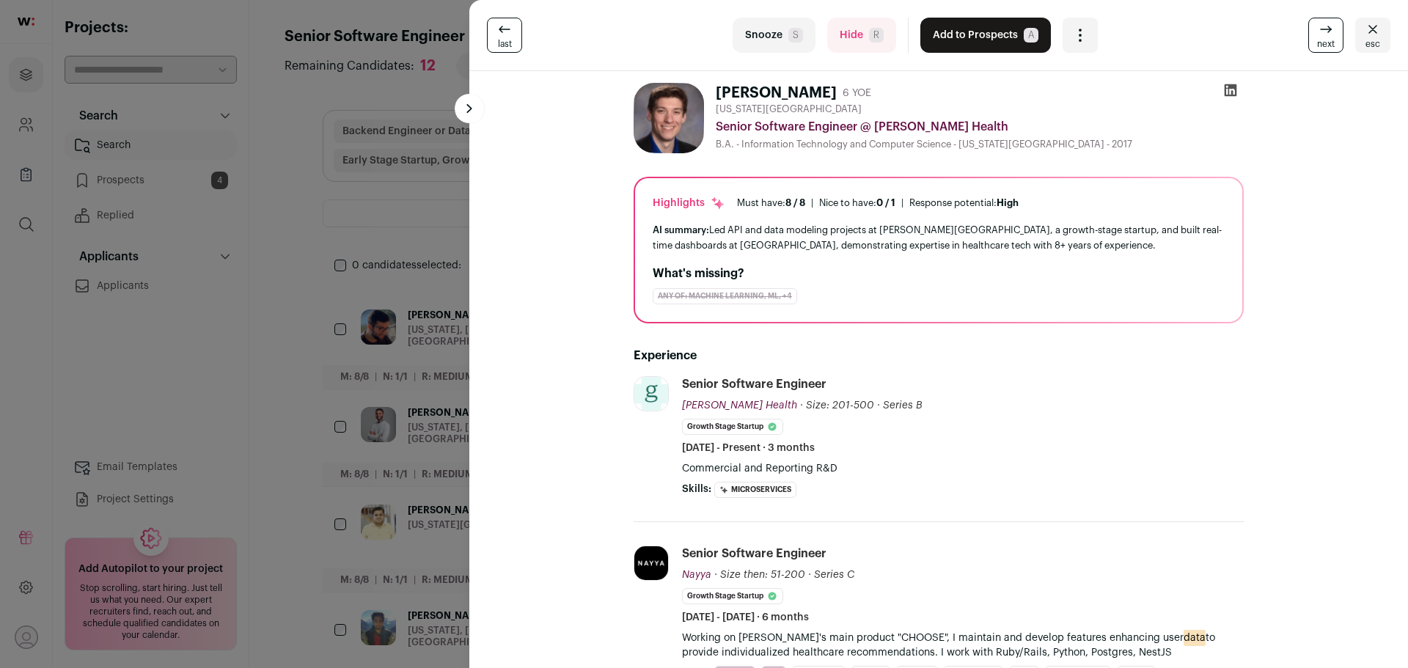
click at [1317, 29] on icon at bounding box center [1326, 30] width 18 height 18
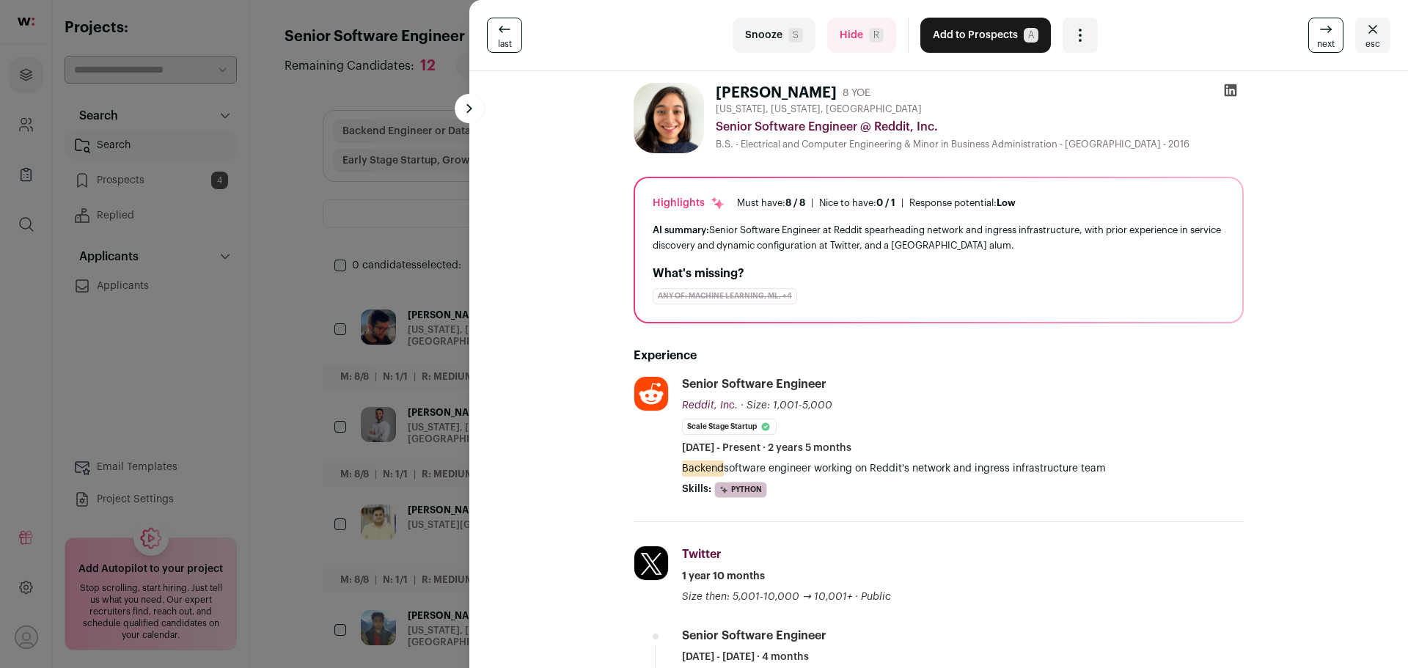
click at [1309, 29] on html "Projects Company and ATS Settings Company Lists (Experimental) Global Search Re…" at bounding box center [704, 515] width 1408 height 1031
click at [1317, 28] on icon at bounding box center [1326, 30] width 18 height 18
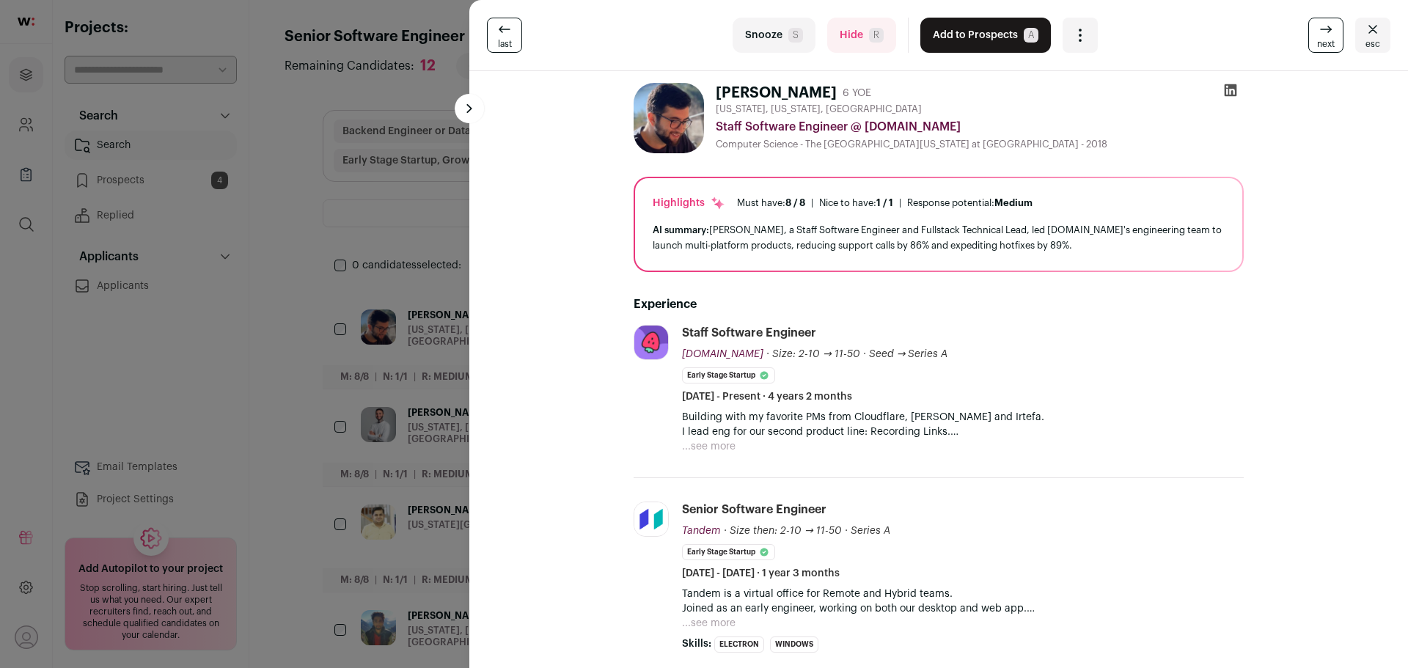
click at [1317, 28] on icon at bounding box center [1326, 30] width 18 height 18
click at [1309, 26] on html "Projects Company and ATS Settings Company Lists (Experimental) Global Search Re…" at bounding box center [704, 515] width 1408 height 1031
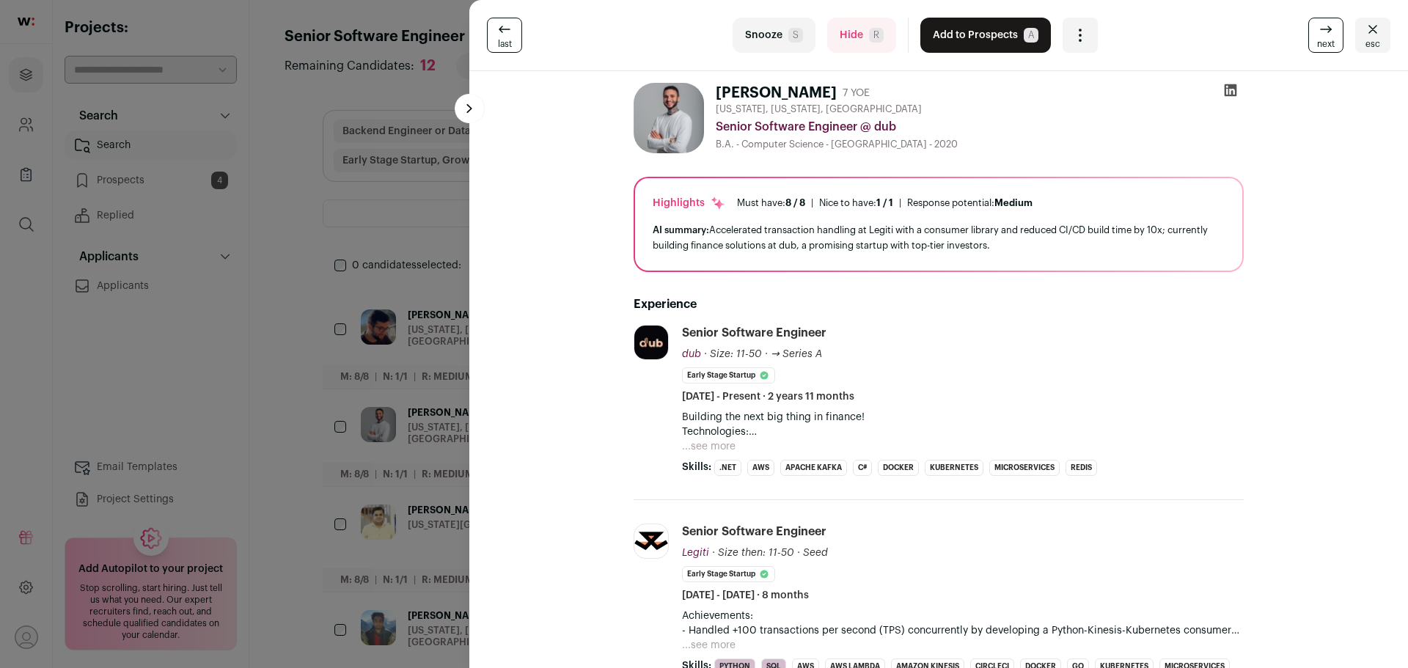
click at [1364, 33] on icon "Close" at bounding box center [1373, 30] width 18 height 18
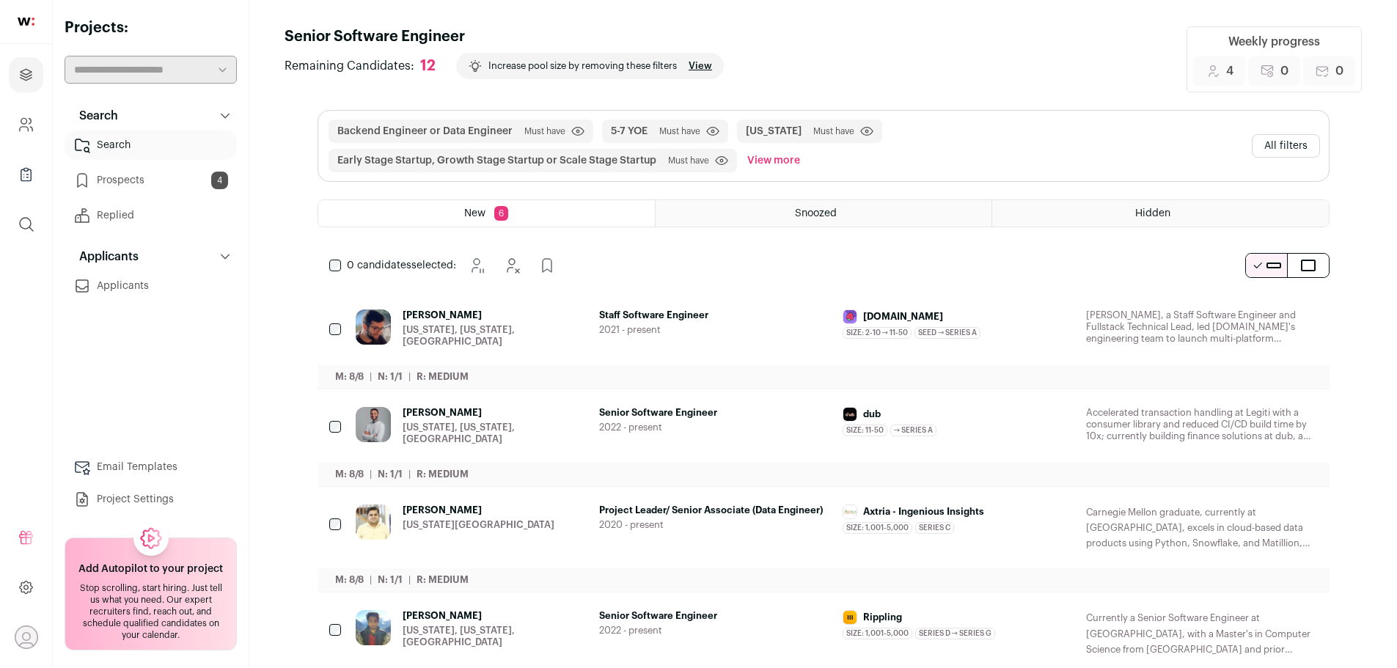
click at [712, 67] on link "View" at bounding box center [700, 66] width 23 height 12
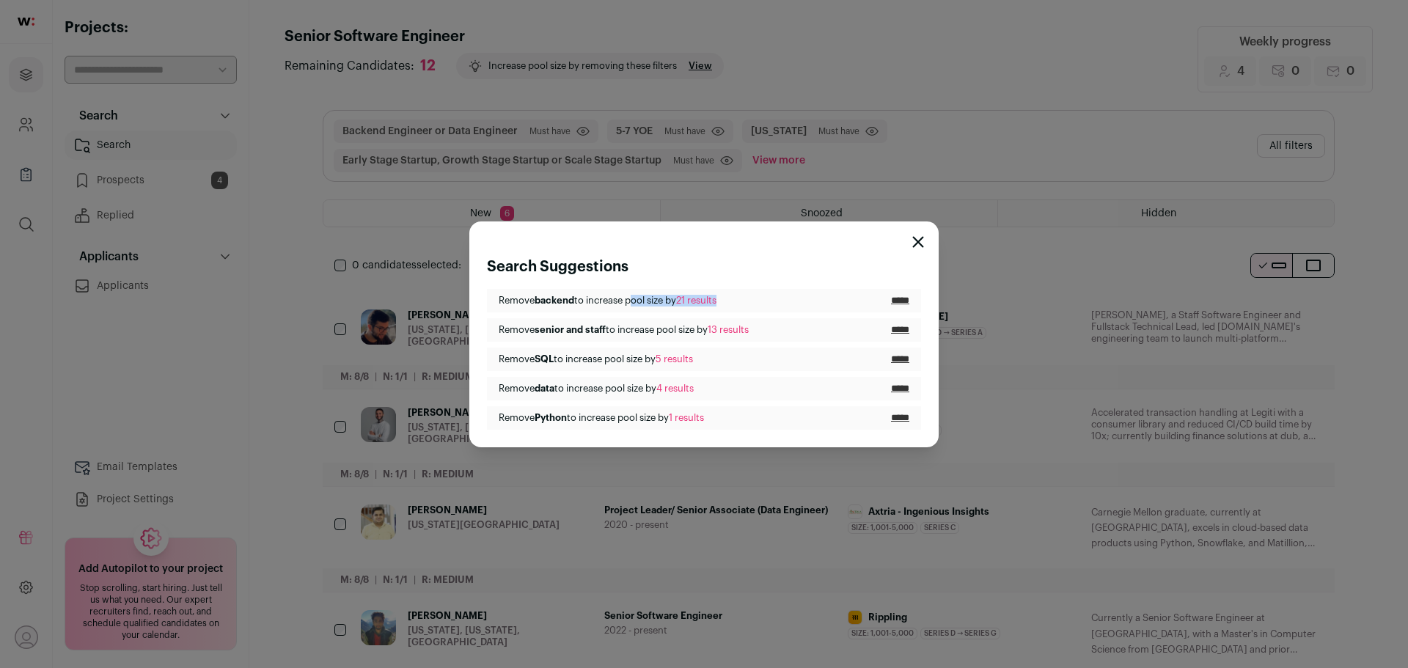
drag, startPoint x: 626, startPoint y: 299, endPoint x: 766, endPoint y: 291, distance: 141.0
click at [766, 291] on li "Remove backend to increase pool size by 21 results *****" at bounding box center [704, 300] width 434 height 23
click at [893, 297] on input "*****" at bounding box center [900, 301] width 18 height 12
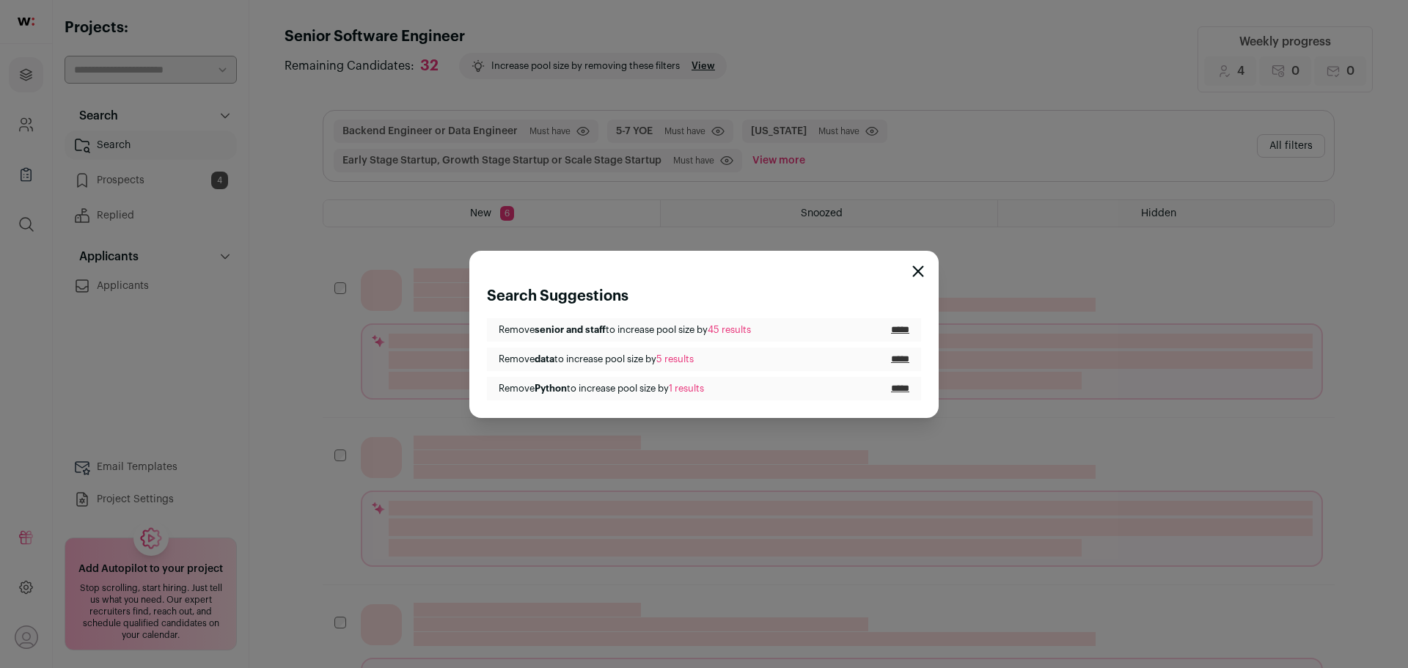
click at [962, 125] on div "Search Suggestions Remove senior and staff to increase pool size by 45 results …" at bounding box center [704, 334] width 1408 height 668
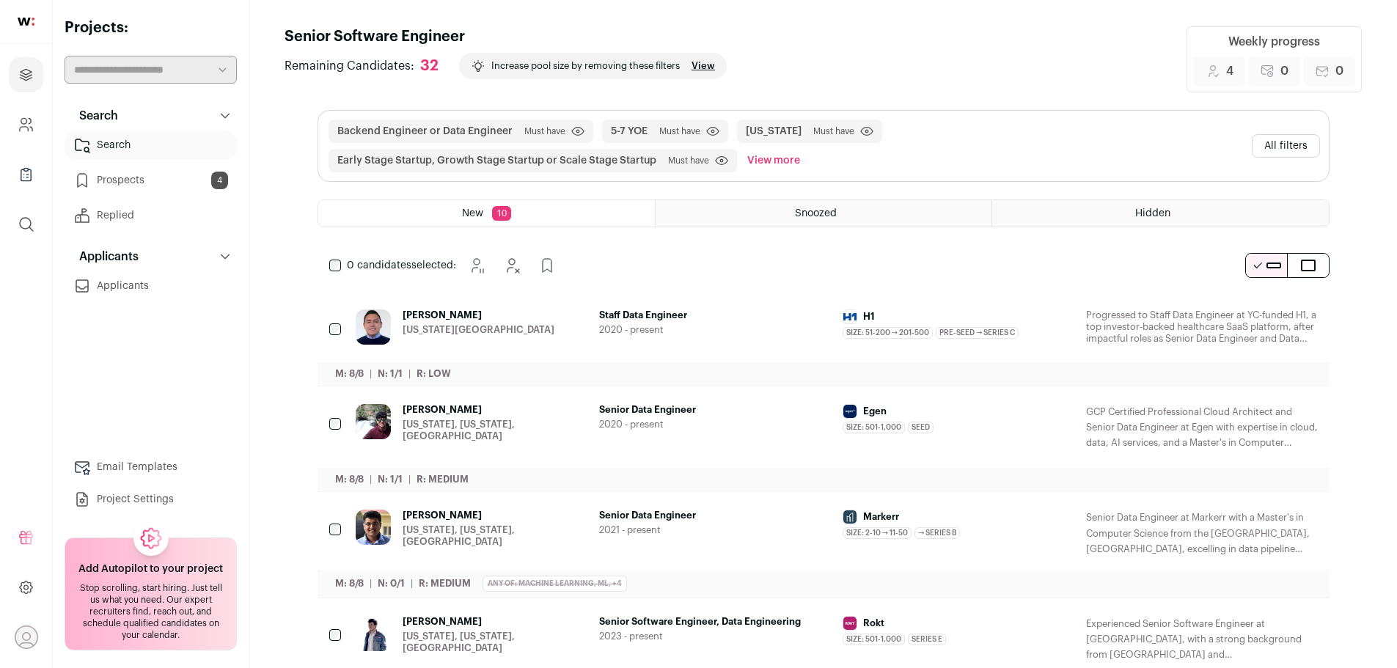
click at [429, 320] on span "Freddy Criollo" at bounding box center [479, 315] width 152 height 12
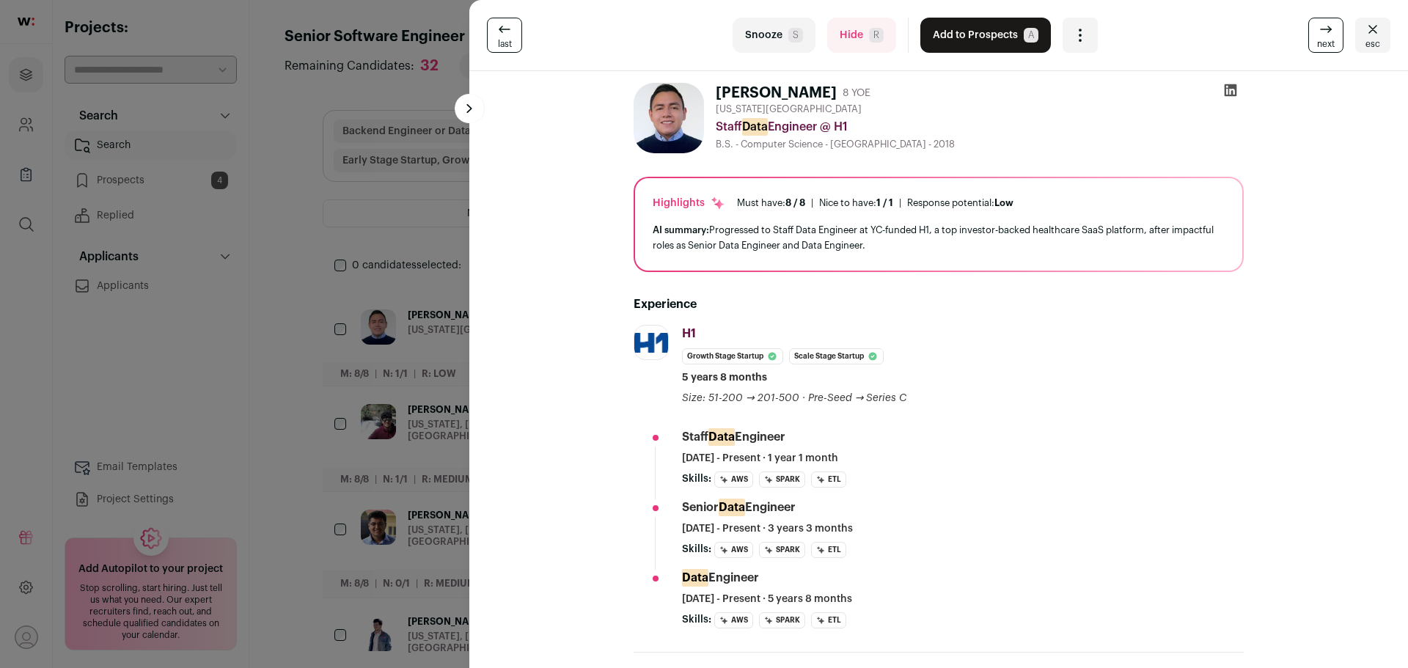
click at [1308, 34] on link "next" at bounding box center [1325, 35] width 35 height 35
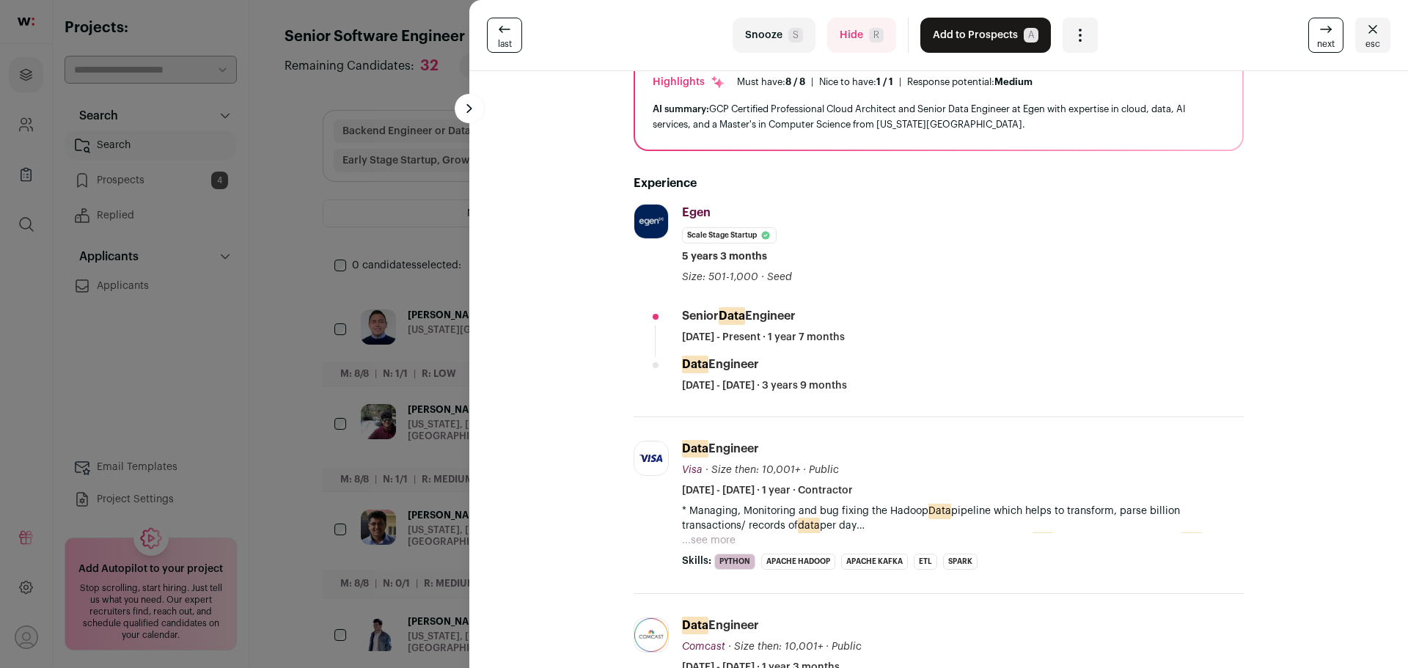
scroll to position [147, 0]
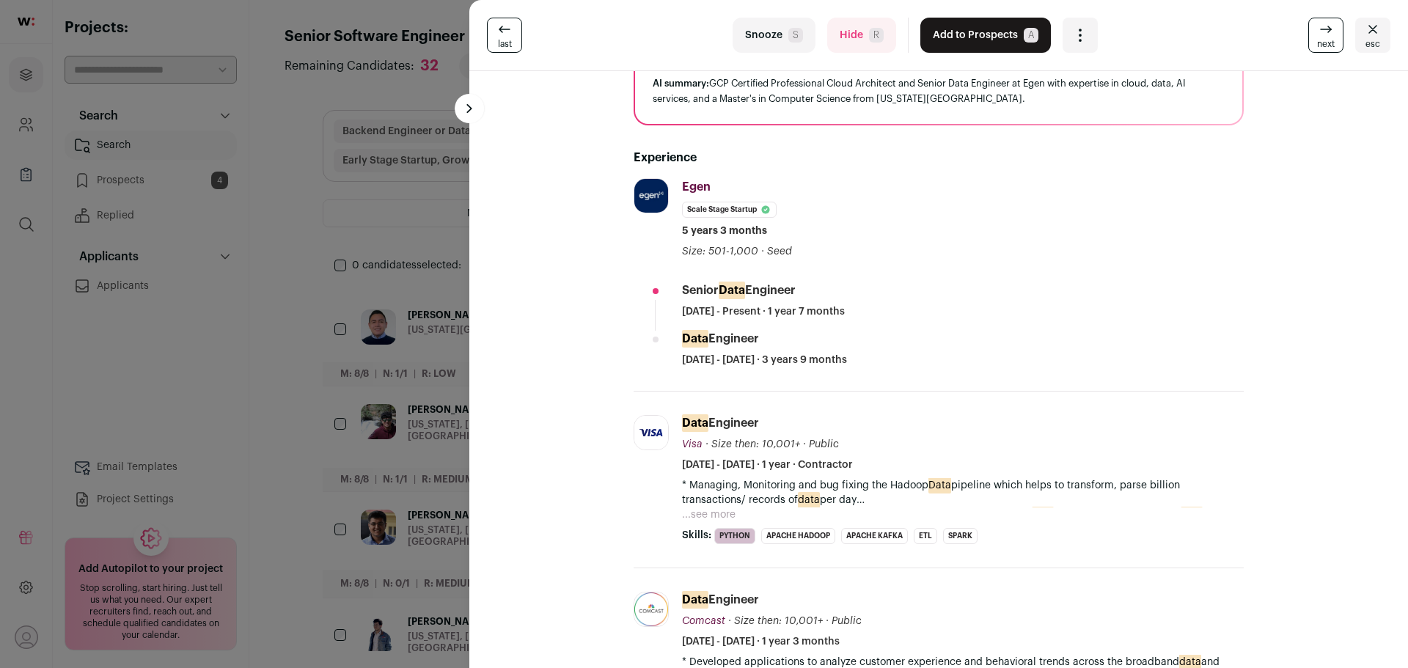
click at [714, 513] on button "...see more" at bounding box center [709, 514] width 54 height 15
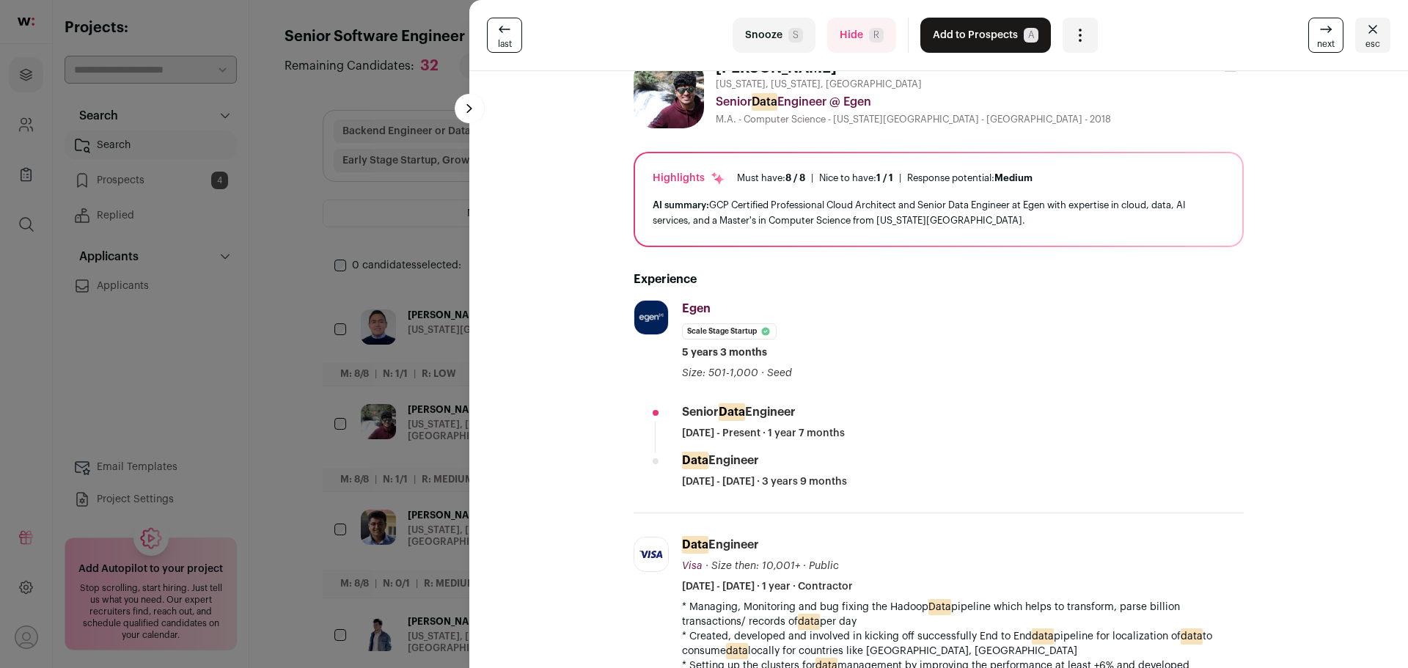
scroll to position [0, 0]
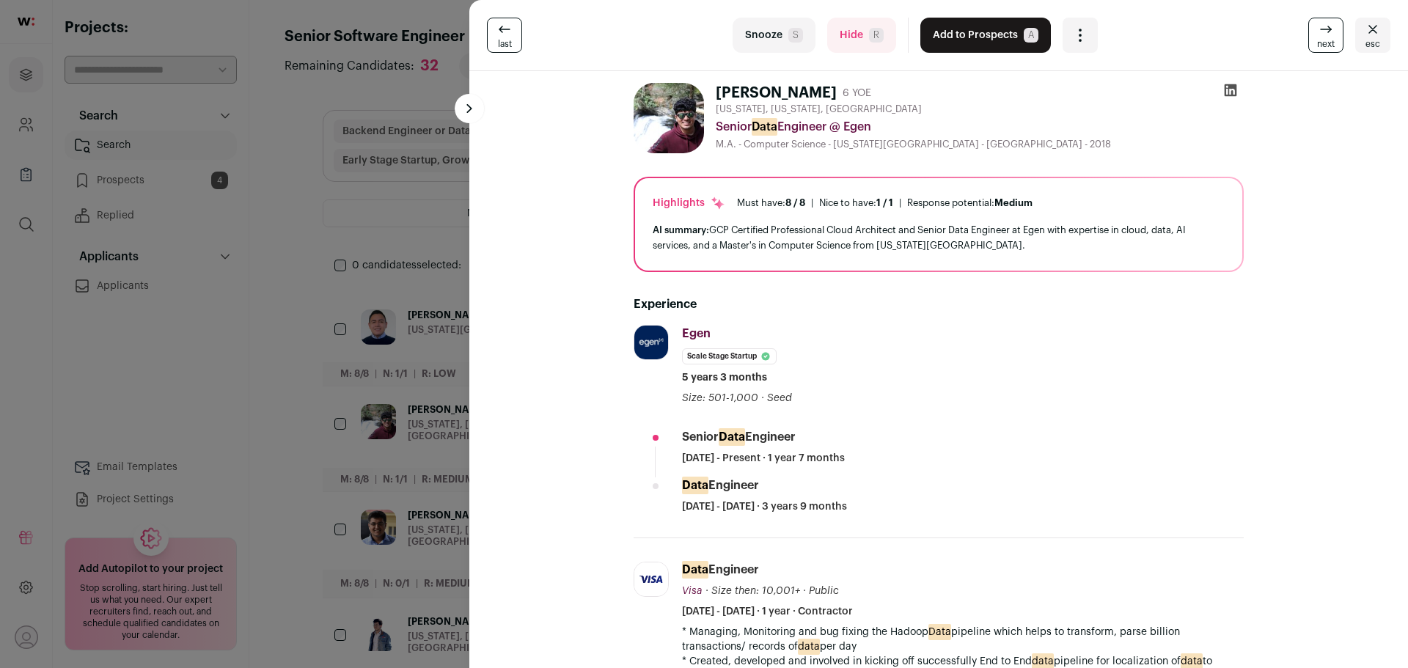
click at [1323, 32] on icon at bounding box center [1326, 30] width 18 height 18
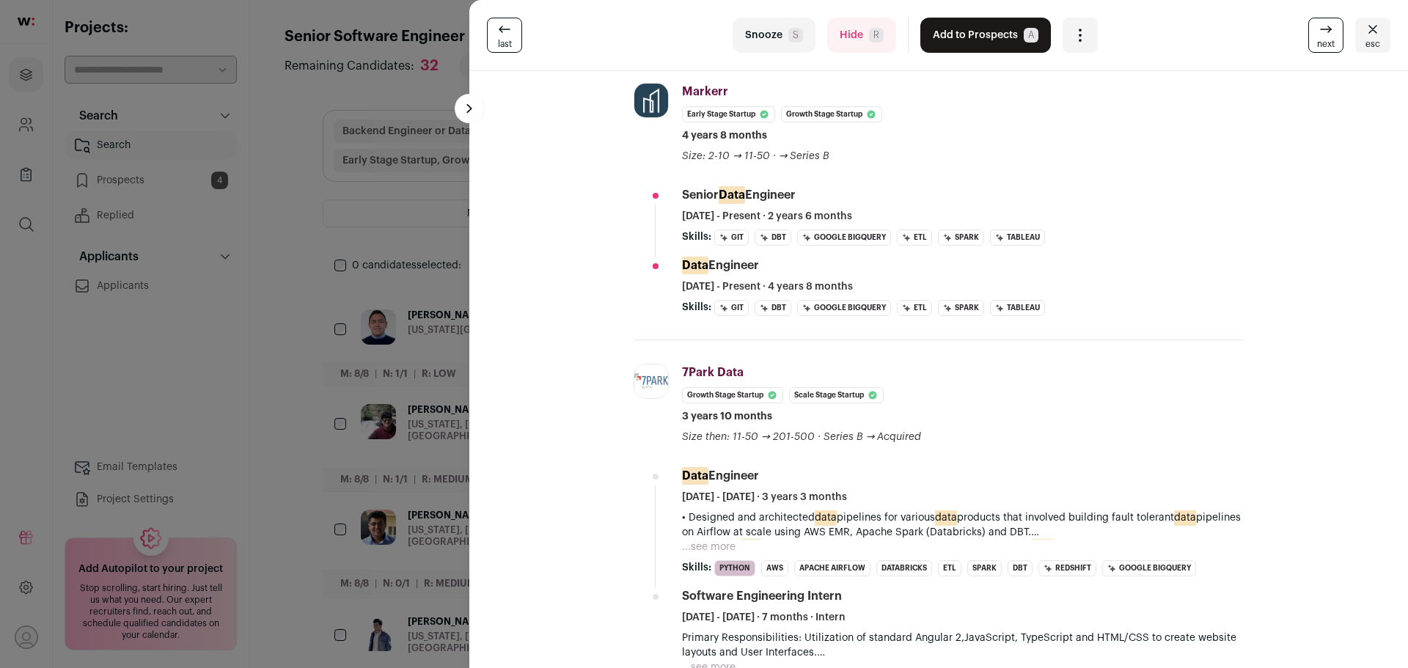
scroll to position [367, 0]
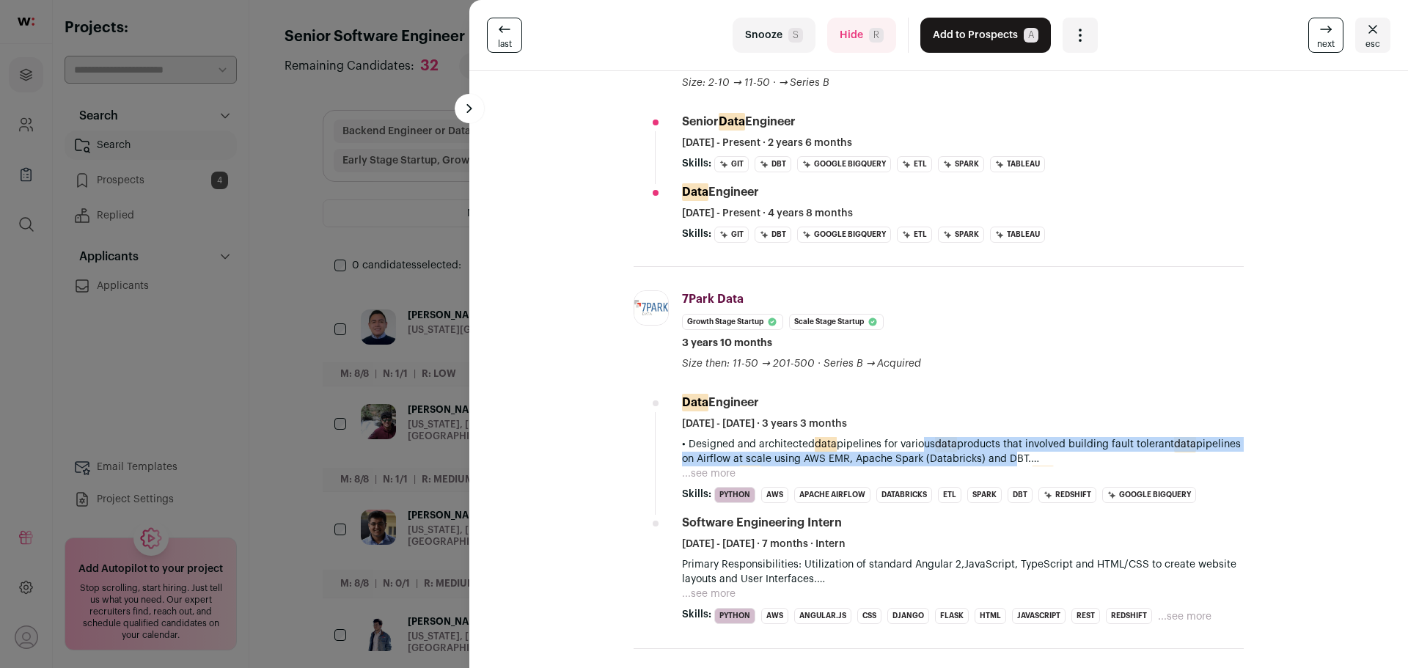
drag, startPoint x: 913, startPoint y: 444, endPoint x: 1050, endPoint y: 454, distance: 137.5
click at [1050, 454] on p "• Designed and architected data pipelines for various data products that involv…" at bounding box center [963, 451] width 562 height 29
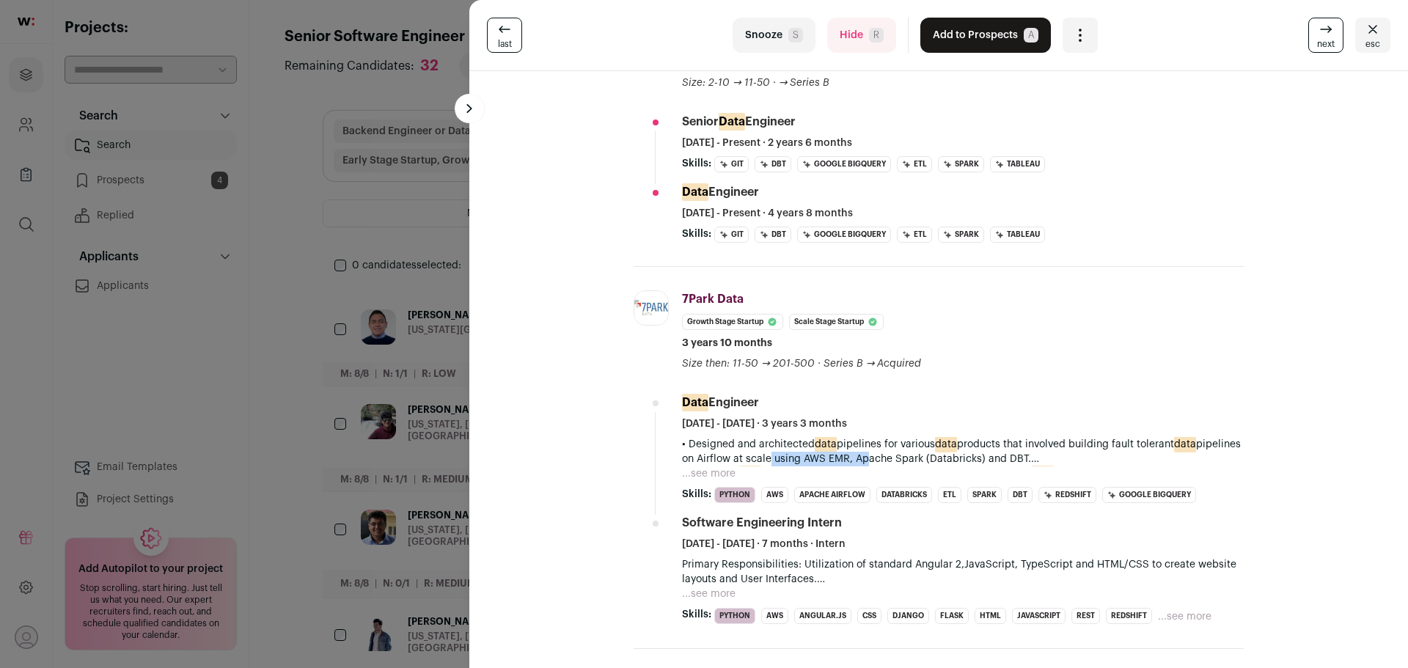
drag, startPoint x: 865, startPoint y: 458, endPoint x: 905, endPoint y: 458, distance: 39.6
click at [905, 458] on p "• Designed and architected data pipelines for various data products that involv…" at bounding box center [963, 451] width 562 height 29
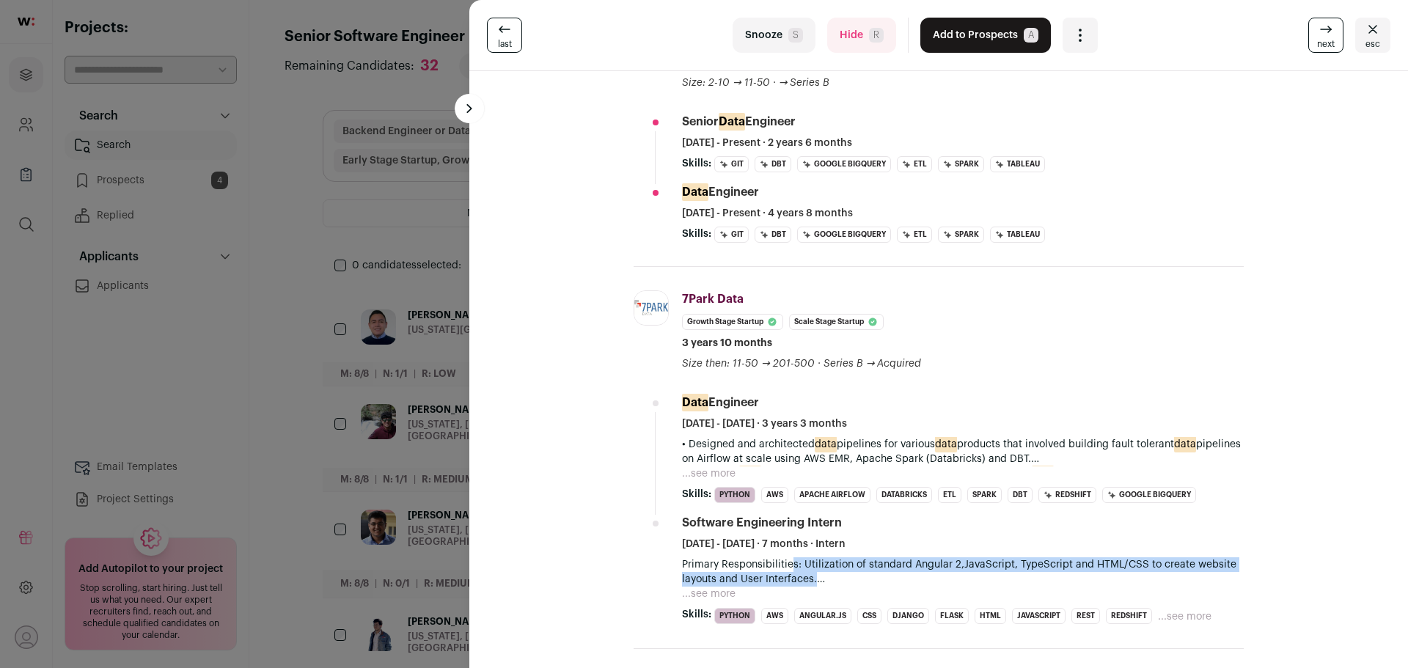
drag, startPoint x: 784, startPoint y: 571, endPoint x: 854, endPoint y: 573, distance: 70.4
click at [854, 573] on p "Primary Responsibilities: Utilization of standard Angular 2,JavaScript, TypeScr…" at bounding box center [963, 571] width 562 height 29
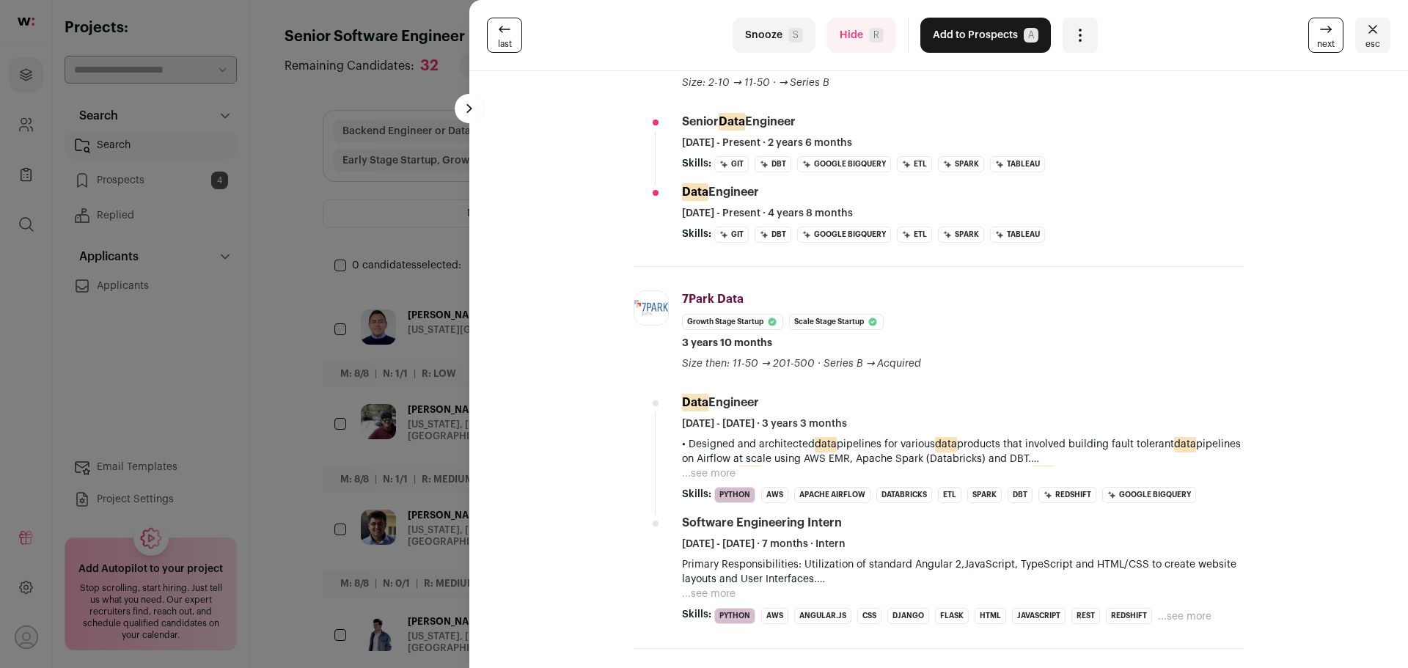
click at [867, 576] on p "Primary Responsibilities: Utilization of standard Angular 2,JavaScript, TypeScr…" at bounding box center [963, 571] width 562 height 29
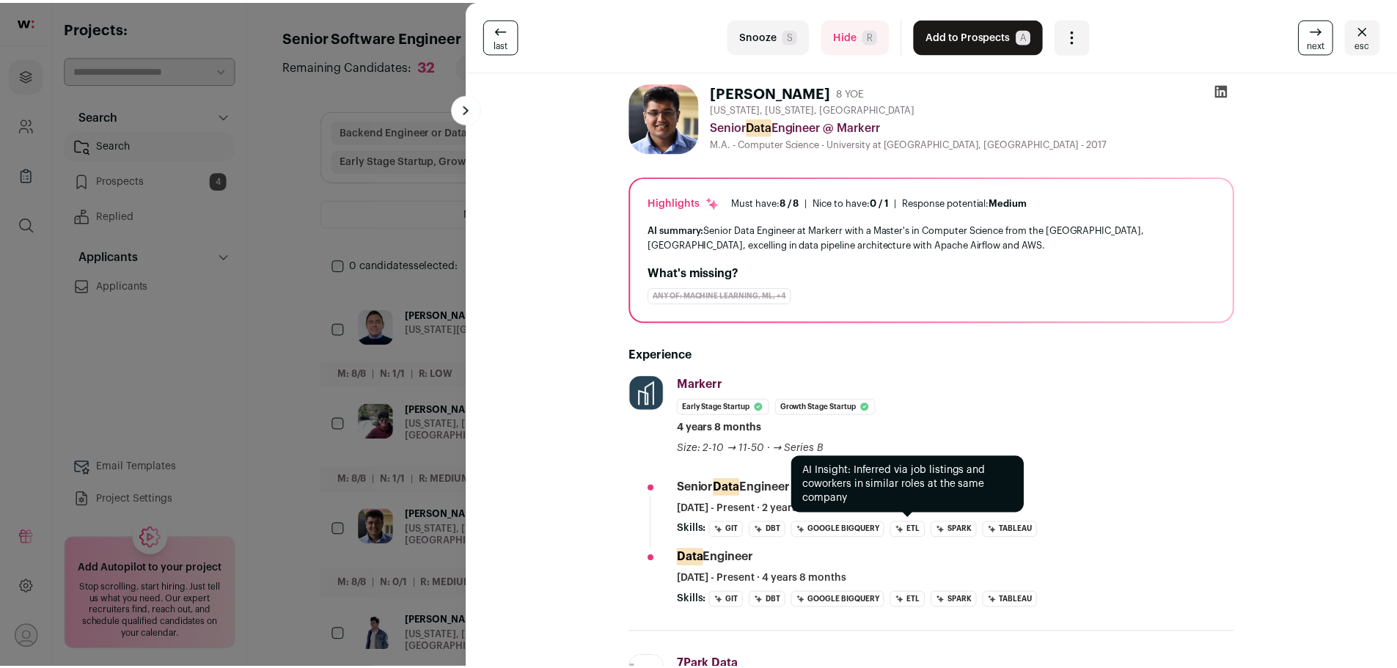
scroll to position [0, 0]
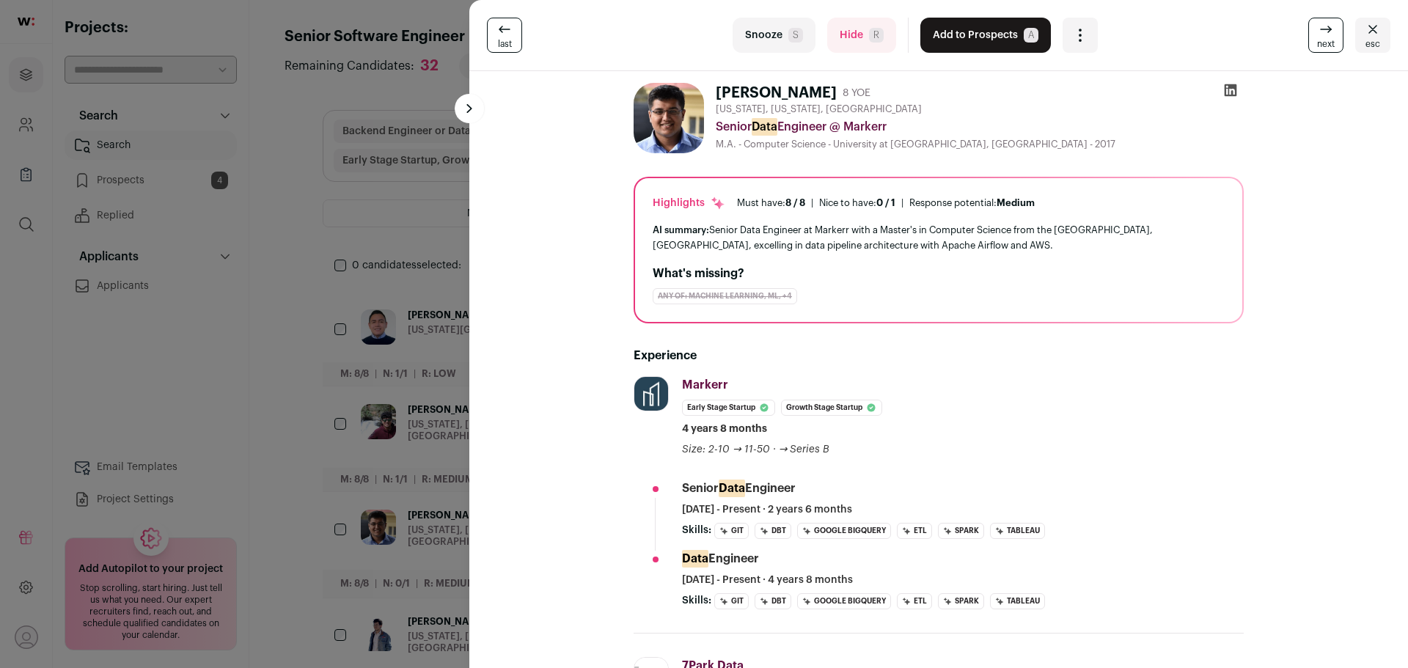
click at [1364, 34] on icon "Close" at bounding box center [1373, 30] width 18 height 18
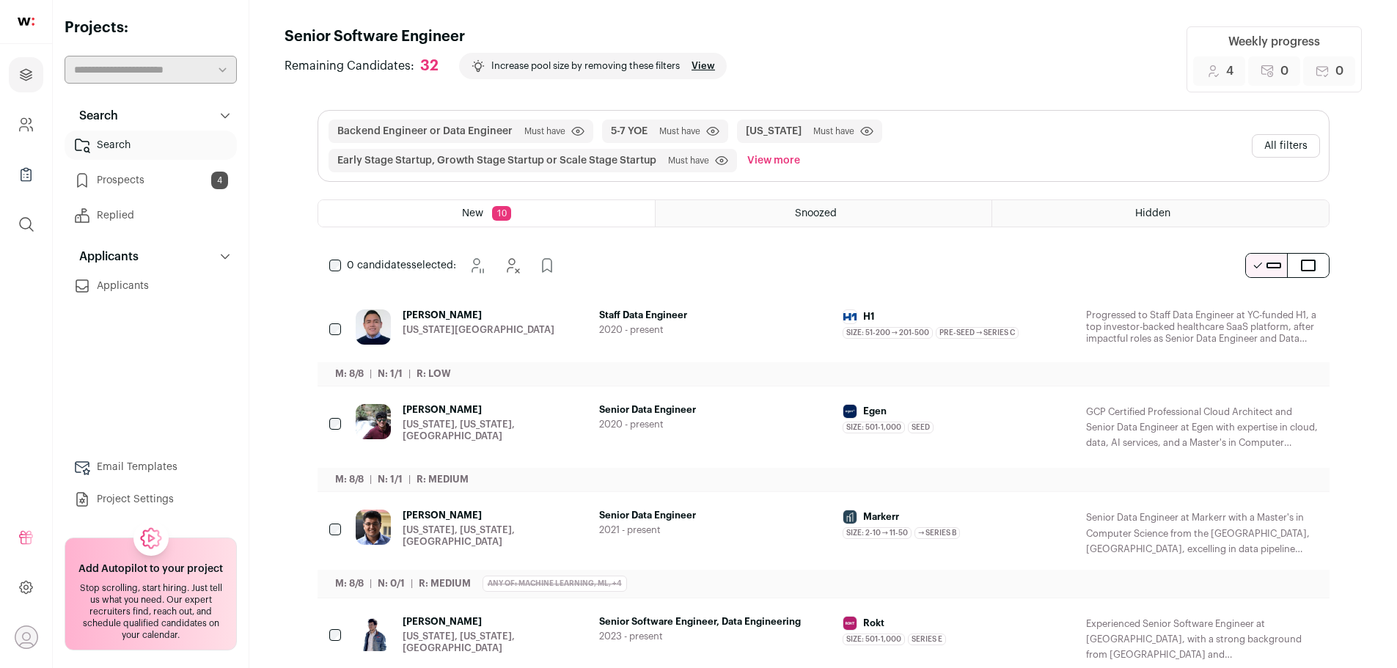
click at [774, 158] on button "View more" at bounding box center [773, 160] width 59 height 23
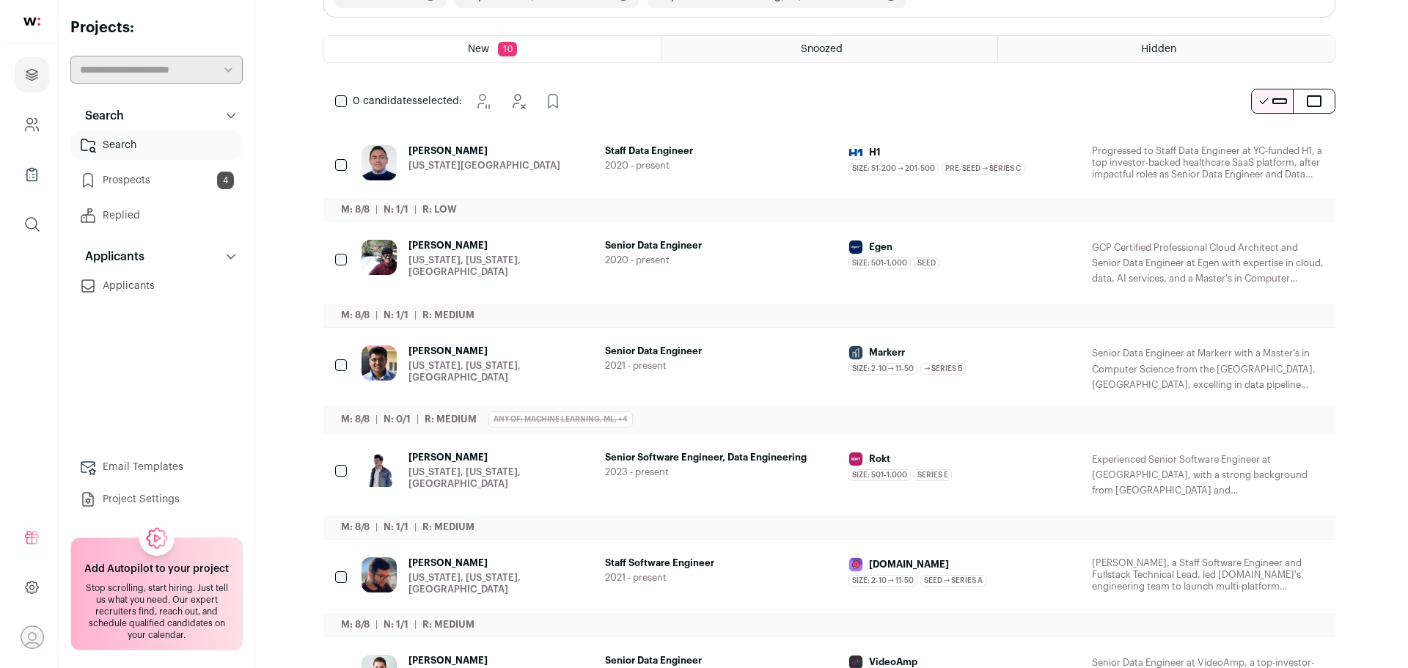
scroll to position [220, 0]
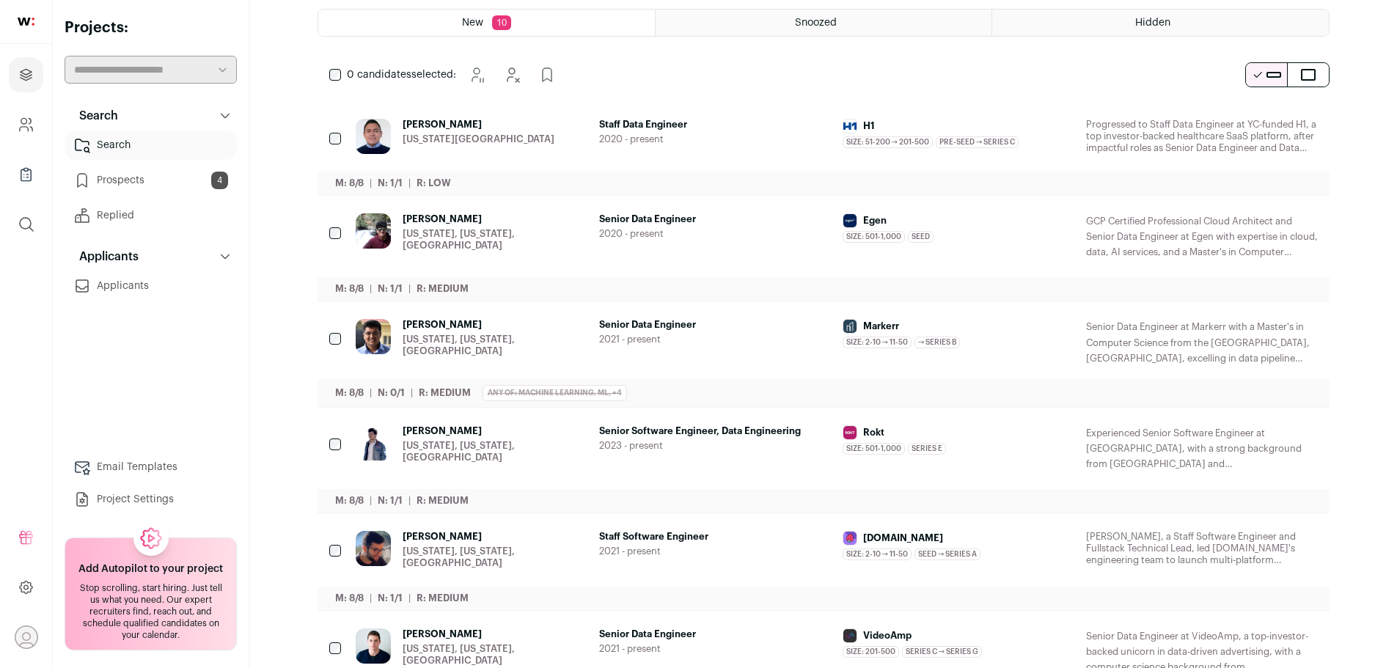
click at [763, 433] on span "Senior Software Engineer, Data Engineering" at bounding box center [715, 431] width 232 height 12
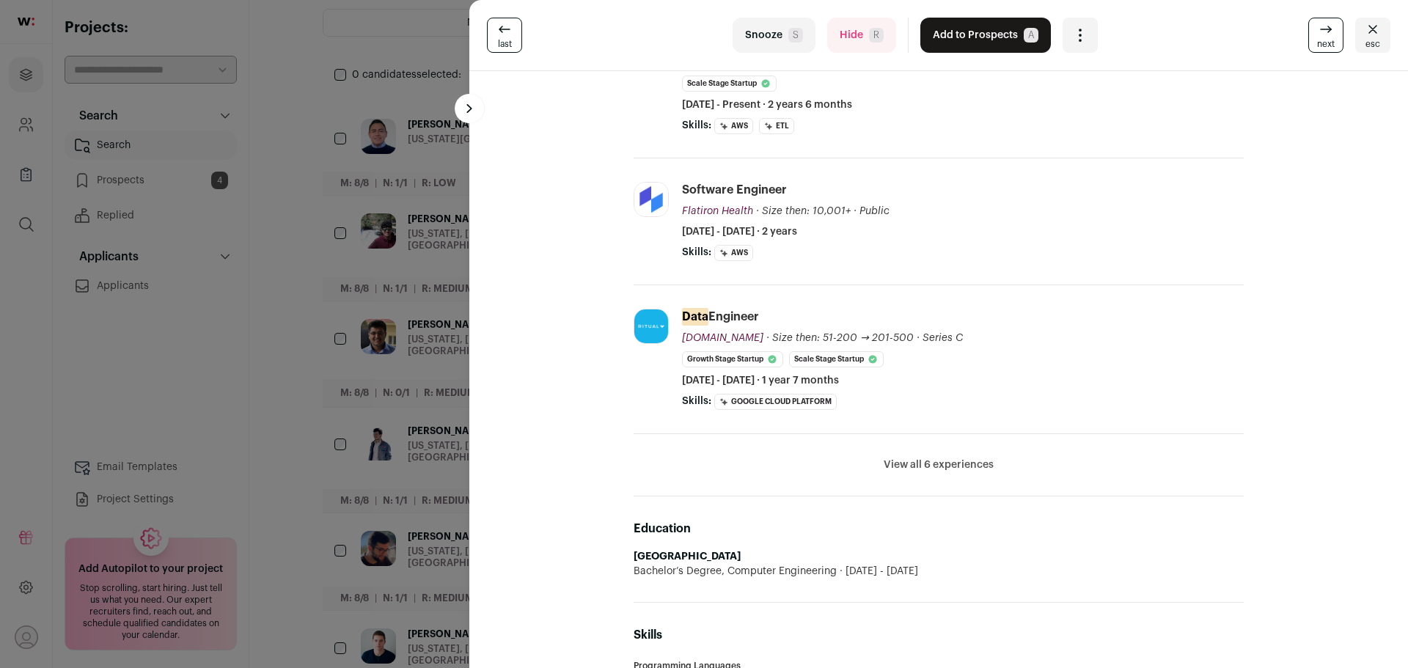
scroll to position [367, 0]
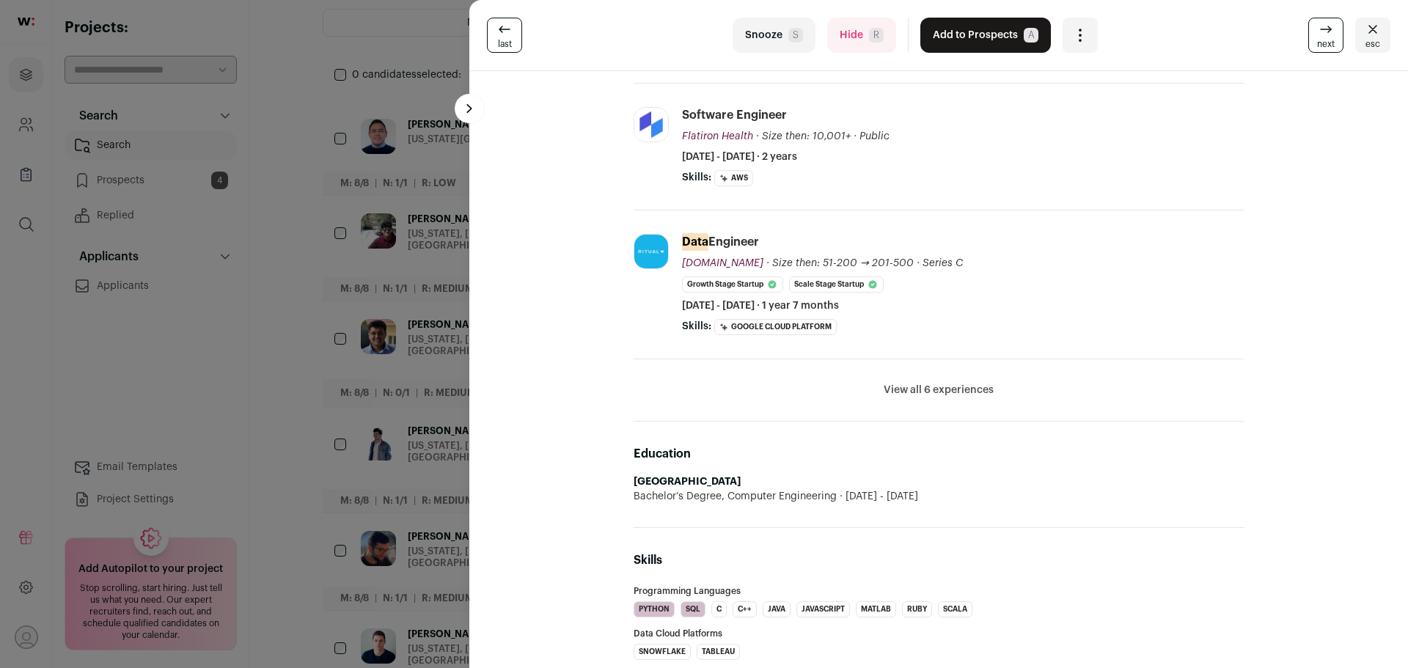
click at [915, 389] on button "View all 6 experiences" at bounding box center [939, 390] width 110 height 15
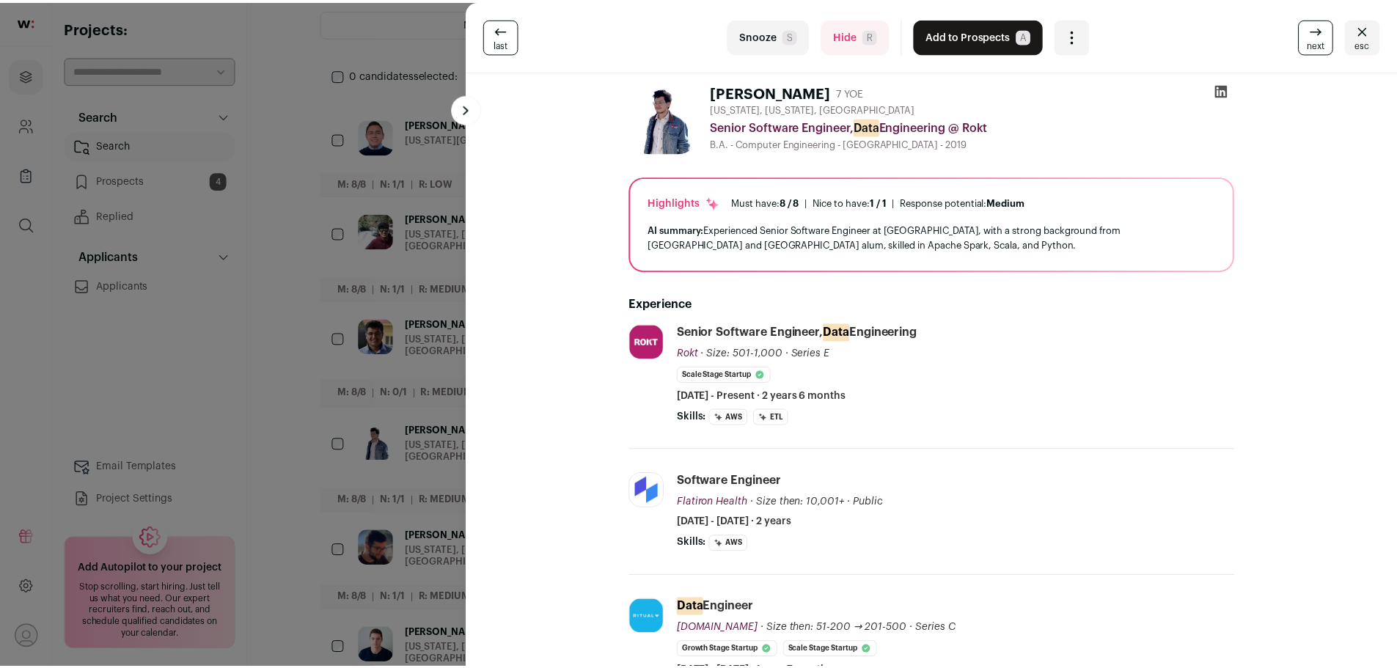
scroll to position [0, 0]
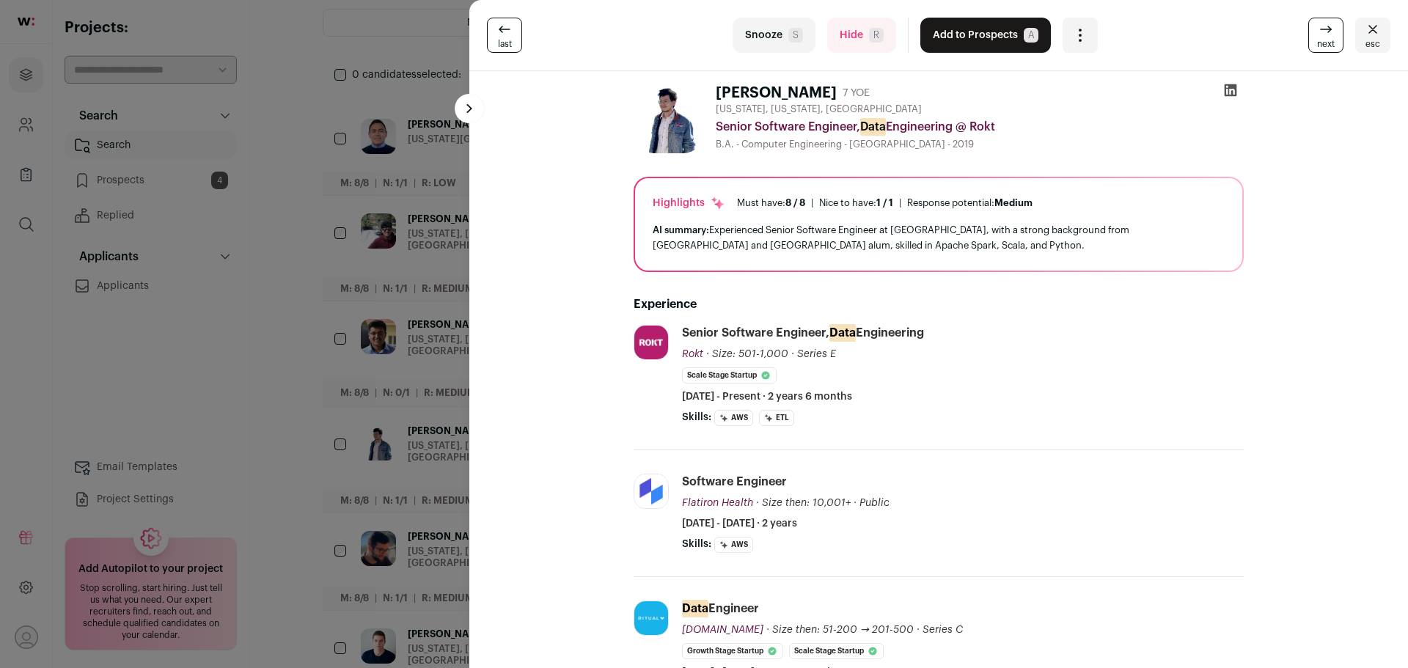
click at [981, 25] on button "Add to Prospects A" at bounding box center [985, 35] width 131 height 35
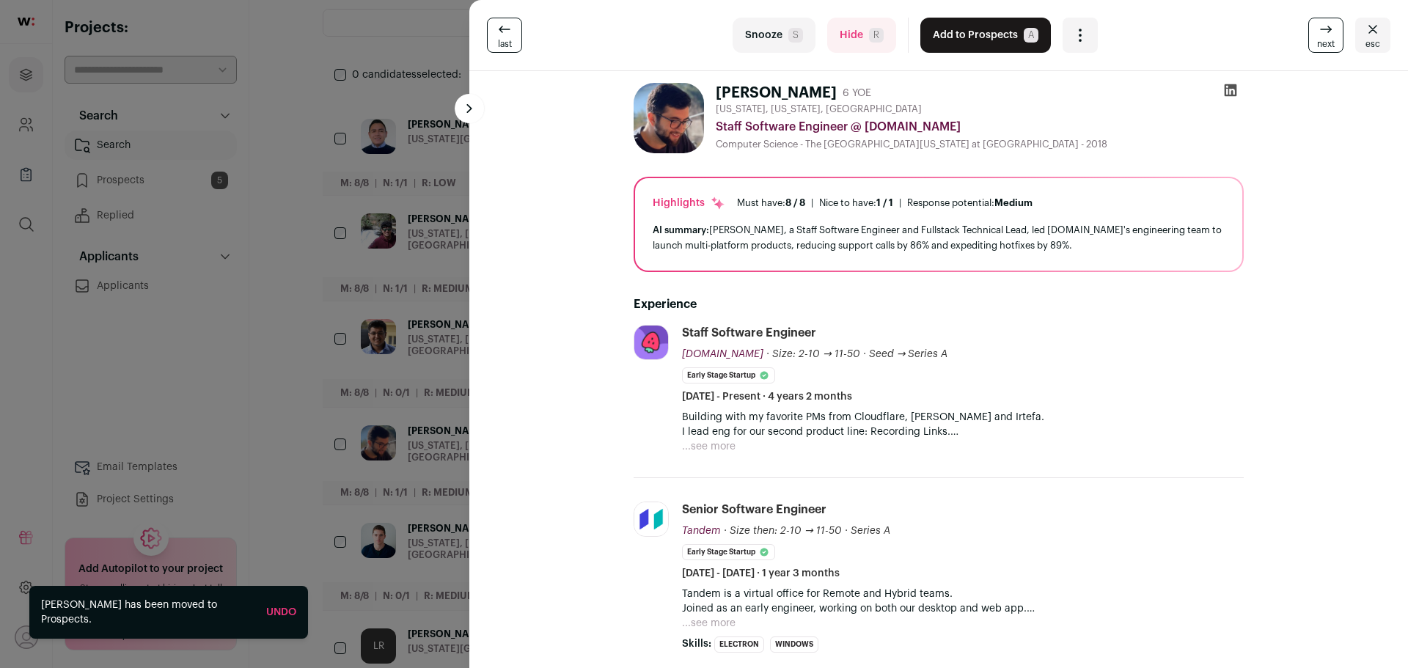
click at [277, 310] on div "last Snooze S Hide R Add to Prospects A Are you sure? Cyrus Roshan is already i…" at bounding box center [704, 334] width 1408 height 668
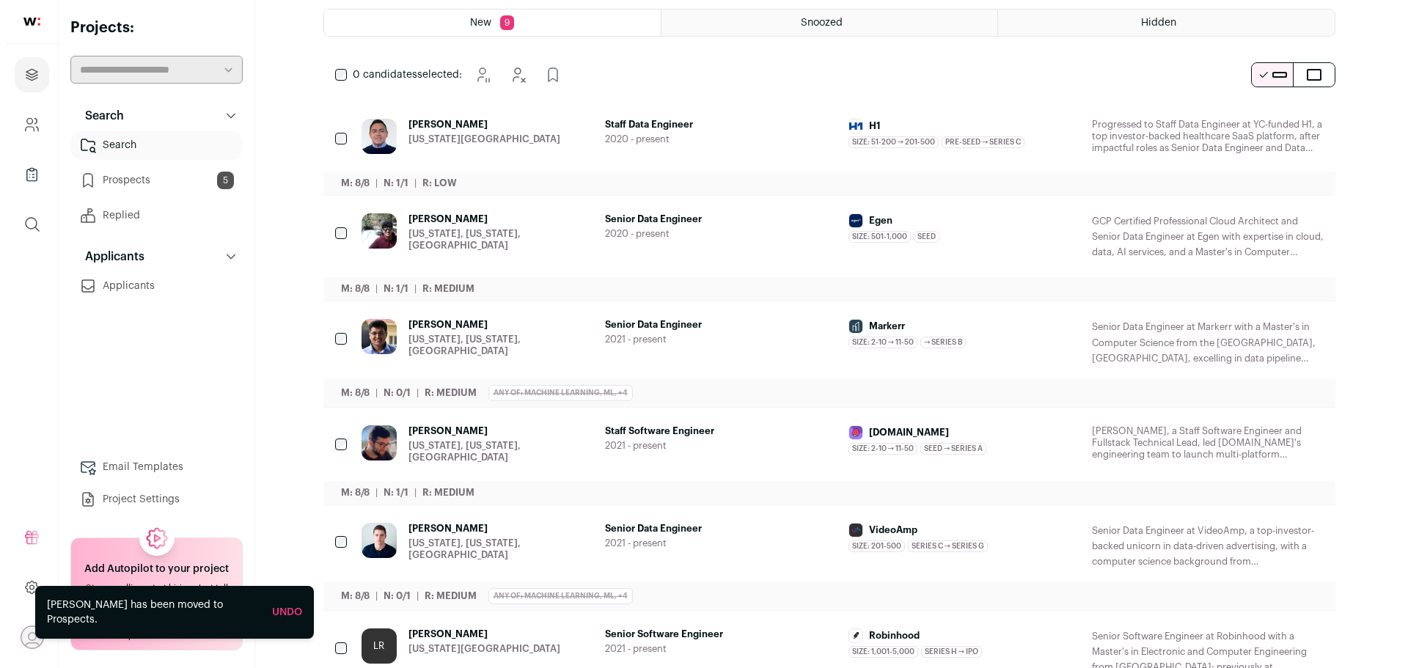
scroll to position [293, 0]
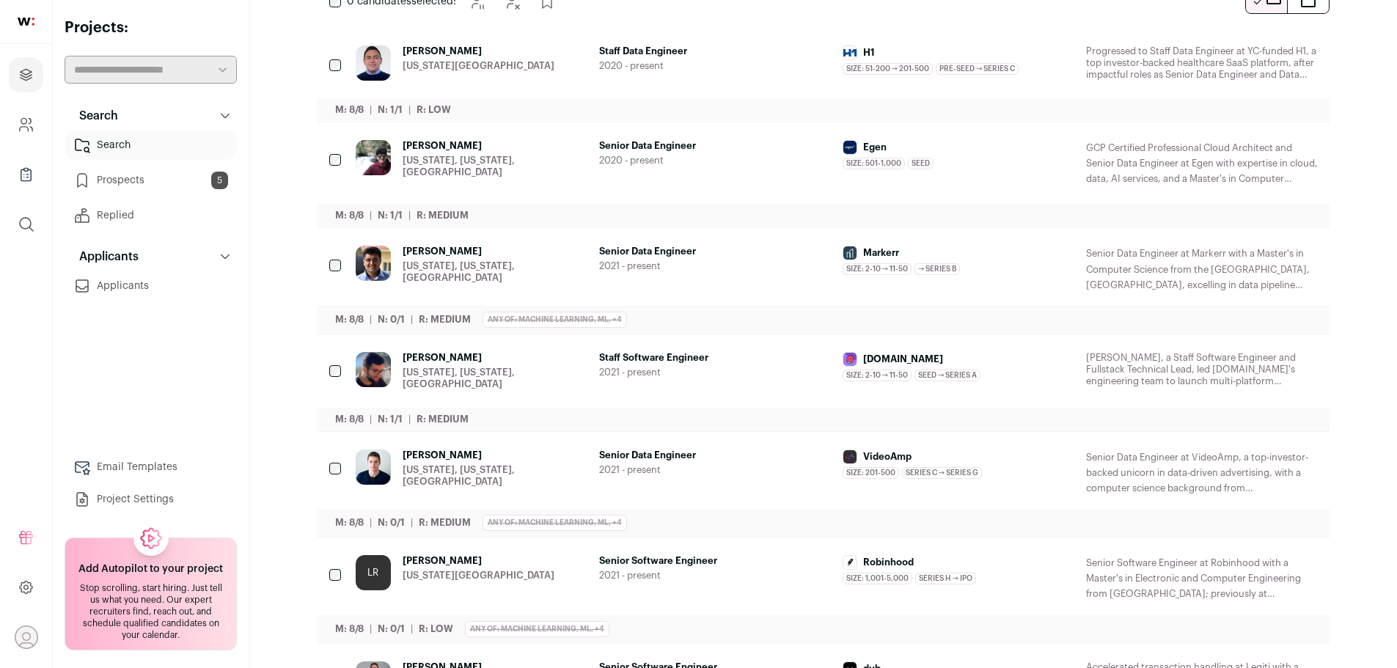
click at [642, 359] on span "Staff Software Engineer" at bounding box center [715, 358] width 232 height 12
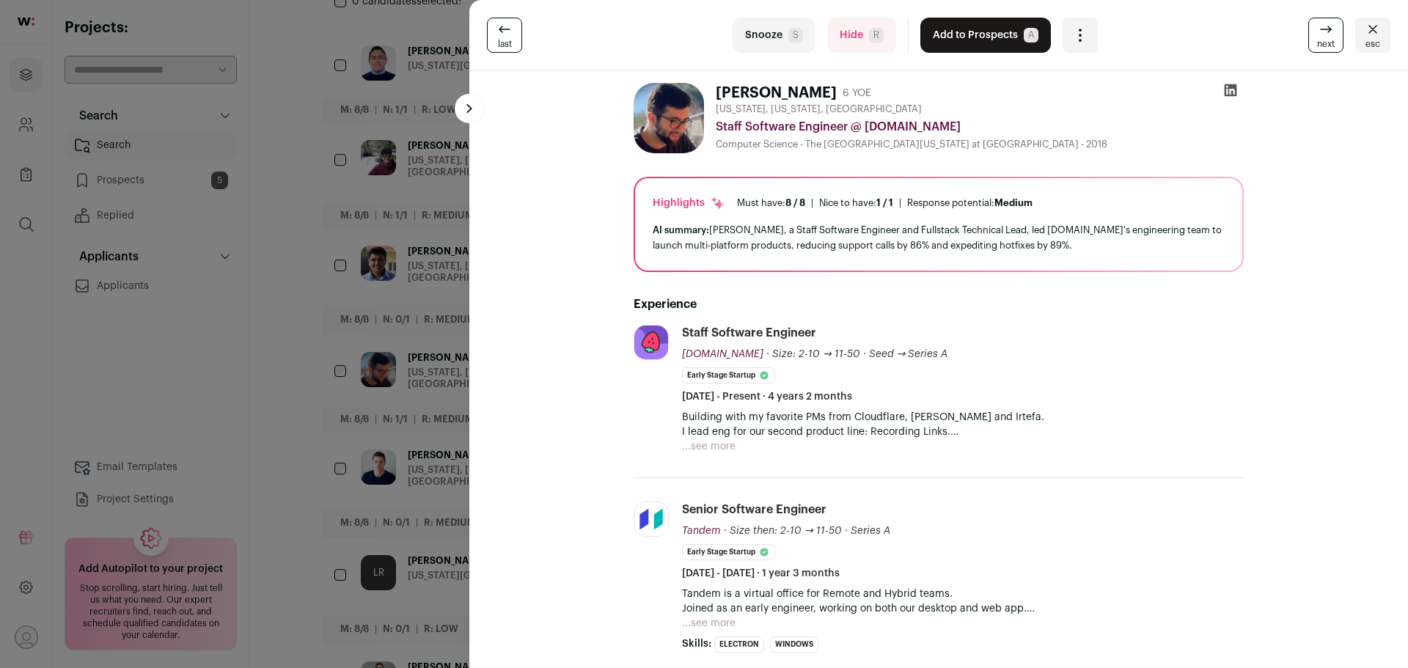
click at [860, 43] on button "Hide R" at bounding box center [861, 35] width 69 height 35
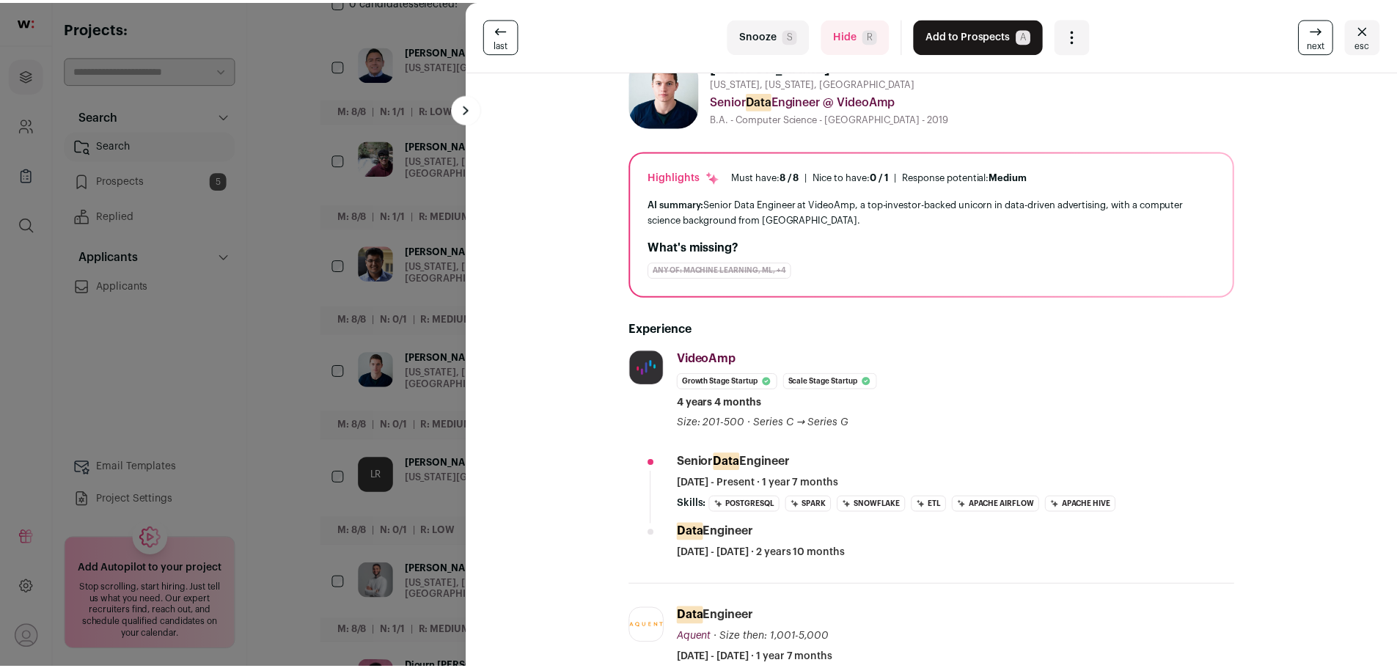
scroll to position [0, 0]
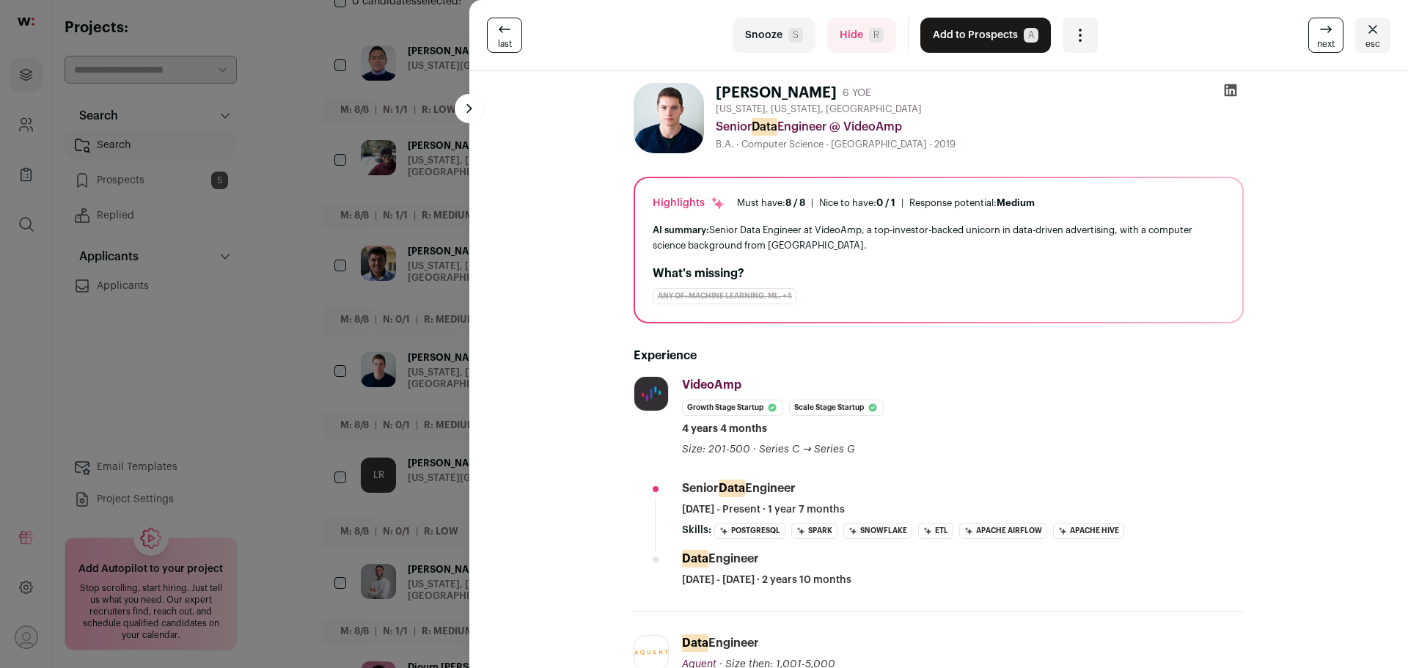
click at [279, 226] on div "last Snooze S Hide R Add to Prospects A Are you sure? Ilko Mihov is already in …" at bounding box center [704, 334] width 1408 height 668
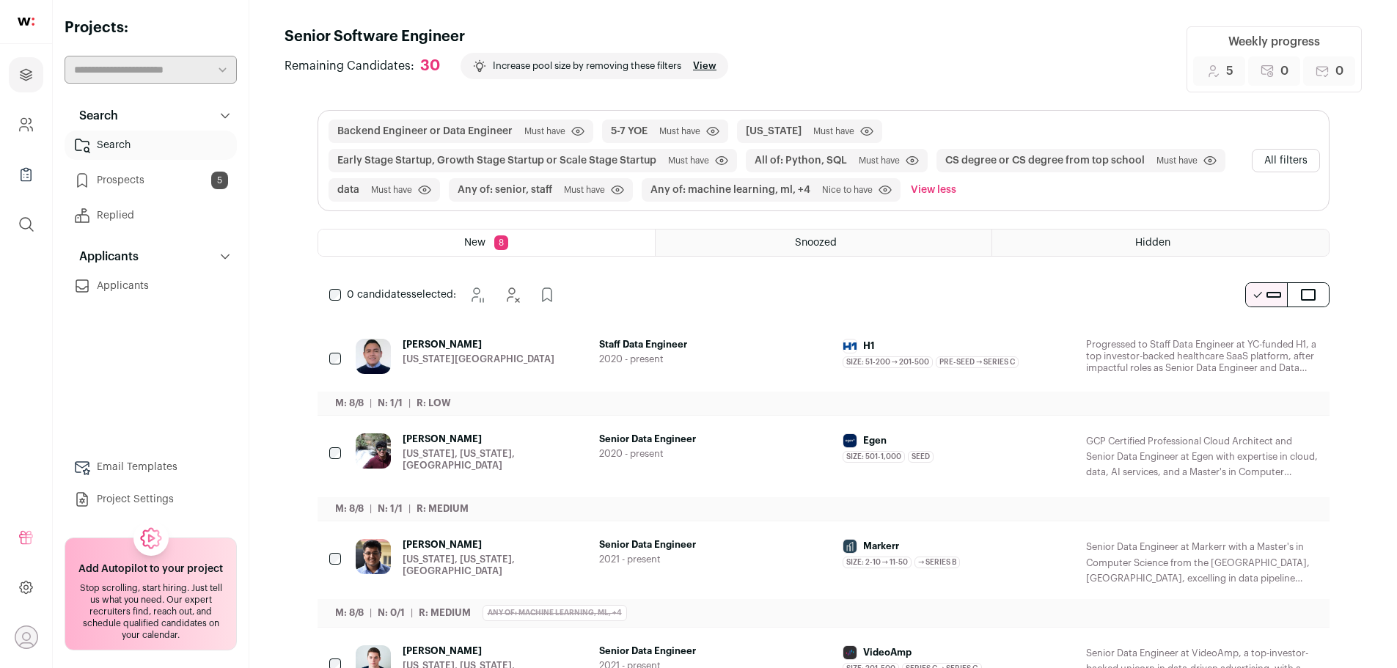
click at [446, 129] on button "Backend Engineer or Data Engineer" at bounding box center [424, 131] width 175 height 15
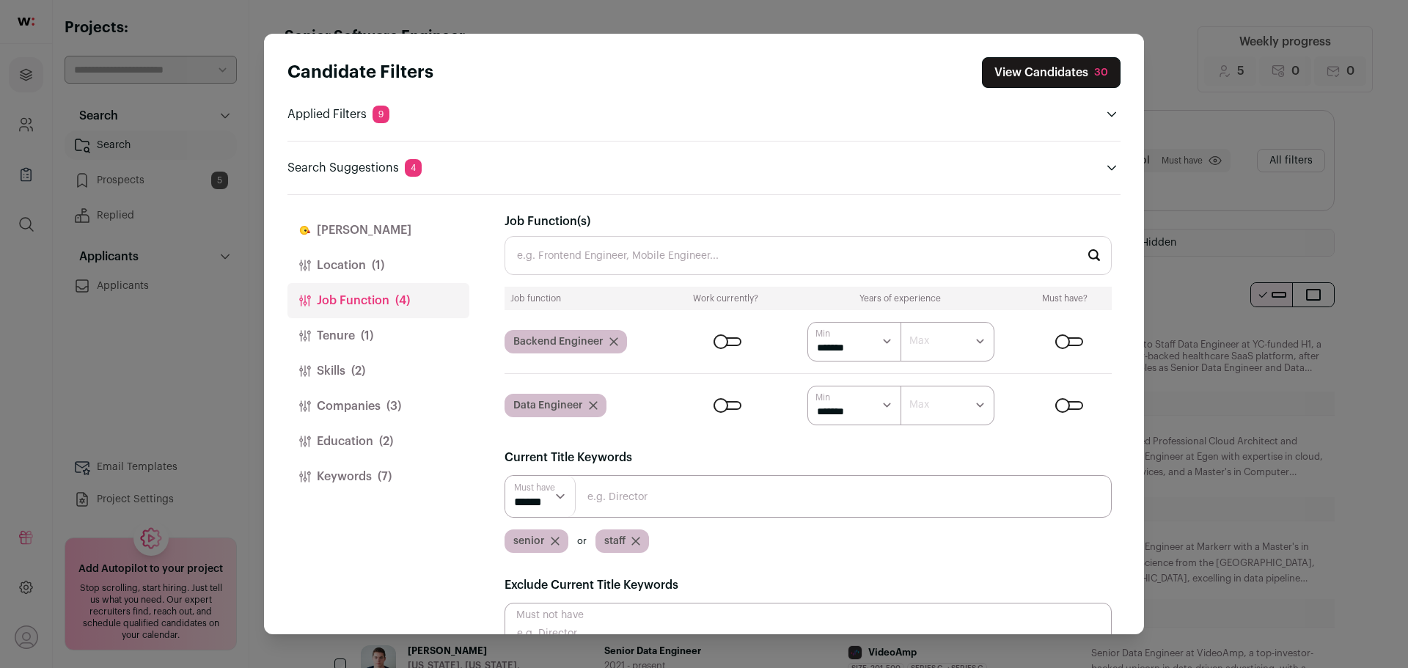
click at [390, 342] on button "Tenure (1)" at bounding box center [378, 335] width 182 height 35
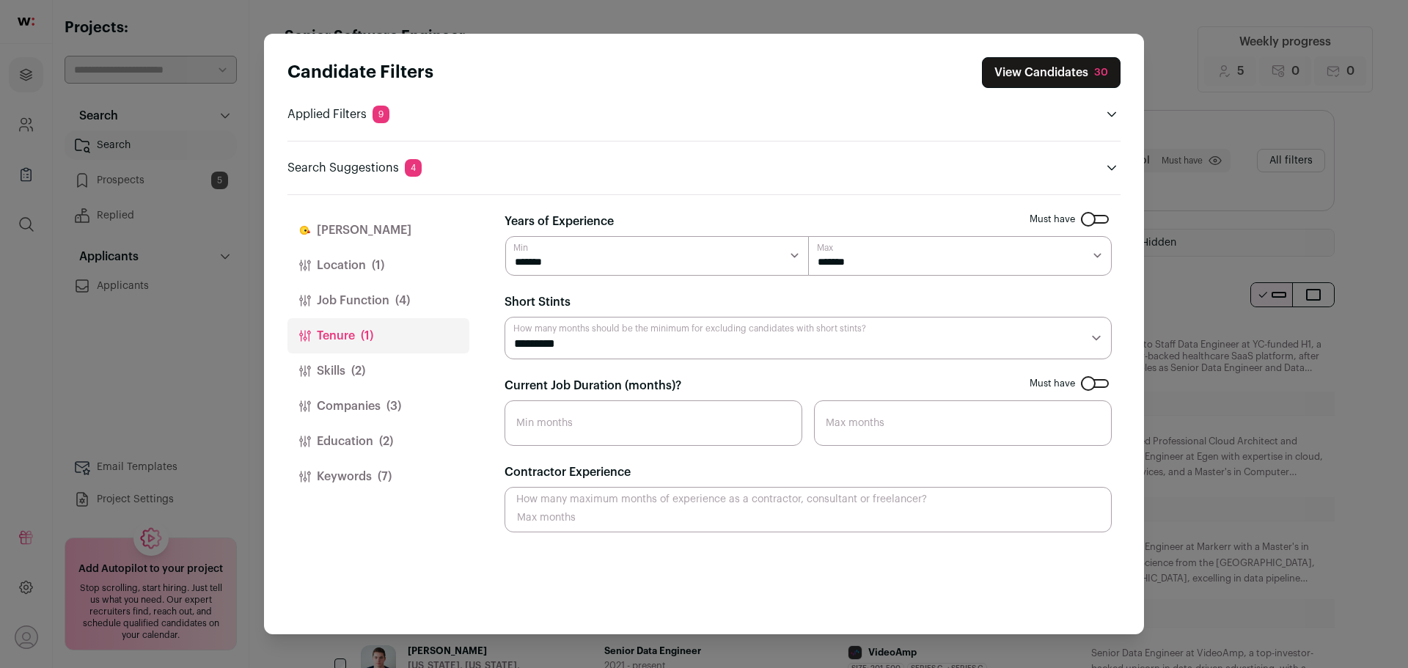
click at [386, 361] on button "Skills (2)" at bounding box center [378, 370] width 182 height 35
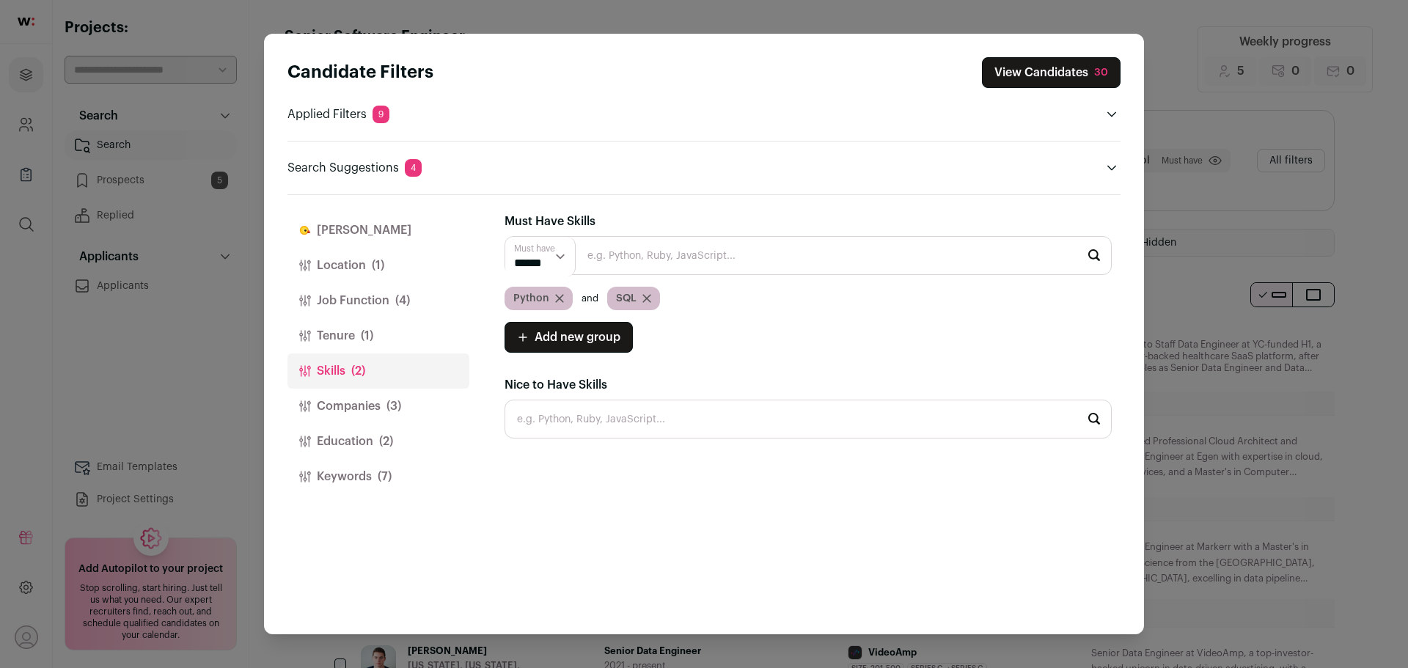
click at [353, 390] on button "Companies (3)" at bounding box center [378, 406] width 182 height 35
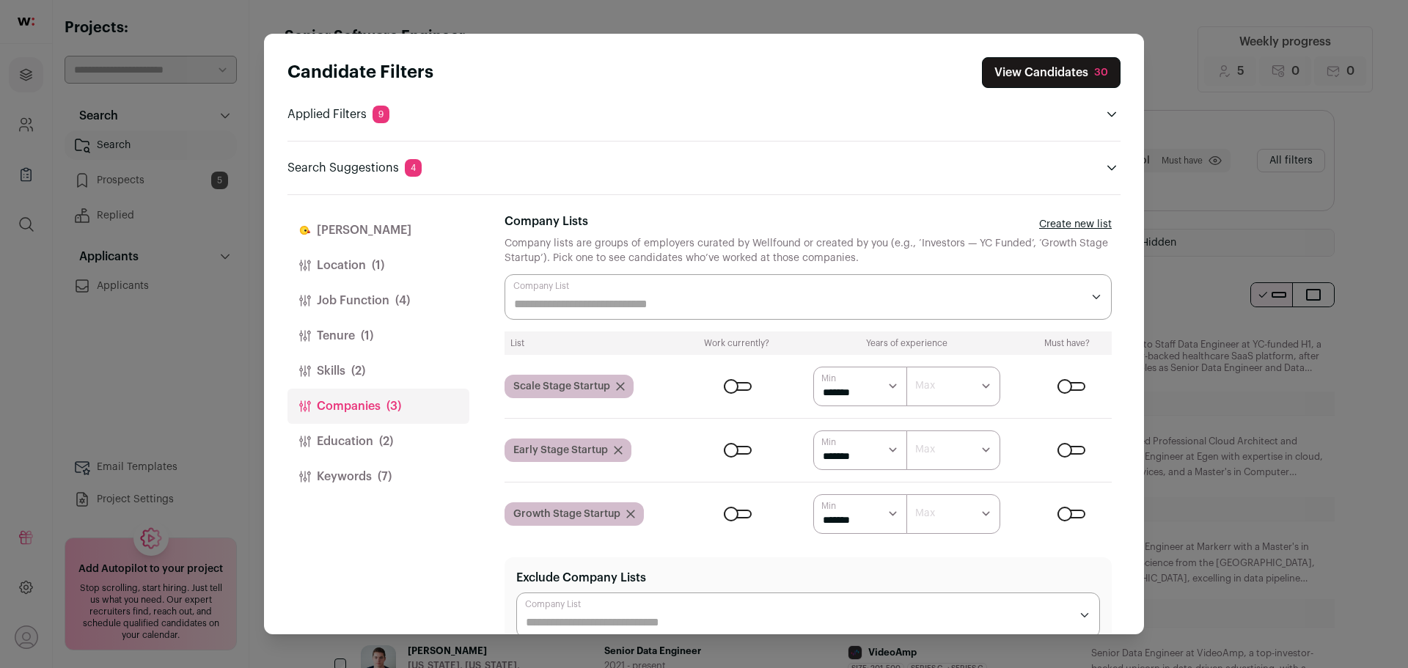
click at [353, 482] on button "Keywords (7)" at bounding box center [378, 476] width 182 height 35
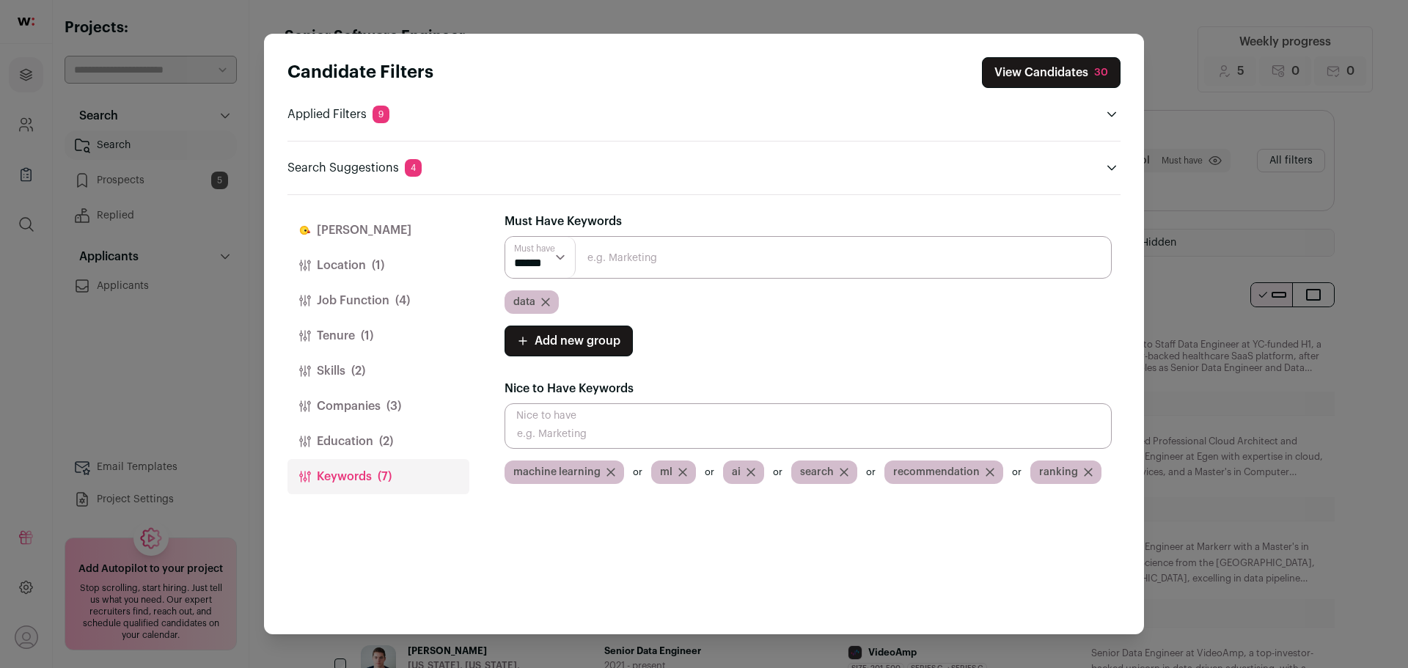
click at [549, 301] on icon "Close modal via background" at bounding box center [545, 302] width 9 height 9
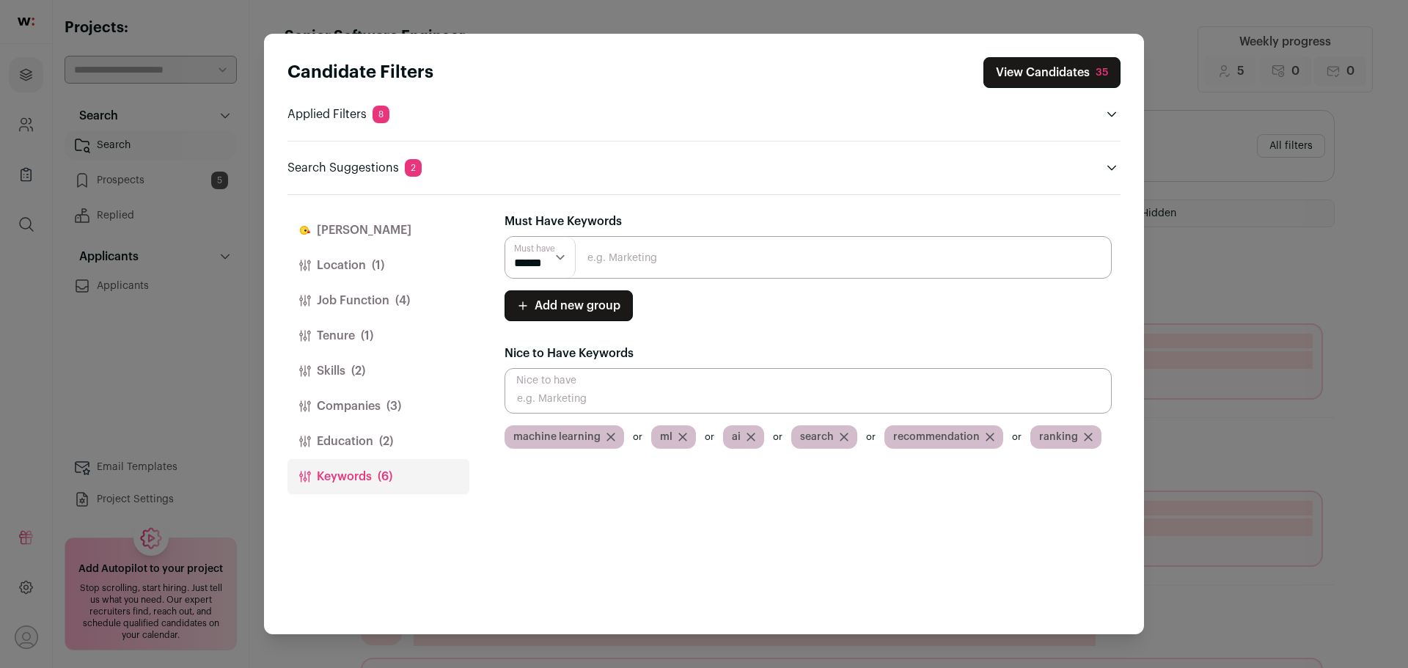
click at [1062, 65] on button "View Candidates 35" at bounding box center [1051, 72] width 137 height 31
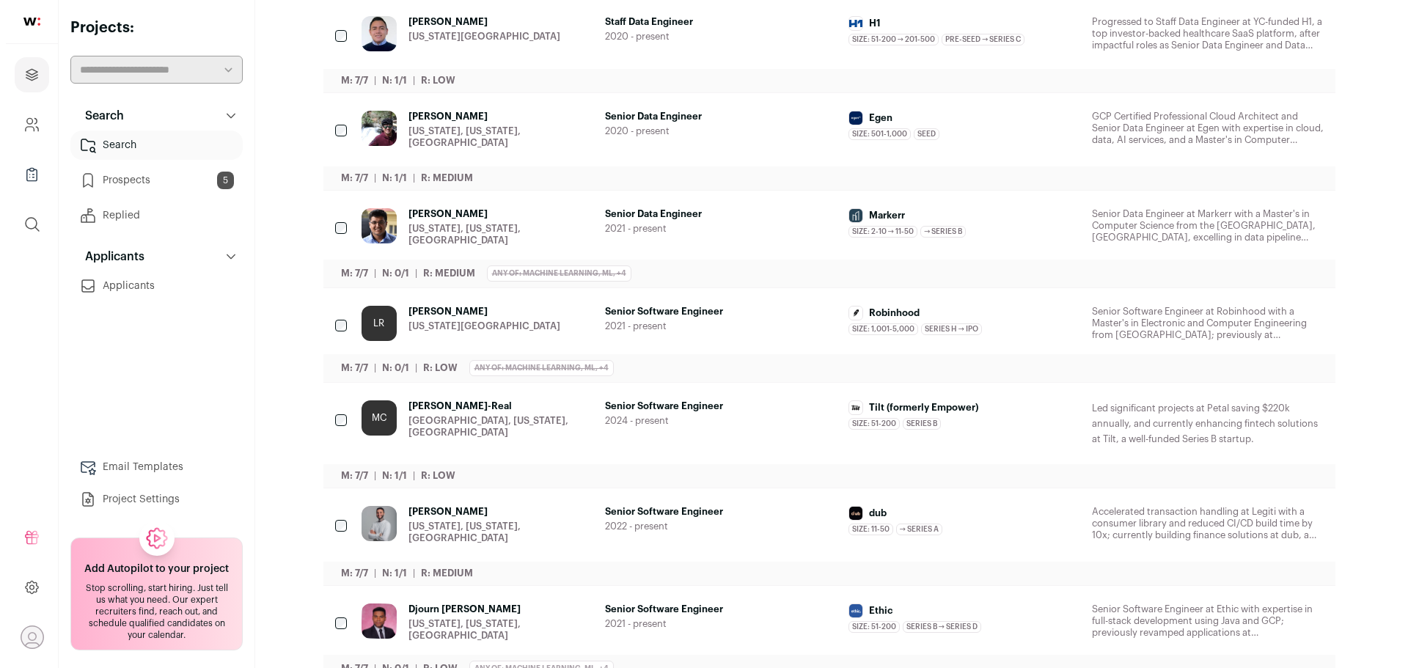
scroll to position [367, 0]
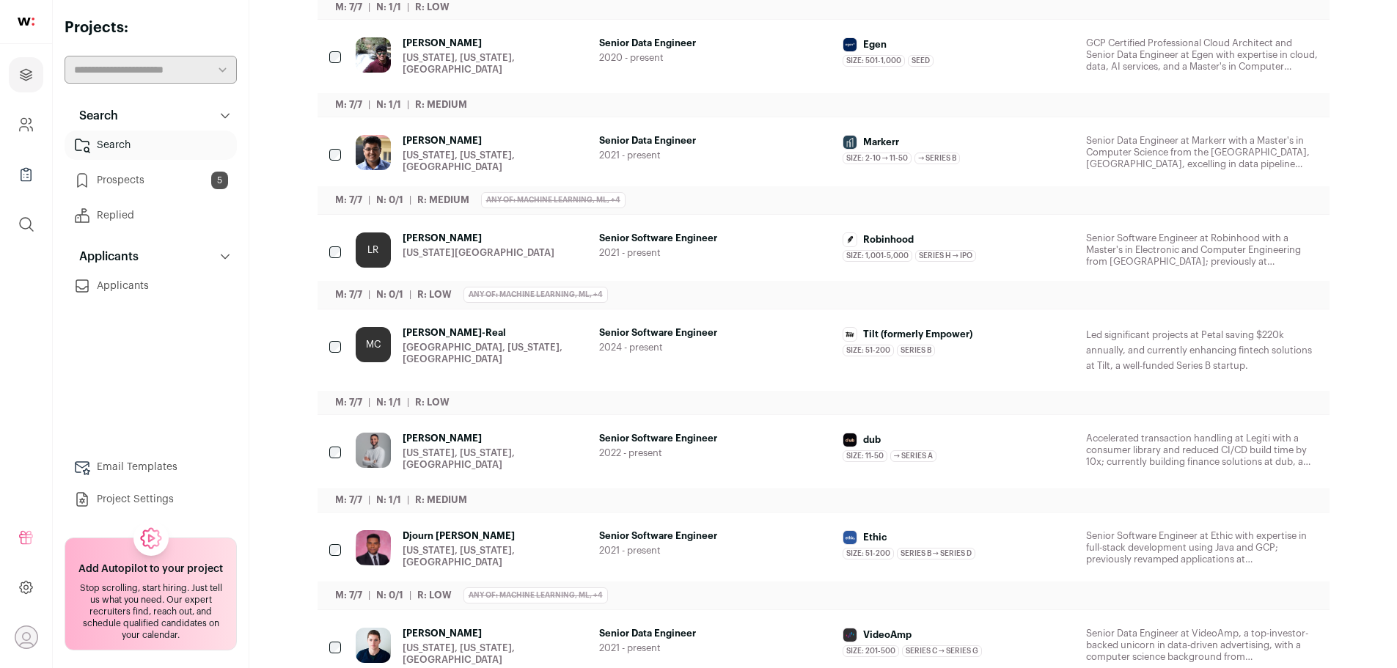
click at [679, 436] on span "Senior Software Engineer" at bounding box center [715, 439] width 232 height 12
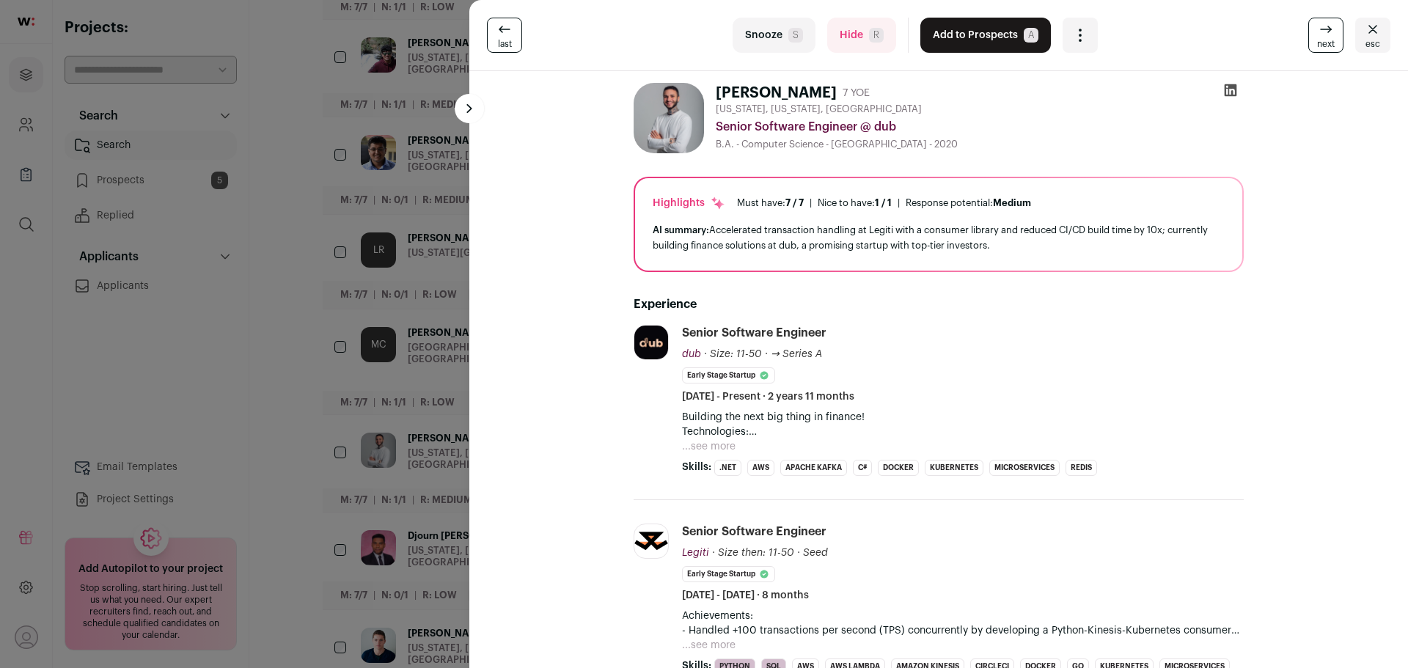
drag, startPoint x: 708, startPoint y: 450, endPoint x: 692, endPoint y: 441, distance: 19.0
click at [708, 449] on button "...see more" at bounding box center [709, 446] width 54 height 15
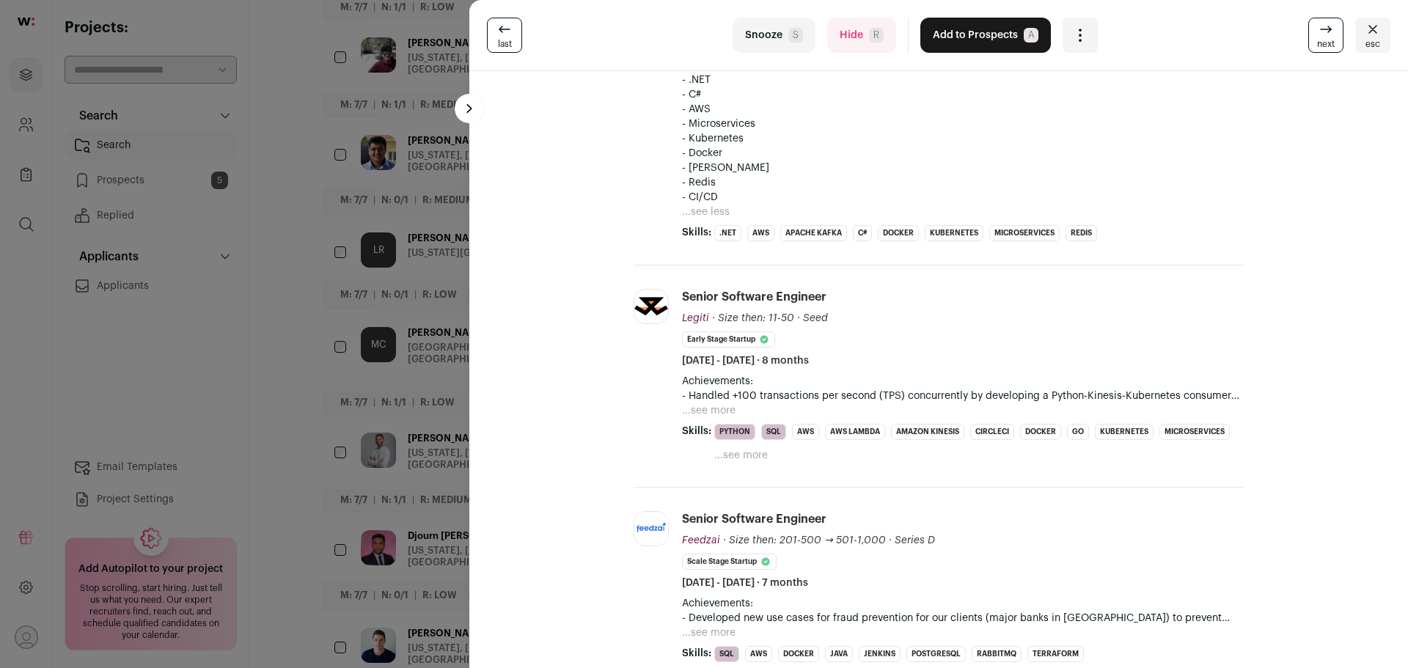
click at [716, 405] on button "...see more" at bounding box center [709, 410] width 54 height 15
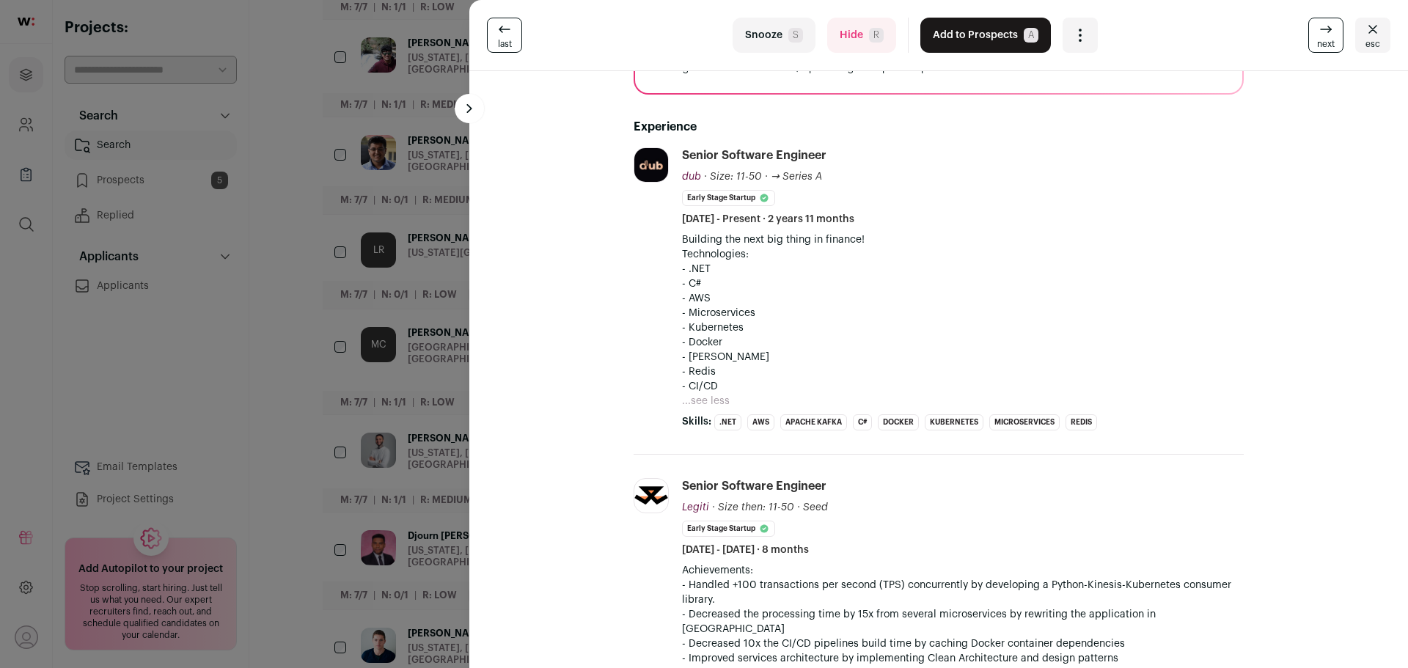
scroll to position [0, 0]
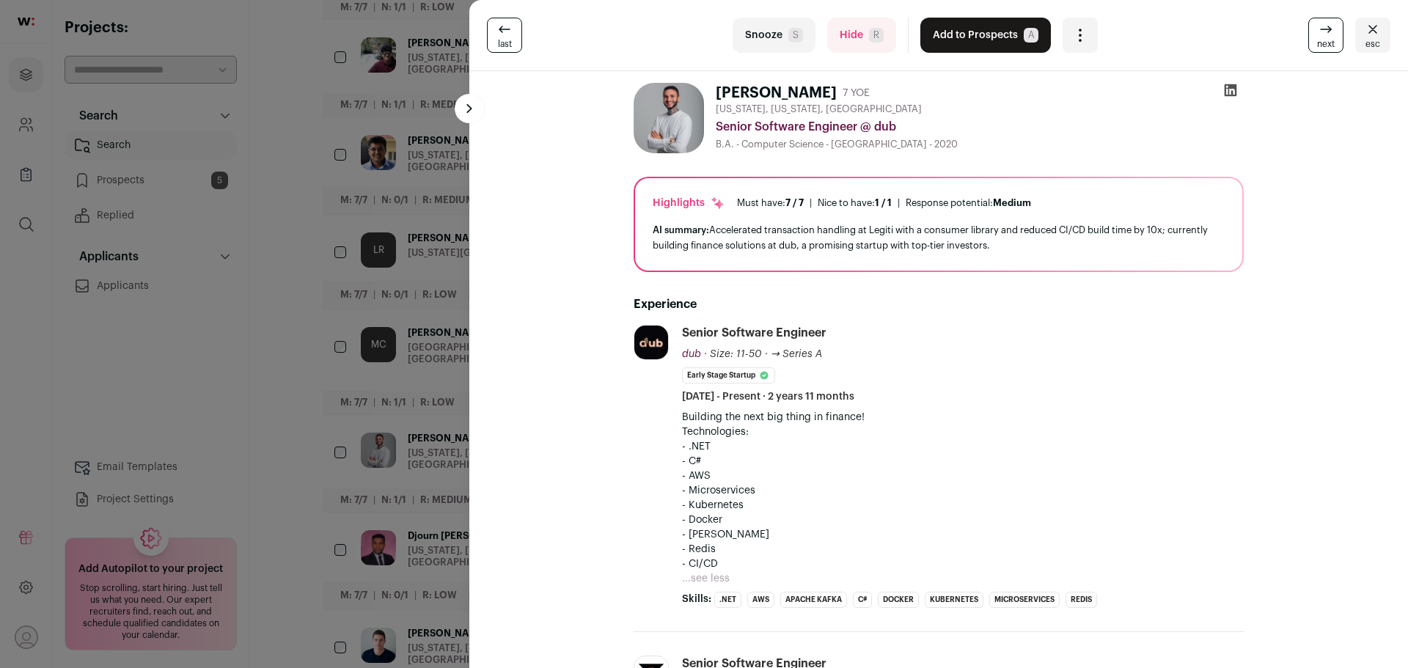
click at [970, 35] on button "Add to Prospects A" at bounding box center [985, 35] width 131 height 35
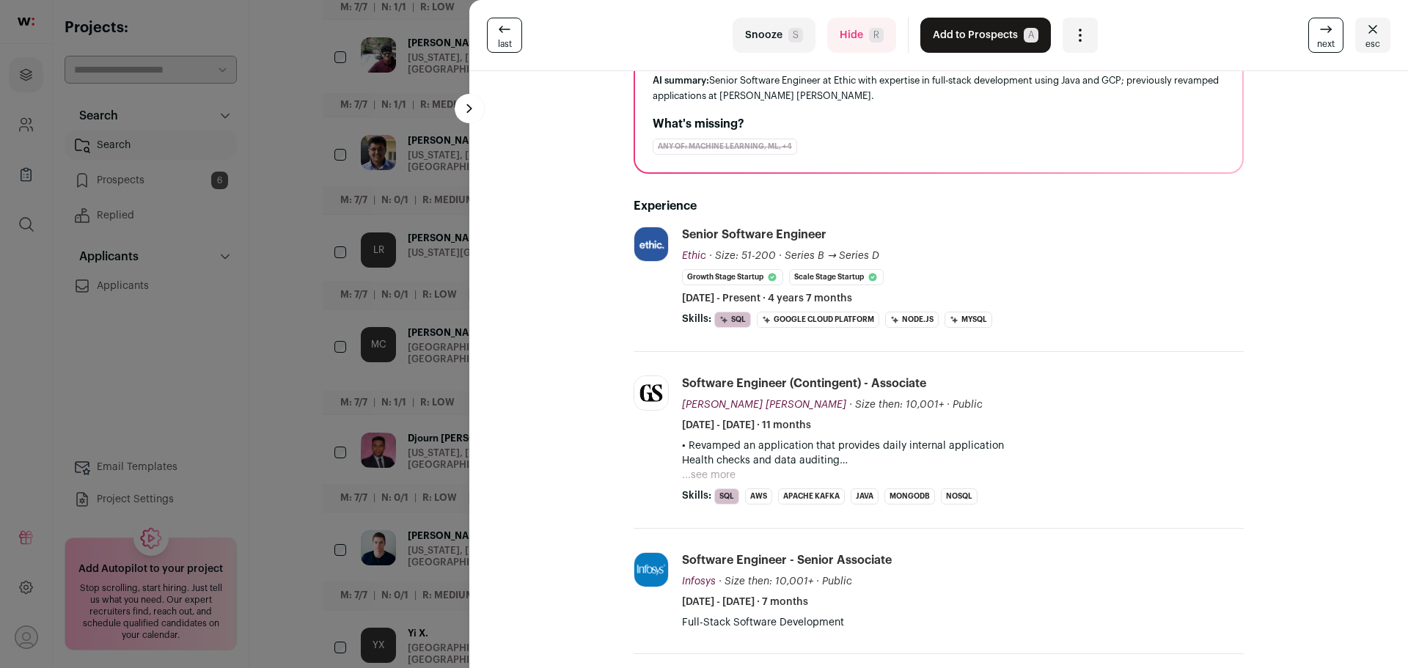
scroll to position [220, 0]
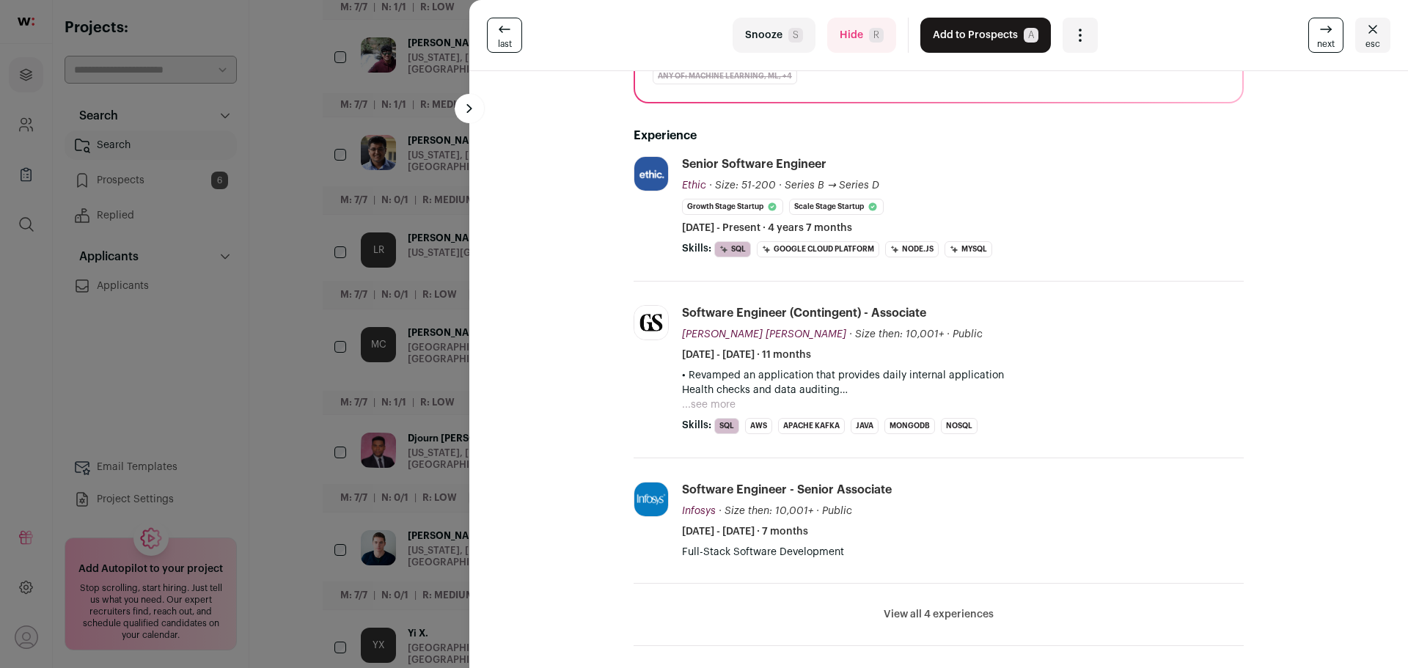
click at [595, 304] on div "Djourn Gordon-Taylor 6 YOE New York, New York, United States Senior Software En…" at bounding box center [939, 476] width 880 height 1250
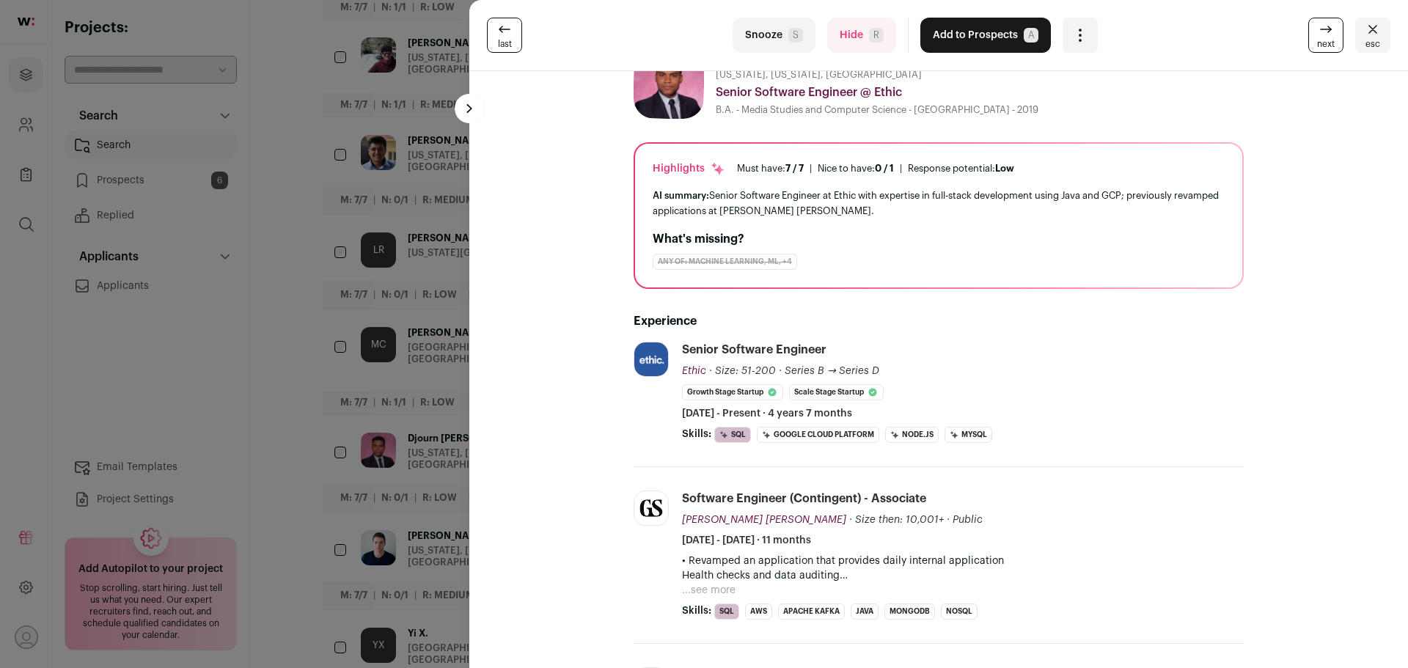
scroll to position [0, 0]
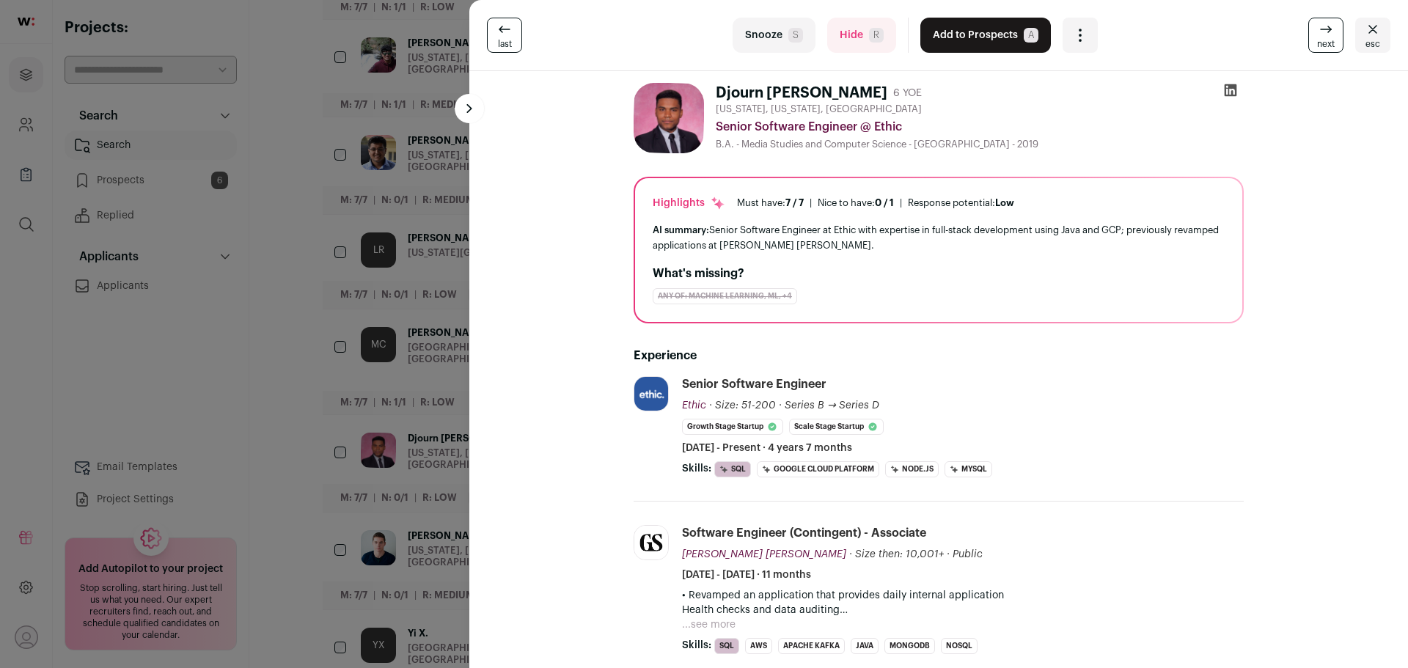
click at [995, 34] on button "Add to Prospects A" at bounding box center [985, 35] width 131 height 35
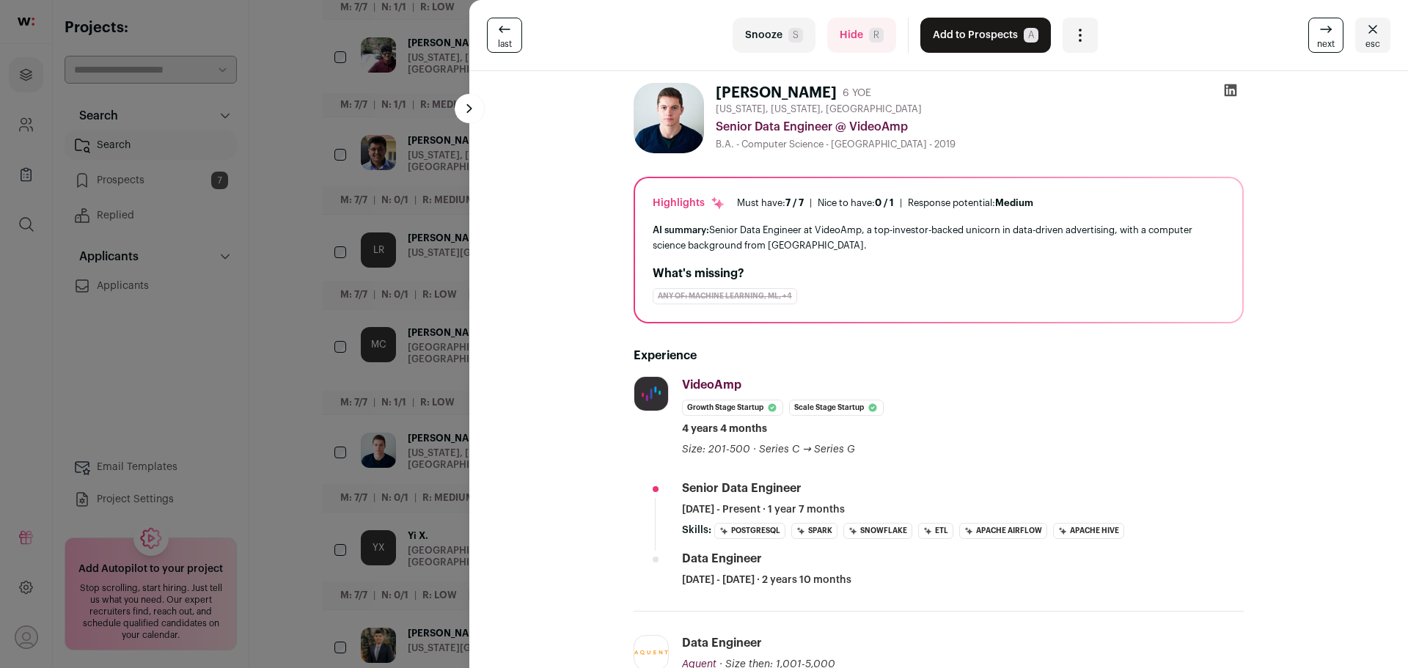
click at [869, 34] on span "R" at bounding box center [876, 35] width 15 height 15
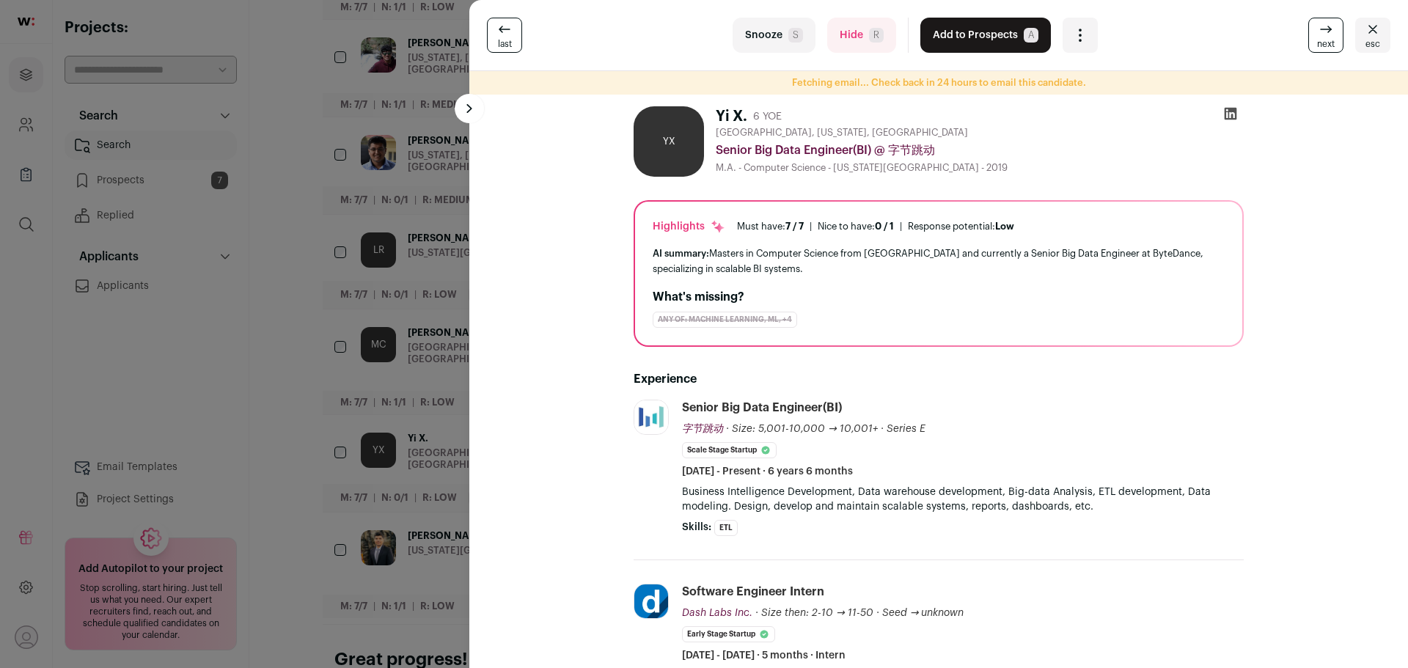
click at [856, 37] on button "Hide R" at bounding box center [861, 35] width 69 height 35
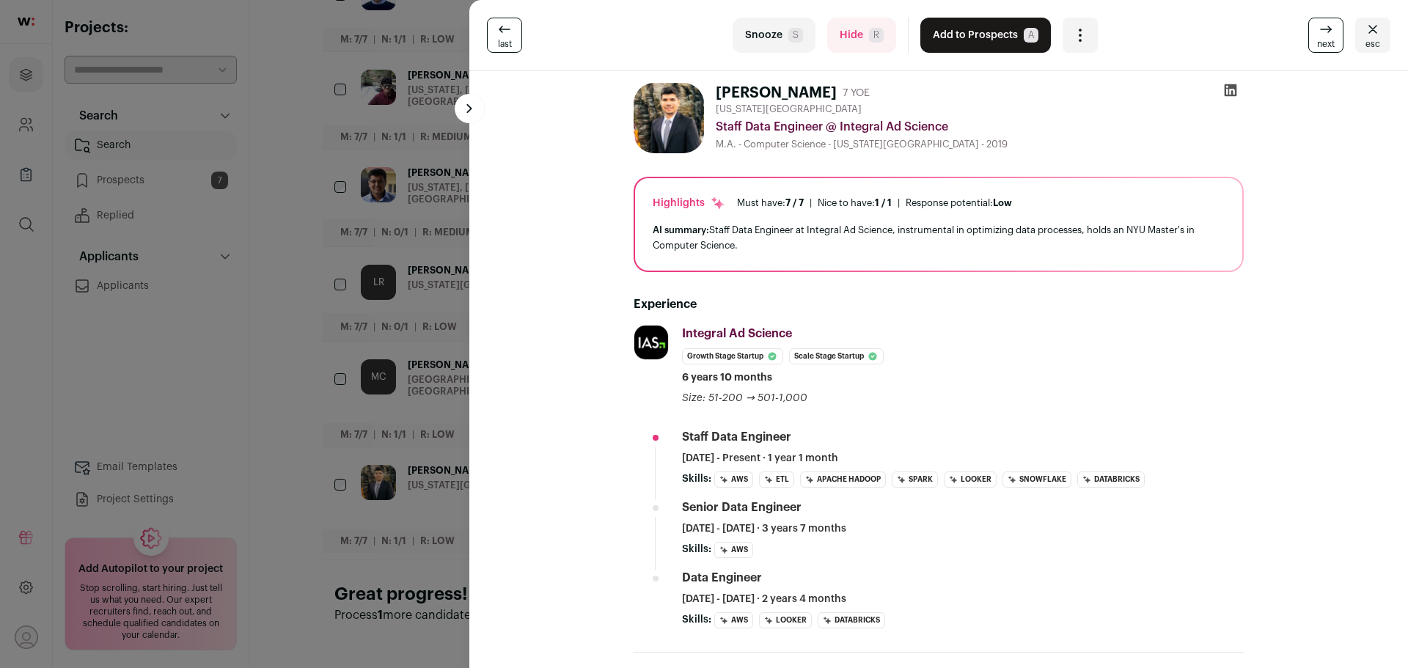
click at [832, 37] on button "Hide R" at bounding box center [861, 35] width 69 height 35
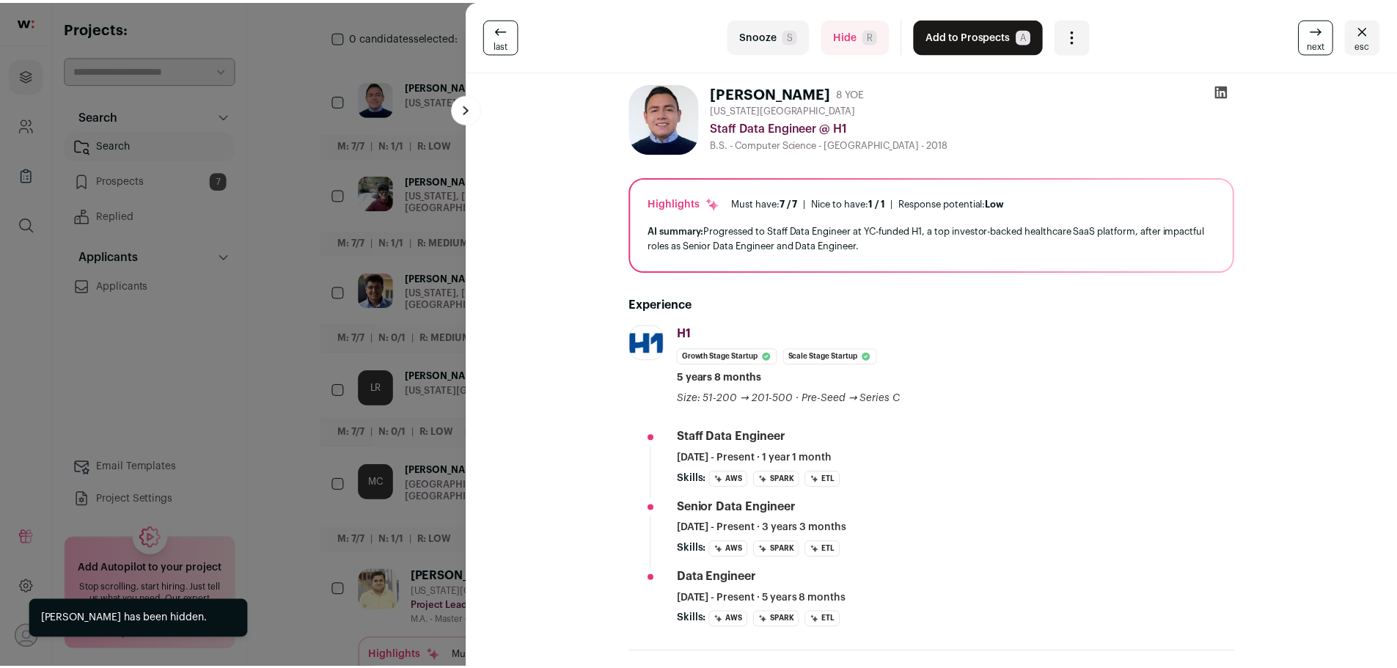
scroll to position [334, 0]
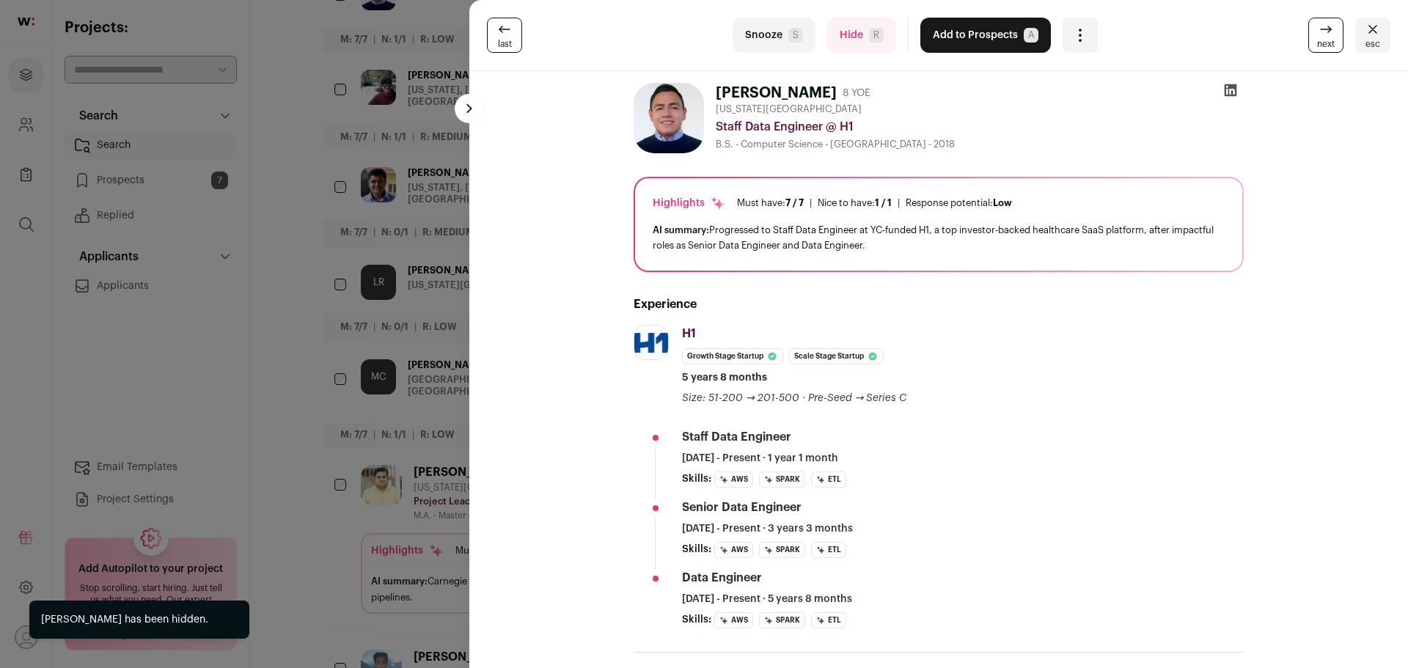
click at [1364, 35] on icon "Close" at bounding box center [1373, 30] width 18 height 18
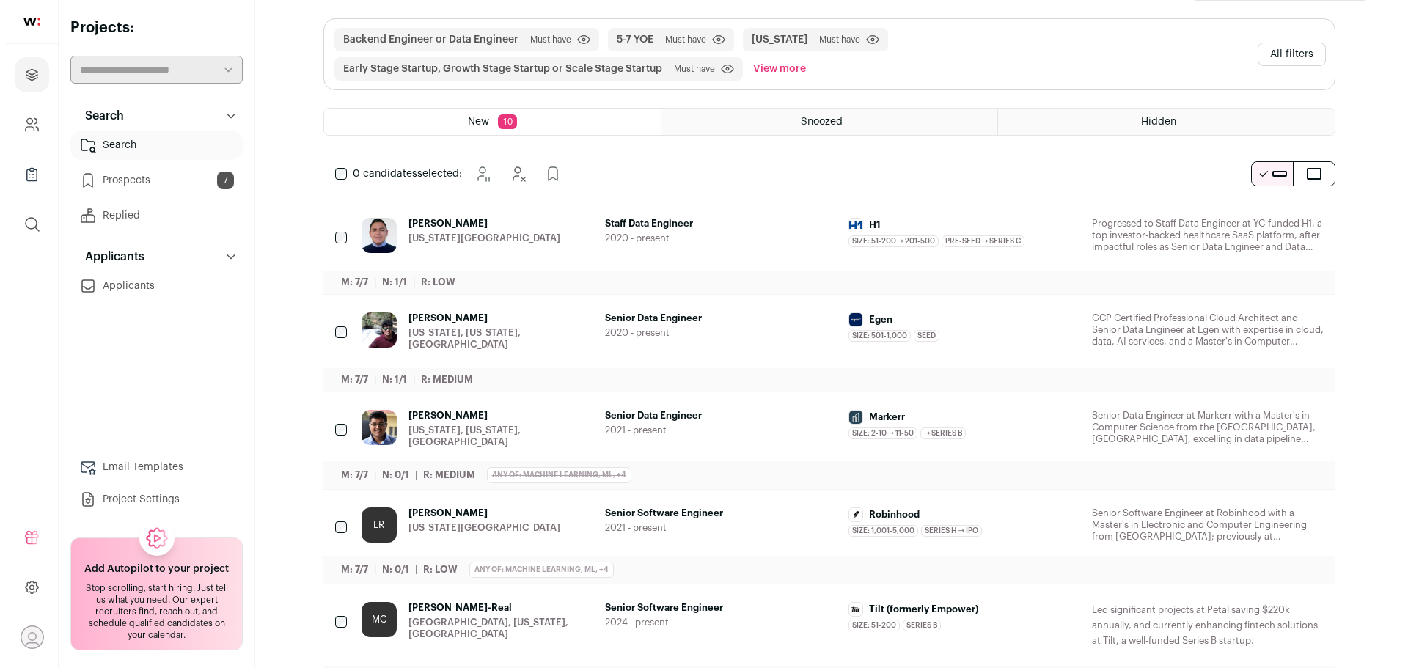
scroll to position [114, 0]
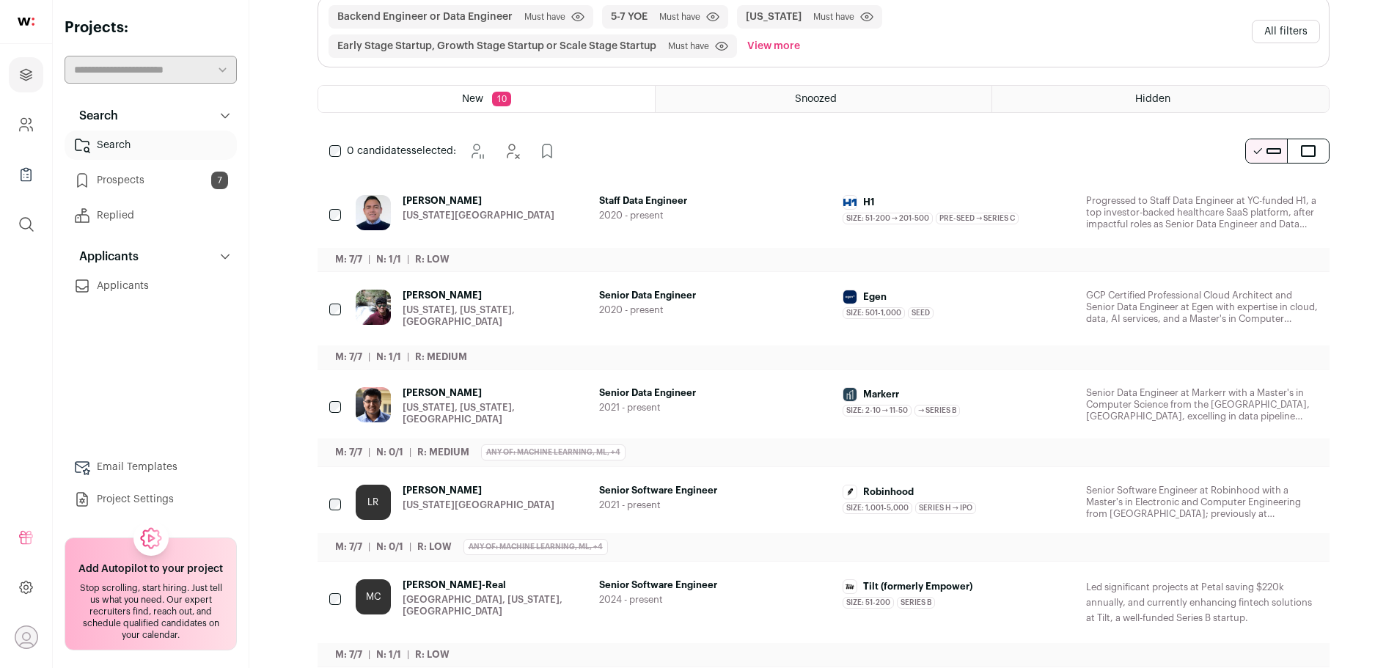
click at [671, 485] on span "Senior Software Engineer" at bounding box center [715, 491] width 232 height 12
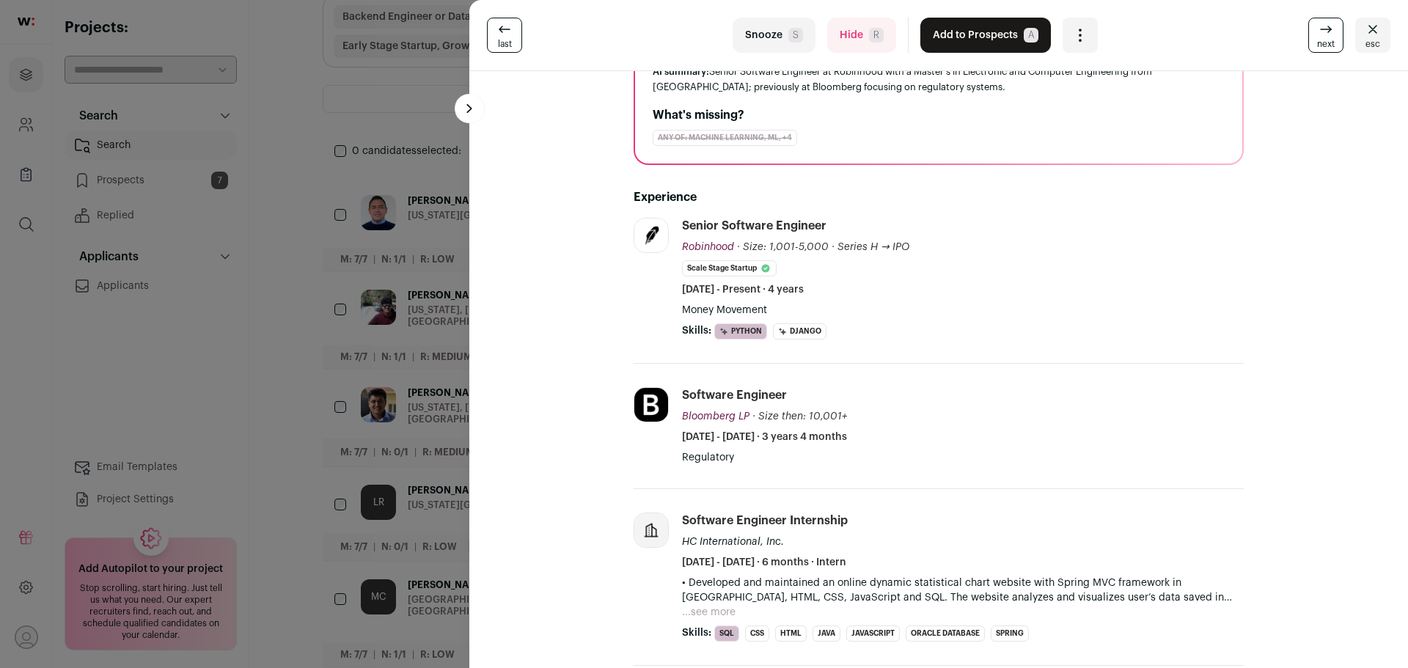
scroll to position [0, 0]
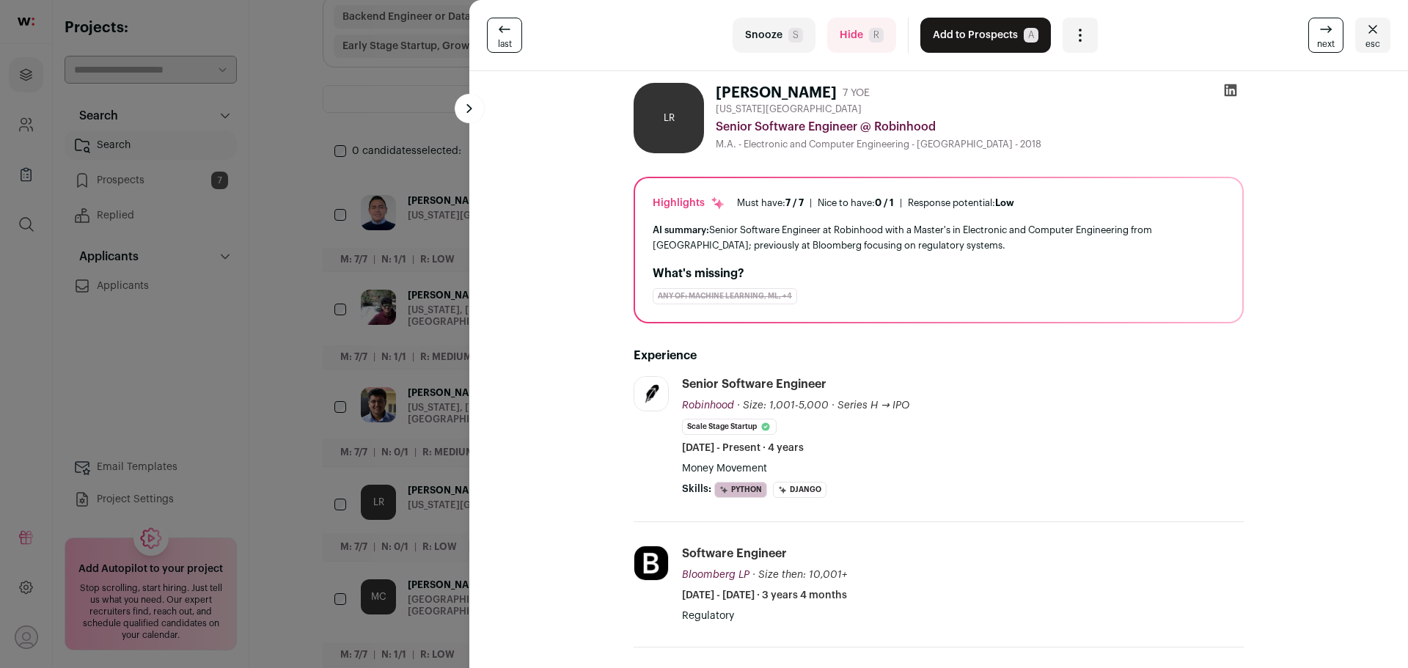
click at [968, 34] on button "Add to Prospects A" at bounding box center [985, 35] width 131 height 35
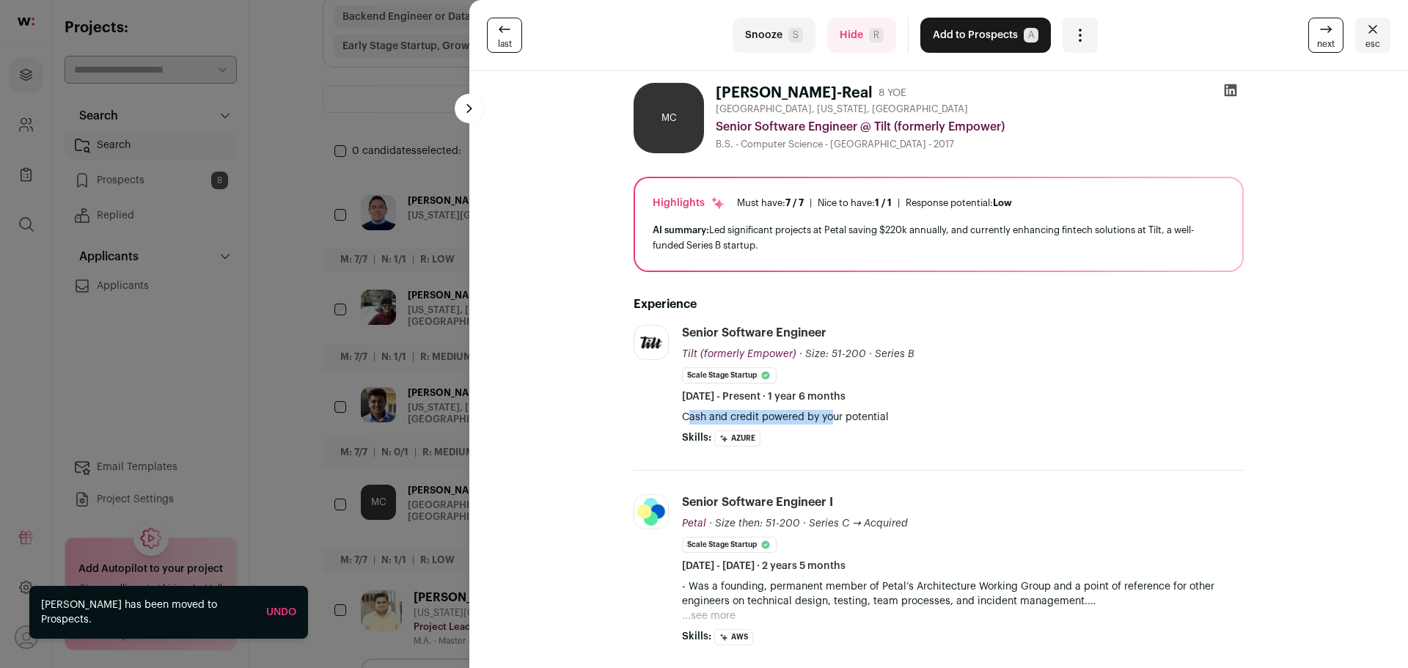
drag, startPoint x: 681, startPoint y: 421, endPoint x: 827, endPoint y: 421, distance: 145.9
click at [827, 421] on p "Cash and credit powered by your potential" at bounding box center [963, 417] width 562 height 15
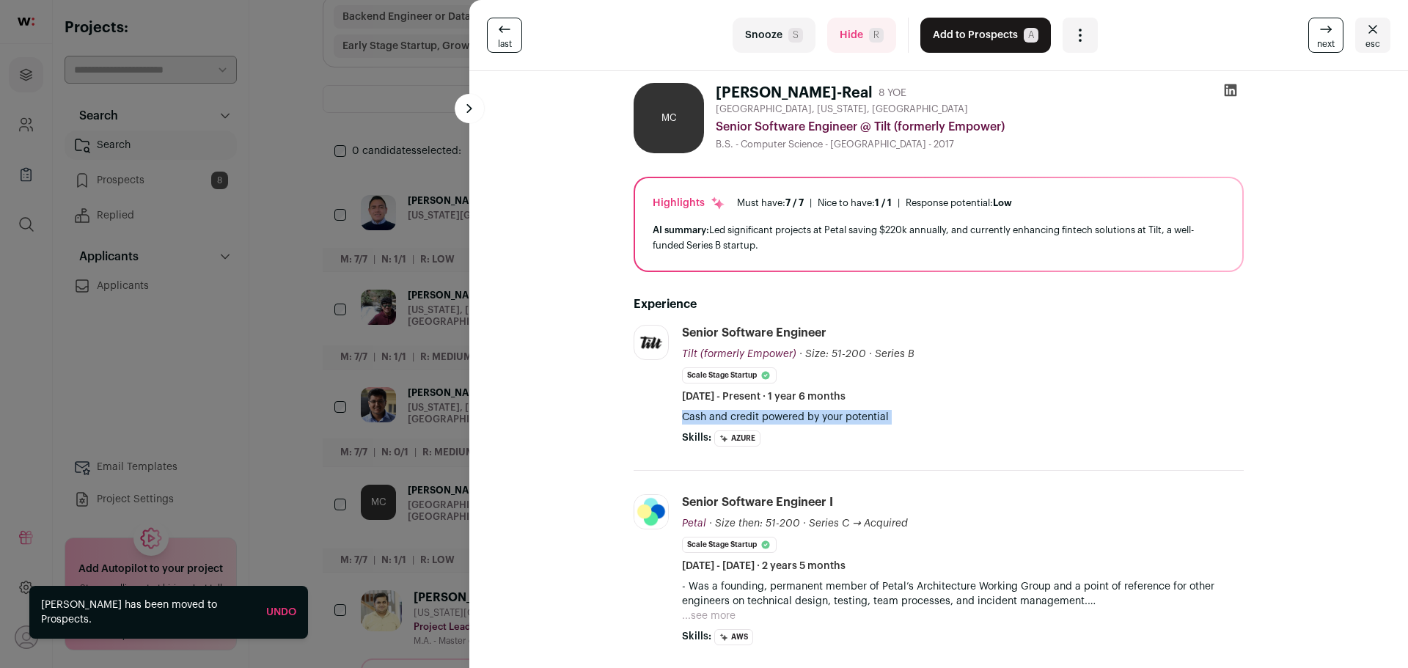
click at [786, 418] on p "Cash and credit powered by your potential" at bounding box center [963, 417] width 562 height 15
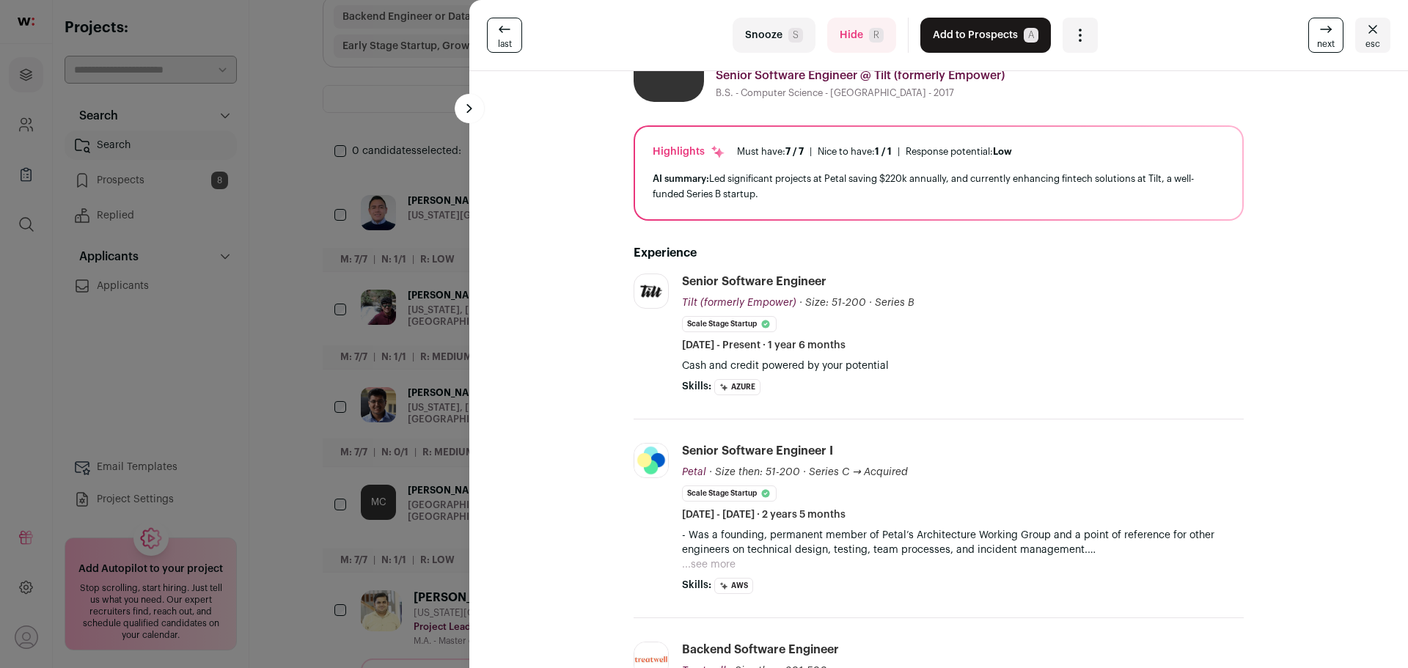
scroll to position [73, 0]
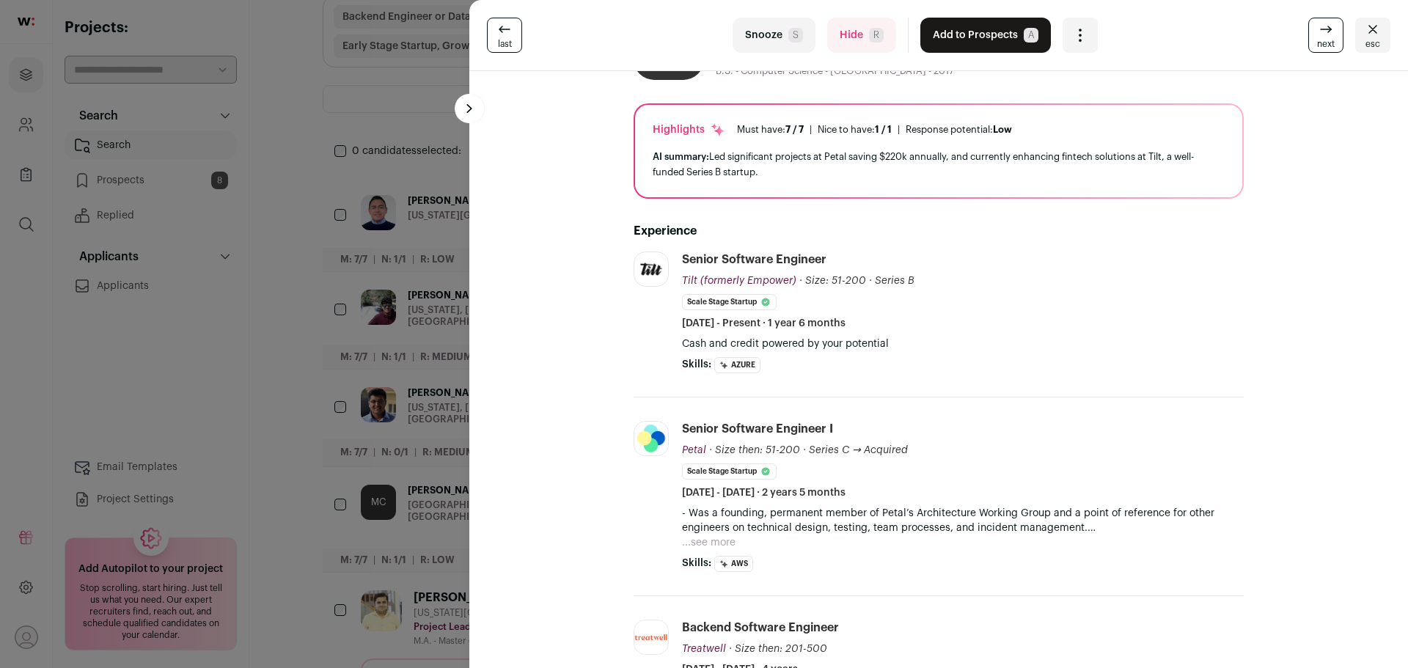
click at [722, 533] on p "- Was a founding, permanent member of Petal’s Architecture Working Group and a …" at bounding box center [963, 520] width 562 height 29
click at [722, 538] on button "...see more" at bounding box center [709, 542] width 54 height 15
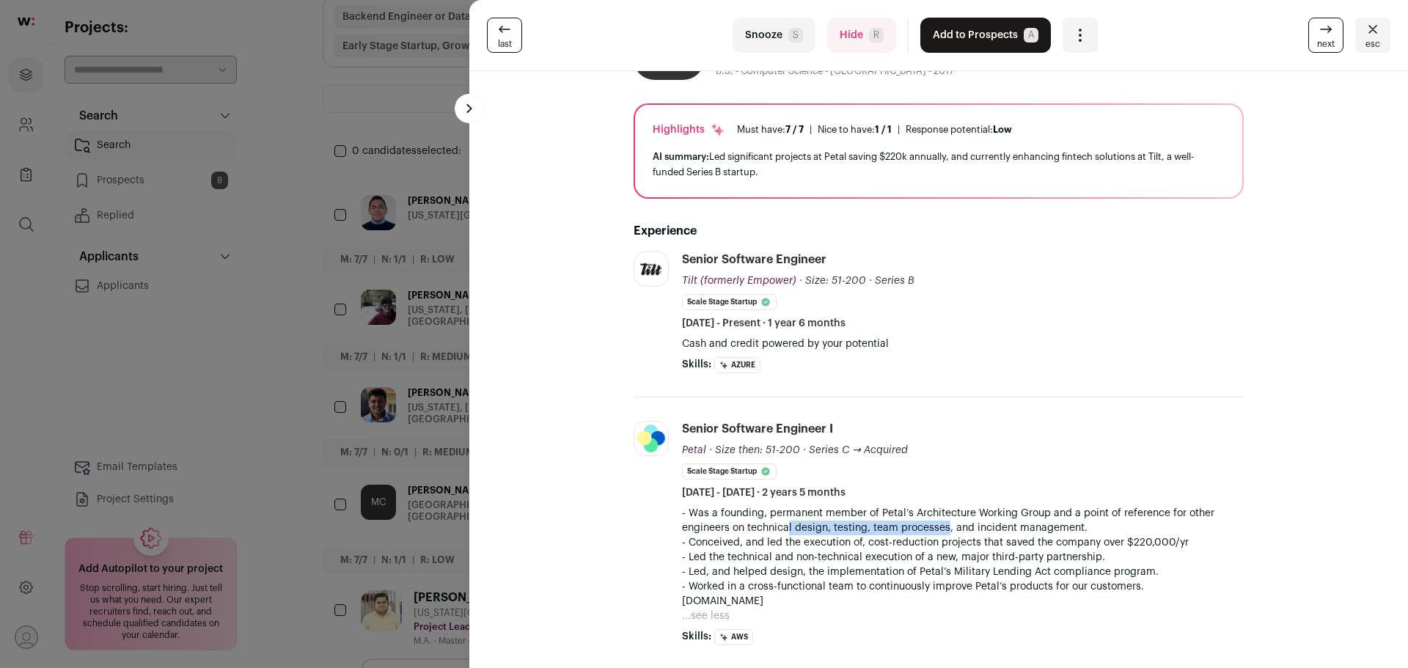
drag, startPoint x: 778, startPoint y: 521, endPoint x: 939, endPoint y: 534, distance: 161.8
click at [939, 534] on p "- Was a founding, permanent member of Petal’s Architecture Working Group and a …" at bounding box center [963, 520] width 562 height 29
drag, startPoint x: 674, startPoint y: 541, endPoint x: 832, endPoint y: 542, distance: 158.4
click at [832, 542] on li "Petal petalcard.com Add to company list Public / Private Private Valuation $840…" at bounding box center [939, 533] width 610 height 272
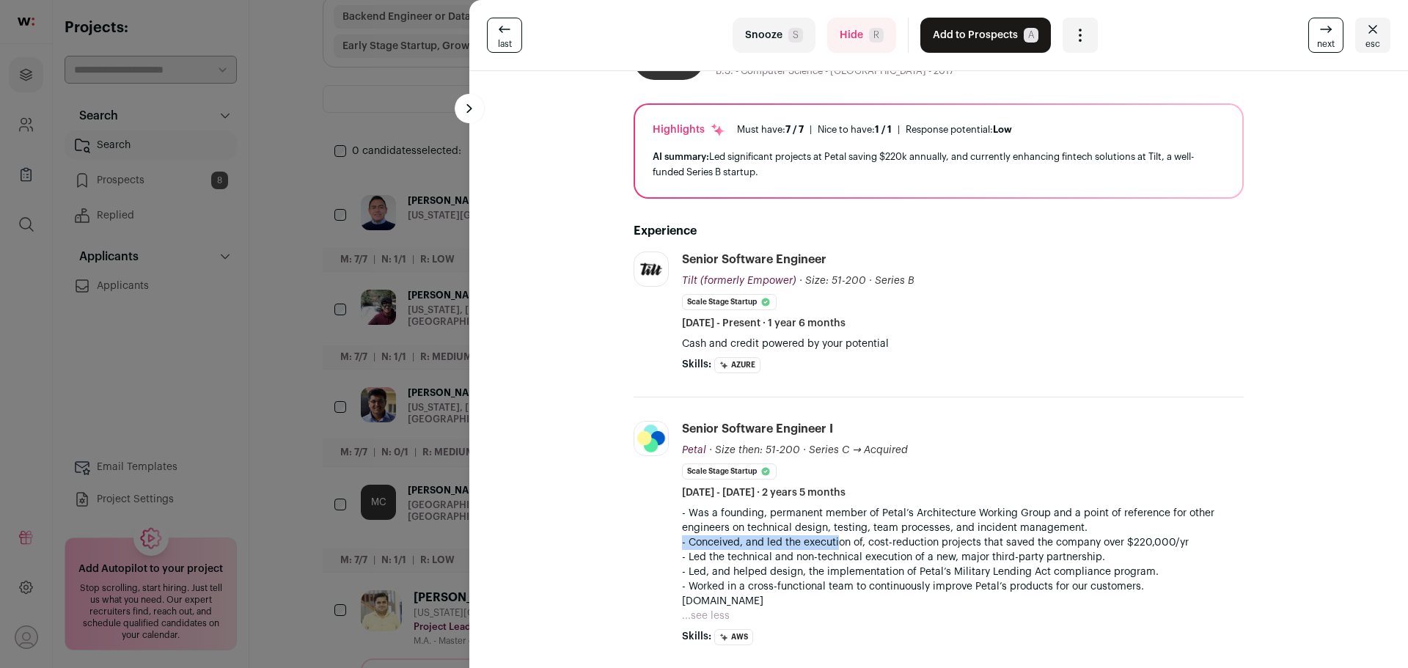
click at [834, 542] on p "- Conceived, and led the execution of, cost-reduction projects that saved the c…" at bounding box center [963, 542] width 562 height 15
click at [860, 542] on p "- Conceived, and led the execution of, cost-reduction projects that saved the c…" at bounding box center [963, 542] width 562 height 15
drag, startPoint x: 681, startPoint y: 555, endPoint x: 765, endPoint y: 553, distance: 84.4
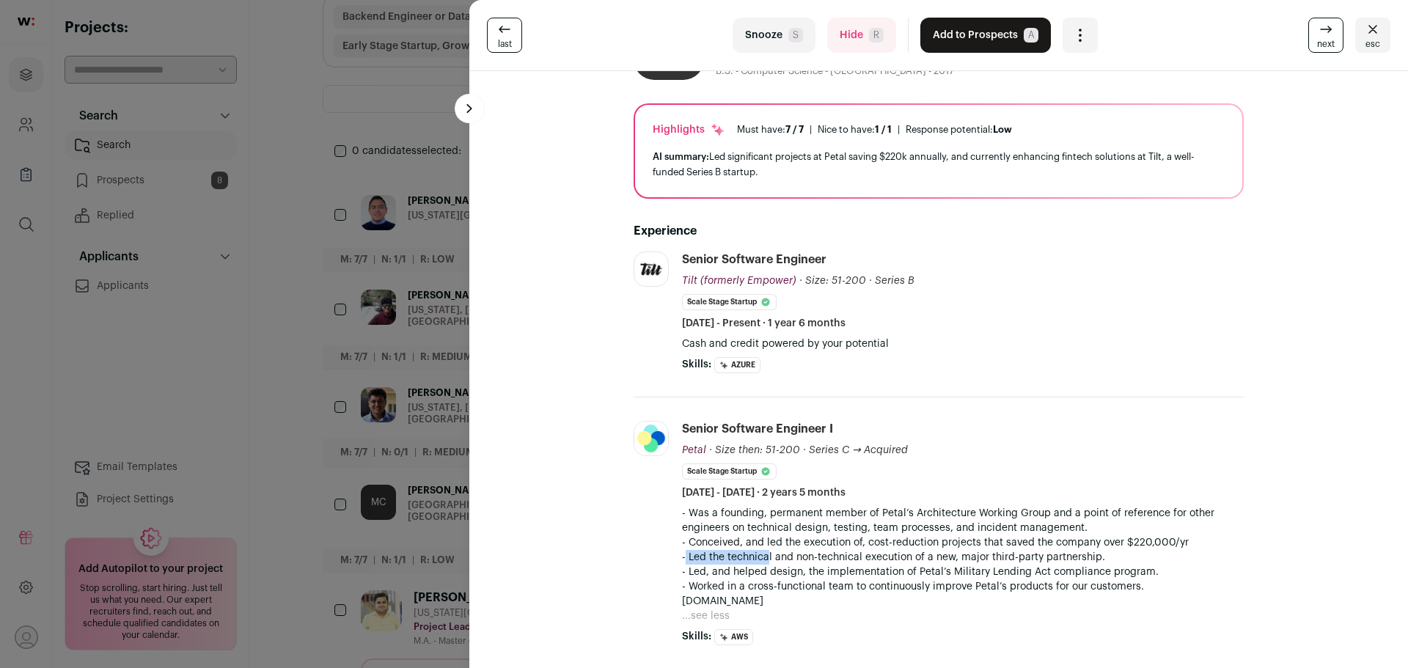
click at [764, 554] on p "- Led the technical and non-technical execution of a new, major third-party par…" at bounding box center [963, 557] width 562 height 15
click at [765, 553] on p "- Led the technical and non-technical execution of a new, major third-party par…" at bounding box center [963, 557] width 562 height 15
drag, startPoint x: 736, startPoint y: 554, endPoint x: 968, endPoint y: 557, distance: 231.8
click at [967, 557] on p "- Led the technical and non-technical execution of a new, major third-party par…" at bounding box center [963, 557] width 562 height 15
click at [968, 557] on p "- Led the technical and non-technical execution of a new, major third-party par…" at bounding box center [963, 557] width 562 height 15
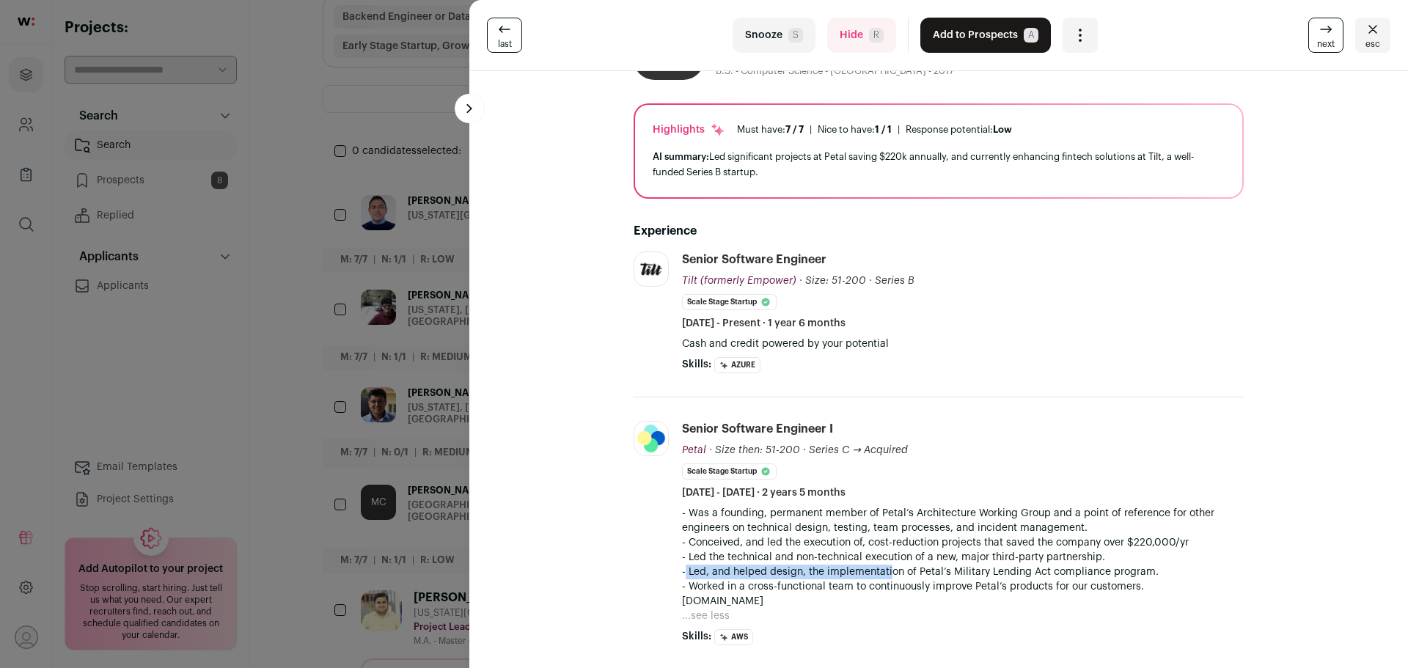
drag, startPoint x: 680, startPoint y: 569, endPoint x: 904, endPoint y: 568, distance: 223.7
click at [904, 568] on p "- Led, and helped design, the implementation of Petal’s Military Lending Act co…" at bounding box center [963, 572] width 562 height 15
click at [915, 567] on p "- Led, and helped design, the implementation of Petal’s Military Lending Act co…" at bounding box center [963, 572] width 562 height 15
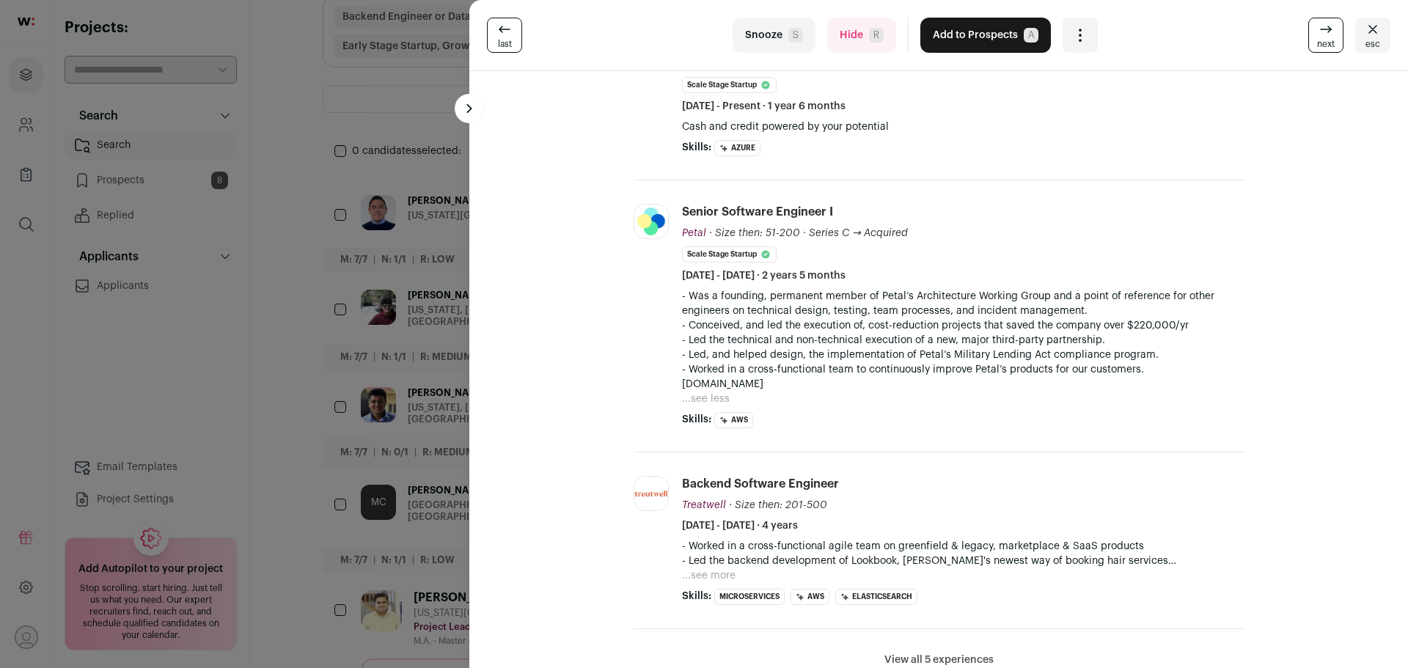
scroll to position [293, 0]
click at [722, 568] on button "...see more" at bounding box center [709, 572] width 54 height 15
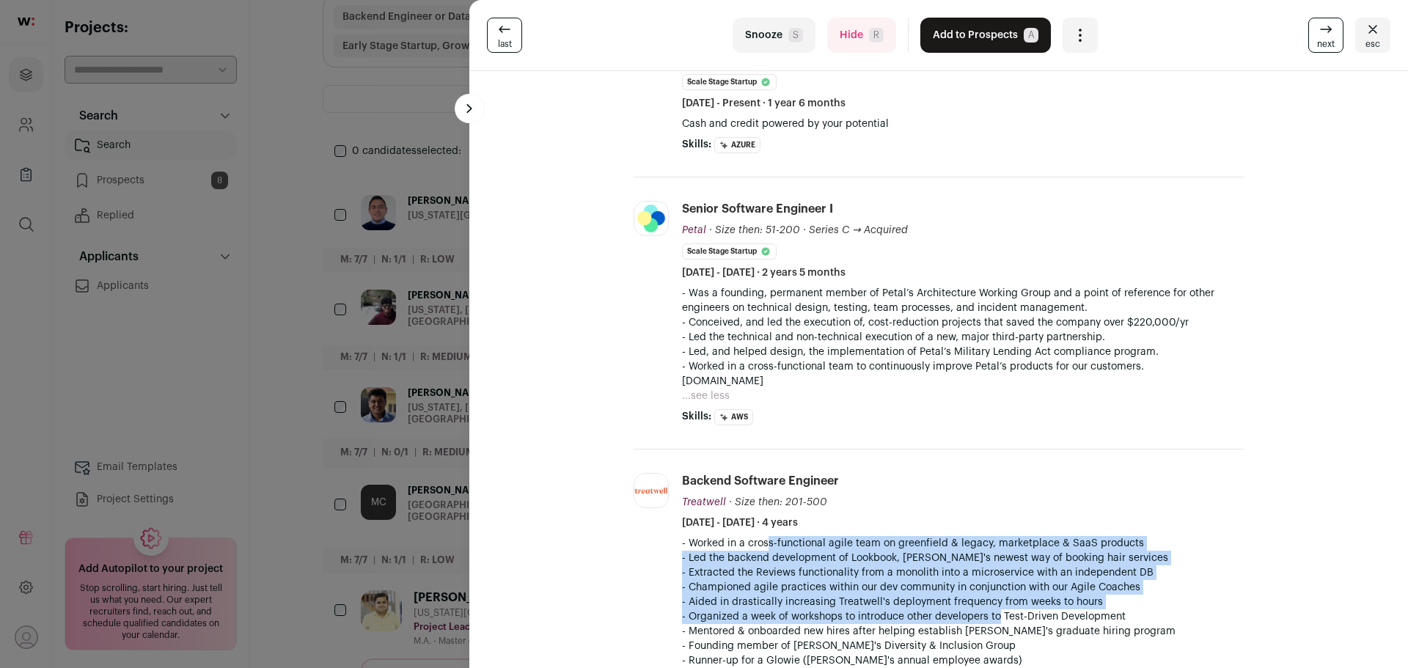
drag, startPoint x: 756, startPoint y: 542, endPoint x: 994, endPoint y: 614, distance: 248.2
click at [993, 614] on div "- Worked in a cross-functional agile team on greenfield & legacy, marketplace &…" at bounding box center [963, 609] width 562 height 147
click at [994, 614] on p "- Organized a week of workshops to introduce other developers to Test-Driven De…" at bounding box center [963, 616] width 562 height 15
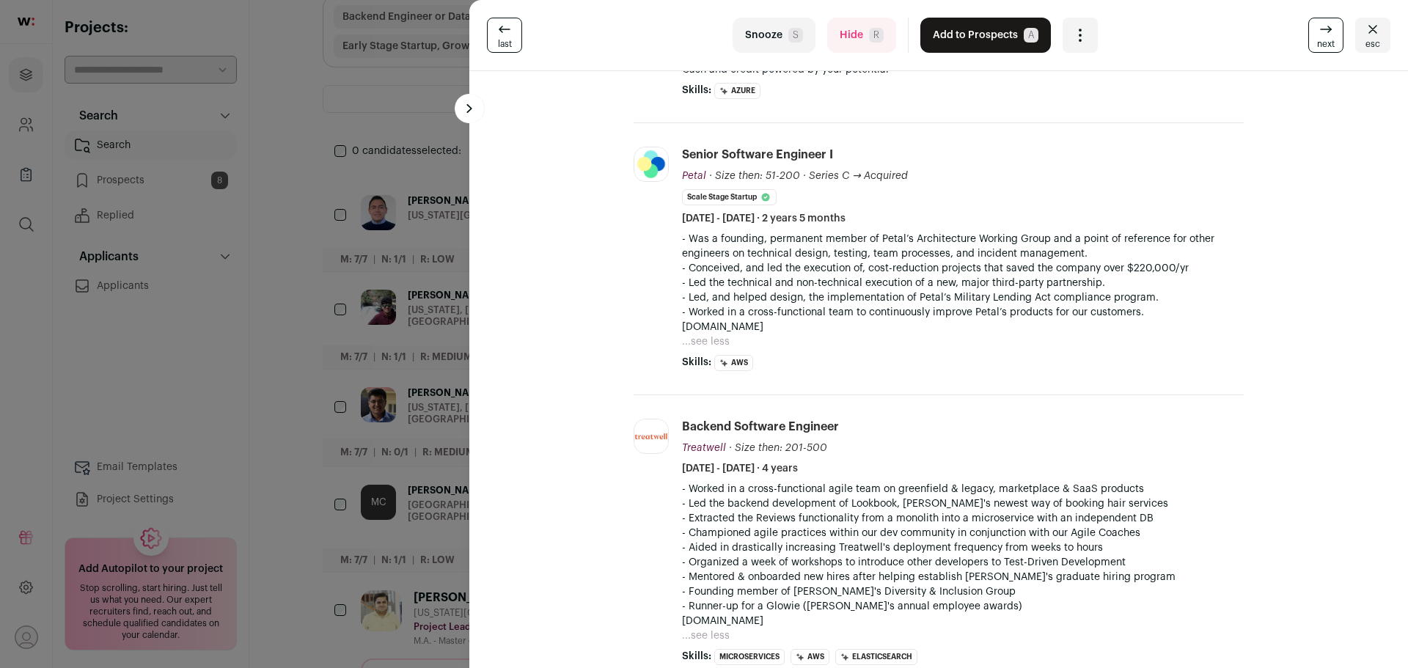
scroll to position [0, 0]
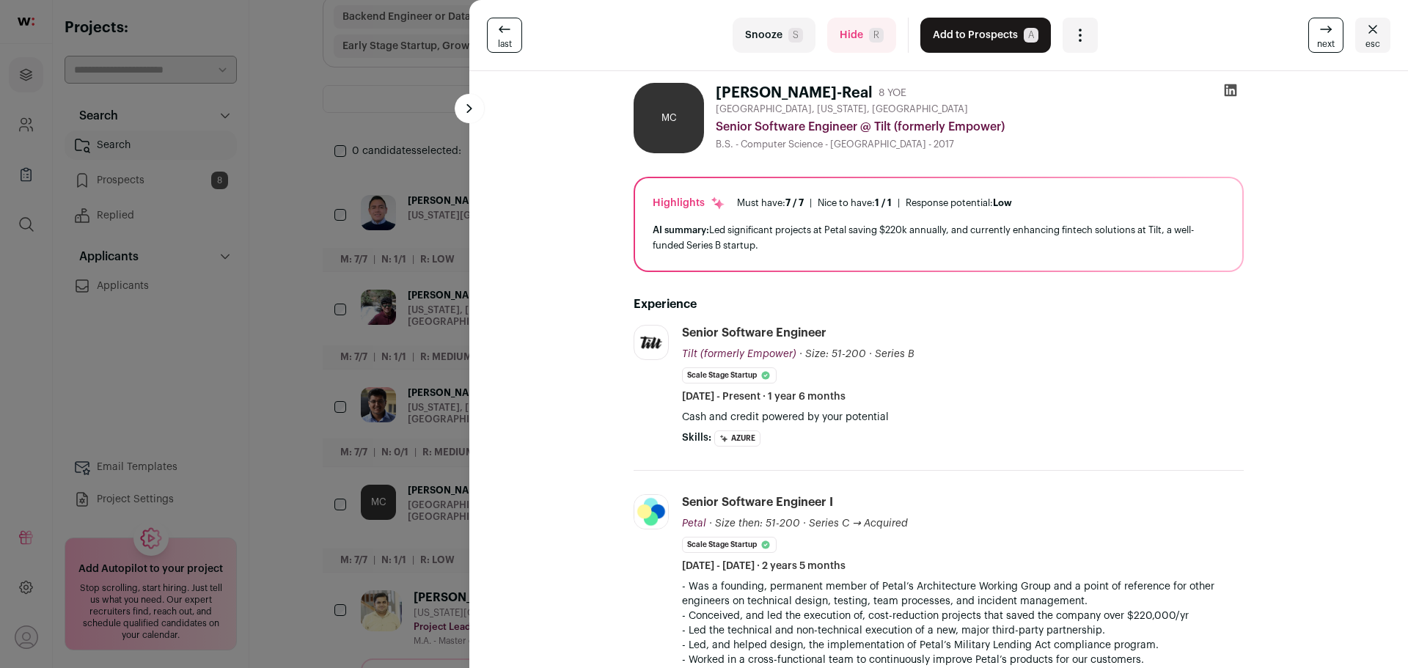
click at [951, 32] on button "Add to Prospects A" at bounding box center [985, 35] width 131 height 35
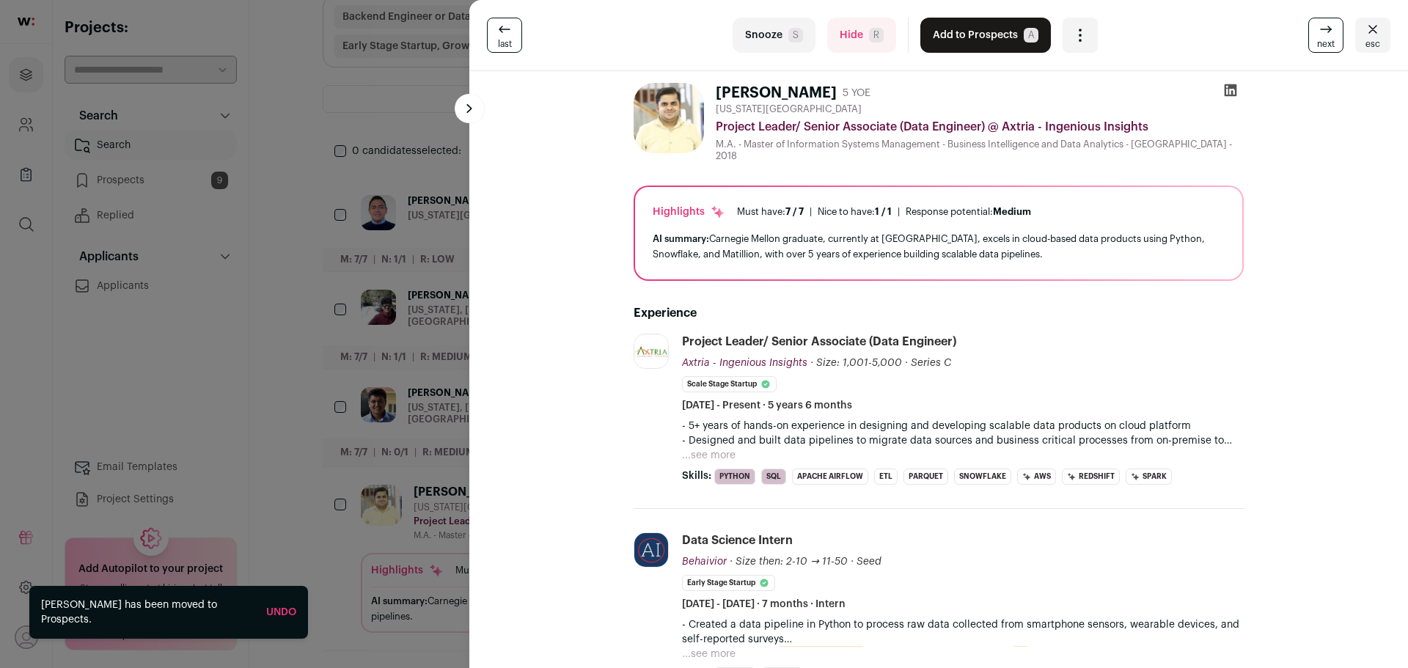
click at [835, 39] on button "Hide R" at bounding box center [861, 35] width 69 height 35
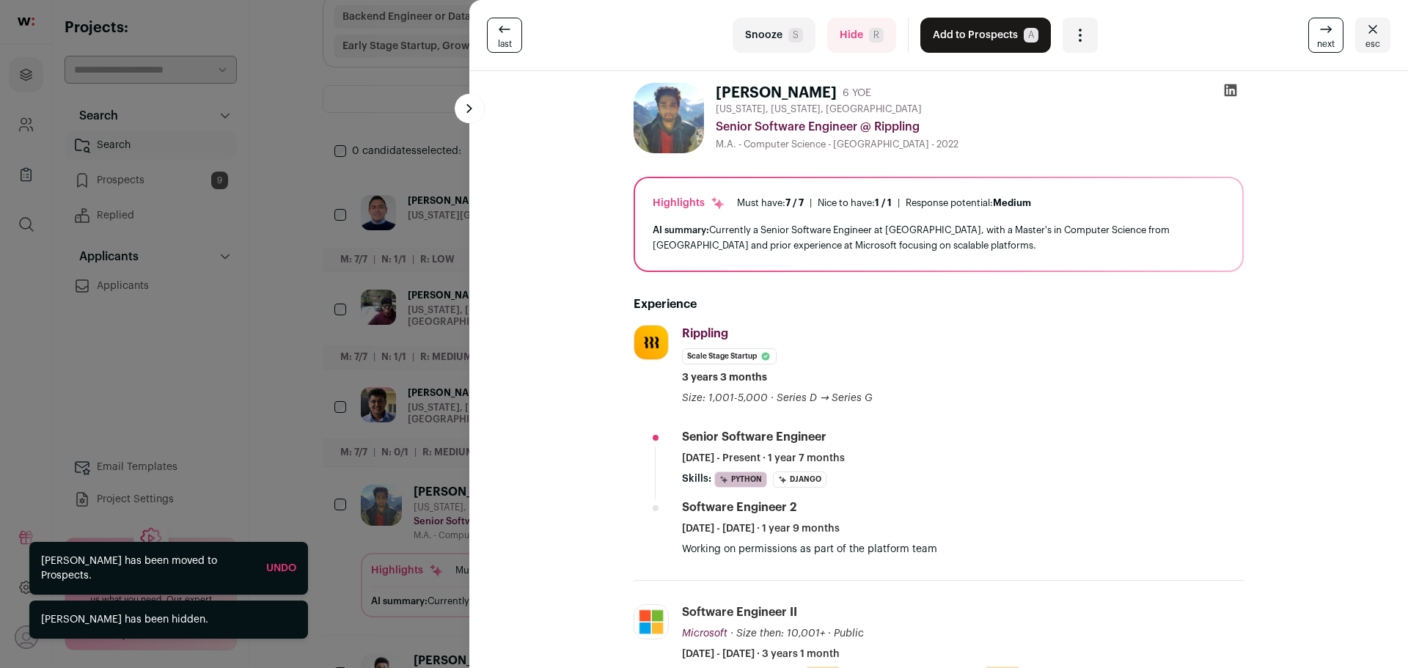
click at [841, 27] on button "Hide R" at bounding box center [861, 35] width 69 height 35
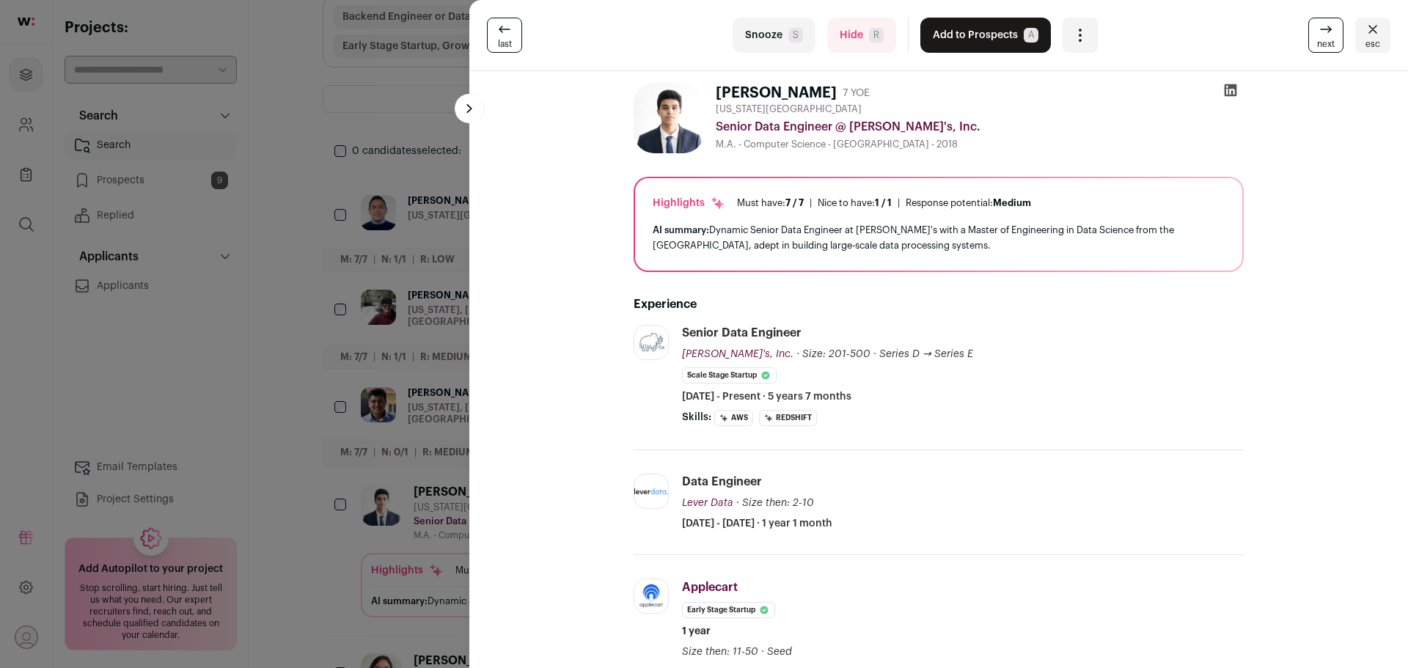
click at [837, 29] on button "Hide R" at bounding box center [861, 35] width 69 height 35
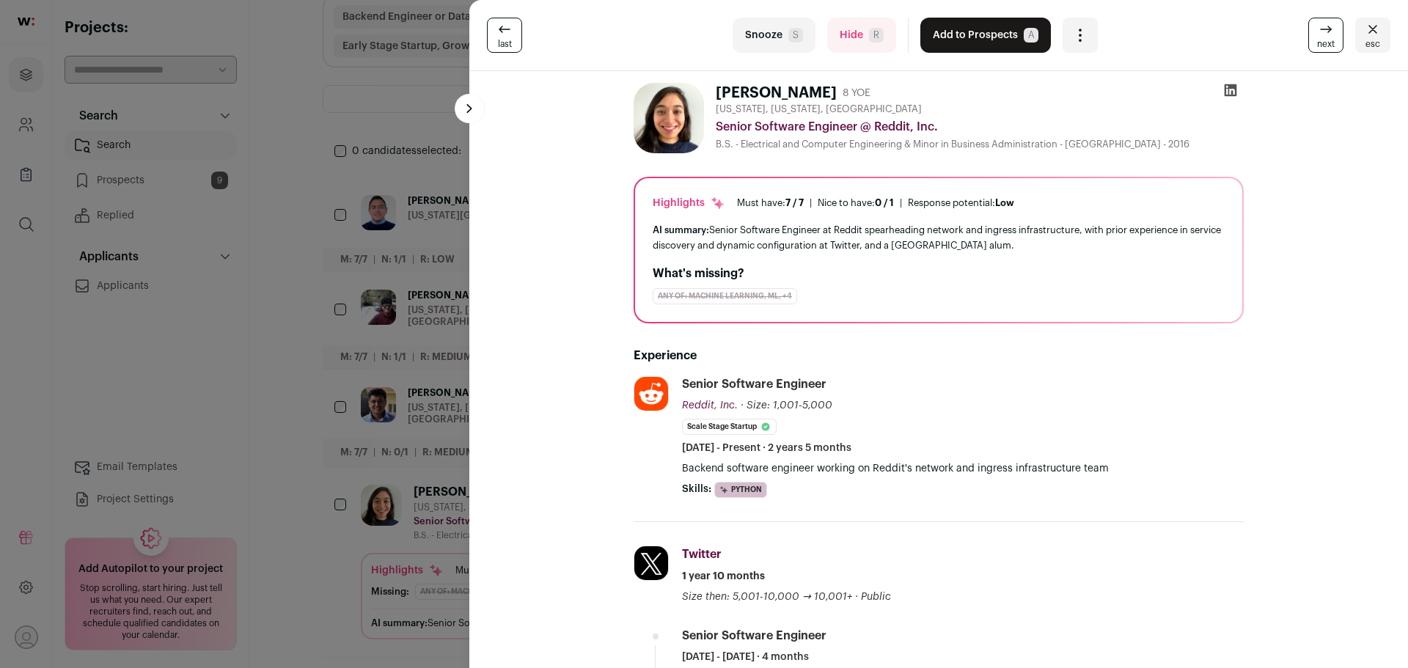
click at [837, 37] on button "Hide R" at bounding box center [861, 35] width 69 height 35
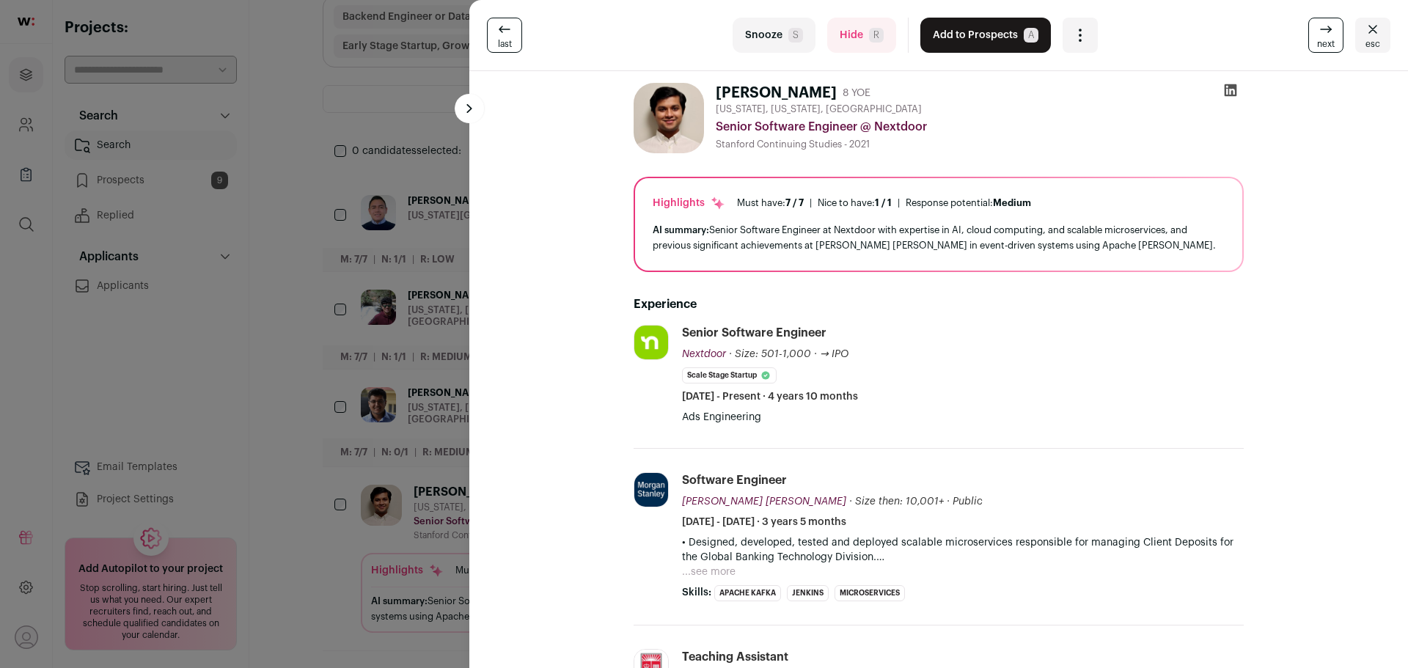
click at [695, 571] on button "...see more" at bounding box center [709, 572] width 54 height 15
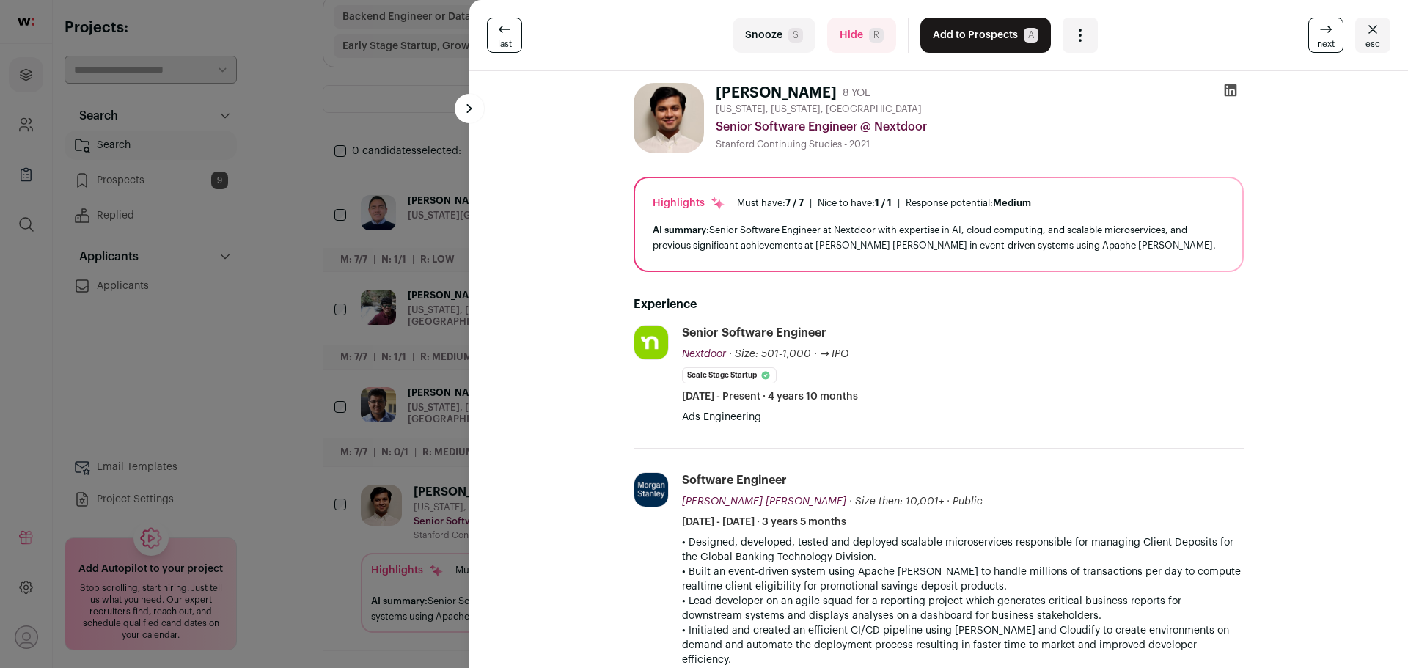
scroll to position [73, 0]
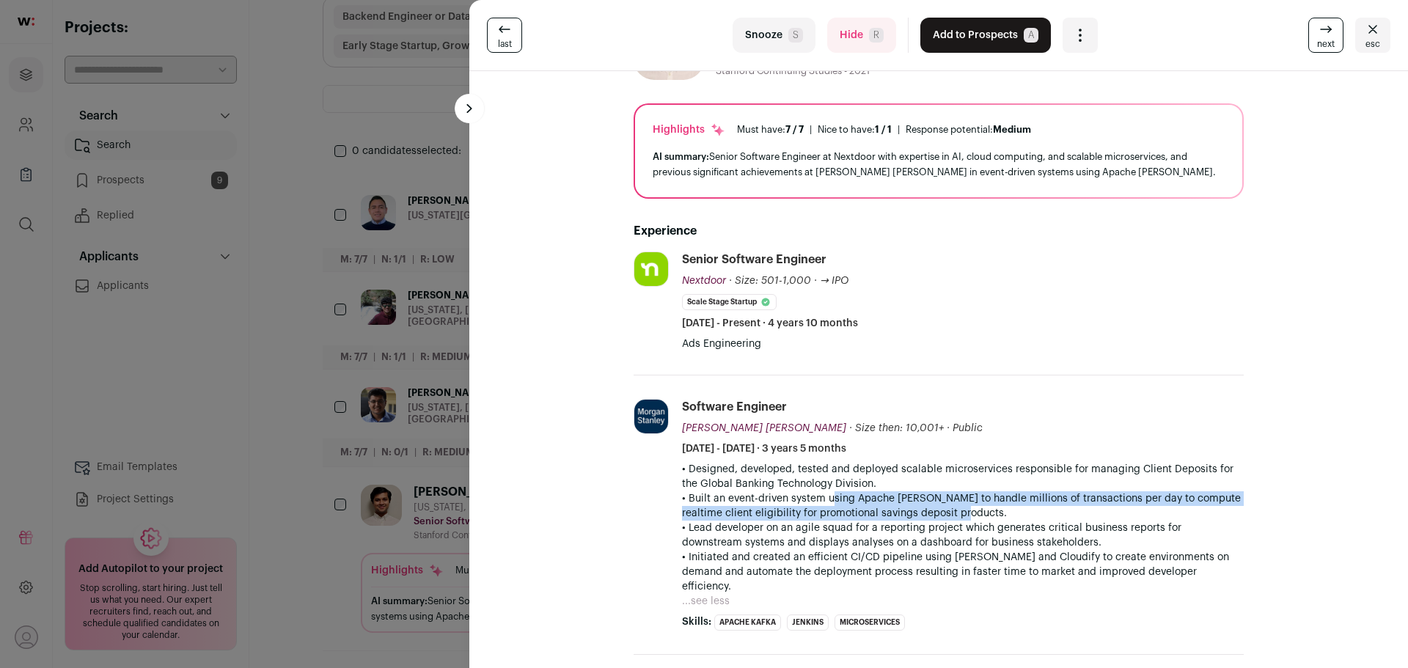
drag, startPoint x: 823, startPoint y: 502, endPoint x: 981, endPoint y: 515, distance: 158.2
click at [981, 515] on p "• Built an event-driven system using Apache Kafka to handle millions of transac…" at bounding box center [963, 505] width 562 height 29
drag, startPoint x: 994, startPoint y: 515, endPoint x: 722, endPoint y: 490, distance: 272.5
click at [722, 490] on div "• Designed, developed, tested and deployed scalable microservices responsible f…" at bounding box center [963, 528] width 562 height 132
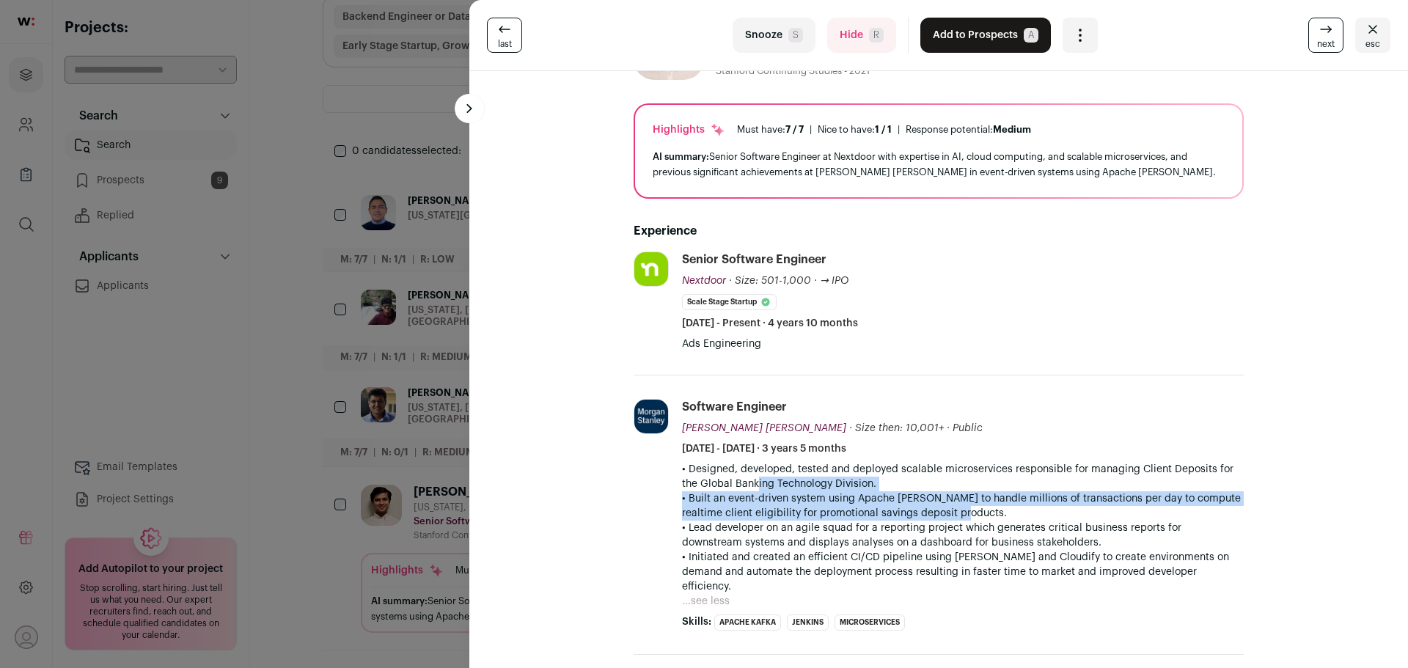
click at [722, 490] on p "• Designed, developed, tested and deployed scalable microservices responsible f…" at bounding box center [963, 476] width 562 height 29
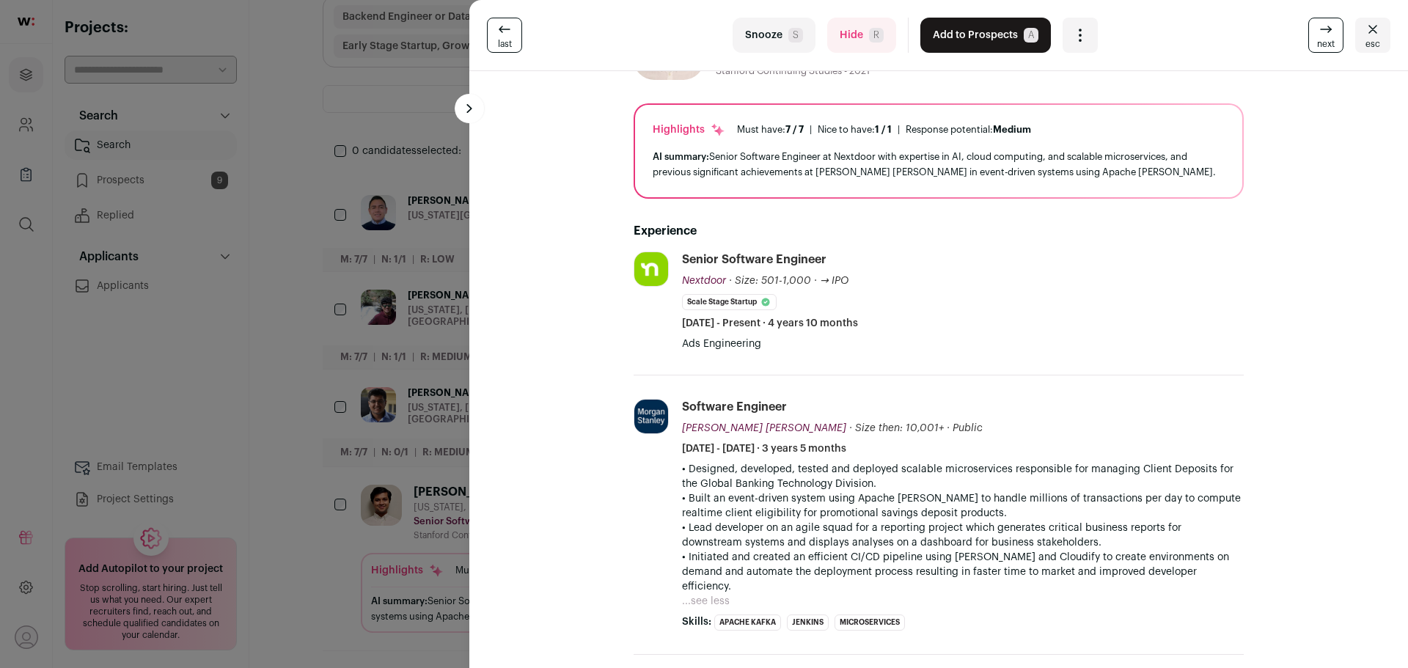
click at [766, 501] on p "• Built an event-driven system using Apache Kafka to handle millions of transac…" at bounding box center [963, 505] width 562 height 29
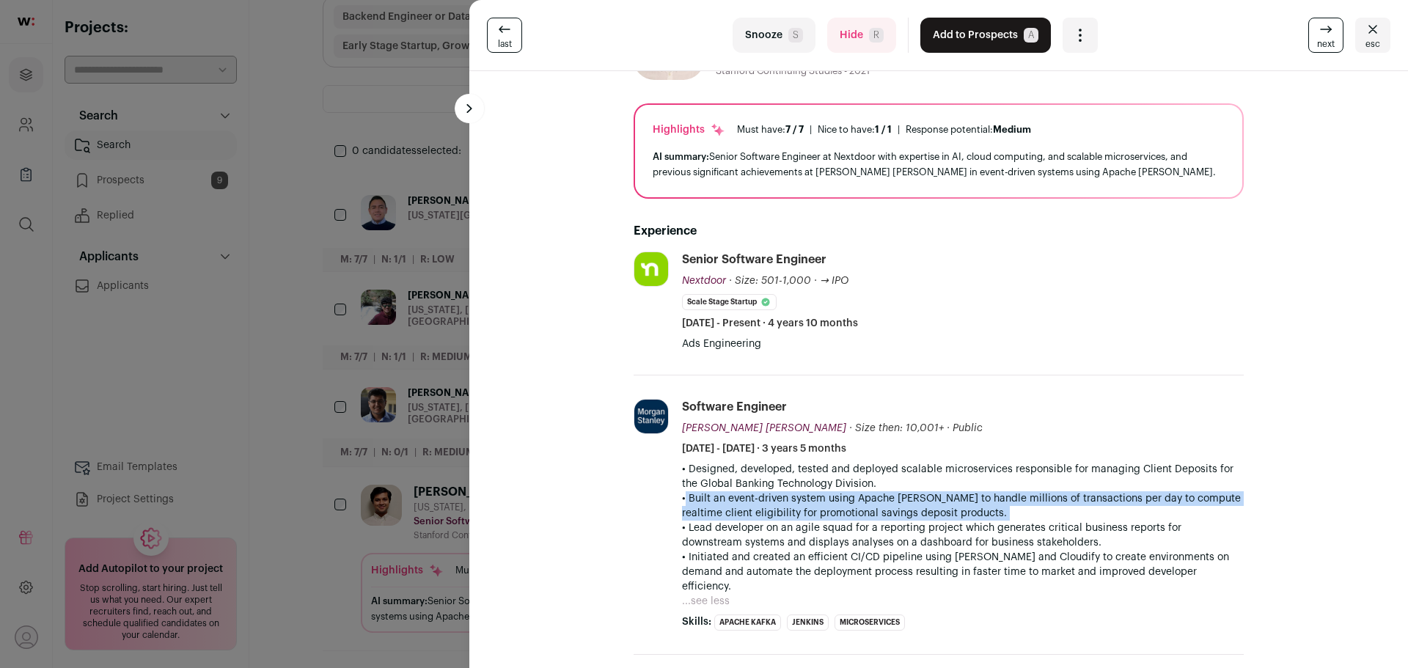
drag, startPoint x: 766, startPoint y: 501, endPoint x: 811, endPoint y: 505, distance: 45.0
click at [767, 501] on p "• Built an event-driven system using Apache Kafka to handle millions of transac…" at bounding box center [963, 505] width 562 height 29
click at [824, 507] on p "• Built an event-driven system using Apache Kafka to handle millions of transac…" at bounding box center [963, 505] width 562 height 29
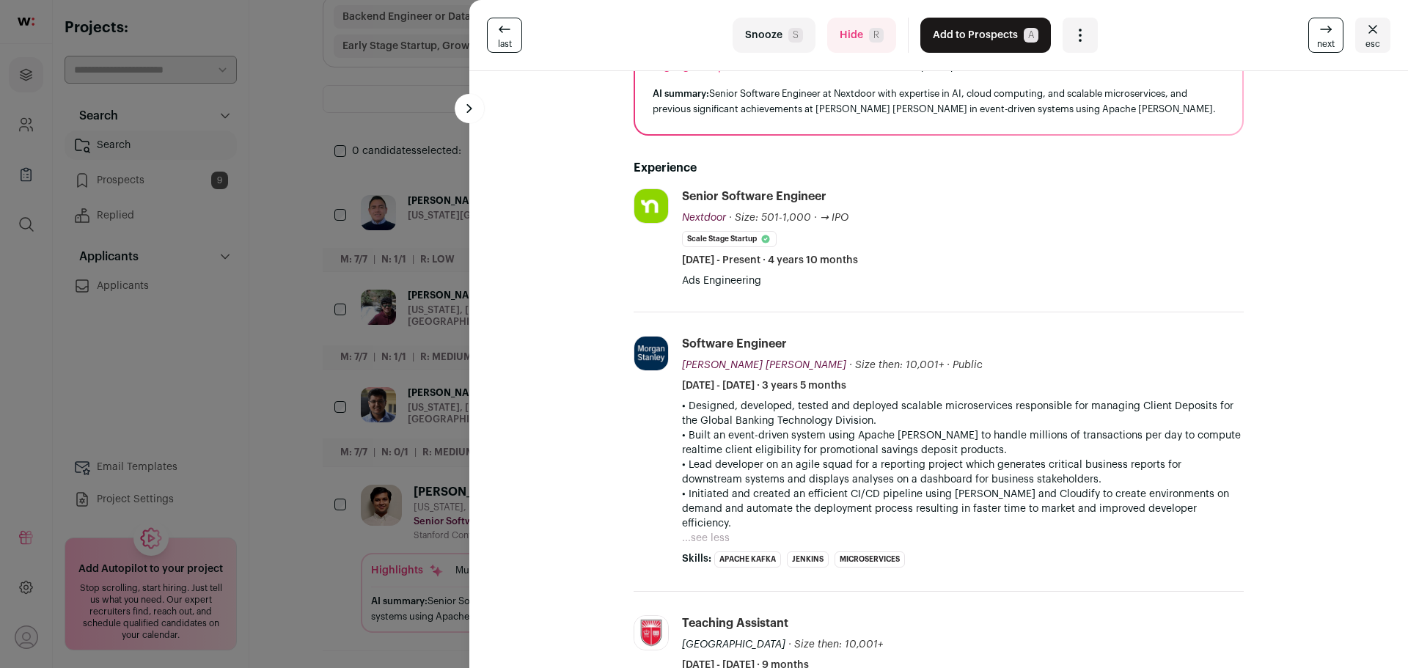
scroll to position [0, 0]
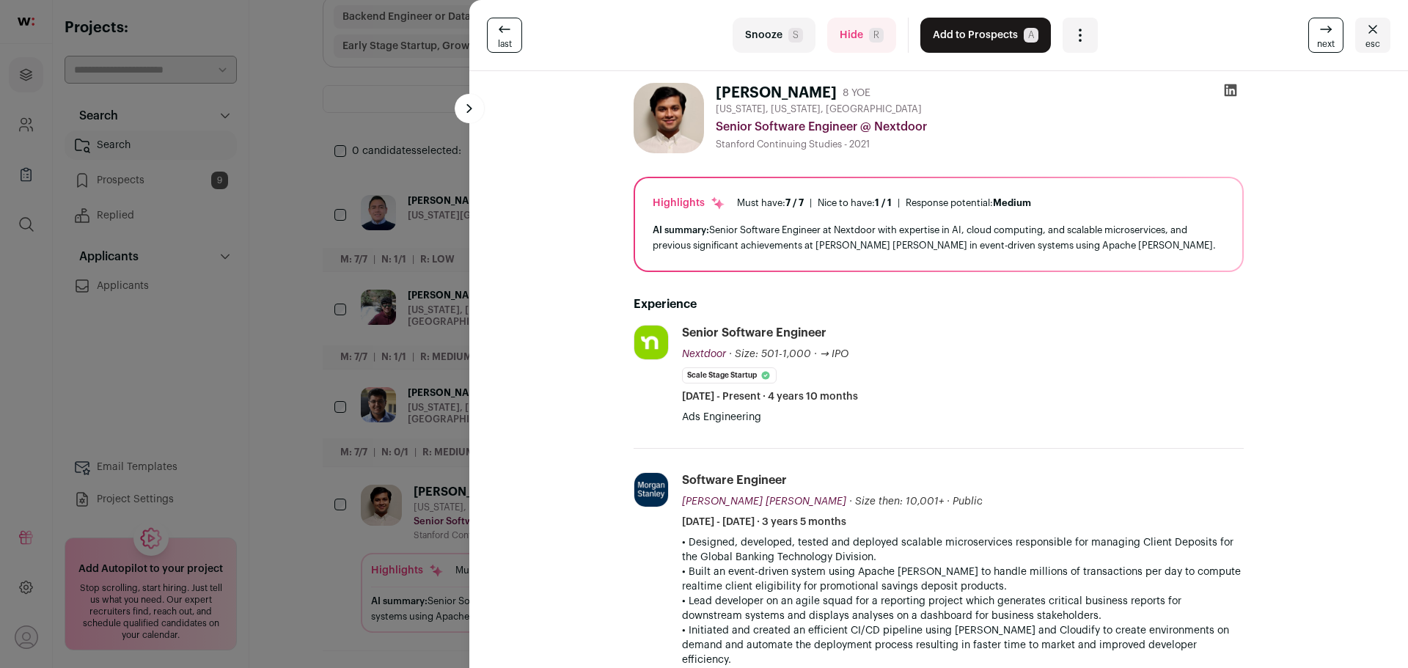
click at [983, 51] on button "Add to Prospects A" at bounding box center [985, 35] width 131 height 35
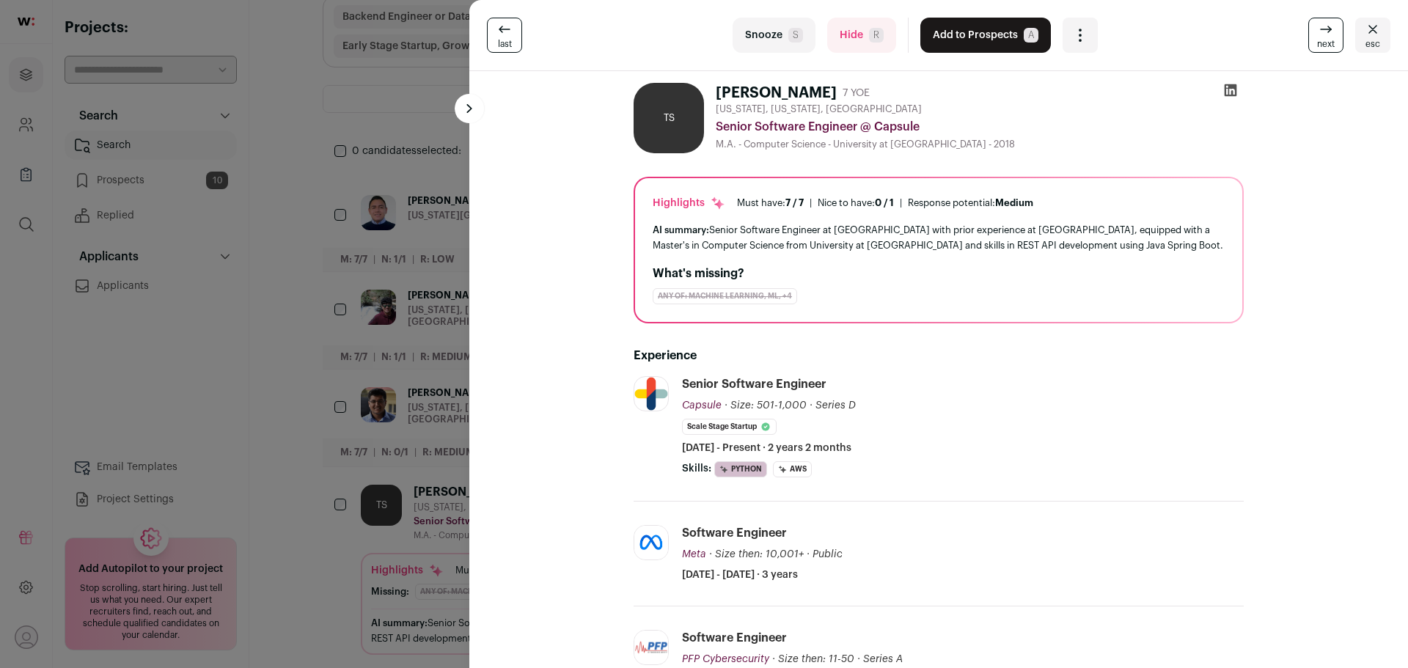
click at [964, 33] on button "Add to Prospects A" at bounding box center [985, 35] width 131 height 35
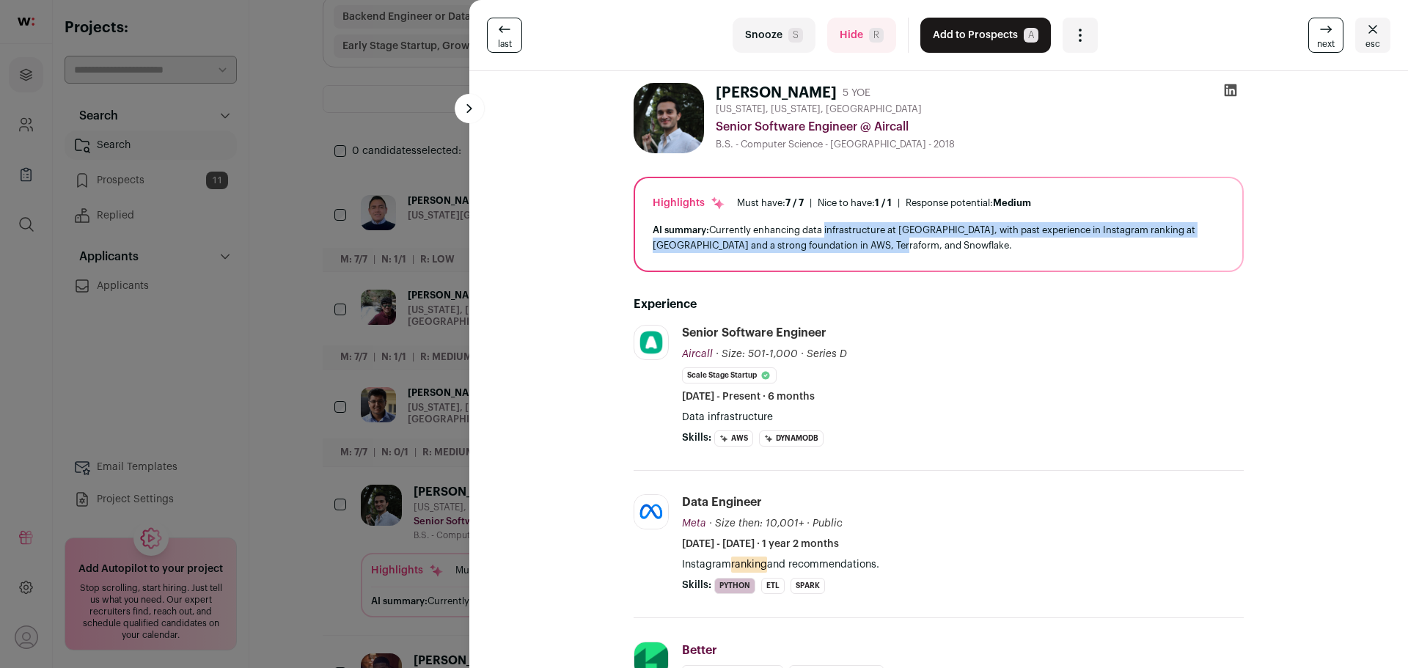
drag, startPoint x: 821, startPoint y: 234, endPoint x: 927, endPoint y: 254, distance: 107.6
click at [927, 254] on div "Highlights Must have: 7 / 7 How many must haves have been fulfilled? | Nice to …" at bounding box center [938, 224] width 607 height 92
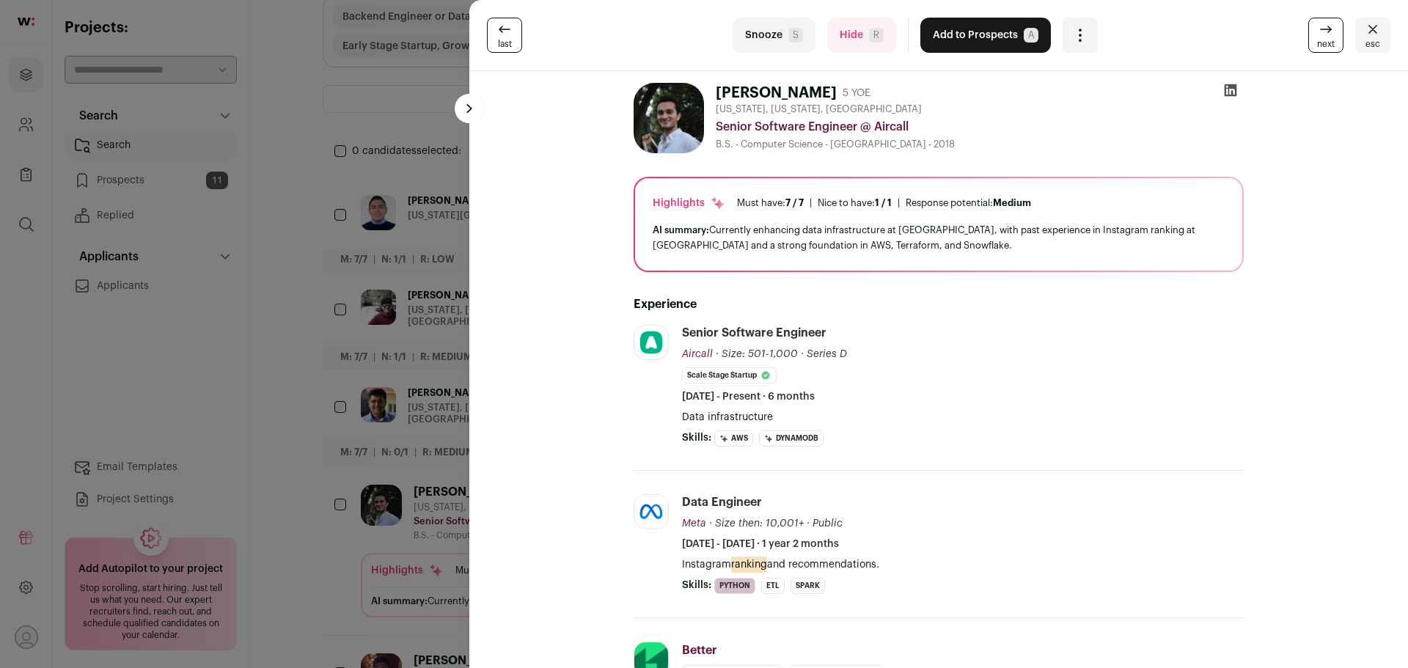
click at [994, 37] on button "Add to Prospects A" at bounding box center [985, 35] width 131 height 35
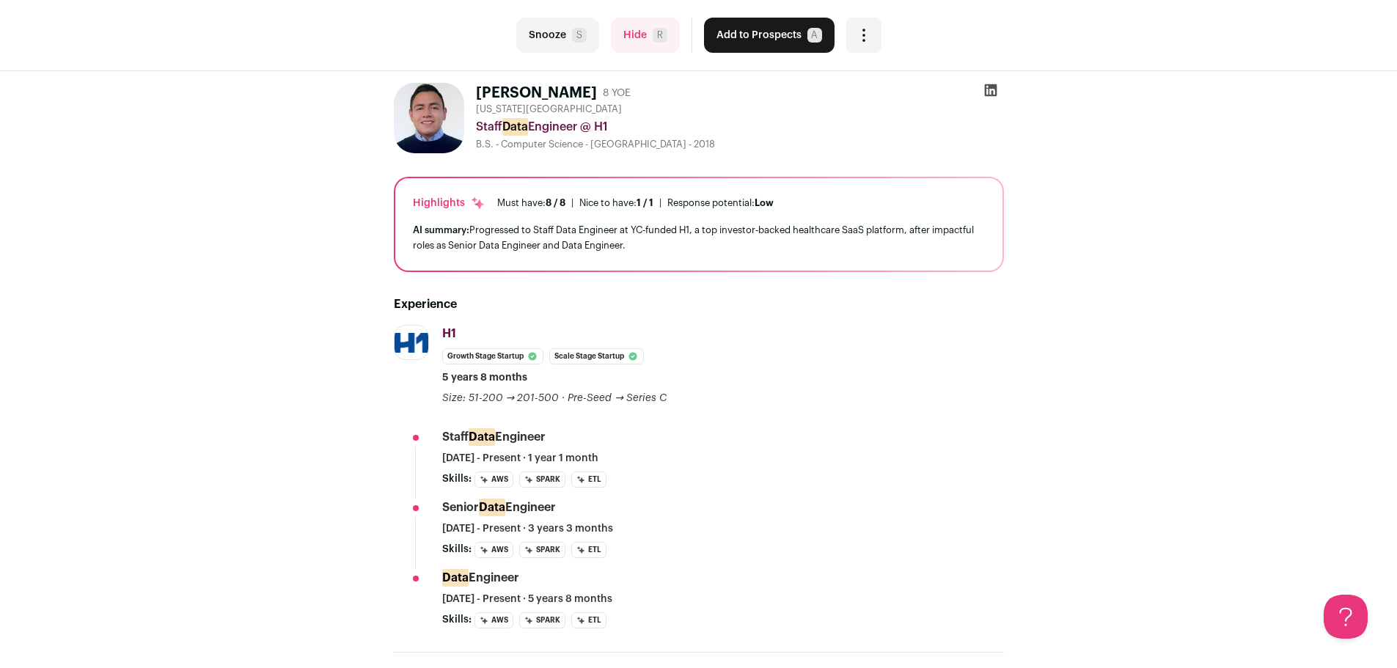
drag, startPoint x: 406, startPoint y: 201, endPoint x: 857, endPoint y: 198, distance: 451.0
click at [857, 198] on div "Highlights Must have: 8 / 8 How many must haves have been fulfilled? | Nice to …" at bounding box center [698, 224] width 607 height 92
click at [857, 198] on div "Highlights Must have: 8 / 8 How many must haves have been fulfilled? | Nice to …" at bounding box center [699, 203] width 572 height 15
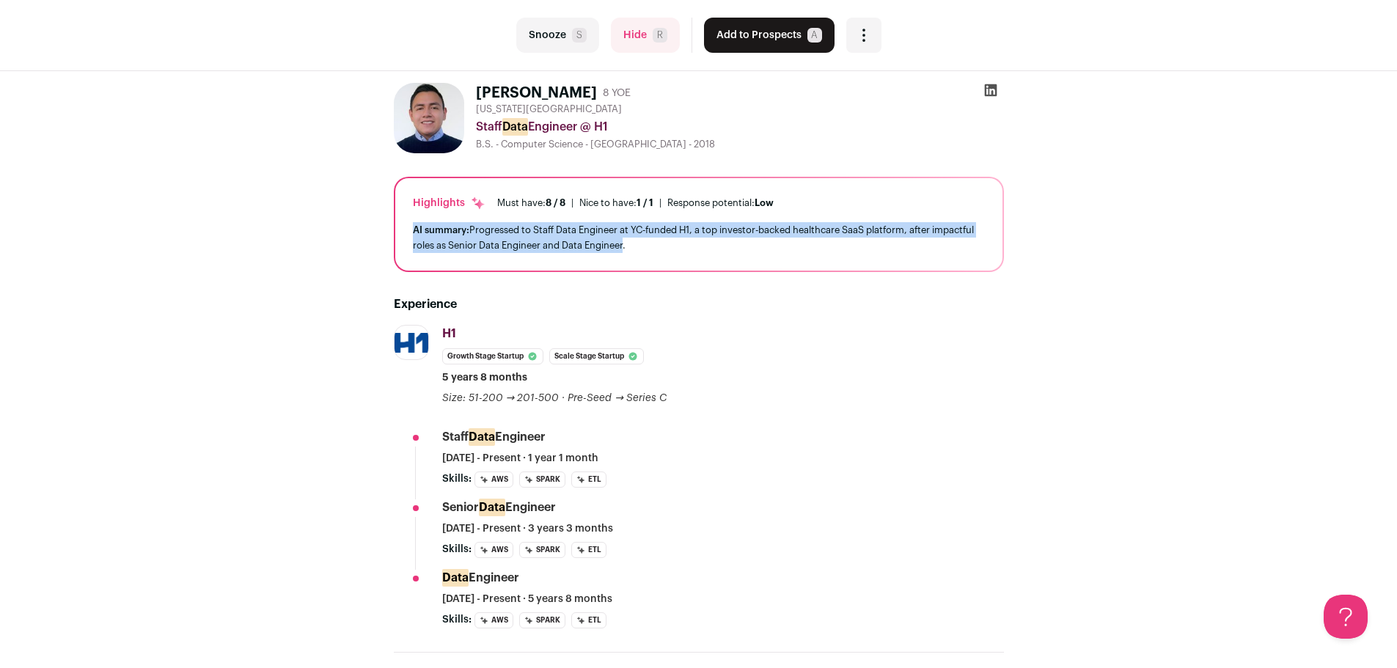
drag, startPoint x: 405, startPoint y: 232, endPoint x: 633, endPoint y: 250, distance: 228.8
click at [633, 250] on div "Highlights Must have: 8 / 8 How many must haves have been fulfilled? | Nice to …" at bounding box center [698, 224] width 607 height 92
click at [633, 250] on div "AI summary: Progressed to Staff Data Engineer at YC-funded H1, a top investor-b…" at bounding box center [699, 237] width 572 height 31
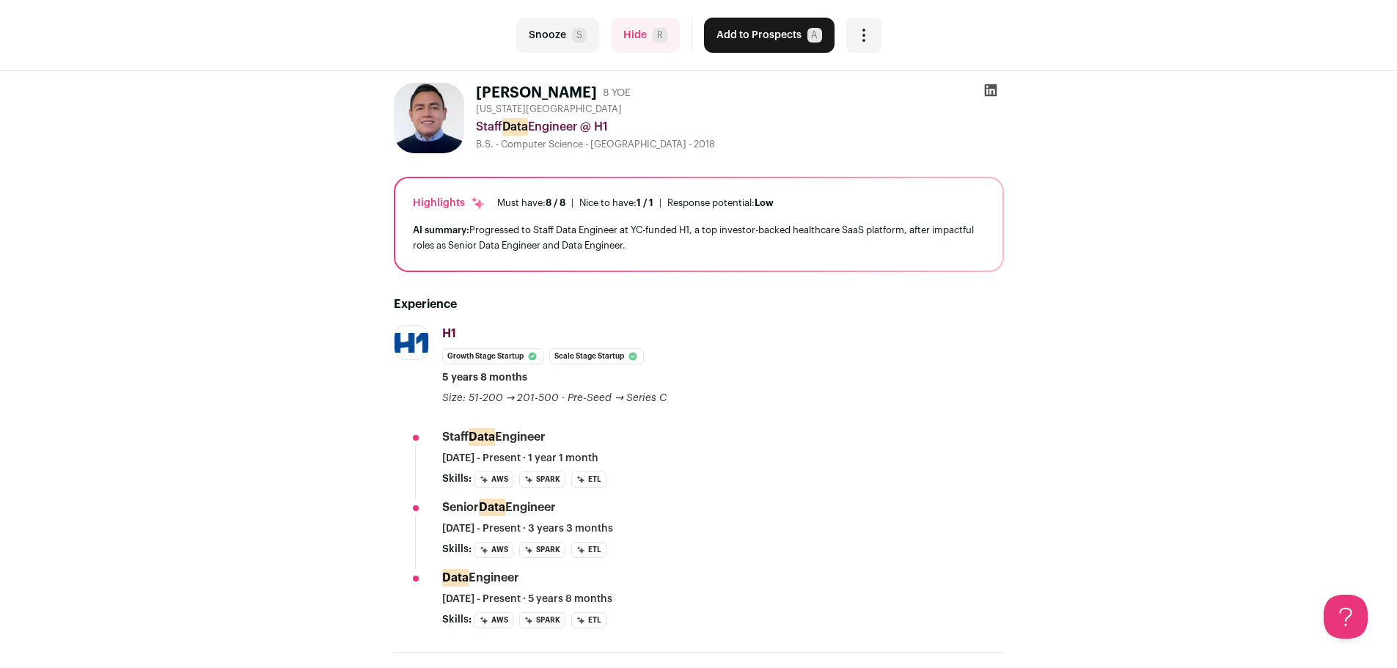
click at [633, 250] on div "AI summary: Progressed to Staff Data Engineer at YC-funded H1, a top investor-b…" at bounding box center [699, 237] width 572 height 31
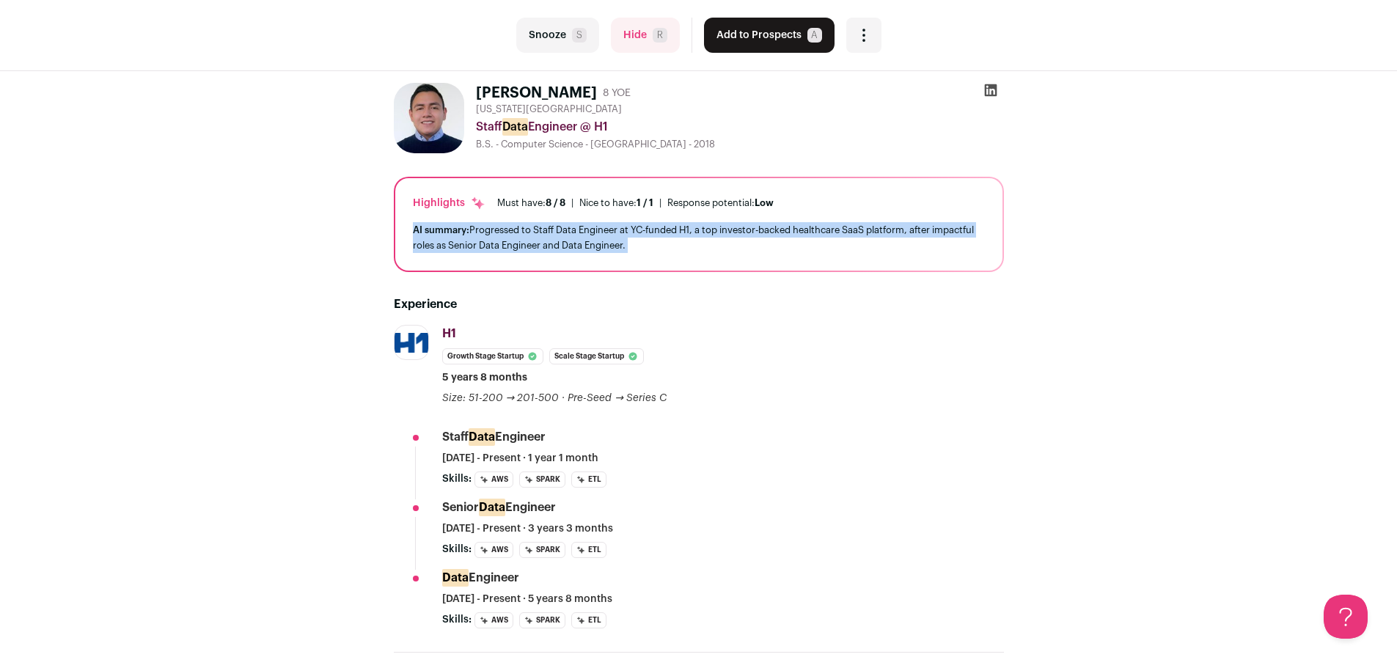
click at [633, 250] on div "AI summary: Progressed to Staff Data Engineer at YC-funded H1, a top investor-b…" at bounding box center [699, 237] width 572 height 31
click at [669, 249] on div "AI summary: Progressed to Staff Data Engineer at YC-funded H1, a top investor-b…" at bounding box center [699, 237] width 572 height 31
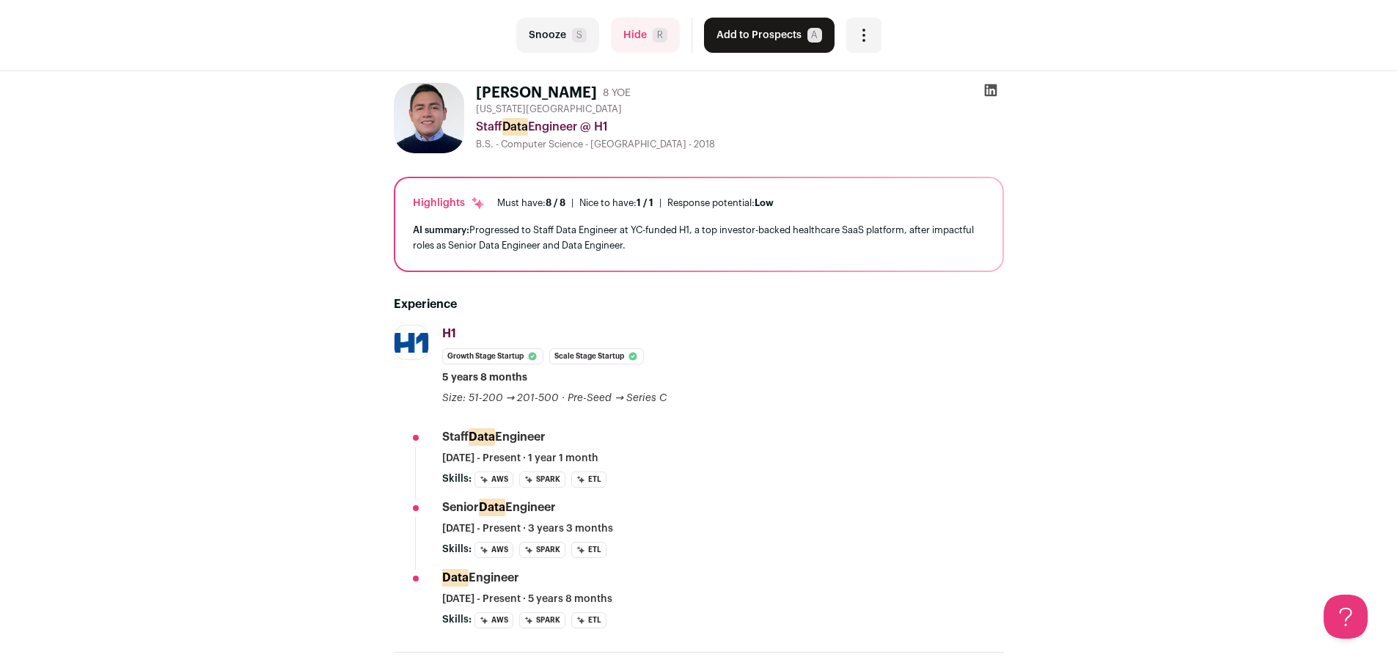
drag, startPoint x: 692, startPoint y: 249, endPoint x: 569, endPoint y: 236, distance: 123.8
click at [569, 236] on div "AI summary: Progressed to Staff Data Engineer at YC-funded H1, a top investor-b…" at bounding box center [699, 237] width 572 height 31
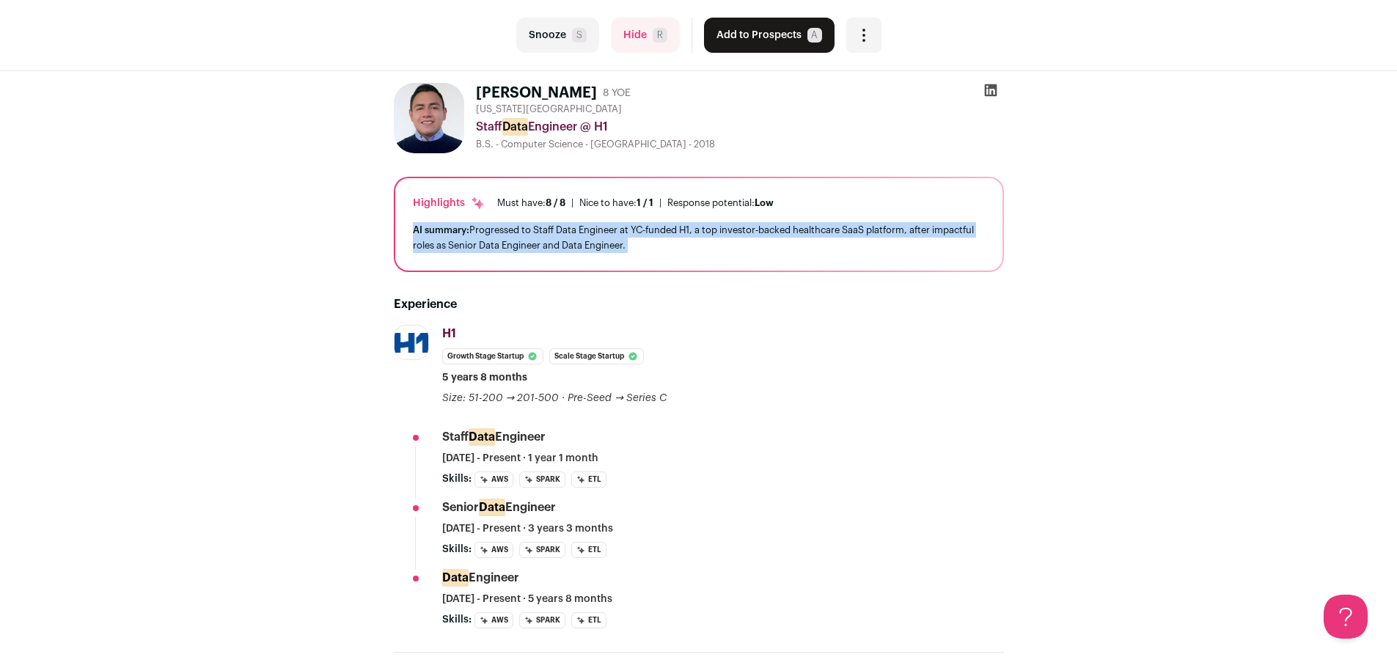
click at [569, 236] on div "AI summary: Progressed to Staff Data Engineer at YC-funded H1, a top investor-b…" at bounding box center [699, 237] width 572 height 31
click at [528, 232] on div "AI summary: Progressed to Staff Data Engineer at YC-funded H1, a top investor-b…" at bounding box center [699, 237] width 572 height 31
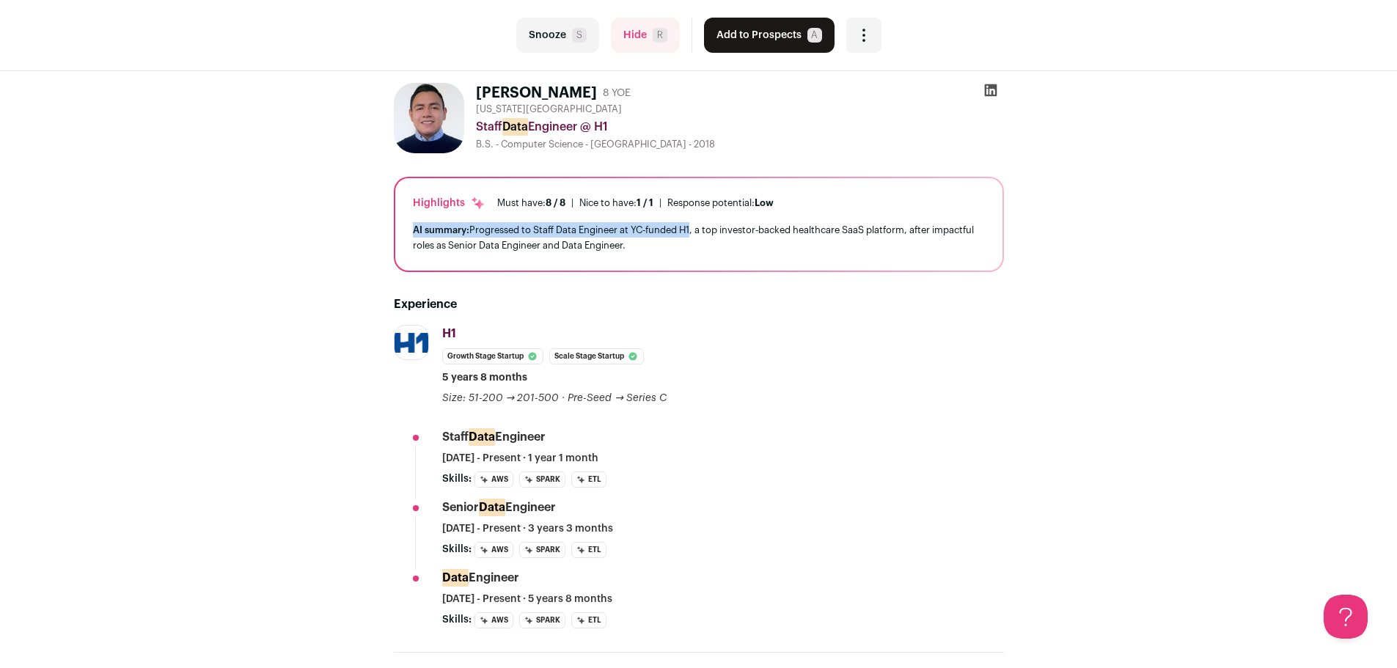
drag, startPoint x: 410, startPoint y: 227, endPoint x: 690, endPoint y: 232, distance: 280.2
click at [690, 232] on div "Highlights Must have: 8 / 8 How many must haves have been fulfilled? | Nice to …" at bounding box center [698, 224] width 607 height 92
click at [690, 232] on div "AI summary: Progressed to Staff Data Engineer at YC-funded H1, a top investor-b…" at bounding box center [699, 237] width 572 height 31
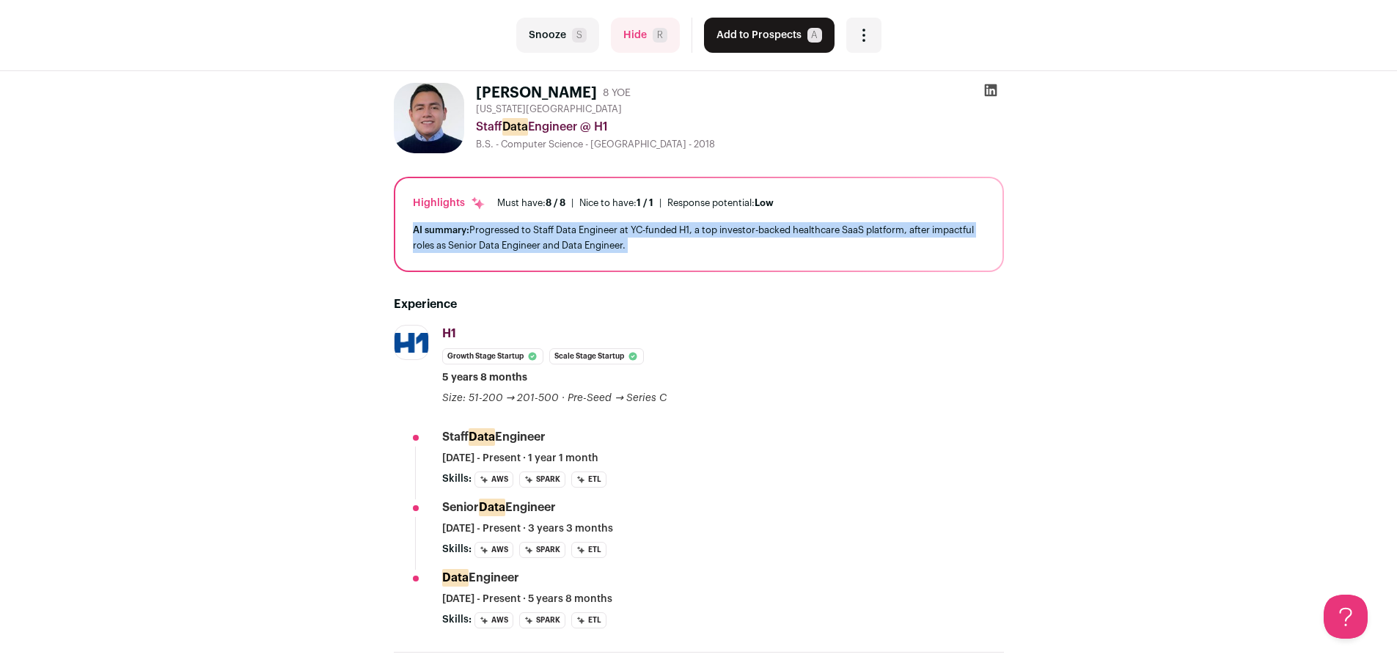
click at [690, 232] on div "AI summary: Progressed to Staff Data Engineer at YC-funded H1, a top investor-b…" at bounding box center [699, 237] width 572 height 31
click at [683, 232] on div "AI summary: Progressed to Staff Data Engineer at YC-funded H1, a top investor-b…" at bounding box center [699, 237] width 572 height 31
drag, startPoint x: 636, startPoint y: 232, endPoint x: 763, endPoint y: 243, distance: 128.1
click at [763, 243] on div "AI summary: Progressed to Staff Data Engineer at YC-funded H1, a top investor-b…" at bounding box center [699, 237] width 572 height 31
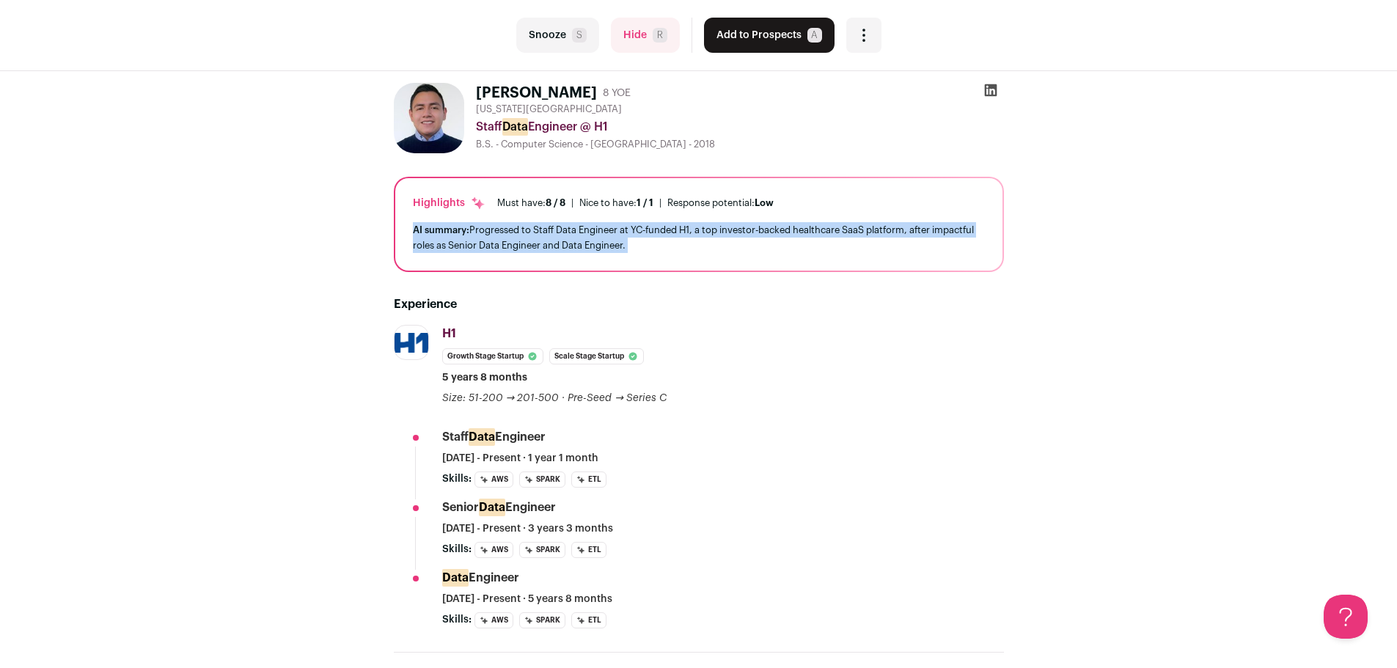
click at [763, 243] on div "AI summary: Progressed to Staff Data Engineer at YC-funded H1, a top investor-b…" at bounding box center [699, 237] width 572 height 31
click at [719, 243] on div "AI summary: Progressed to Staff Data Engineer at YC-funded H1, a top investor-b…" at bounding box center [699, 237] width 572 height 31
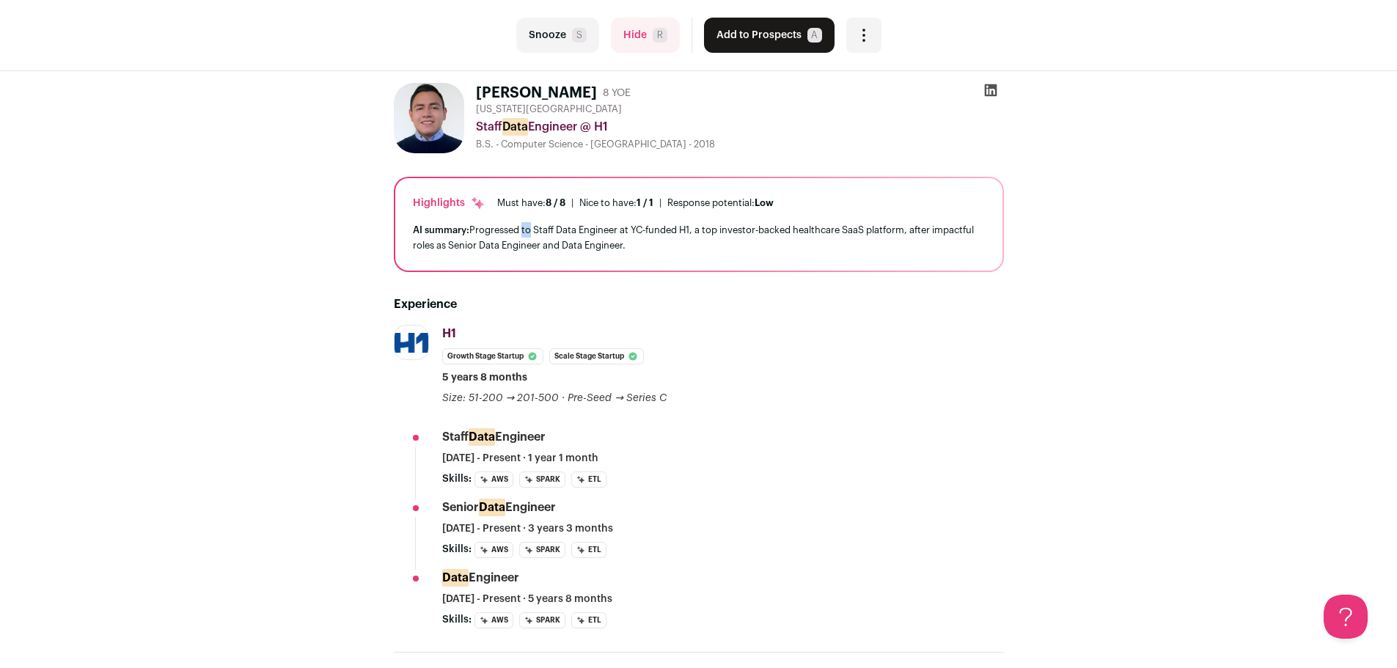
click at [521, 230] on div "AI summary: Progressed to Staff Data Engineer at YC-funded H1, a top investor-b…" at bounding box center [699, 237] width 572 height 31
click at [510, 230] on div "AI summary: Progressed to Staff Data Engineer at YC-funded H1, a top investor-b…" at bounding box center [699, 237] width 572 height 31
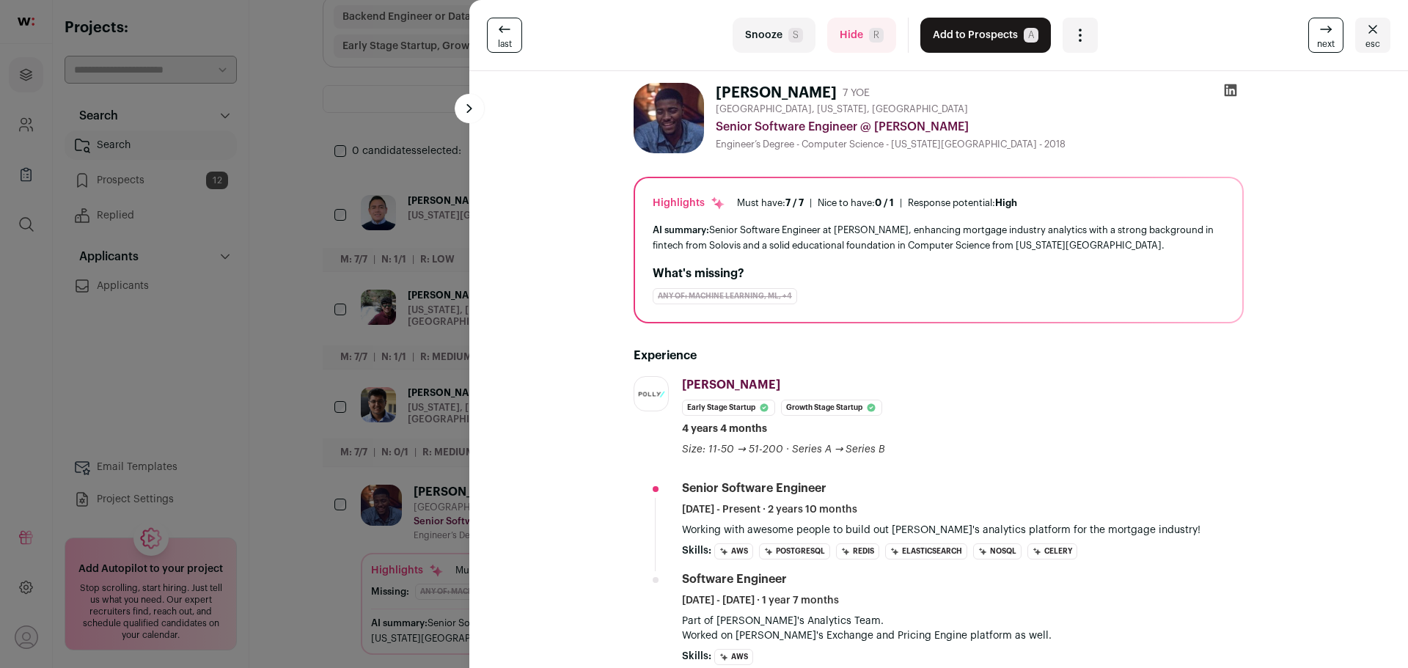
click at [979, 37] on button "Add to Prospects A" at bounding box center [985, 35] width 131 height 35
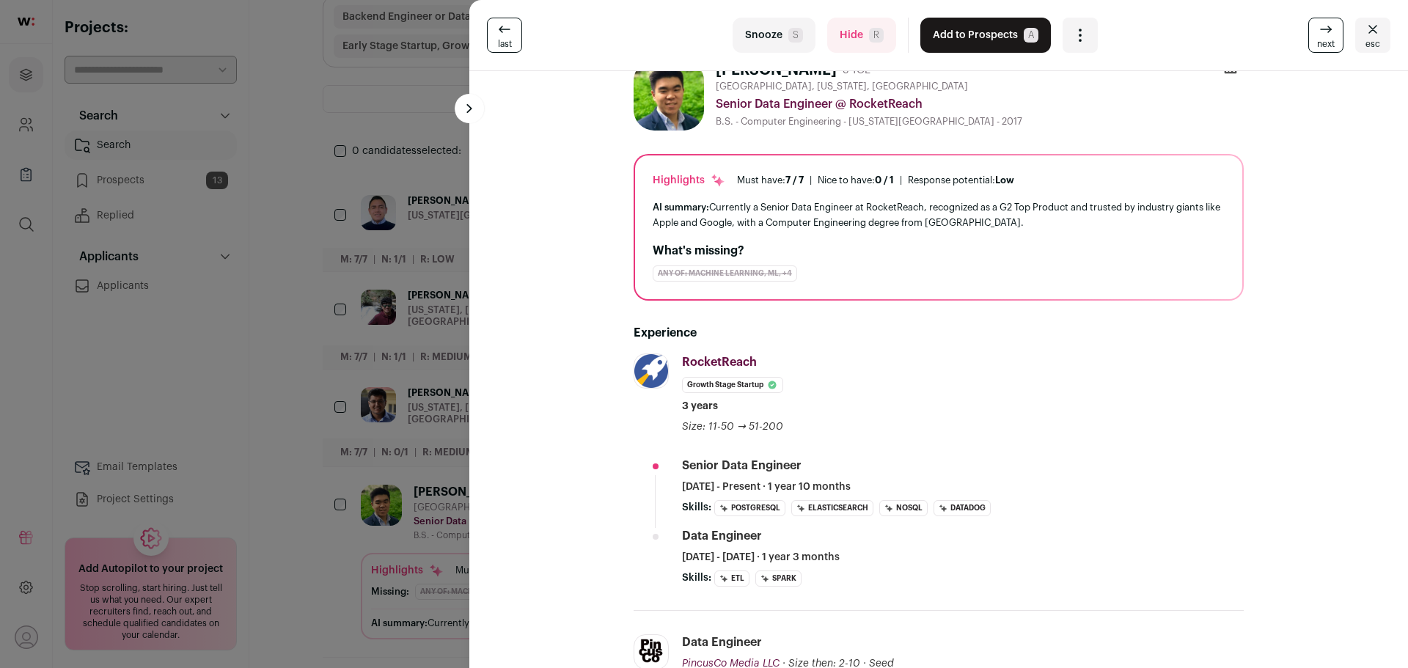
scroll to position [18, 0]
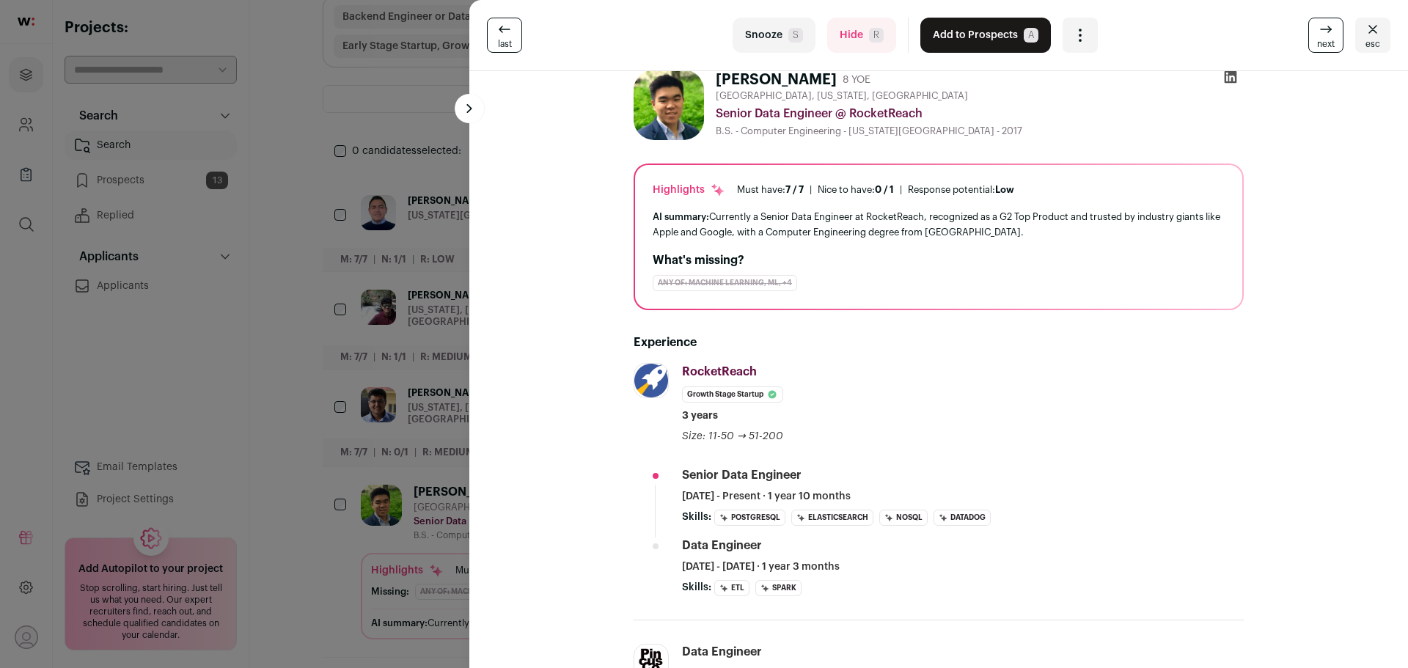
scroll to position [0, 0]
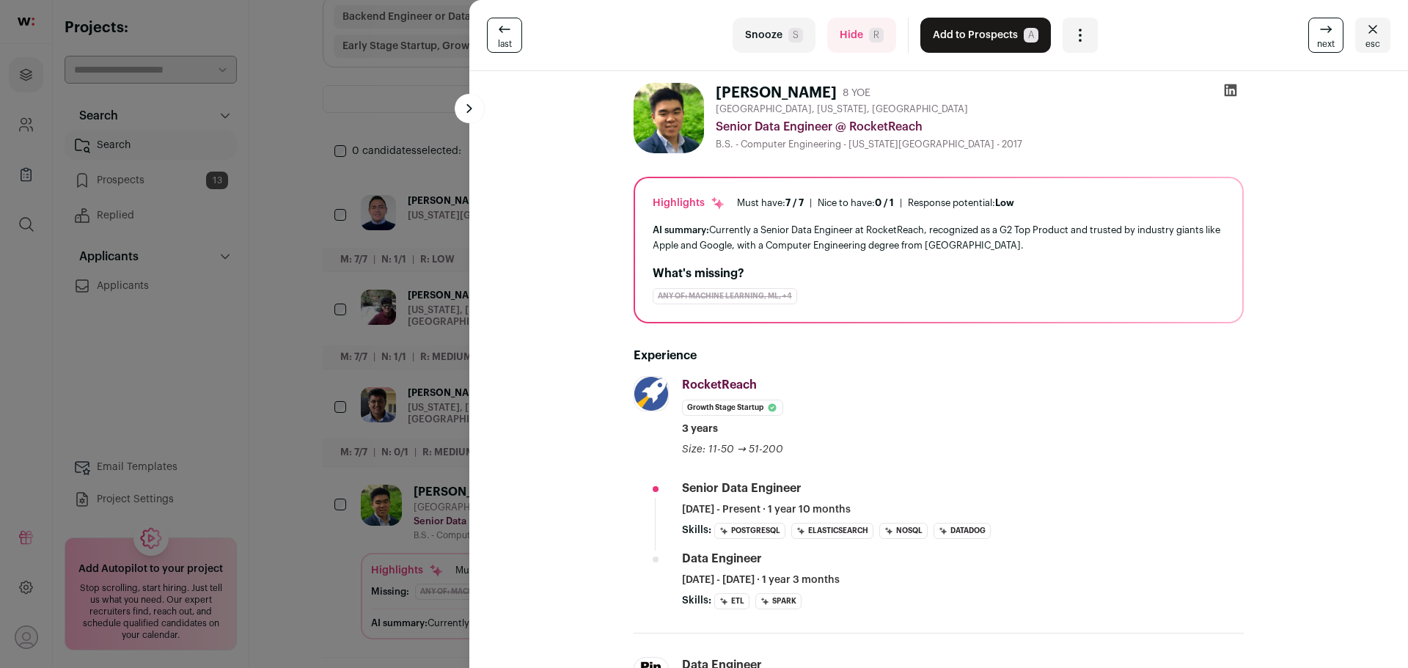
click at [843, 25] on button "Hide R" at bounding box center [861, 35] width 69 height 35
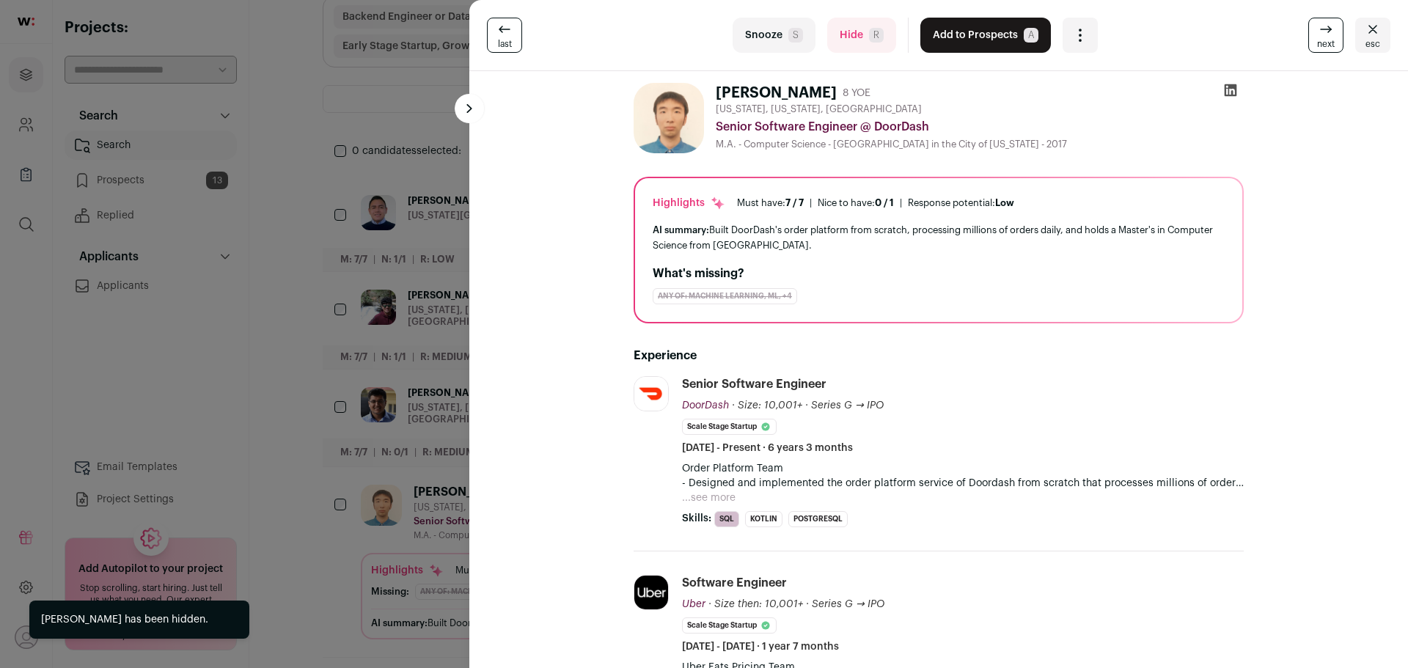
click at [697, 492] on button "...see more" at bounding box center [709, 498] width 54 height 15
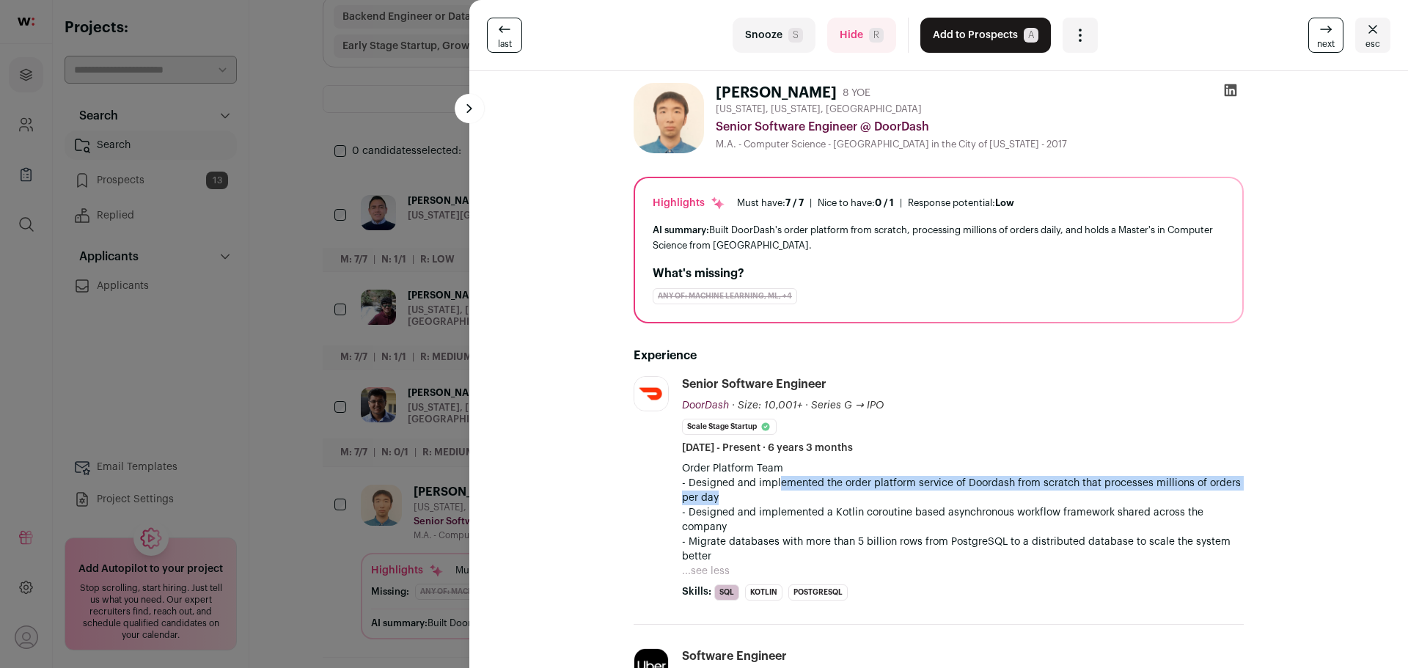
drag, startPoint x: 856, startPoint y: 490, endPoint x: 901, endPoint y: 494, distance: 45.6
click at [901, 494] on p "- Designed and implemented the order platform service of Doordash from scratch …" at bounding box center [963, 490] width 562 height 29
click at [902, 494] on p "- Designed and implemented the order platform service of Doordash from scratch …" at bounding box center [963, 490] width 562 height 29
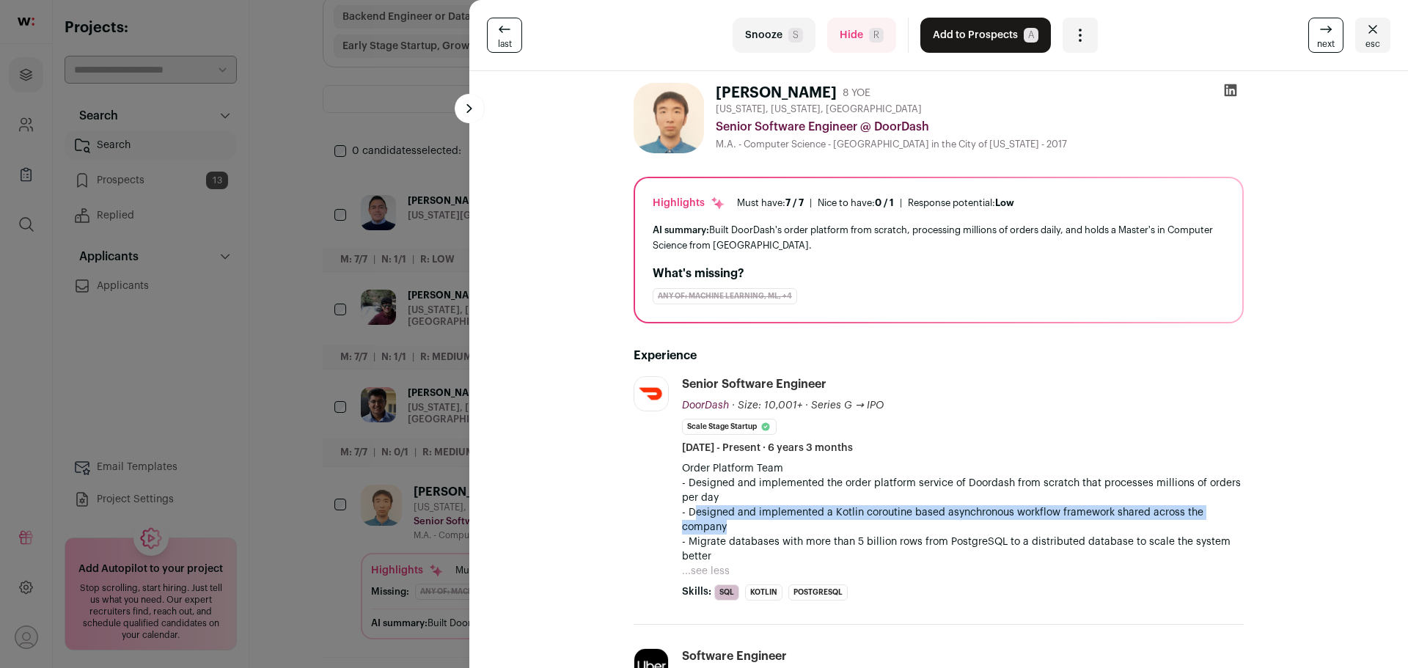
drag, startPoint x: 691, startPoint y: 508, endPoint x: 840, endPoint y: 524, distance: 149.7
click at [840, 524] on p "- Designed and implemented a Kotlin coroutine based asynchronous workflow frame…" at bounding box center [963, 519] width 562 height 29
drag, startPoint x: 854, startPoint y: 524, endPoint x: 769, endPoint y: 511, distance: 86.0
click at [769, 511] on p "- Designed and implemented a Kotlin coroutine based asynchronous workflow frame…" at bounding box center [963, 519] width 562 height 29
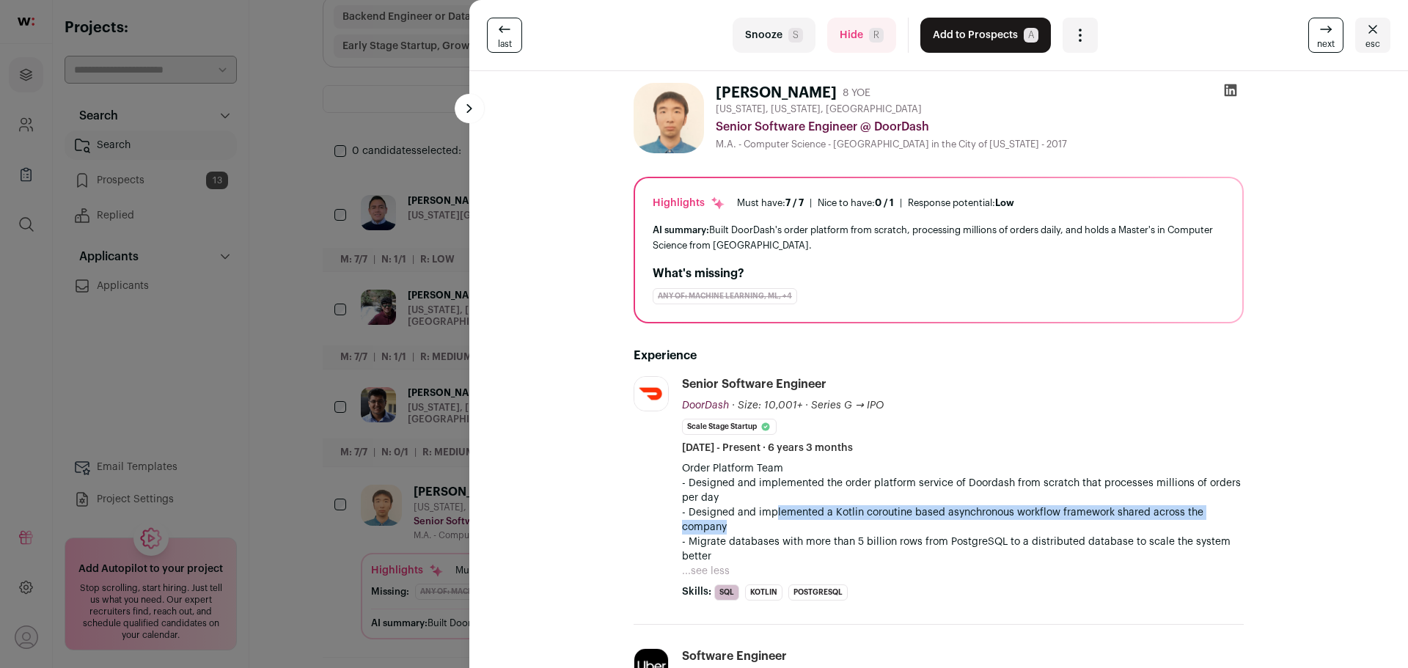
click at [769, 511] on p "- Designed and implemented a Kotlin coroutine based asynchronous workflow frame…" at bounding box center [963, 519] width 562 height 29
click at [797, 510] on p "- Designed and implemented a Kotlin coroutine based asynchronous workflow frame…" at bounding box center [963, 519] width 562 height 29
click at [845, 21] on button "Hide R" at bounding box center [861, 35] width 69 height 35
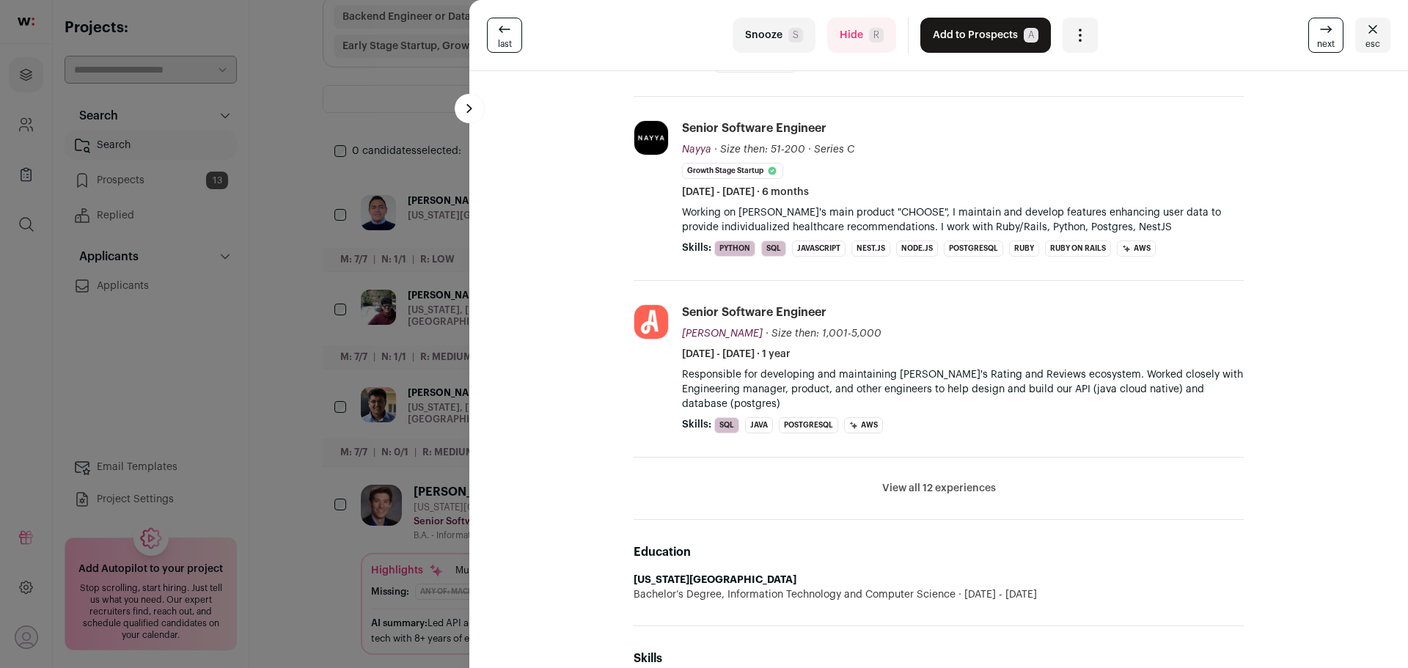
scroll to position [440, 0]
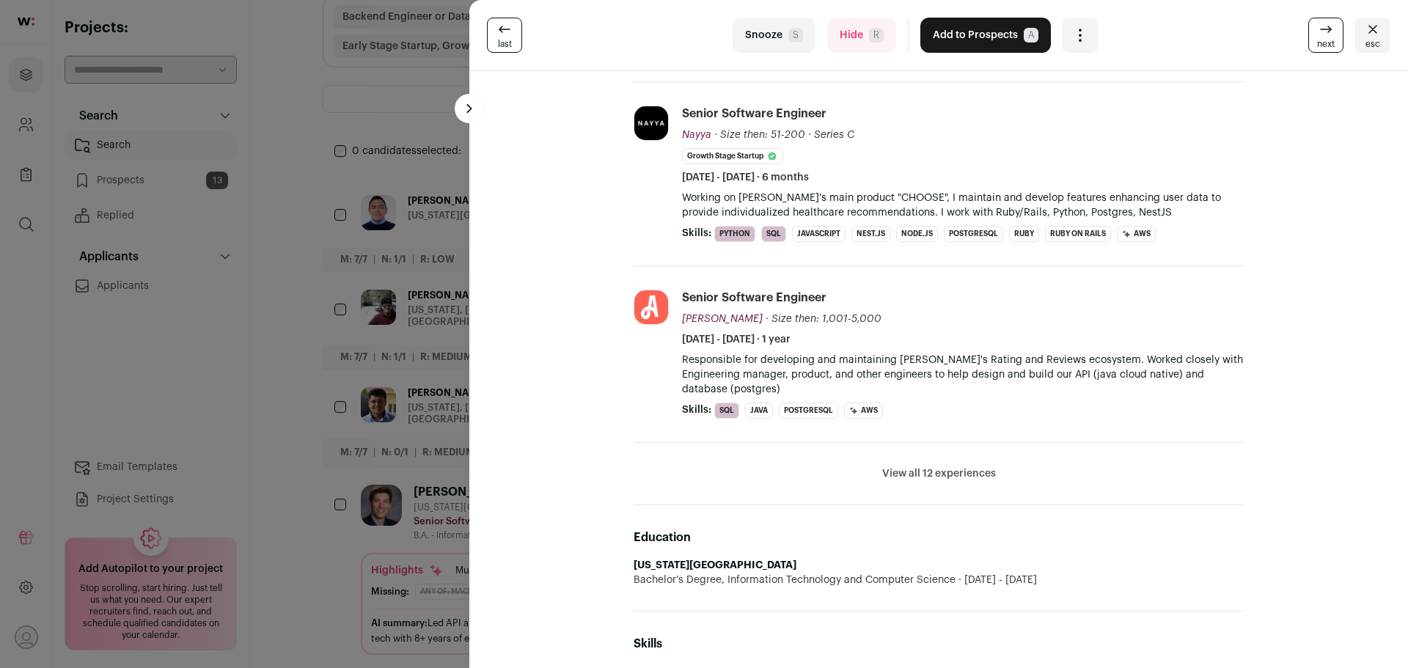
click at [941, 470] on li "View all 12 experiences View less" at bounding box center [939, 474] width 610 height 62
click at [961, 466] on button "View all 12 experiences" at bounding box center [939, 473] width 114 height 15
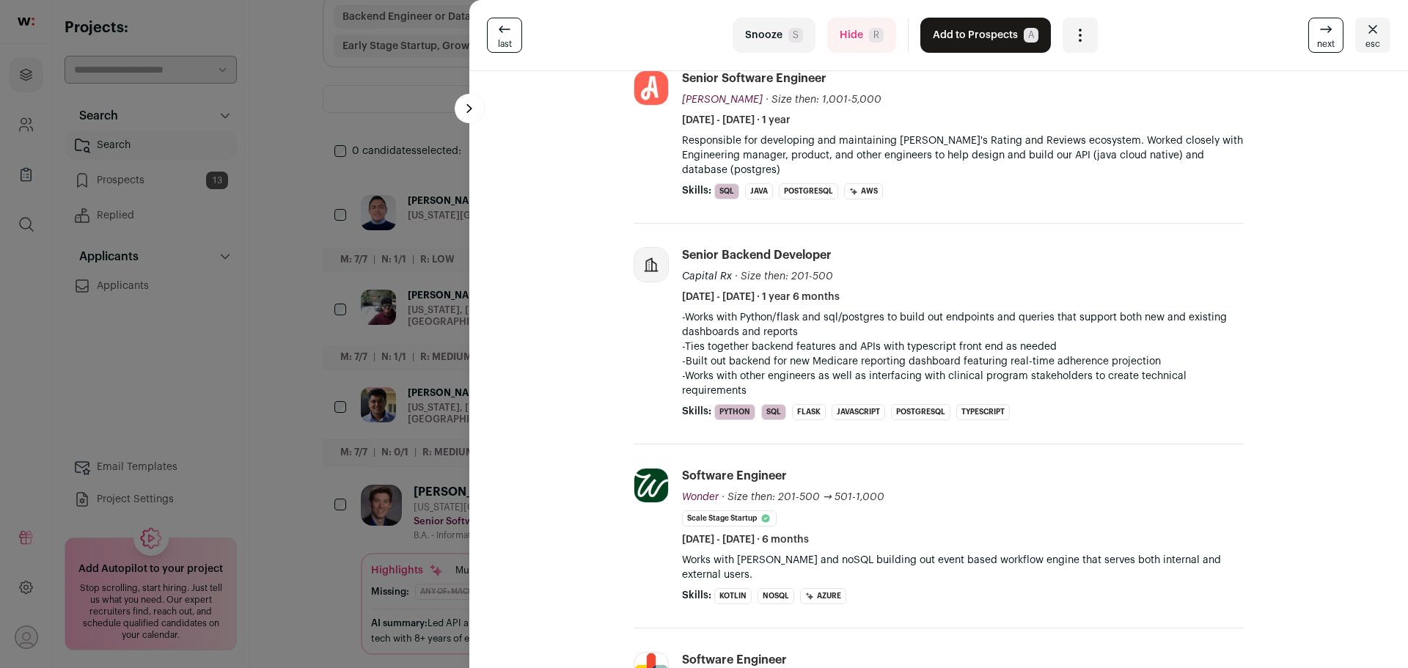
scroll to position [660, 0]
click at [873, 33] on span "R" at bounding box center [876, 35] width 15 height 15
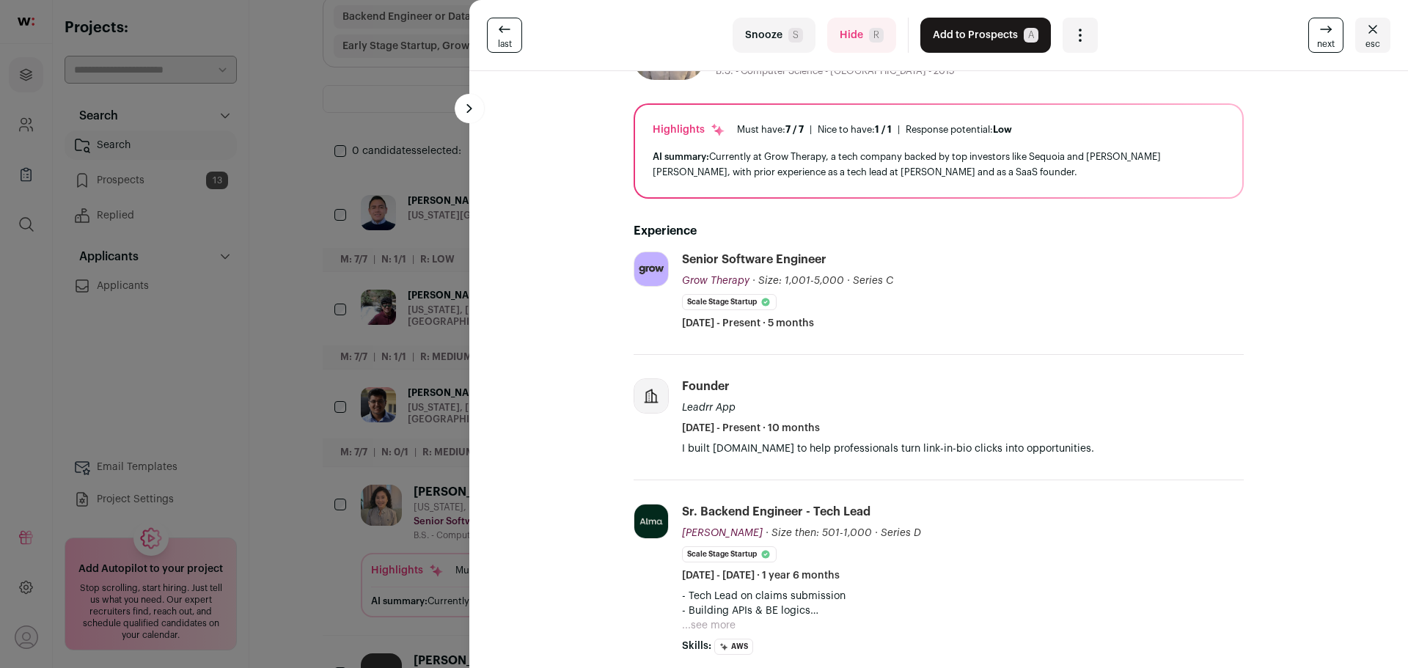
scroll to position [147, 0]
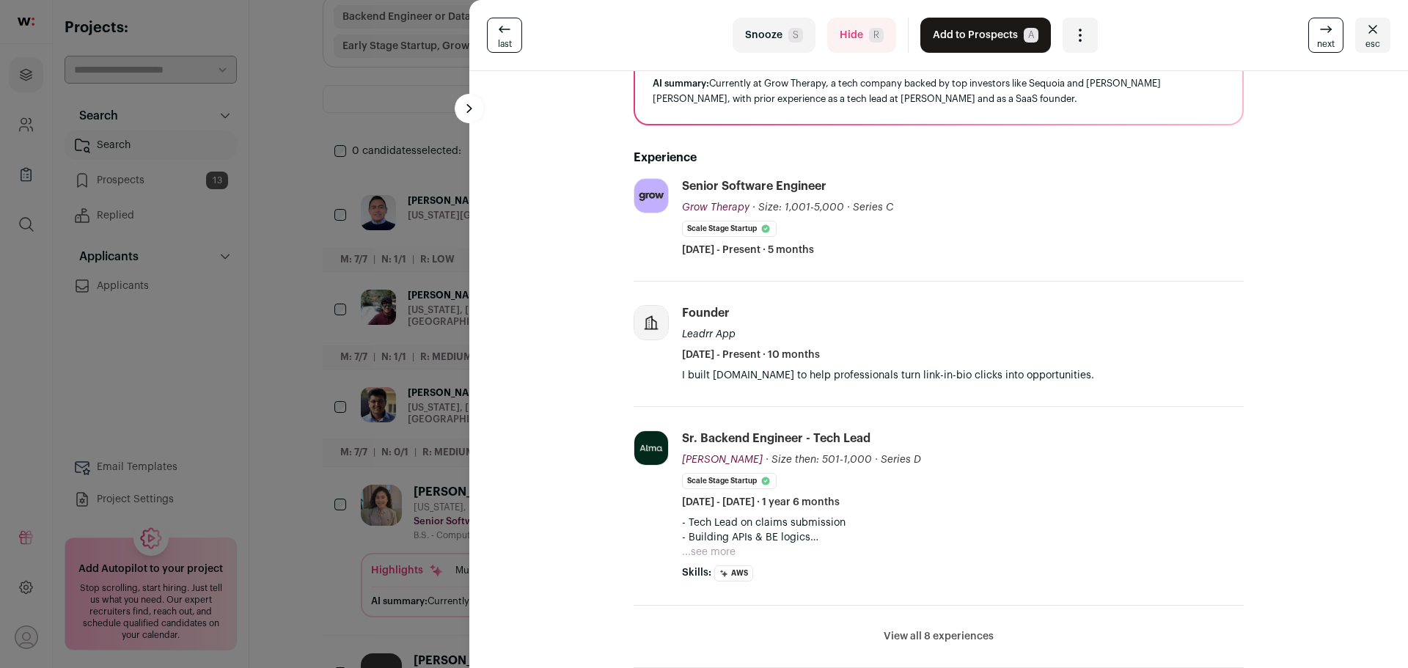
click at [976, 31] on button "Add to Prospects A" at bounding box center [985, 35] width 131 height 35
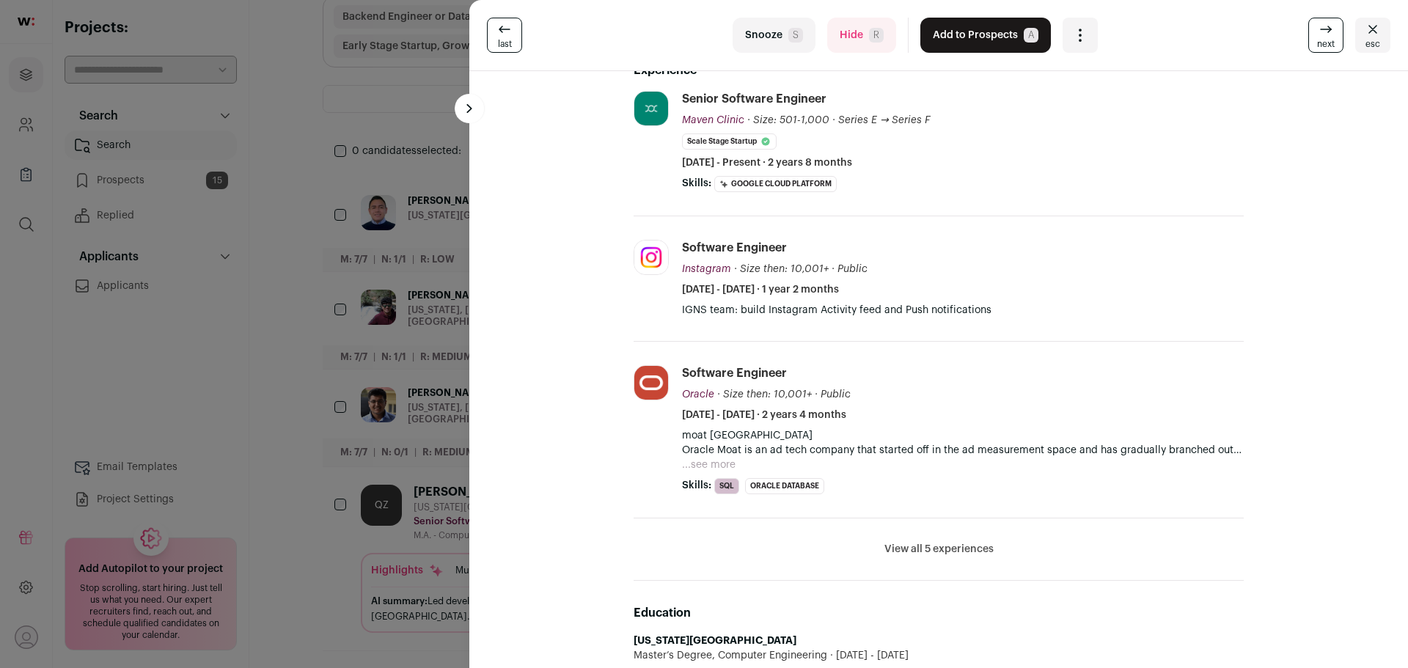
scroll to position [293, 0]
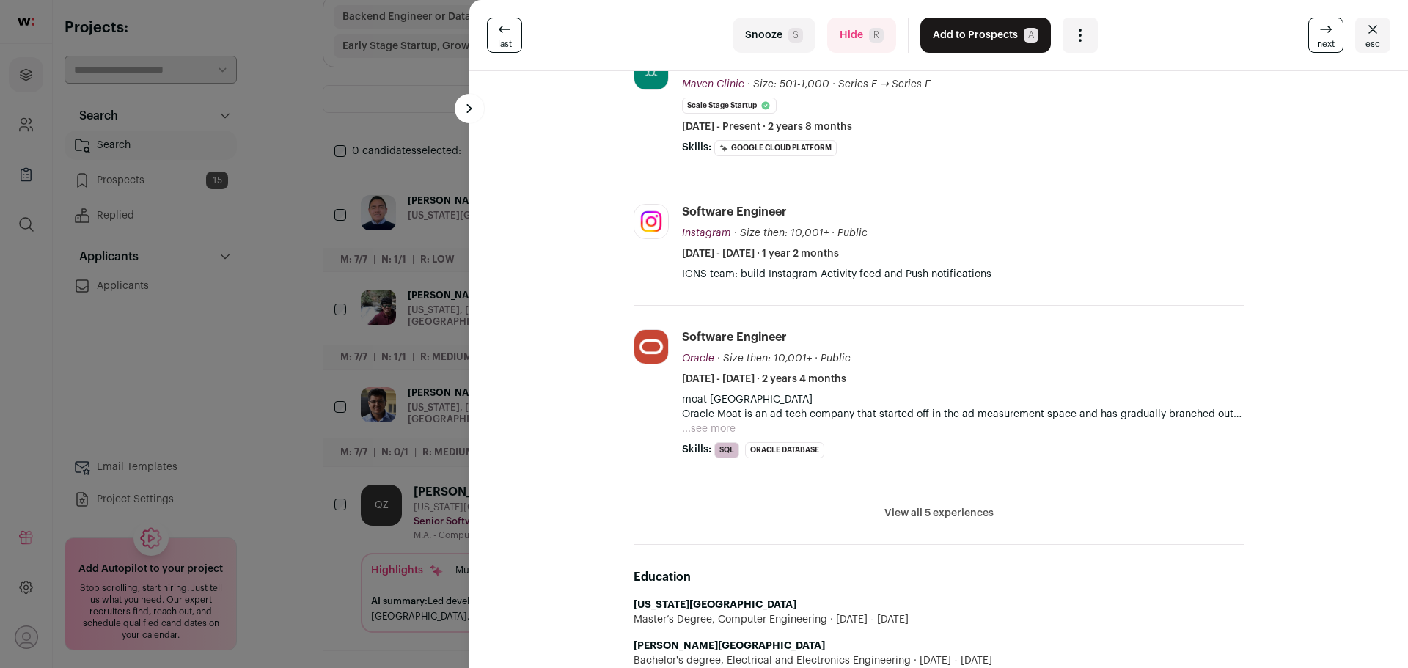
click at [711, 424] on button "...see more" at bounding box center [709, 429] width 54 height 15
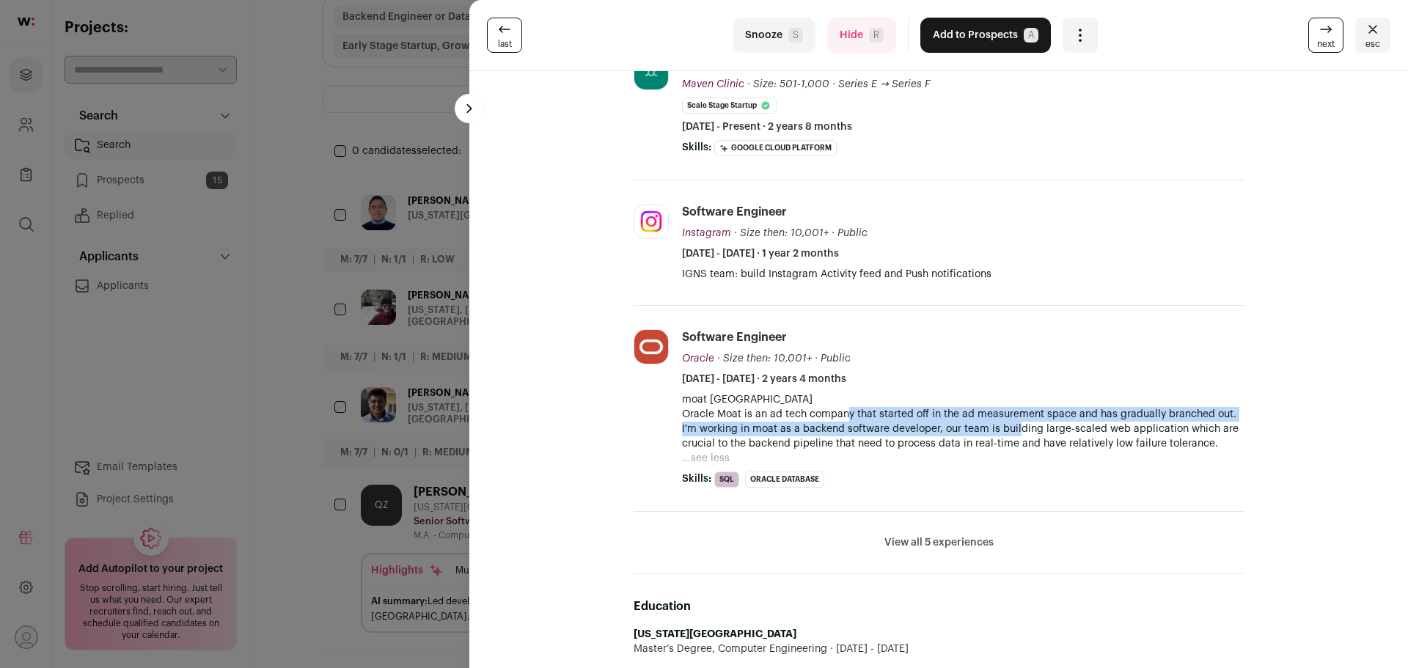
drag, startPoint x: 840, startPoint y: 415, endPoint x: 1017, endPoint y: 436, distance: 178.7
click at [1016, 436] on p "moat NYC Oracle Moat is an ad tech company that started off in the ad measureme…" at bounding box center [963, 421] width 562 height 59
click at [1017, 436] on p "moat NYC Oracle Moat is an ad tech company that started off in the ad measureme…" at bounding box center [963, 421] width 562 height 59
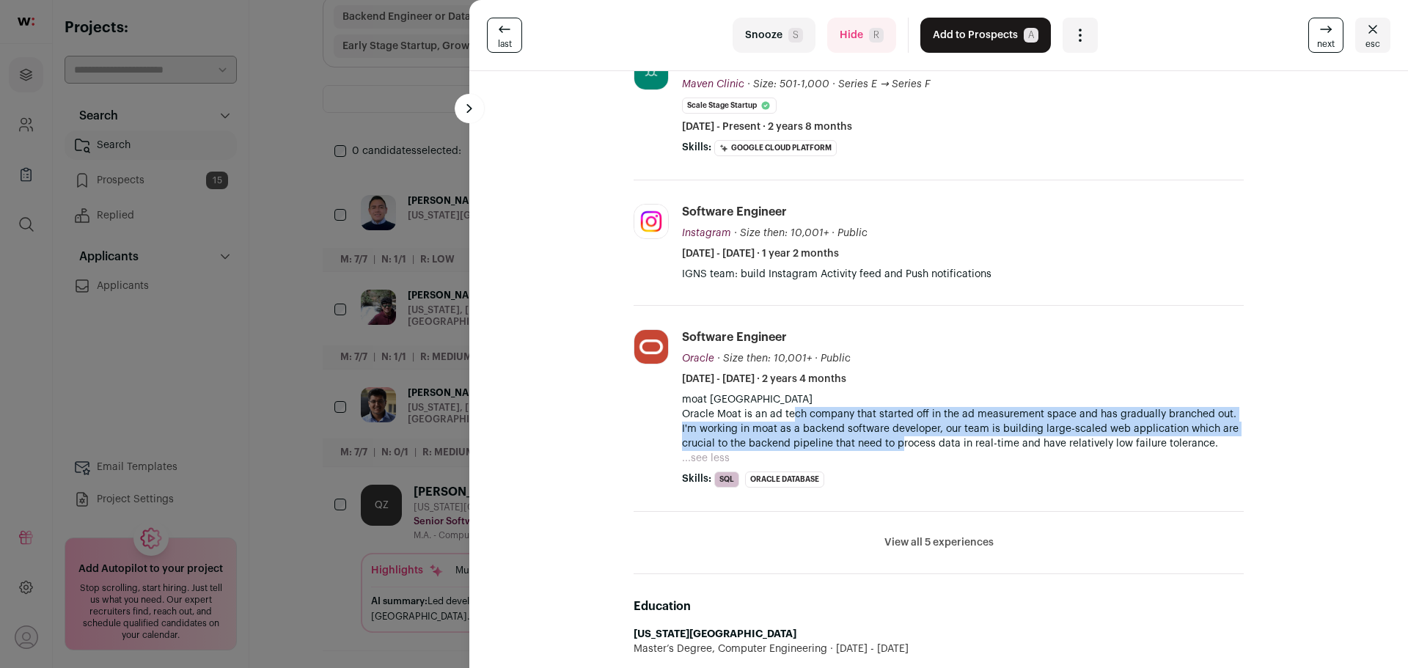
drag, startPoint x: 785, startPoint y: 418, endPoint x: 902, endPoint y: 439, distance: 118.4
click at [902, 439] on p "moat NYC Oracle Moat is an ad tech company that started off in the ad measureme…" at bounding box center [963, 421] width 562 height 59
drag, startPoint x: 904, startPoint y: 415, endPoint x: 1058, endPoint y: 448, distance: 157.5
click at [1058, 448] on p "moat NYC Oracle Moat is an ad tech company that started off in the ad measureme…" at bounding box center [963, 421] width 562 height 59
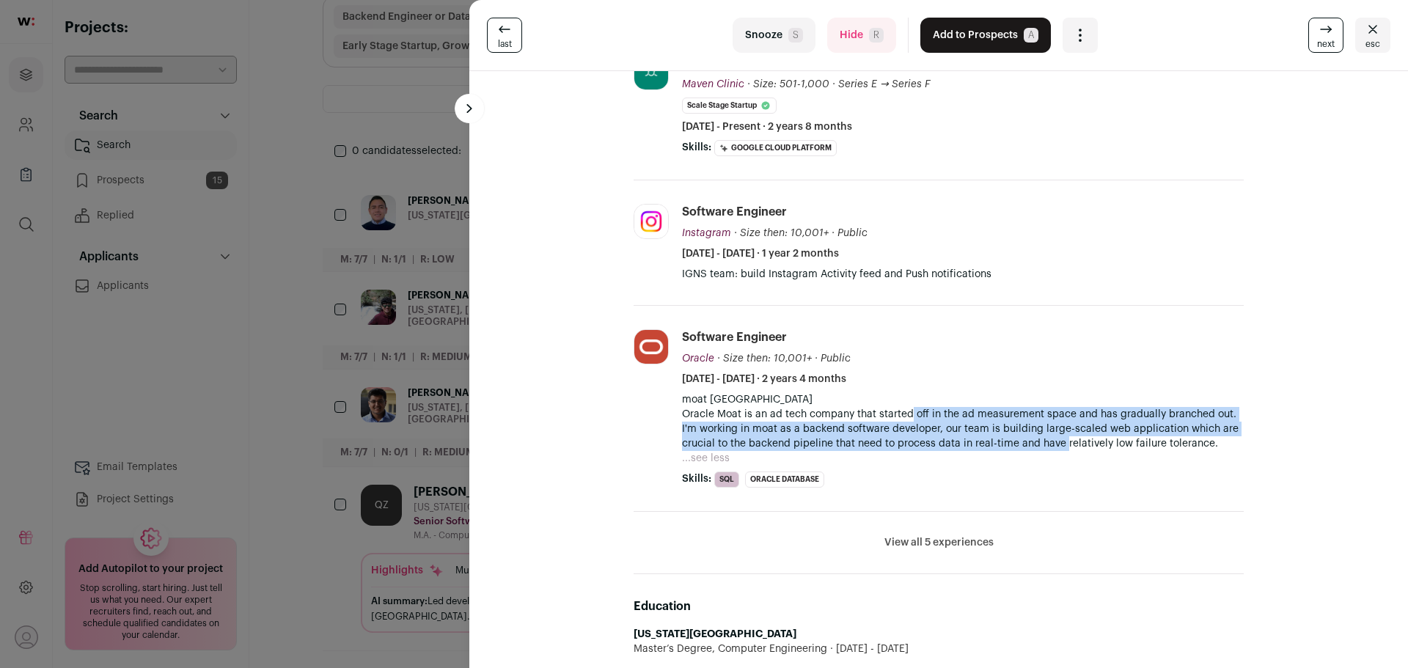
click at [1058, 448] on p "moat NYC Oracle Moat is an ad tech company that started off in the ad measureme…" at bounding box center [963, 421] width 562 height 59
drag, startPoint x: 1068, startPoint y: 446, endPoint x: 877, endPoint y: 411, distance: 193.8
click at [877, 411] on p "moat NYC Oracle Moat is an ad tech company that started off in the ad measureme…" at bounding box center [963, 421] width 562 height 59
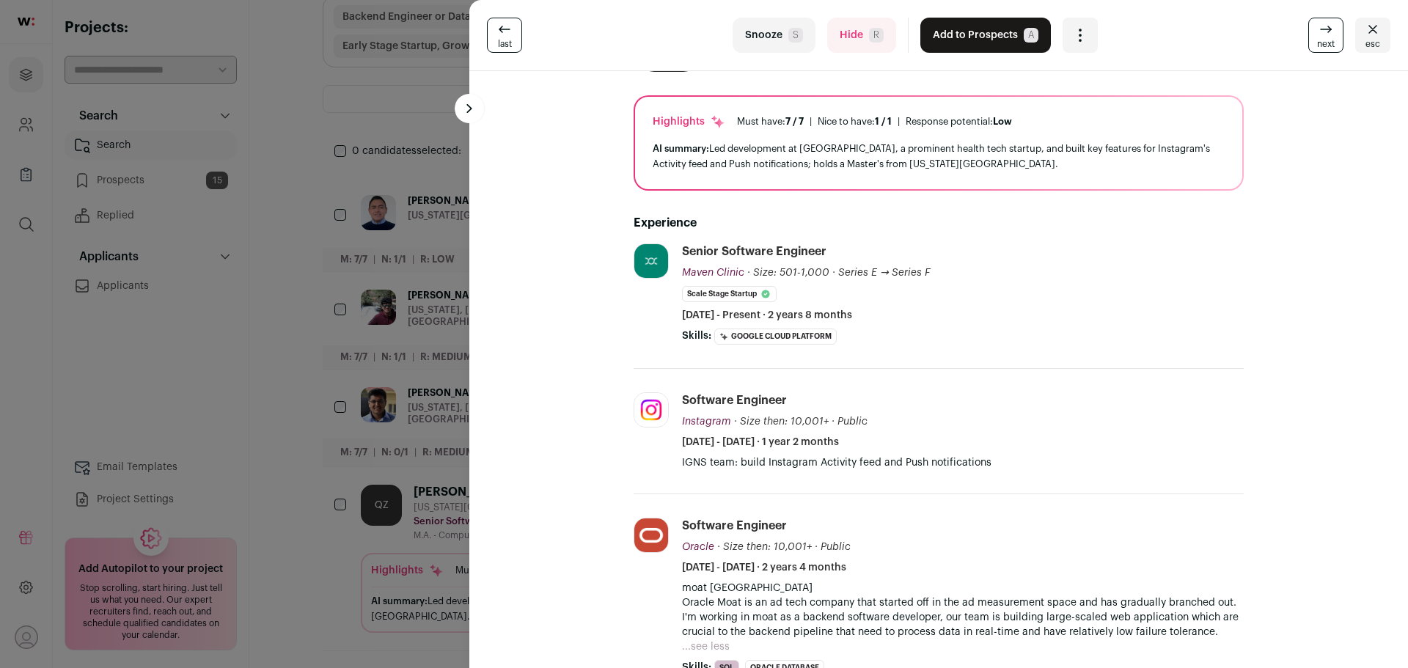
scroll to position [0, 0]
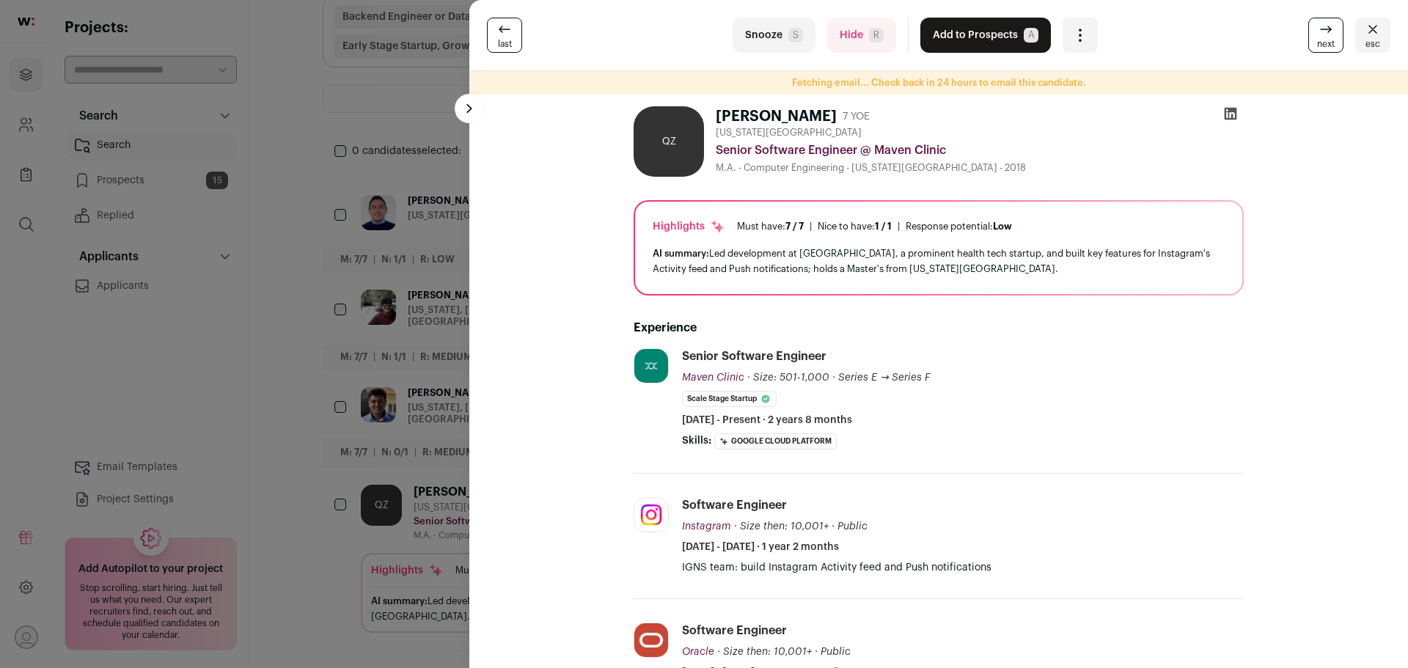
click at [857, 28] on button "Hide R" at bounding box center [861, 35] width 69 height 35
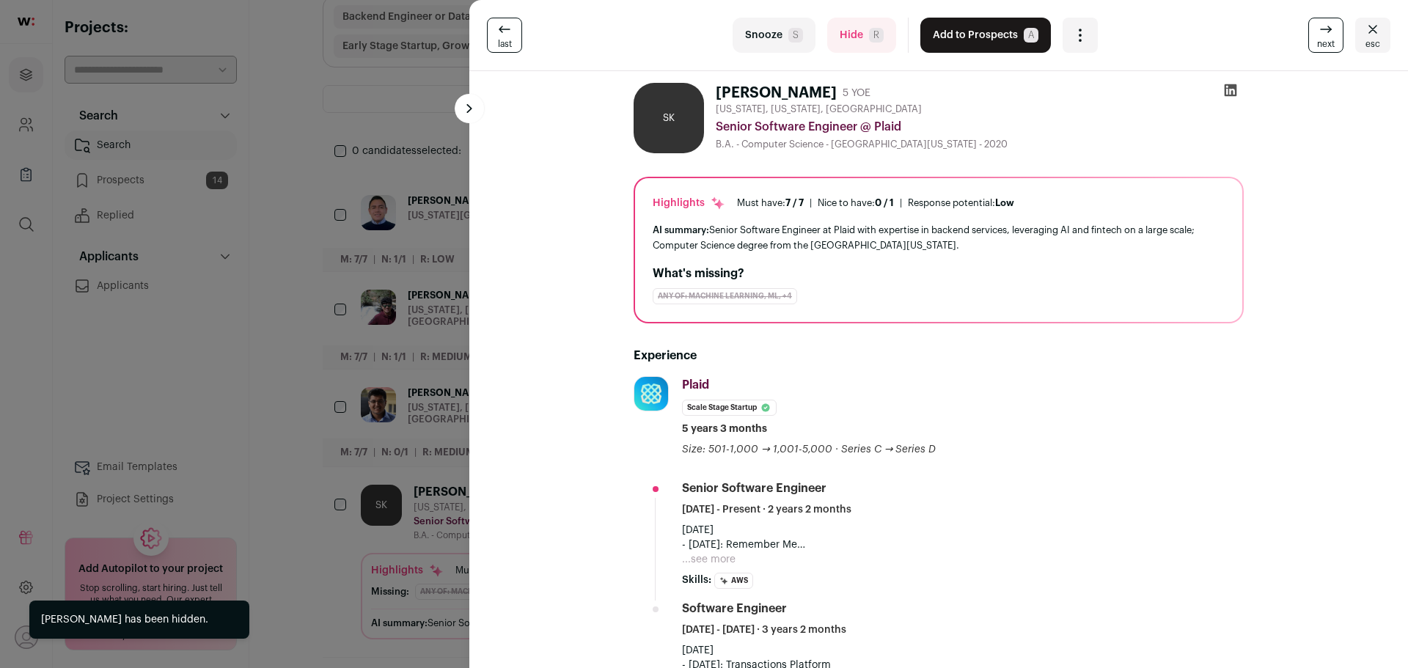
scroll to position [73, 0]
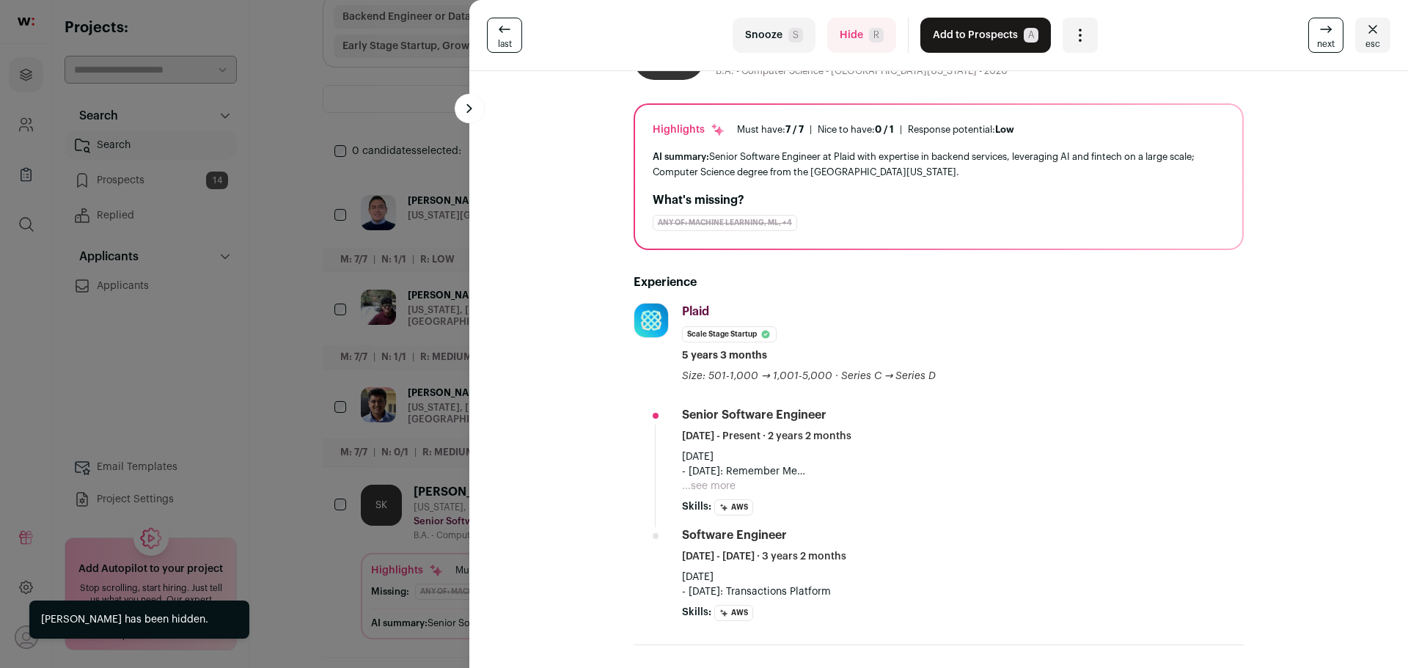
click at [723, 483] on button "...see more" at bounding box center [709, 486] width 54 height 15
drag, startPoint x: 700, startPoint y: 485, endPoint x: 847, endPoint y: 488, distance: 147.4
click at [846, 488] on p "July 2023 - February 2024: Remember Me February 2024 - now: Storage" at bounding box center [963, 472] width 562 height 44
click at [849, 488] on p "July 2023 - February 2024: Remember Me February 2024 - now: Storage" at bounding box center [963, 472] width 562 height 44
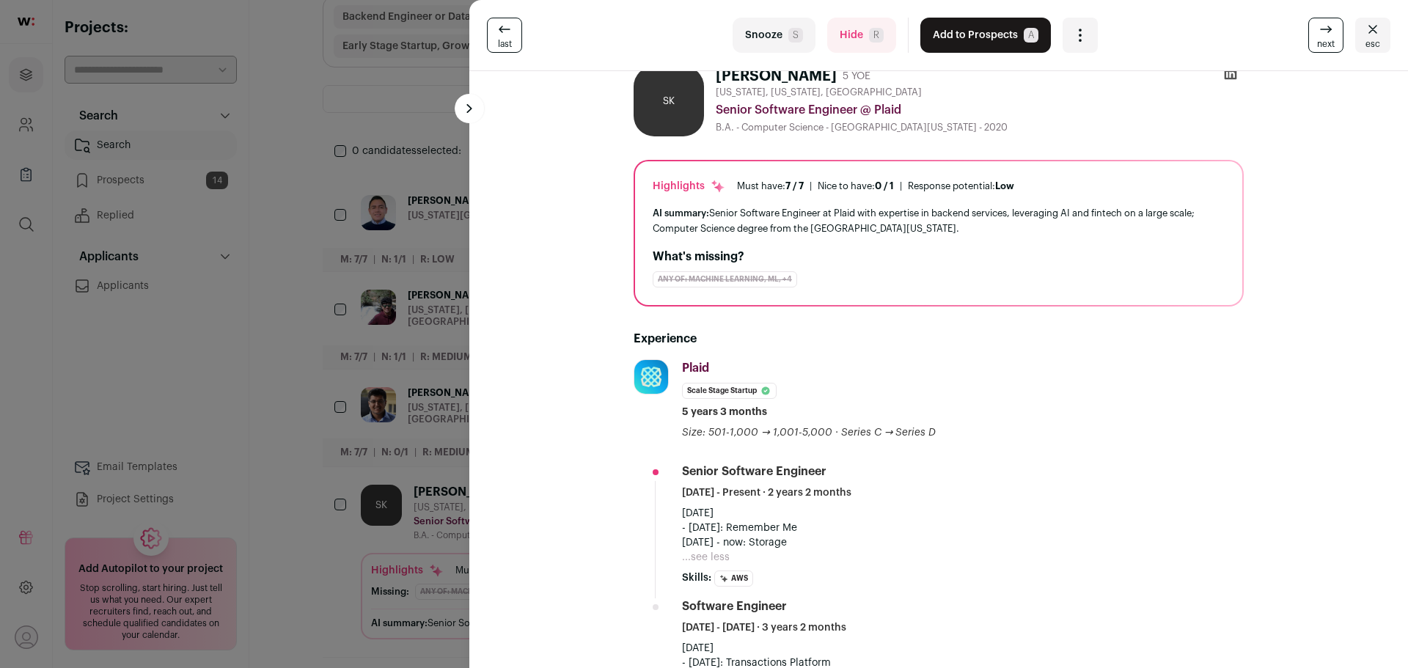
scroll to position [0, 0]
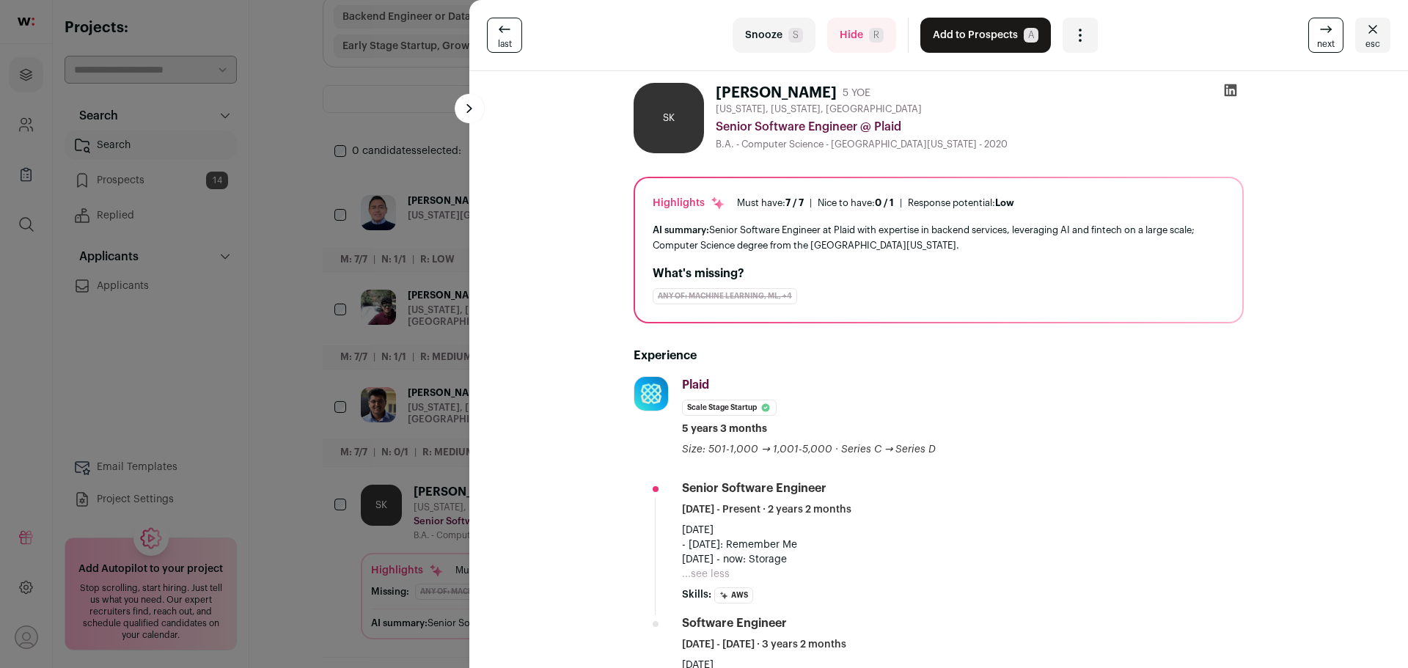
click at [850, 32] on button "Hide R" at bounding box center [861, 35] width 69 height 35
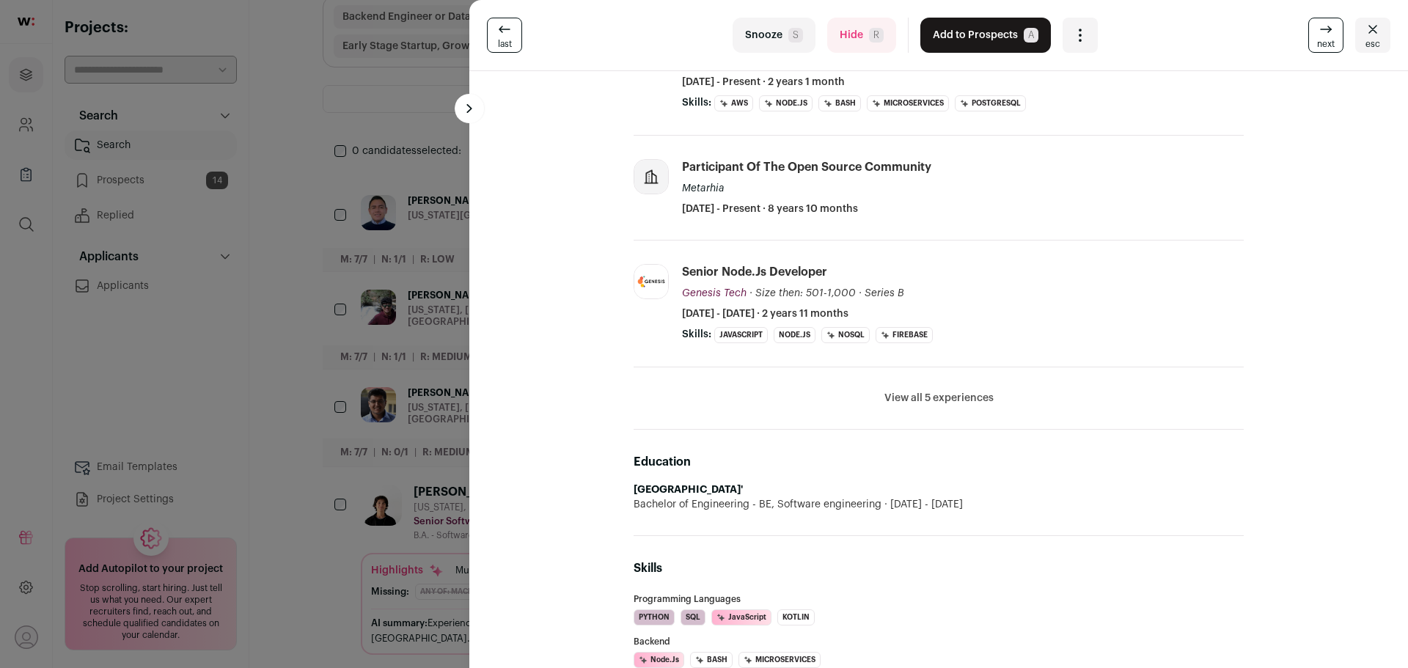
scroll to position [367, 0]
click at [932, 397] on button "View all 5 experiences" at bounding box center [938, 397] width 109 height 15
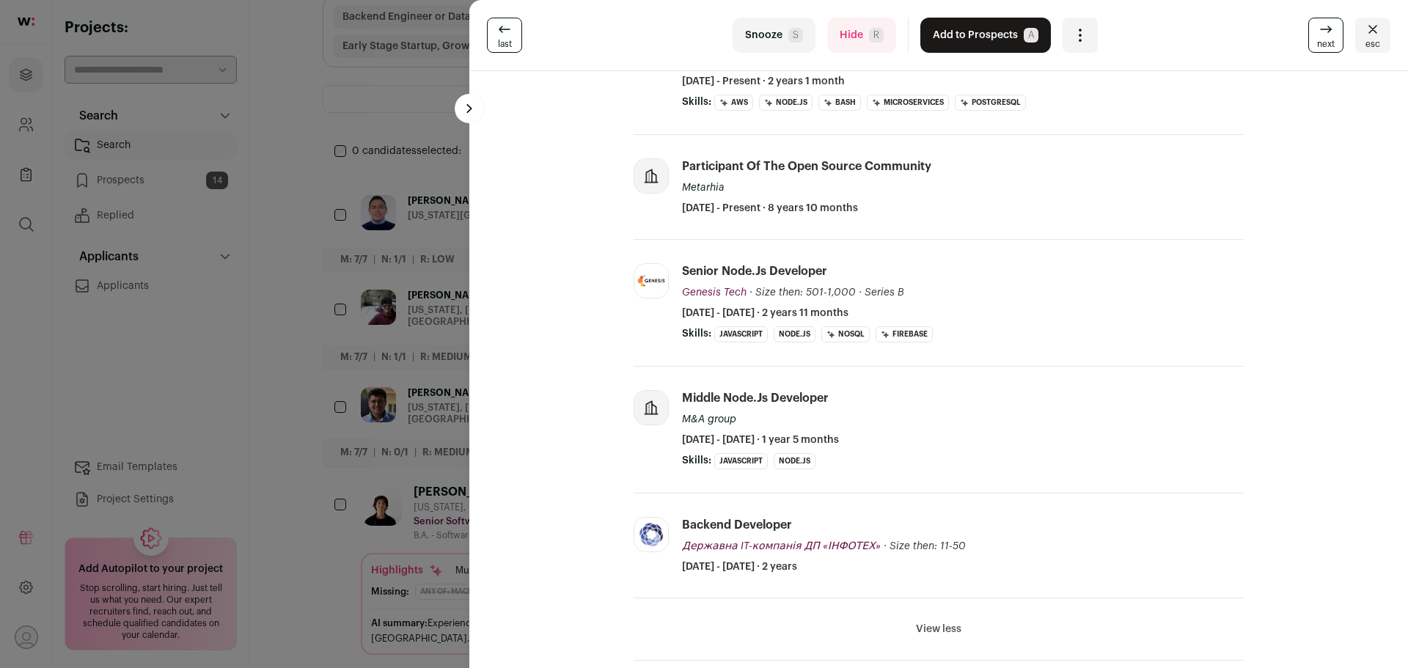
scroll to position [0, 0]
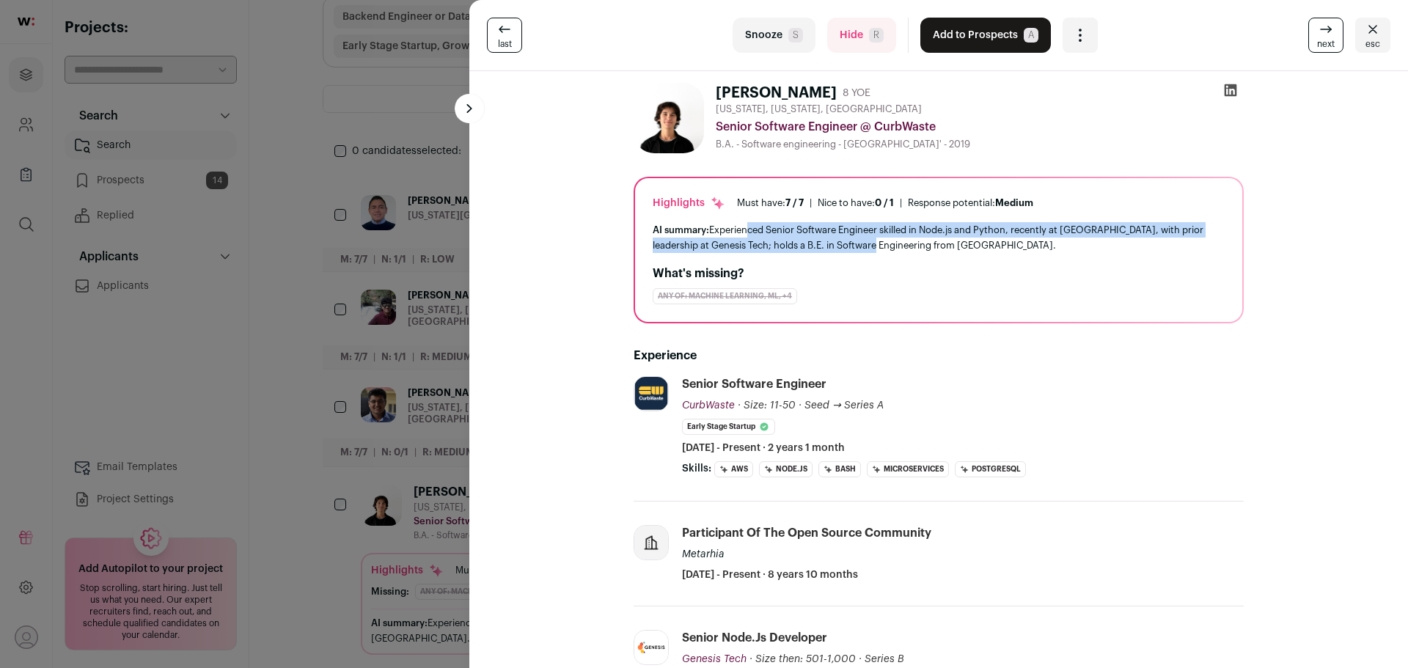
drag, startPoint x: 739, startPoint y: 232, endPoint x: 879, endPoint y: 242, distance: 140.4
click at [879, 242] on div "AI summary: Experienced Senior Software Engineer skilled in Node.js and Python,…" at bounding box center [939, 237] width 572 height 31
click at [880, 242] on div "AI summary: Experienced Senior Software Engineer skilled in Node.js and Python,…" at bounding box center [939, 237] width 572 height 31
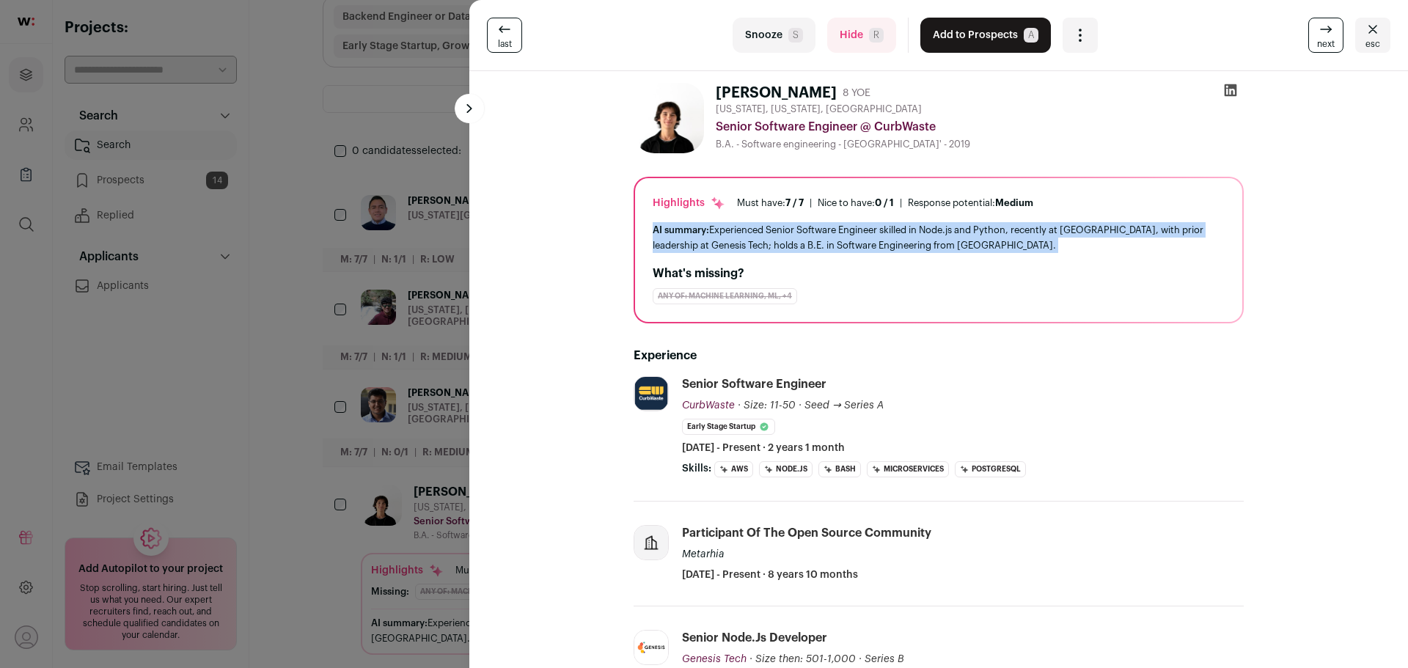
click at [926, 245] on div "AI summary: Experienced Senior Software Engineer skilled in Node.js and Python,…" at bounding box center [939, 237] width 572 height 31
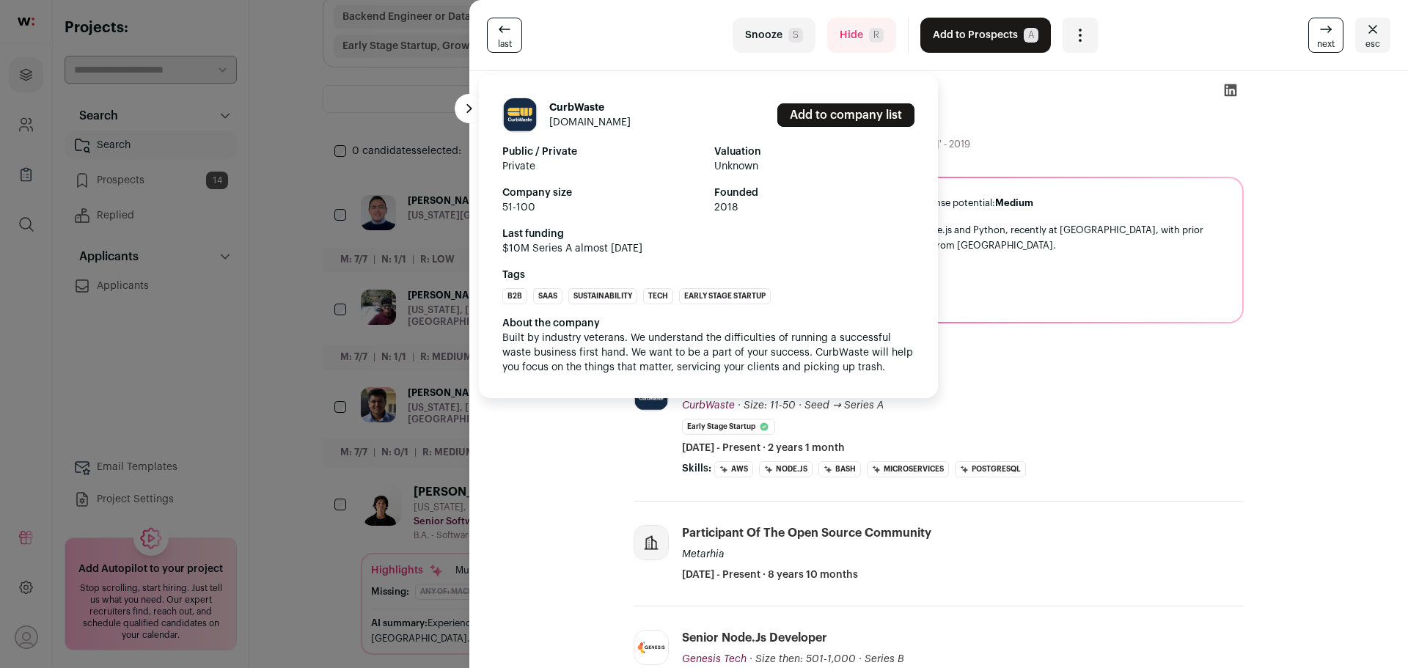
drag, startPoint x: 704, startPoint y: 402, endPoint x: 1060, endPoint y: 385, distance: 356.8
click at [1151, 393] on div "Senior Software Engineer CurbWaste CurbWaste curbwaste.com Add to company list …" at bounding box center [963, 415] width 562 height 79
click at [704, 411] on span "CurbWaste" at bounding box center [708, 405] width 53 height 10
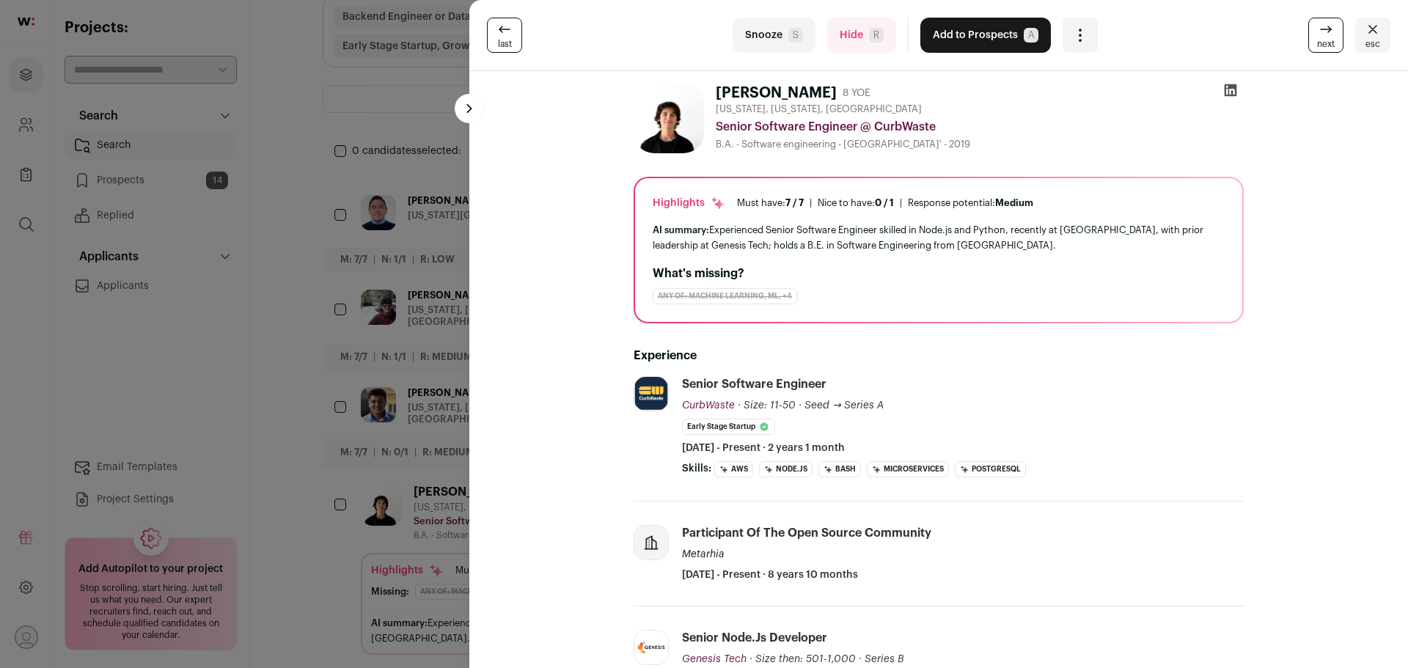
click at [954, 36] on button "Add to Prospects A" at bounding box center [985, 35] width 131 height 35
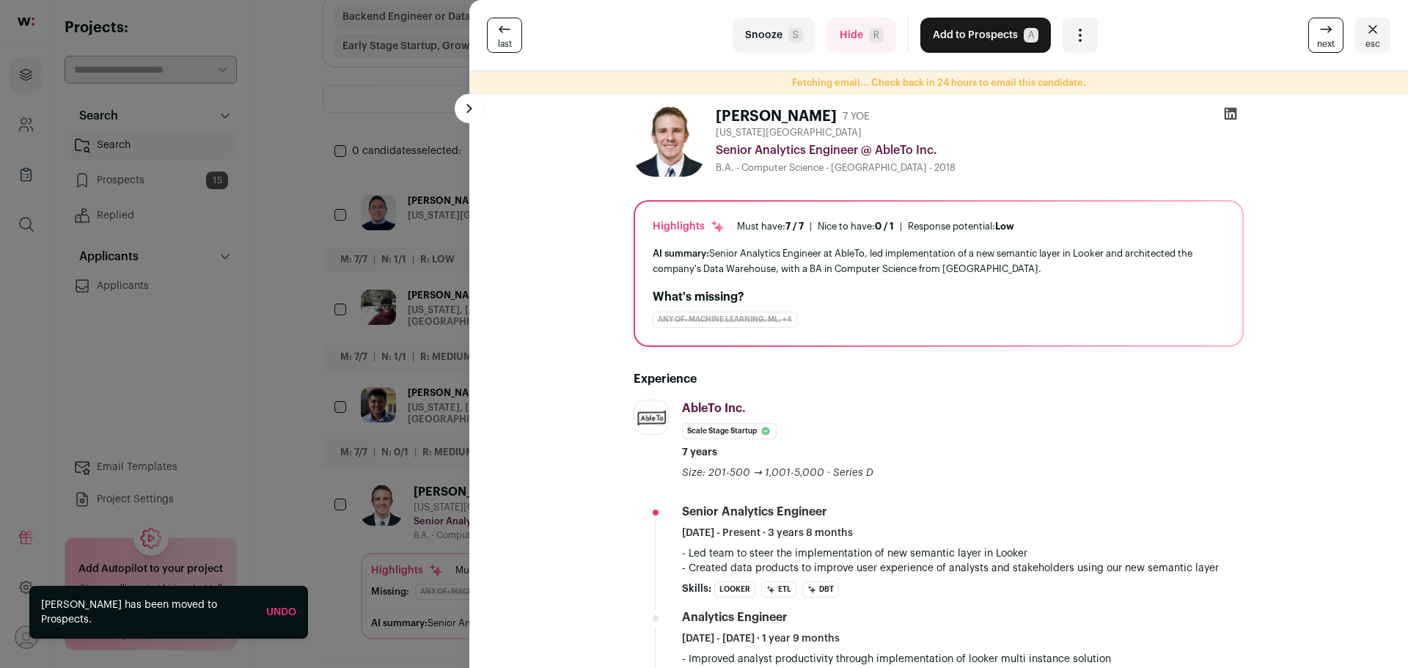
click at [869, 31] on span "R" at bounding box center [876, 35] width 15 height 15
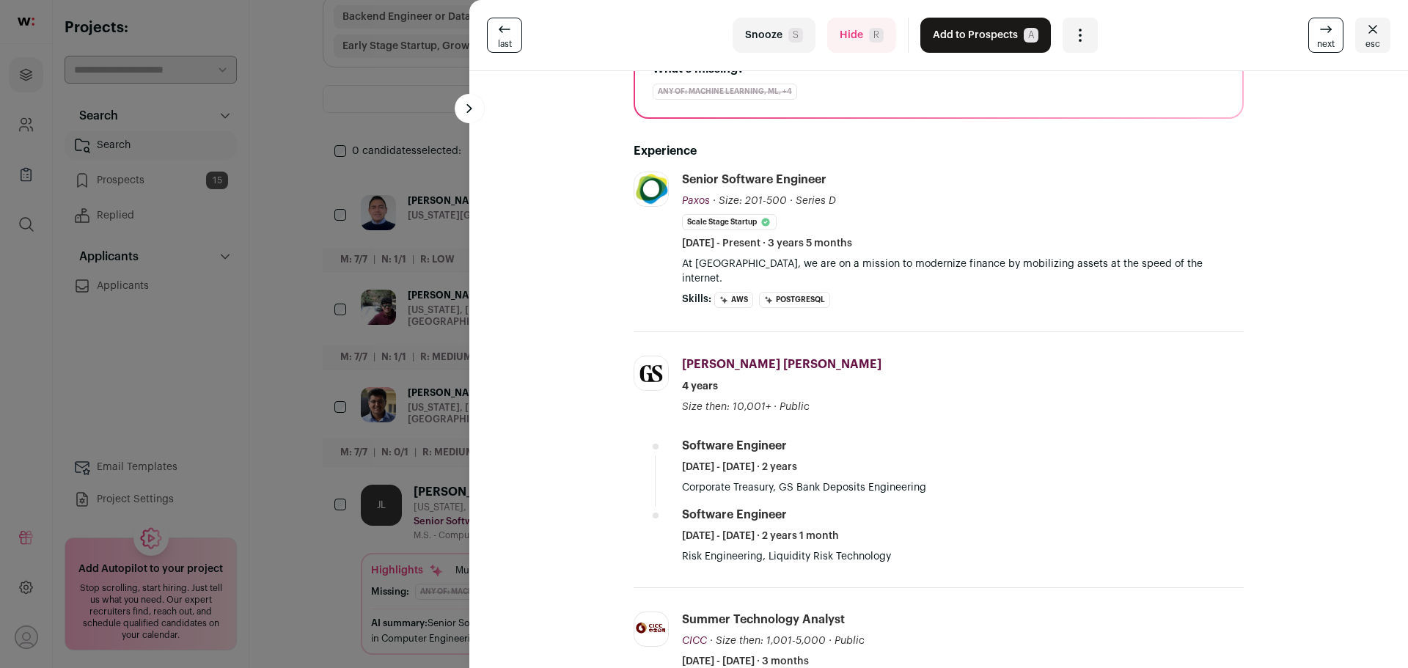
scroll to position [220, 0]
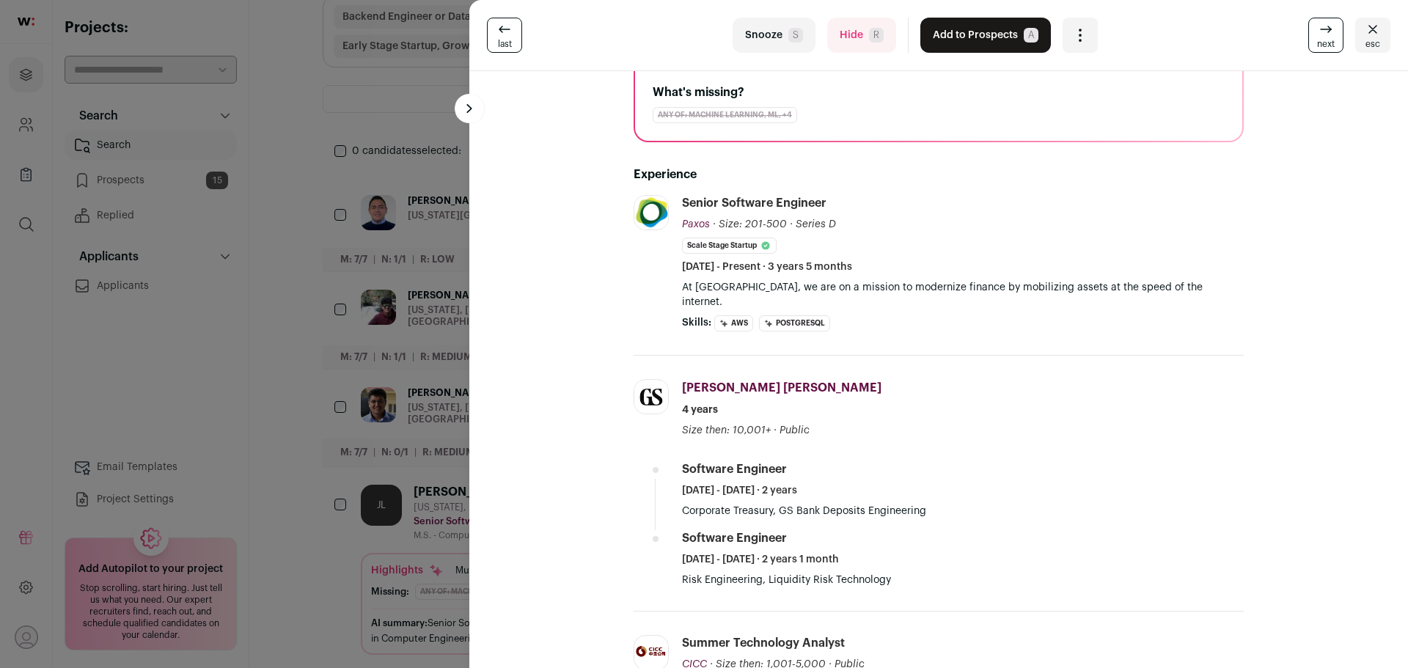
click at [506, 269] on div "JL Jing Luo 7 YOE New York, New York, United States Senior Software Engineer @ …" at bounding box center [939, 553] width 880 height 1357
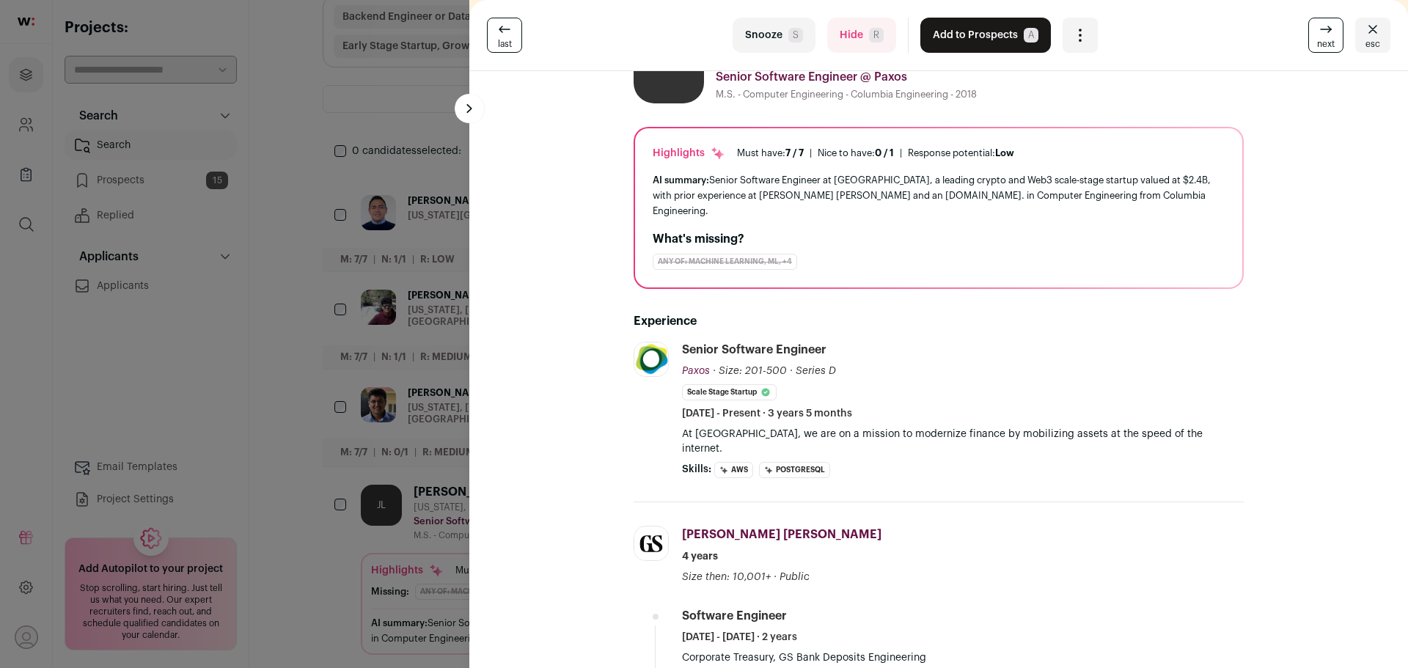
scroll to position [0, 0]
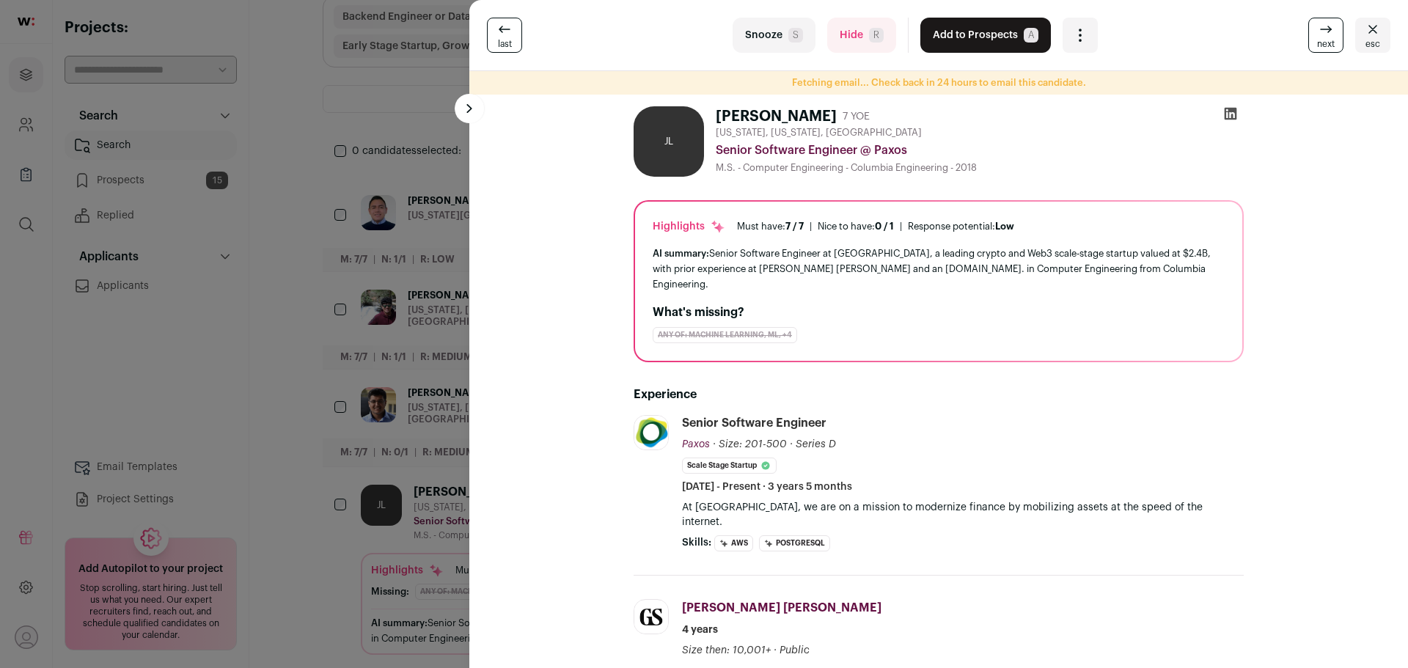
click at [860, 39] on button "Hide R" at bounding box center [861, 35] width 69 height 35
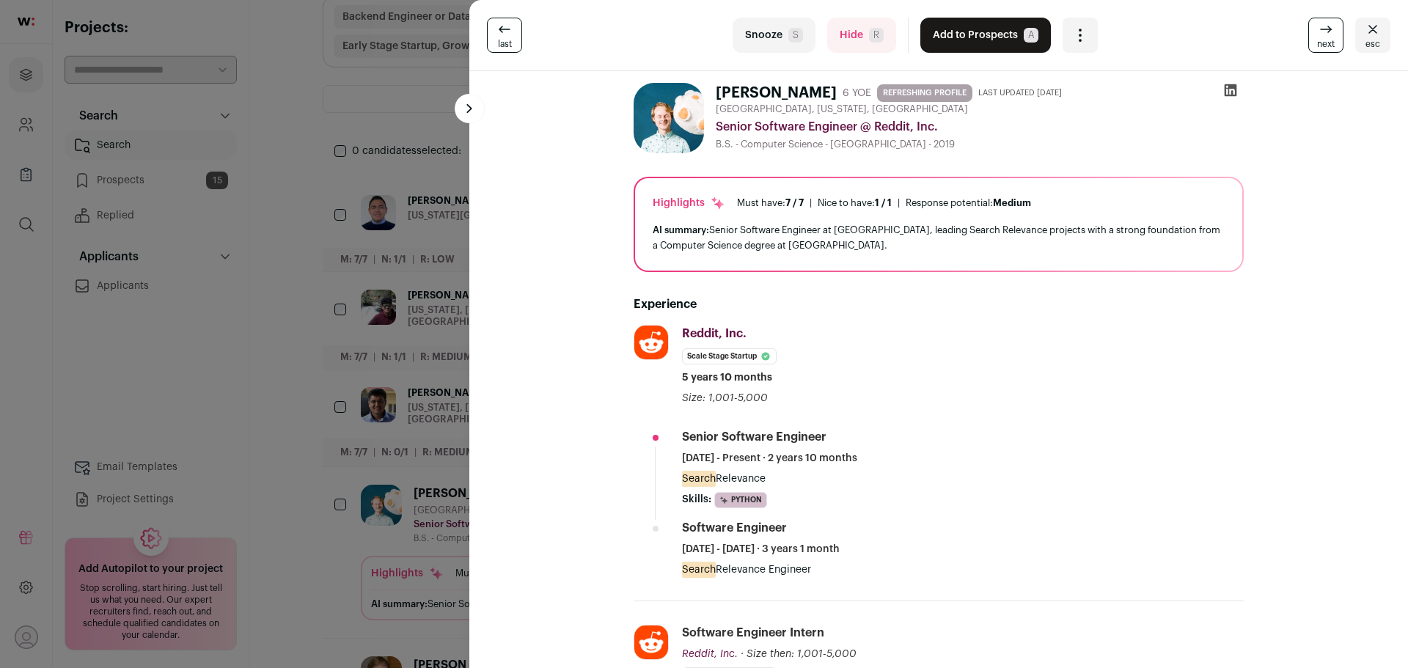
click at [985, 34] on button "Add to Prospects A" at bounding box center [985, 35] width 131 height 35
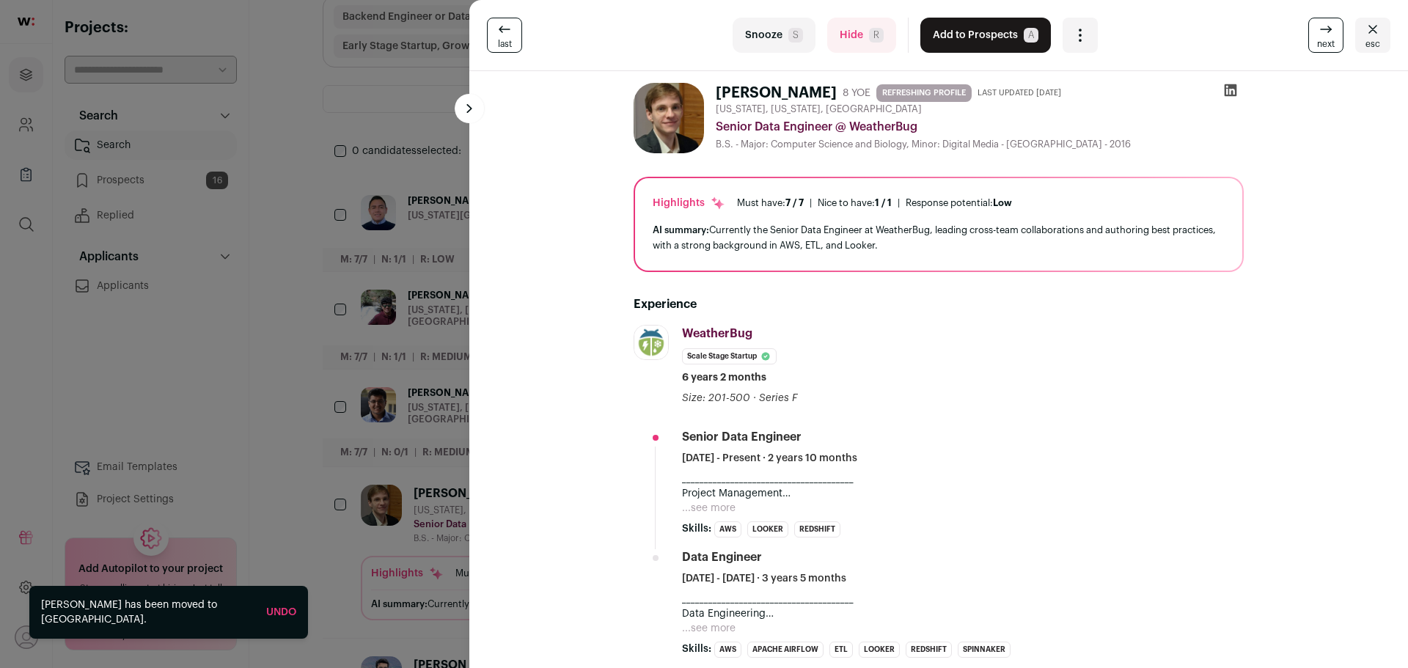
click at [1366, 40] on span "esc" at bounding box center [1373, 44] width 15 height 12
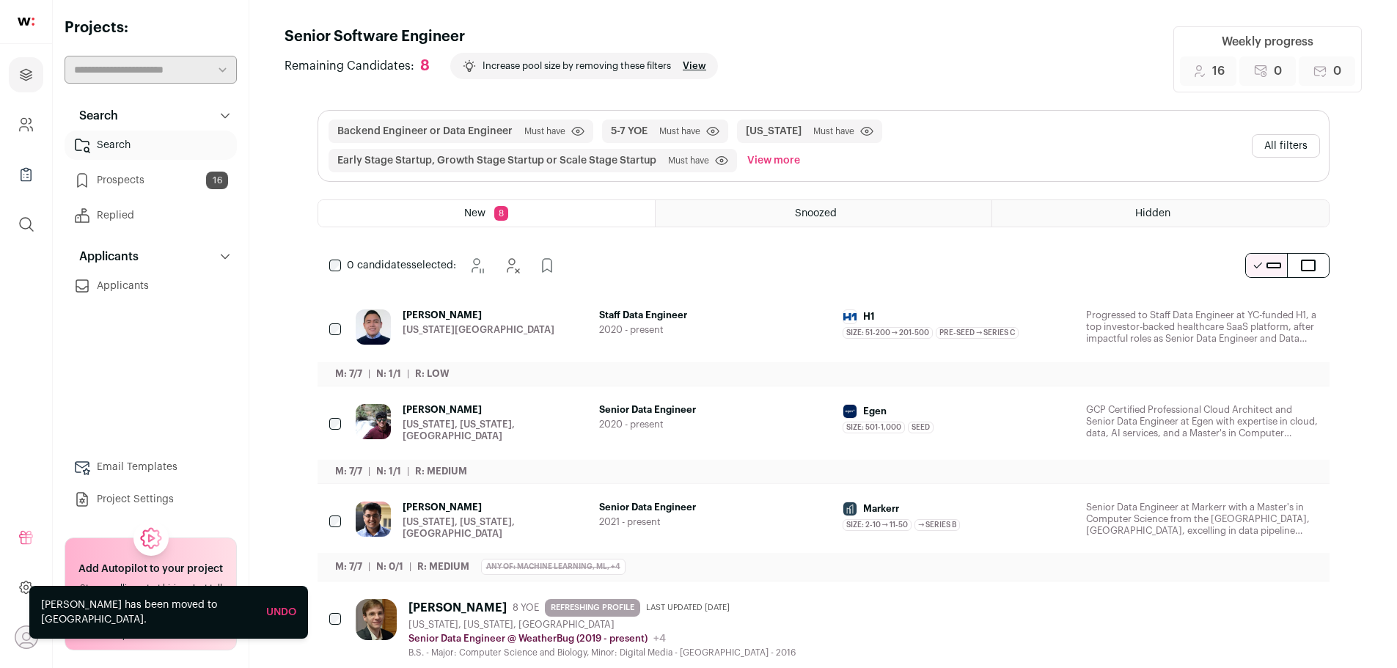
click at [445, 121] on span "Backend Engineer or Data Engineer Must have Click to disable/enable filter" at bounding box center [461, 131] width 265 height 23
click at [445, 129] on button "Backend Engineer or Data Engineer" at bounding box center [424, 131] width 175 height 15
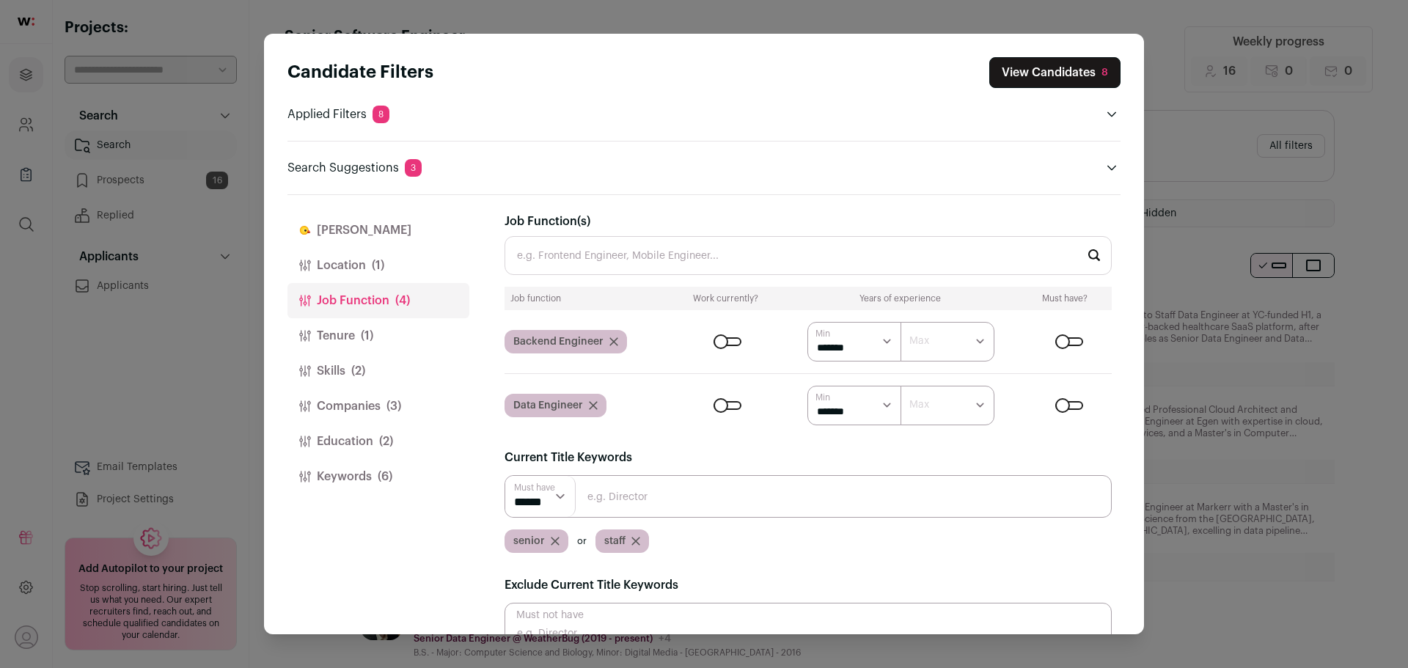
click at [1072, 400] on form "****** ******* ******* ******* ******* ******* ******* ******* ******* ********…" at bounding box center [893, 406] width 437 height 40
click at [1065, 404] on div "Close modal via background" at bounding box center [1069, 405] width 28 height 9
click at [1060, 403] on div "Close modal via background" at bounding box center [1069, 405] width 28 height 9
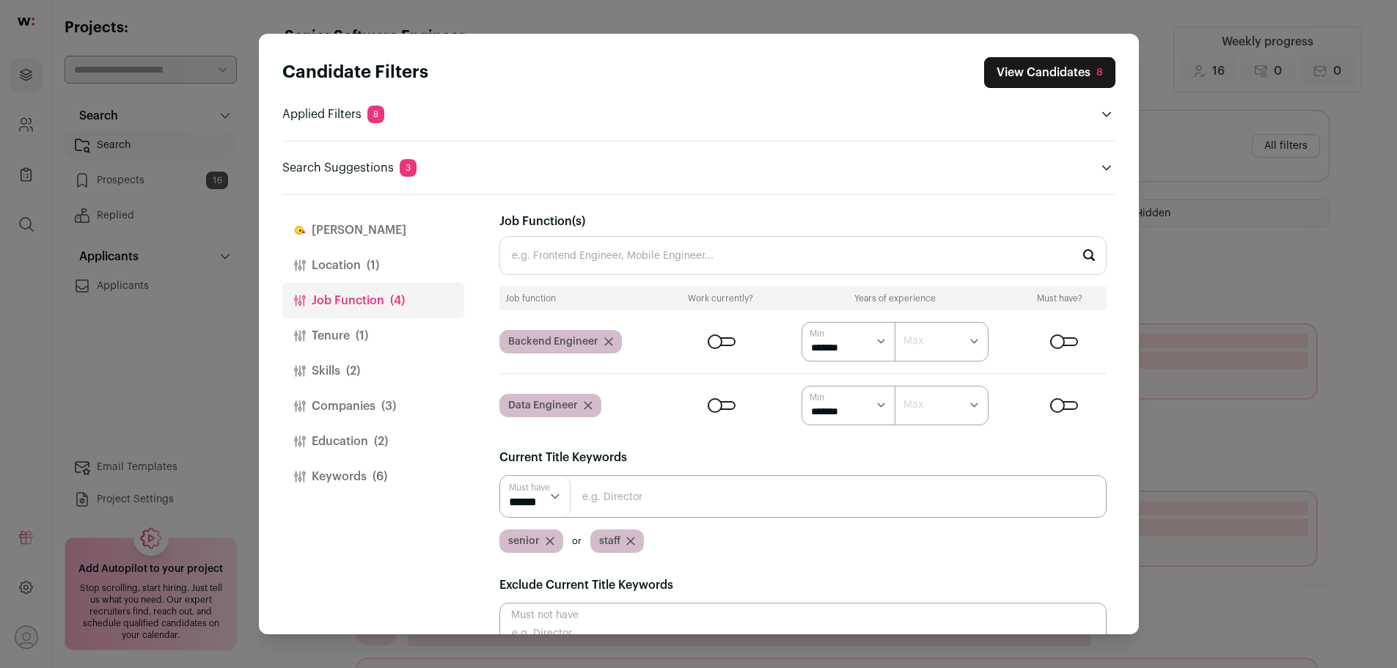
click at [1063, 407] on div "Close modal via background" at bounding box center [1064, 405] width 28 height 9
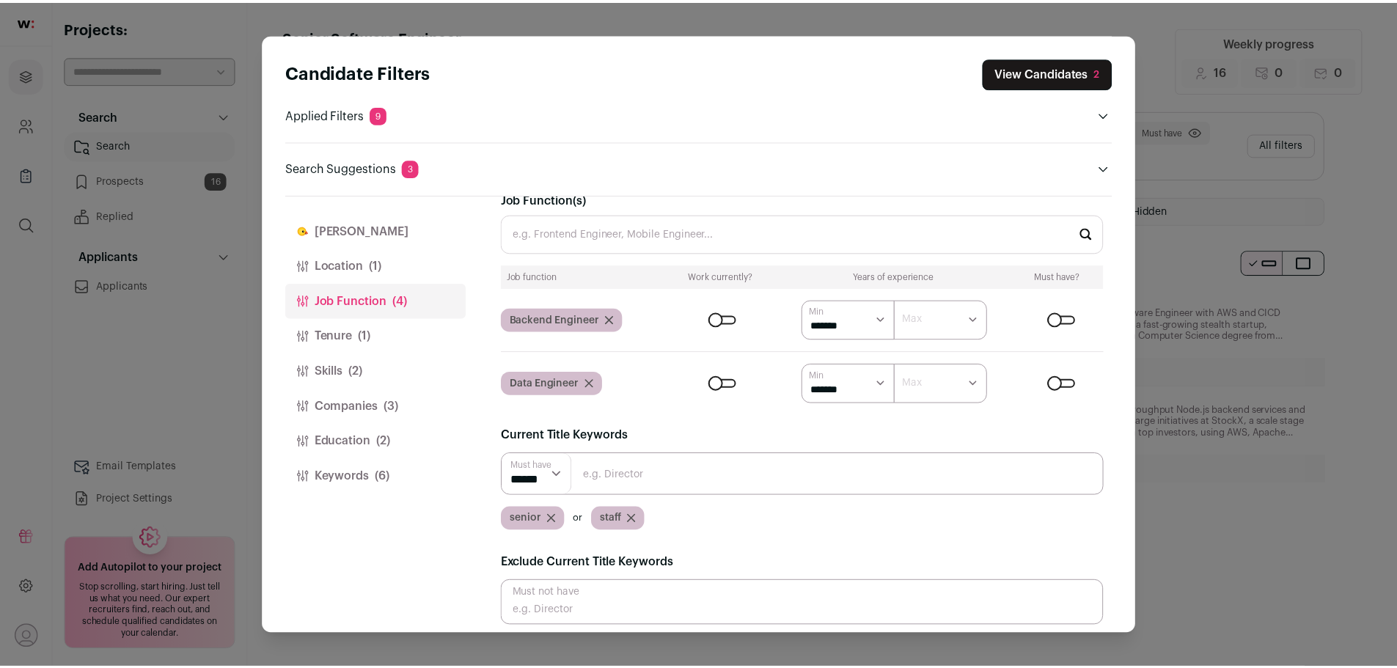
scroll to position [33, 0]
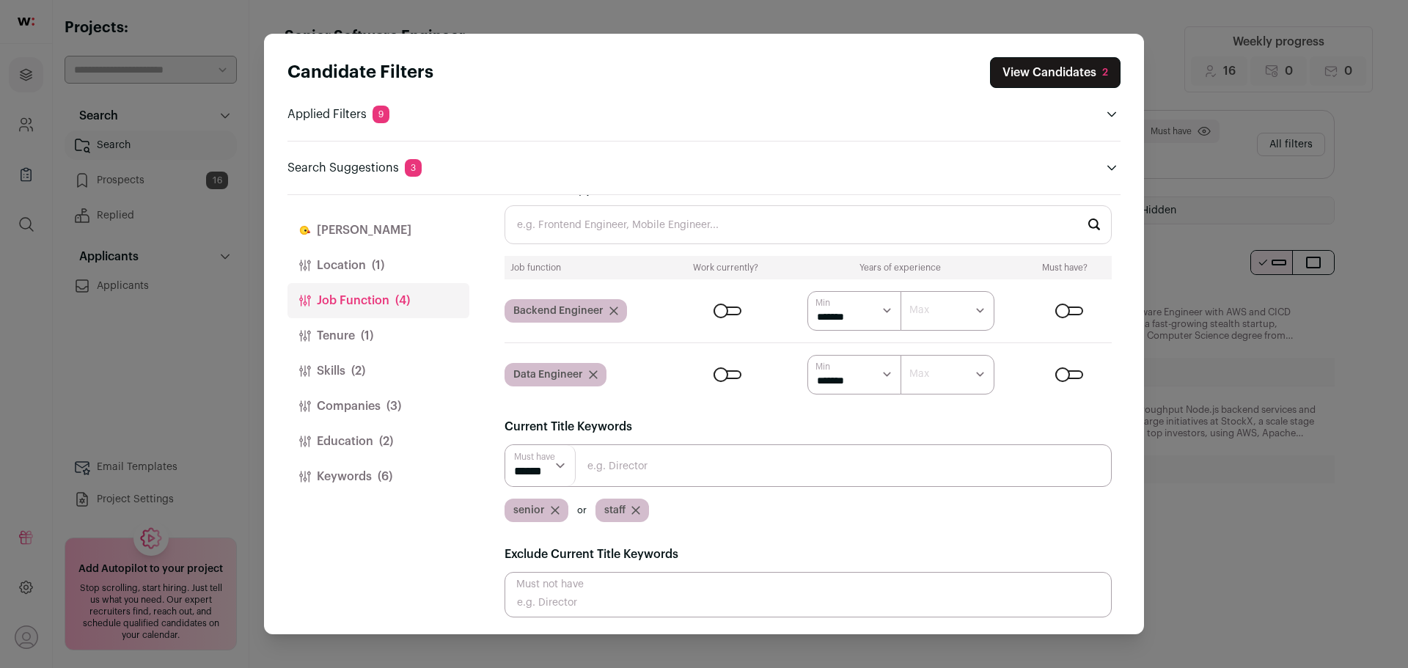
click at [591, 376] on icon "Close modal via background" at bounding box center [593, 374] width 7 height 7
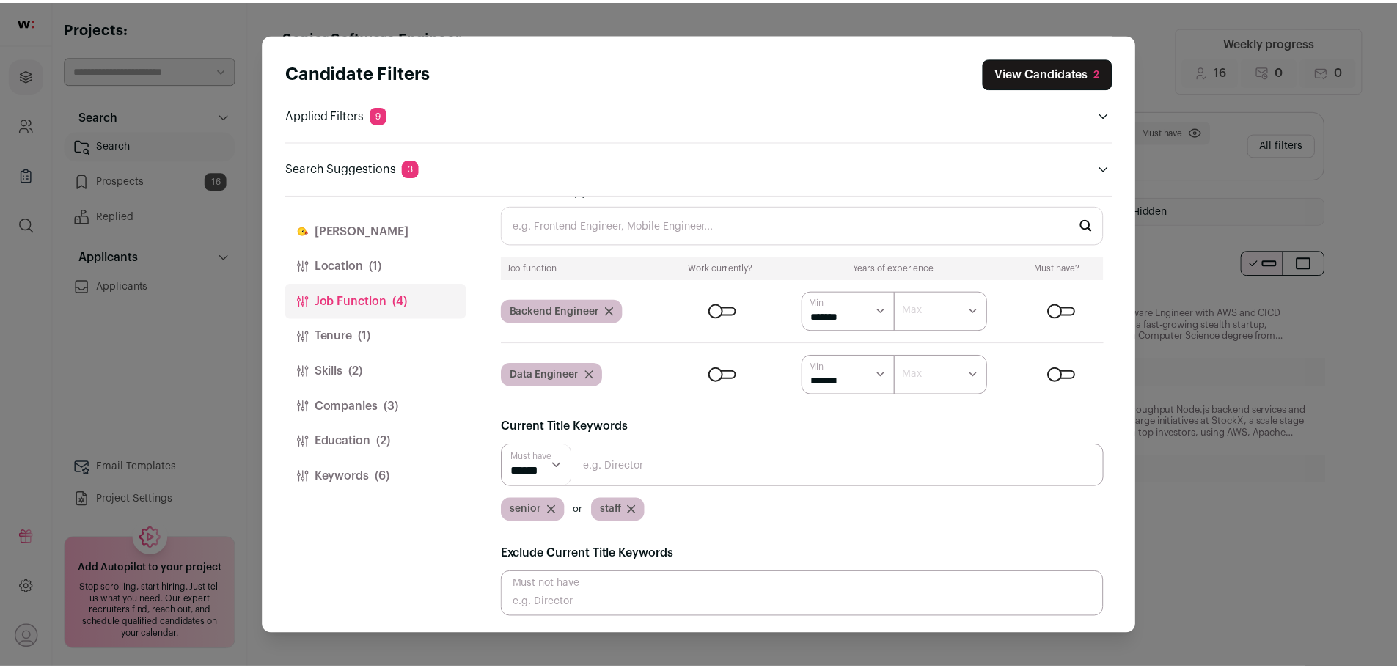
scroll to position [0, 0]
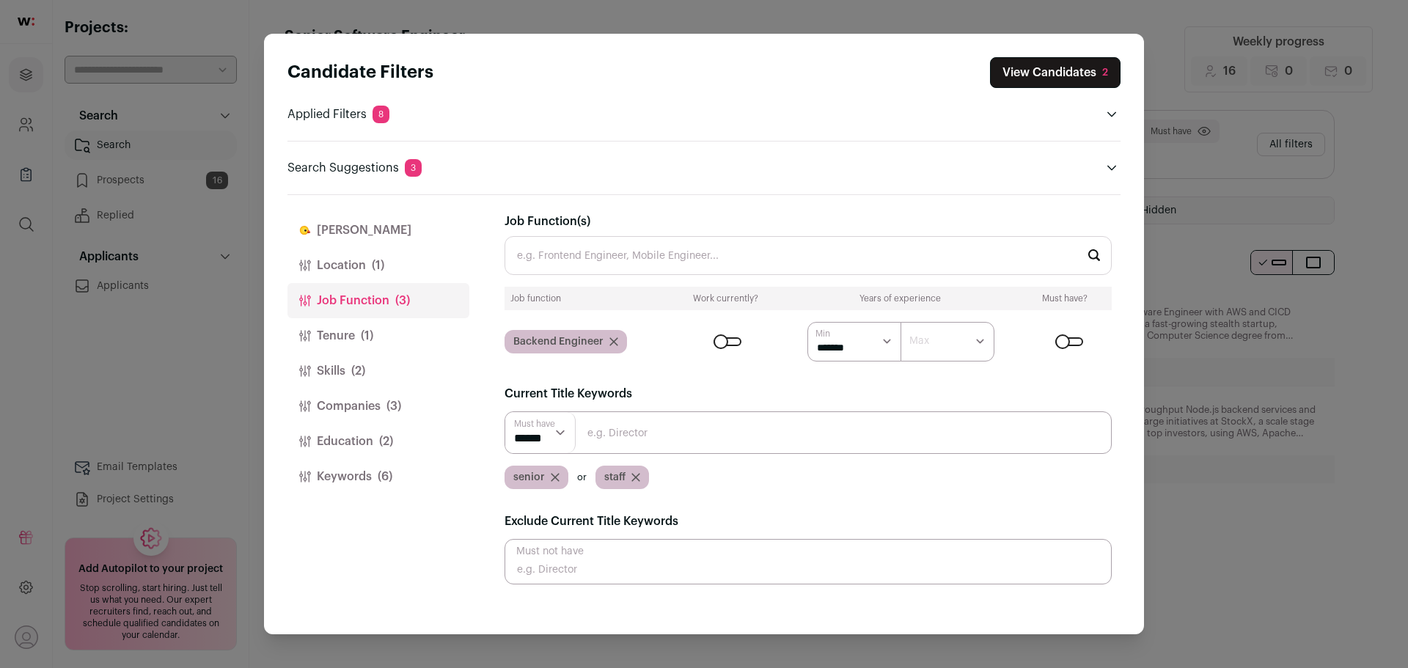
click at [339, 265] on button "Location (1)" at bounding box center [378, 265] width 182 height 35
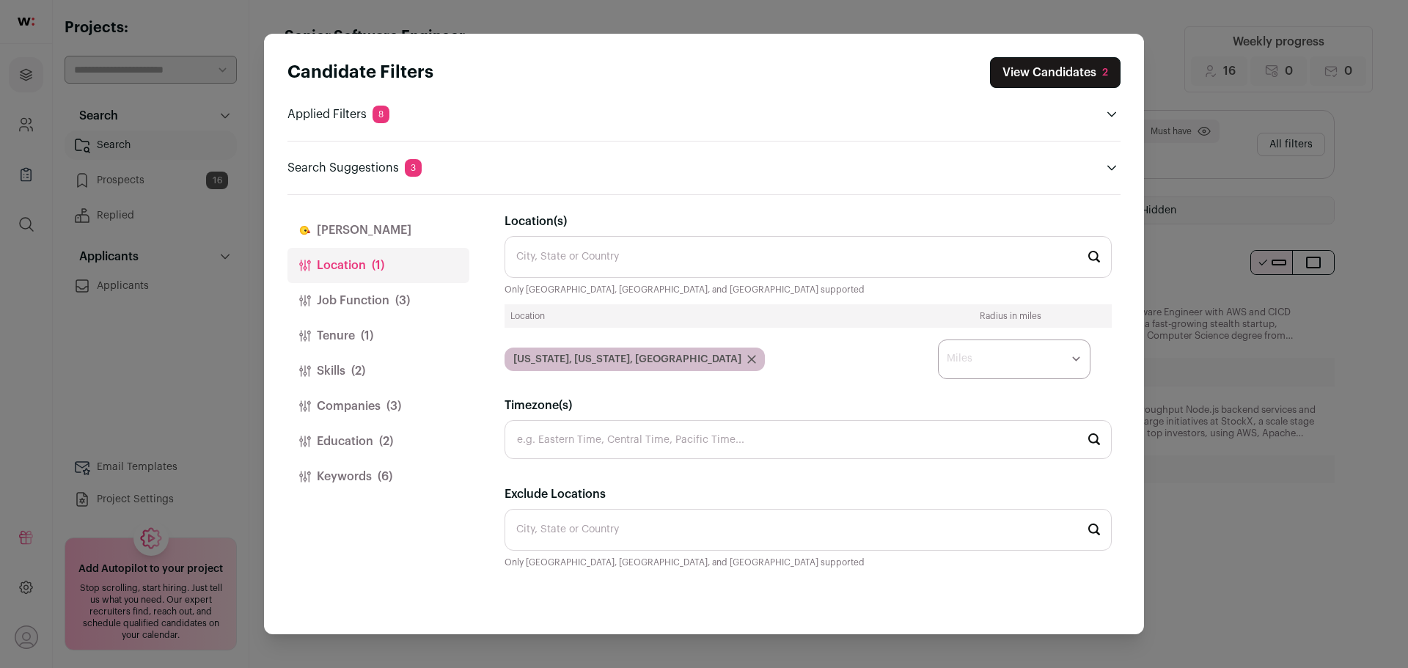
click at [403, 296] on span "(3)" at bounding box center [402, 301] width 15 height 18
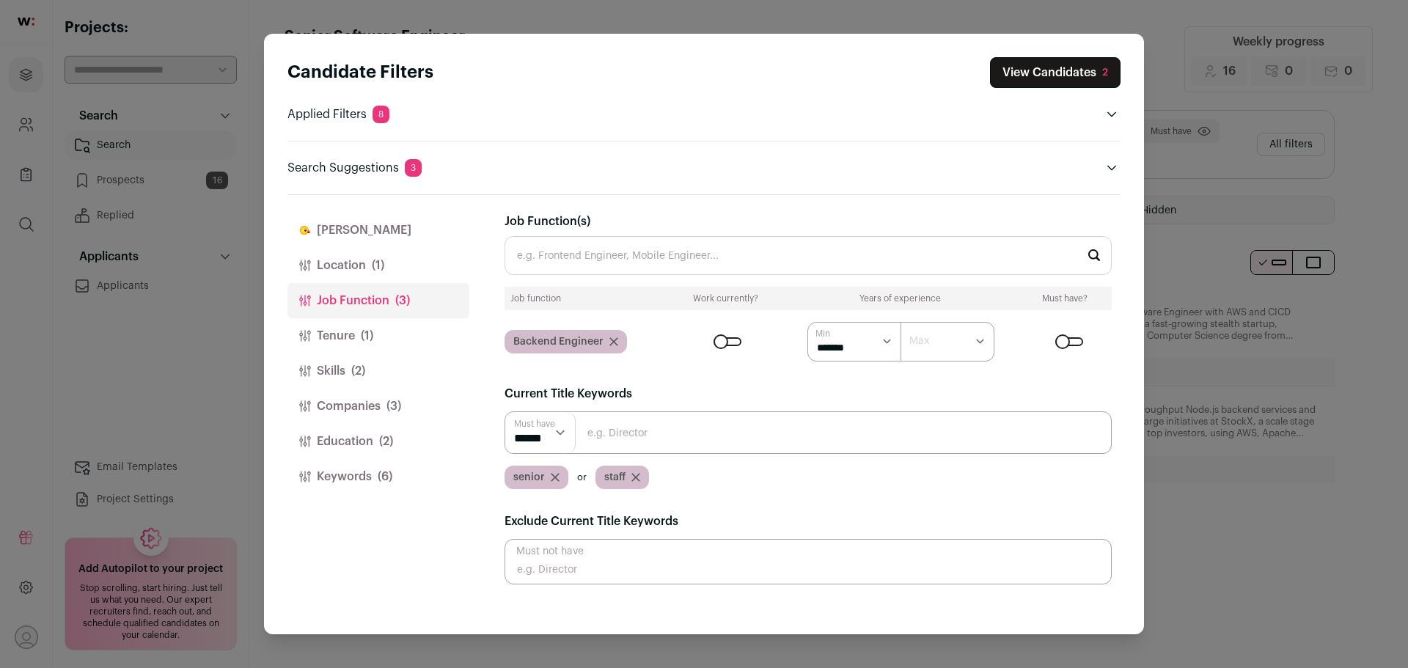
click at [406, 329] on button "Tenure (1)" at bounding box center [378, 335] width 182 height 35
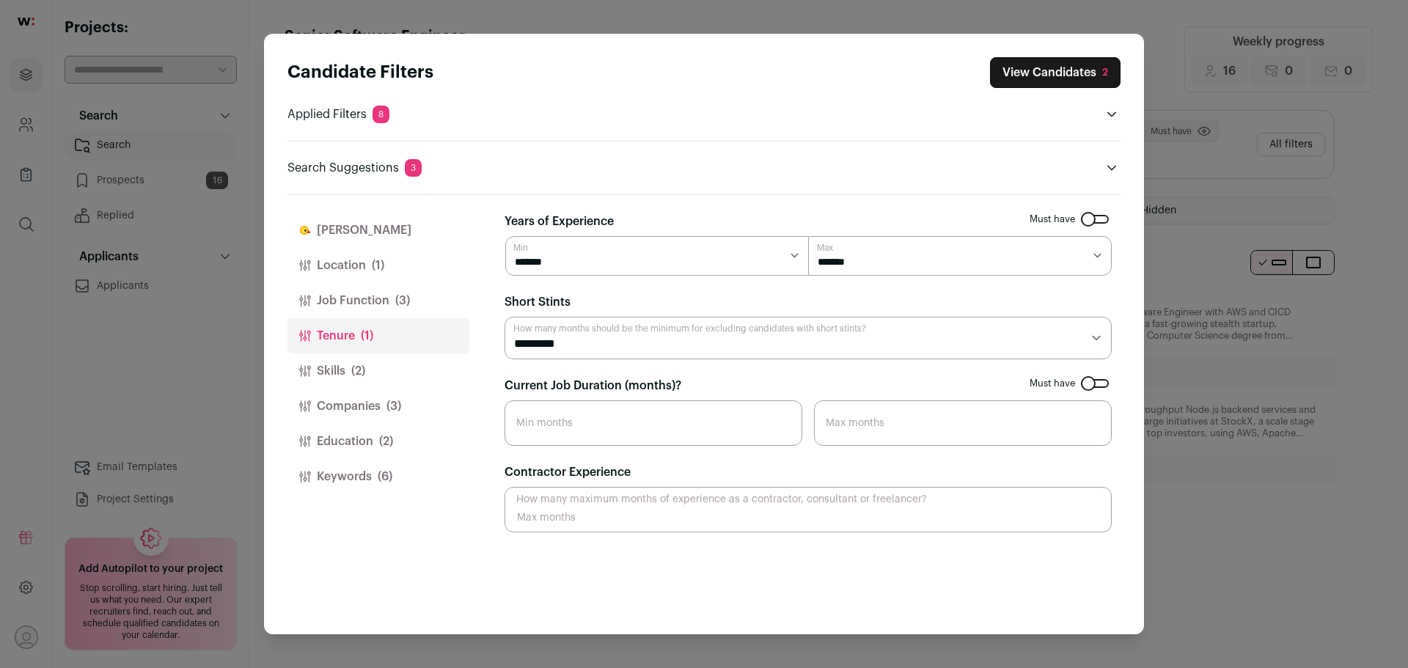
click at [363, 362] on span "(2)" at bounding box center [358, 371] width 14 height 18
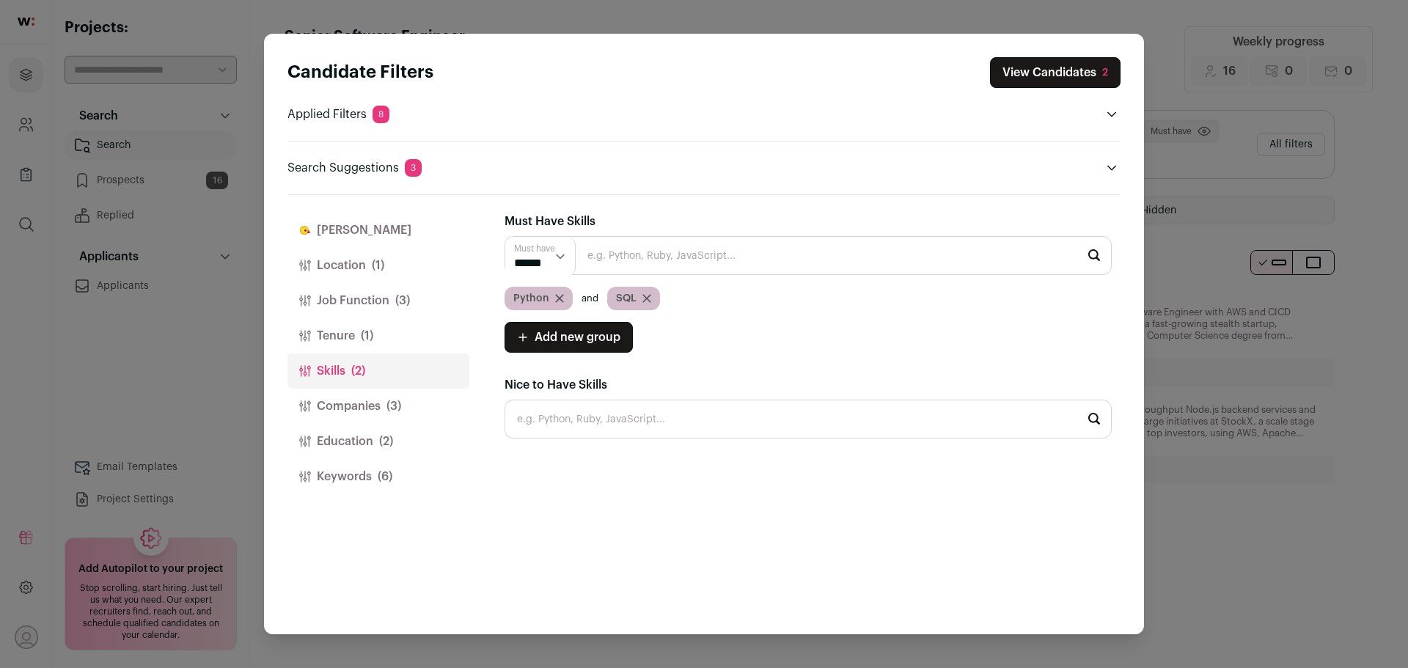
click at [378, 318] on button "Tenure (1)" at bounding box center [378, 335] width 182 height 35
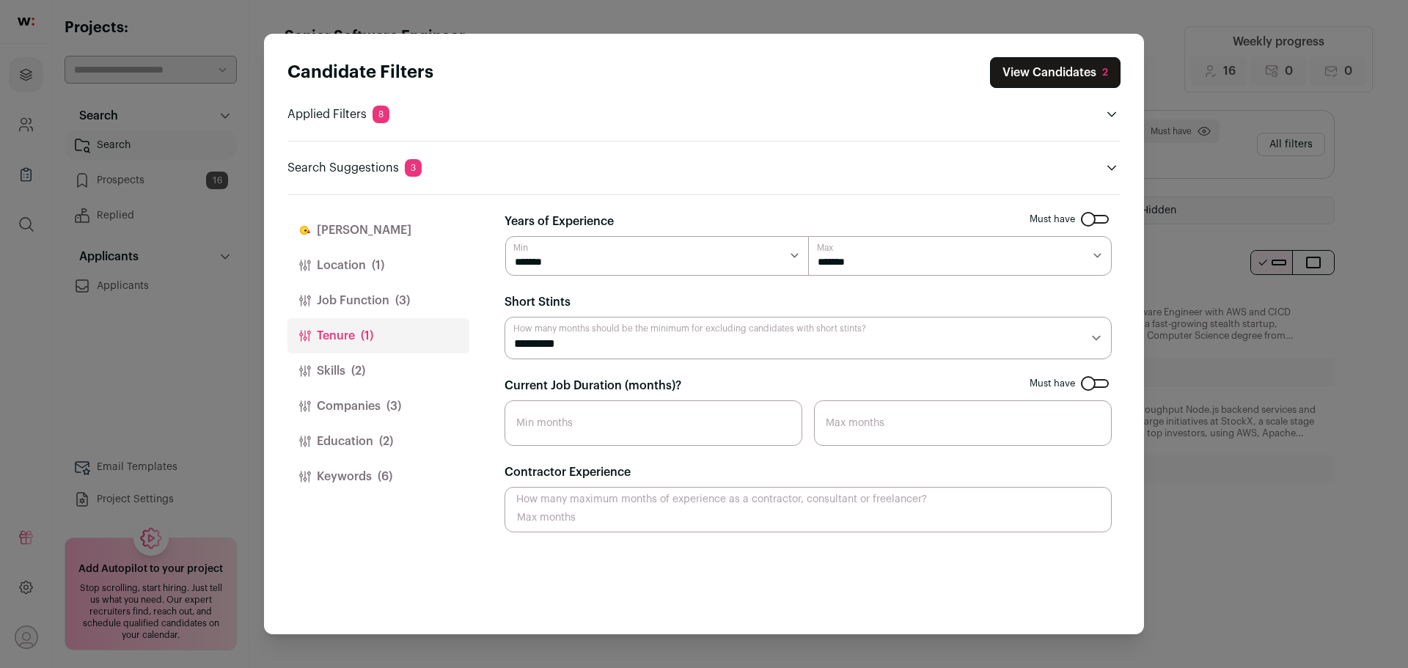
click at [928, 271] on select "******* ******* ******* ******* ******** ******** ******** ******** ******** **…" at bounding box center [960, 256] width 304 height 40
select select "*"
click at [808, 236] on select "******* ******* ******* ******* ******** ******** ******** ******** ******** **…" at bounding box center [960, 256] width 304 height 40
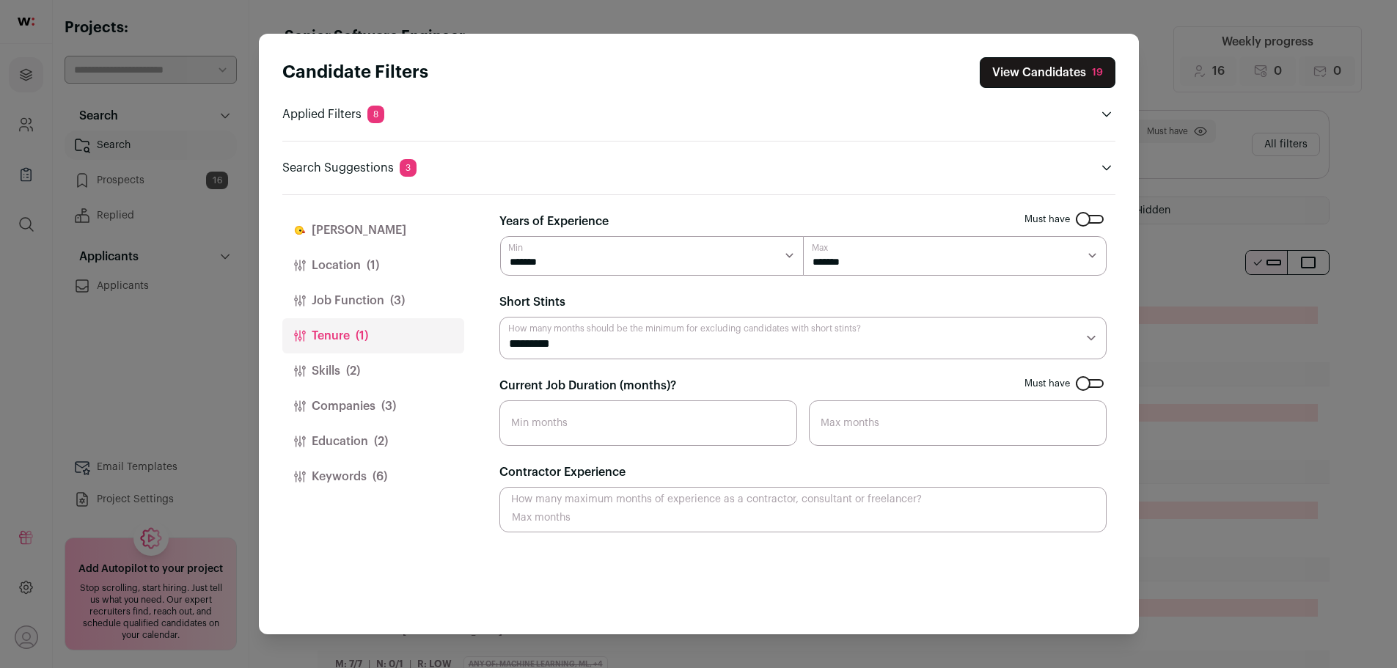
click at [380, 371] on button "Skills (2)" at bounding box center [373, 370] width 182 height 35
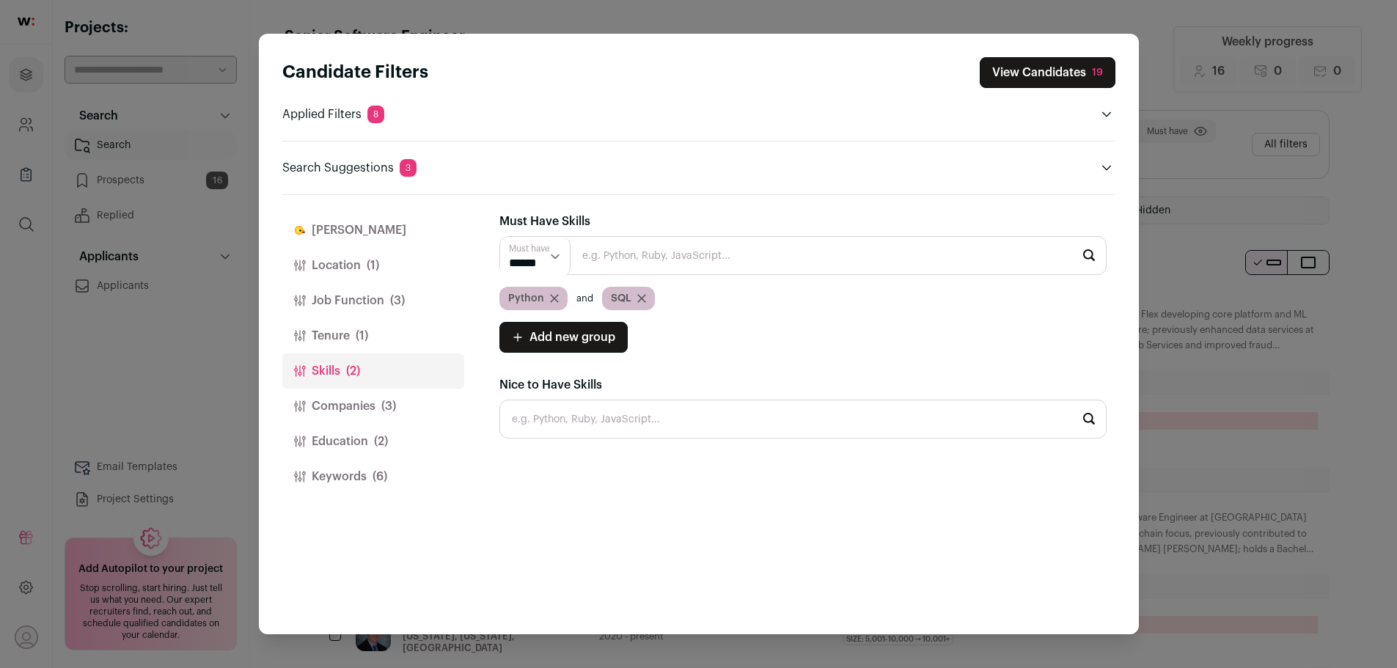
click at [342, 411] on button "Companies (3)" at bounding box center [373, 406] width 182 height 35
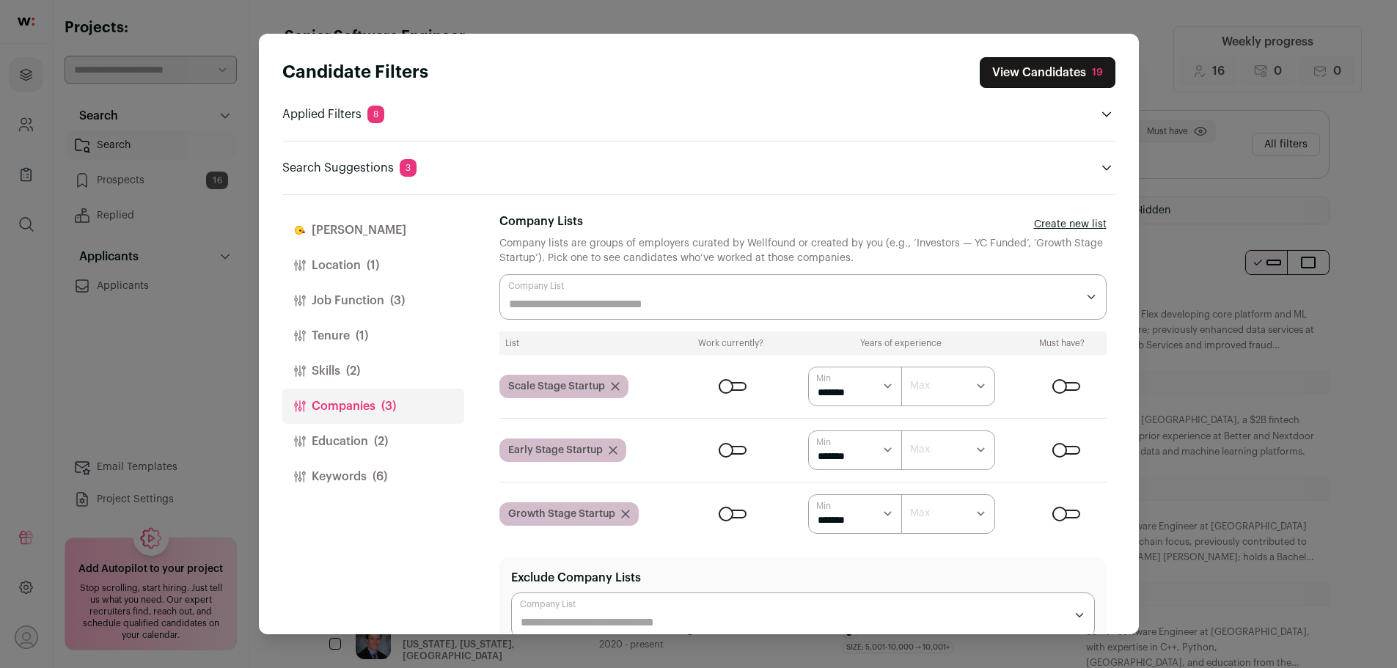
click at [1052, 384] on div "Close modal via background" at bounding box center [1066, 386] width 28 height 9
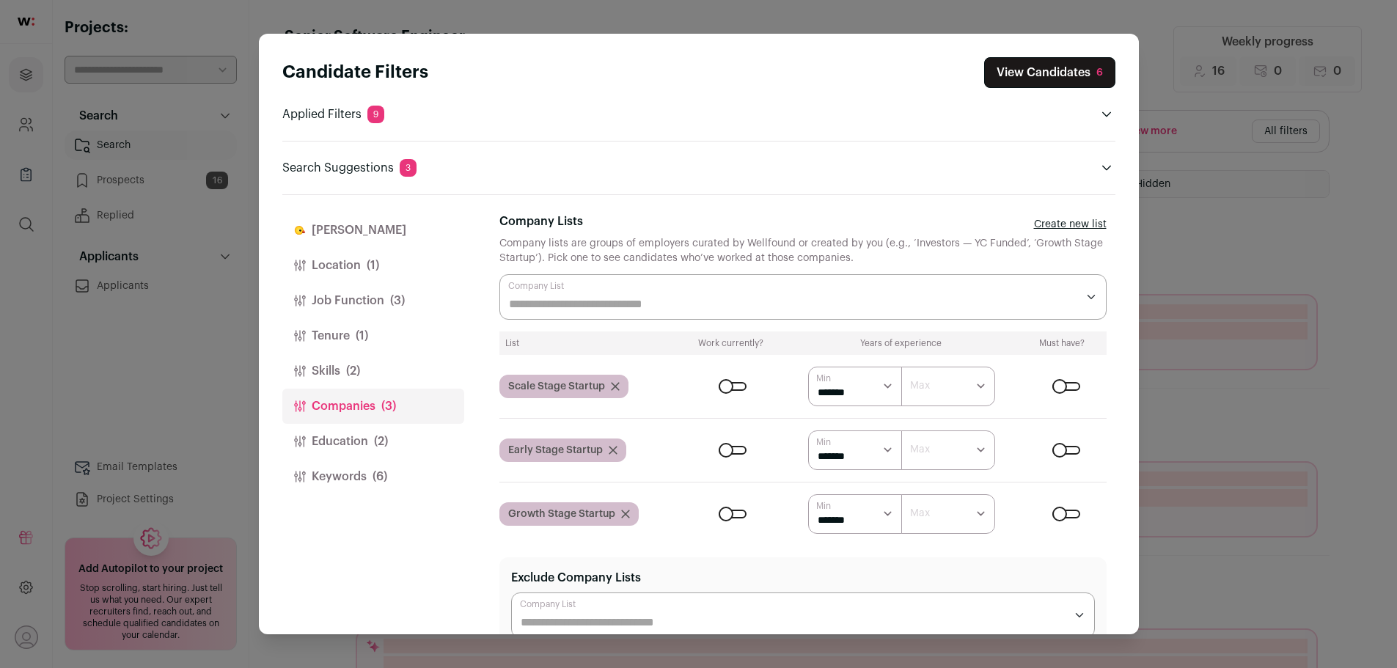
click at [1055, 384] on div "Close modal via background" at bounding box center [1066, 386] width 28 height 9
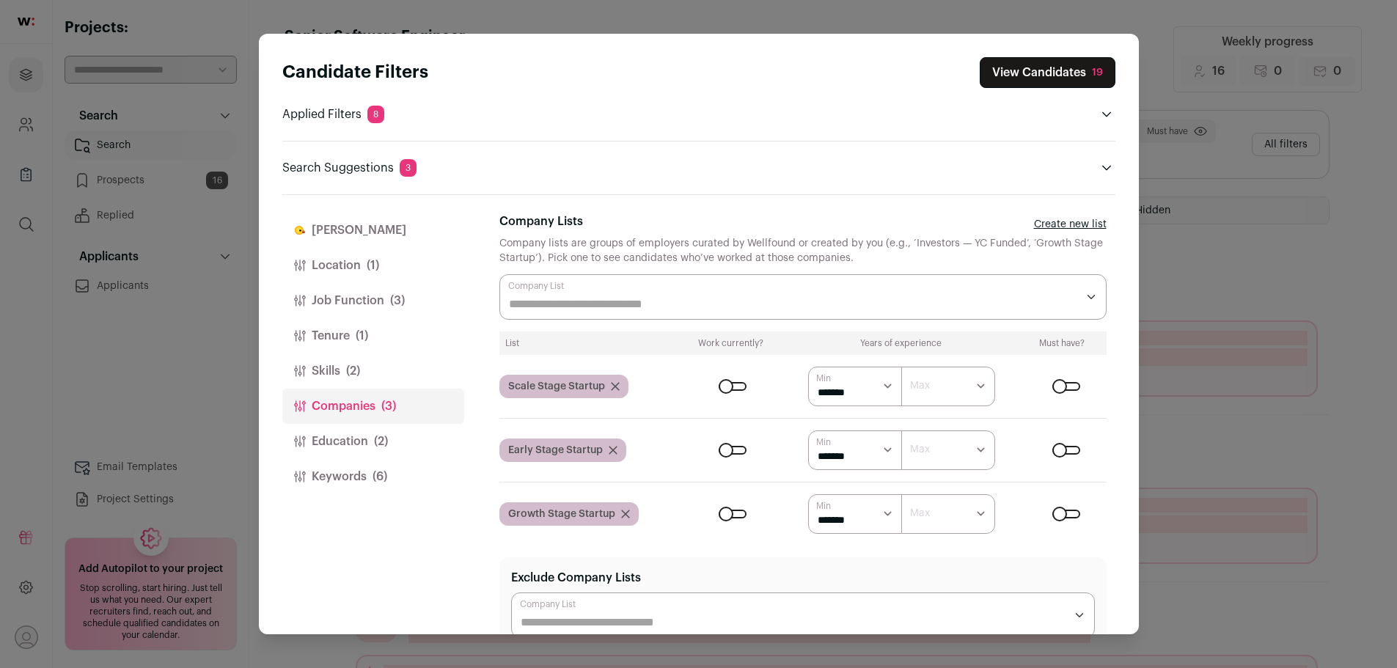
click at [348, 436] on button "Education (2)" at bounding box center [373, 441] width 182 height 35
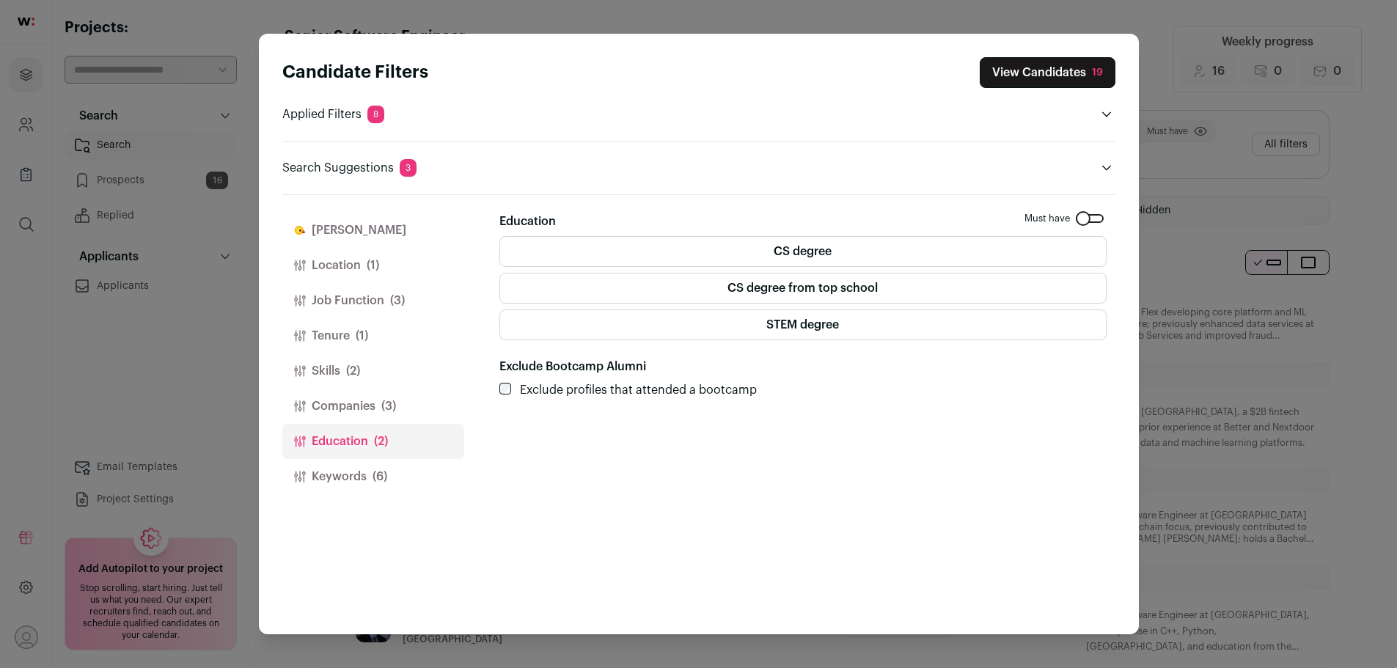
click at [777, 286] on label "CS degree from top school" at bounding box center [802, 288] width 607 height 31
click at [793, 265] on label "CS degree" at bounding box center [802, 251] width 607 height 31
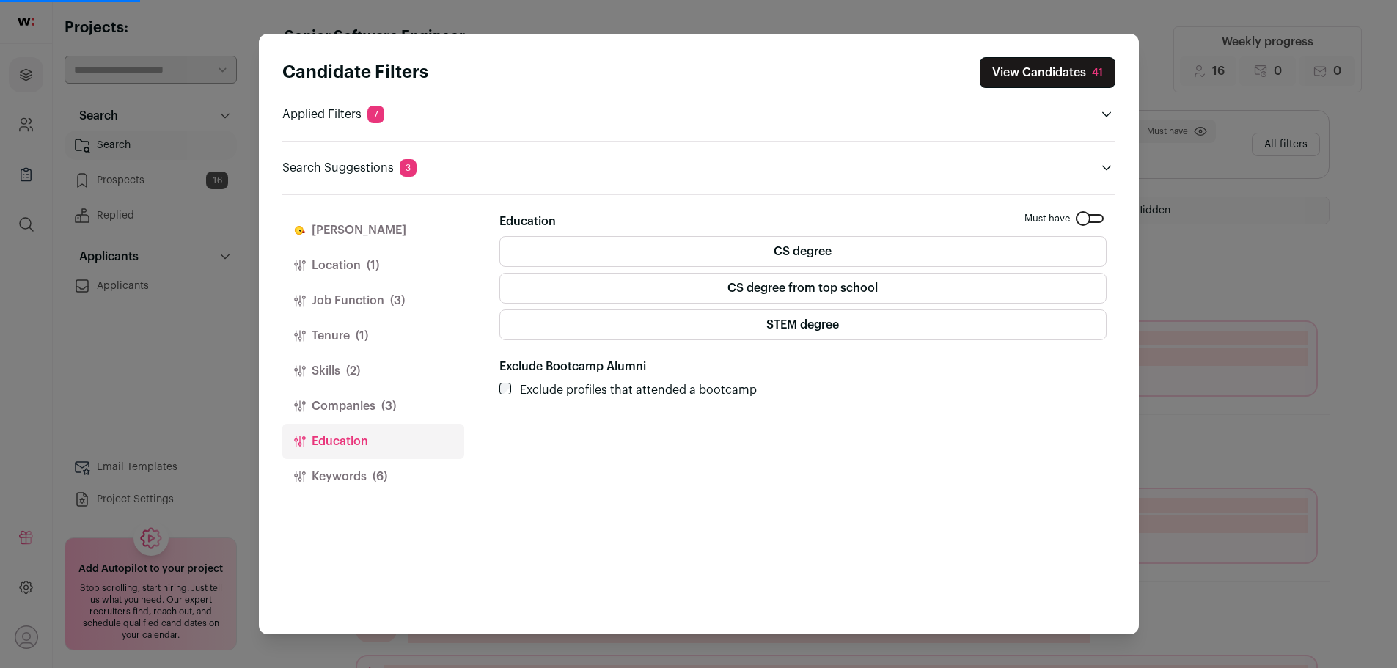
click at [827, 326] on label "STEM degree" at bounding box center [802, 324] width 607 height 31
click at [829, 324] on label "STEM degree" at bounding box center [802, 324] width 607 height 31
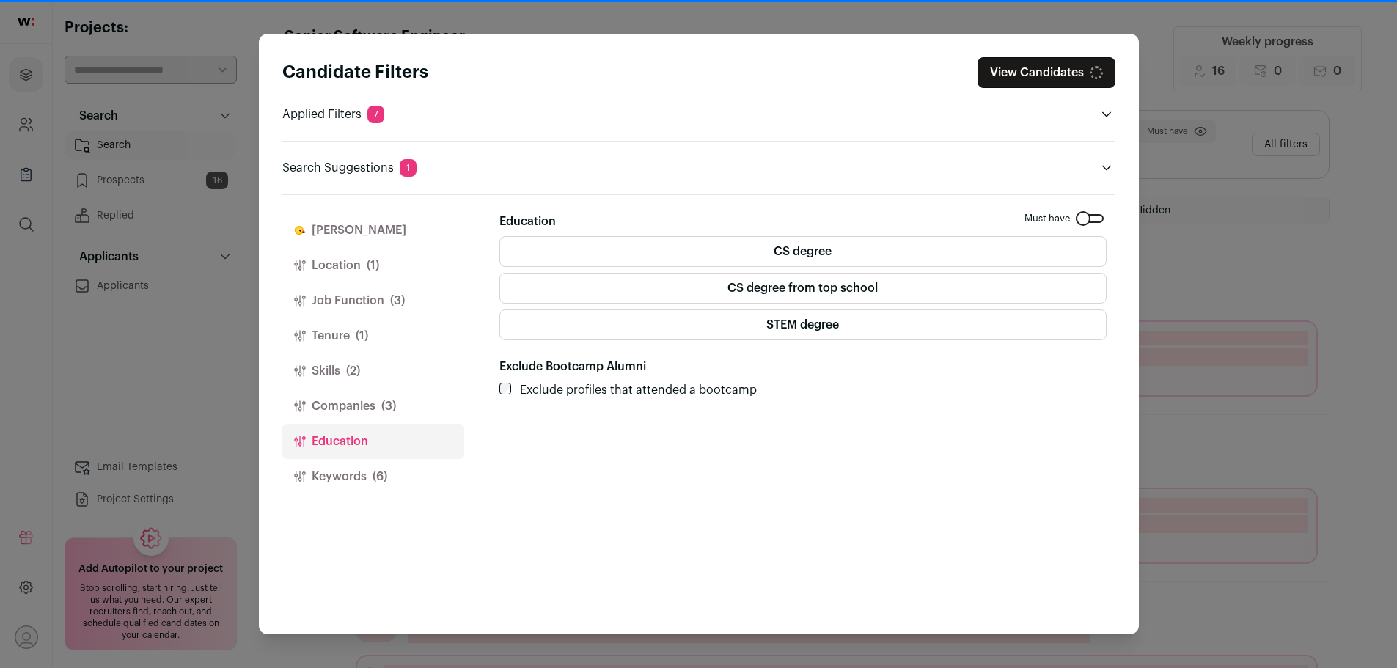
click at [837, 249] on label "CS degree" at bounding box center [802, 251] width 607 height 31
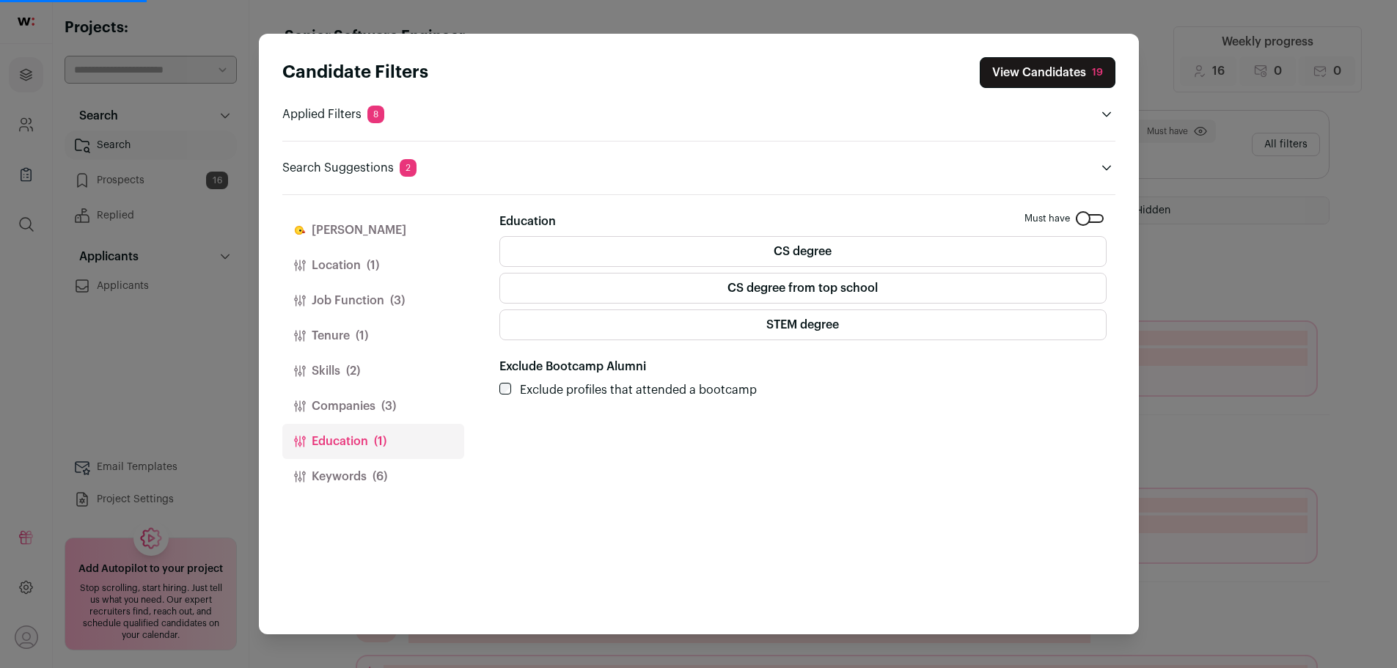
click at [375, 476] on span "(6)" at bounding box center [380, 477] width 15 height 18
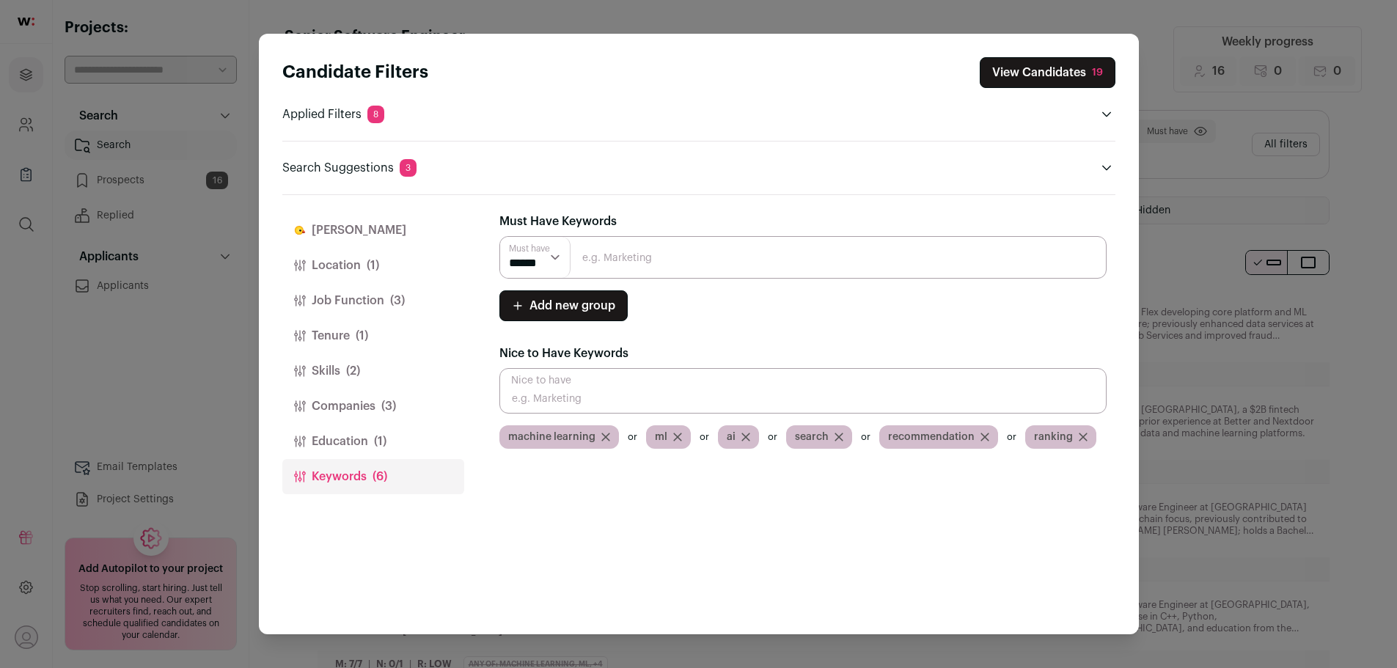
drag, startPoint x: 623, startPoint y: 261, endPoint x: 639, endPoint y: 263, distance: 15.6
click at [623, 261] on input "Close modal via background" at bounding box center [802, 257] width 607 height 43
type input "data"
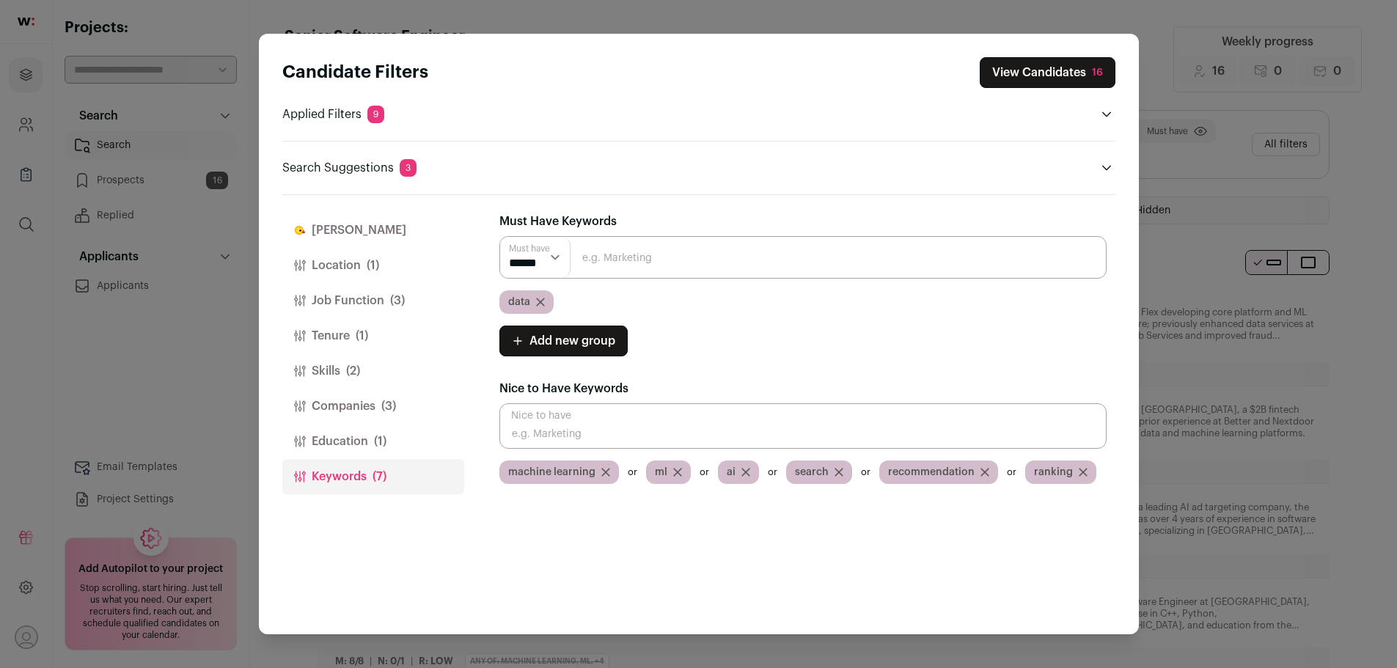
click at [339, 265] on button "Location (1)" at bounding box center [373, 265] width 182 height 35
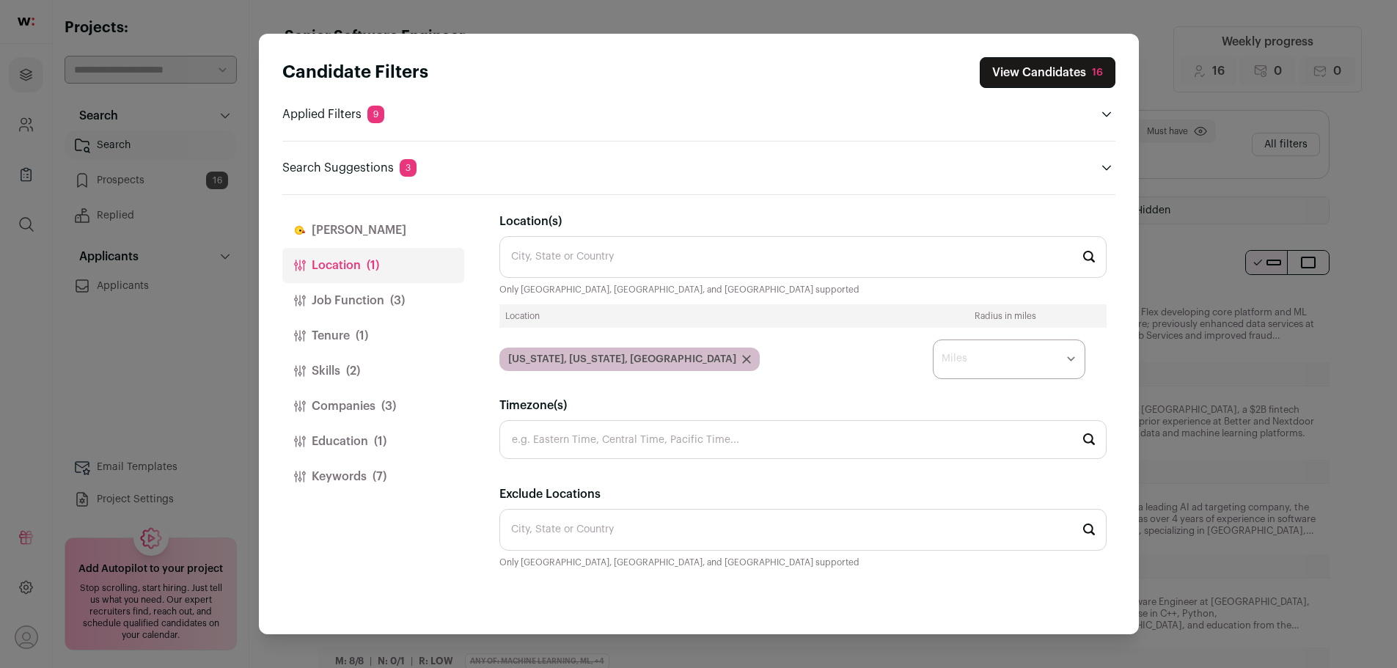
click at [312, 230] on button "Finch" at bounding box center [373, 230] width 182 height 35
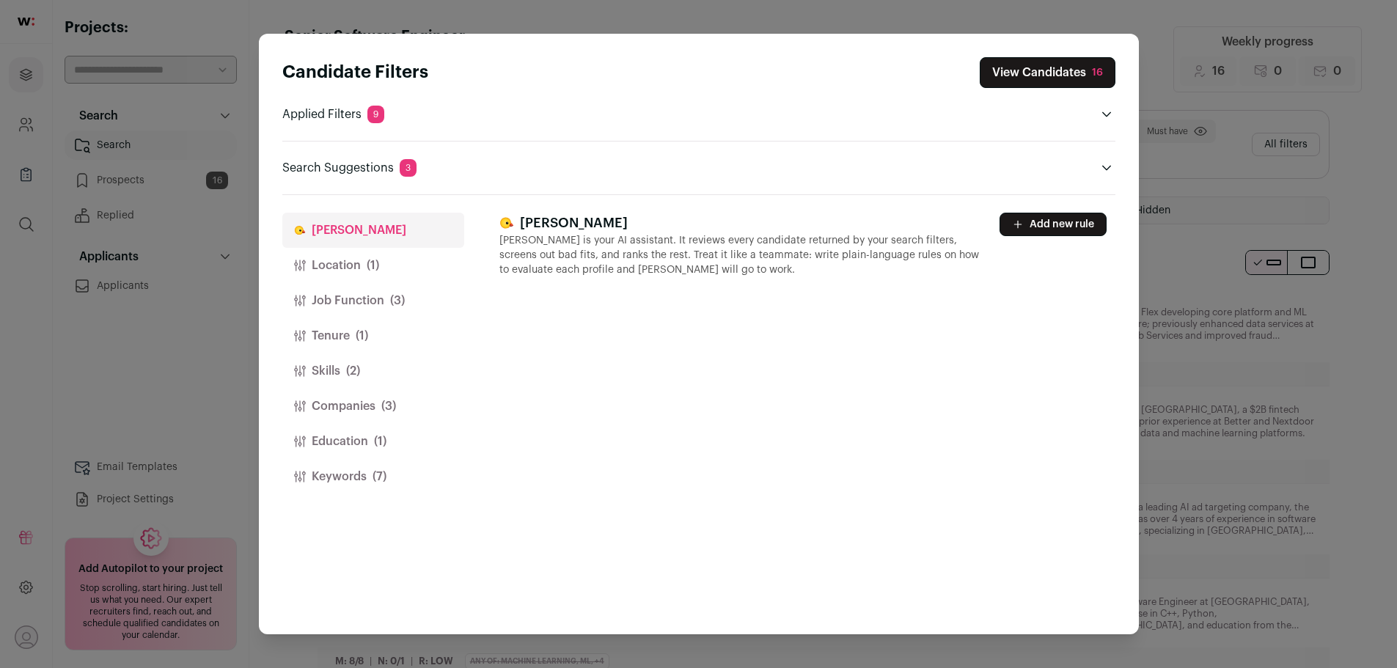
click at [347, 268] on button "Location (1)" at bounding box center [373, 265] width 182 height 35
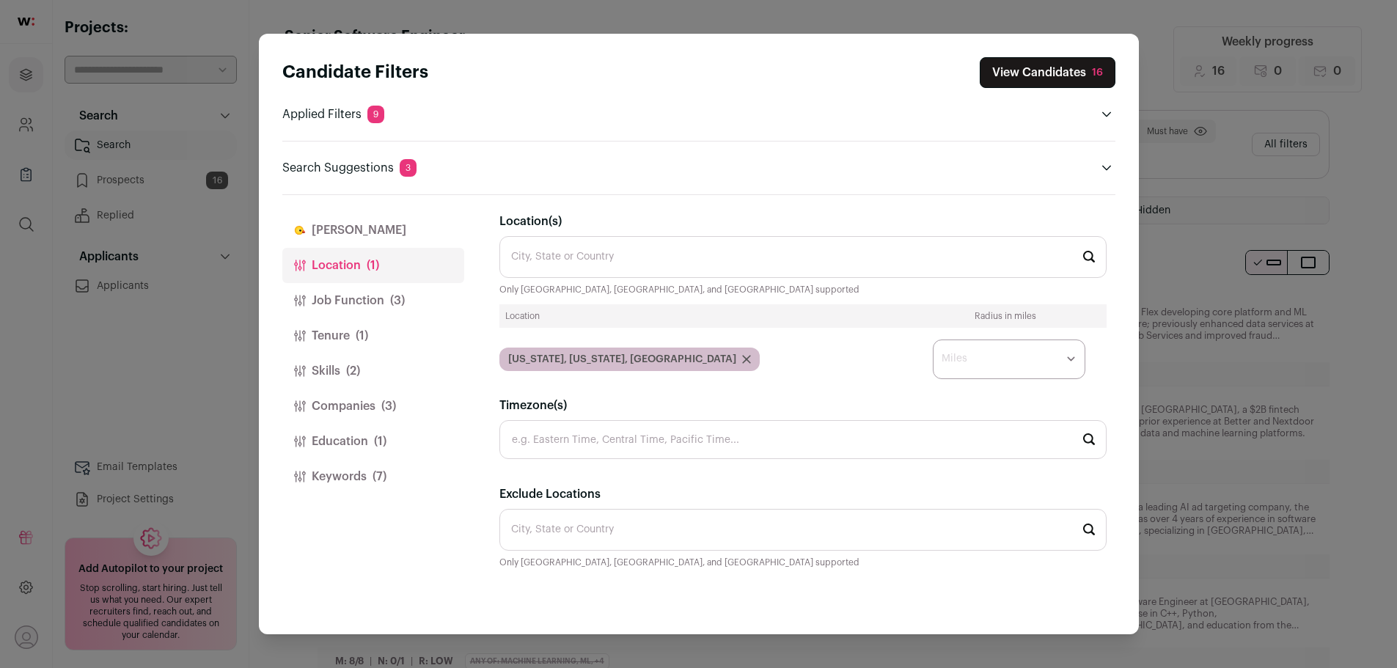
click at [304, 173] on p "Search Suggestions 3" at bounding box center [349, 168] width 134 height 18
click at [400, 167] on span "3" at bounding box center [408, 168] width 17 height 18
click at [373, 109] on span "9" at bounding box center [375, 115] width 17 height 18
click at [1045, 67] on button "View Candidates 16" at bounding box center [1048, 72] width 136 height 31
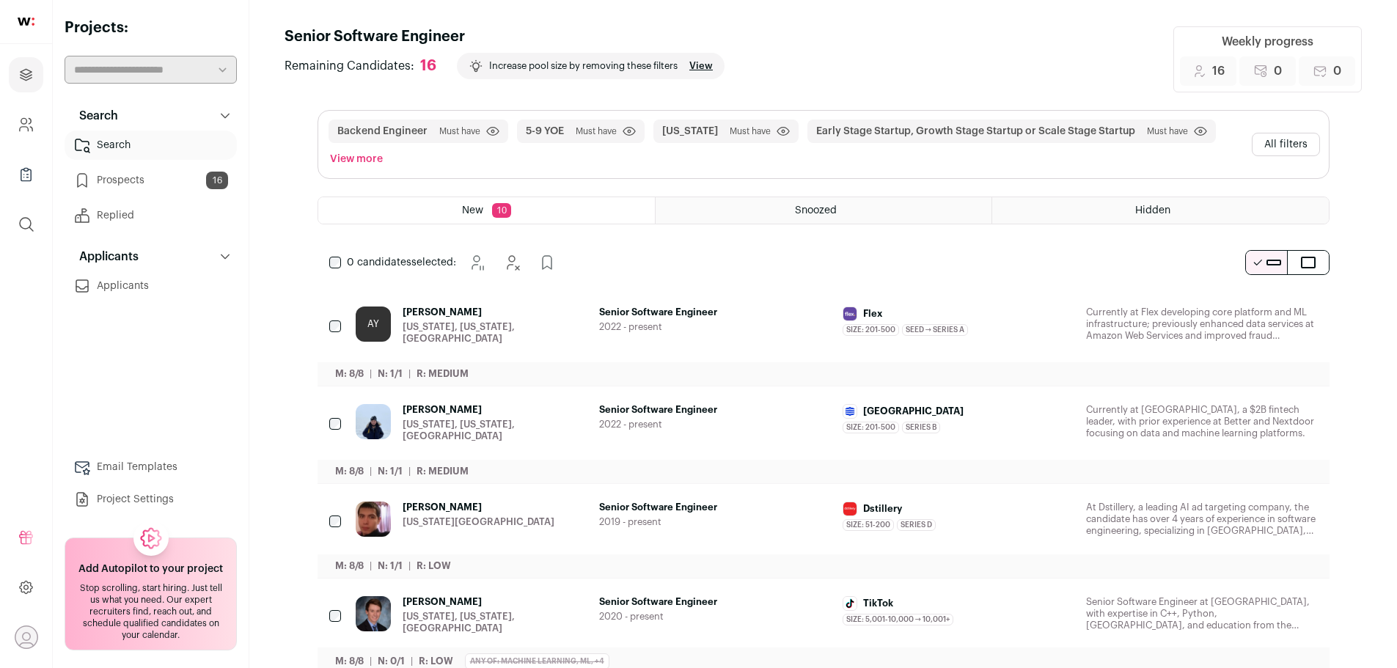
click at [416, 310] on span "Andy Yee" at bounding box center [495, 313] width 185 height 12
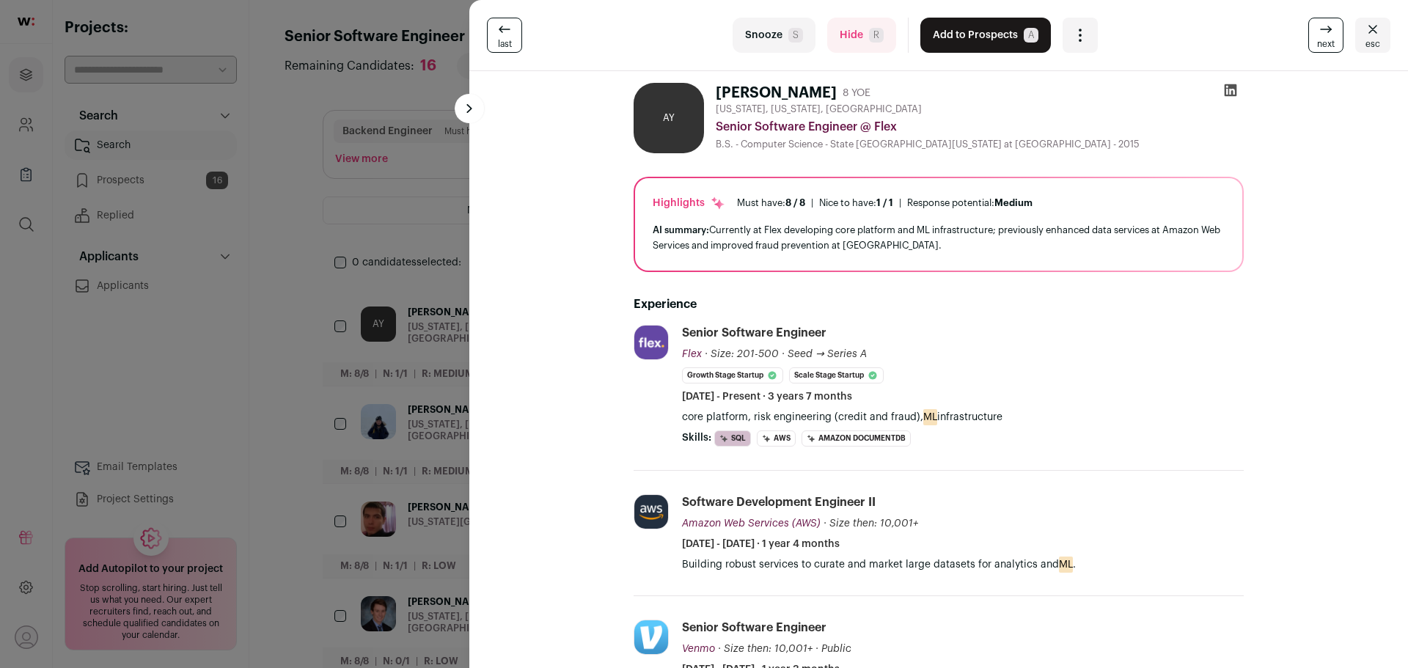
click at [971, 32] on button "Add to Prospects A" at bounding box center [985, 35] width 131 height 35
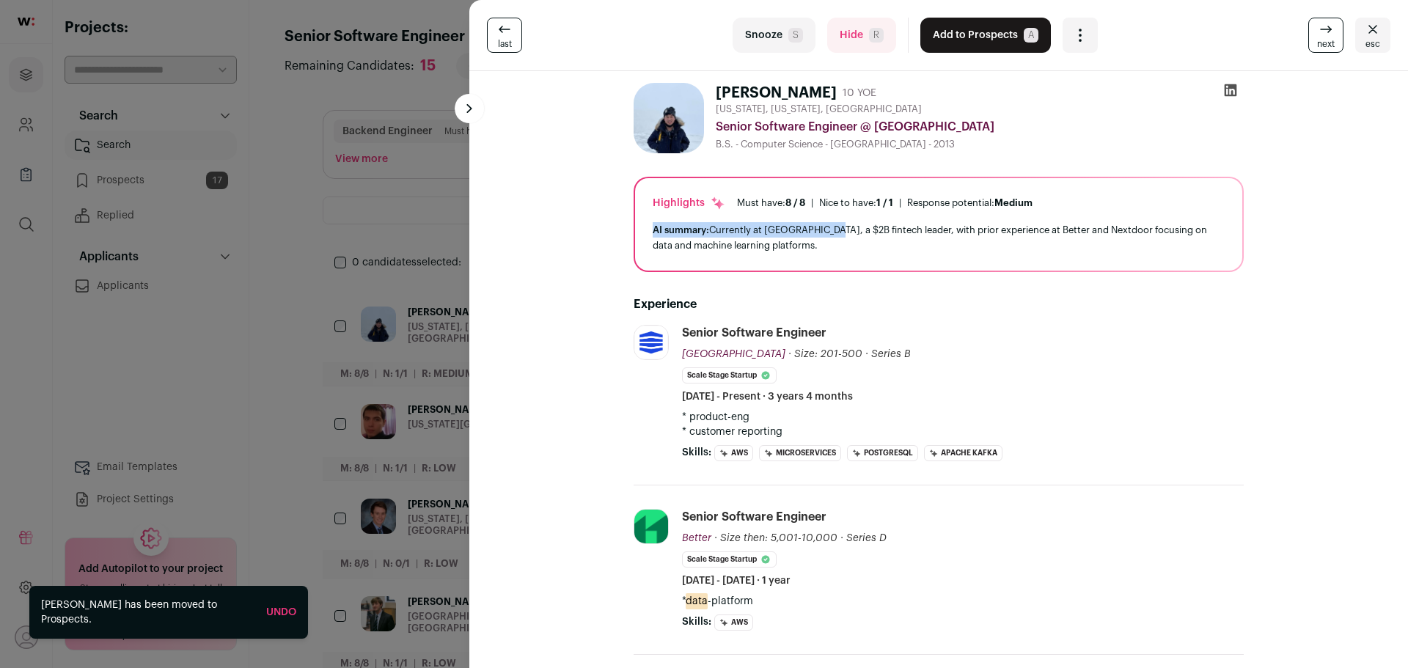
drag, startPoint x: 640, startPoint y: 227, endPoint x: 823, endPoint y: 233, distance: 182.7
click at [823, 233] on div "Highlights Must have: 8 / 8 How many must haves have been fulfilled? | Nice to …" at bounding box center [938, 224] width 607 height 92
click at [823, 233] on div "AI summary: Currently at Clear Street, a $2B fintech leader, with prior experie…" at bounding box center [939, 237] width 572 height 31
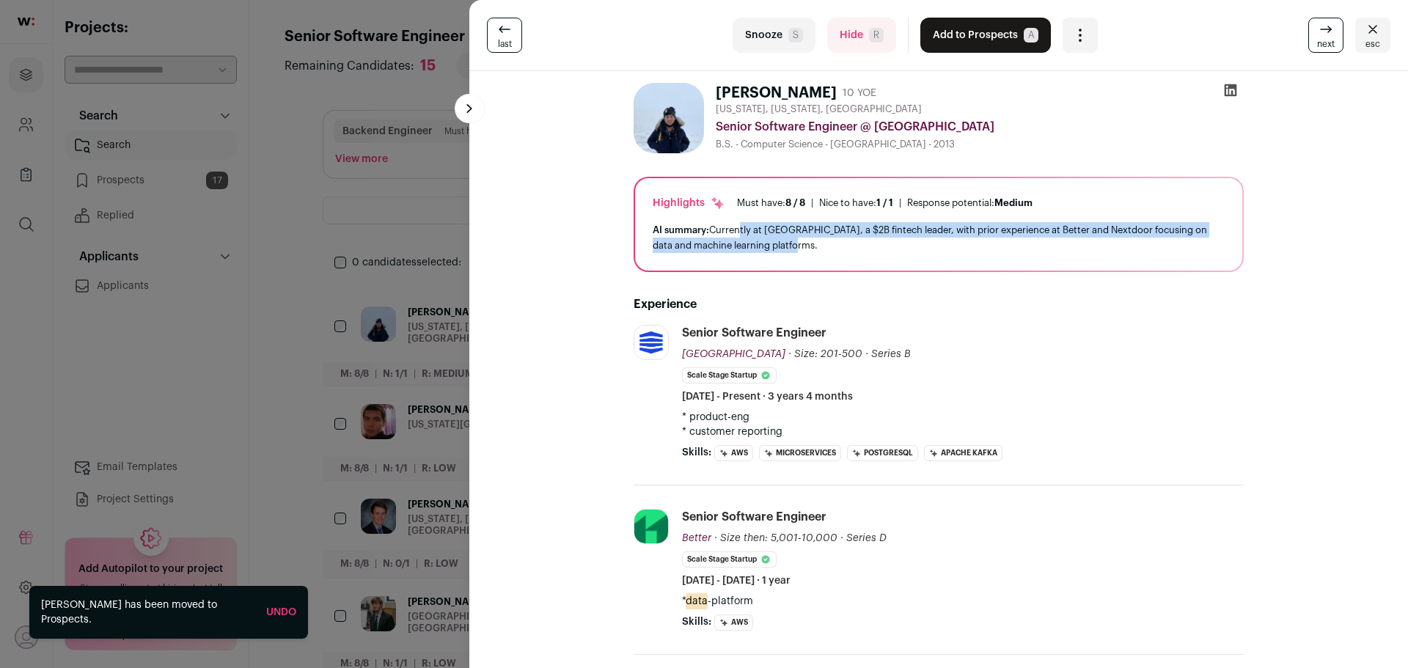
drag, startPoint x: 860, startPoint y: 252, endPoint x: 720, endPoint y: 227, distance: 142.4
click at [720, 227] on div "AI summary: Currently at Clear Street, a $2B fintech leader, with prior experie…" at bounding box center [939, 237] width 572 height 31
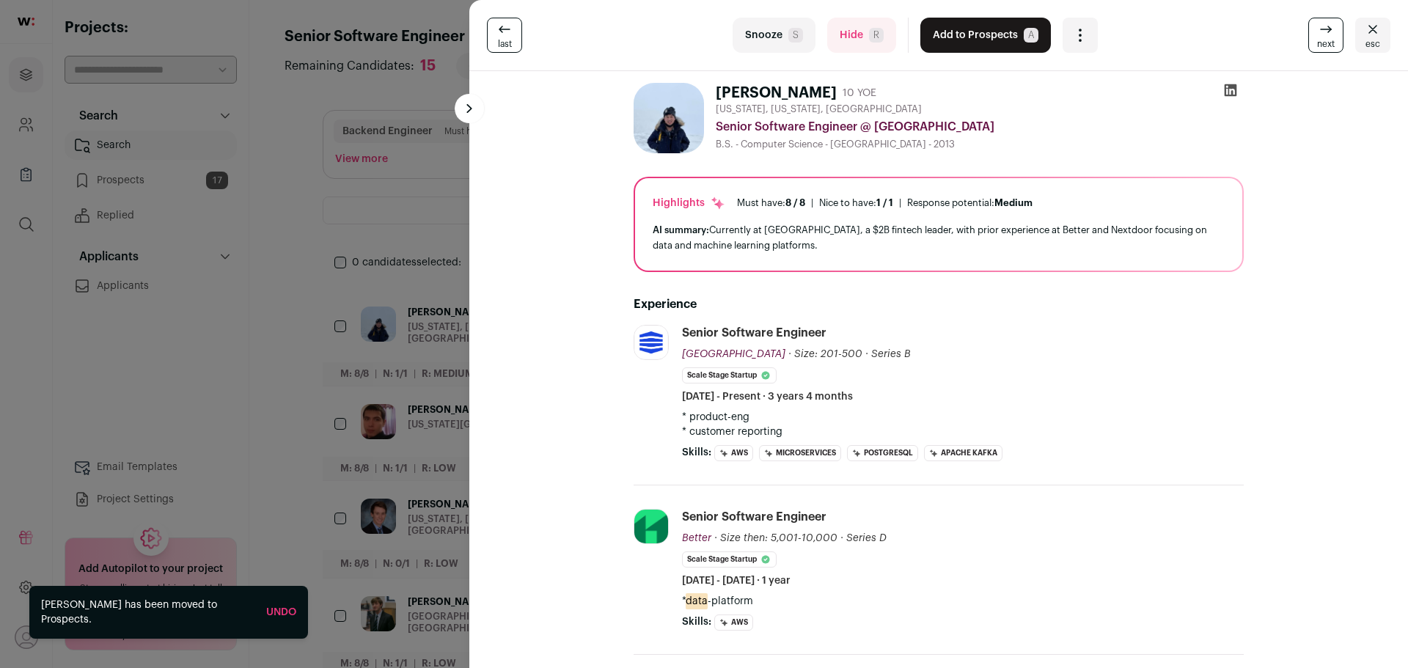
scroll to position [73, 0]
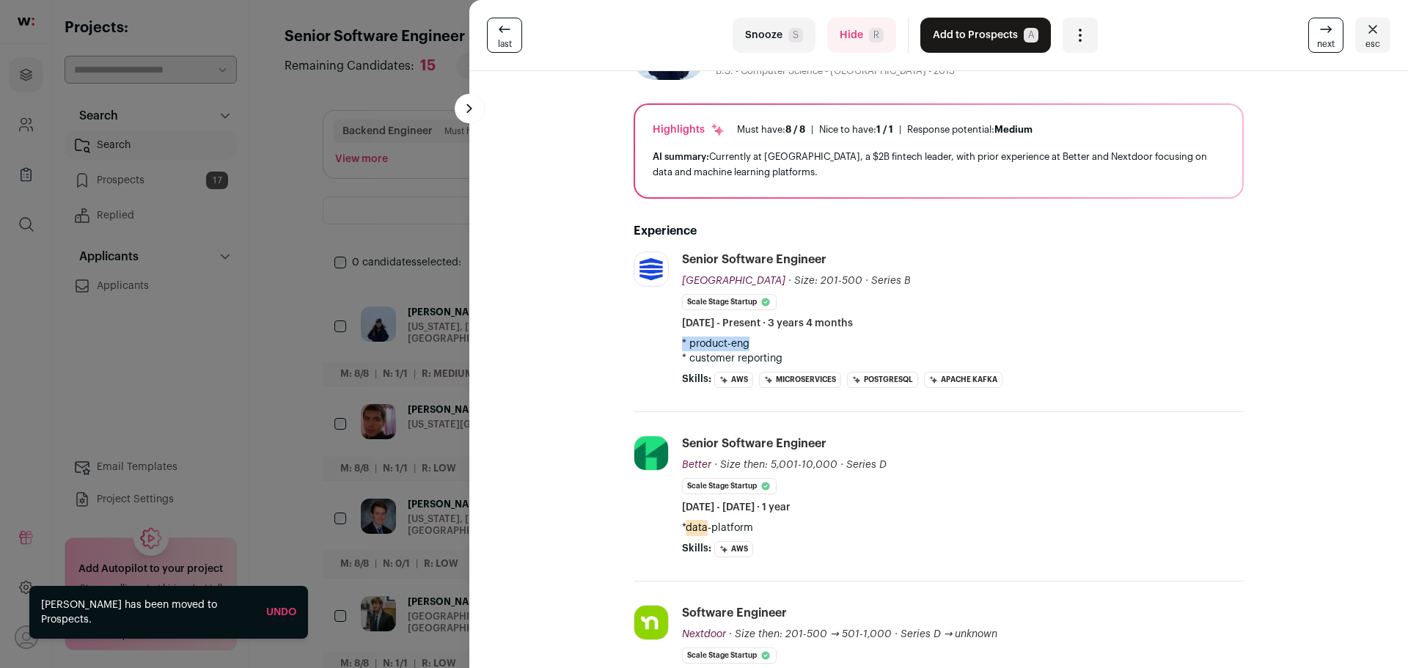
drag, startPoint x: 676, startPoint y: 345, endPoint x: 774, endPoint y: 351, distance: 98.5
click at [774, 351] on p "* product-eng * customer reporting" at bounding box center [963, 351] width 562 height 29
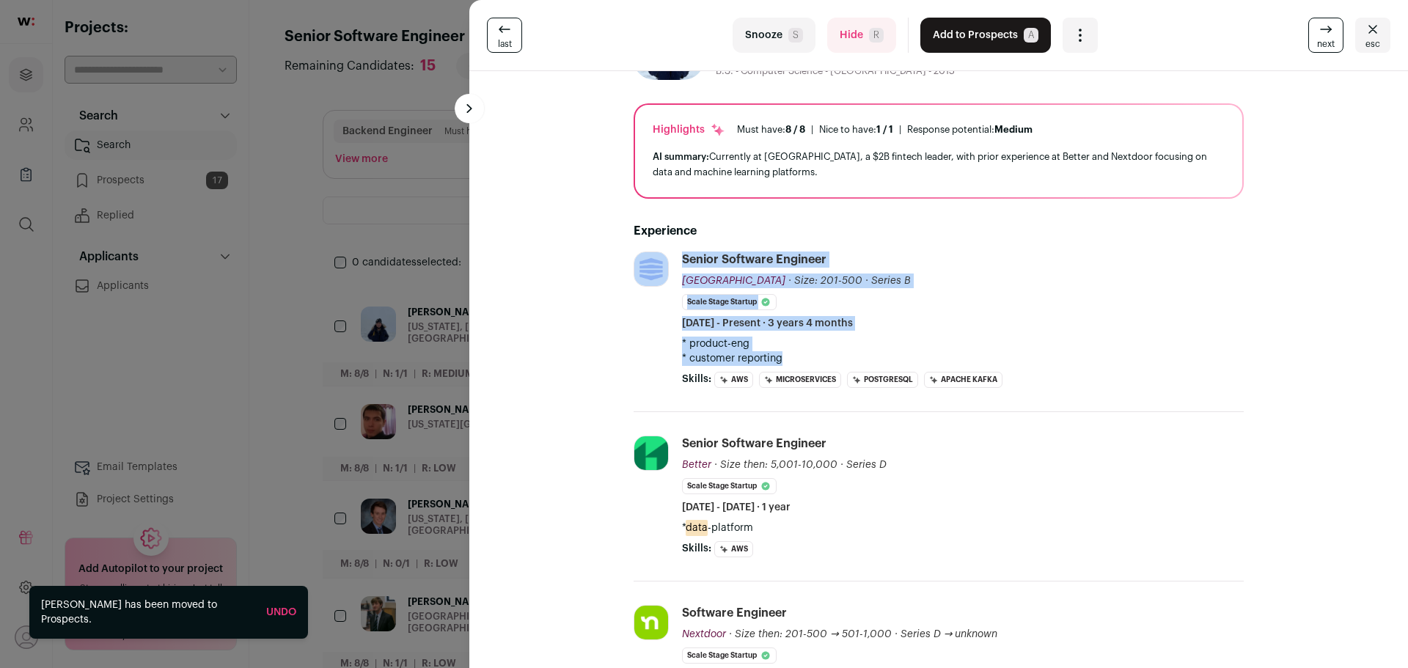
drag, startPoint x: 778, startPoint y: 362, endPoint x: 656, endPoint y: 336, distance: 125.1
click at [656, 336] on li "Clear Street clearstreet.io Add to company list Public / Private Private Valuat…" at bounding box center [939, 332] width 610 height 161
click at [656, 336] on div "Clear Street clearstreet.io Add to company list Public / Private Private Valuat…" at bounding box center [652, 320] width 37 height 136
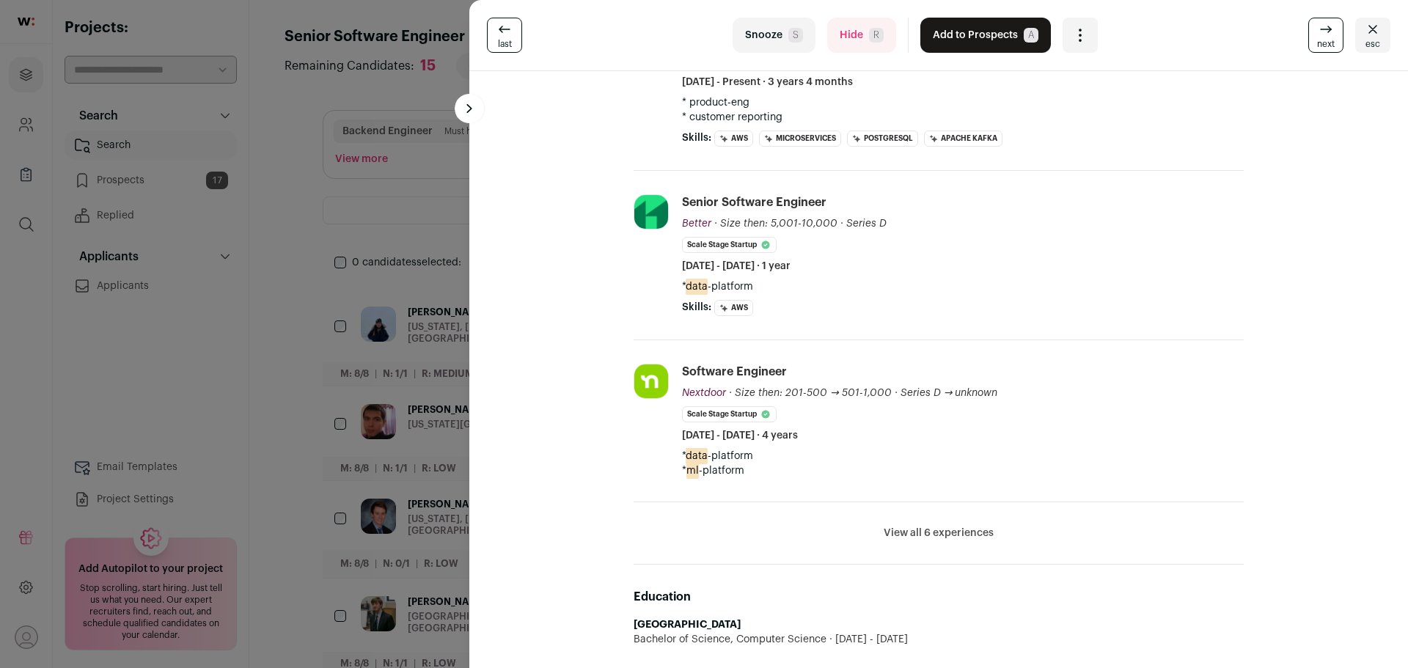
scroll to position [0, 0]
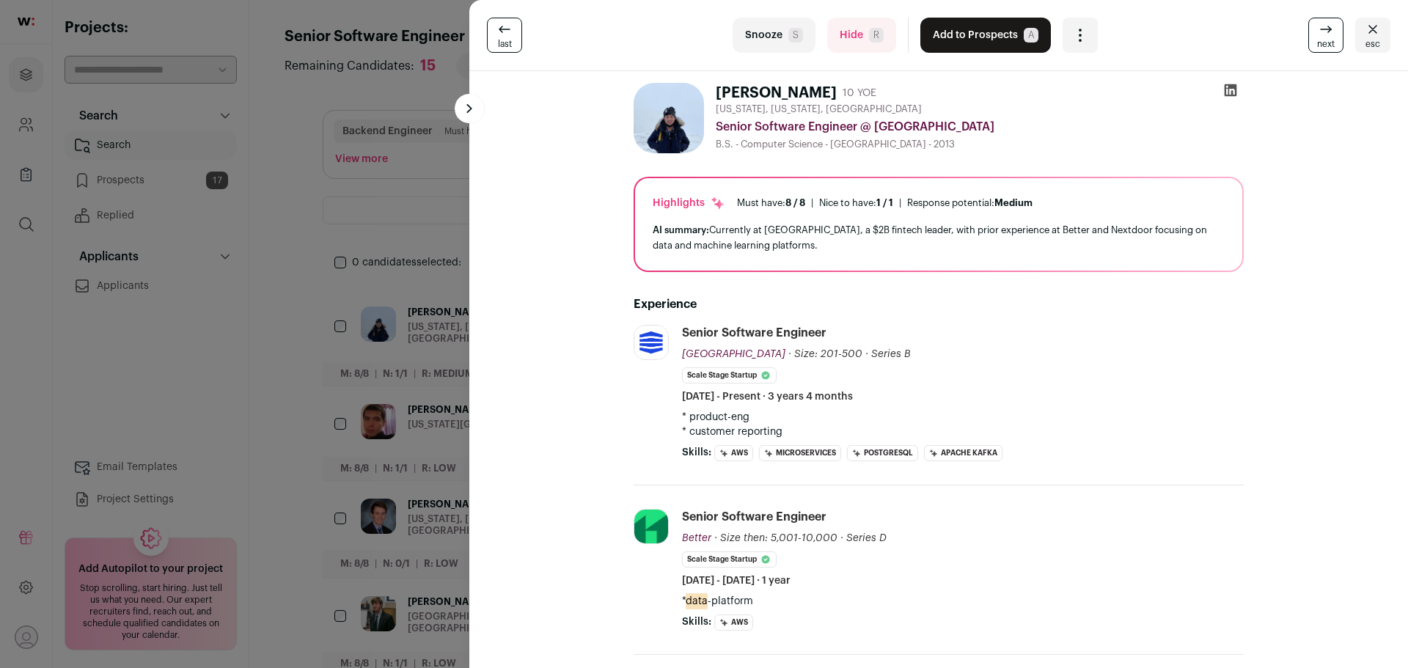
click at [969, 43] on button "Add to Prospects A" at bounding box center [985, 35] width 131 height 35
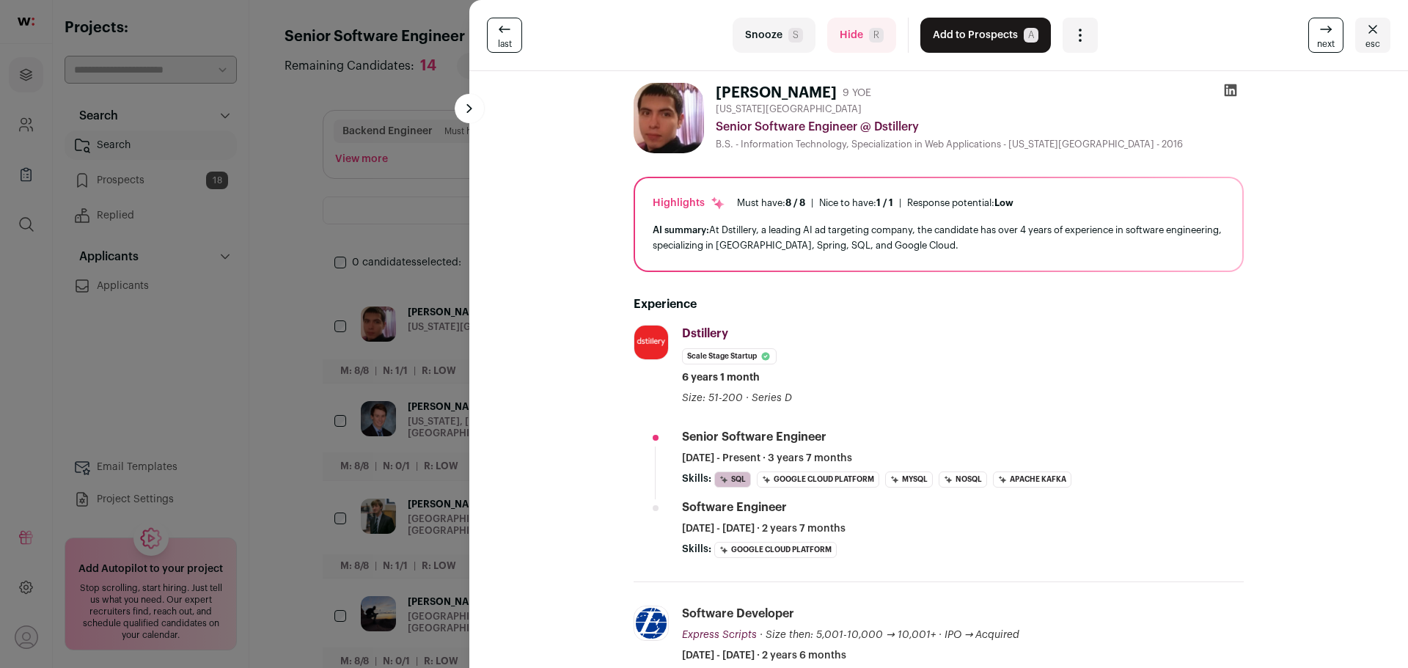
click at [984, 29] on button "Add to Prospects A" at bounding box center [985, 35] width 131 height 35
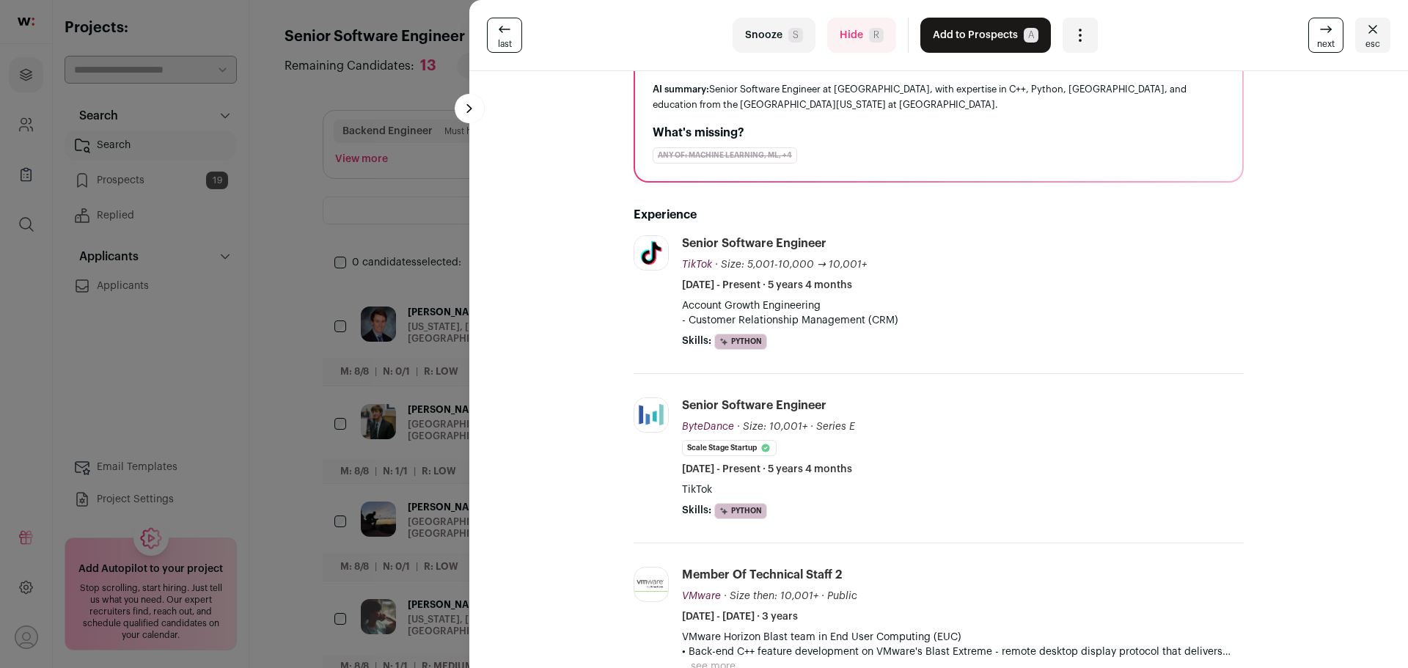
scroll to position [147, 0]
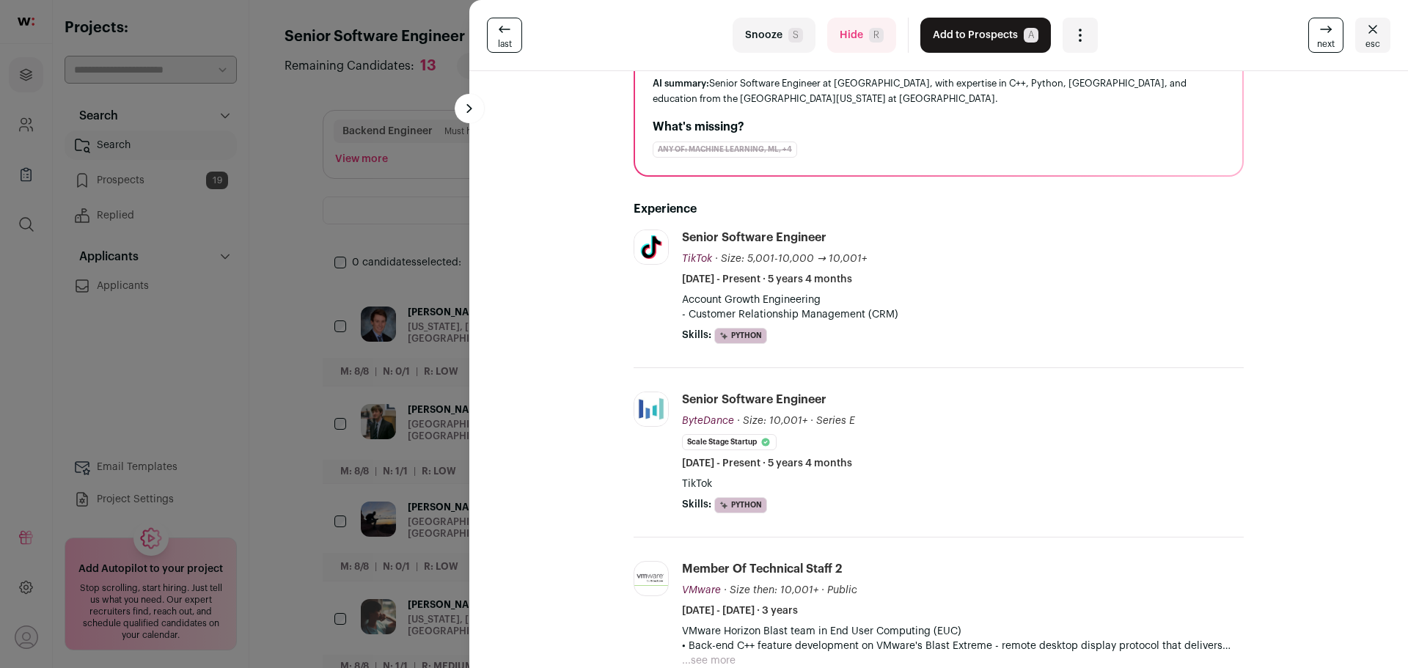
click at [876, 36] on span "R" at bounding box center [876, 35] width 15 height 15
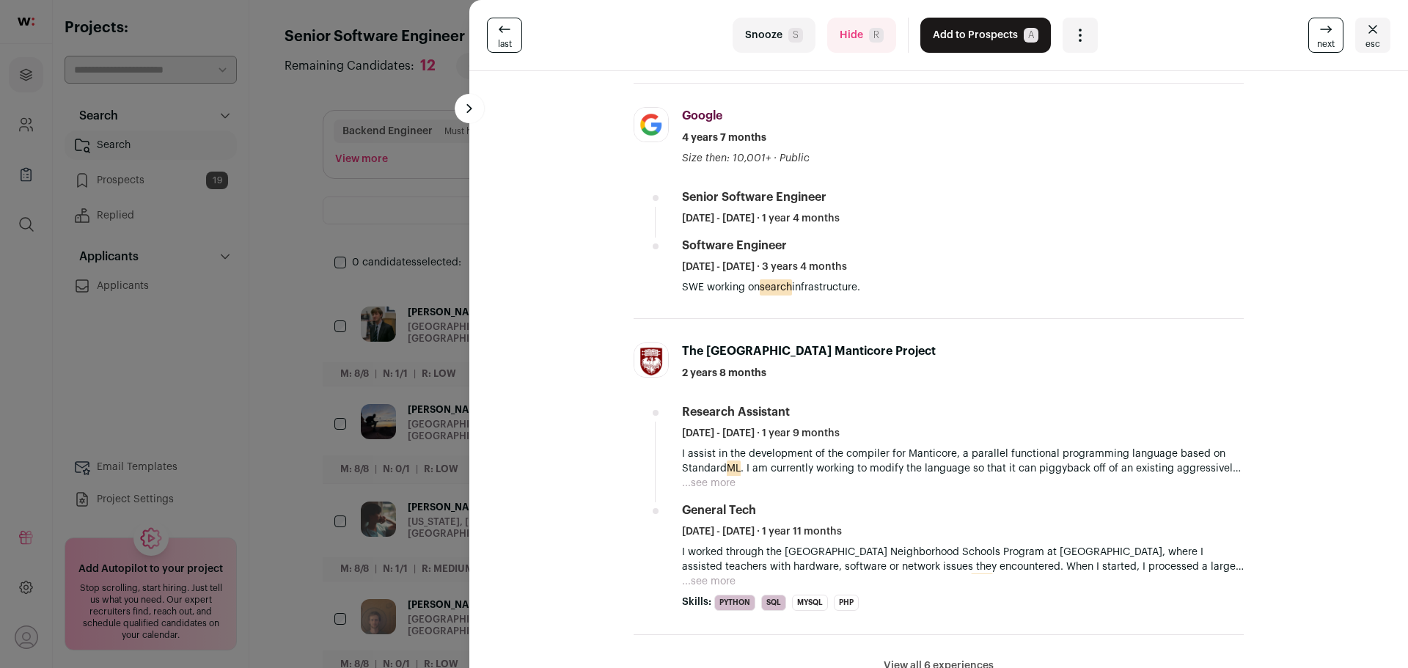
scroll to position [0, 0]
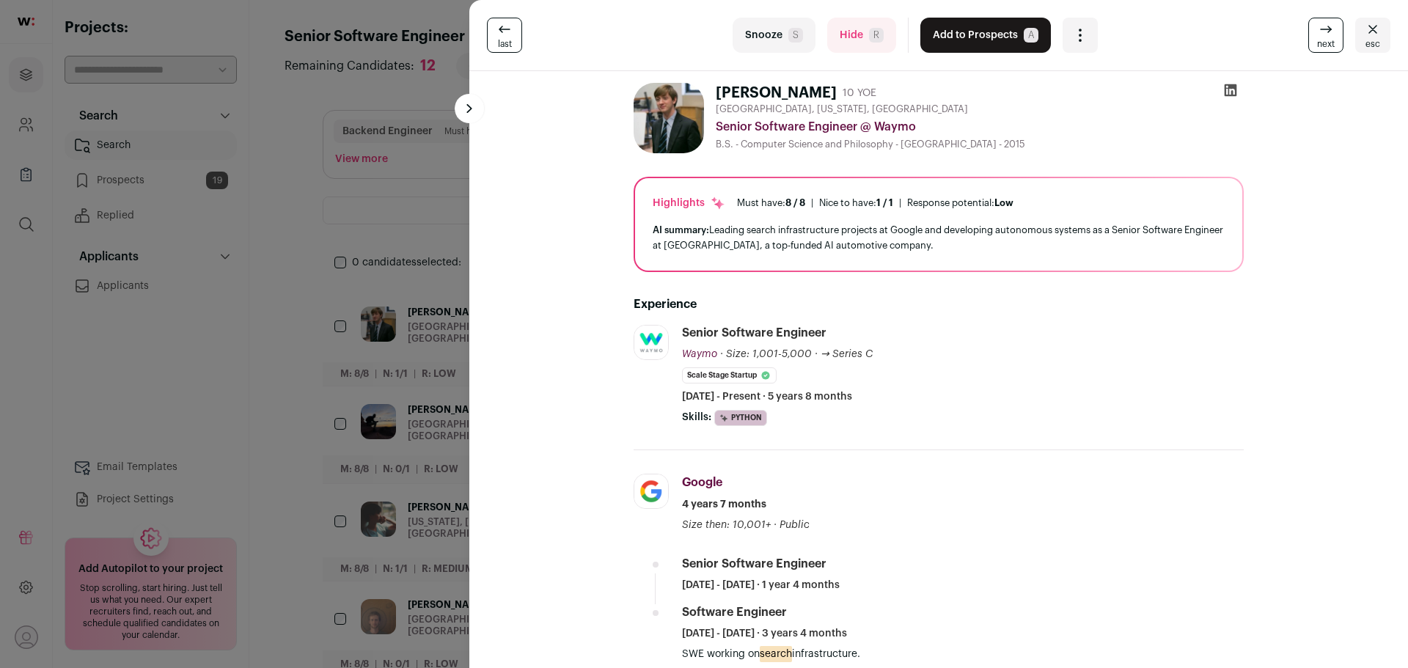
drag, startPoint x: 843, startPoint y: 28, endPoint x: 832, endPoint y: 40, distance: 16.6
click at [844, 28] on button "Hide R" at bounding box center [861, 35] width 69 height 35
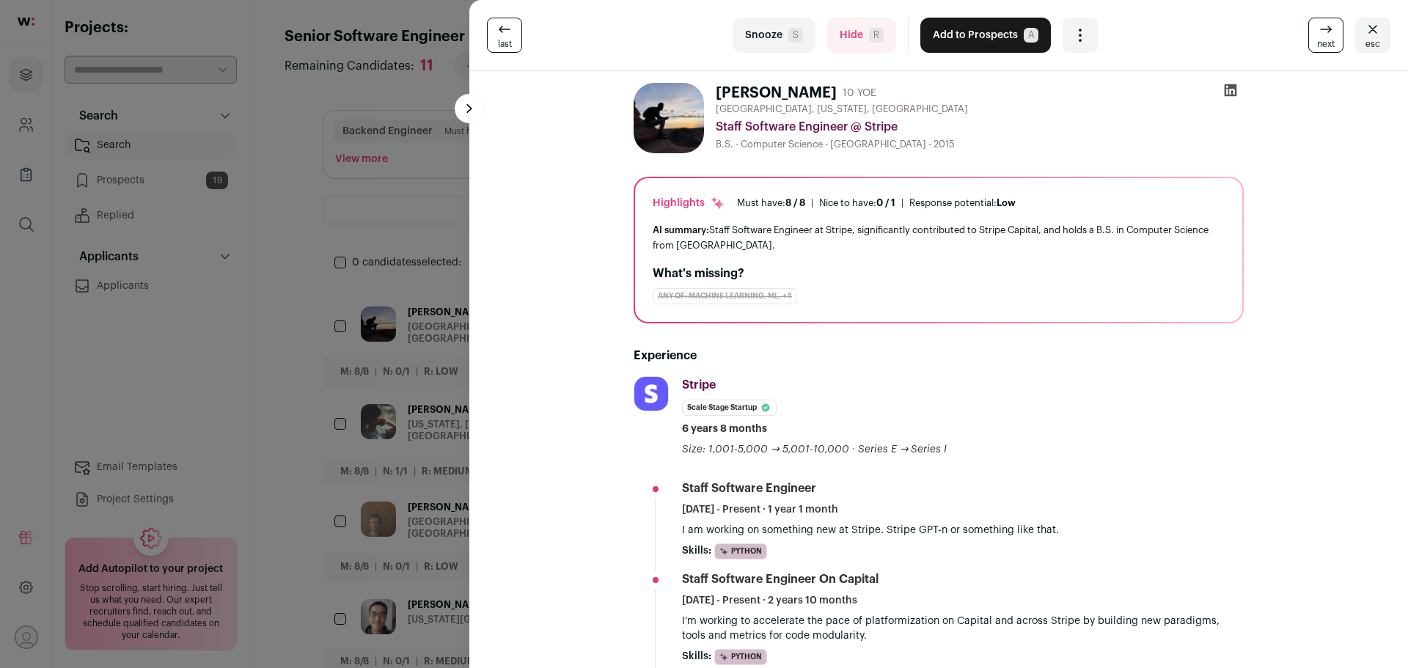
click at [950, 34] on button "Add to Prospects A" at bounding box center [985, 35] width 131 height 35
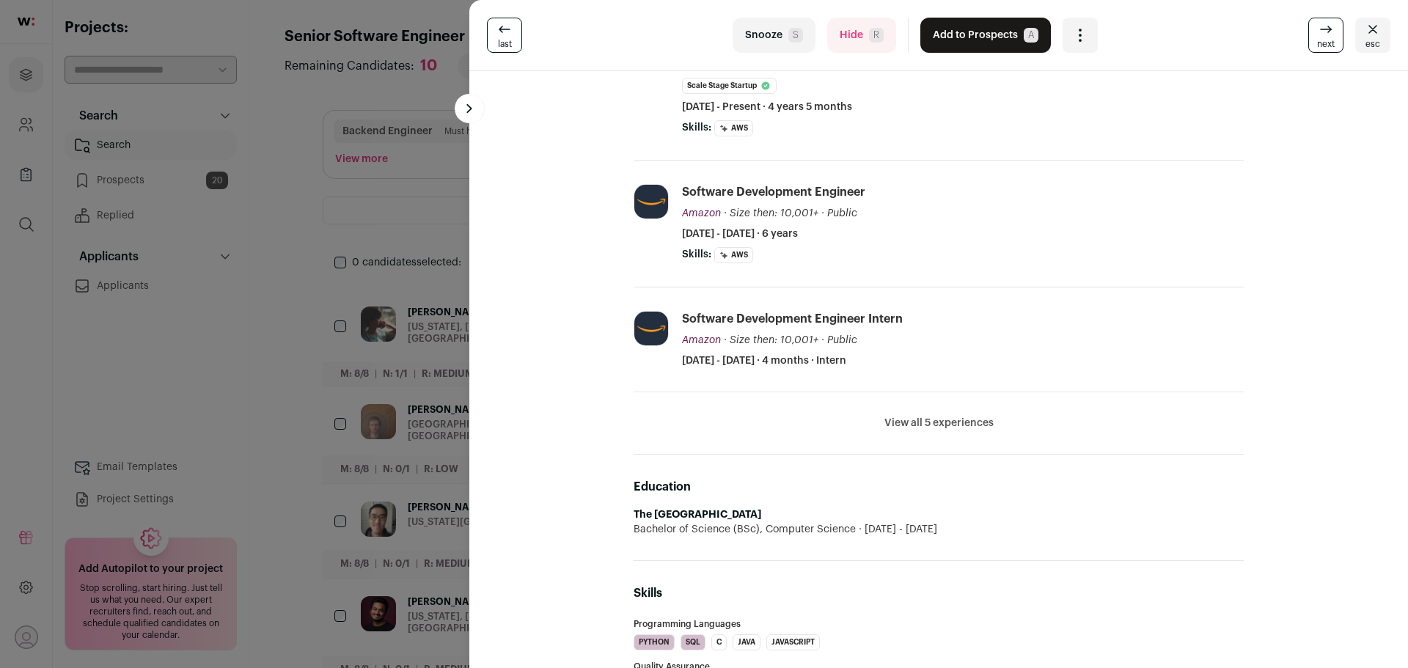
scroll to position [293, 0]
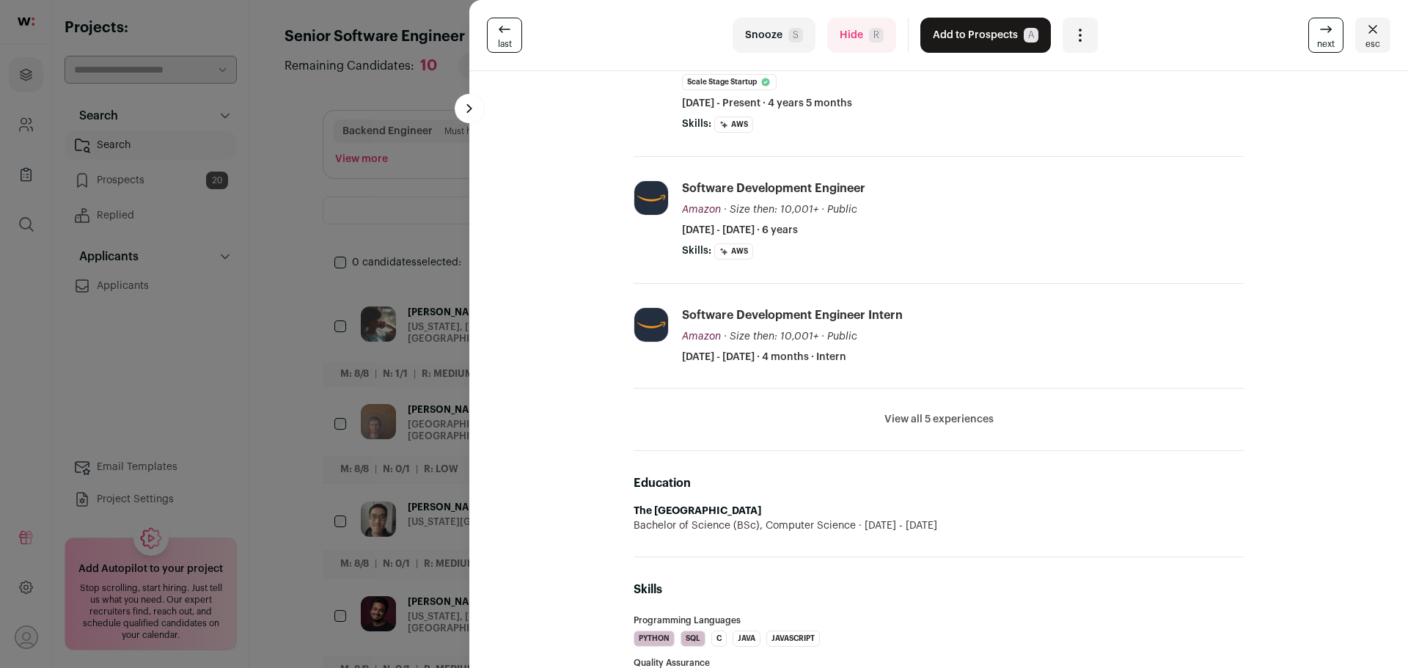
click at [950, 428] on li "View all 5 experiences View less" at bounding box center [939, 420] width 610 height 62
click at [904, 419] on button "View all 5 experiences" at bounding box center [938, 419] width 109 height 15
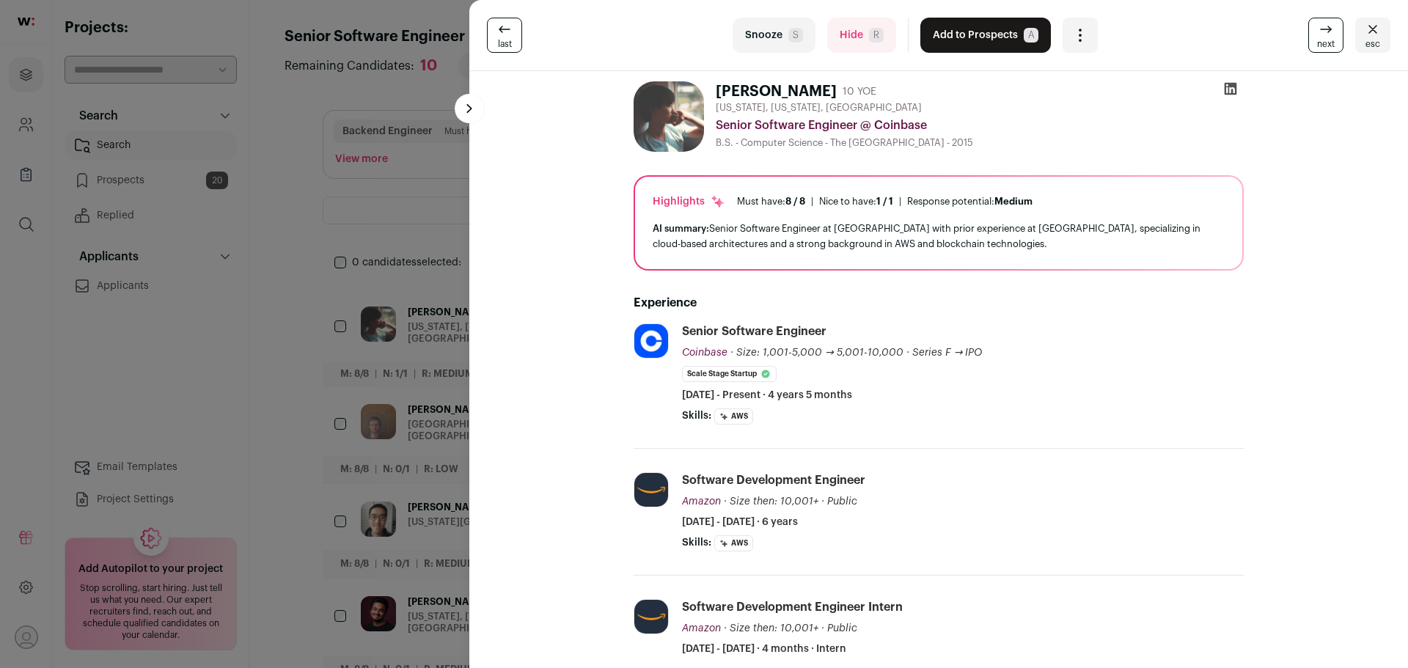
scroll to position [0, 0]
click at [952, 49] on button "Add to Prospects A" at bounding box center [985, 35] width 131 height 35
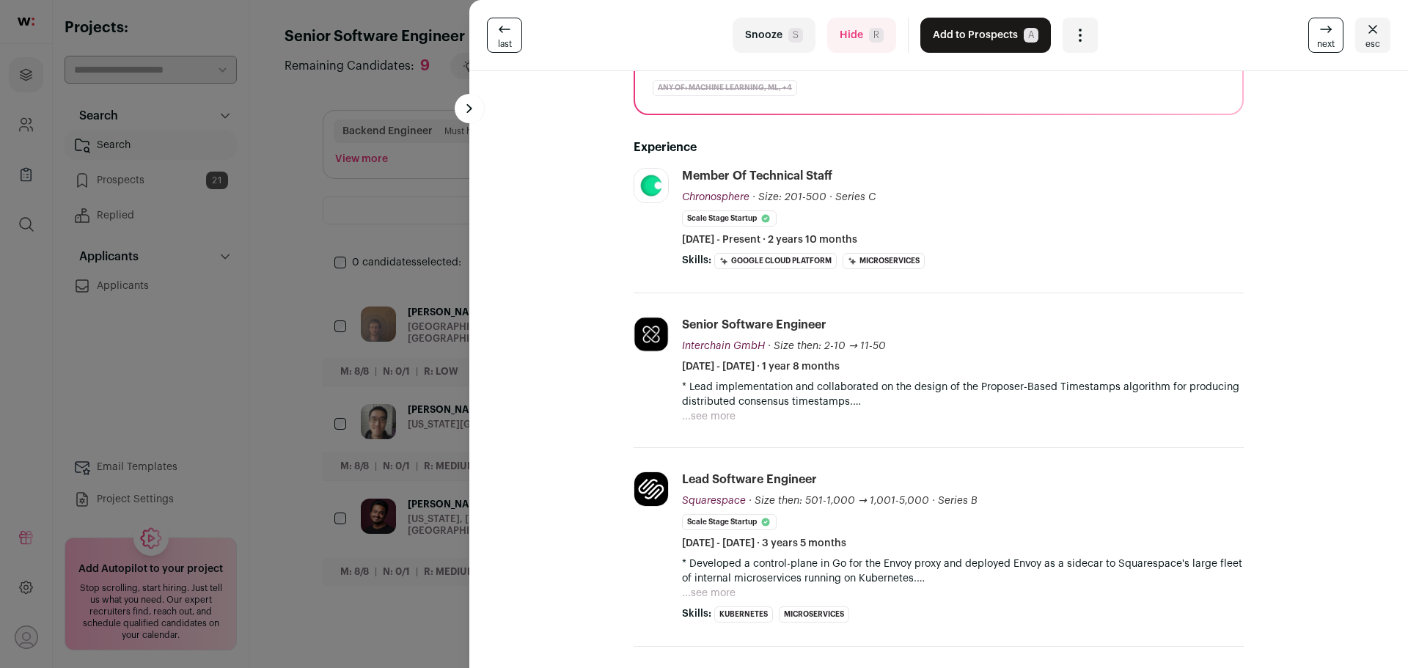
scroll to position [293, 0]
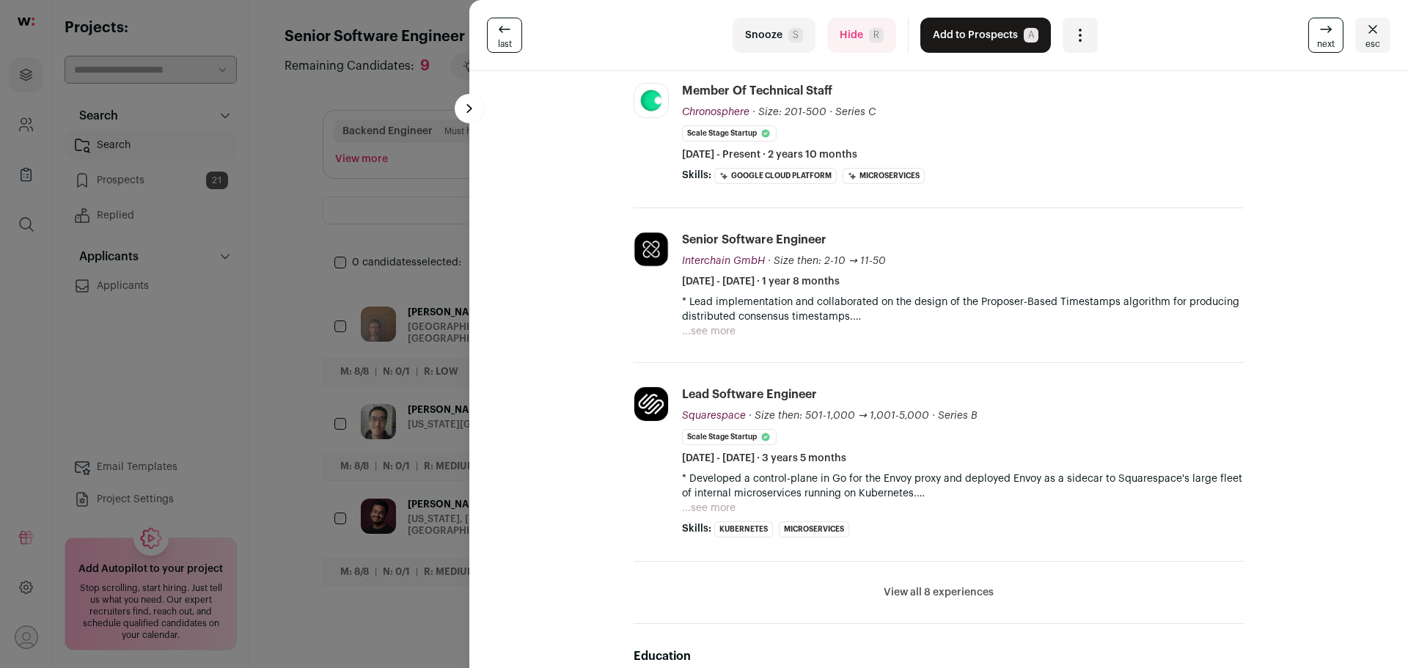
click at [716, 504] on button "...see more" at bounding box center [709, 508] width 54 height 15
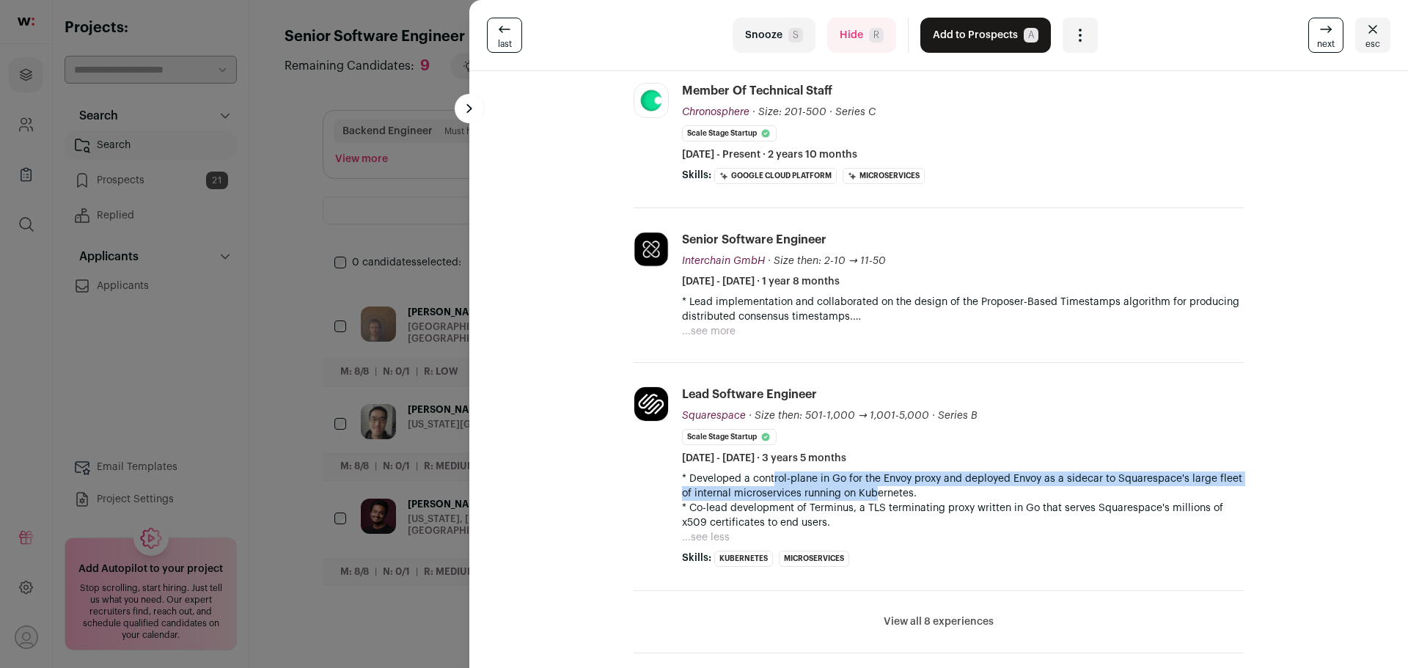
drag, startPoint x: 763, startPoint y: 480, endPoint x: 868, endPoint y: 488, distance: 105.1
click at [868, 488] on p "* Developed a control-plane in Go for the Envoy proxy and deployed Envoy as a s…" at bounding box center [963, 486] width 562 height 29
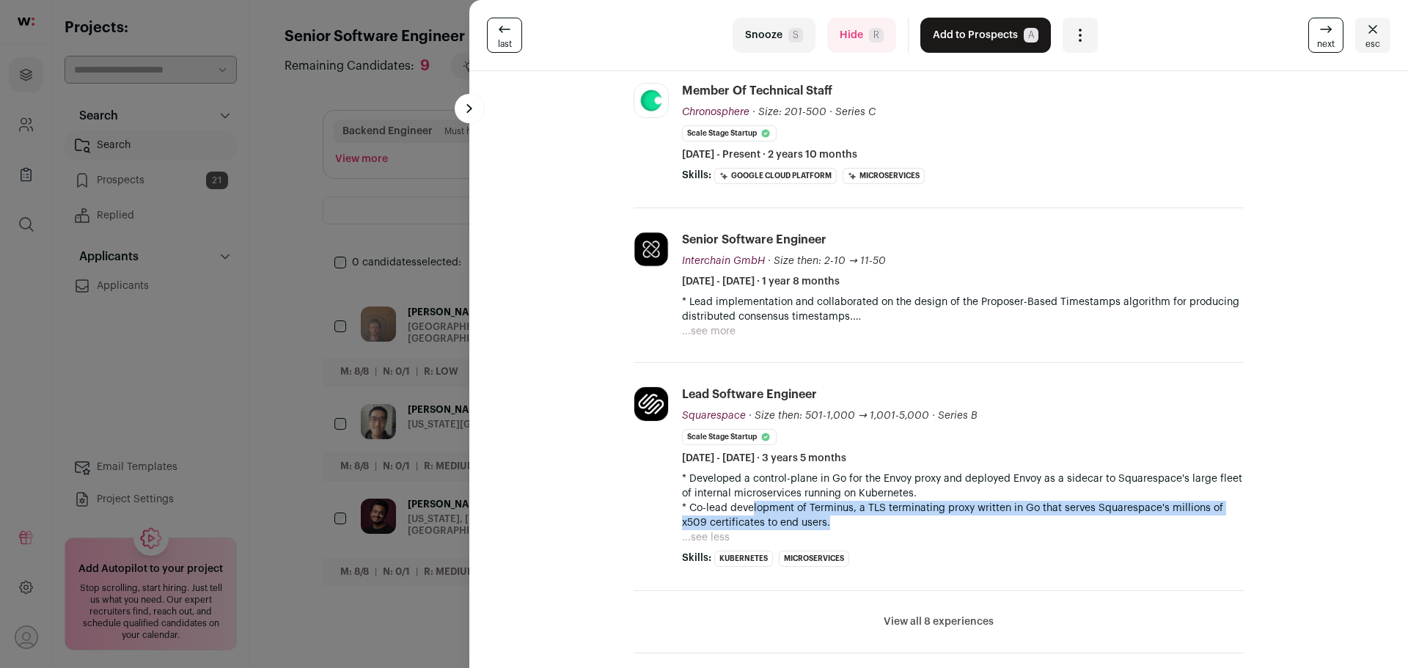
drag, startPoint x: 746, startPoint y: 506, endPoint x: 840, endPoint y: 516, distance: 94.4
click at [840, 516] on p "* Co-lead development of Terminus, a TLS terminating proxy written in Go that s…" at bounding box center [963, 515] width 562 height 29
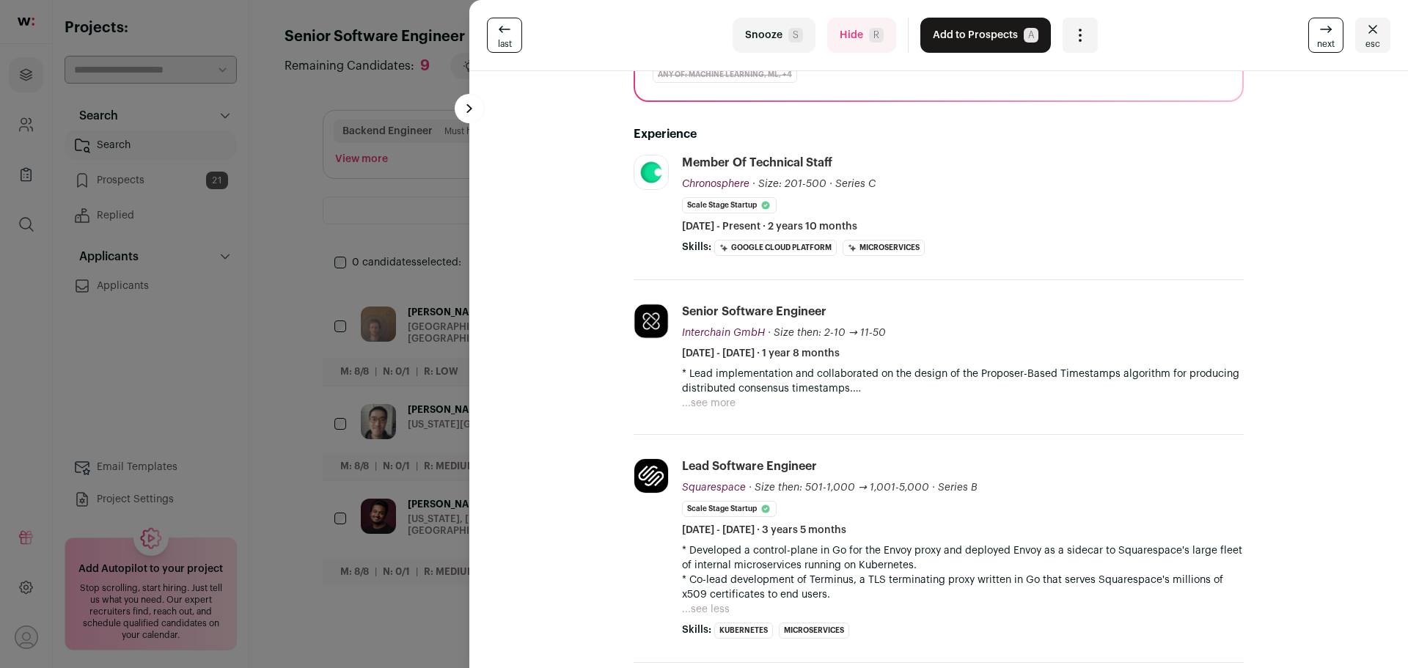
scroll to position [220, 0]
click at [709, 399] on button "...see more" at bounding box center [709, 404] width 54 height 15
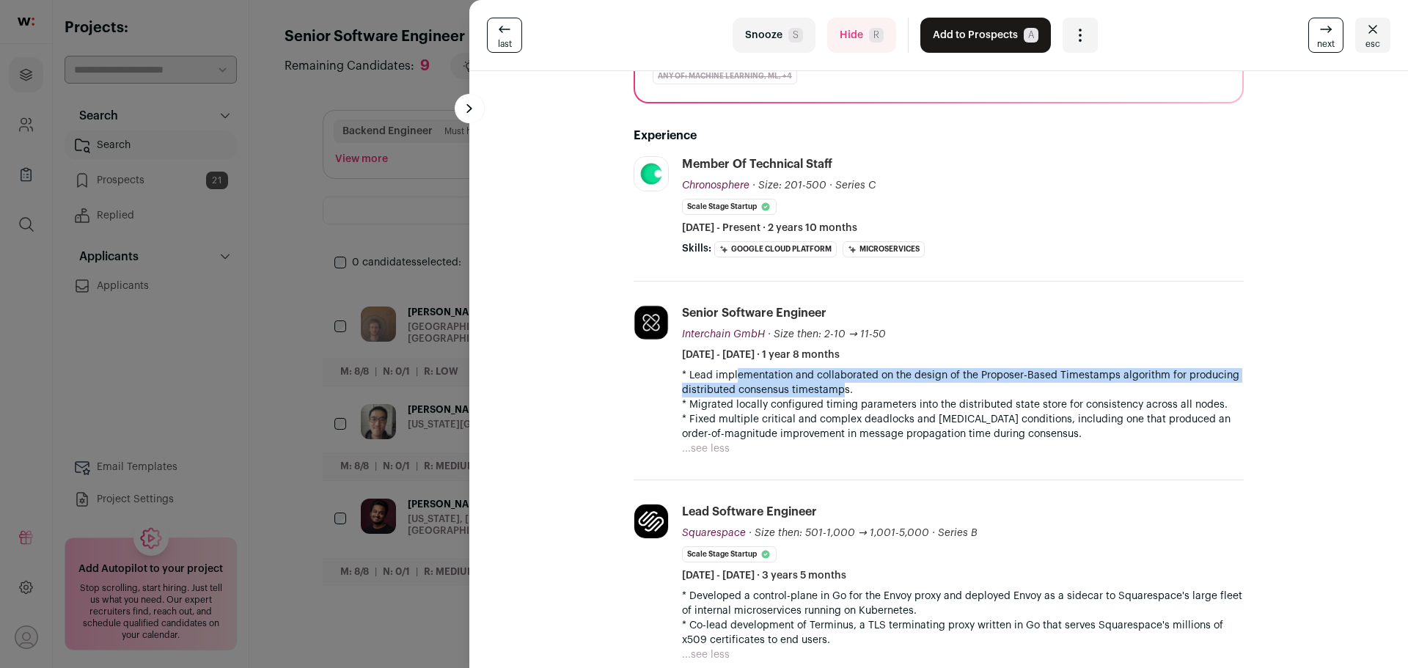
drag, startPoint x: 729, startPoint y: 381, endPoint x: 853, endPoint y: 388, distance: 124.2
click at [851, 388] on p "* Lead implementation and collaborated on the design of the Proposer-Based Time…" at bounding box center [963, 382] width 562 height 29
click at [854, 388] on p "* Lead implementation and collaborated on the design of the Proposer-Based Time…" at bounding box center [963, 382] width 562 height 29
click at [882, 388] on p "* Lead implementation and collaborated on the design of the Proposer-Based Time…" at bounding box center [963, 382] width 562 height 29
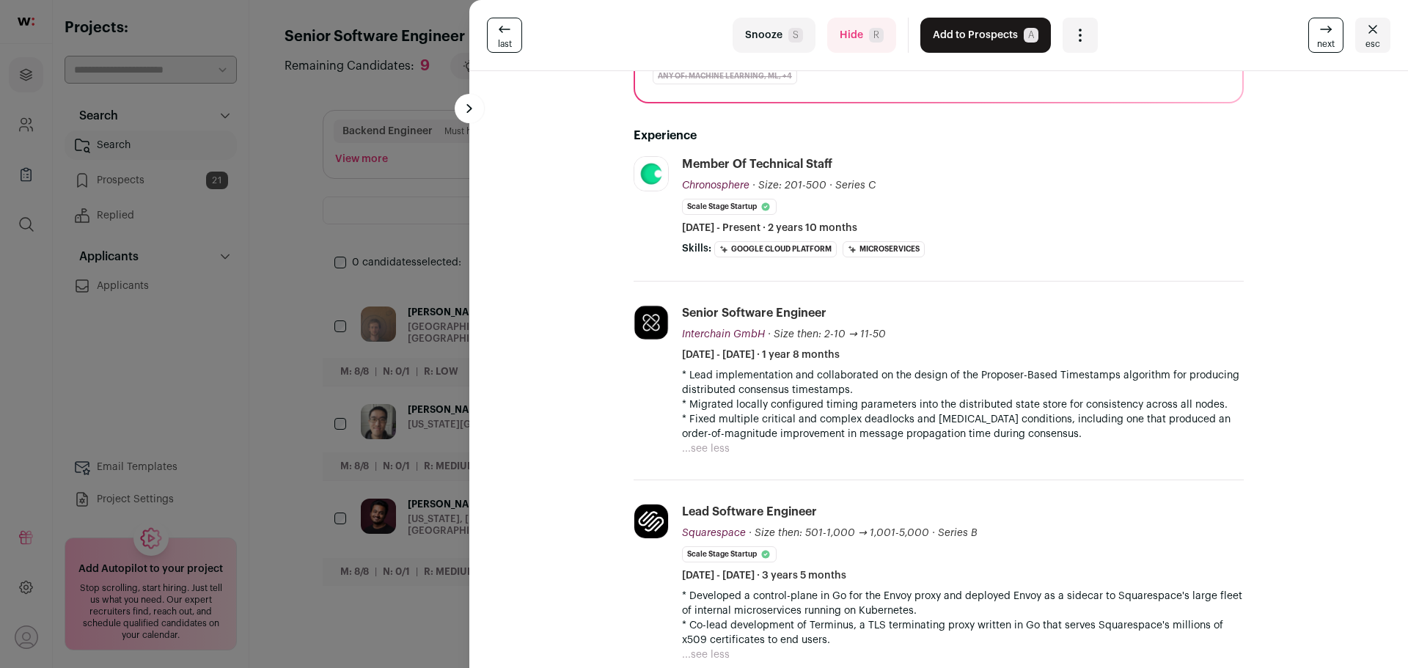
drag, startPoint x: 878, startPoint y: 388, endPoint x: 797, endPoint y: 381, distance: 81.0
click at [797, 381] on p "* Lead implementation and collaborated on the design of the Proposer-Based Time…" at bounding box center [963, 382] width 562 height 29
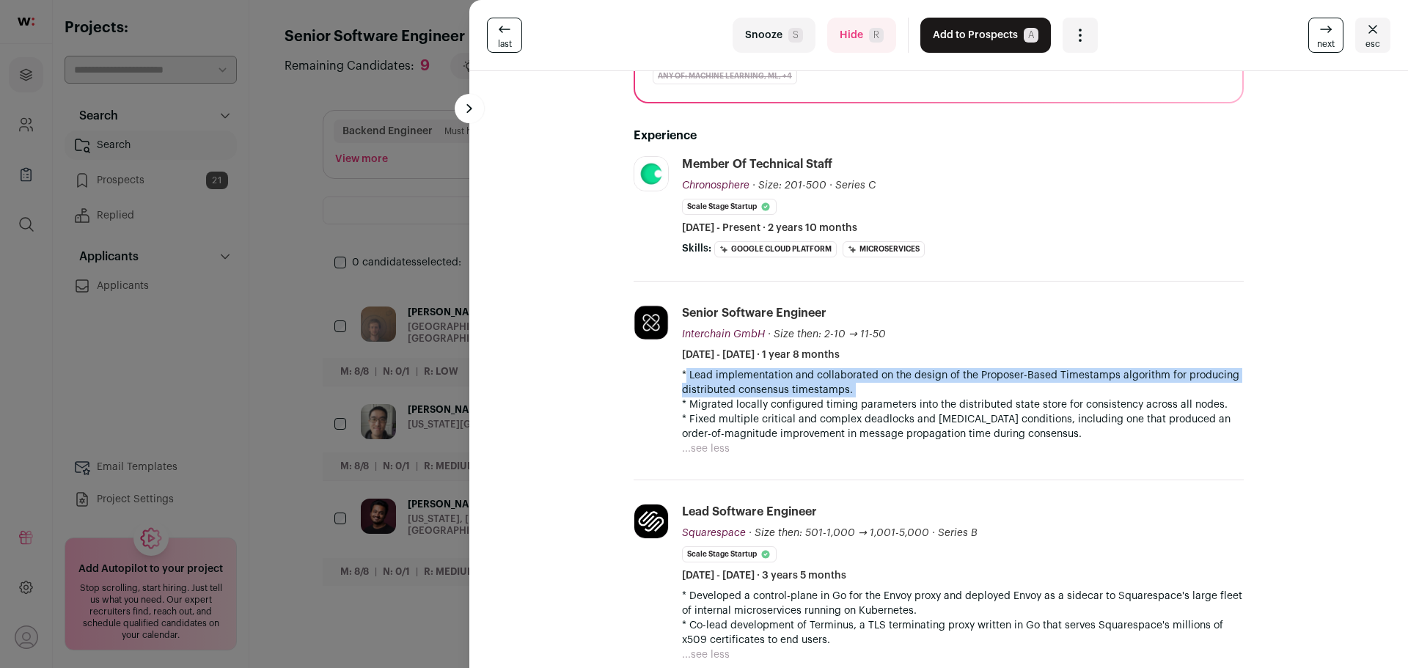
click at [797, 381] on p "* Lead implementation and collaborated on the design of the Proposer-Based Time…" at bounding box center [963, 382] width 562 height 29
click at [819, 381] on p "* Lead implementation and collaborated on the design of the Proposer-Based Time…" at bounding box center [963, 382] width 562 height 29
drag, startPoint x: 788, startPoint y: 373, endPoint x: 875, endPoint y: 392, distance: 89.5
click at [875, 392] on p "* Lead implementation and collaborated on the design of the Proposer-Based Time…" at bounding box center [963, 382] width 562 height 29
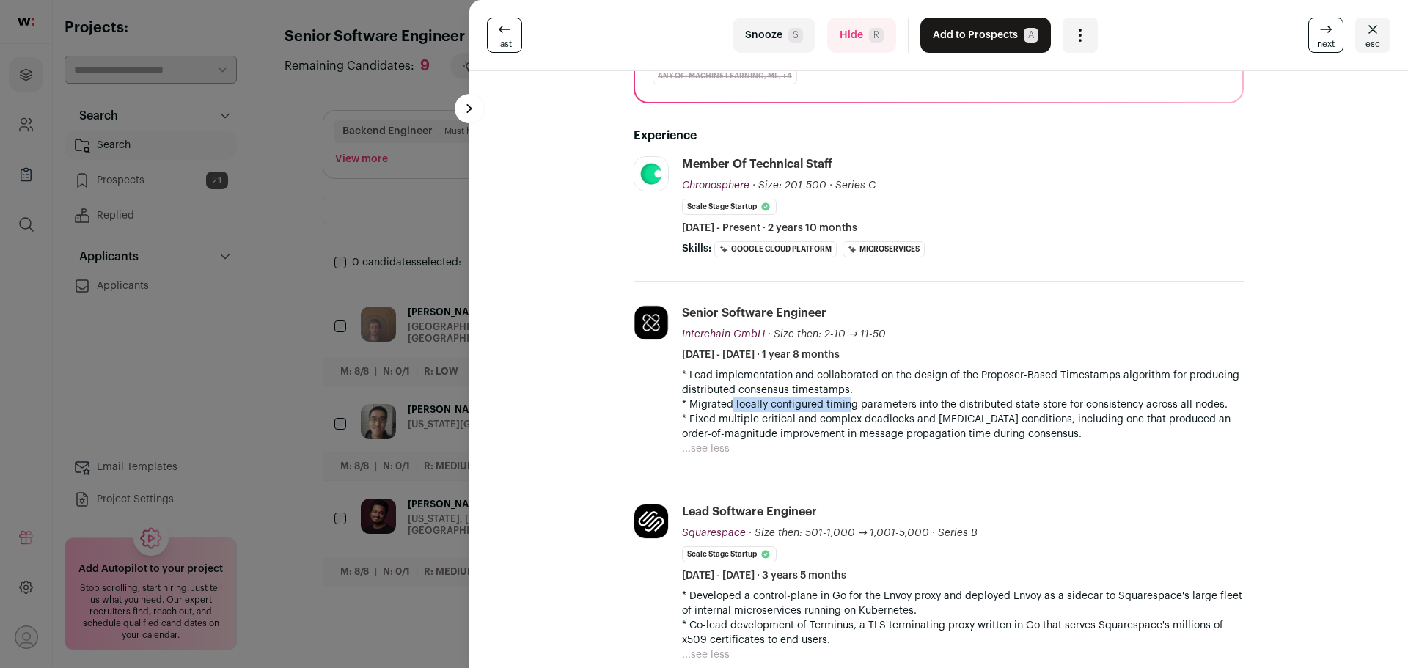
drag, startPoint x: 725, startPoint y: 402, endPoint x: 841, endPoint y: 406, distance: 116.0
click at [841, 406] on p "* Migrated locally configured timing parameters into the distributed state stor…" at bounding box center [963, 404] width 562 height 15
drag, startPoint x: 676, startPoint y: 403, endPoint x: 764, endPoint y: 406, distance: 88.1
click at [762, 406] on p "* Migrated locally configured timing parameters into the distributed state stor…" at bounding box center [963, 404] width 562 height 15
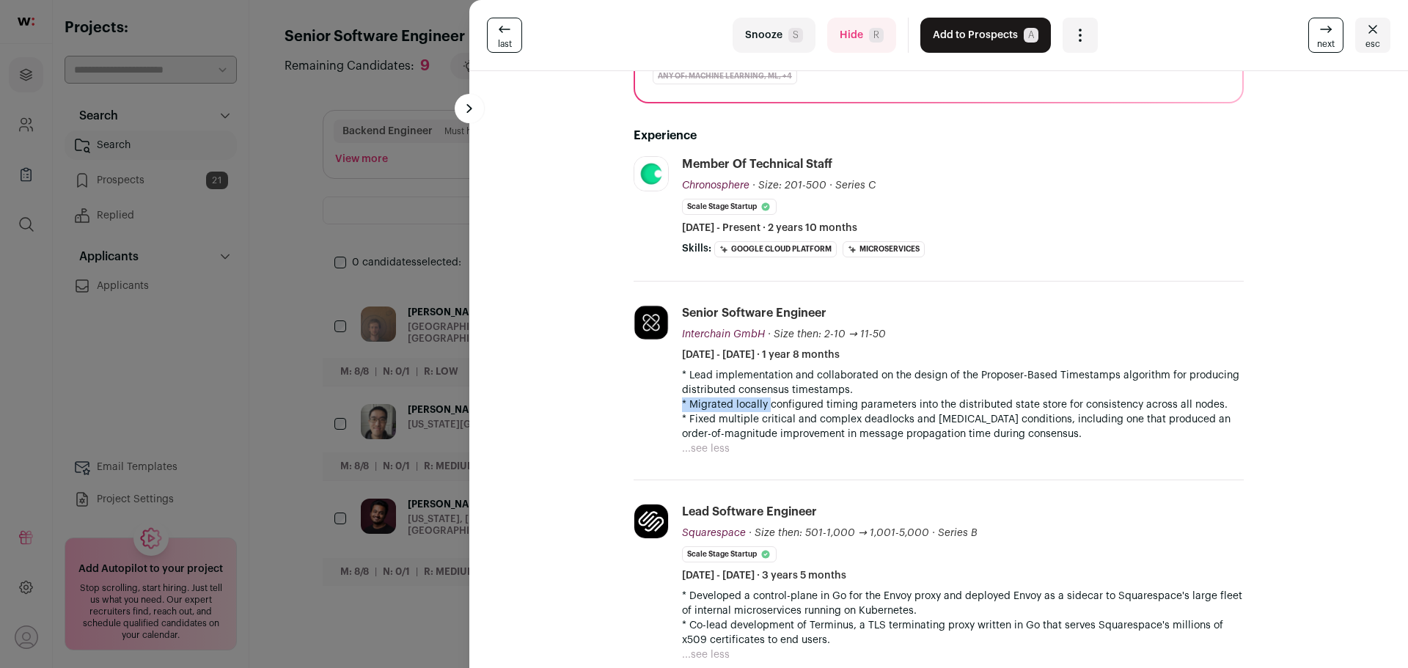
click at [764, 406] on p "* Migrated locally configured timing parameters into the distributed state stor…" at bounding box center [963, 404] width 562 height 15
drag, startPoint x: 734, startPoint y: 402, endPoint x: 827, endPoint y: 405, distance: 93.2
click at [827, 405] on p "* Migrated locally configured timing parameters into the distributed state stor…" at bounding box center [963, 404] width 562 height 15
click at [832, 405] on p "* Migrated locally configured timing parameters into the distributed state stor…" at bounding box center [963, 404] width 562 height 15
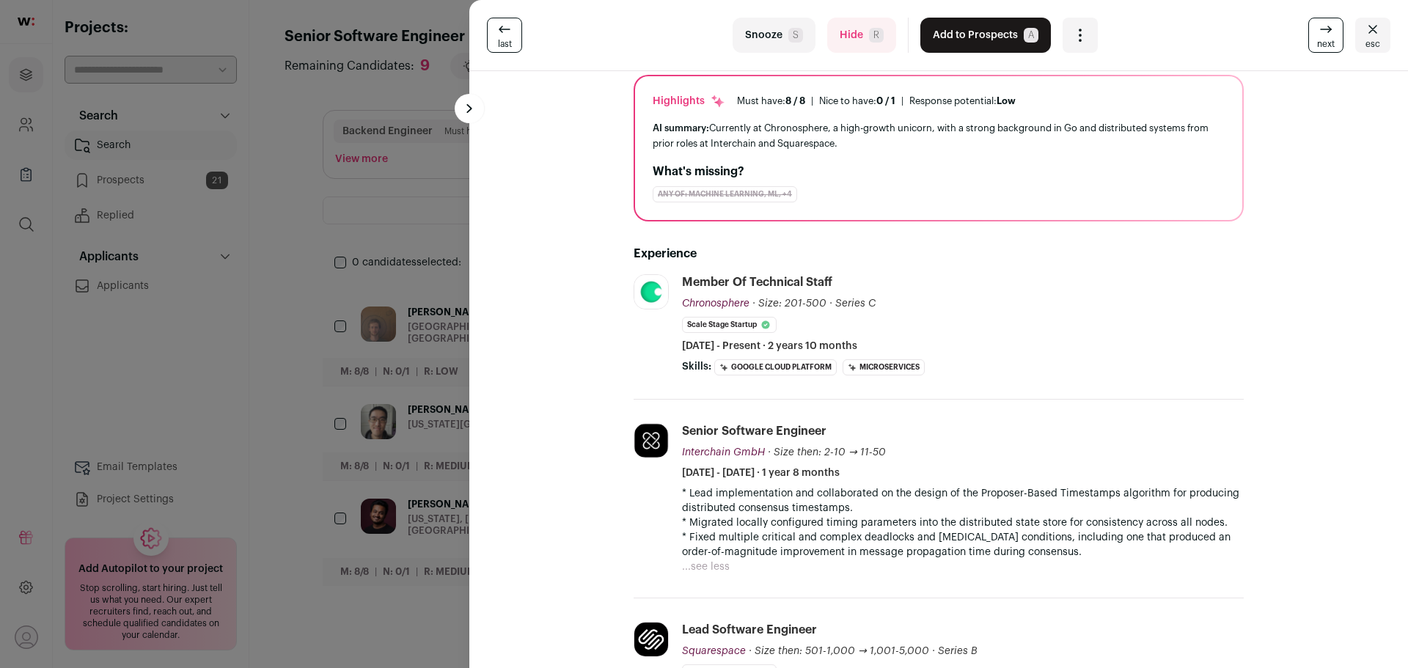
scroll to position [0, 0]
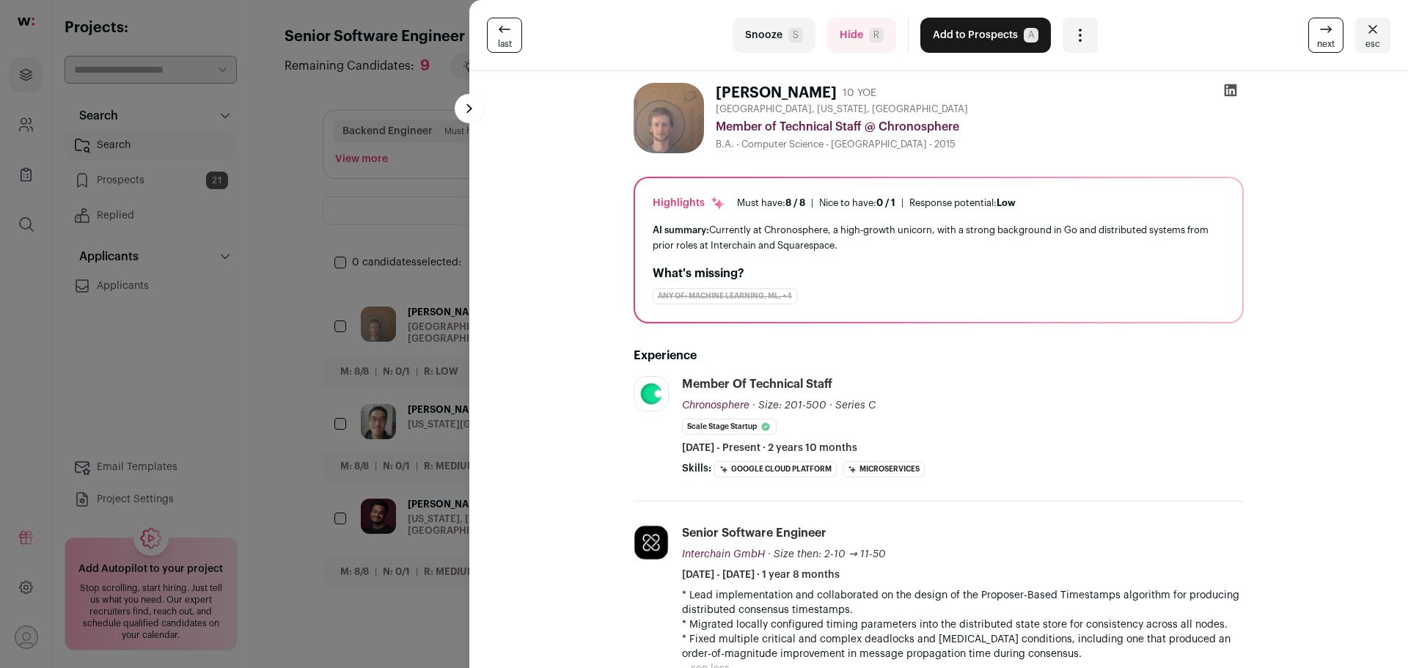
click at [850, 37] on button "Hide R" at bounding box center [861, 35] width 69 height 35
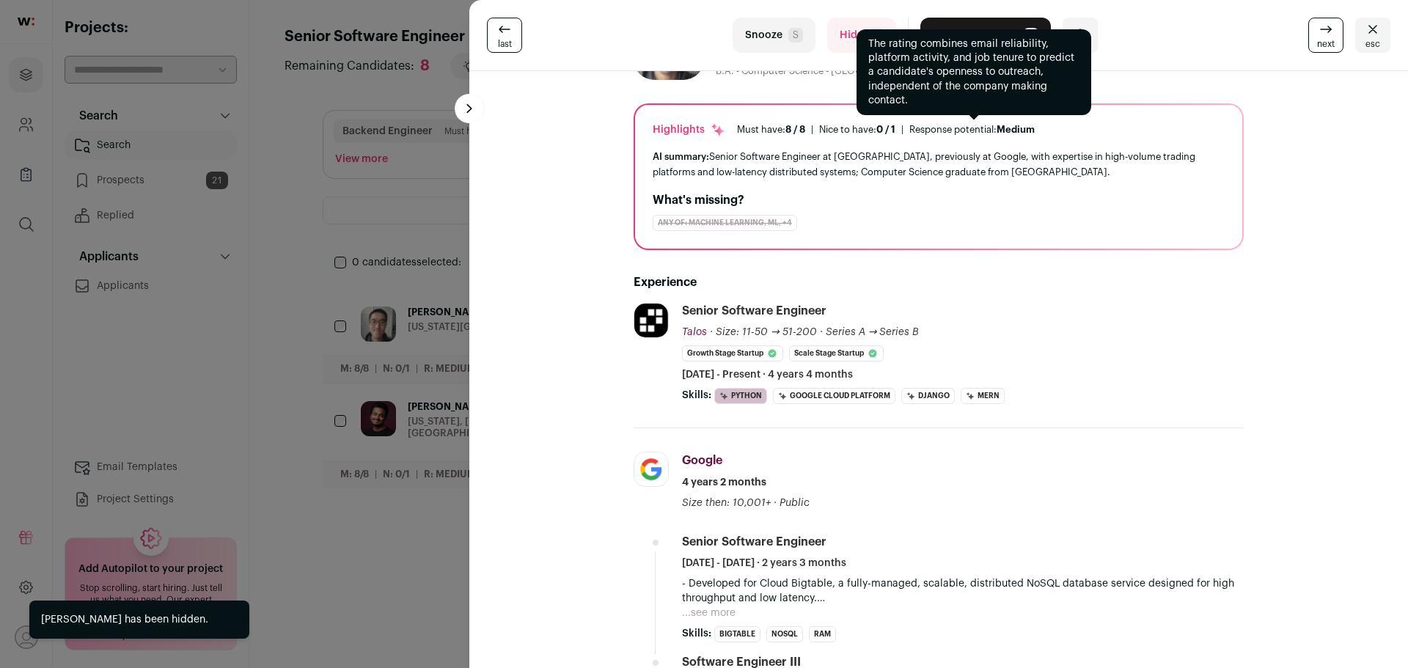
scroll to position [147, 0]
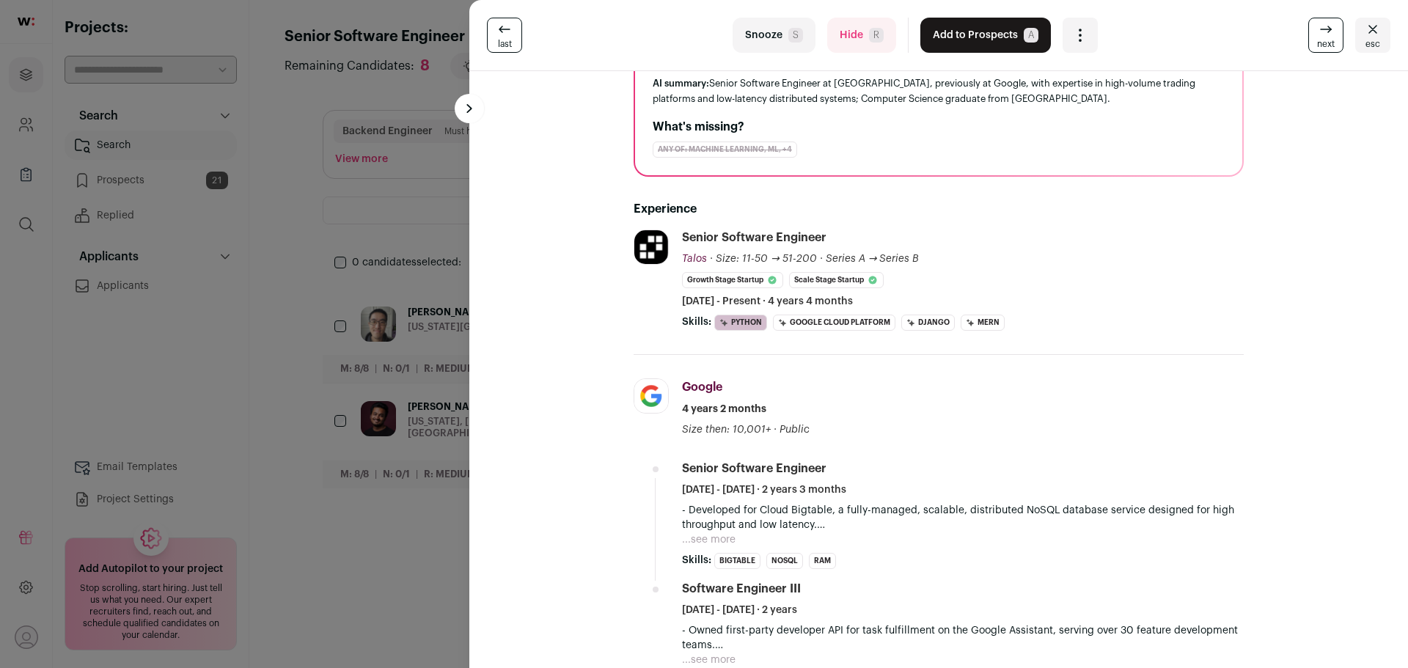
click at [705, 536] on button "...see more" at bounding box center [709, 539] width 54 height 15
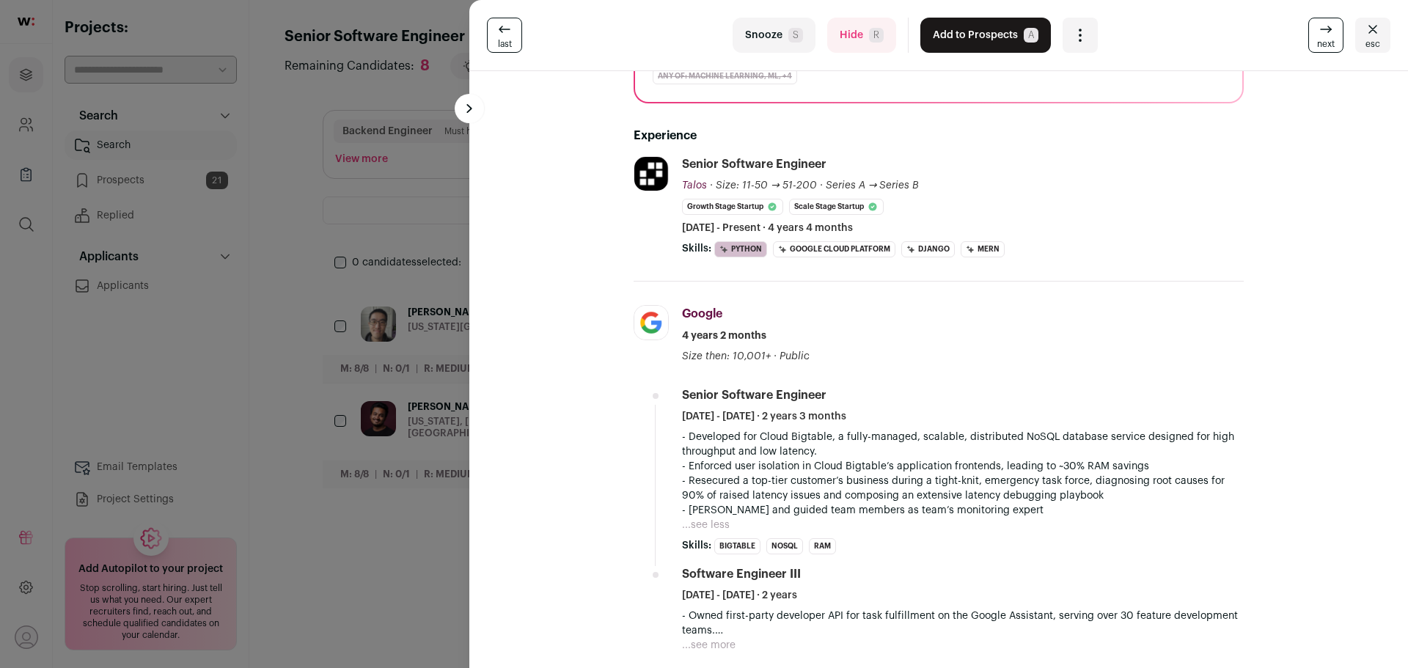
scroll to position [293, 0]
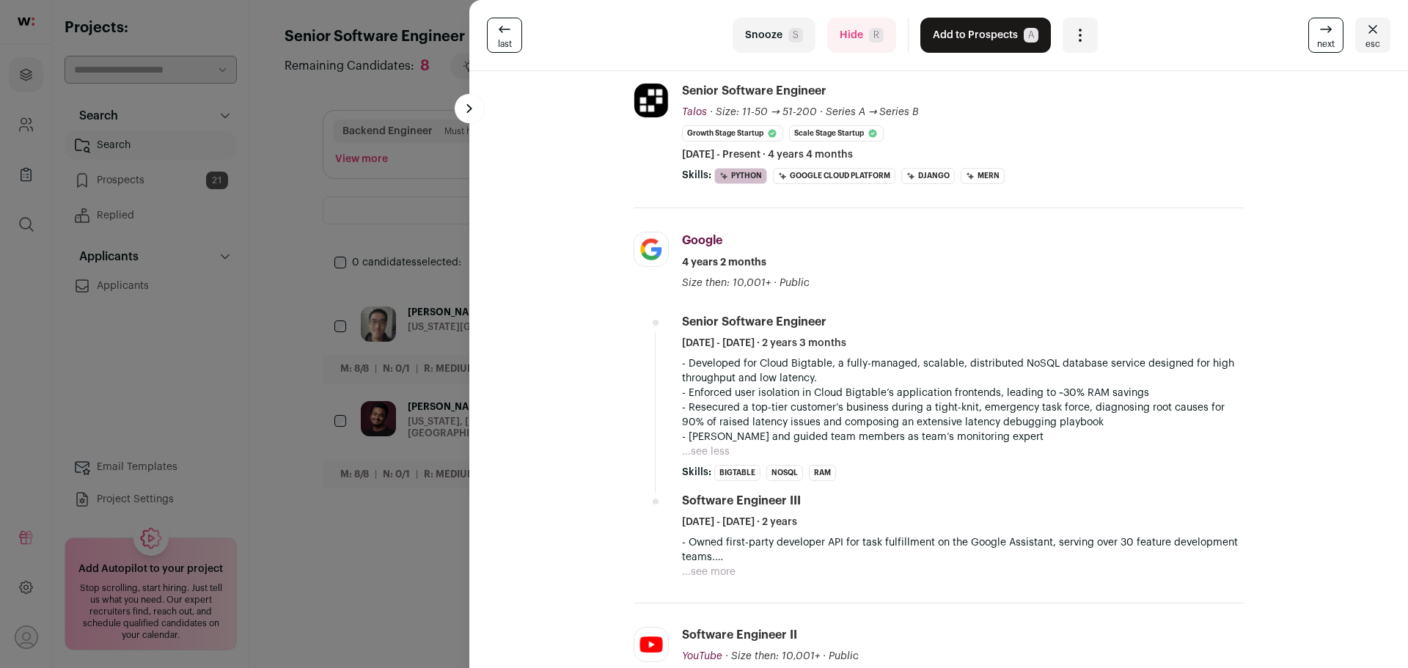
click at [700, 567] on button "...see more" at bounding box center [709, 572] width 54 height 15
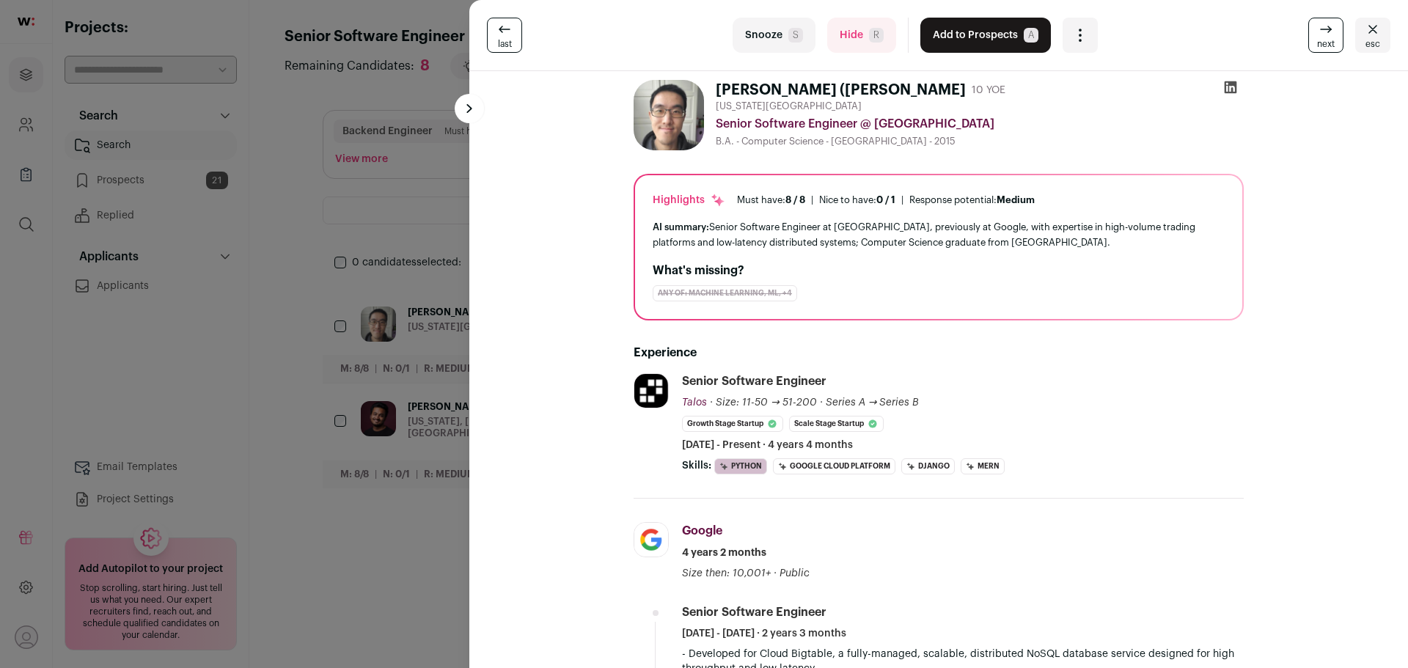
scroll to position [0, 0]
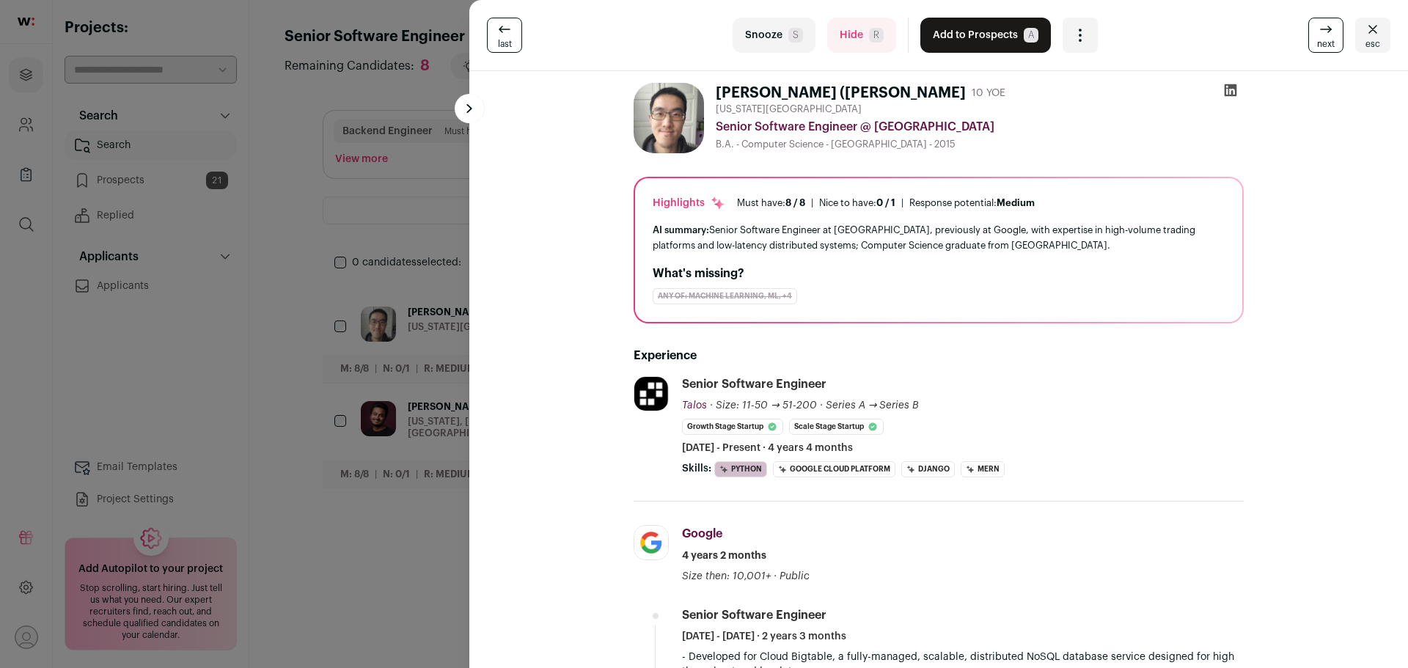
click at [999, 38] on button "Add to Prospects A" at bounding box center [985, 35] width 131 height 35
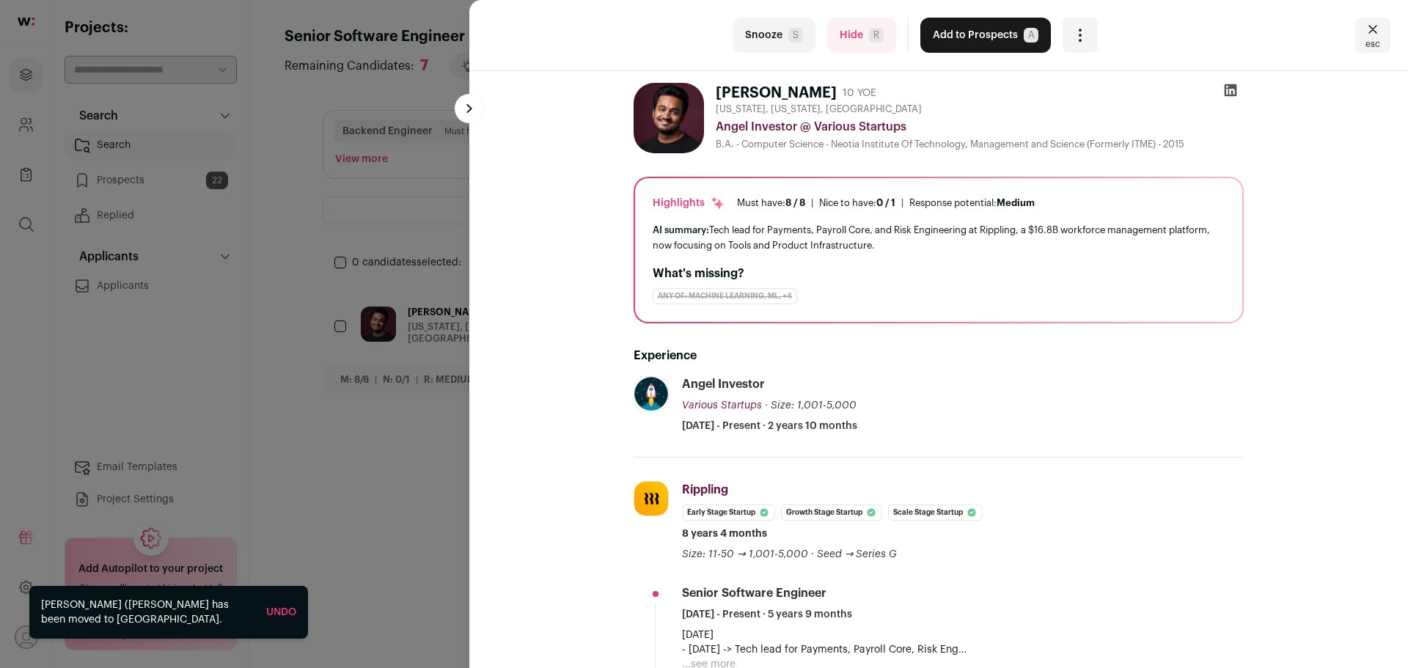
click at [856, 42] on button "Hide R" at bounding box center [861, 35] width 69 height 35
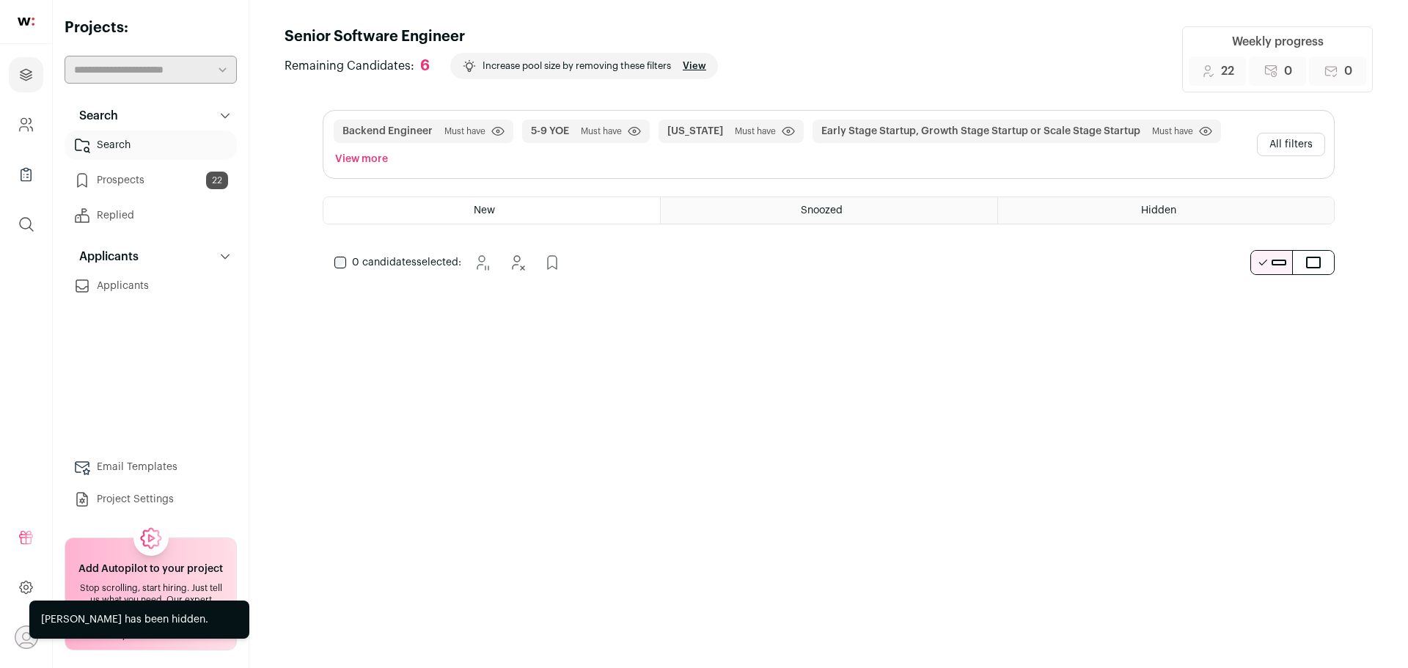
click at [682, 62] on div "Increase pool size by removing these filters View" at bounding box center [584, 66] width 268 height 26
click at [695, 64] on link "View" at bounding box center [694, 66] width 23 height 12
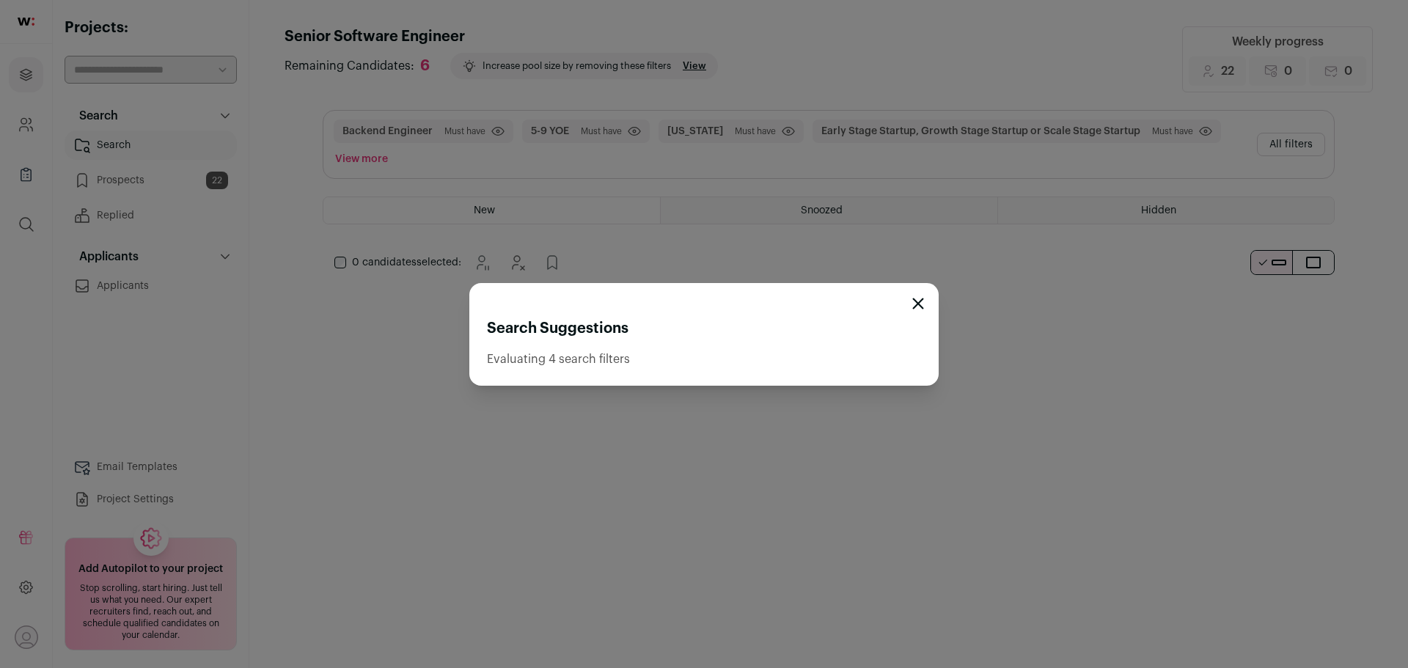
click at [761, 333] on h2 "Search Suggestions" at bounding box center [704, 328] width 434 height 21
click at [916, 309] on div "Search Suggestions Evaluating 4 search filters" at bounding box center [703, 334] width 469 height 103
click at [919, 304] on icon "Close modal" at bounding box center [919, 303] width 10 height 10
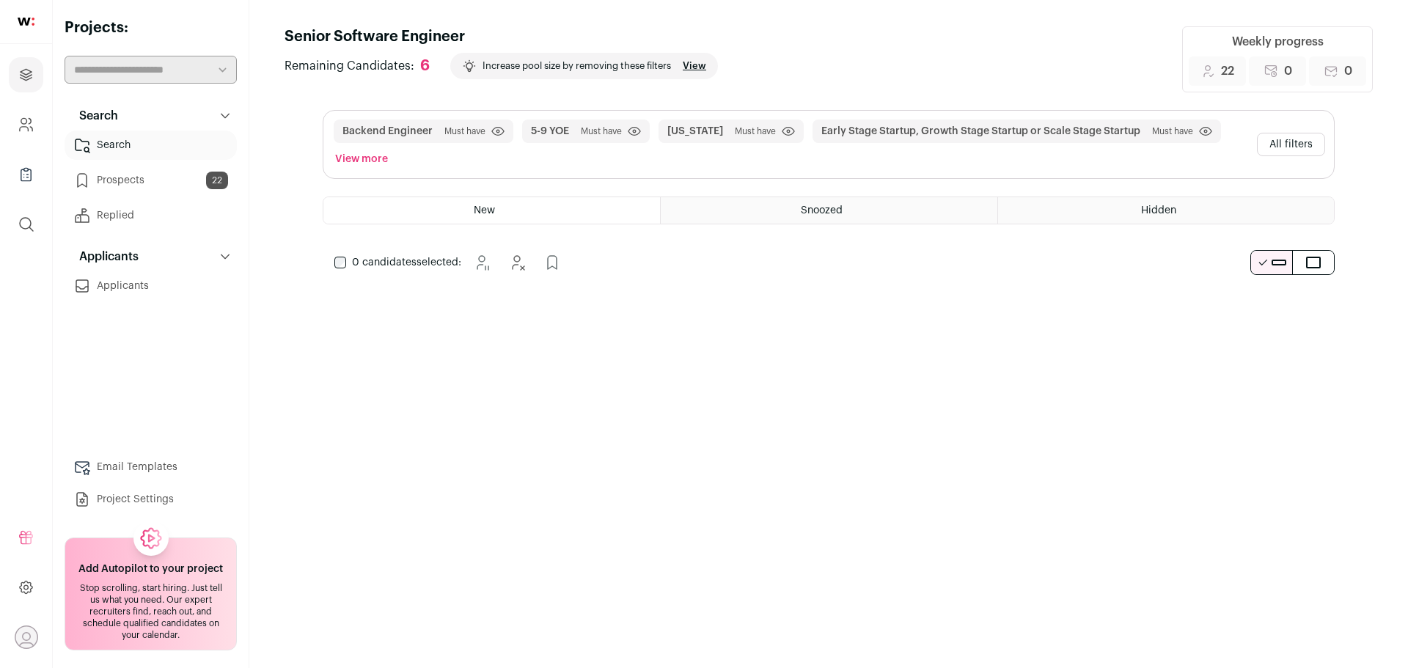
click at [705, 65] on link "View" at bounding box center [694, 66] width 23 height 12
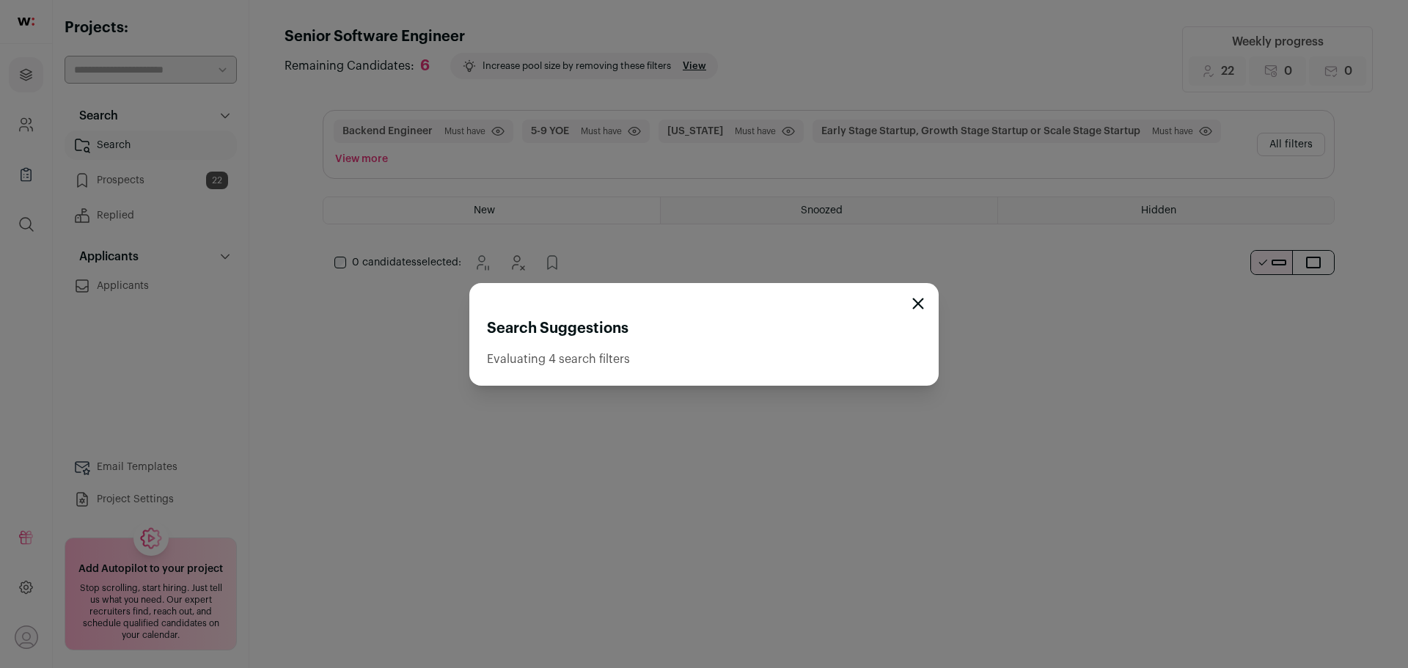
drag, startPoint x: 920, startPoint y: 296, endPoint x: 928, endPoint y: 299, distance: 9.5
click at [920, 296] on div "Search Suggestions Evaluating 4 search filters" at bounding box center [703, 334] width 469 height 103
click at [922, 303] on icon "Close modal" at bounding box center [918, 304] width 12 height 12
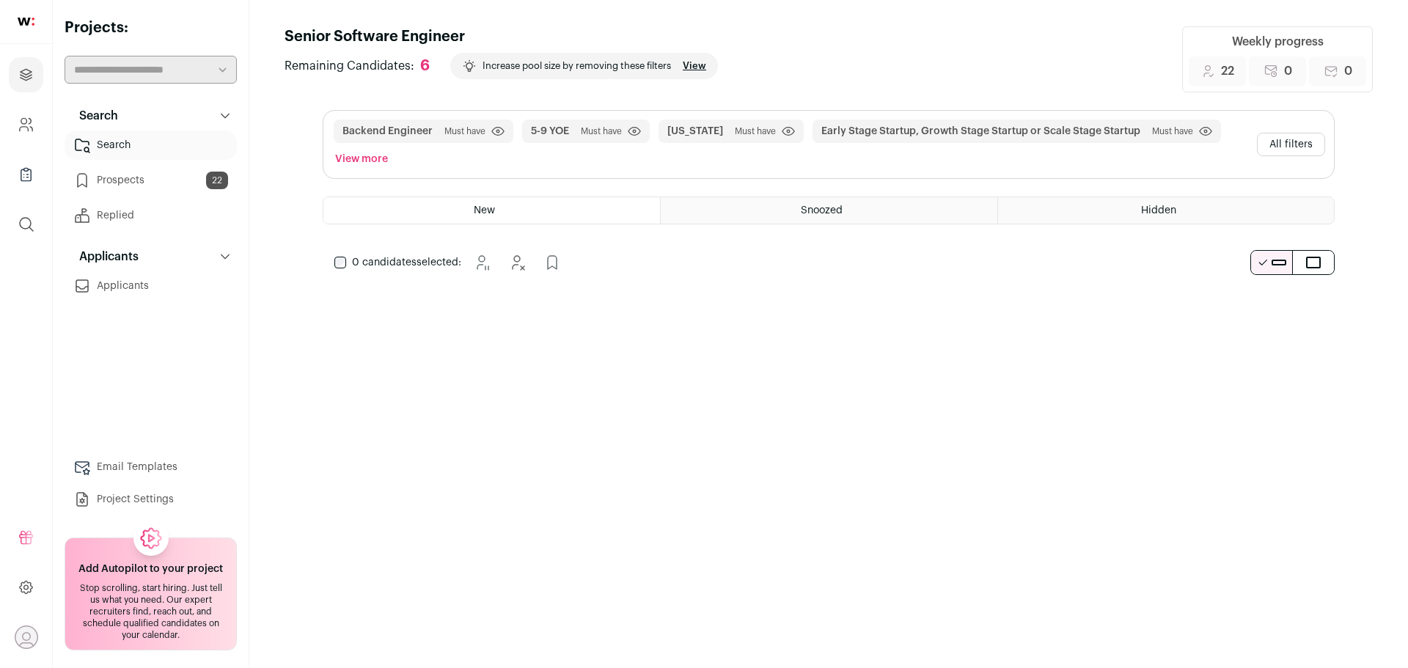
click at [367, 158] on button "View more" at bounding box center [361, 159] width 59 height 21
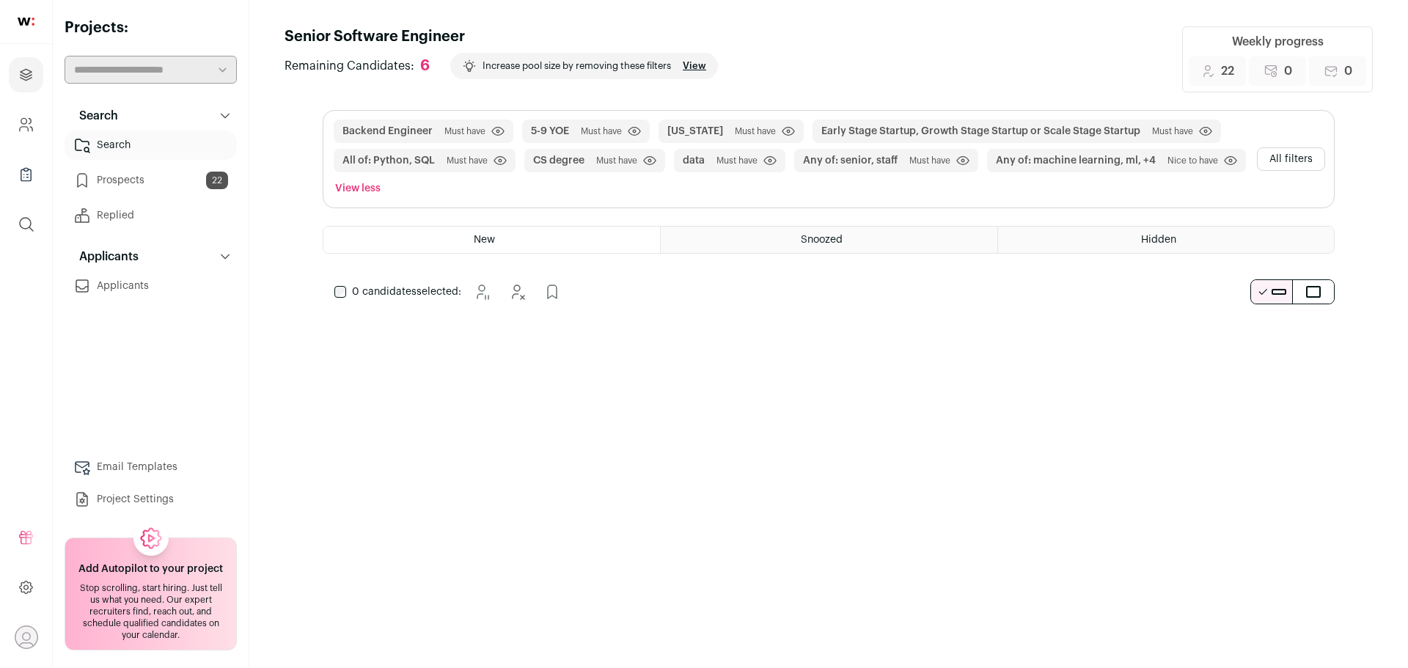
click at [1303, 157] on button "All filters" at bounding box center [1291, 158] width 68 height 23
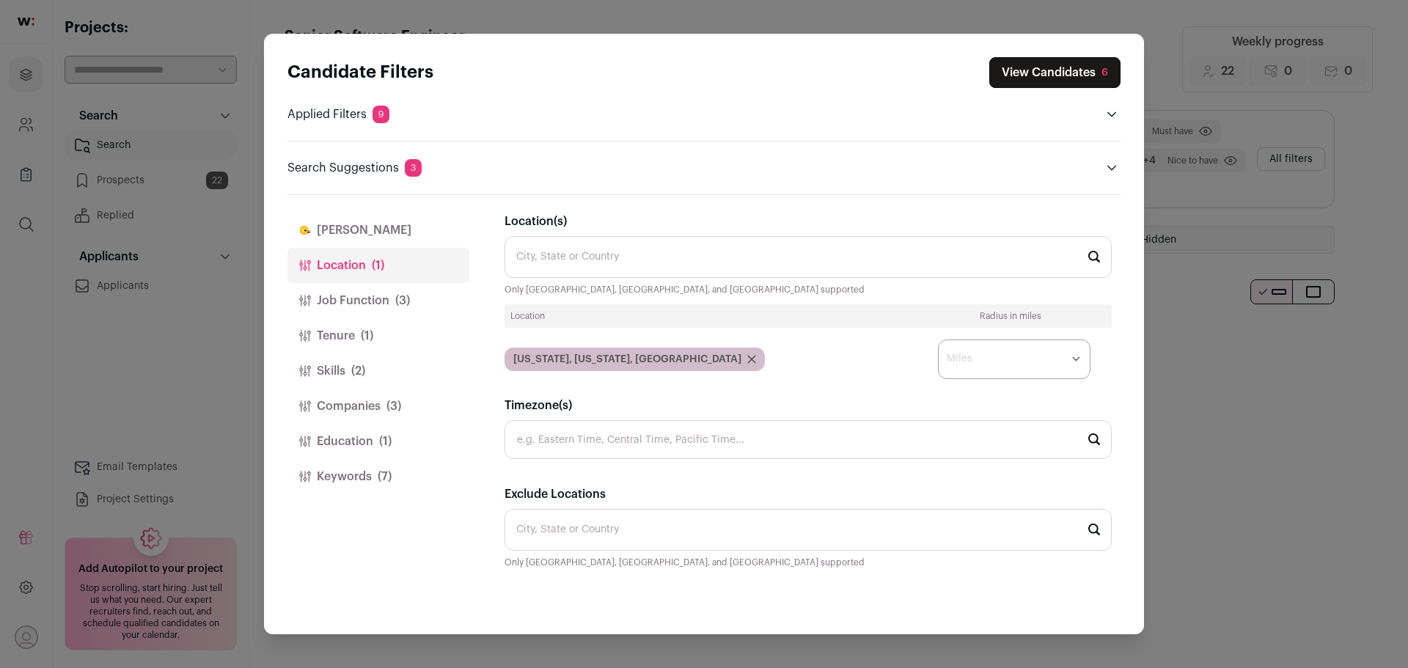
click at [419, 304] on button "Job Function (3)" at bounding box center [378, 300] width 182 height 35
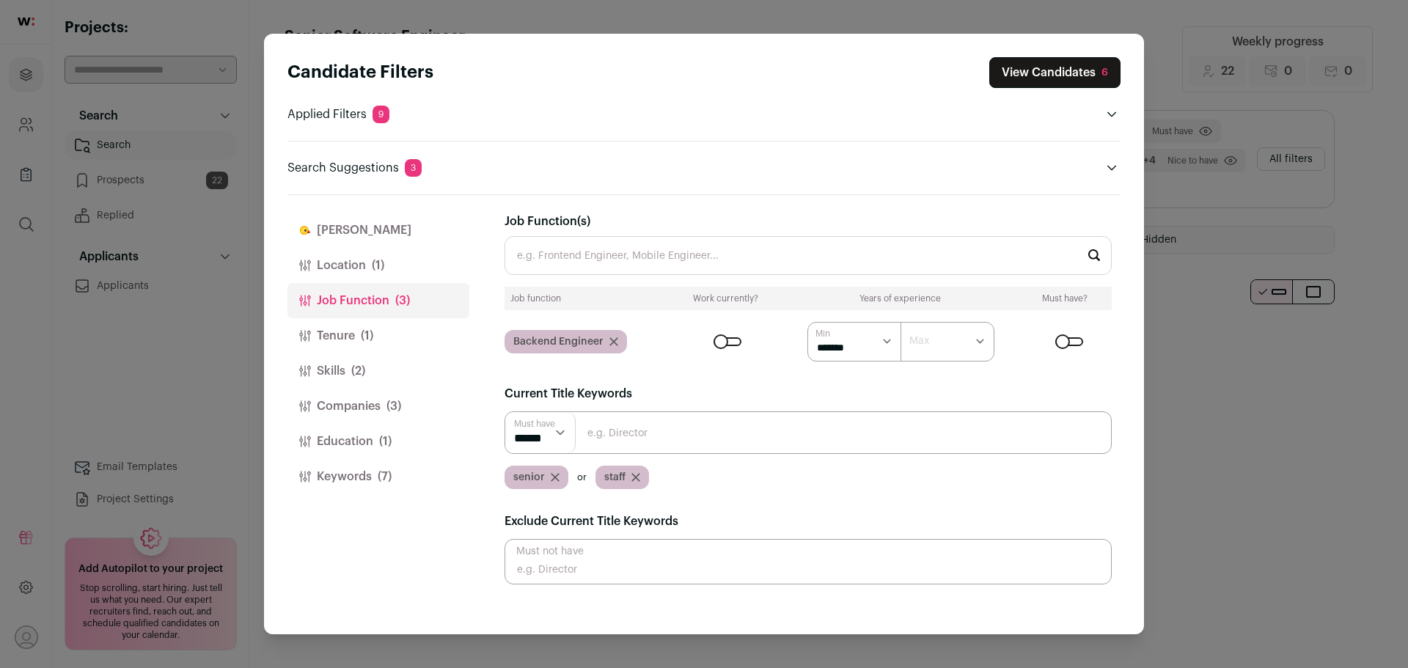
click at [380, 335] on button "Tenure (1)" at bounding box center [378, 335] width 182 height 35
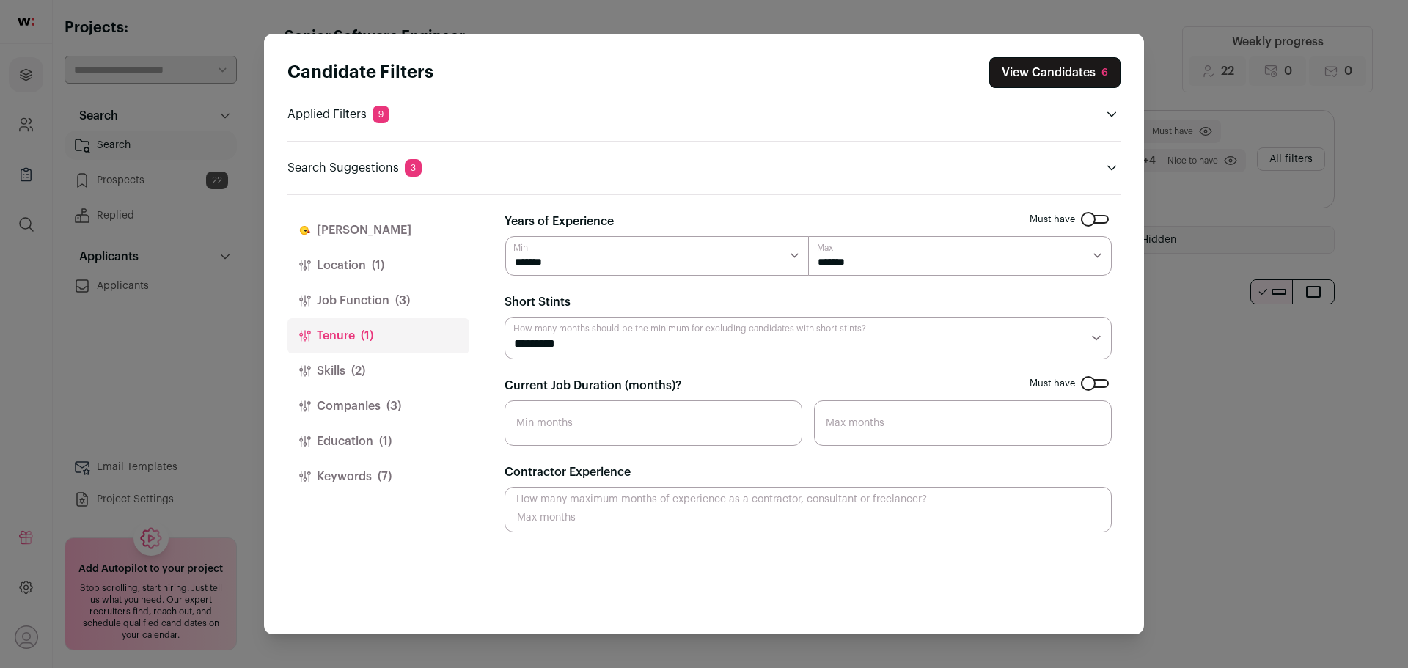
click at [376, 303] on button "Job Function (3)" at bounding box center [378, 300] width 182 height 35
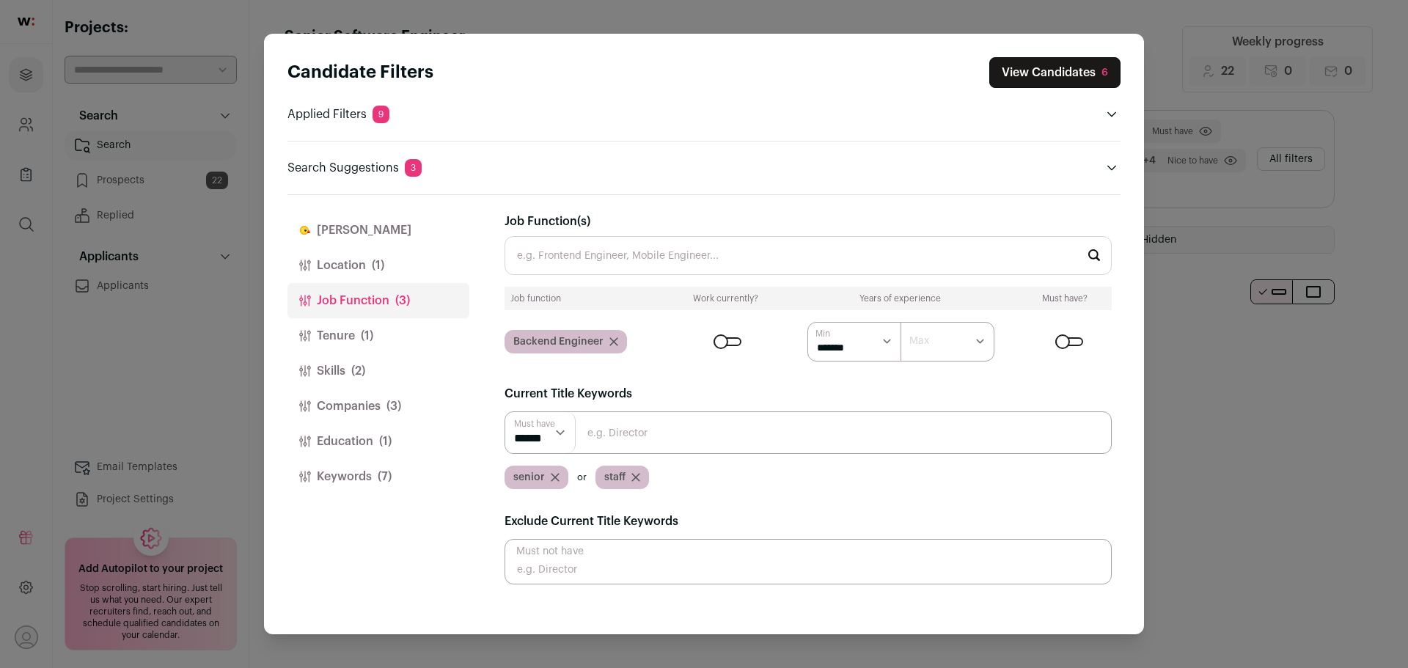
click at [321, 332] on button "Tenure (1)" at bounding box center [378, 335] width 182 height 35
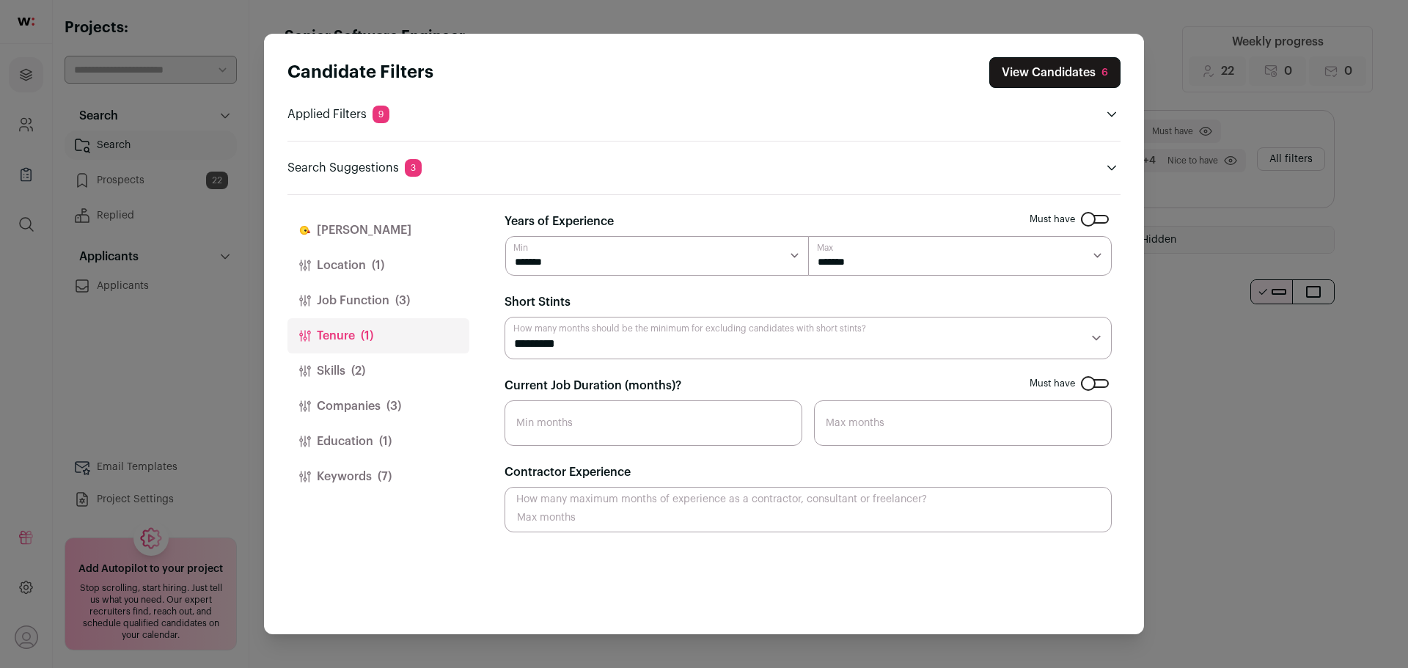
click at [374, 375] on button "Skills (2)" at bounding box center [378, 370] width 182 height 35
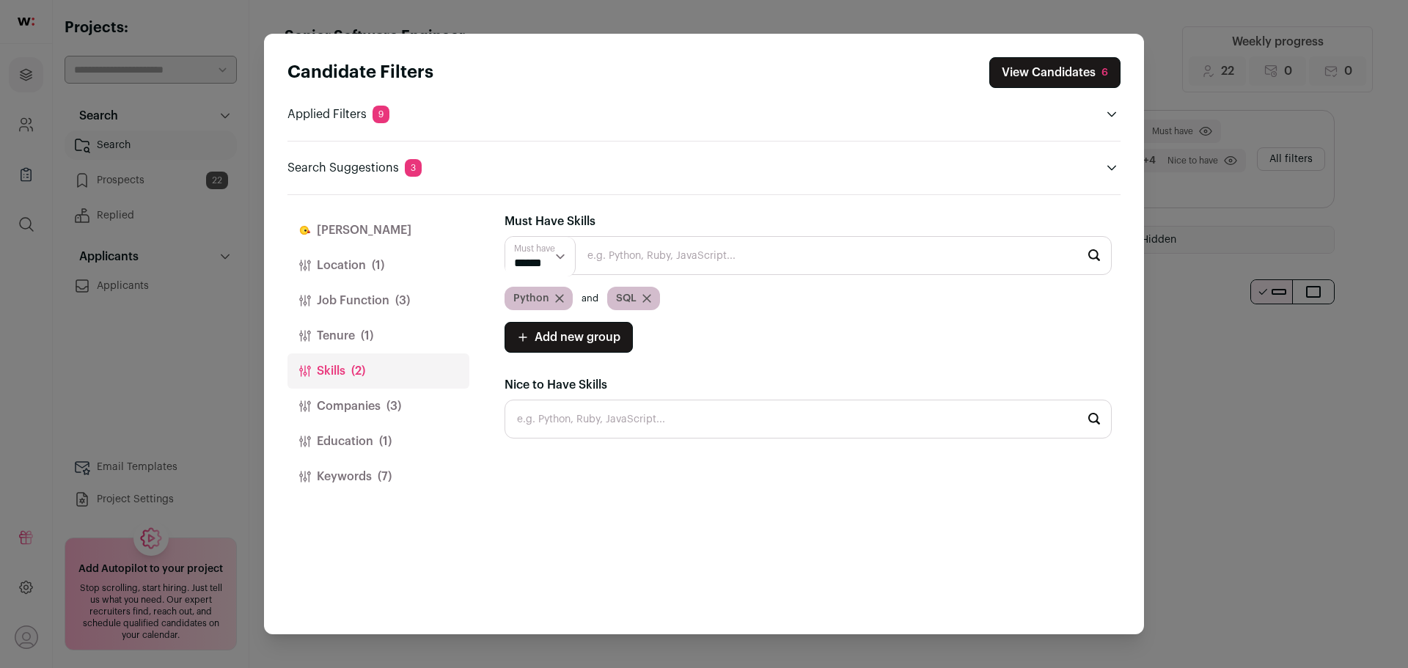
click at [376, 394] on button "Companies (3)" at bounding box center [378, 406] width 182 height 35
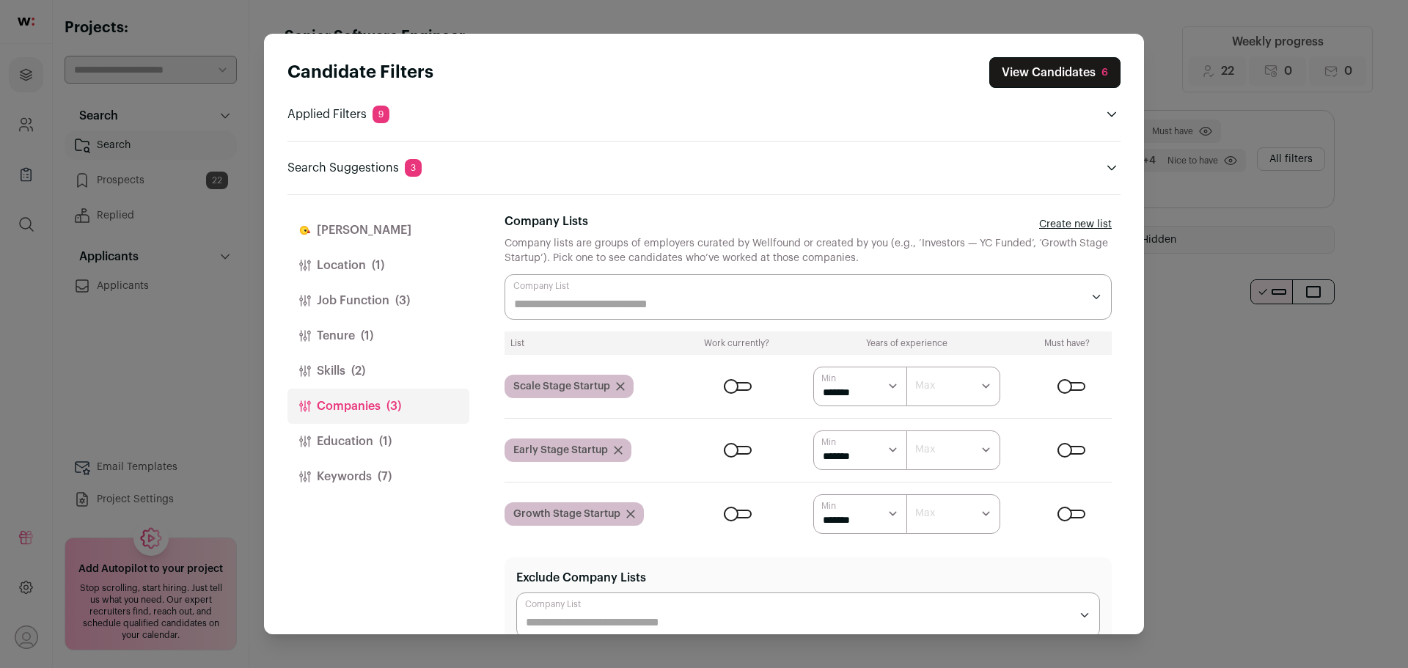
click at [242, 257] on div "Candidate Filters View Candidates 6 Applied Filters 9" at bounding box center [704, 334] width 1408 height 668
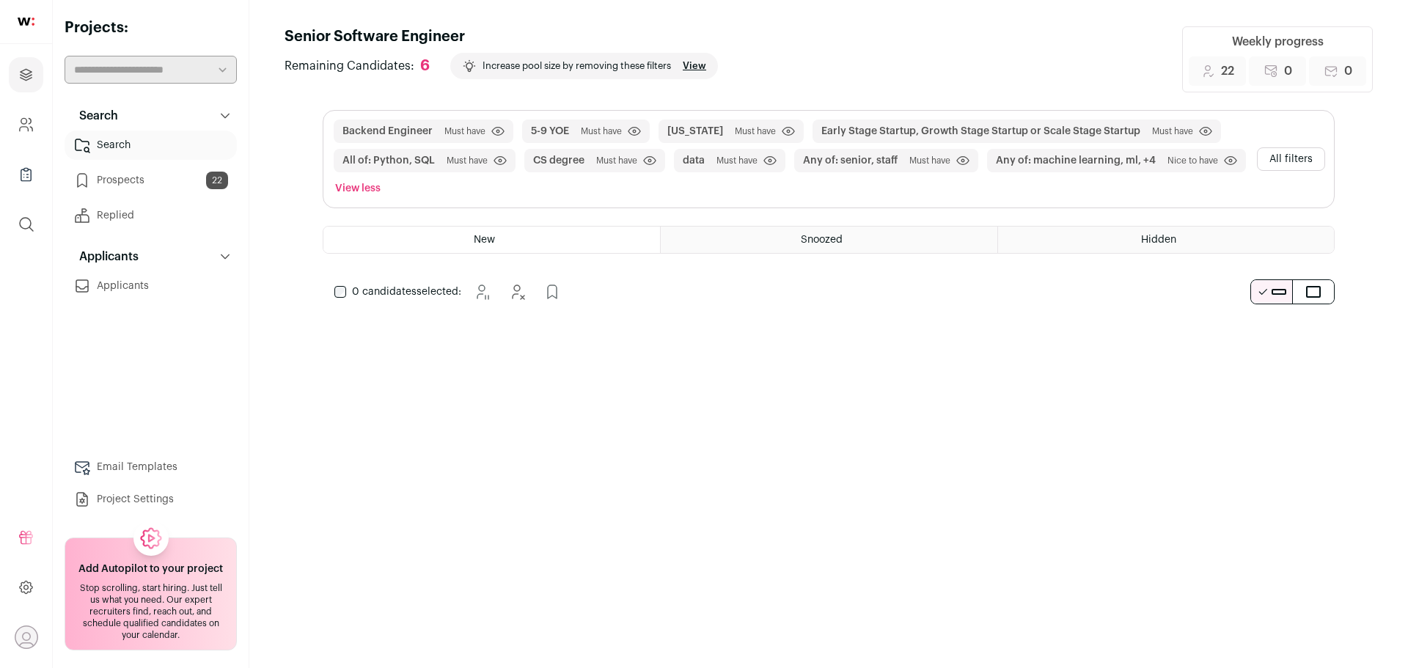
click at [157, 186] on link "Prospects 22" at bounding box center [151, 180] width 172 height 29
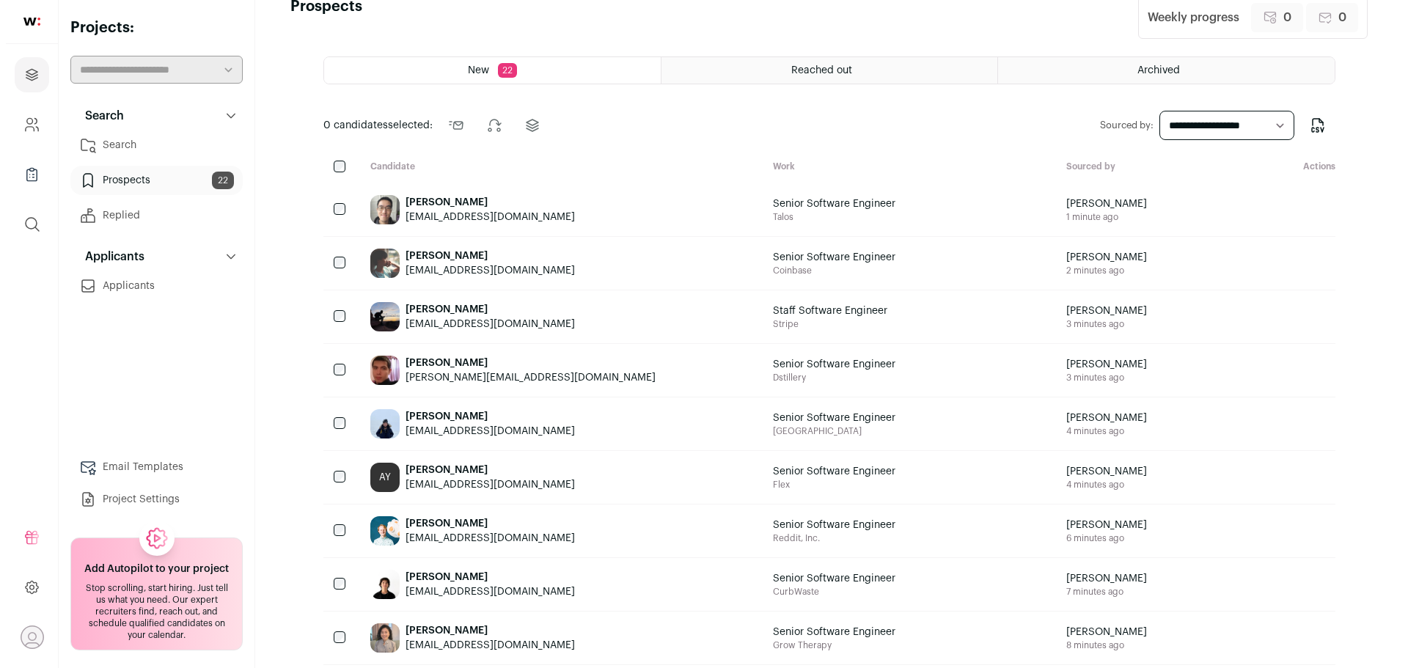
scroll to position [28, 0]
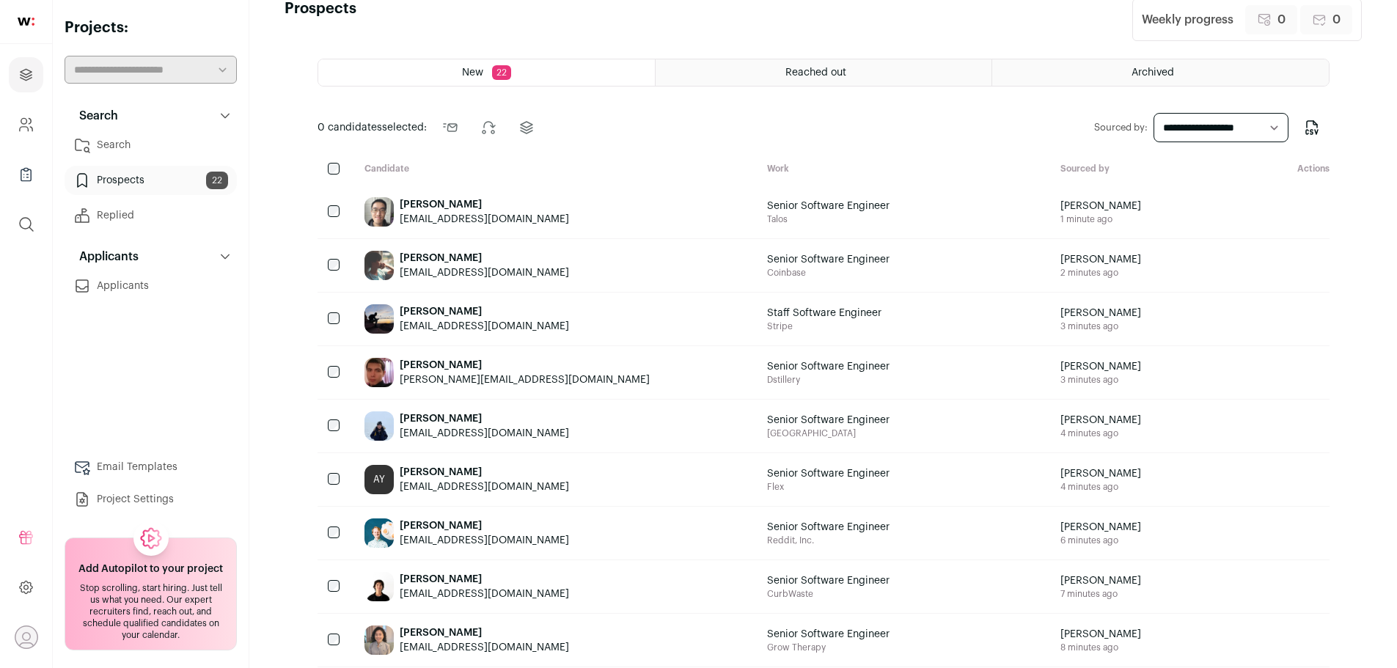
click at [434, 203] on div "[PERSON_NAME]" at bounding box center [484, 204] width 169 height 15
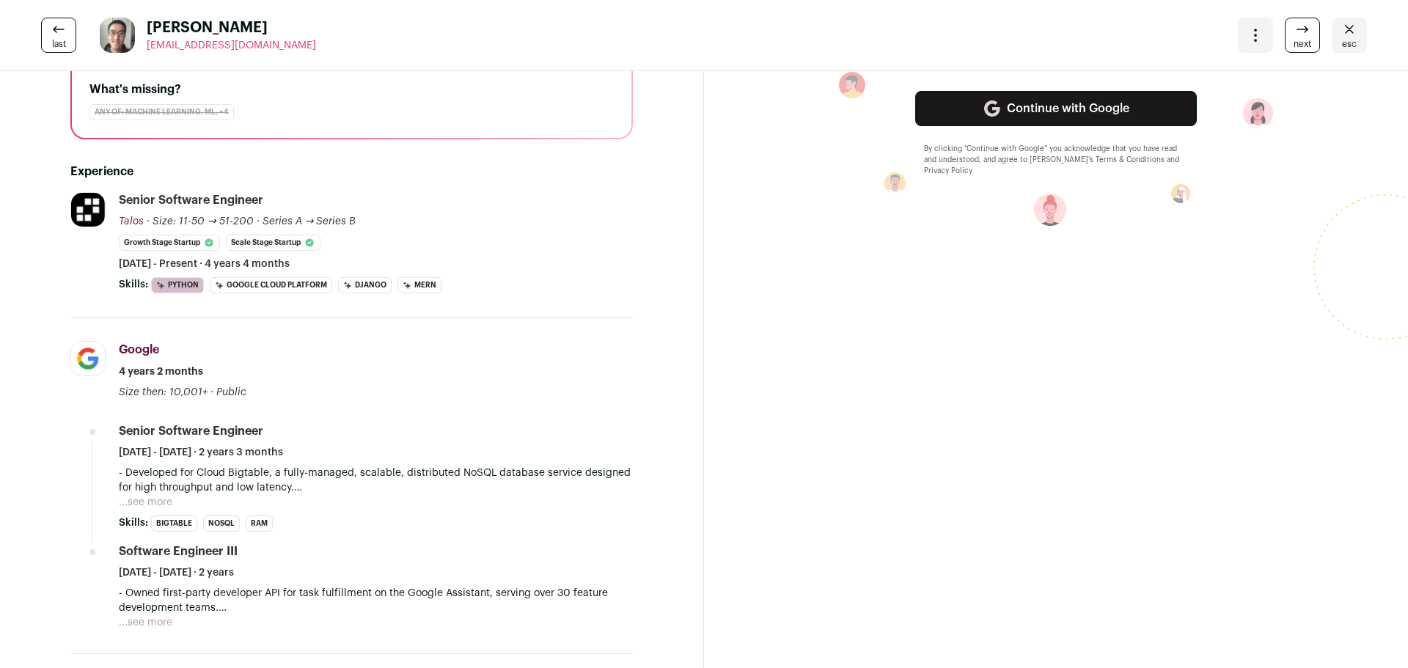
scroll to position [0, 0]
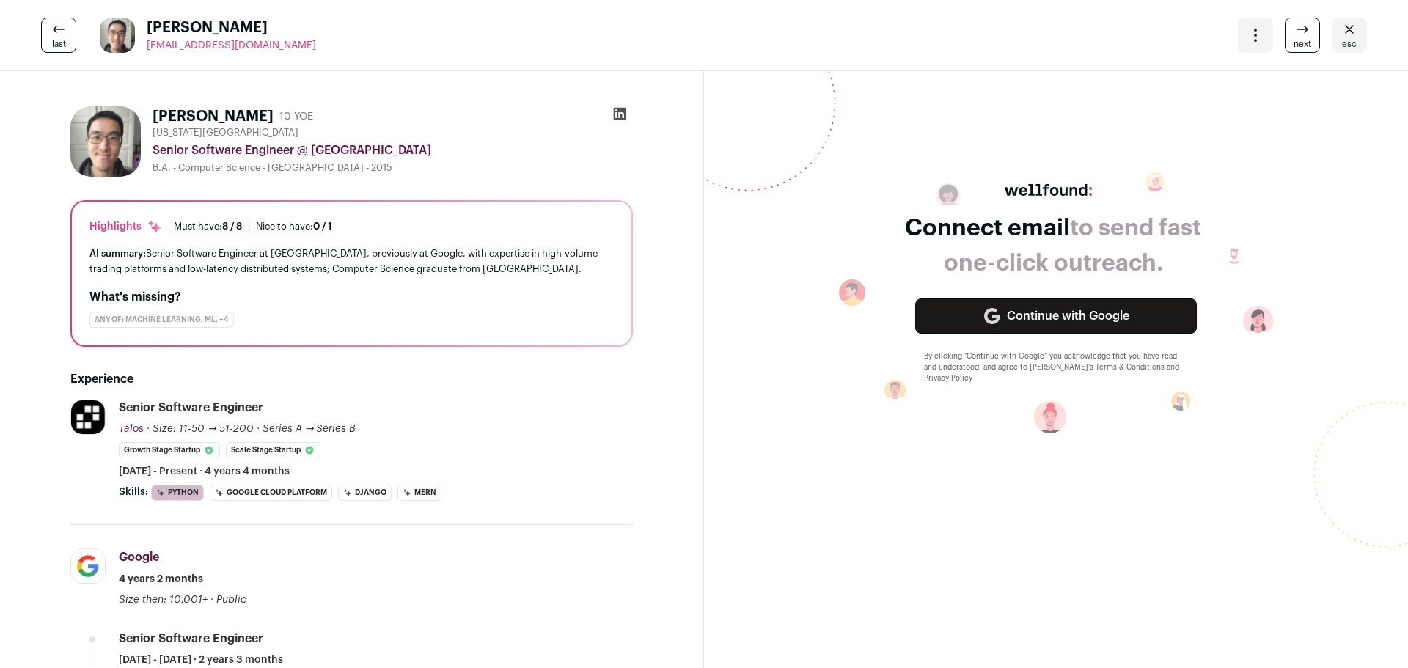
drag, startPoint x: 148, startPoint y: 114, endPoint x: 238, endPoint y: 111, distance: 90.2
click at [238, 111] on div "Xiaotian Shi 10 YOE New York City Metropolitan Area Senior Software Engineer @ …" at bounding box center [351, 141] width 563 height 70
click at [238, 111] on div "Xiaotian Shi 10 YOE" at bounding box center [233, 116] width 161 height 21
click at [210, 114] on h1 "[PERSON_NAME]" at bounding box center [213, 116] width 121 height 21
drag, startPoint x: 147, startPoint y: 115, endPoint x: 240, endPoint y: 115, distance: 93.1
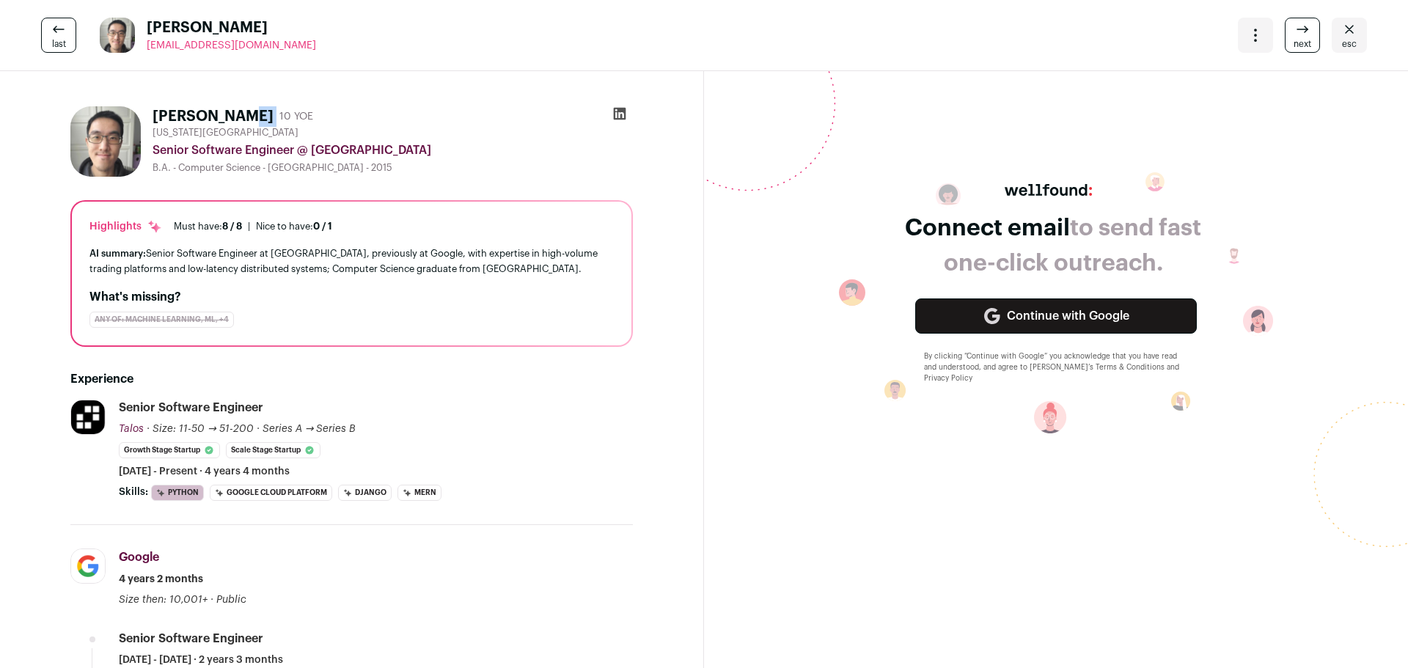
click at [240, 115] on div "Xiaotian Shi 10 YOE New York City Metropolitan Area Senior Software Engineer @ …" at bounding box center [351, 141] width 563 height 70
click at [240, 115] on div "Xiaotian Shi 10 YOE" at bounding box center [233, 116] width 161 height 21
drag, startPoint x: 152, startPoint y: 116, endPoint x: 239, endPoint y: 116, distance: 87.3
click at [239, 116] on div "Xiaotian Shi 10 YOE New York City Metropolitan Area Senior Software Engineer @ …" at bounding box center [351, 141] width 563 height 70
click at [239, 116] on div "Xiaotian Shi 10 YOE" at bounding box center [233, 116] width 161 height 21
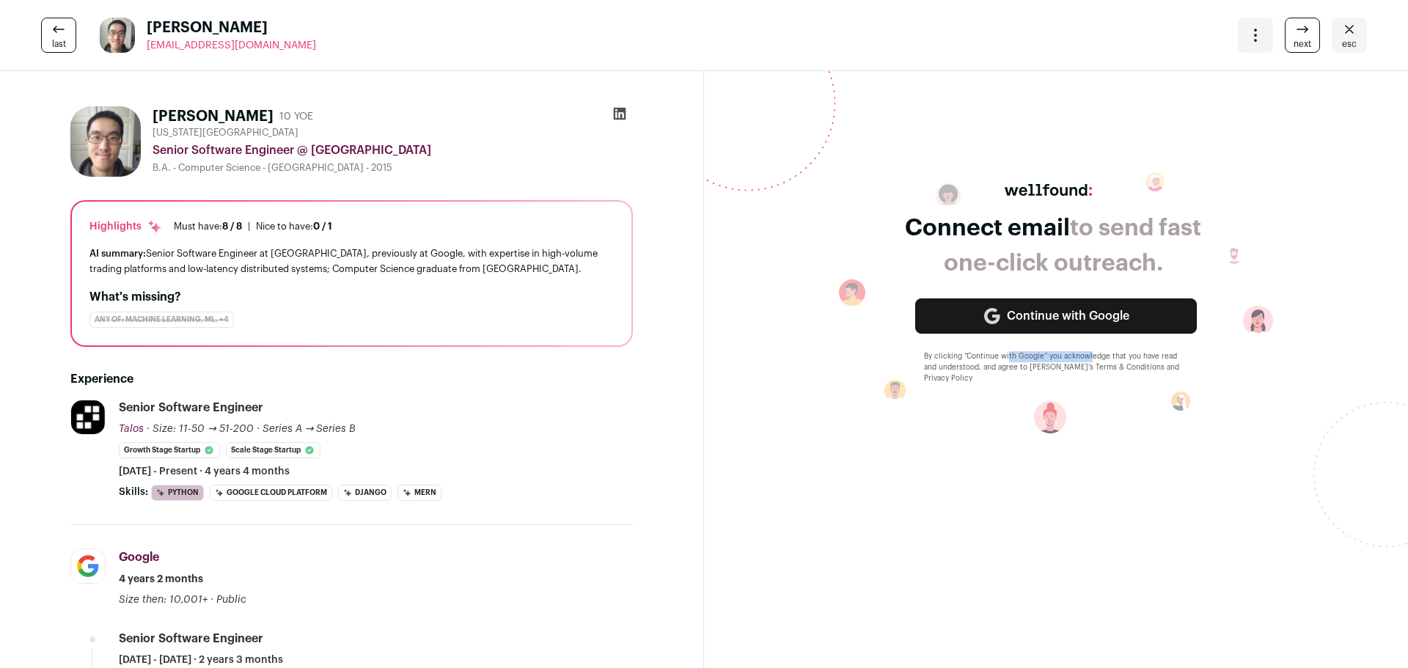
drag, startPoint x: 999, startPoint y: 353, endPoint x: 1082, endPoint y: 356, distance: 83.6
click at [1082, 356] on div "By clicking “Continue with Google” you acknowledge that you have read and under…" at bounding box center [1056, 367] width 264 height 33
click at [1285, 26] on link "next" at bounding box center [1302, 35] width 35 height 35
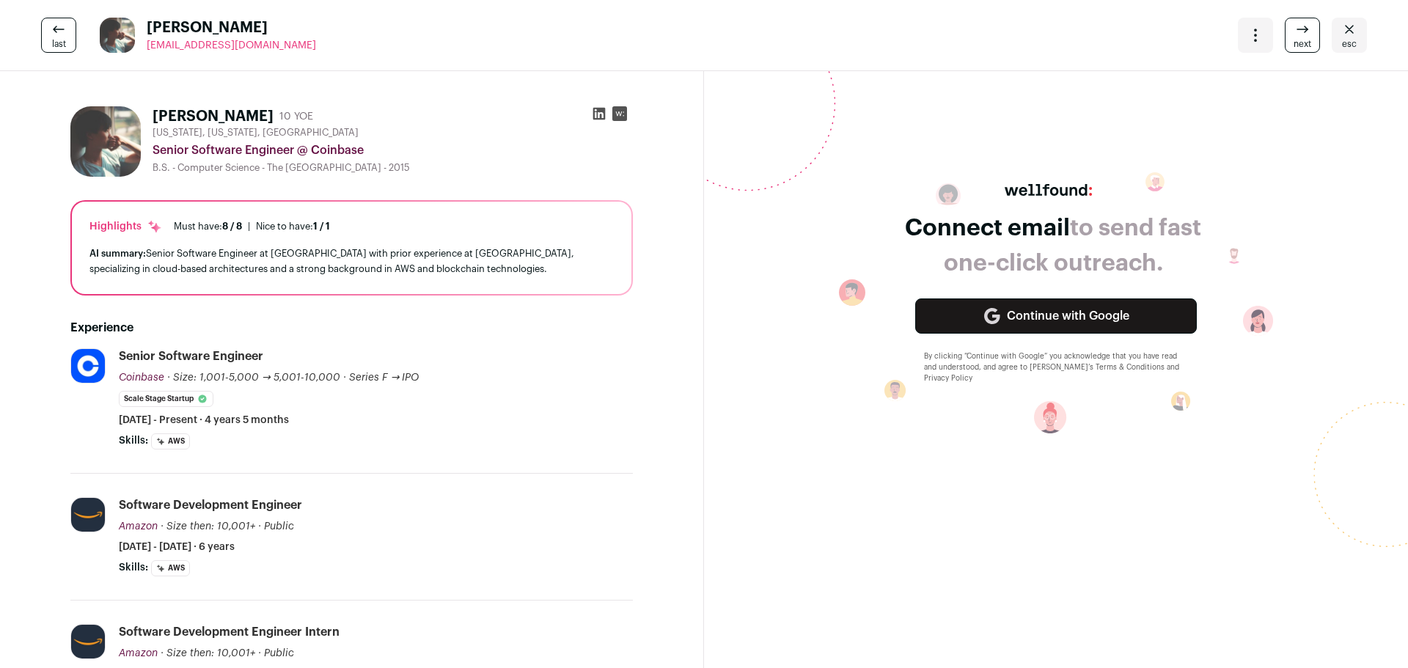
click at [1247, 30] on icon "Open dropdown" at bounding box center [1256, 35] width 18 height 18
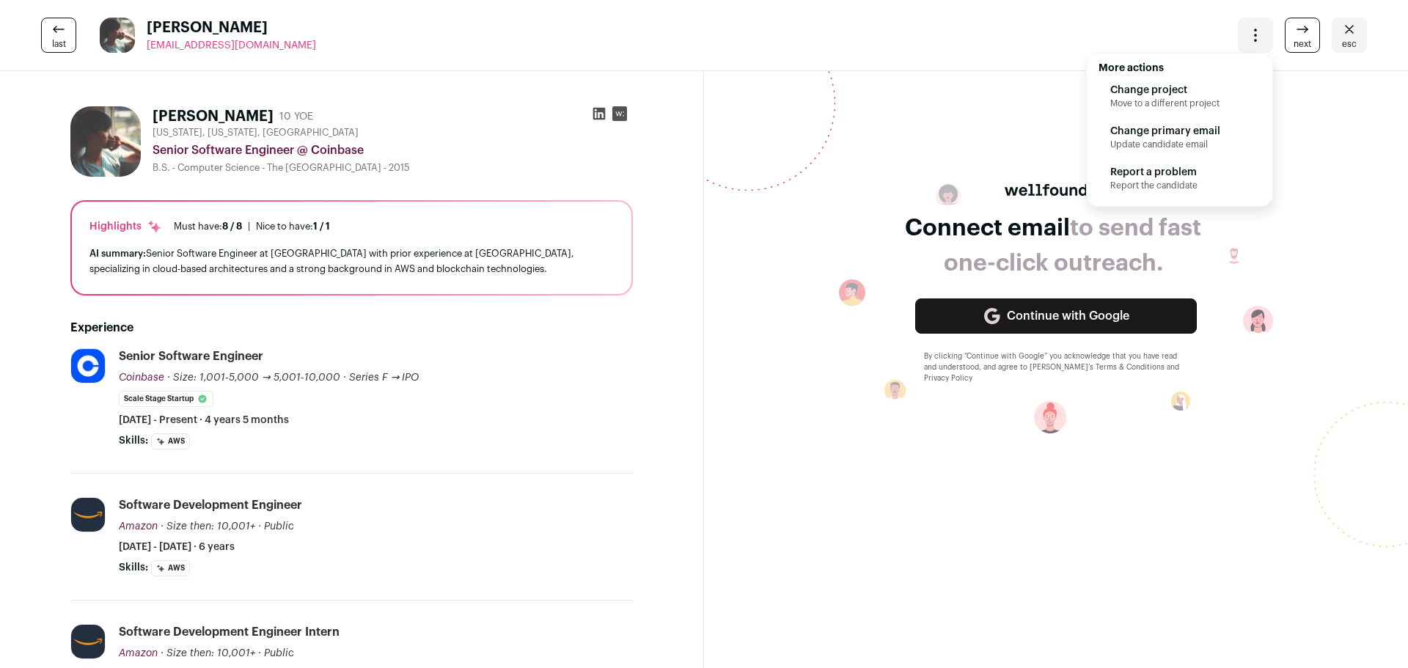
click at [1247, 30] on icon "Open dropdown" at bounding box center [1256, 35] width 18 height 18
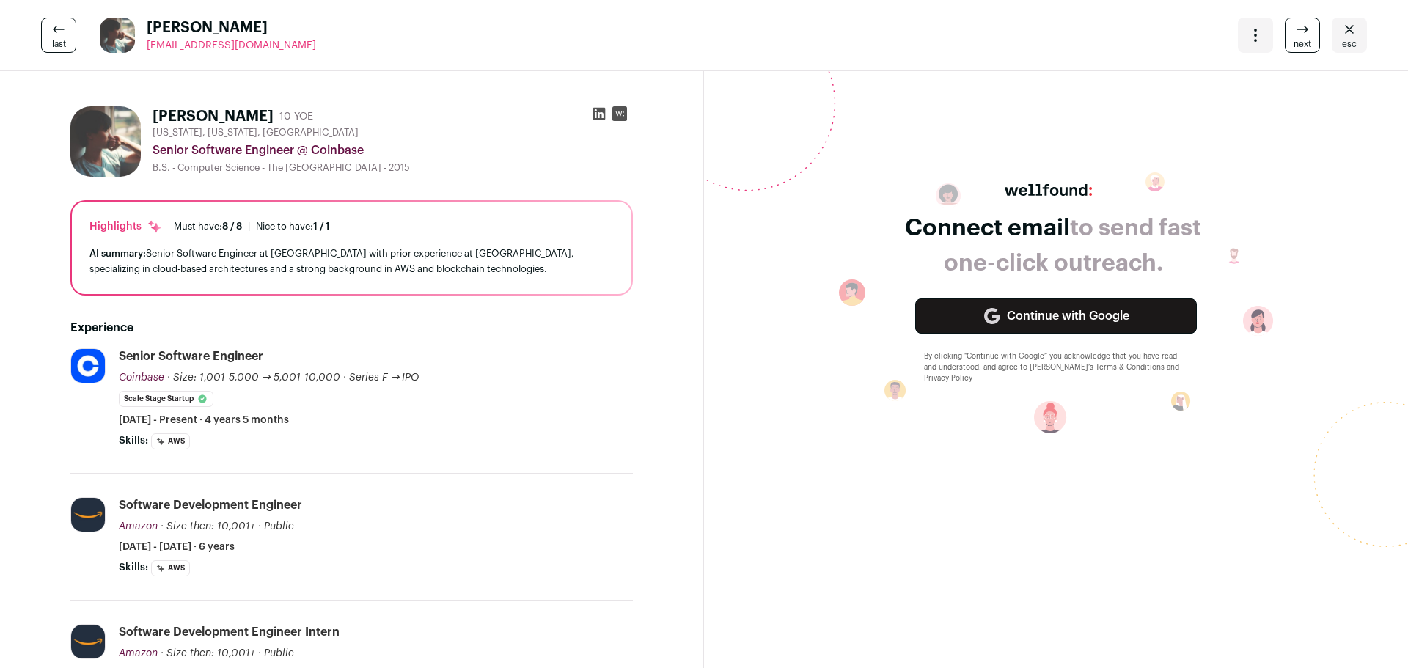
click at [1305, 29] on icon at bounding box center [1306, 27] width 3 height 3
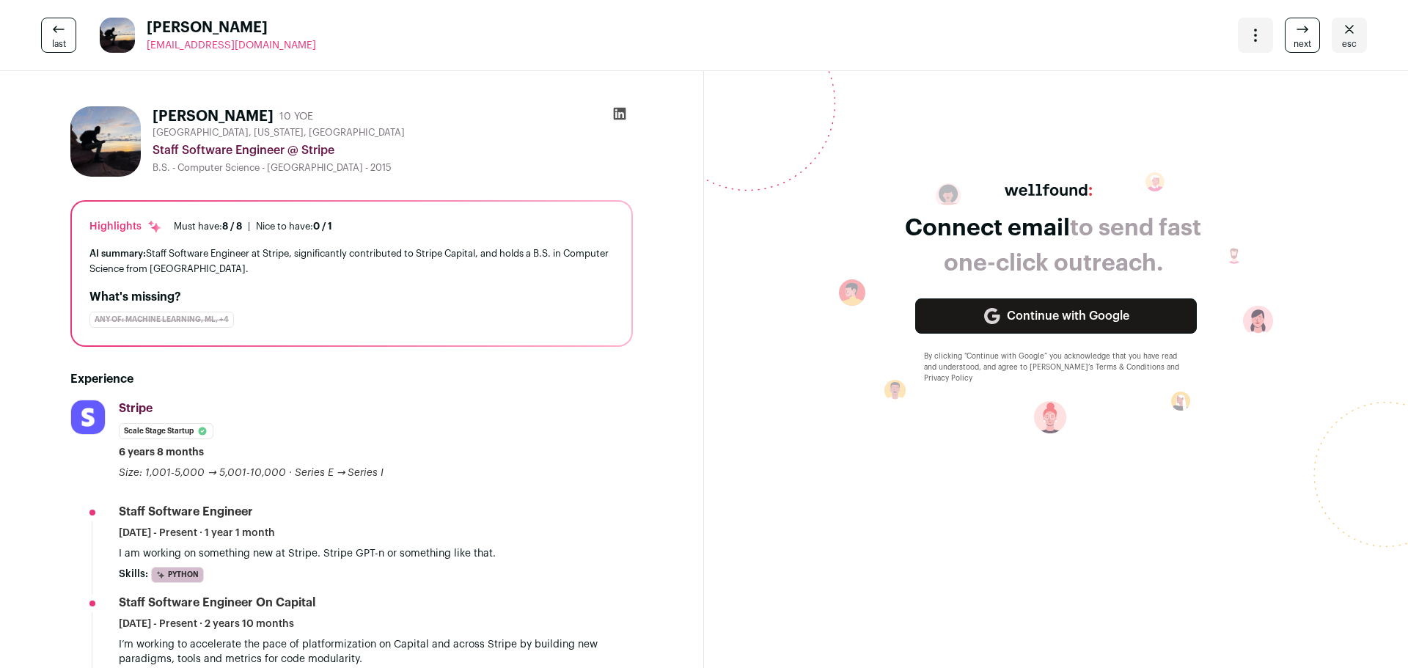
click at [1305, 29] on icon at bounding box center [1306, 27] width 3 height 3
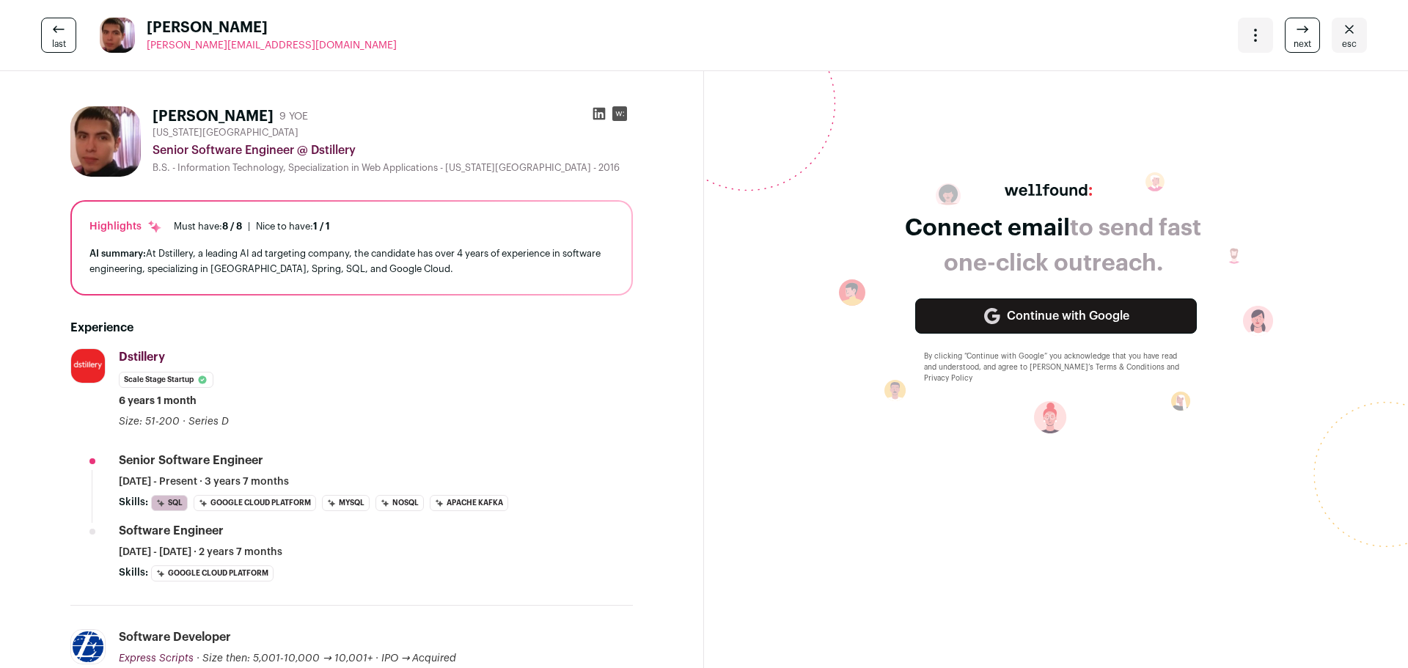
click at [1305, 29] on icon at bounding box center [1306, 27] width 3 height 3
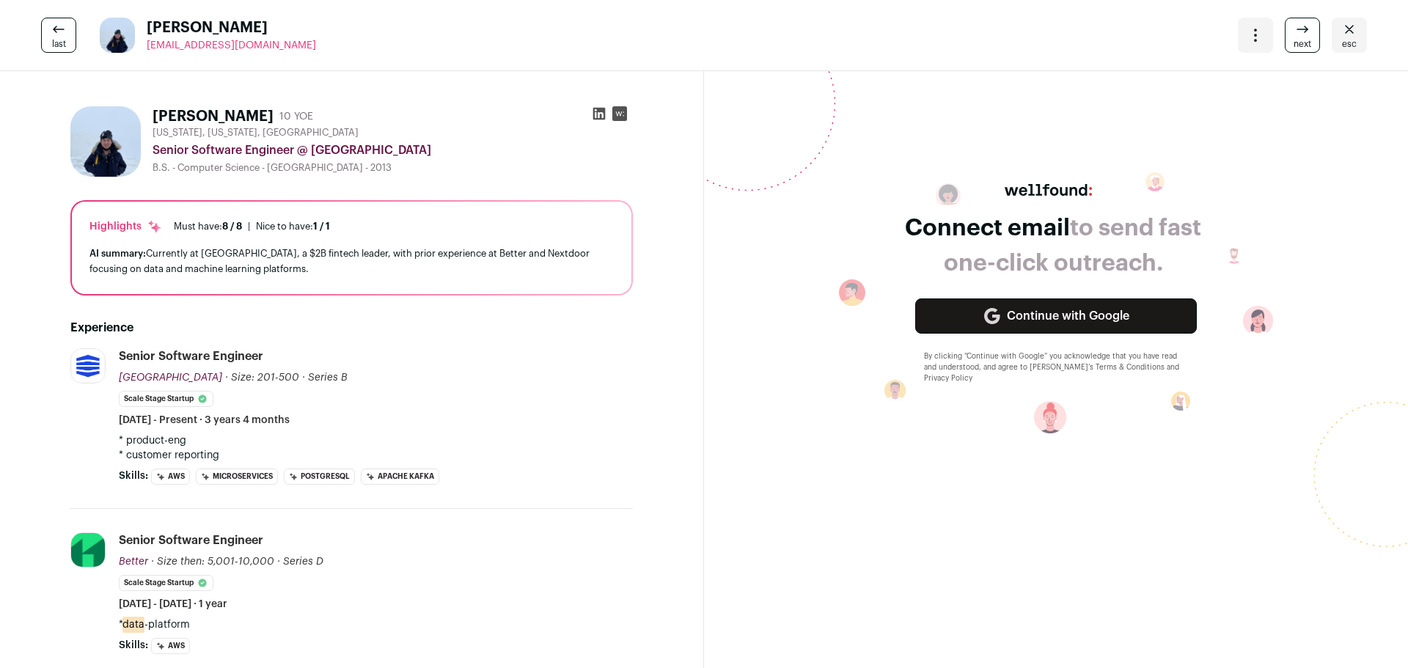
click at [57, 37] on icon at bounding box center [59, 30] width 18 height 18
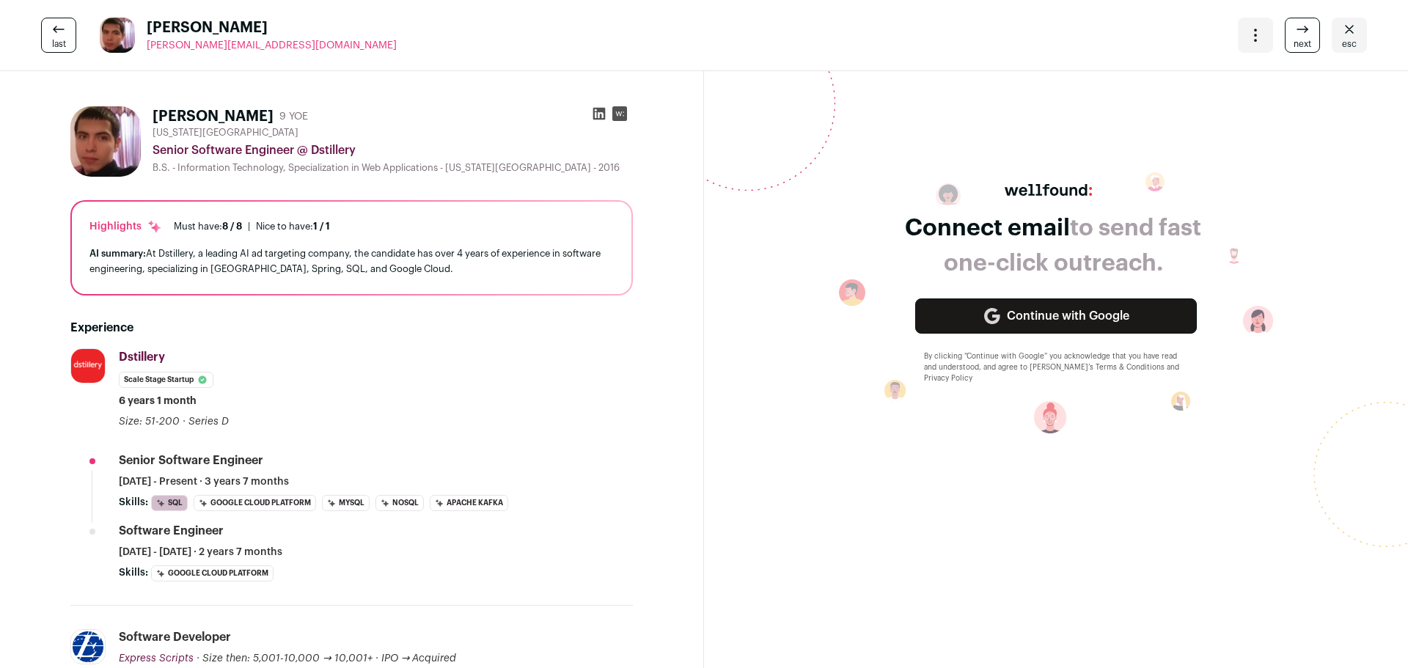
click at [56, 25] on icon at bounding box center [59, 30] width 18 height 18
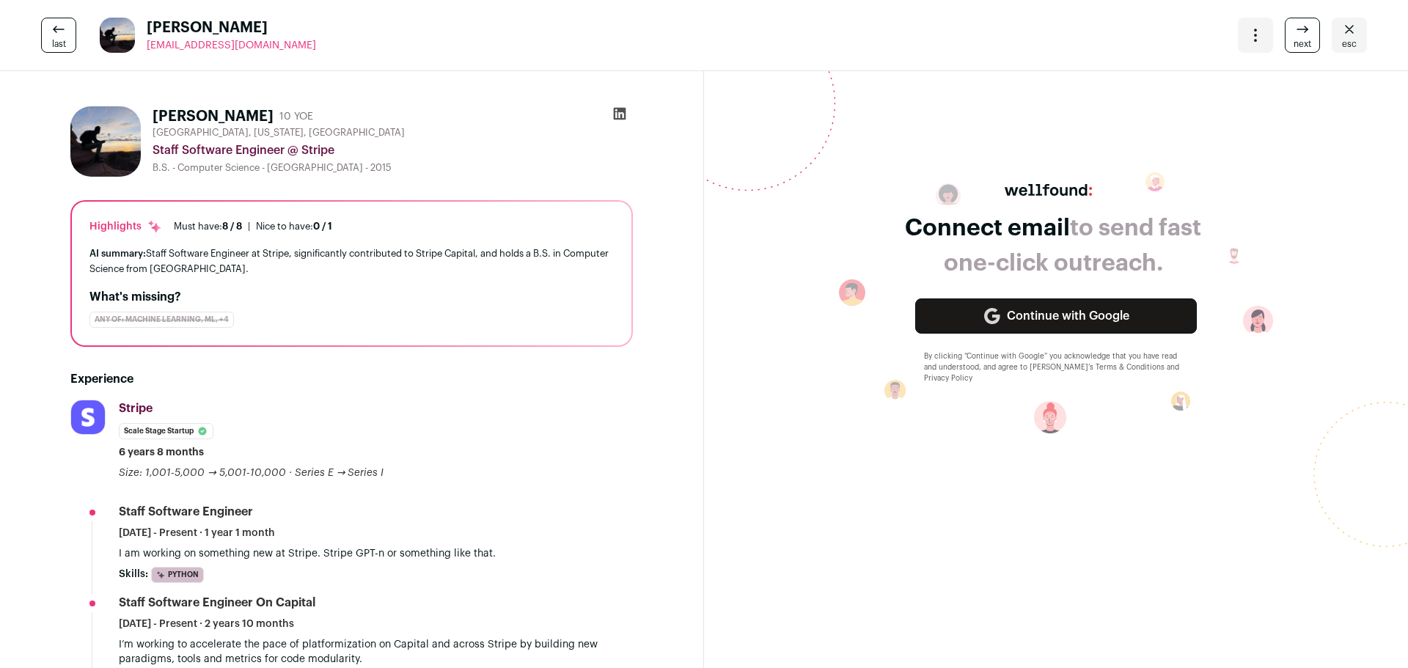
click at [55, 25] on icon at bounding box center [59, 30] width 18 height 18
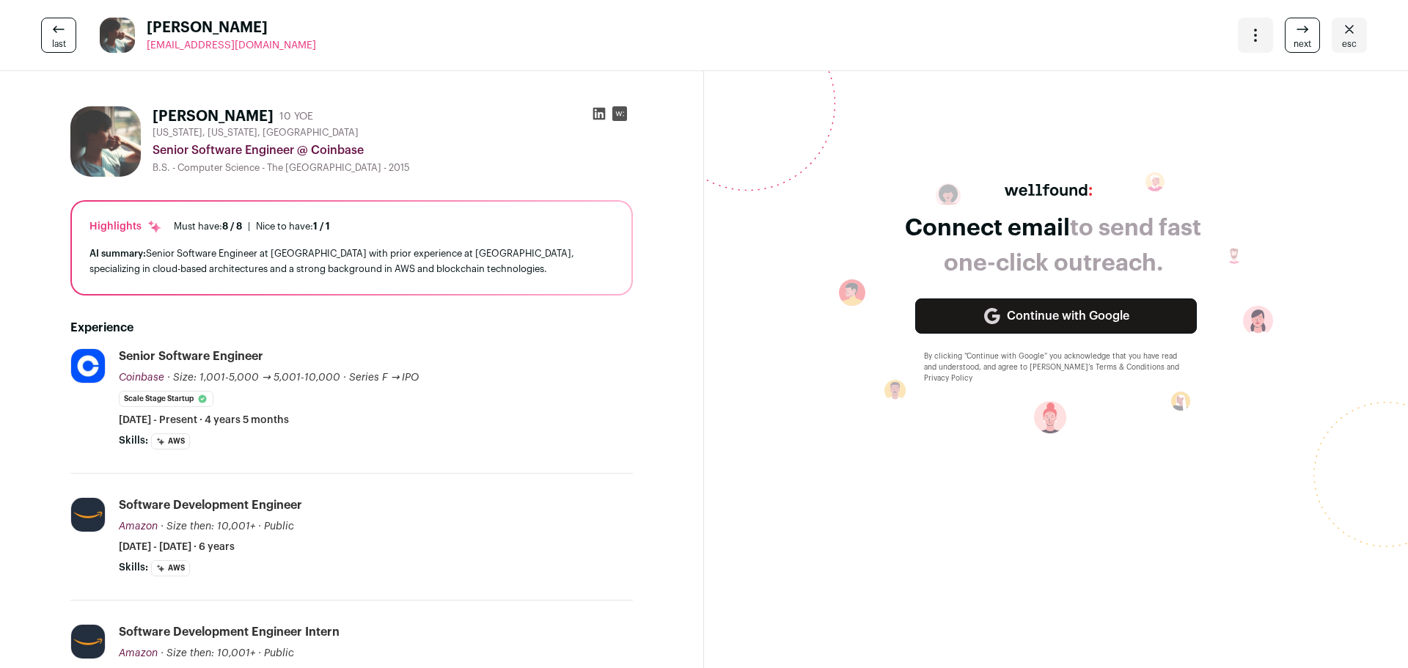
click at [45, 30] on link "last" at bounding box center [58, 35] width 35 height 35
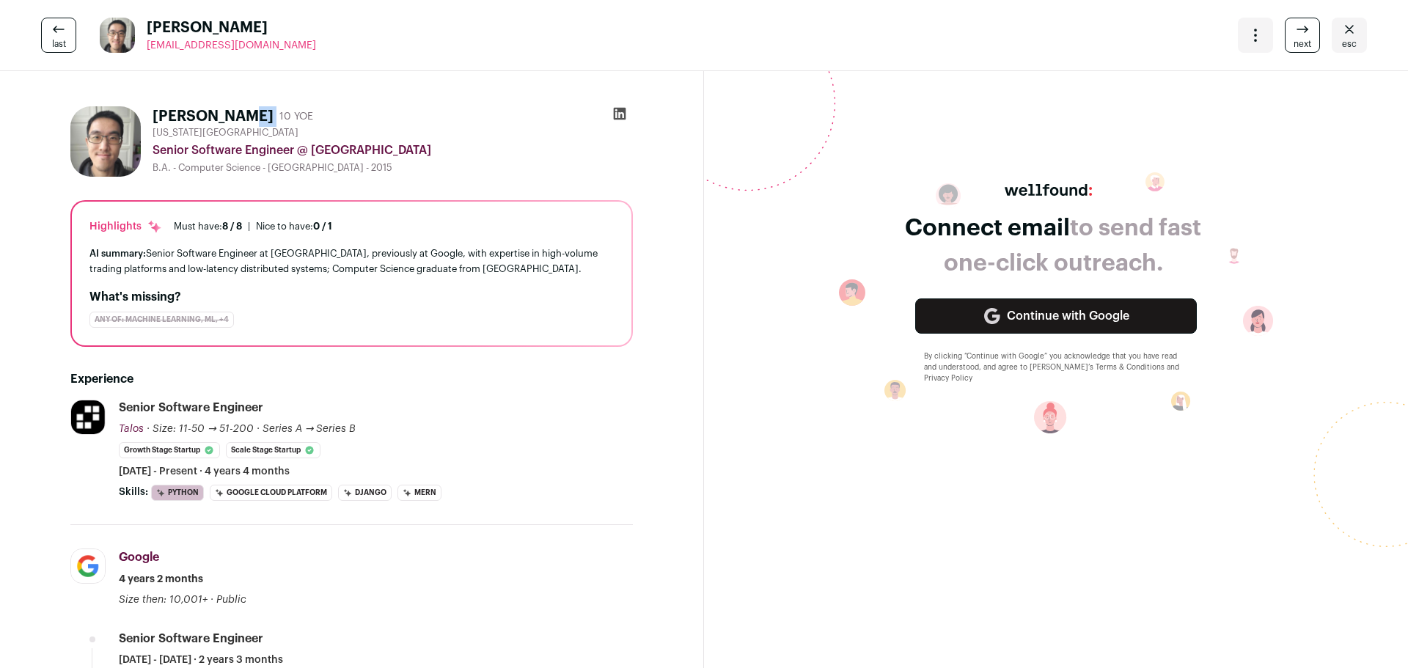
drag, startPoint x: 148, startPoint y: 118, endPoint x: 240, endPoint y: 119, distance: 91.7
click at [240, 119] on div "Xiaotian Shi 10 YOE New York City Metropolitan Area Senior Software Engineer @ …" at bounding box center [351, 141] width 563 height 70
copy div "[PERSON_NAME]"
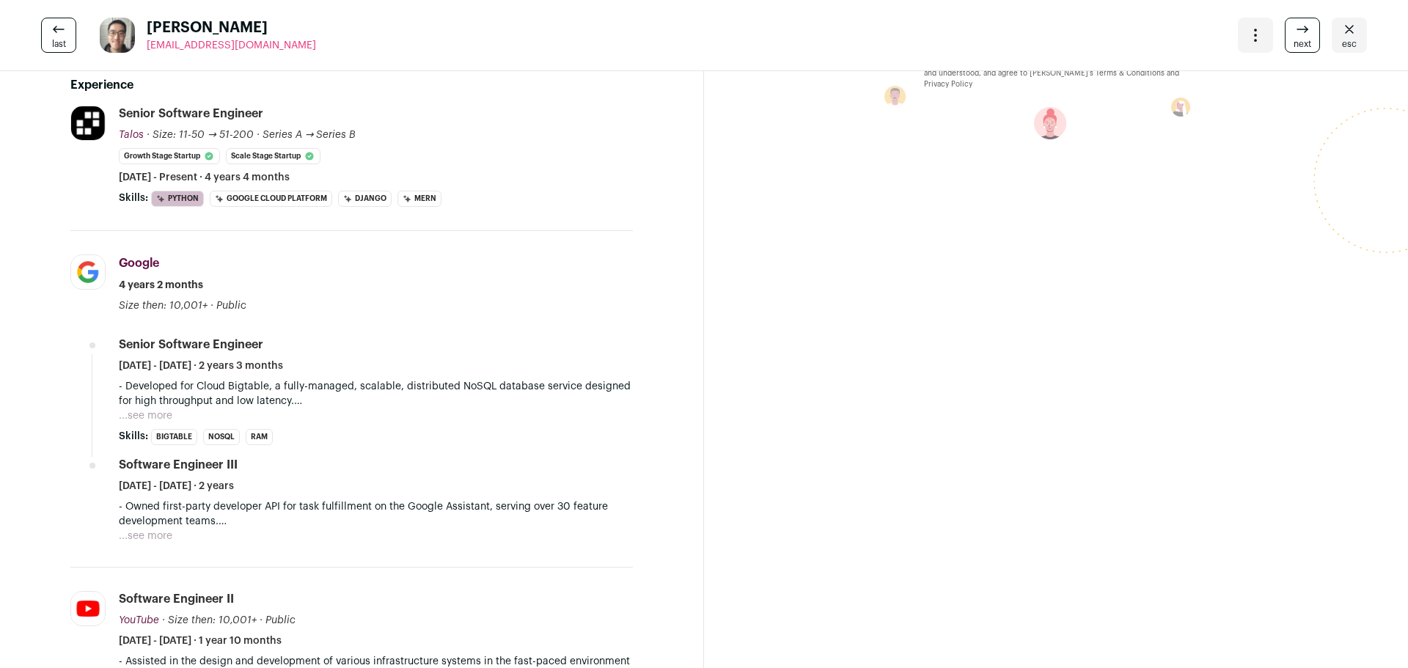
scroll to position [220, 0]
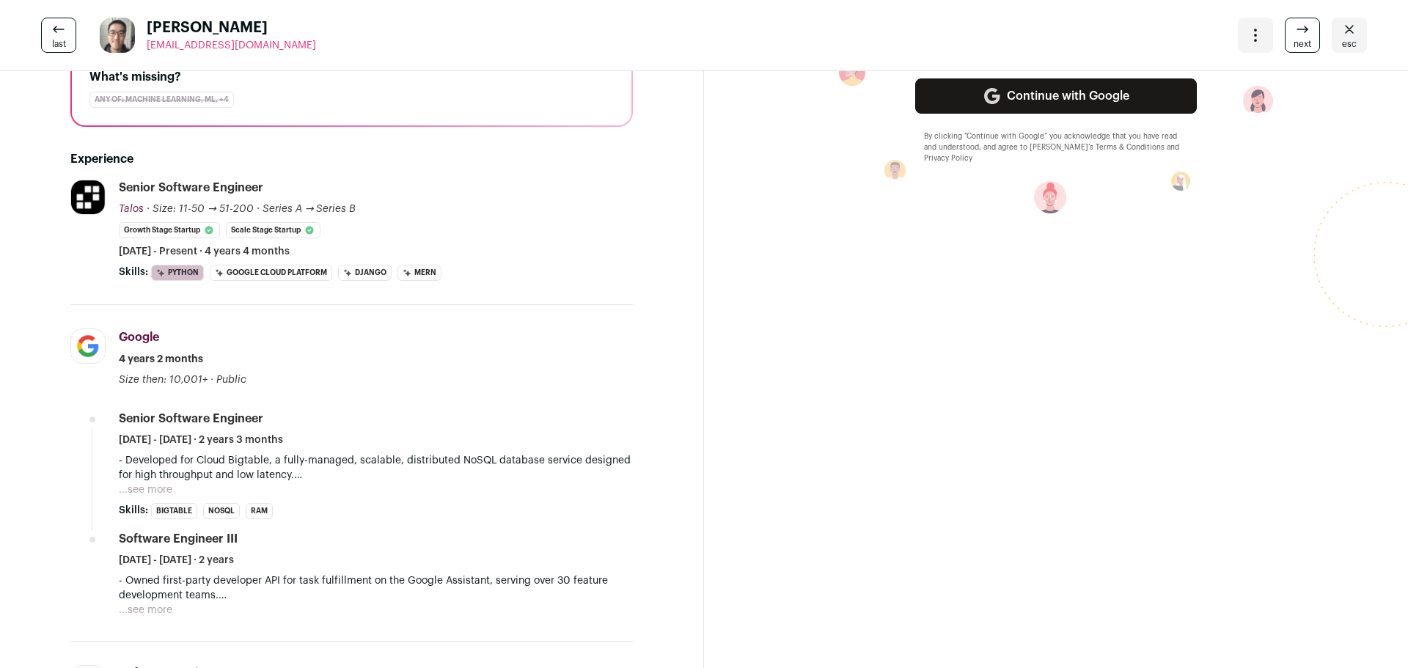
click at [1296, 42] on span "next" at bounding box center [1303, 44] width 18 height 12
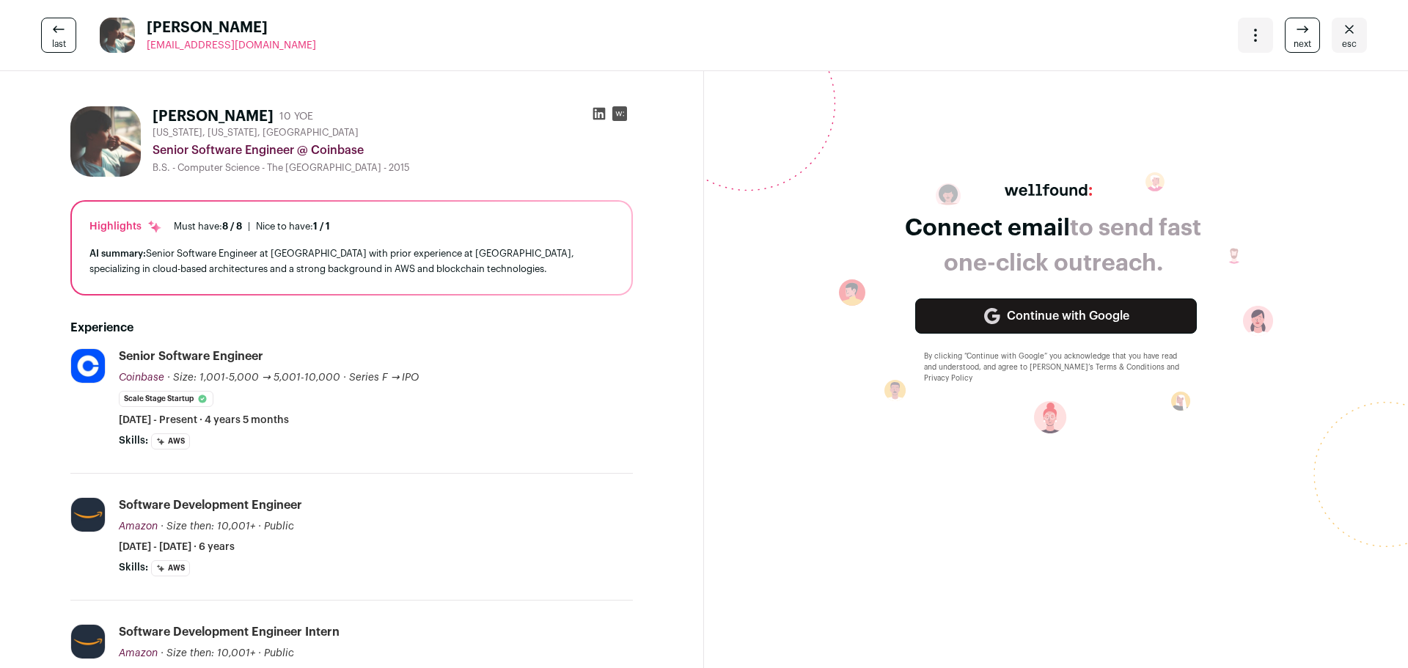
drag, startPoint x: 150, startPoint y: 111, endPoint x: 218, endPoint y: 114, distance: 68.3
click at [218, 114] on div "Jeff Chan 10 YOE New York, New York, United States Senior Software Engineer @ C…" at bounding box center [351, 141] width 563 height 70
copy h1 "Jeff Chan"
click at [1296, 38] on span "next" at bounding box center [1303, 44] width 18 height 12
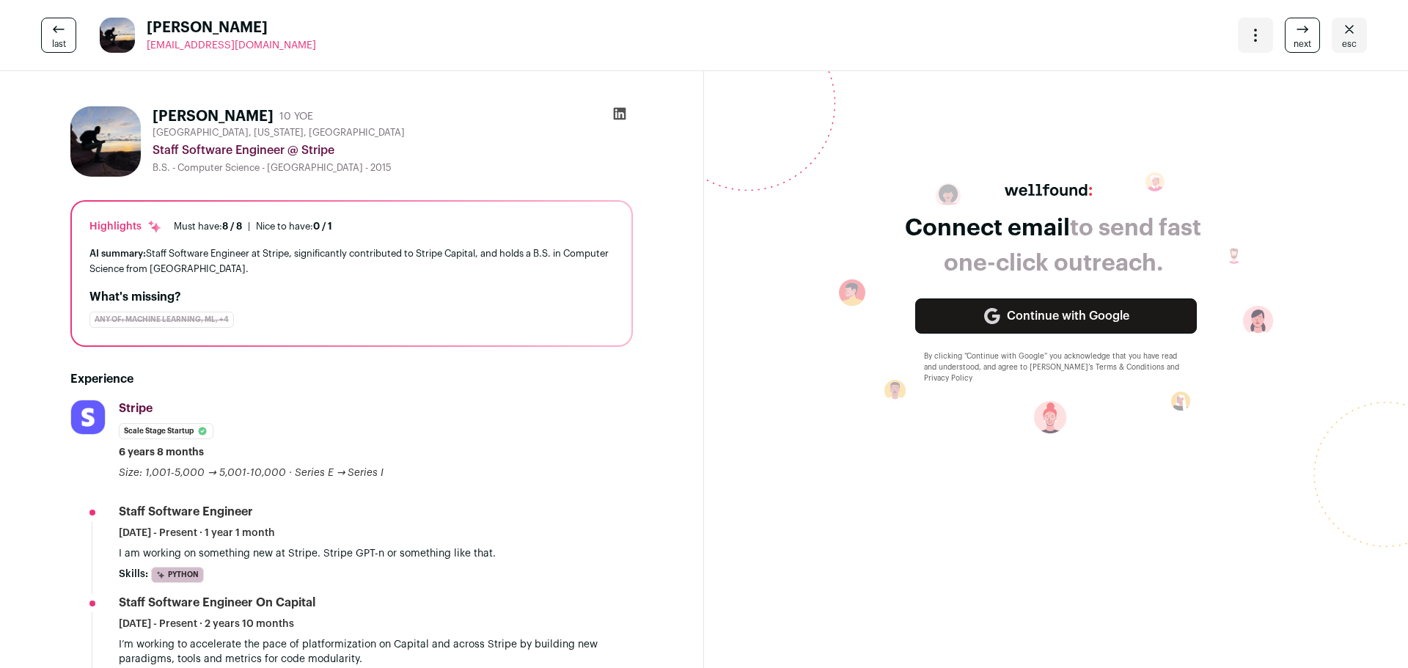
click at [1296, 33] on icon at bounding box center [1303, 30] width 18 height 18
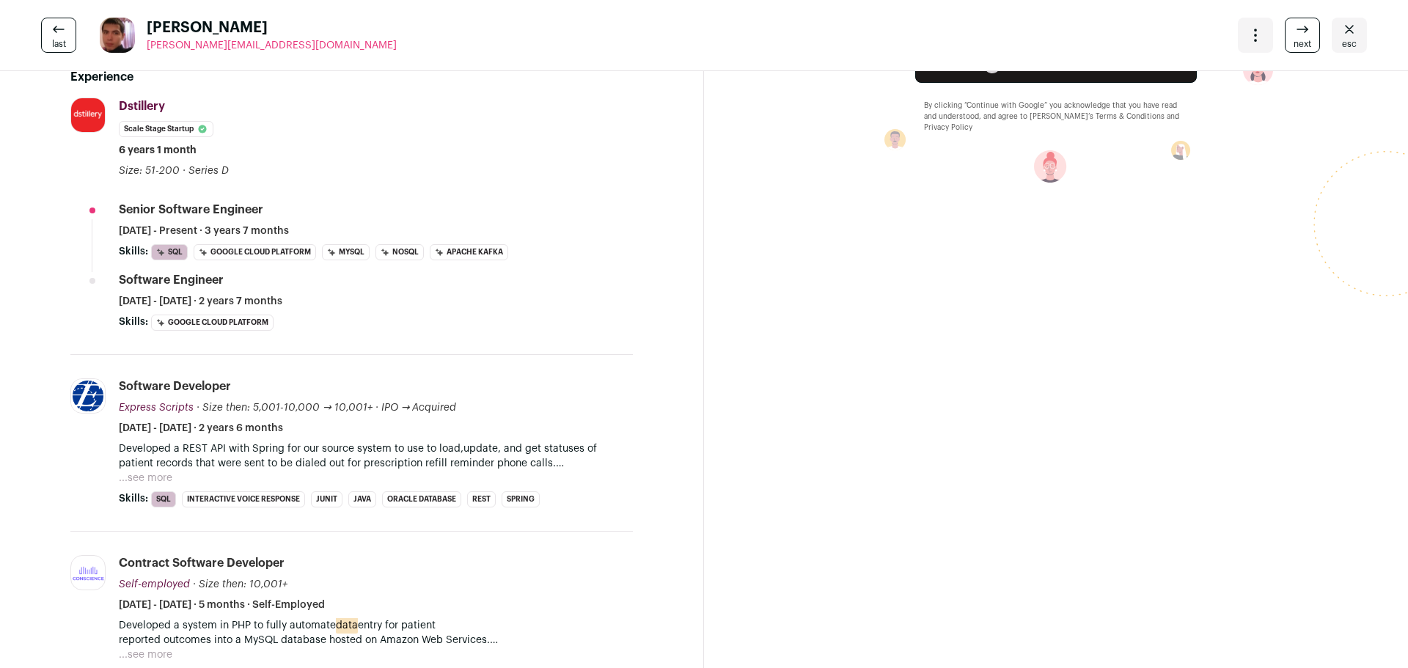
scroll to position [220, 0]
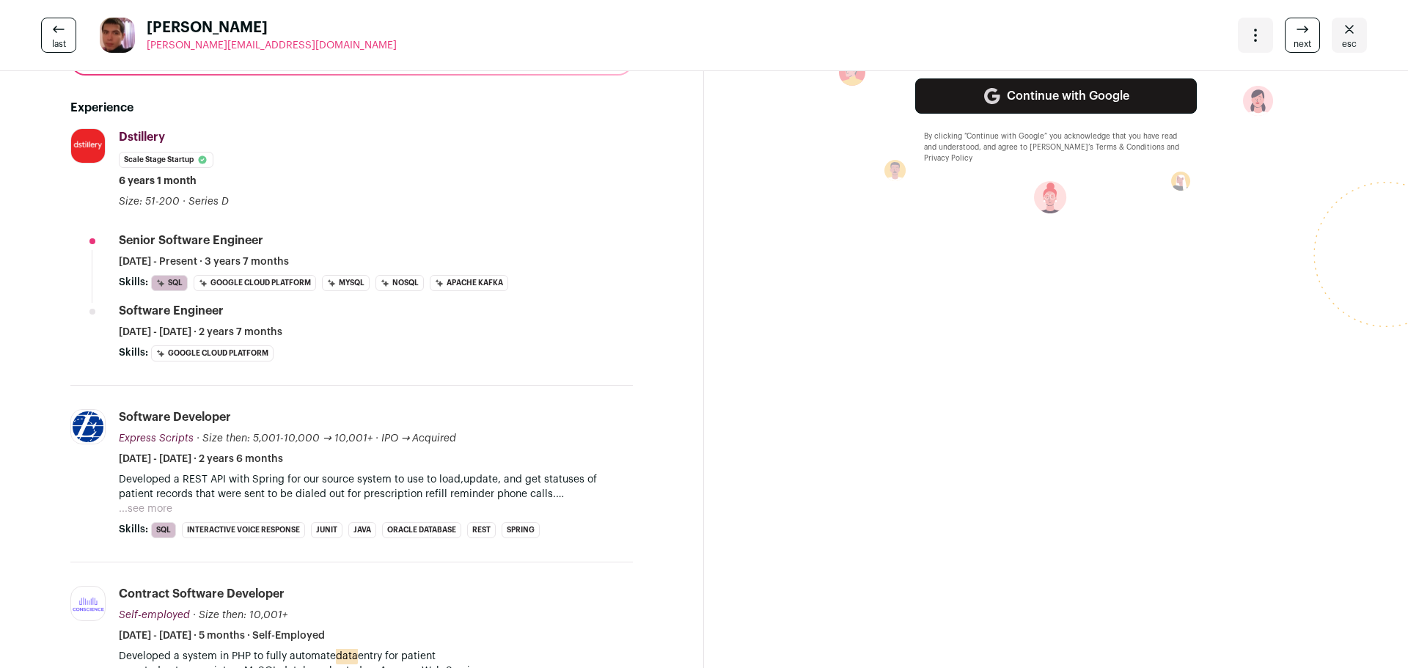
click at [1285, 36] on link "next" at bounding box center [1302, 35] width 35 height 35
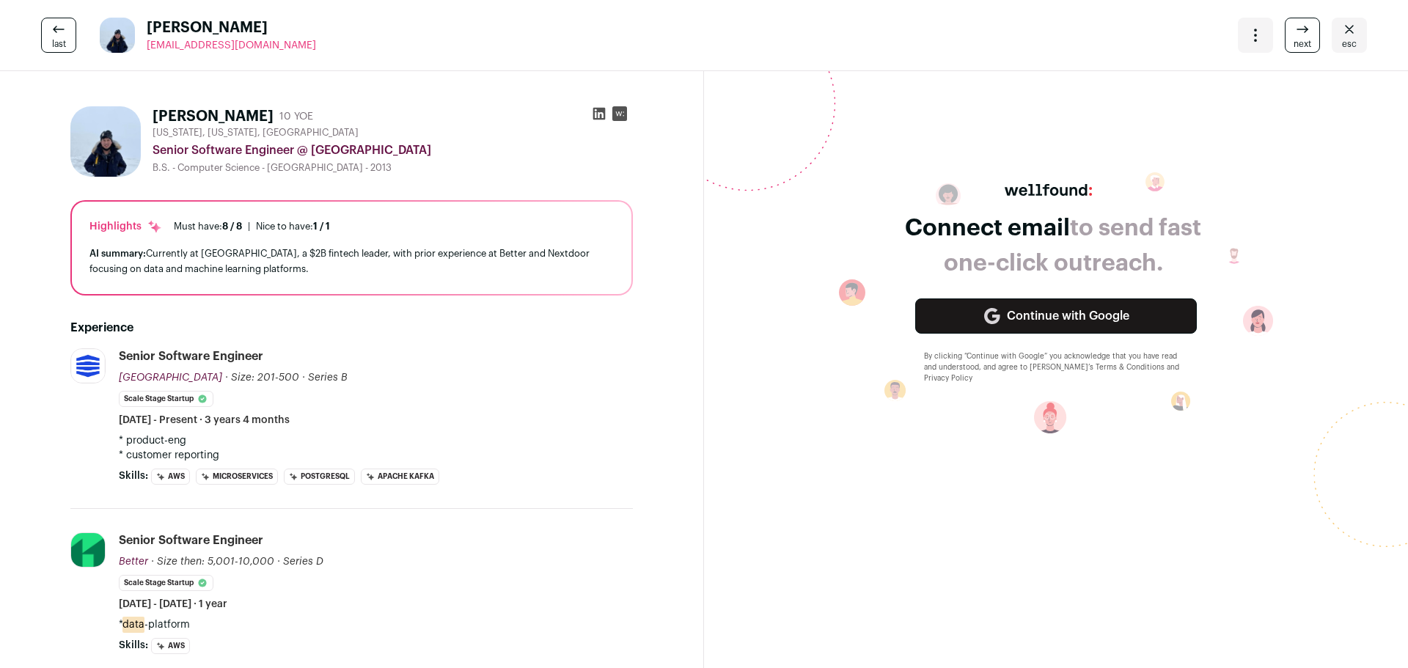
click at [62, 36] on icon at bounding box center [59, 30] width 18 height 18
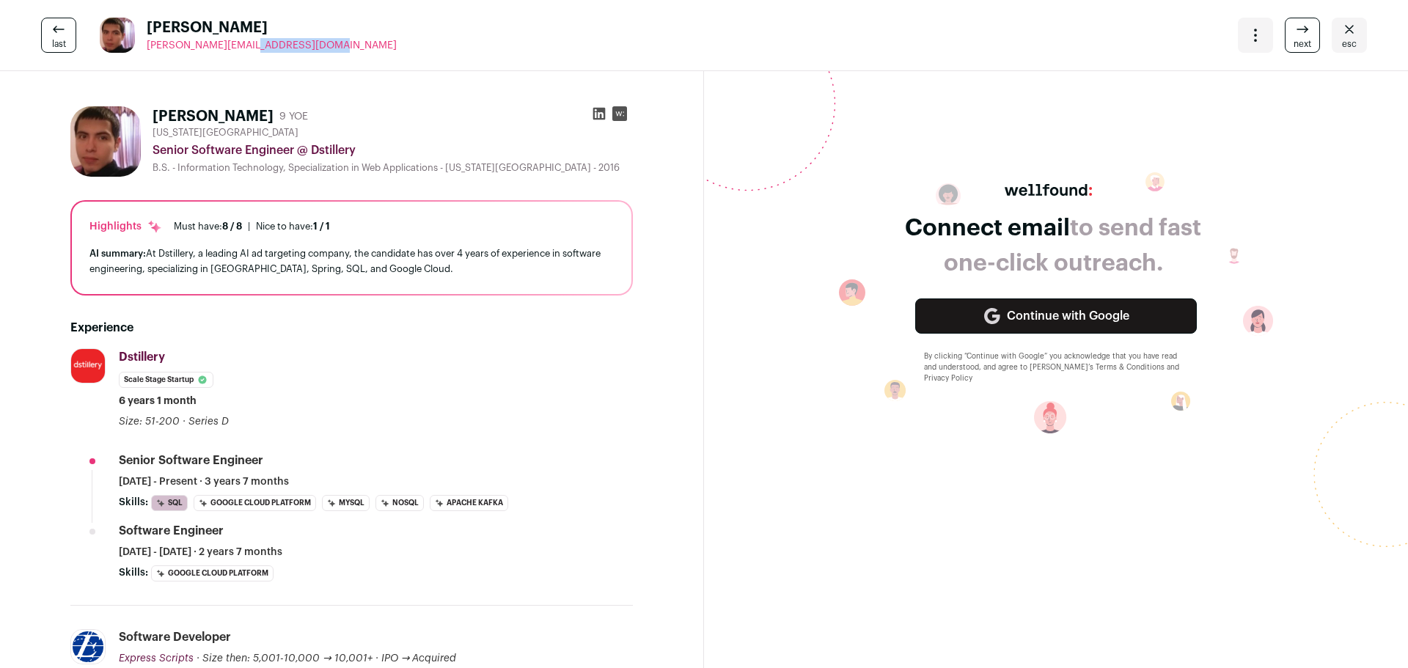
drag, startPoint x: 270, startPoint y: 46, endPoint x: 147, endPoint y: 46, distance: 123.2
click at [147, 46] on div "last Dennis Sesma sesma@live.com More actions Change project Move to a differen…" at bounding box center [704, 35] width 1408 height 71
copy span "sesma@live.com"
click at [67, 43] on link "last" at bounding box center [58, 35] width 35 height 35
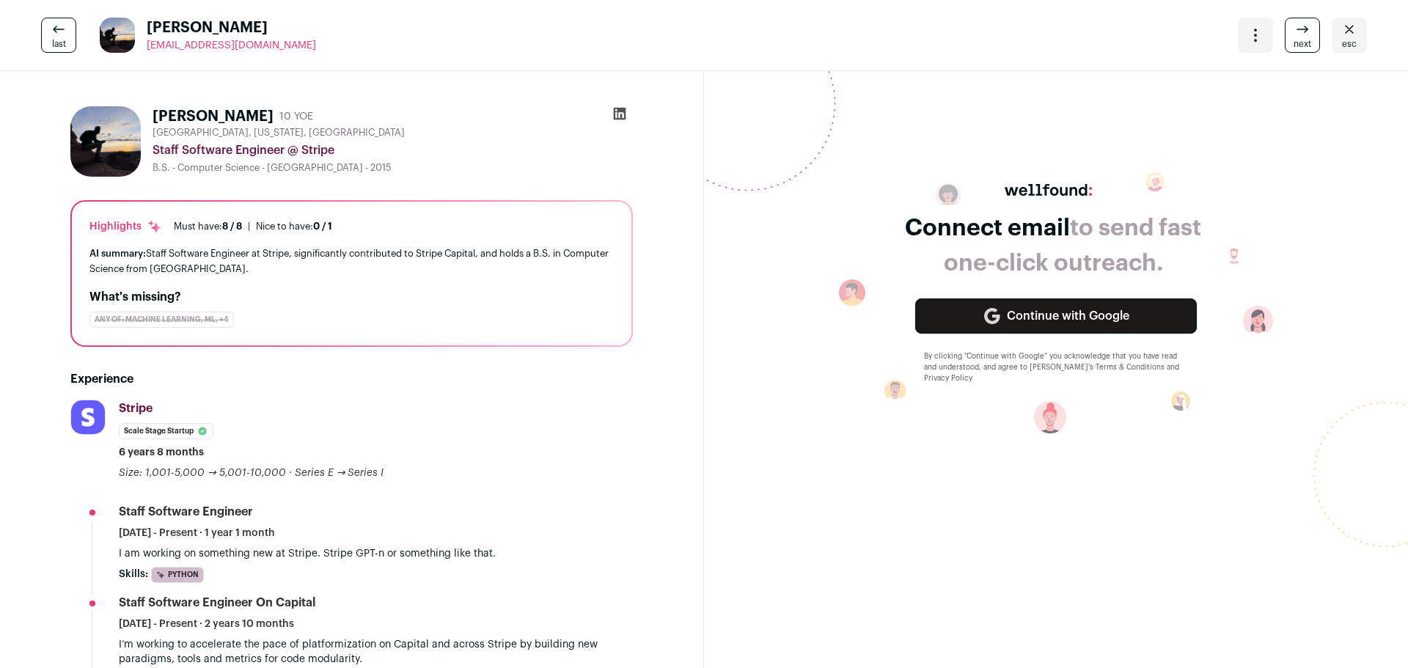
click at [67, 40] on link "last" at bounding box center [58, 35] width 35 height 35
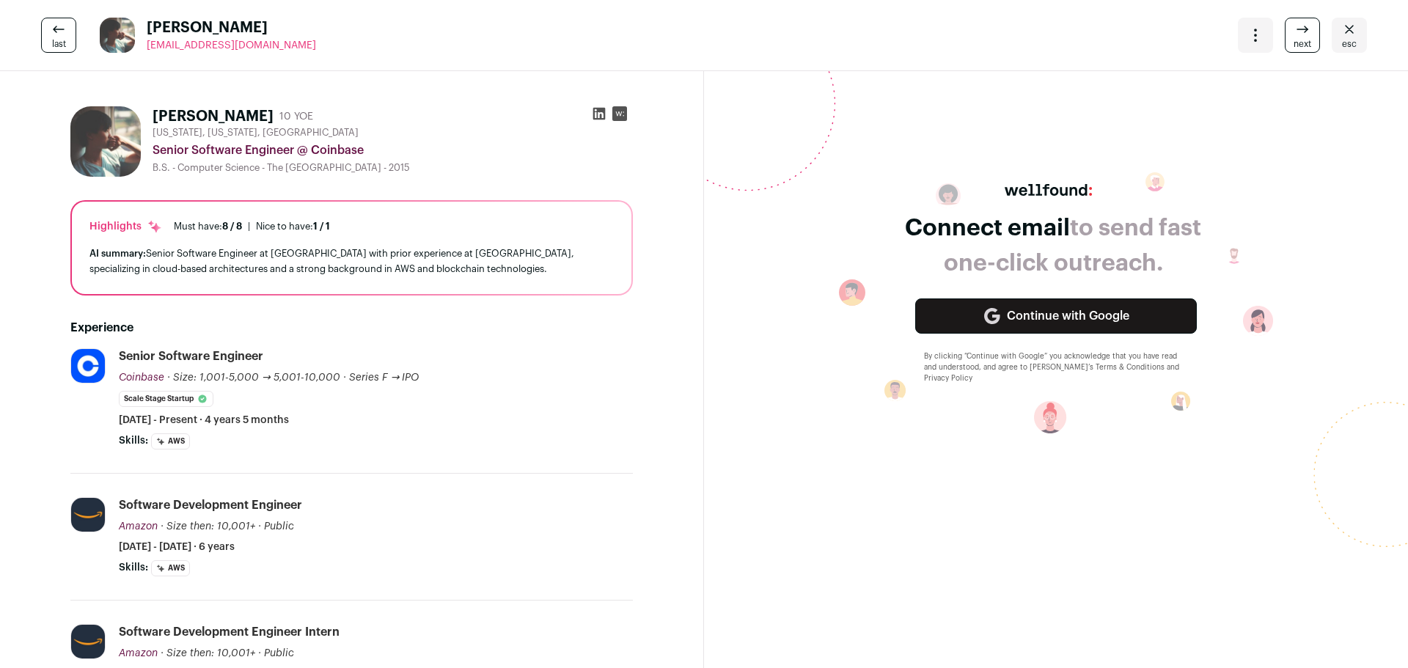
click at [55, 27] on icon at bounding box center [59, 30] width 18 height 18
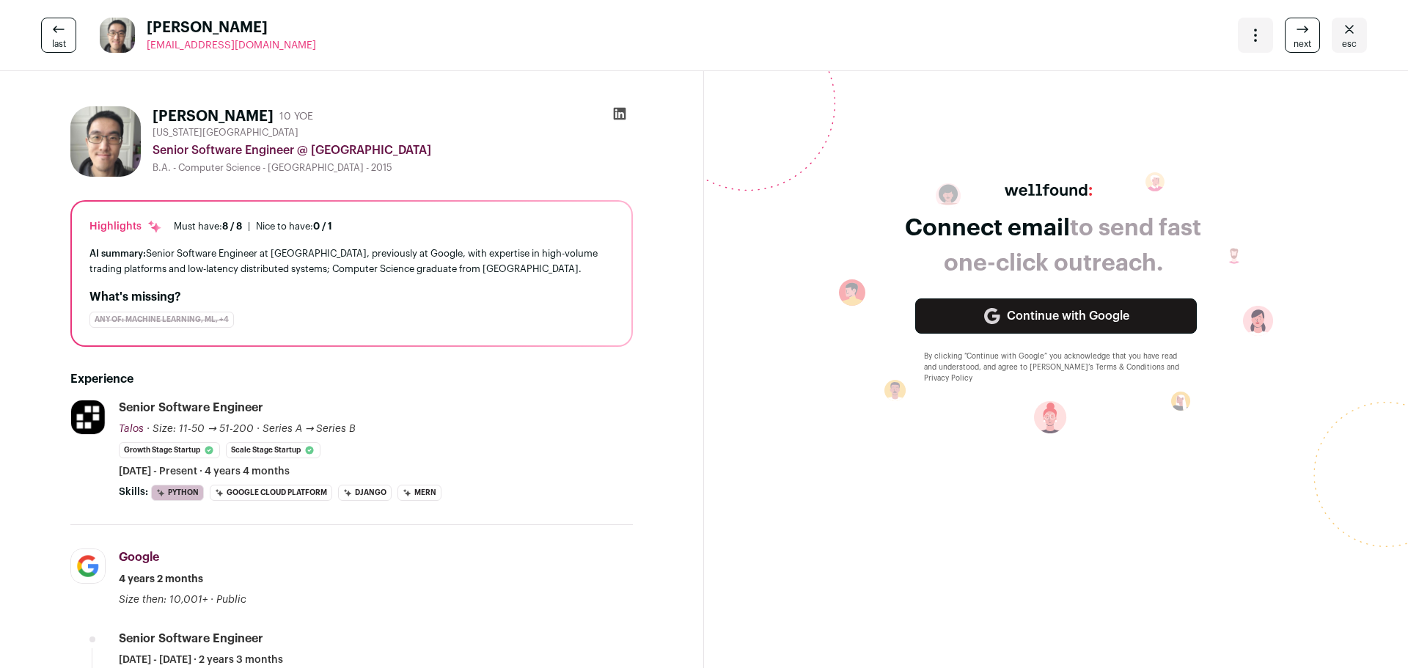
drag, startPoint x: 356, startPoint y: 48, endPoint x: 144, endPoint y: 46, distance: 212.0
click at [144, 46] on div "last Xiaotian Shi xiaotianshimail@gmail.com More actions Change project Move to…" at bounding box center [704, 35] width 1408 height 71
copy span "[EMAIL_ADDRESS][DOMAIN_NAME]"
click at [1295, 37] on icon at bounding box center [1303, 30] width 18 height 18
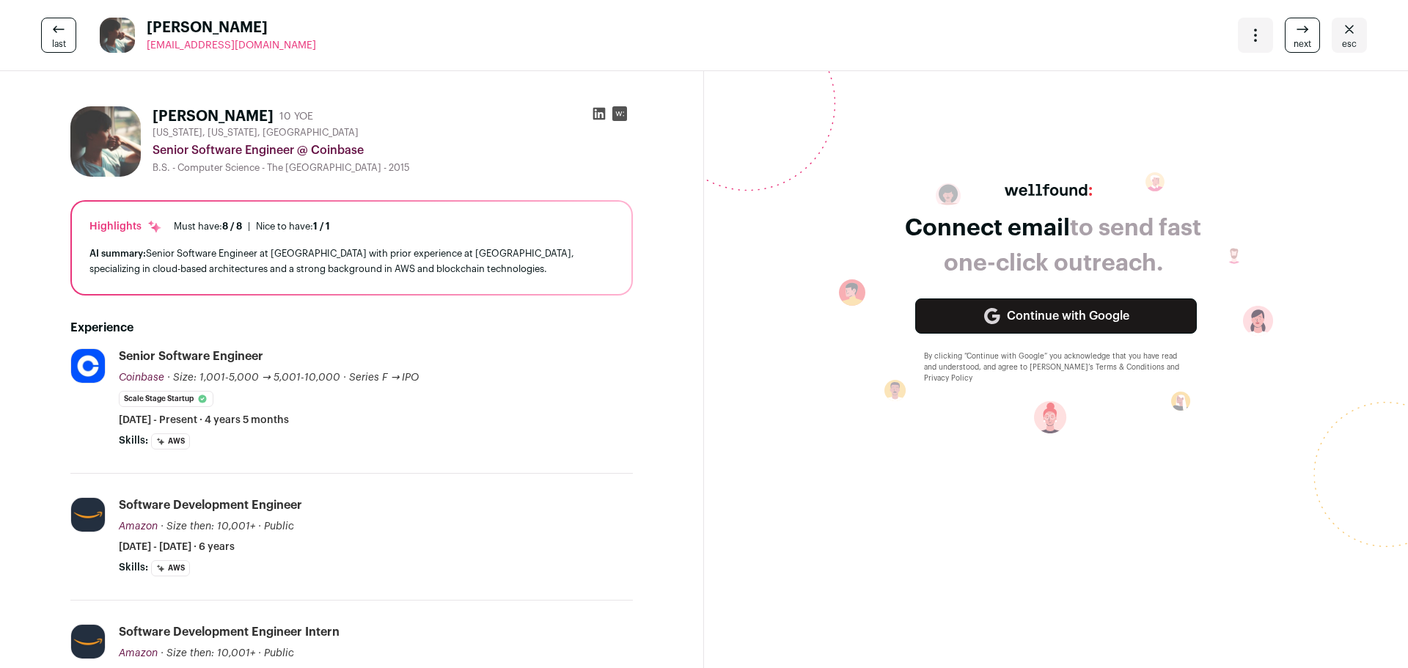
click at [1295, 37] on icon at bounding box center [1303, 30] width 18 height 18
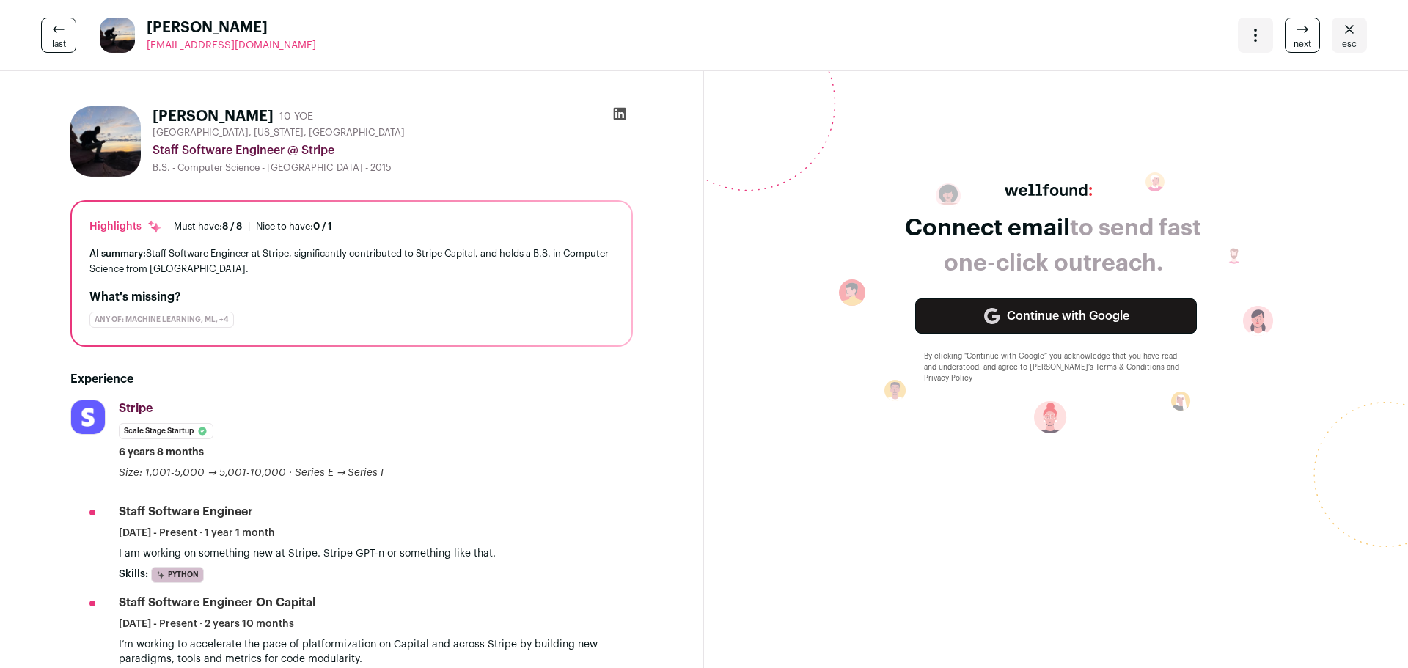
click at [1295, 33] on icon at bounding box center [1303, 30] width 18 height 18
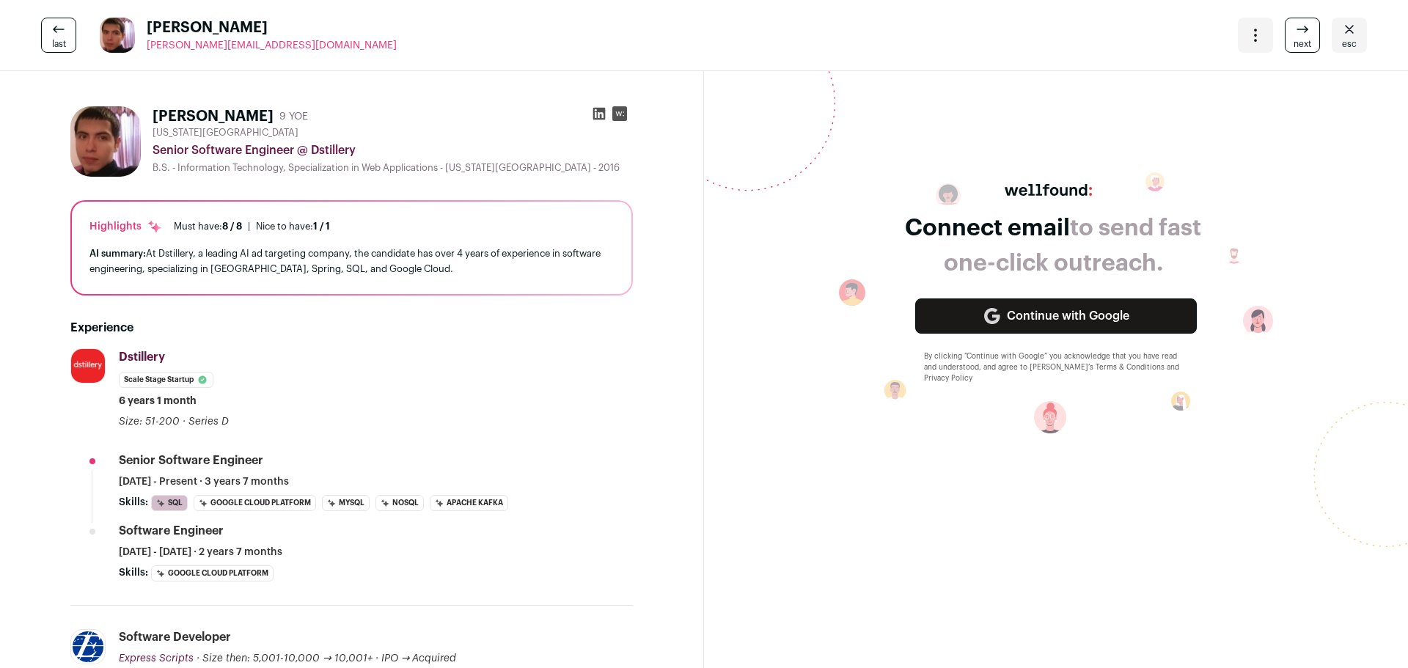
click at [1295, 33] on icon at bounding box center [1303, 30] width 18 height 18
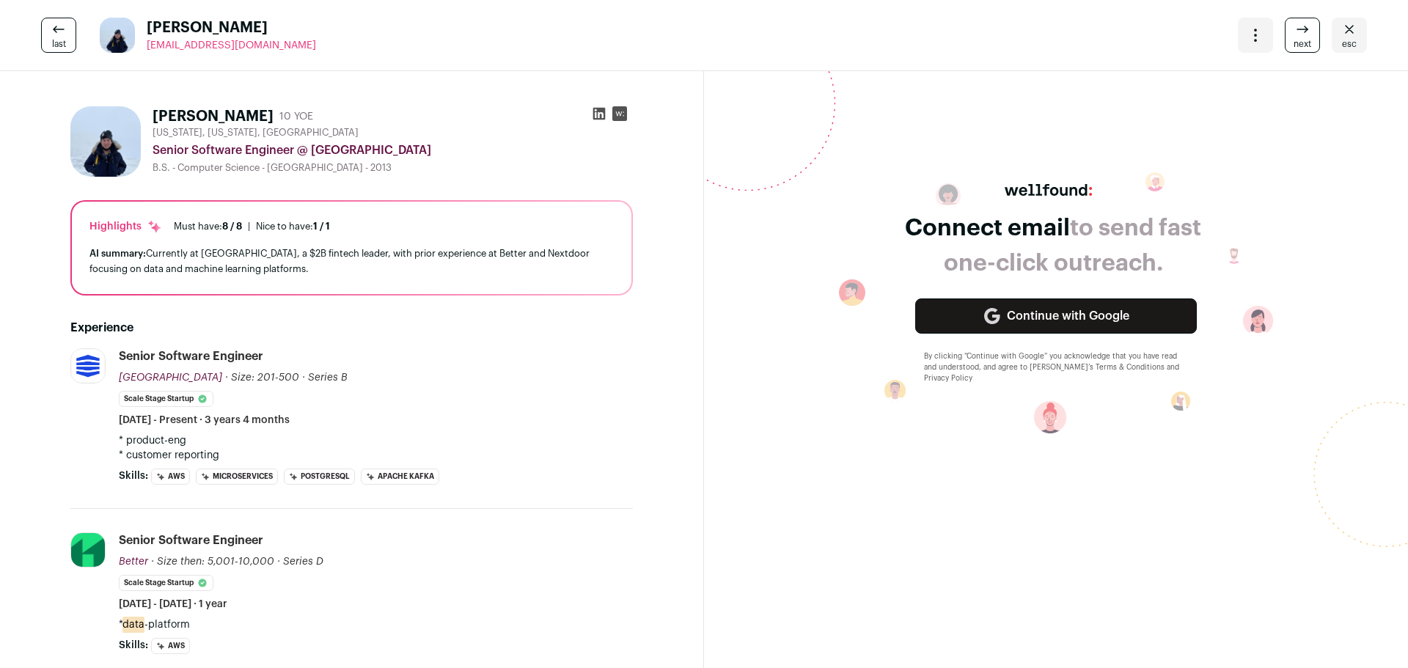
click at [1304, 29] on link "next" at bounding box center [1302, 35] width 35 height 35
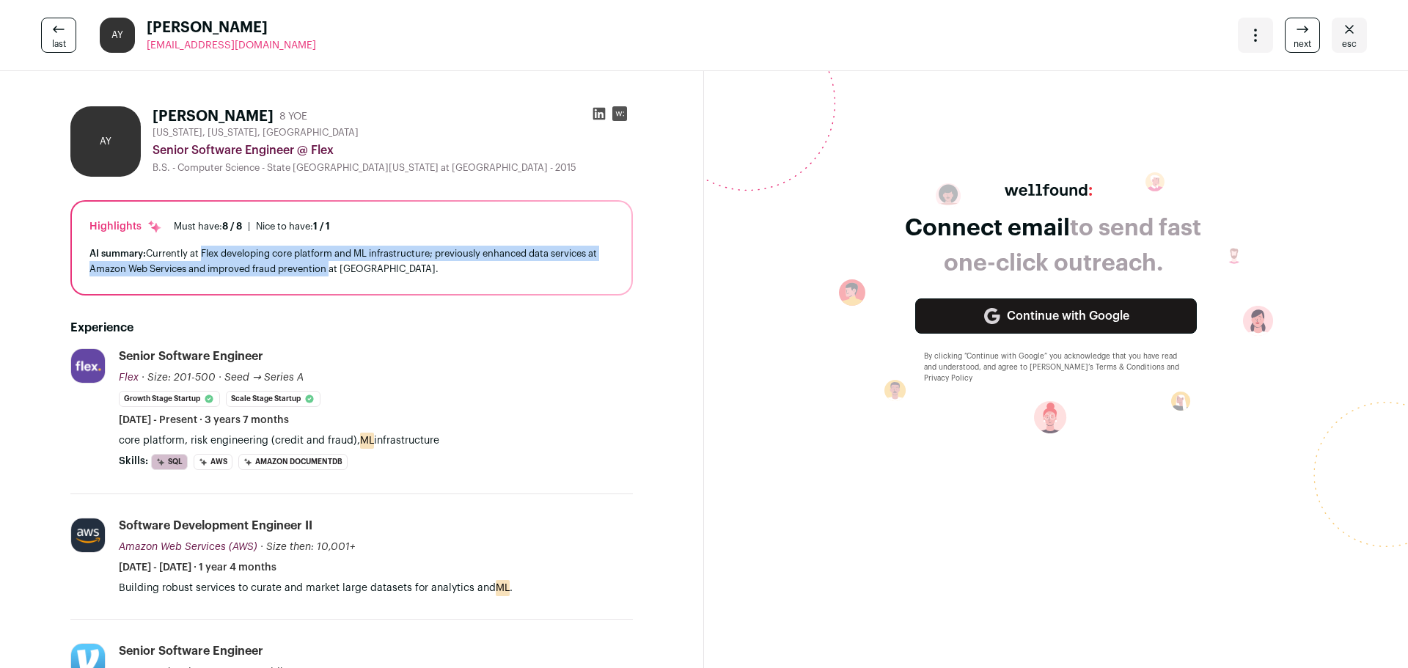
drag, startPoint x: 202, startPoint y: 256, endPoint x: 327, endPoint y: 268, distance: 126.0
click at [327, 268] on div "AI summary: Currently at Flex developing core platform and ML infrastructure; p…" at bounding box center [351, 261] width 524 height 31
drag, startPoint x: 224, startPoint y: 251, endPoint x: 408, endPoint y: 271, distance: 185.1
click at [408, 271] on div "AI summary: Currently at Flex developing core platform and ML infrastructure; p…" at bounding box center [351, 261] width 524 height 31
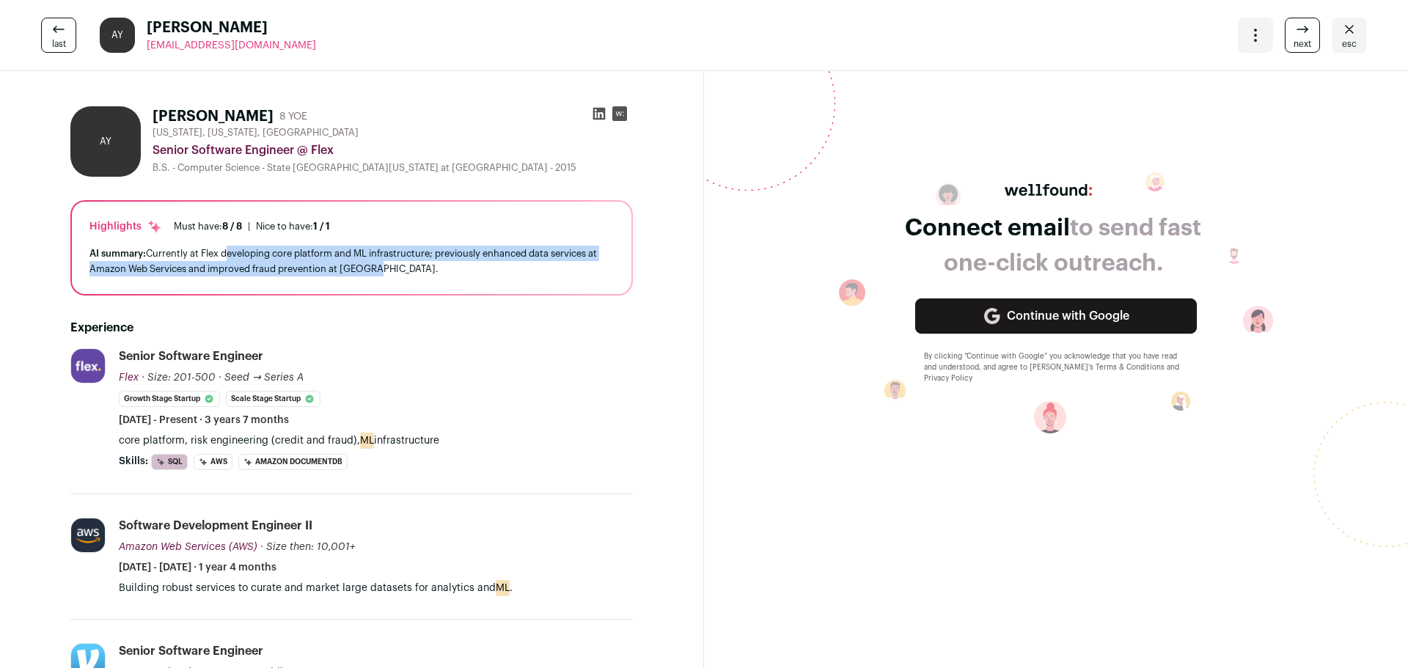
click at [408, 271] on div "AI summary: Currently at Flex developing core platform and ML infrastructure; p…" at bounding box center [351, 261] width 524 height 31
drag, startPoint x: 419, startPoint y: 265, endPoint x: 291, endPoint y: 253, distance: 128.9
click at [291, 253] on div "AI summary: Currently at Flex developing core platform and ML infrastructure; p…" at bounding box center [351, 261] width 524 height 31
drag, startPoint x: 270, startPoint y: 252, endPoint x: 413, endPoint y: 264, distance: 143.5
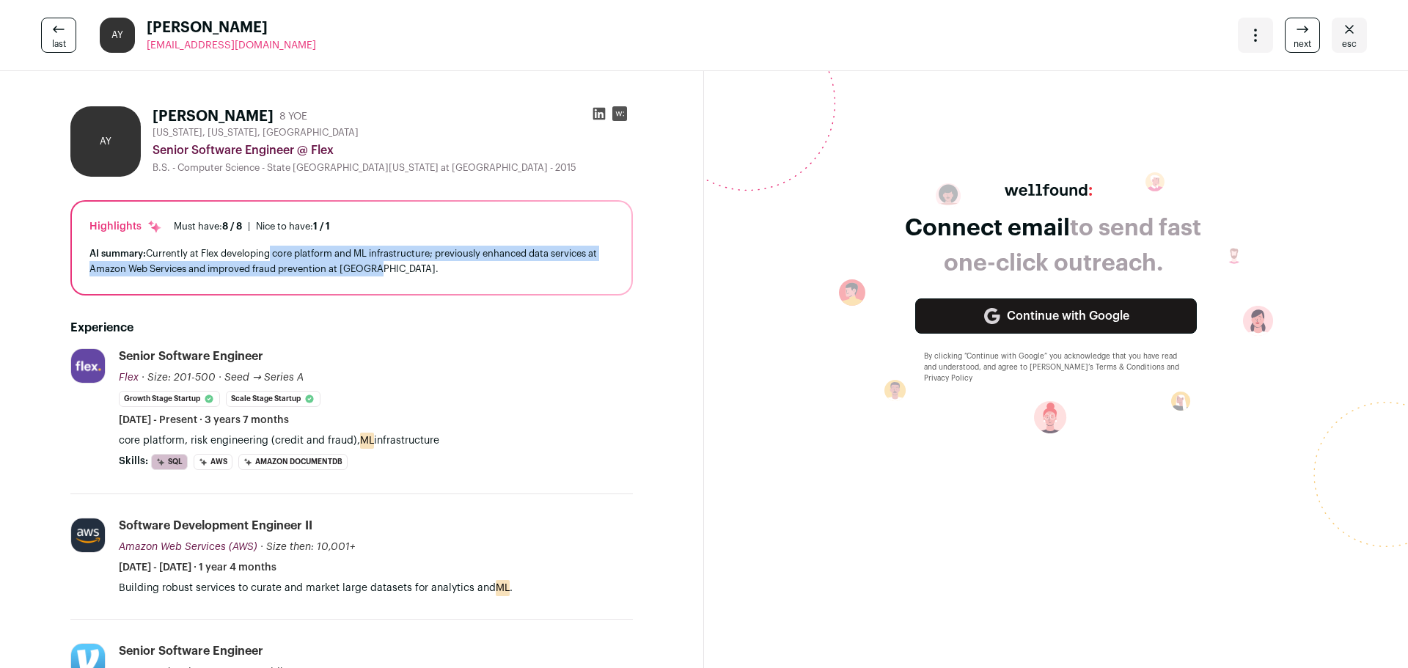
click at [413, 264] on div "AI summary: Currently at Flex developing core platform and ML infrastructure; p…" at bounding box center [351, 261] width 524 height 31
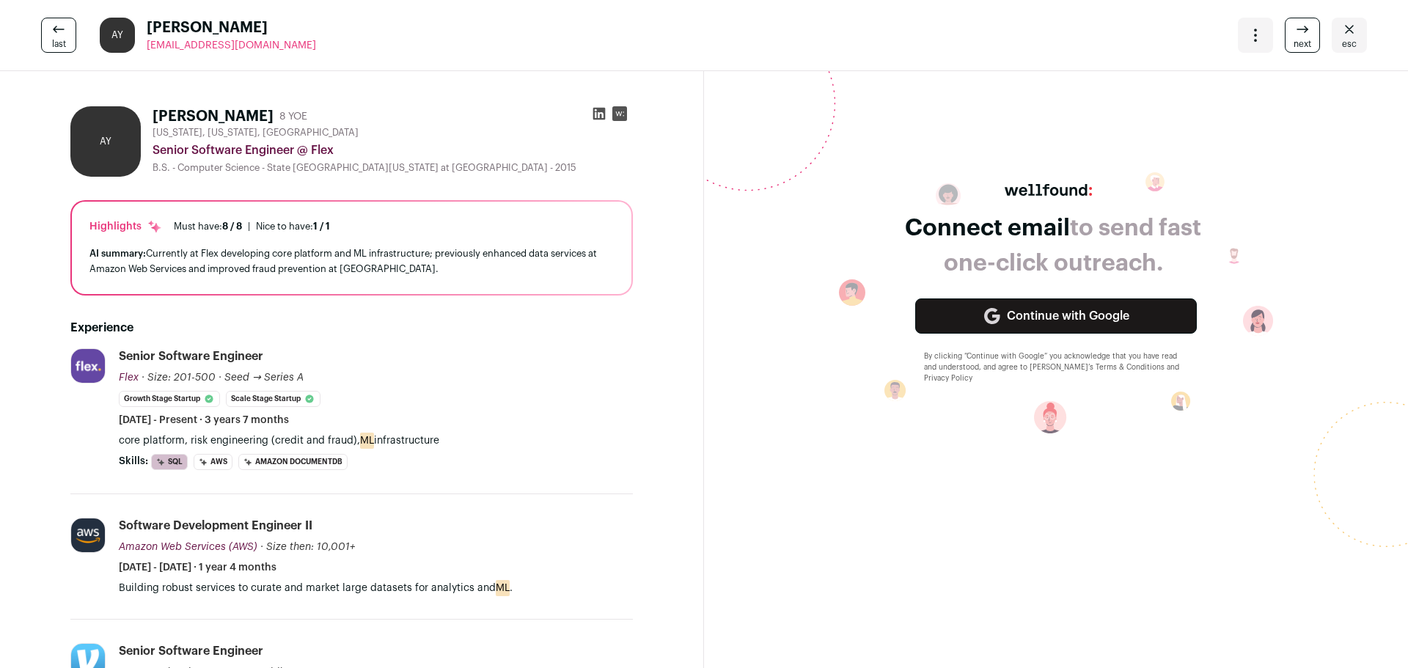
click at [67, 36] on link "last" at bounding box center [58, 35] width 35 height 35
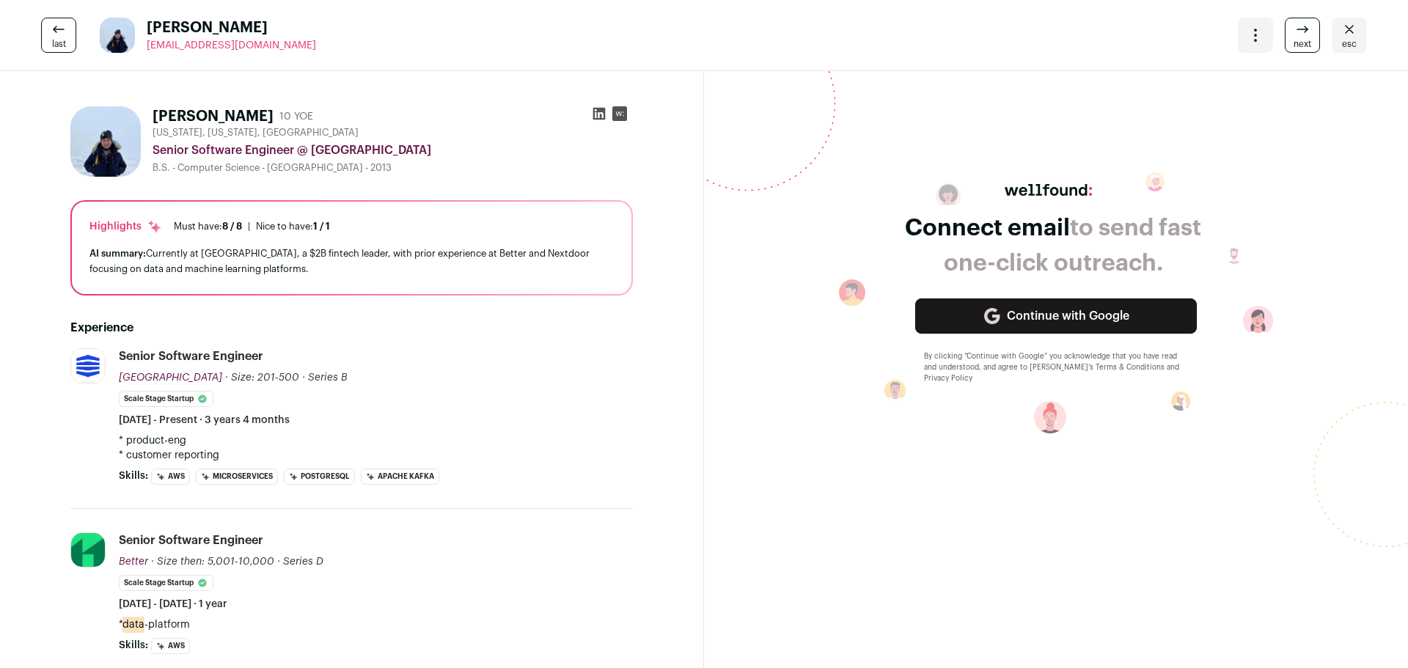
drag, startPoint x: 278, startPoint y: 47, endPoint x: 146, endPoint y: 48, distance: 132.0
click at [146, 48] on div "last Scott Nguyen scottqnguyen@gmail.com More actions Change project Move to a …" at bounding box center [704, 35] width 1408 height 71
copy span "scottqnguyen@gmail.com"
click at [1296, 23] on icon at bounding box center [1303, 30] width 18 height 18
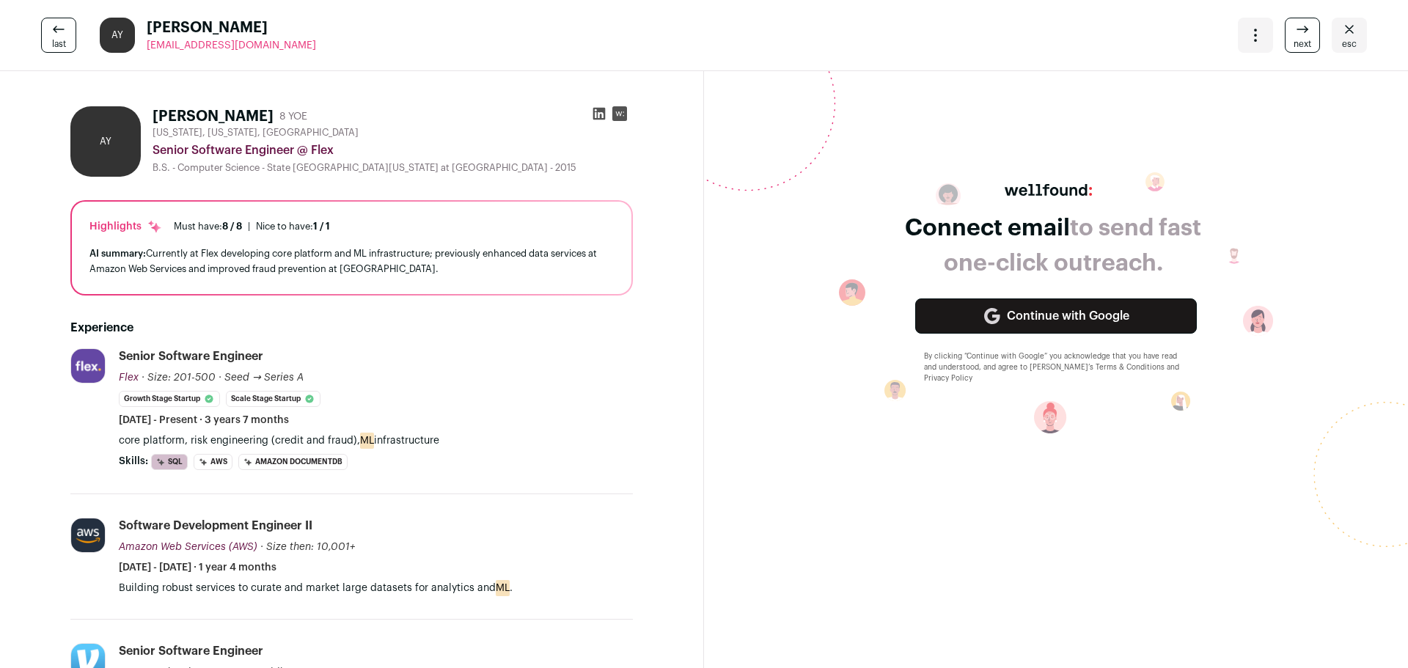
drag, startPoint x: 298, startPoint y: 38, endPoint x: 293, endPoint y: 45, distance: 8.8
click at [298, 38] on div "last AY Andy Yee ayyee510@gmail.com More actions Change project Move to a diffe…" at bounding box center [704, 35] width 1408 height 71
drag, startPoint x: 282, startPoint y: 46, endPoint x: 143, endPoint y: 54, distance: 138.8
click at [143, 54] on div "last AY Andy Yee ayyee510@gmail.com More actions Change project Move to a diffe…" at bounding box center [704, 35] width 1408 height 71
copy span "ayyee510@gmail.com"
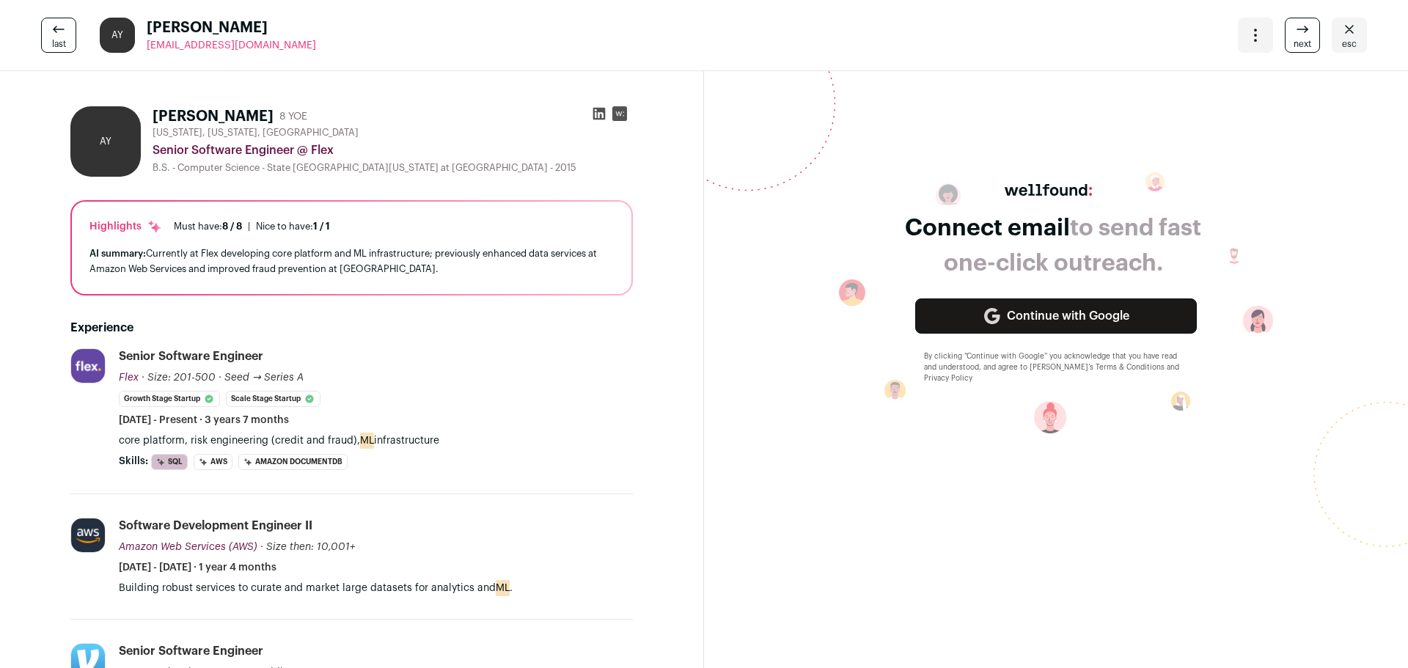
click at [591, 150] on div "Senior Software Engineer @ Flex" at bounding box center [393, 151] width 480 height 18
click at [1294, 42] on span "next" at bounding box center [1303, 44] width 18 height 12
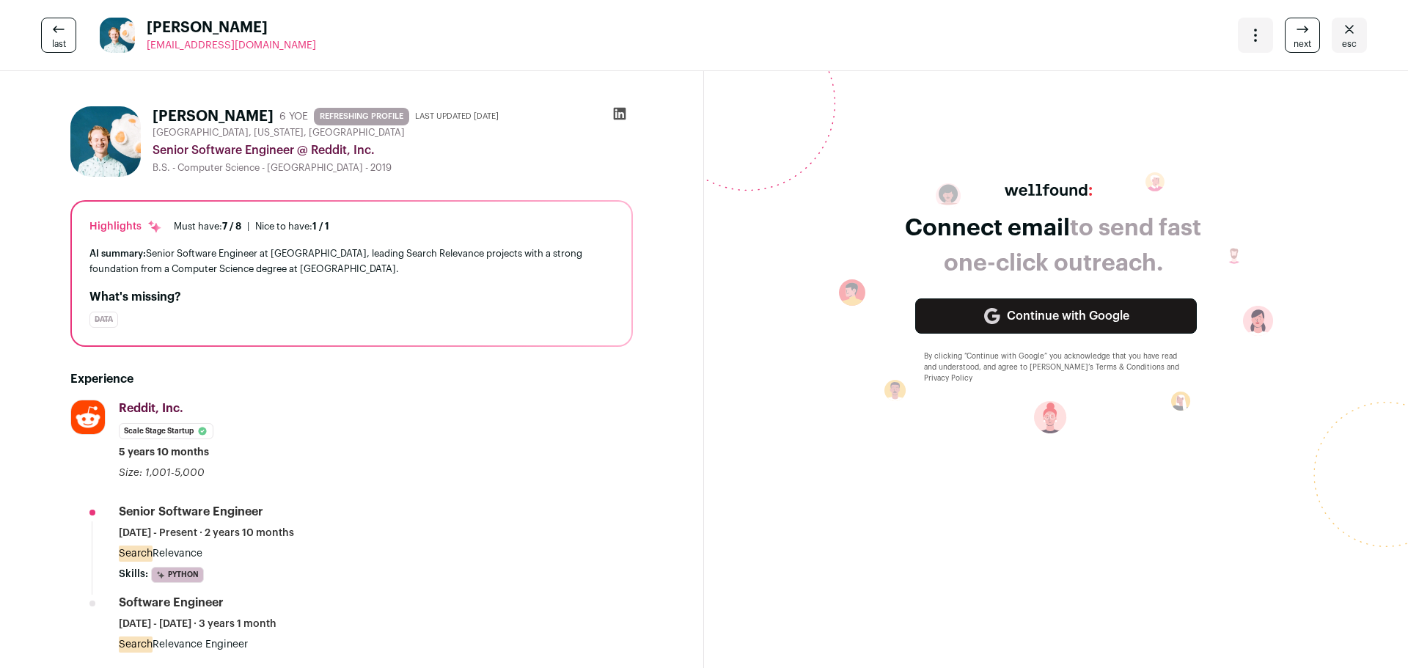
drag, startPoint x: 276, startPoint y: 45, endPoint x: 150, endPoint y: 45, distance: 126.9
click at [150, 45] on div "last Michael Jones miketvinc@gmail.com More actions Change project Move to a di…" at bounding box center [704, 35] width 1408 height 71
copy span "miketvinc@gmail.com"
click at [1285, 34] on link "next" at bounding box center [1302, 35] width 35 height 35
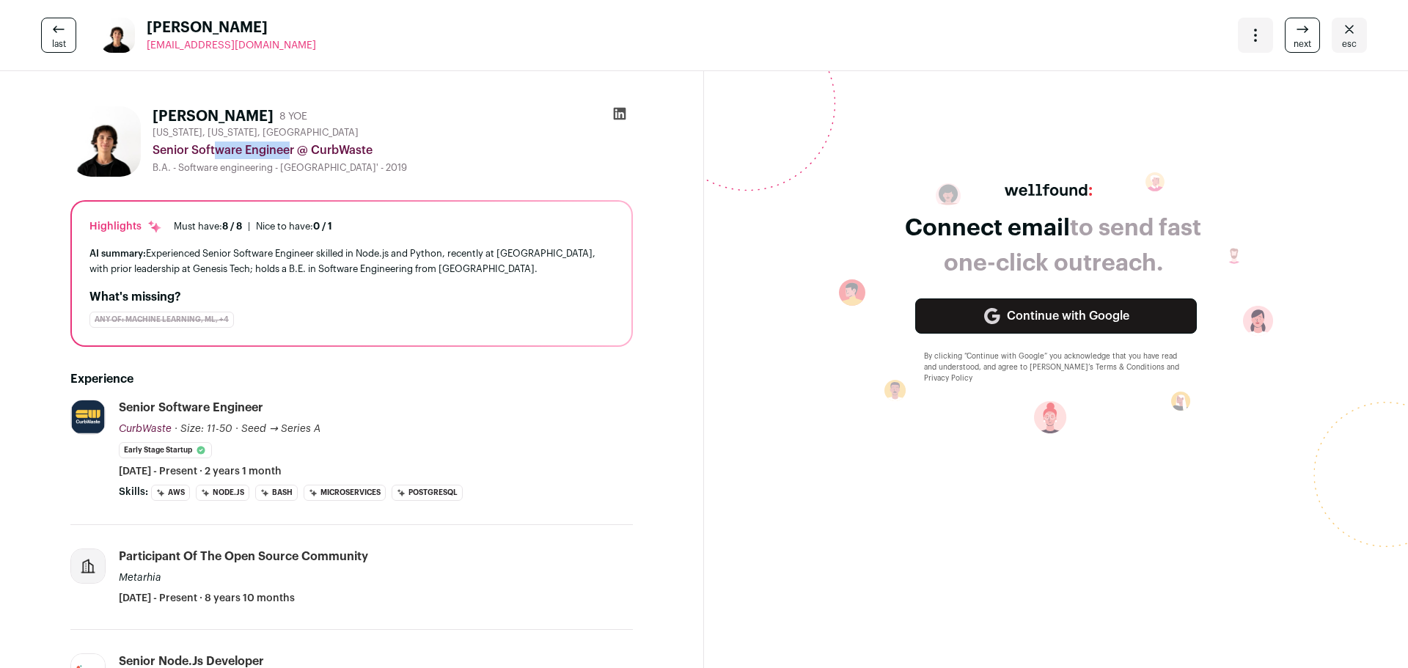
drag, startPoint x: 155, startPoint y: 148, endPoint x: 226, endPoint y: 146, distance: 71.2
click at [226, 146] on div "Senior Software Engineer @ CurbWaste" at bounding box center [393, 151] width 480 height 18
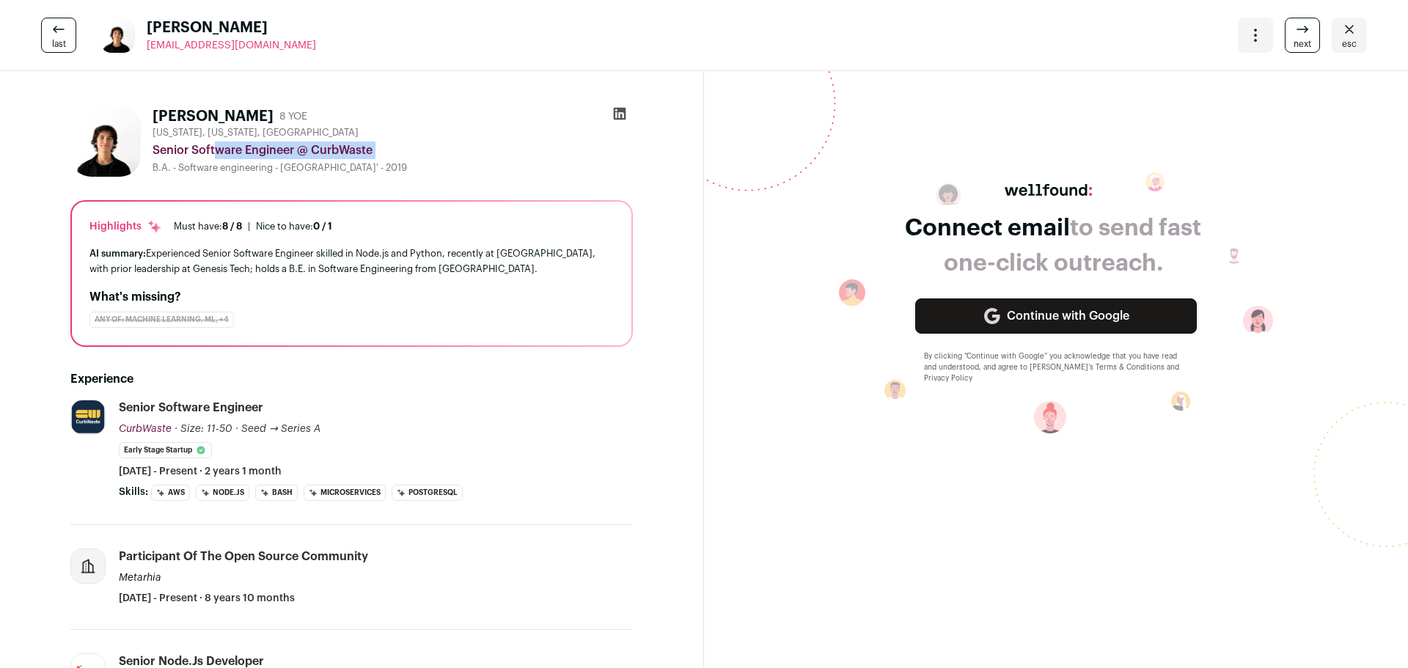
click at [309, 146] on div "Senior Software Engineer @ CurbWaste" at bounding box center [393, 151] width 480 height 18
click at [1285, 31] on link "next" at bounding box center [1302, 35] width 35 height 35
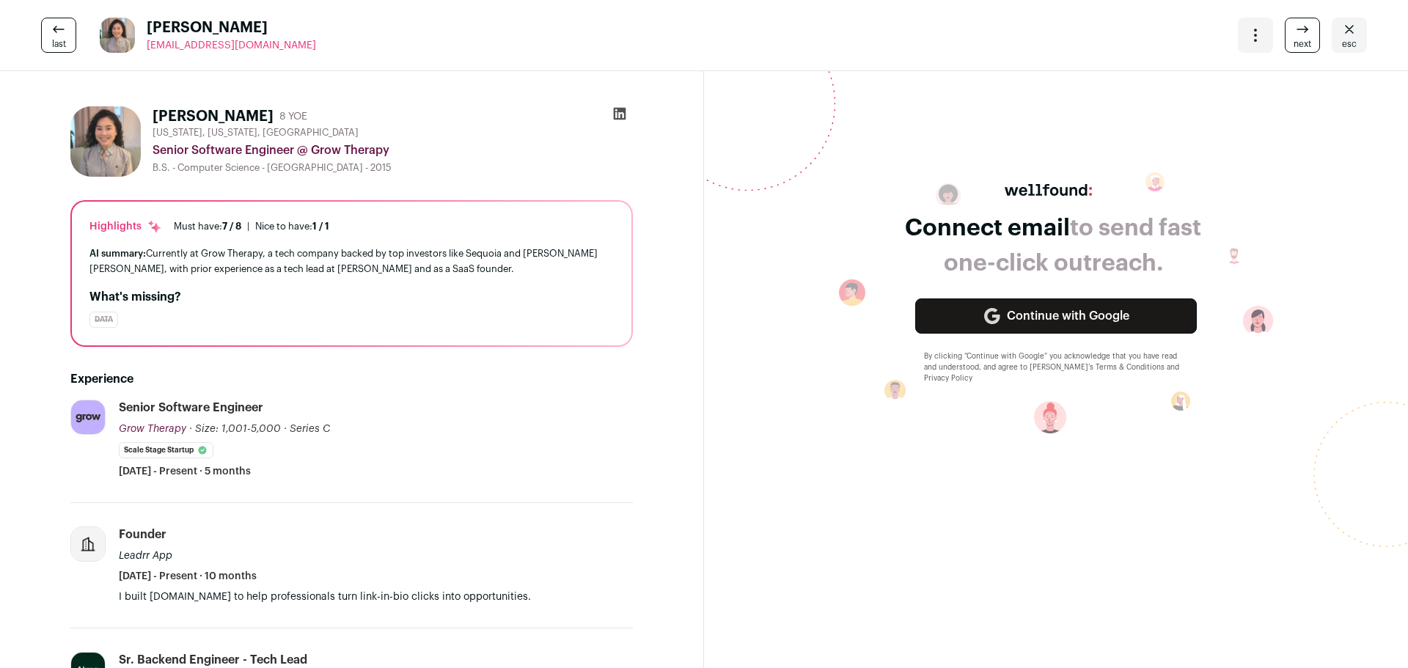
click at [1285, 22] on link "next" at bounding box center [1302, 35] width 35 height 35
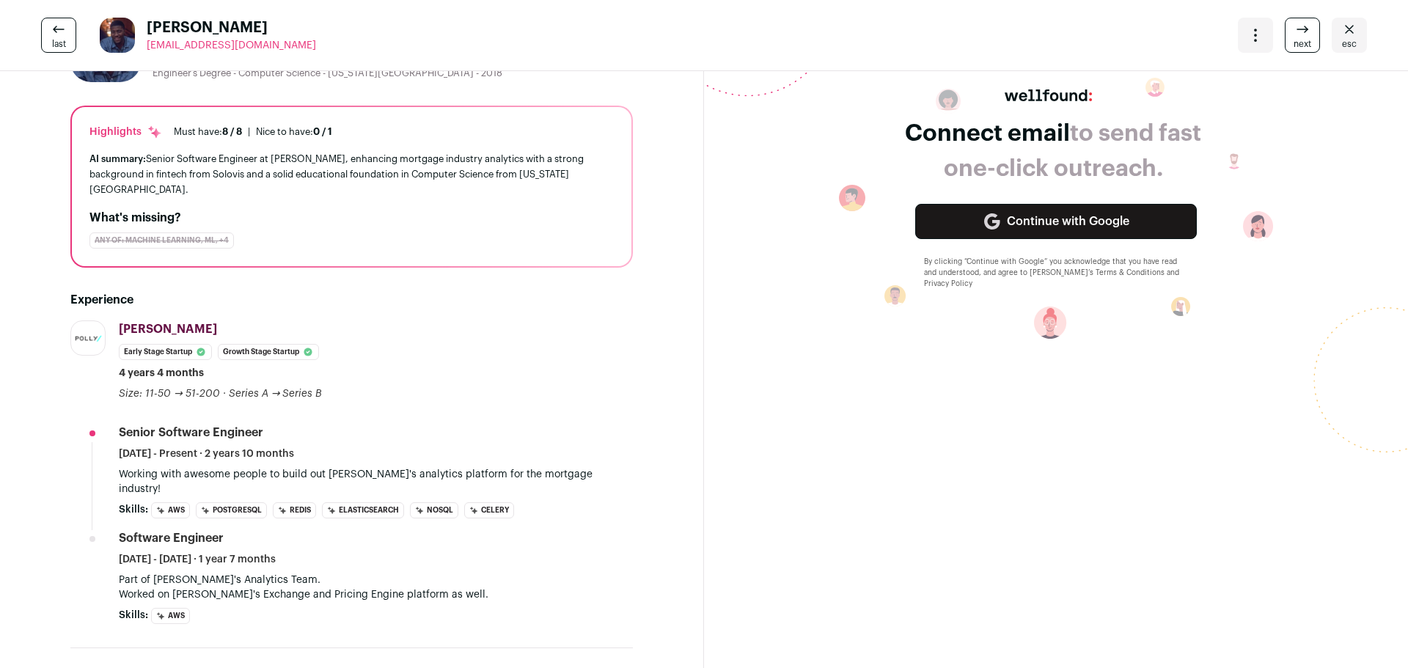
scroll to position [73, 0]
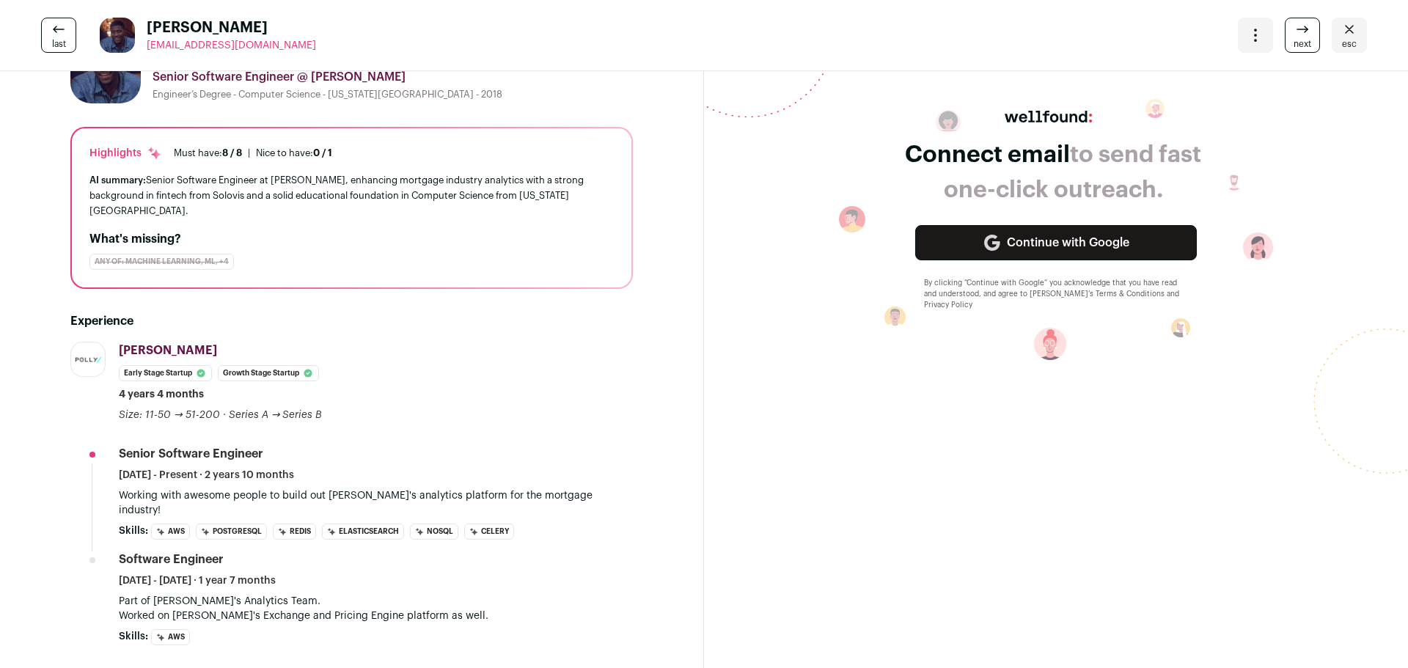
drag, startPoint x: 303, startPoint y: 51, endPoint x: 149, endPoint y: 47, distance: 154.1
click at [149, 47] on div "last Uzzi Emuchay uzomaemuchay@gmail.com More actions Change project Move to a …" at bounding box center [704, 35] width 1408 height 71
copy span "uzomaemuchay@gmail.com"
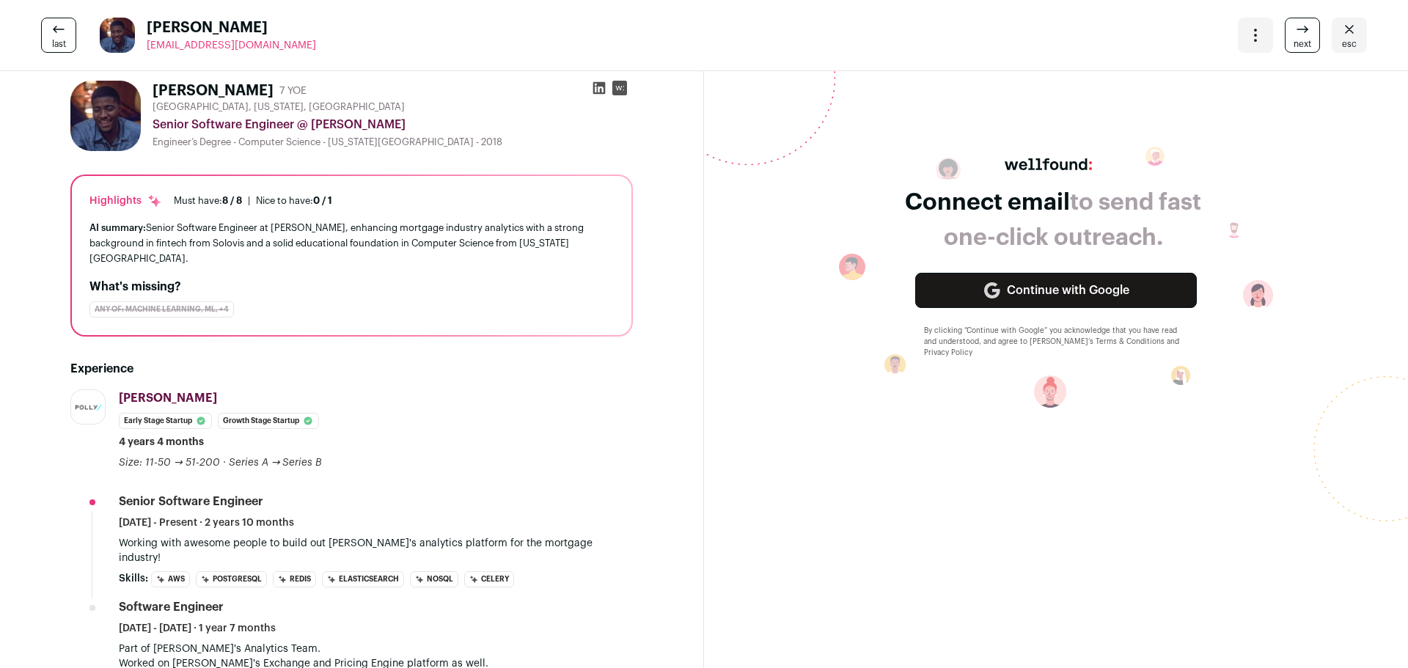
scroll to position [0, 0]
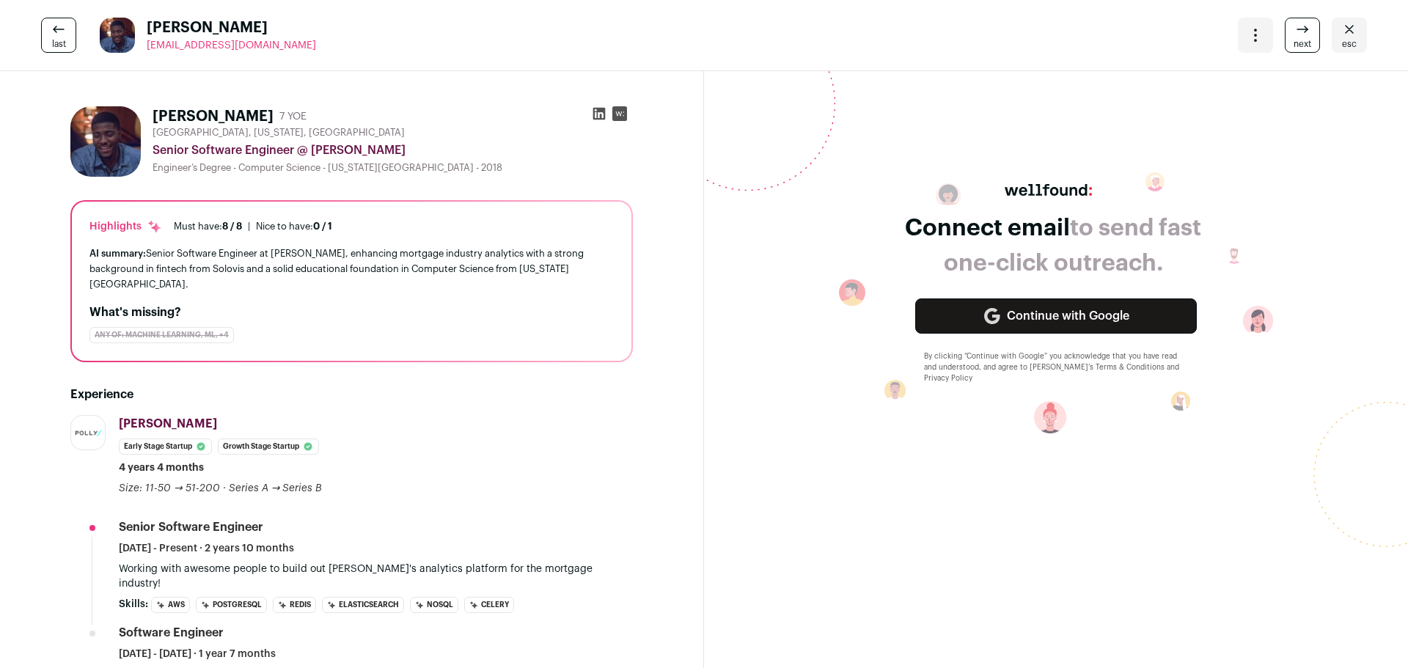
click at [1302, 26] on icon at bounding box center [1303, 30] width 18 height 18
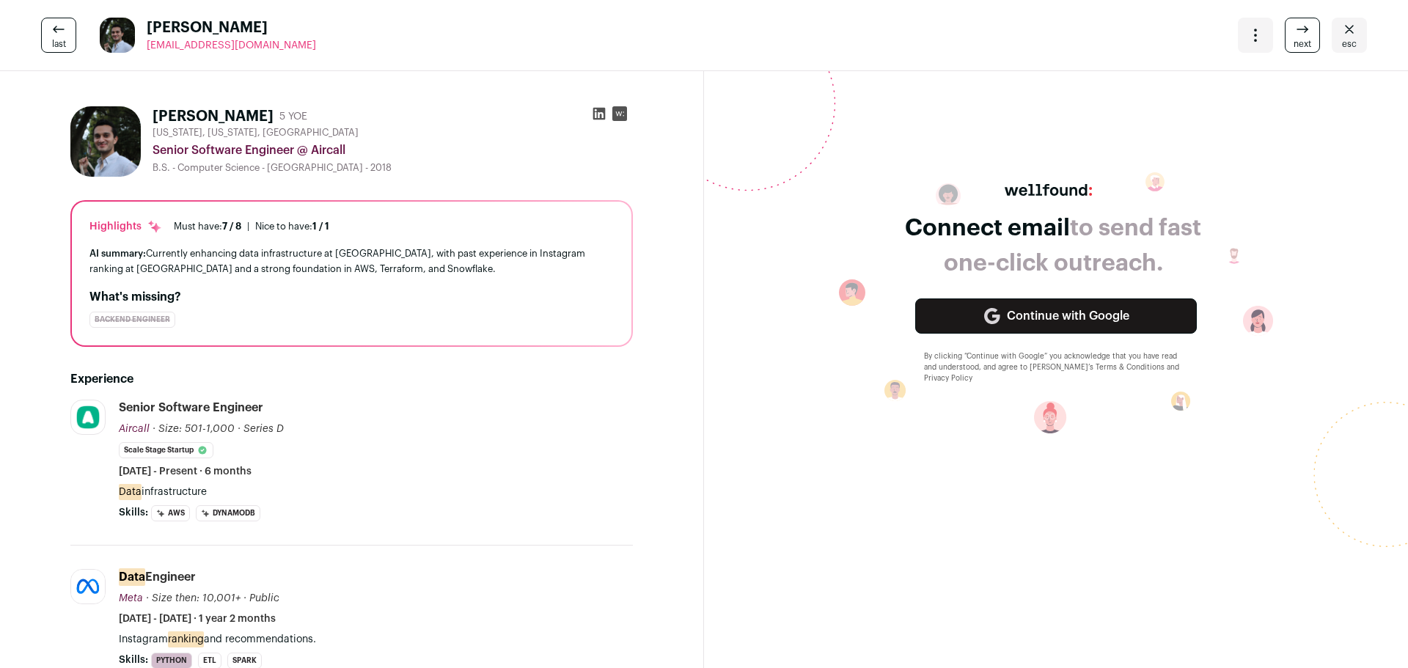
drag, startPoint x: 296, startPoint y: 58, endPoint x: 143, endPoint y: 43, distance: 153.2
click at [143, 43] on div "last Paul Mathew ptmathew96@gmail.com More actions Change project Move to a dif…" at bounding box center [704, 35] width 1408 height 71
copy span "ptmathew96@gmail.com"
click at [1285, 29] on link "next" at bounding box center [1302, 35] width 35 height 35
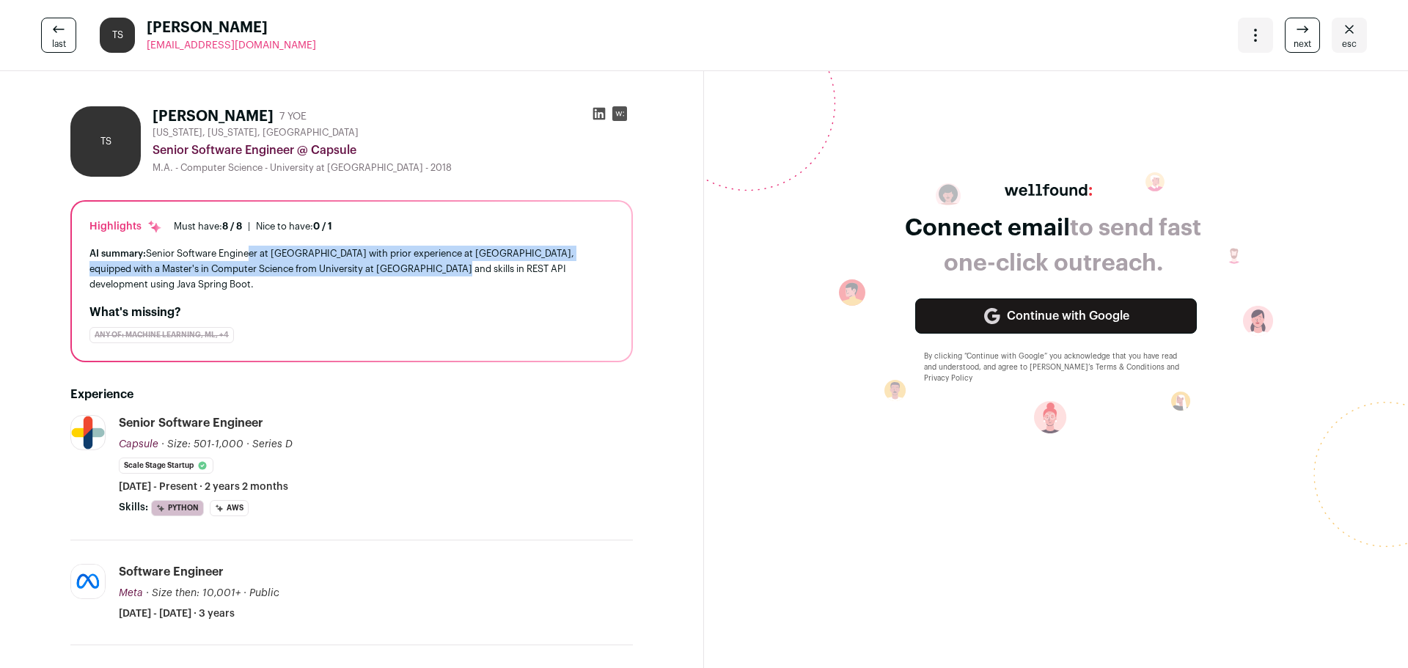
drag, startPoint x: 250, startPoint y: 260, endPoint x: 427, endPoint y: 268, distance: 176.9
click at [427, 268] on div "AI summary: Senior Software Engineer at Capsule with prior experience at Meta, …" at bounding box center [351, 269] width 524 height 46
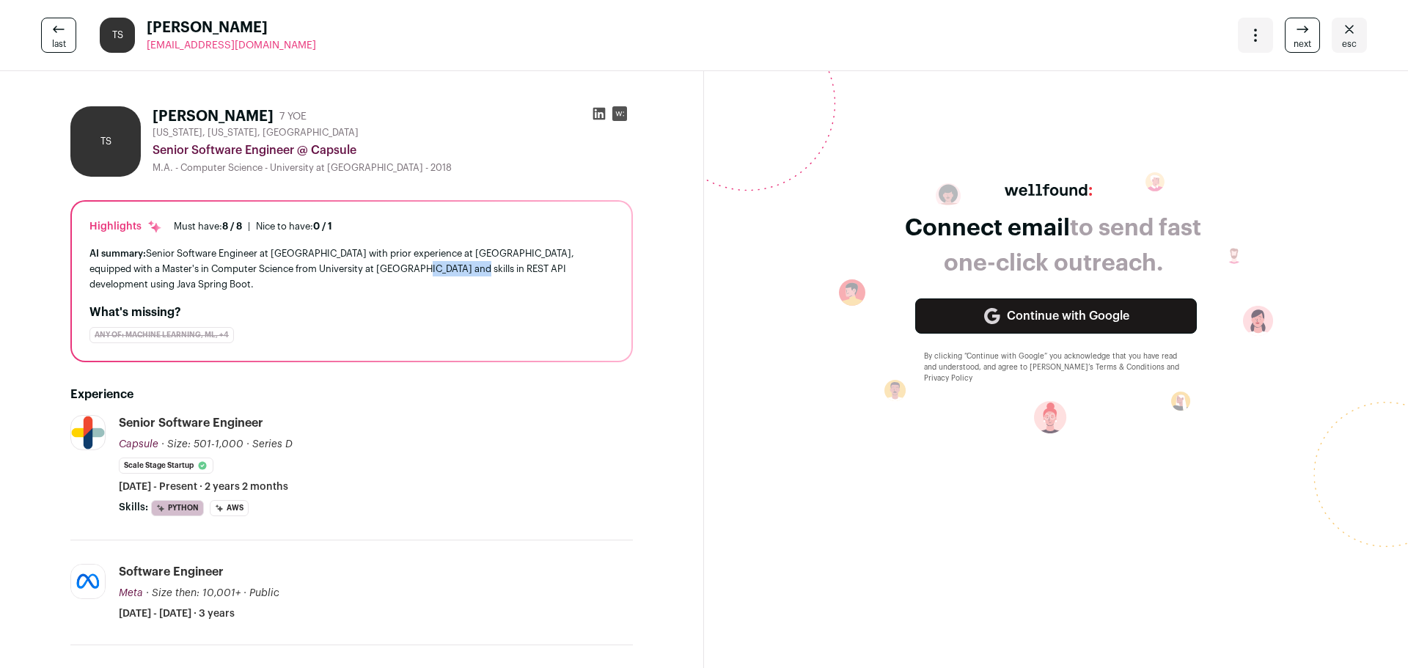
click at [427, 268] on div "AI summary: Senior Software Engineer at Capsule with prior experience at Meta, …" at bounding box center [351, 269] width 524 height 46
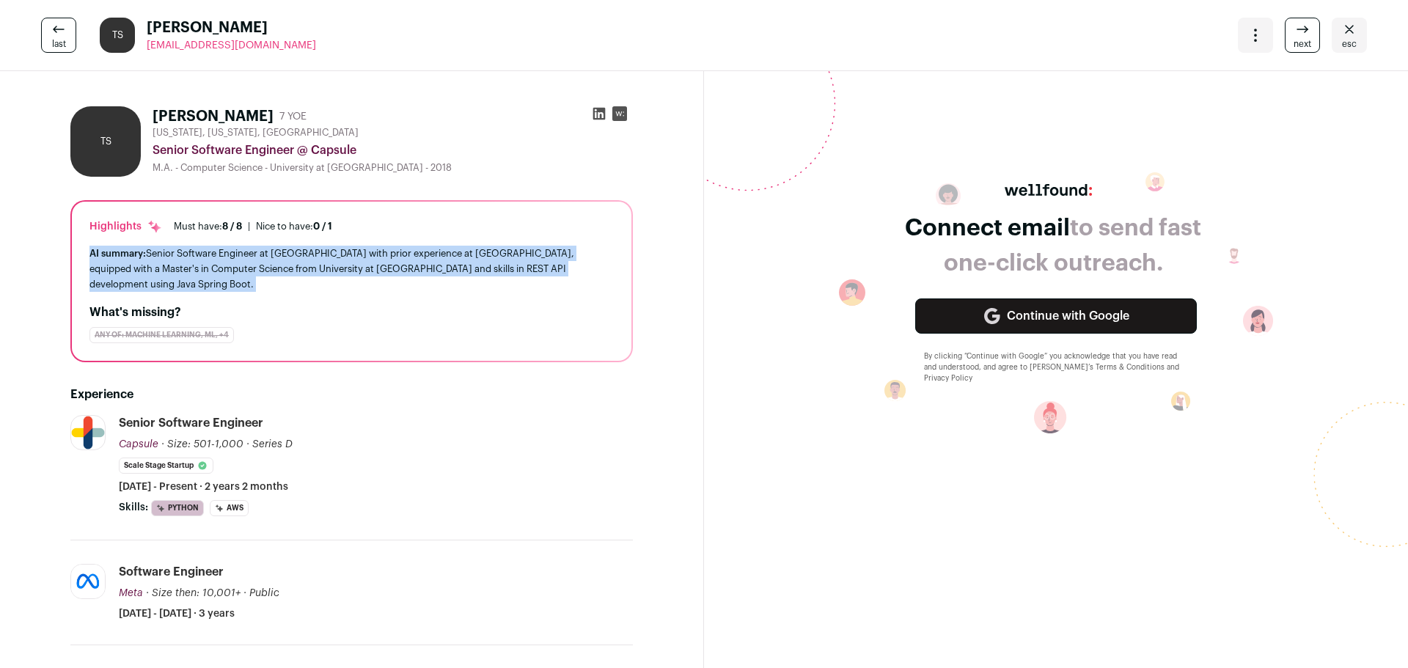
click at [428, 268] on div "AI summary: Senior Software Engineer at Capsule with prior experience at Meta, …" at bounding box center [351, 269] width 524 height 46
click at [340, 268] on div "AI summary: Senior Software Engineer at Capsule with prior experience at Meta, …" at bounding box center [351, 269] width 524 height 46
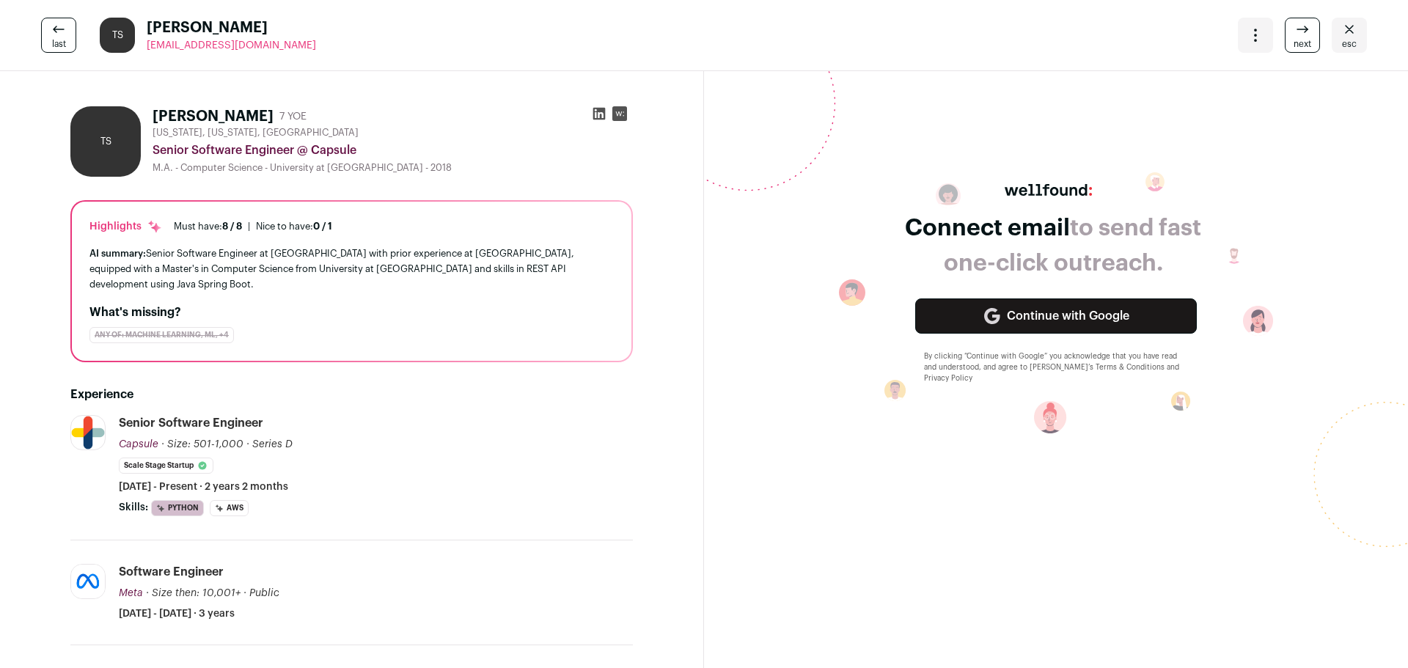
drag, startPoint x: 324, startPoint y: 54, endPoint x: 143, endPoint y: 45, distance: 181.4
click at [143, 45] on div "last TS Tina Sankhe tejasvisankhe@gmail.com More actions Change project Move to…" at bounding box center [704, 35] width 1408 height 71
copy span "tejasvisankhe@gmail.com"
click at [433, 23] on div "last TS Tina Sankhe tejasvisankhe@gmail.com More actions Change project Move to…" at bounding box center [704, 35] width 1408 height 71
click at [1314, 37] on div "More actions Change project Move to a different project Change primary email Up…" at bounding box center [1302, 35] width 129 height 35
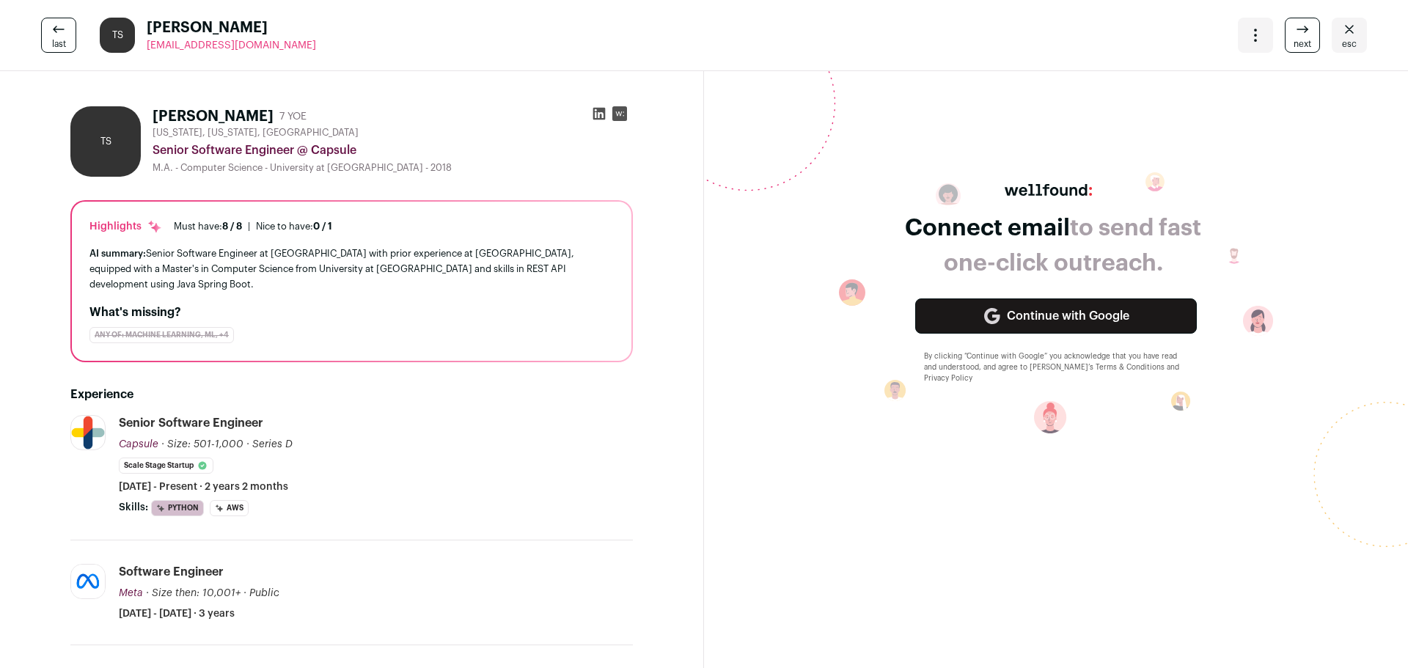
click at [1305, 34] on link "next" at bounding box center [1302, 35] width 35 height 35
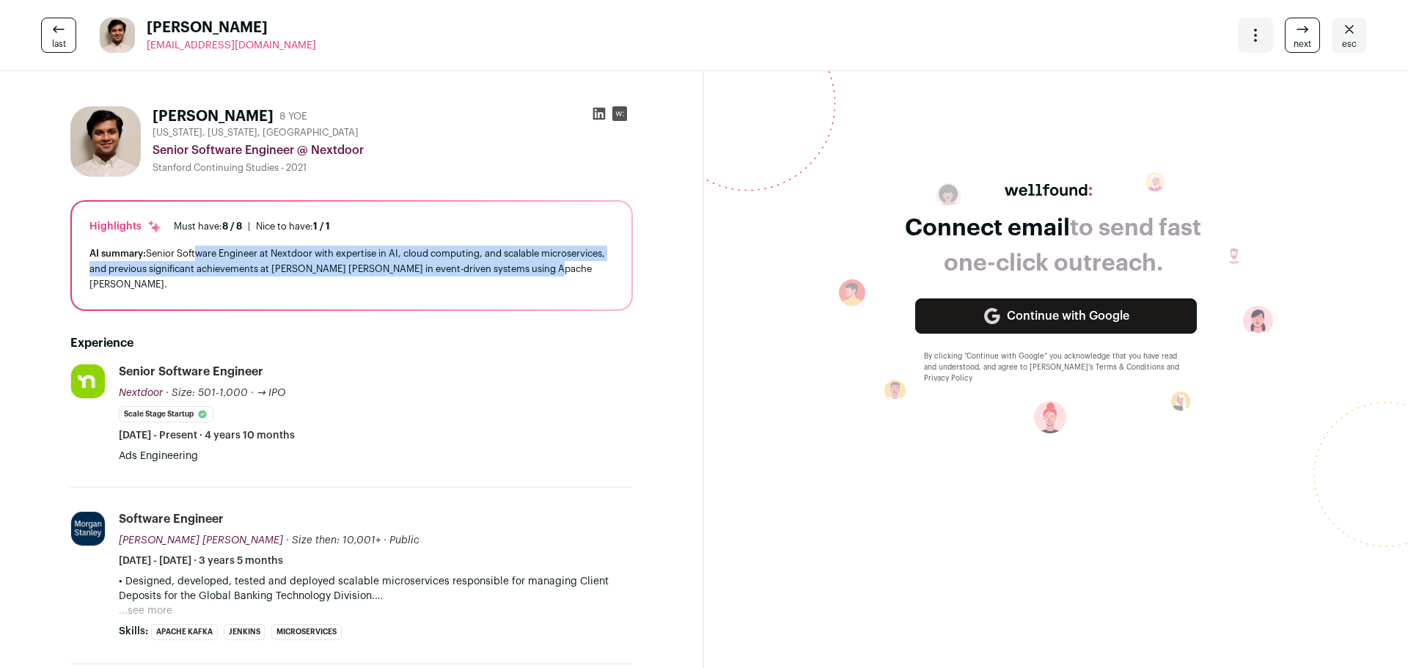
drag, startPoint x: 195, startPoint y: 257, endPoint x: 359, endPoint y: 296, distance: 169.0
click at [359, 296] on div "Highlights Must have: 8 / 8 How many must haves have been fulfilled? | Nice to …" at bounding box center [352, 256] width 560 height 108
drag, startPoint x: 455, startPoint y: 290, endPoint x: 282, endPoint y: 257, distance: 176.2
click at [282, 257] on div "AI summary: Senior Software Engineer at Nextdoor with expertise in AI, cloud co…" at bounding box center [351, 269] width 524 height 46
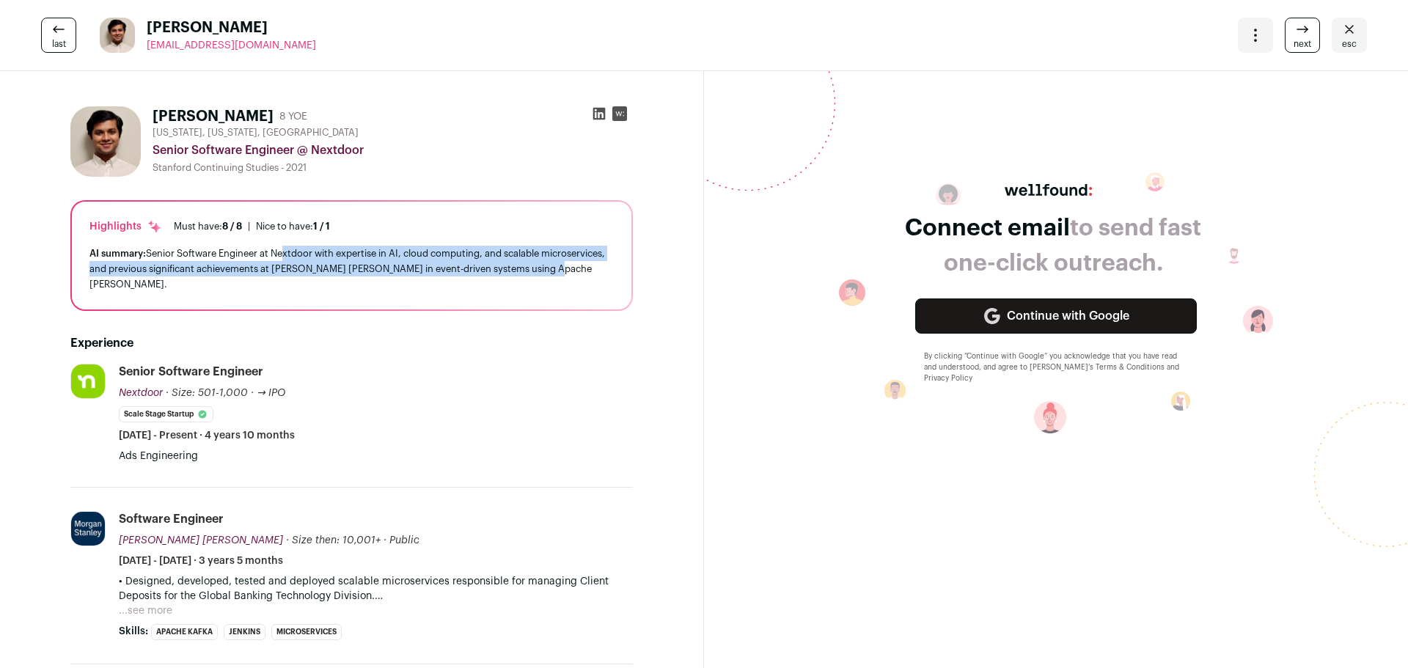
click at [282, 257] on div "AI summary: Senior Software Engineer at Nextdoor with expertise in AI, cloud co…" at bounding box center [351, 269] width 524 height 46
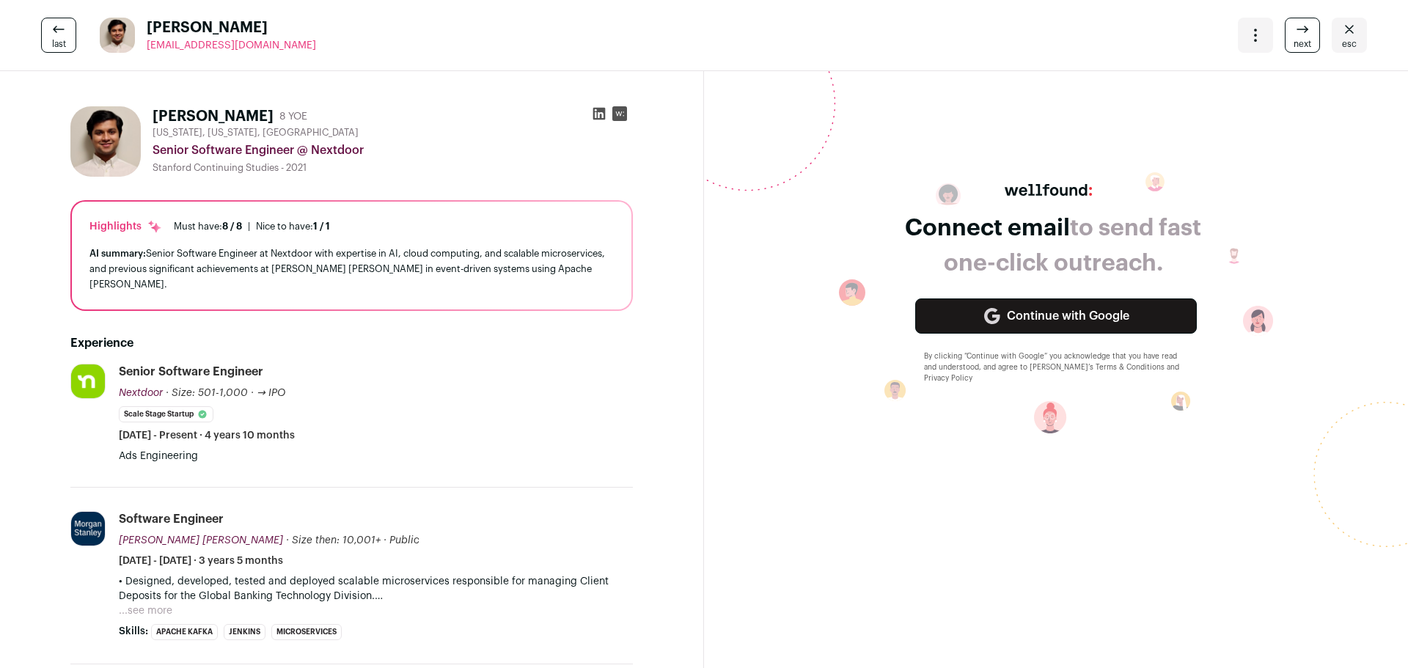
scroll to position [147, 0]
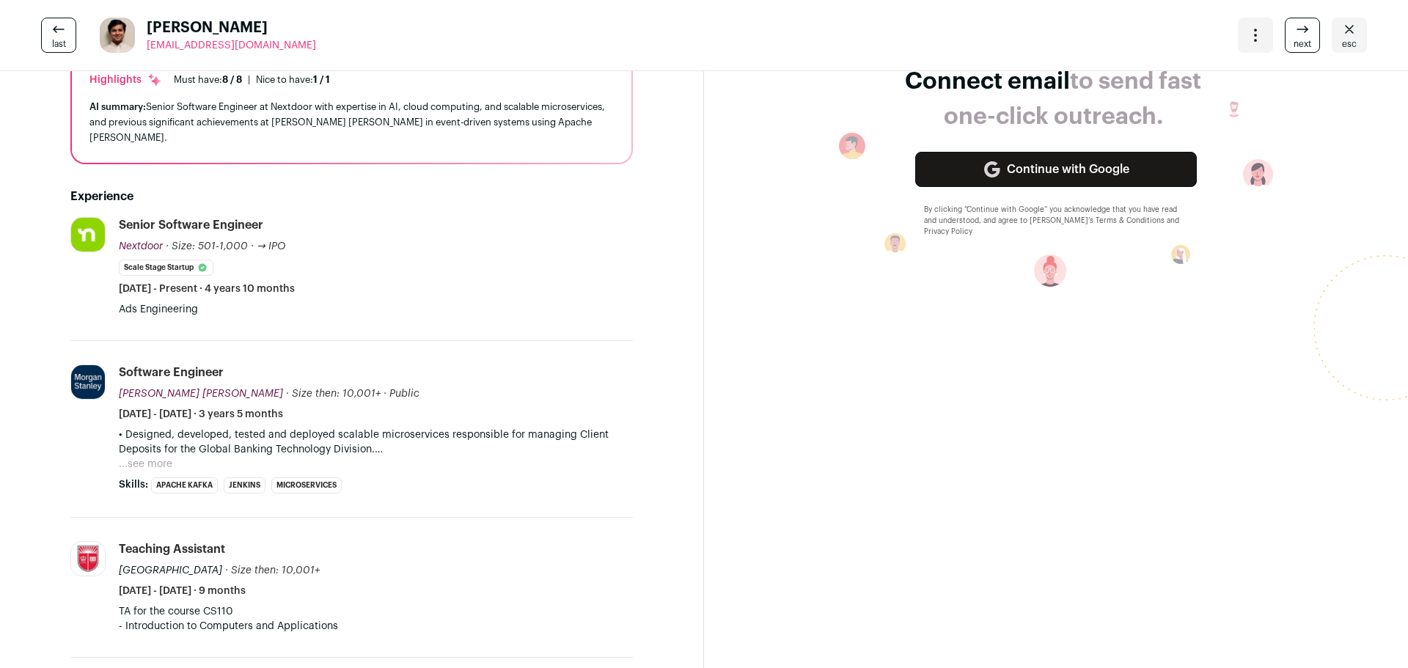
click at [148, 466] on button "...see more" at bounding box center [146, 464] width 54 height 15
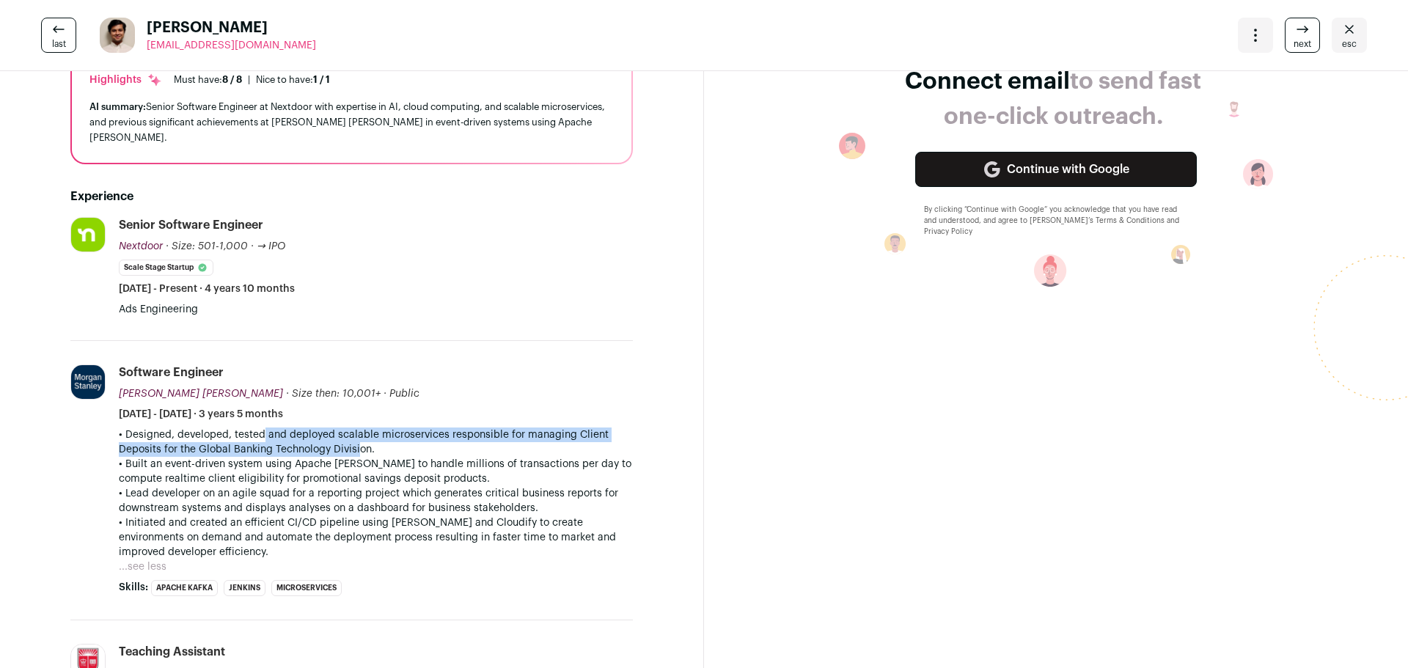
drag, startPoint x: 249, startPoint y: 438, endPoint x: 351, endPoint y: 446, distance: 102.3
click at [351, 446] on p "• Designed, developed, tested and deployed scalable microservices responsible f…" at bounding box center [376, 442] width 514 height 29
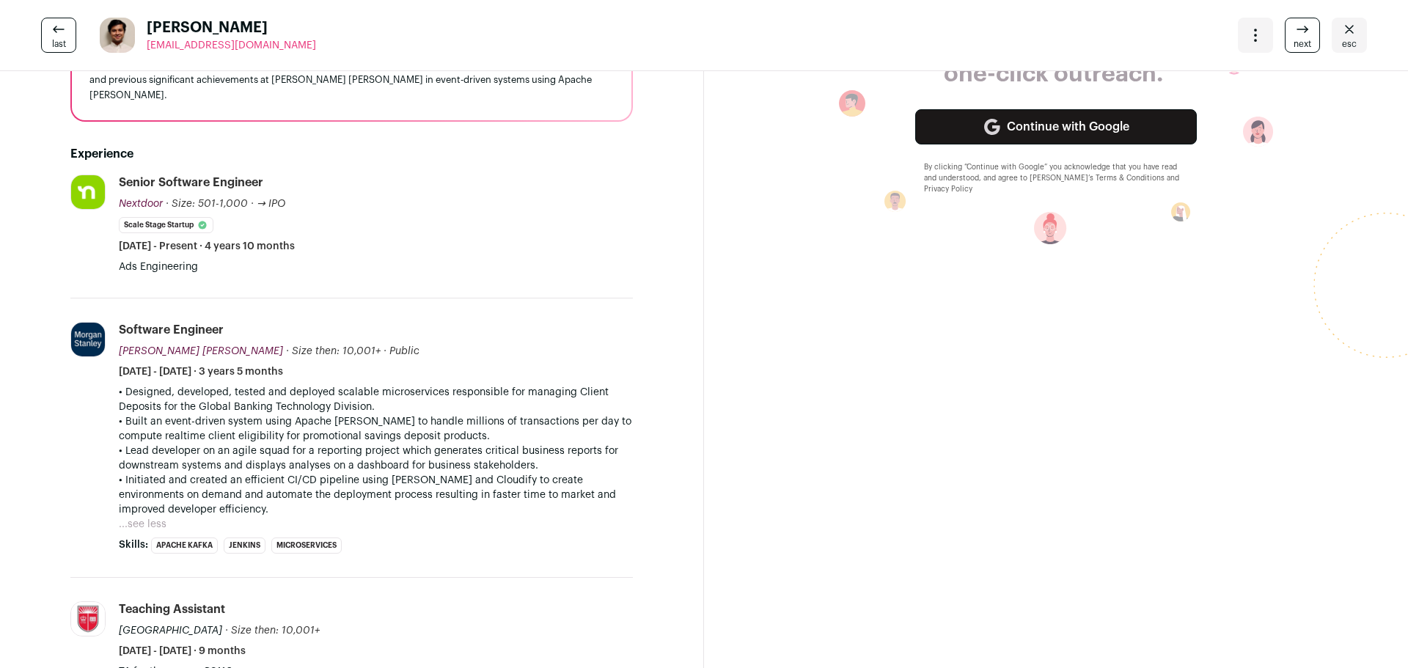
scroll to position [0, 0]
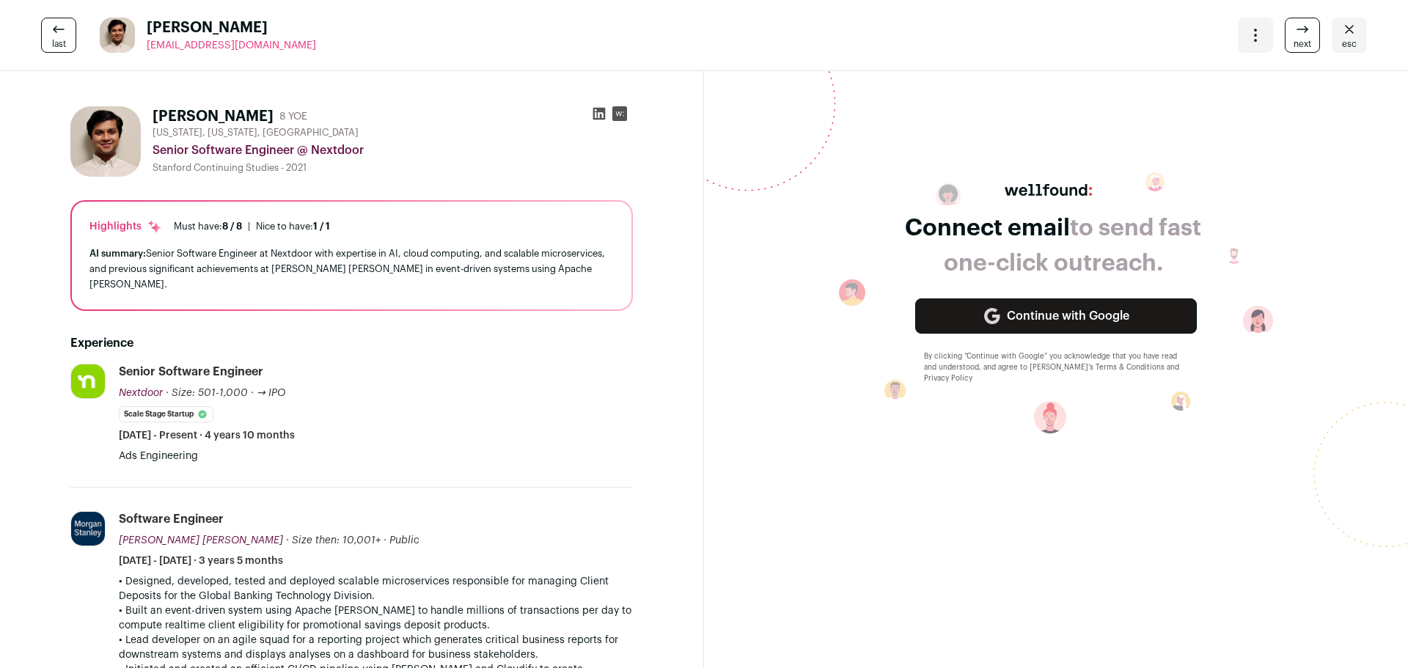
drag, startPoint x: 286, startPoint y: 39, endPoint x: 145, endPoint y: 44, distance: 140.9
click at [145, 44] on div "last Rohit Bobade rohitbobade@gmail.com More actions Change project Move to a d…" at bounding box center [704, 35] width 1408 height 71
click at [1285, 32] on link "next" at bounding box center [1302, 35] width 35 height 35
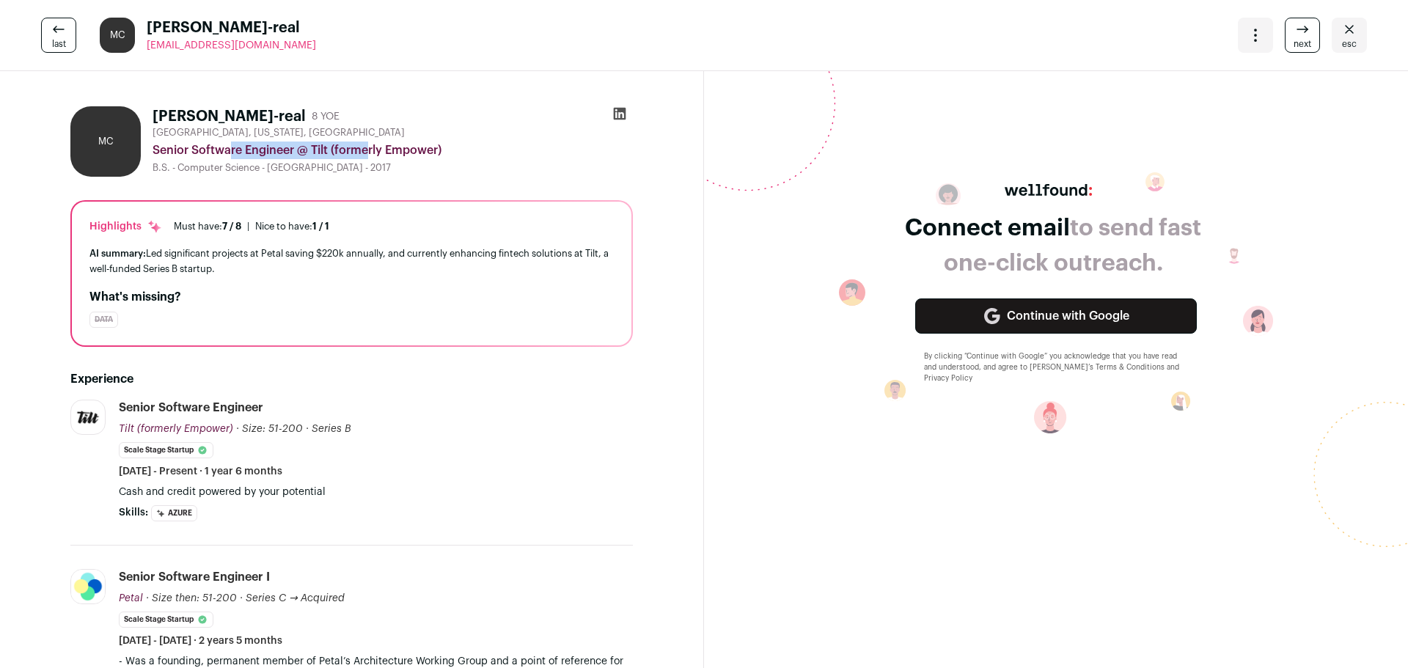
drag, startPoint x: 165, startPoint y: 144, endPoint x: 313, endPoint y: 144, distance: 148.1
click at [313, 144] on div "Senior Software Engineer @ Tilt (formerly Empower)" at bounding box center [393, 151] width 480 height 18
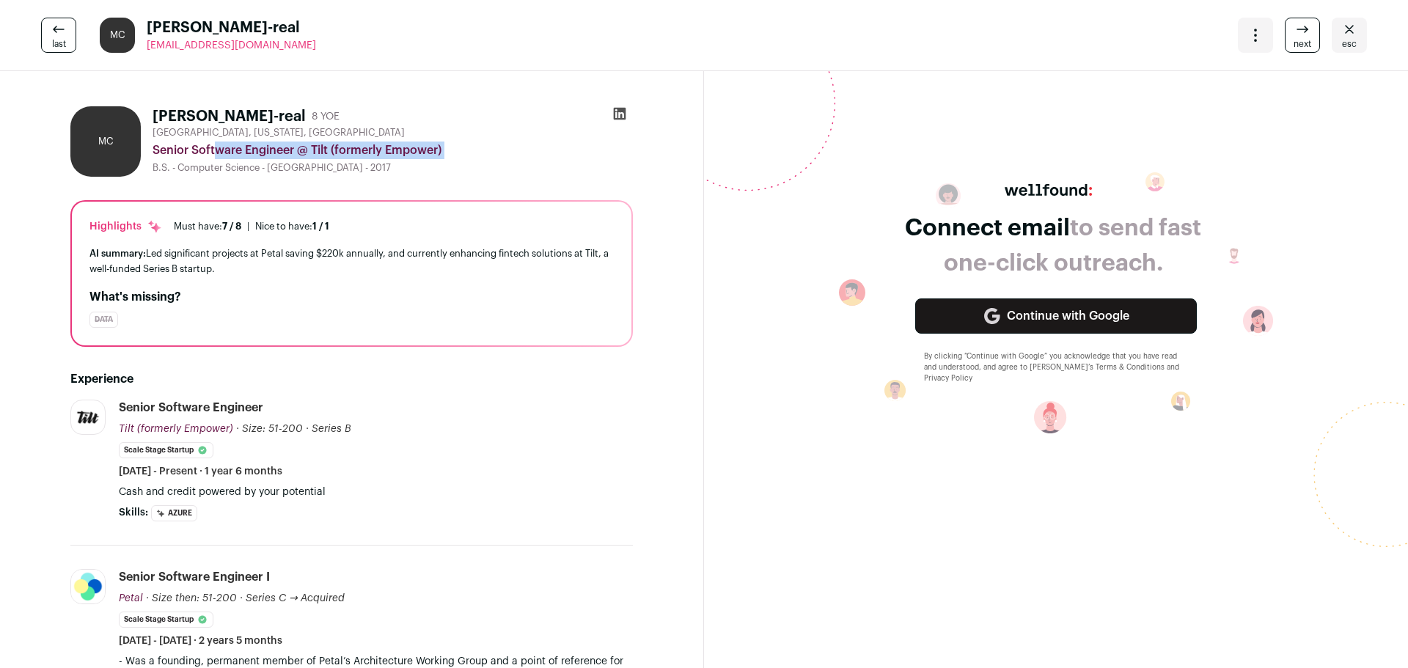
click at [280, 145] on div "Senior Software Engineer @ Tilt (formerly Empower)" at bounding box center [393, 151] width 480 height 18
drag, startPoint x: 266, startPoint y: 47, endPoint x: 150, endPoint y: 47, distance: 116.6
click at [150, 47] on div "last MC Miguel Corte-real m4cortereal@gmail.com More actions Change project Mov…" at bounding box center [704, 35] width 1408 height 71
click at [638, 43] on div "last MC Miguel Corte-real m4cortereal@gmail.com More actions Change project Mov…" at bounding box center [704, 35] width 1408 height 71
click at [1294, 30] on icon at bounding box center [1303, 30] width 18 height 18
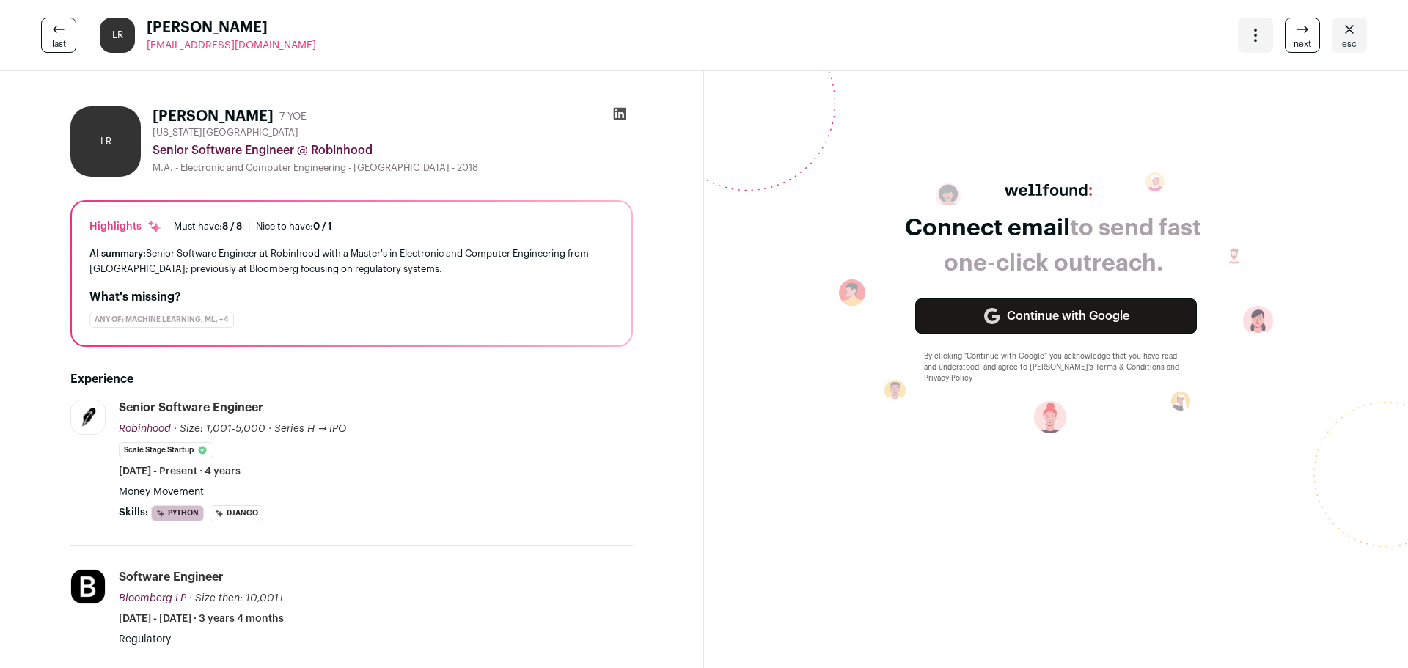
drag, startPoint x: 364, startPoint y: 170, endPoint x: 482, endPoint y: 172, distance: 118.1
click at [481, 172] on div "M.A. - Electronic and Computer Engineering - Carnegie Mellon University - 2018" at bounding box center [393, 168] width 480 height 12
click at [482, 172] on div "M.A. - Electronic and Computer Engineering - Carnegie Mellon University - 2018" at bounding box center [393, 168] width 480 height 12
click at [1294, 32] on icon at bounding box center [1303, 30] width 18 height 18
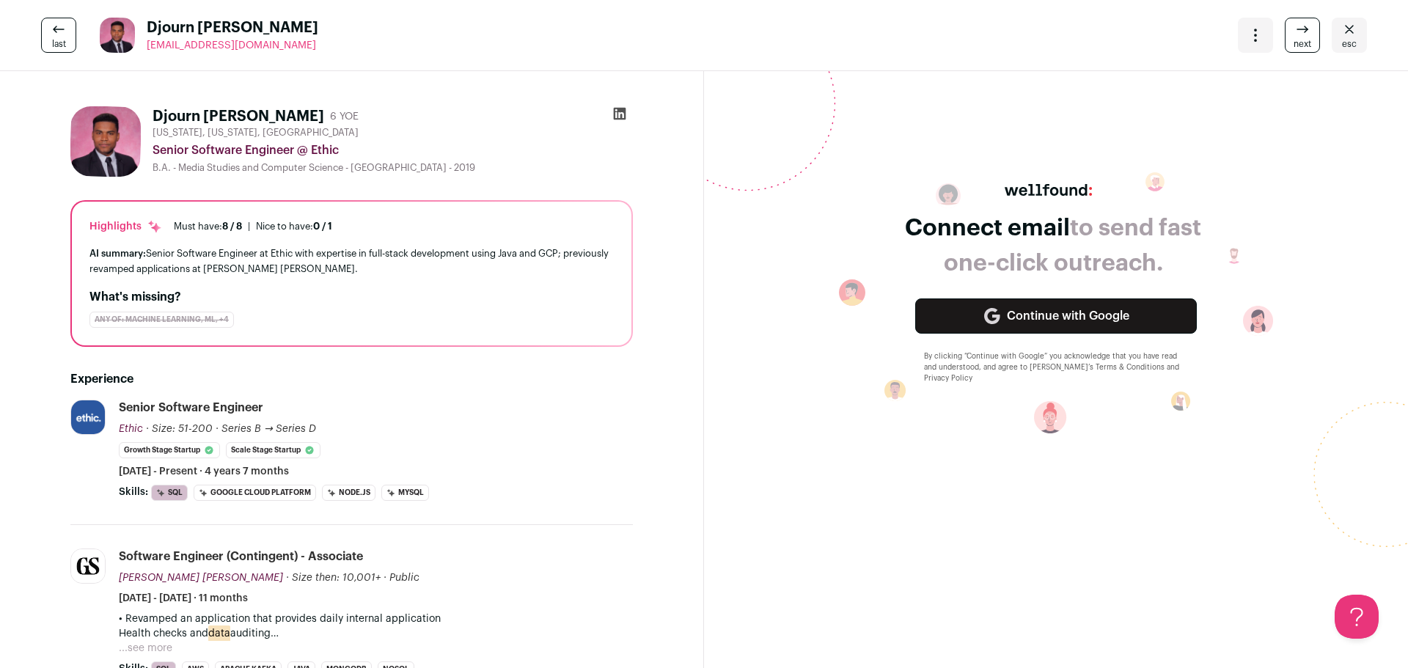
drag, startPoint x: 144, startPoint y: 45, endPoint x: 263, endPoint y: 51, distance: 119.7
click at [259, 51] on div "Djourn [PERSON_NAME] [EMAIL_ADDRESS][DOMAIN_NAME]" at bounding box center [209, 35] width 219 height 35
copy span "[EMAIL_ADDRESS][DOMAIN_NAME]"
click at [1294, 33] on icon at bounding box center [1303, 30] width 18 height 18
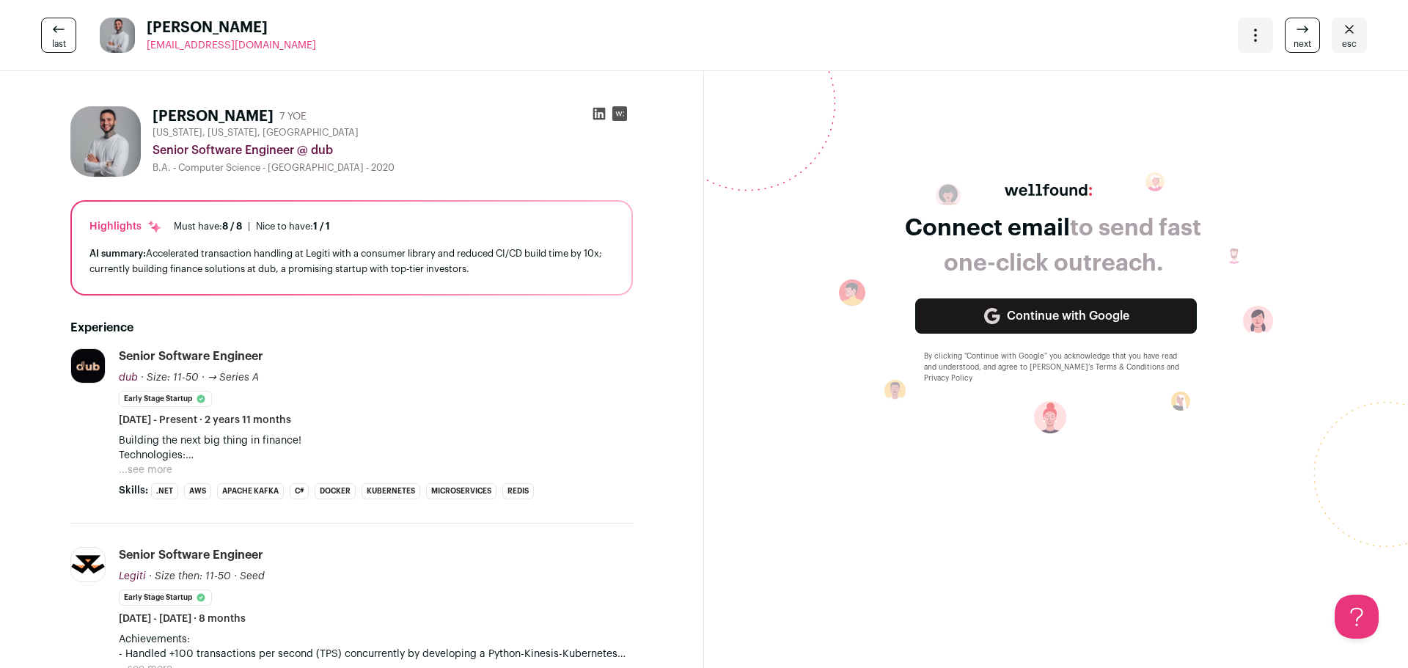
drag, startPoint x: 347, startPoint y: 45, endPoint x: 149, endPoint y: 45, distance: 198.0
click at [149, 45] on div "last [PERSON_NAME] [EMAIL_ADDRESS][DOMAIN_NAME] More actions Change project Mov…" at bounding box center [704, 35] width 1408 height 71
click at [142, 45] on div "[PERSON_NAME] [EMAIL_ADDRESS][DOMAIN_NAME]" at bounding box center [208, 35] width 216 height 35
copy span "[EMAIL_ADDRESS][DOMAIN_NAME]"
click at [366, 33] on div "last [PERSON_NAME] [EMAIL_ADDRESS][DOMAIN_NAME] More actions Change project Mov…" at bounding box center [704, 35] width 1408 height 71
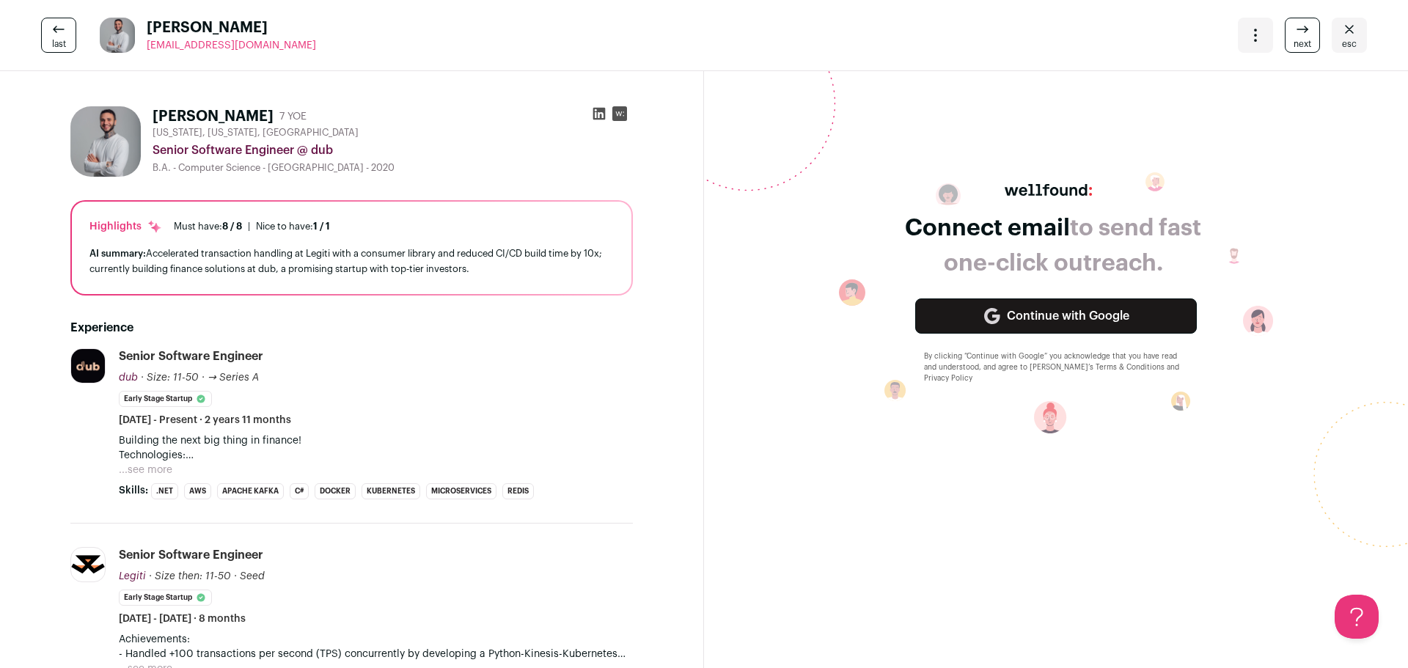
click at [1297, 29] on icon at bounding box center [1302, 29] width 10 height 0
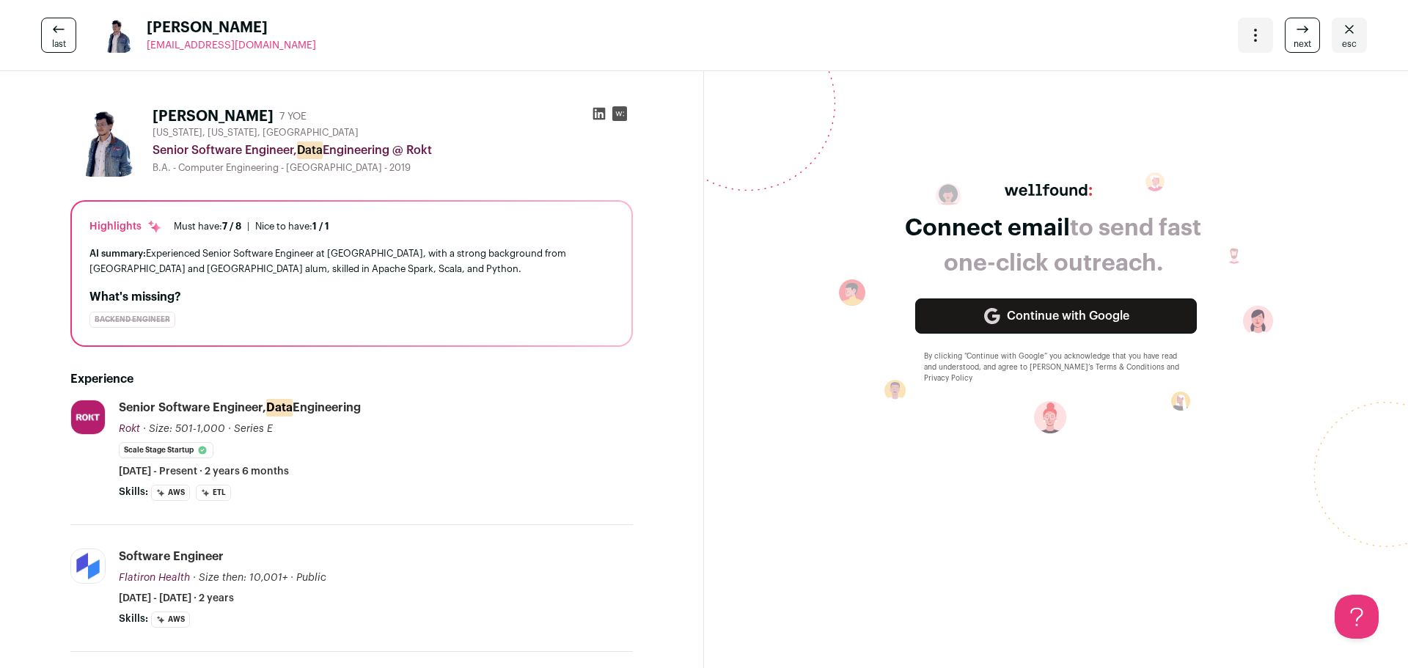
click at [1308, 37] on link "next" at bounding box center [1302, 35] width 35 height 35
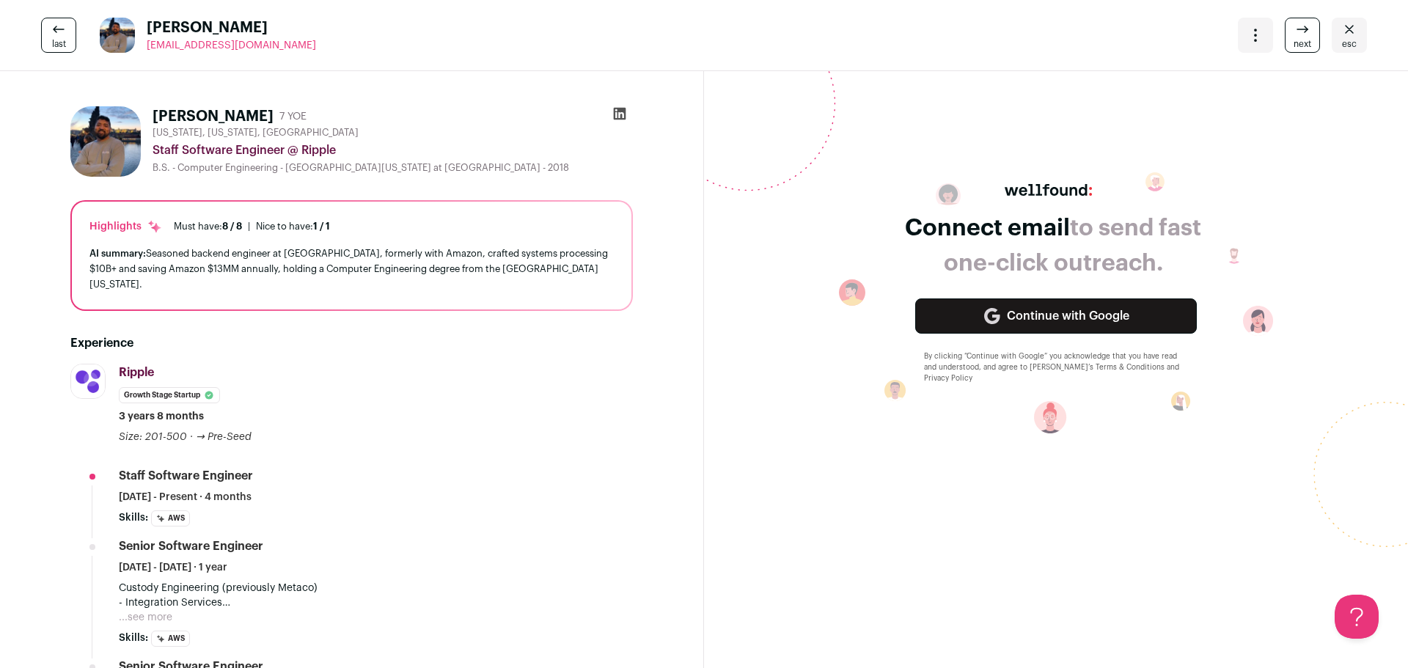
click at [1294, 40] on span "next" at bounding box center [1303, 44] width 18 height 12
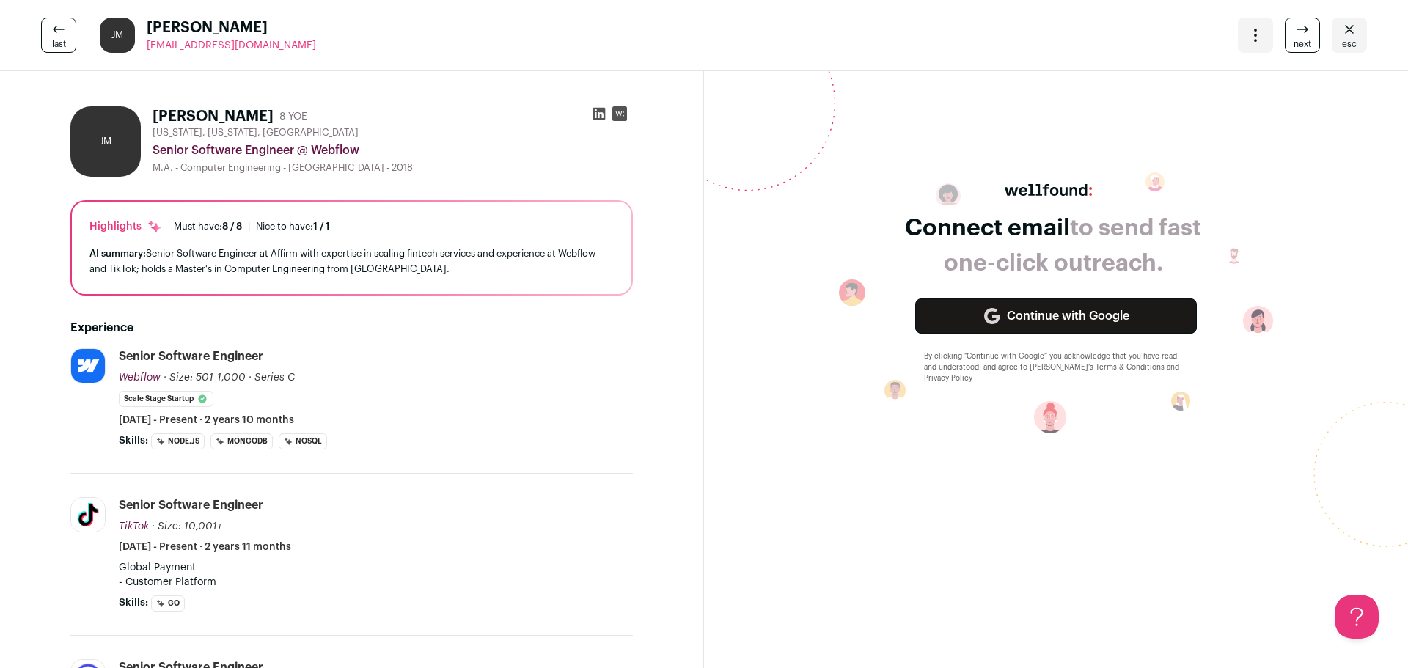
click at [1296, 35] on icon at bounding box center [1303, 30] width 18 height 18
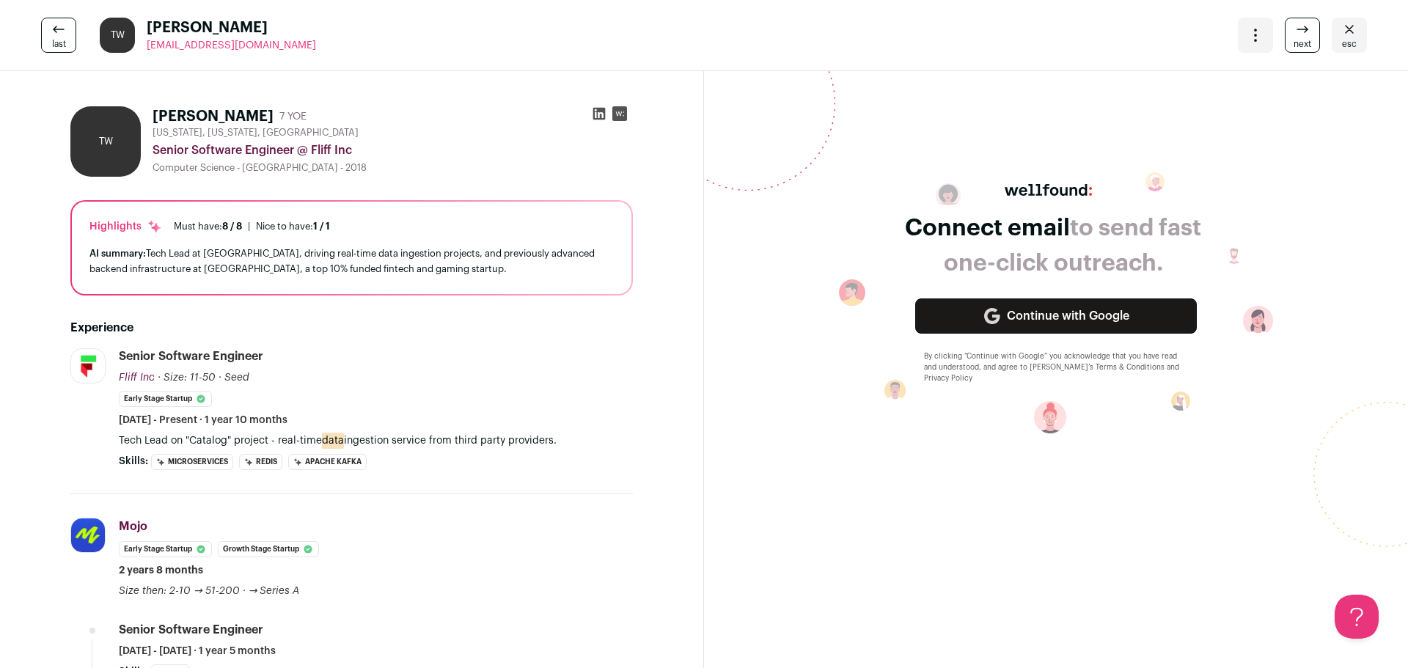
drag, startPoint x: 294, startPoint y: 45, endPoint x: 141, endPoint y: 50, distance: 153.4
click at [141, 50] on div "last [PERSON_NAME] [EMAIL_ADDRESS][DOMAIN_NAME] More actions Change project Mov…" at bounding box center [704, 35] width 1408 height 71
copy span "[EMAIL_ADDRESS][DOMAIN_NAME]"
click at [477, 152] on div "Senior Software Engineer @ Fliff Inc" at bounding box center [393, 151] width 480 height 18
click at [1285, 23] on link "next" at bounding box center [1302, 35] width 35 height 35
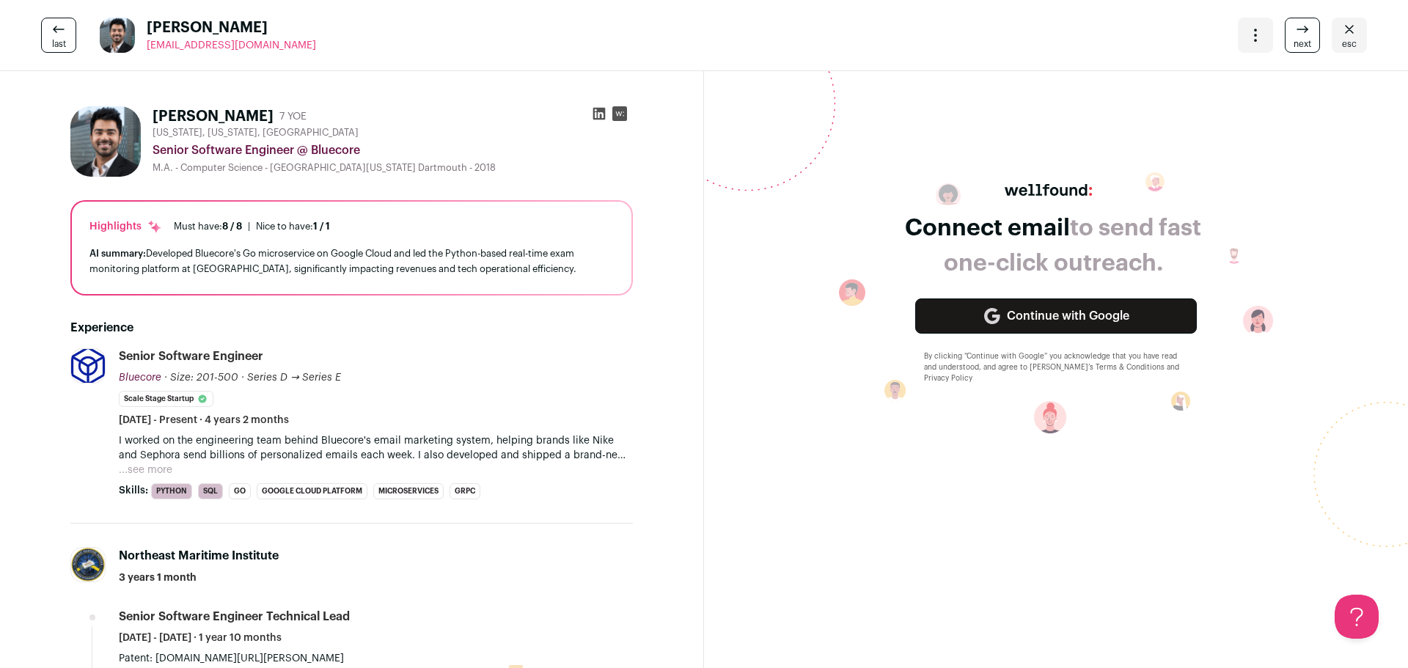
drag, startPoint x: 345, startPoint y: 37, endPoint x: 241, endPoint y: 54, distance: 105.4
click at [209, 54] on div "last [PERSON_NAME] [EMAIL_ADDRESS][DOMAIN_NAME] More actions Change project Mov…" at bounding box center [704, 35] width 1408 height 71
click at [352, 49] on div "last [PERSON_NAME] [EMAIL_ADDRESS][DOMAIN_NAME] More actions Change project Mov…" at bounding box center [704, 35] width 1408 height 71
drag, startPoint x: 304, startPoint y: 48, endPoint x: 141, endPoint y: 47, distance: 162.8
click at [141, 47] on div "last [PERSON_NAME] [EMAIL_ADDRESS][DOMAIN_NAME] More actions Change project Mov…" at bounding box center [704, 35] width 1408 height 71
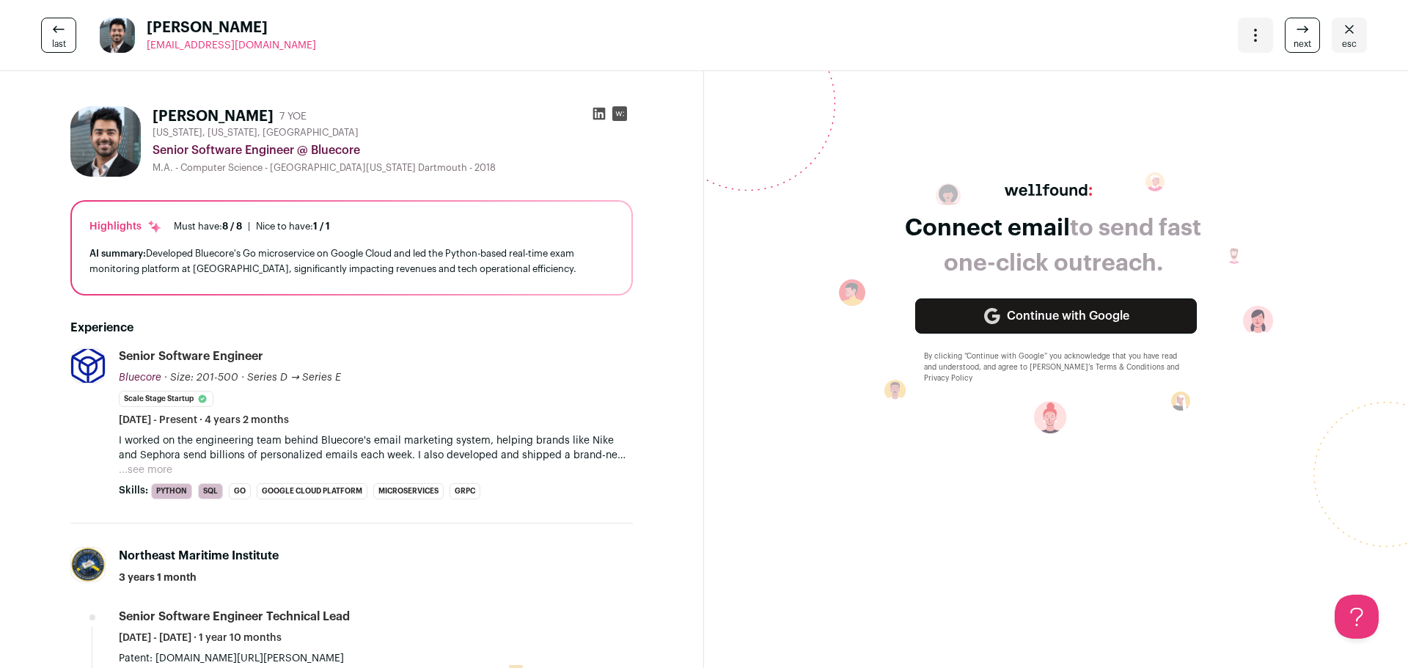
copy span "[EMAIL_ADDRESS][DOMAIN_NAME]"
click at [552, 398] on div "Senior Software Engineer Bluecore Bluecore [DOMAIN_NAME] Add to company list Pu…" at bounding box center [376, 387] width 514 height 79
click at [1294, 30] on icon at bounding box center [1303, 30] width 18 height 18
